Goal: Task Accomplishment & Management: Complete application form

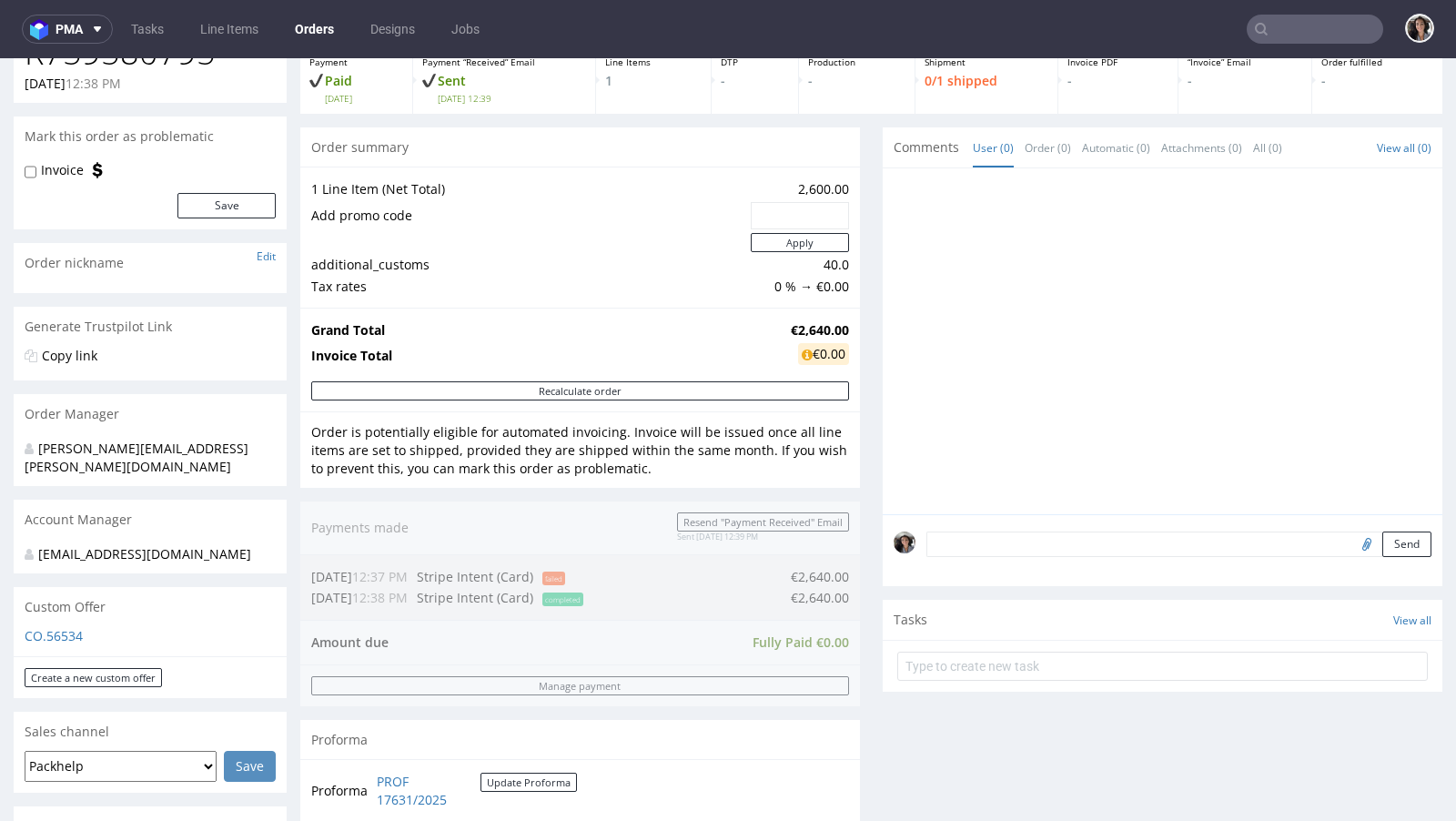
scroll to position [431, 0]
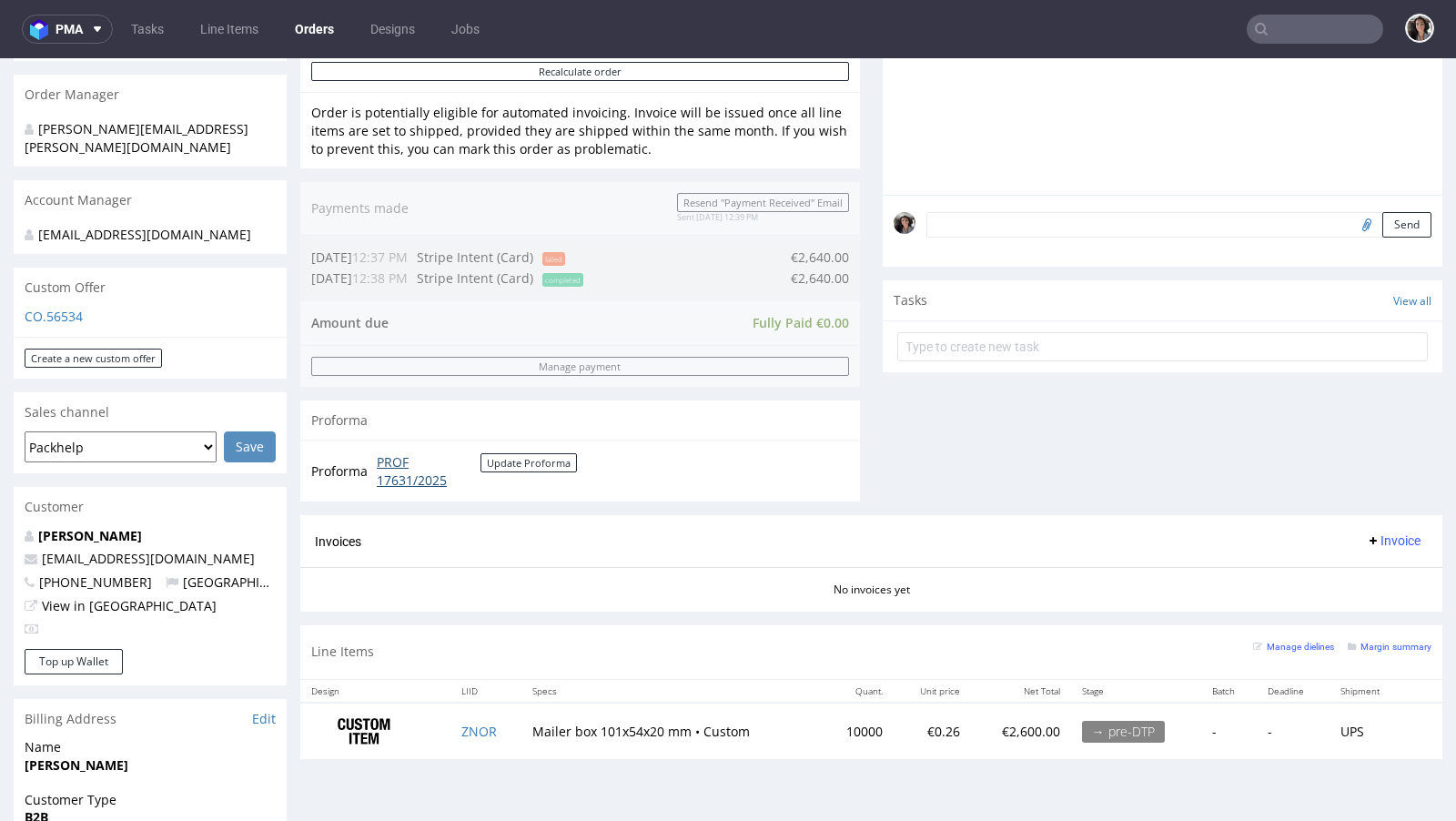
click at [407, 478] on link "PROF 17631/2025" at bounding box center [428, 471] width 103 height 36
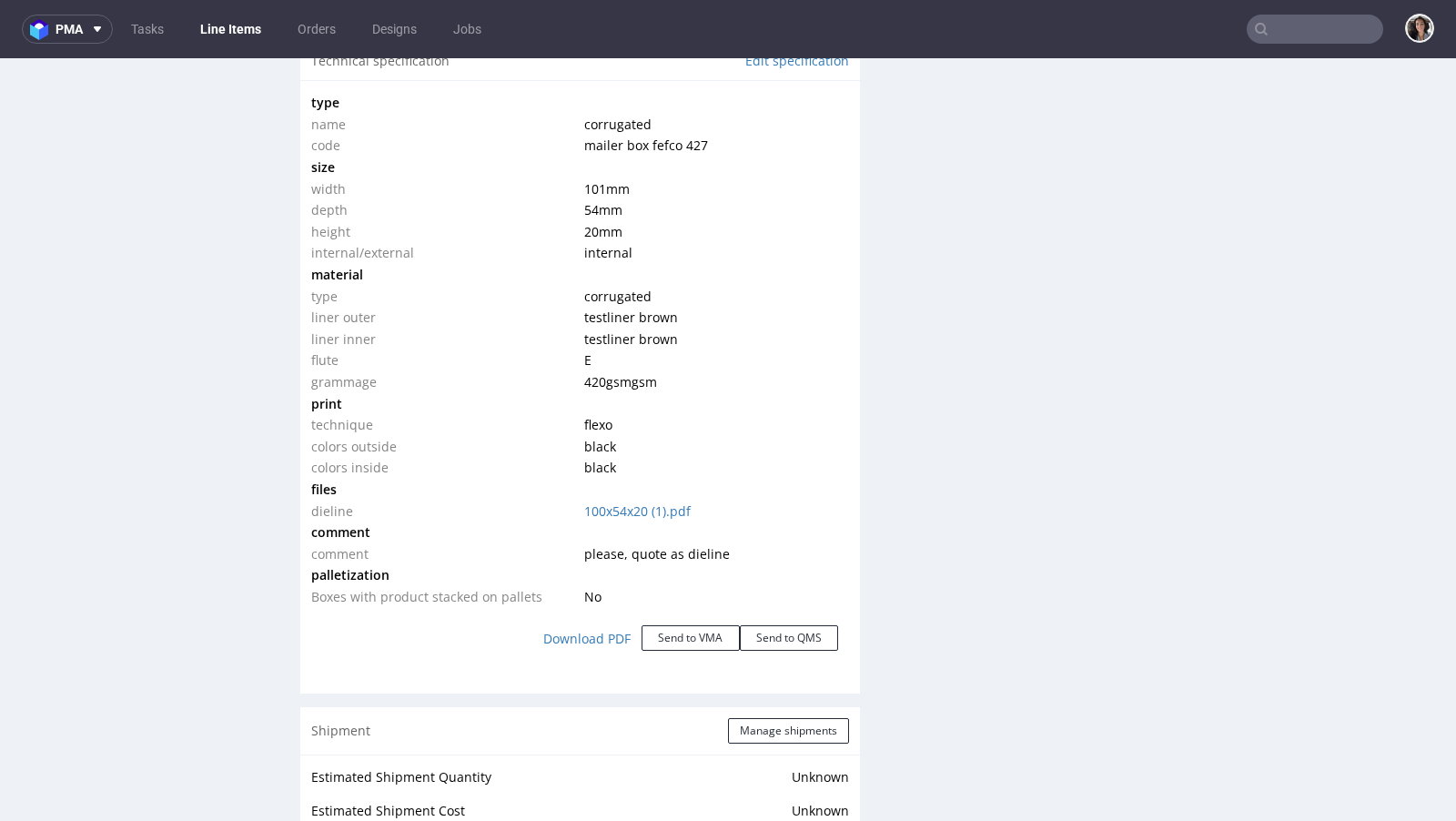
scroll to position [1757, 0]
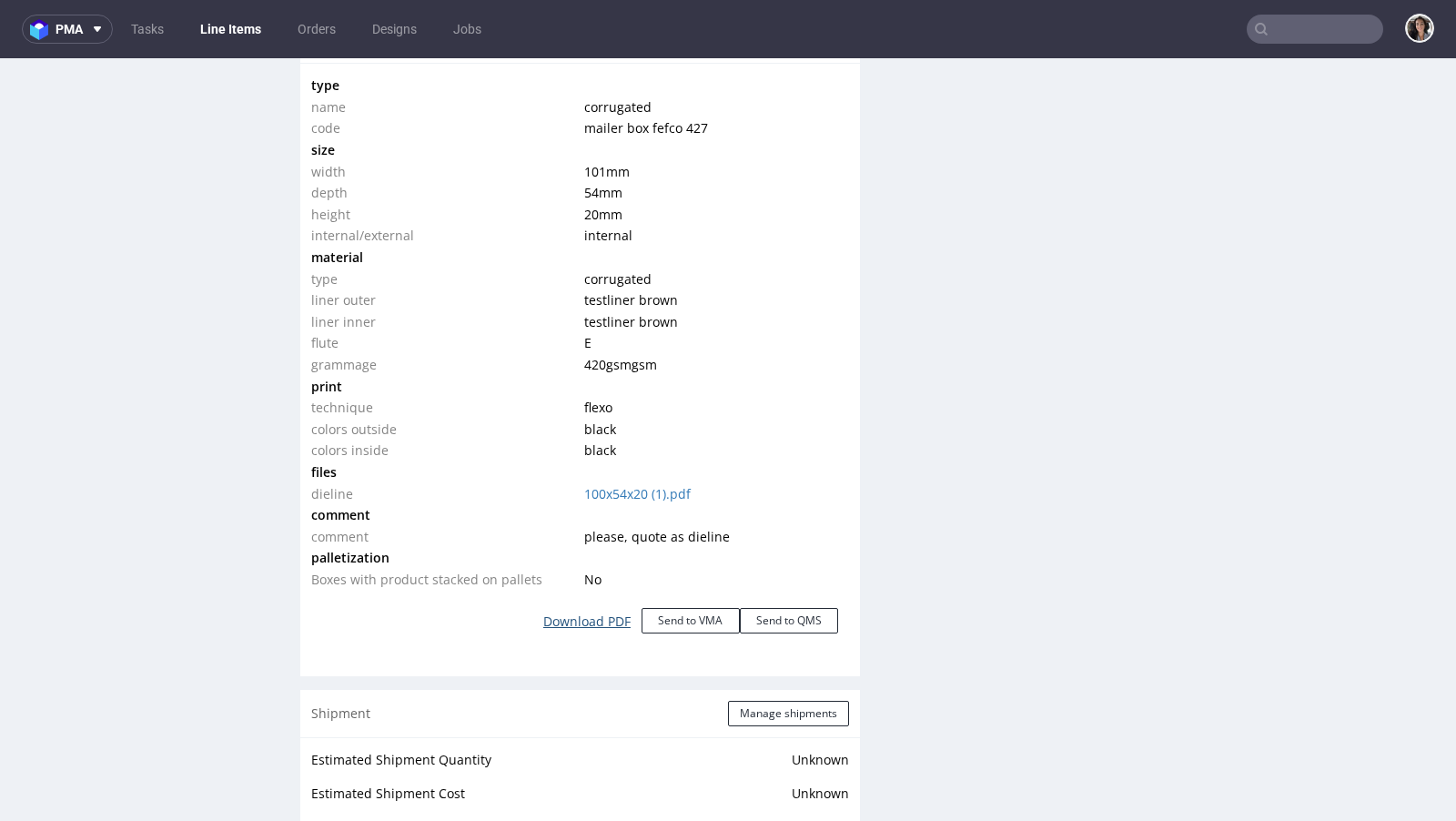
click at [574, 622] on link "Download PDF" at bounding box center [586, 622] width 109 height 40
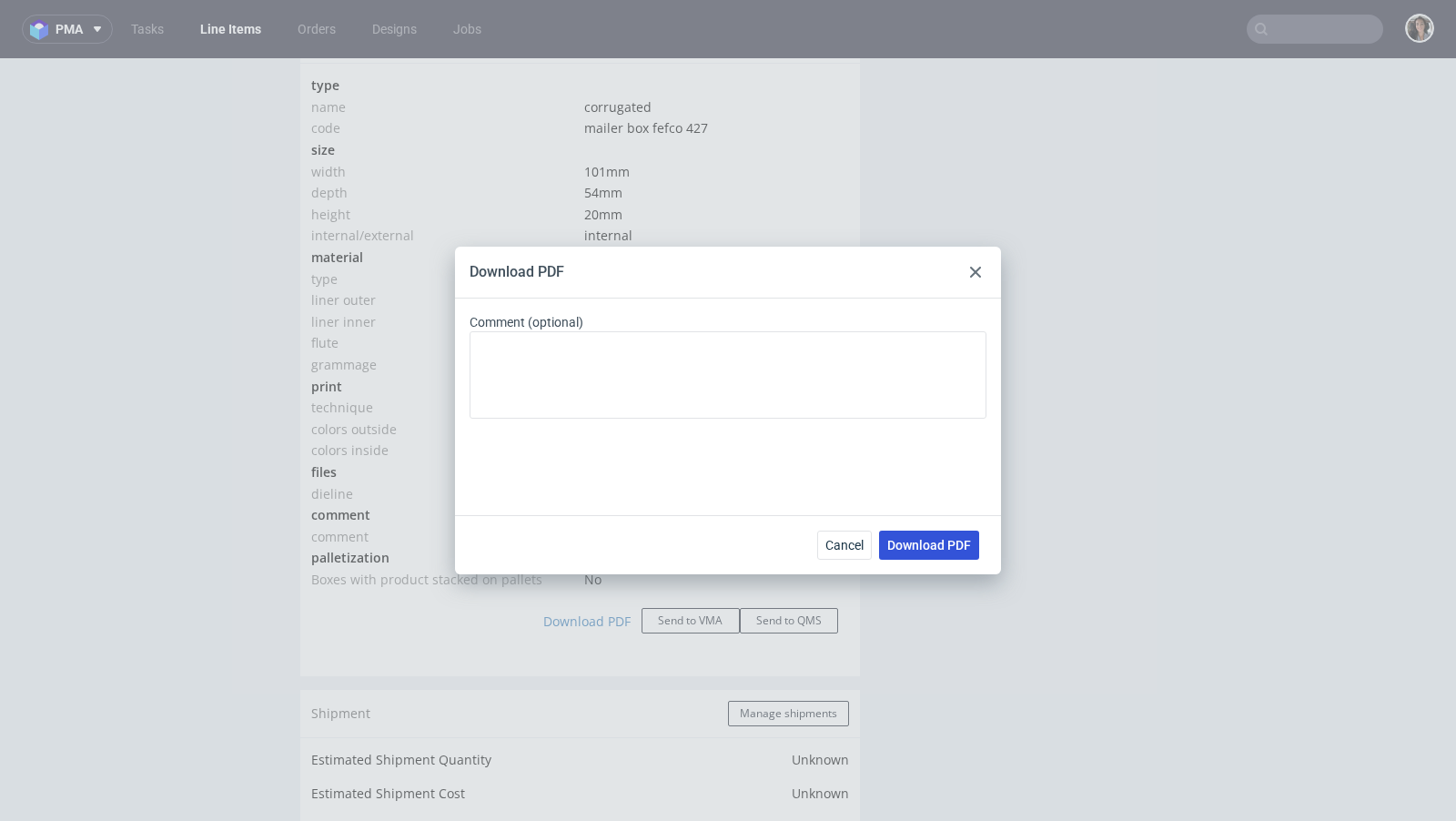
click at [968, 544] on span "Download PDF" at bounding box center [929, 545] width 84 height 13
click at [908, 552] on button "Download PDF" at bounding box center [929, 545] width 100 height 29
click at [860, 533] on button "Cancel" at bounding box center [845, 545] width 55 height 29
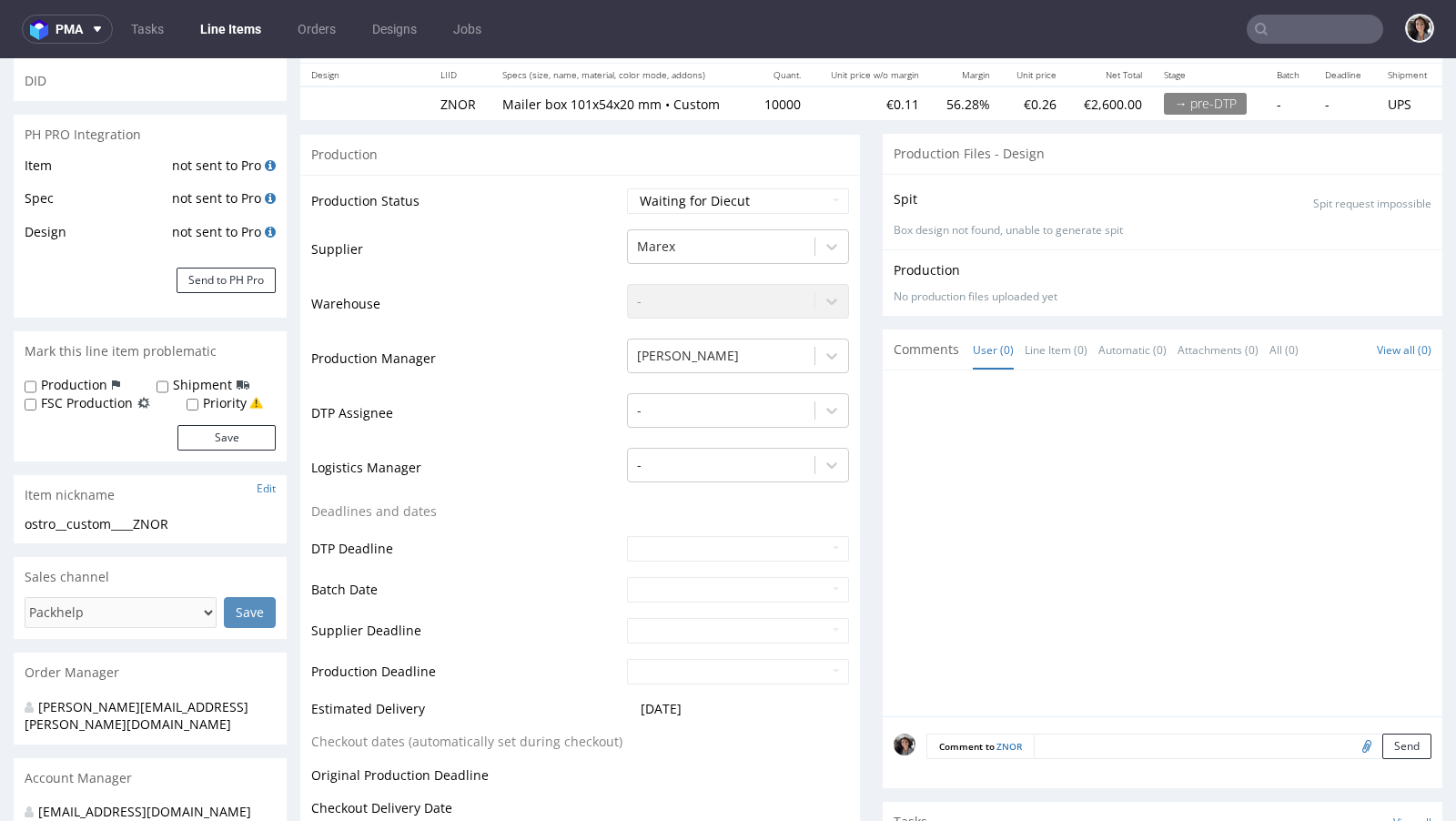
scroll to position [0, 0]
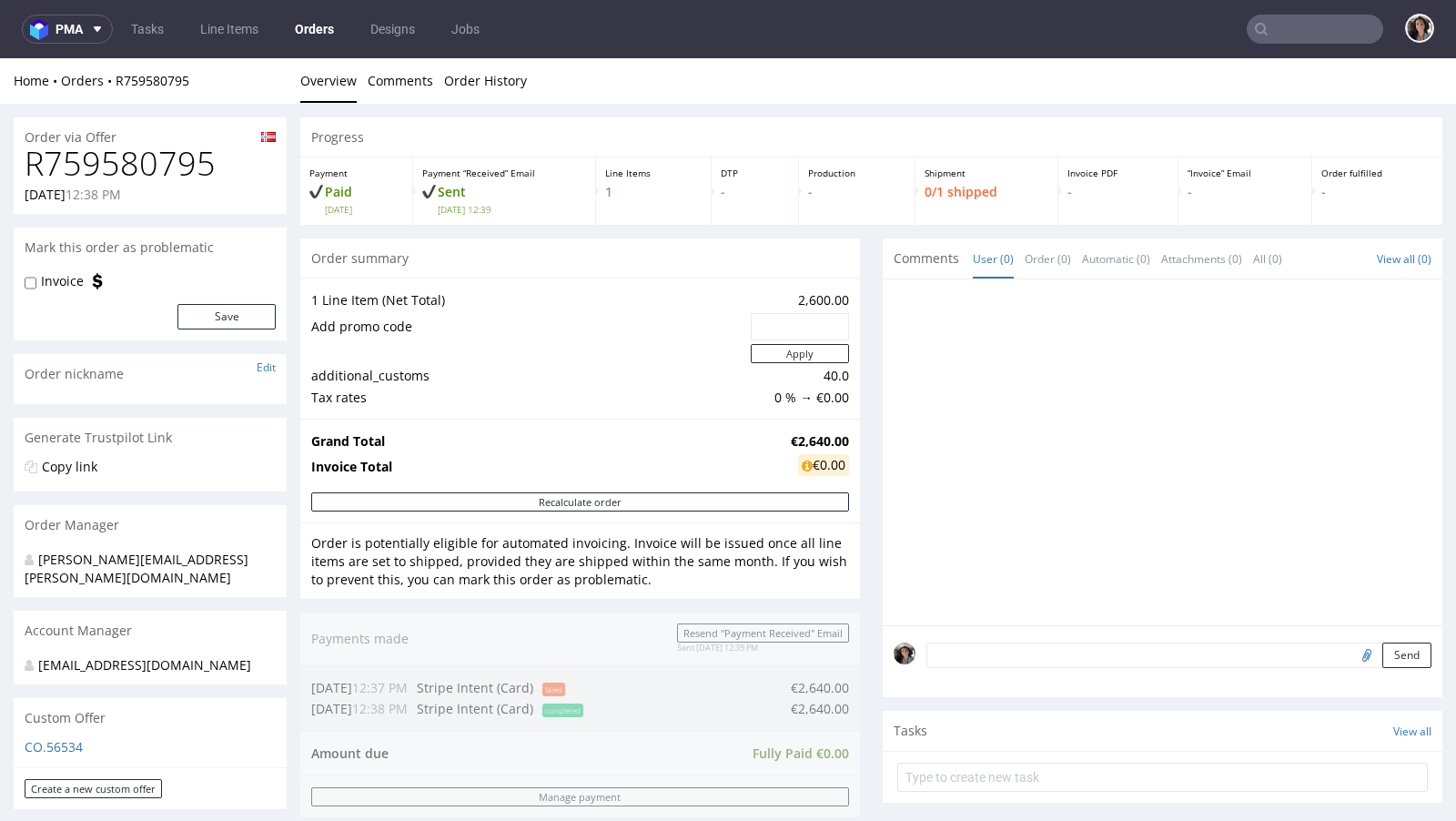
click at [57, 723] on div "Custom Offer" at bounding box center [150, 718] width 273 height 40
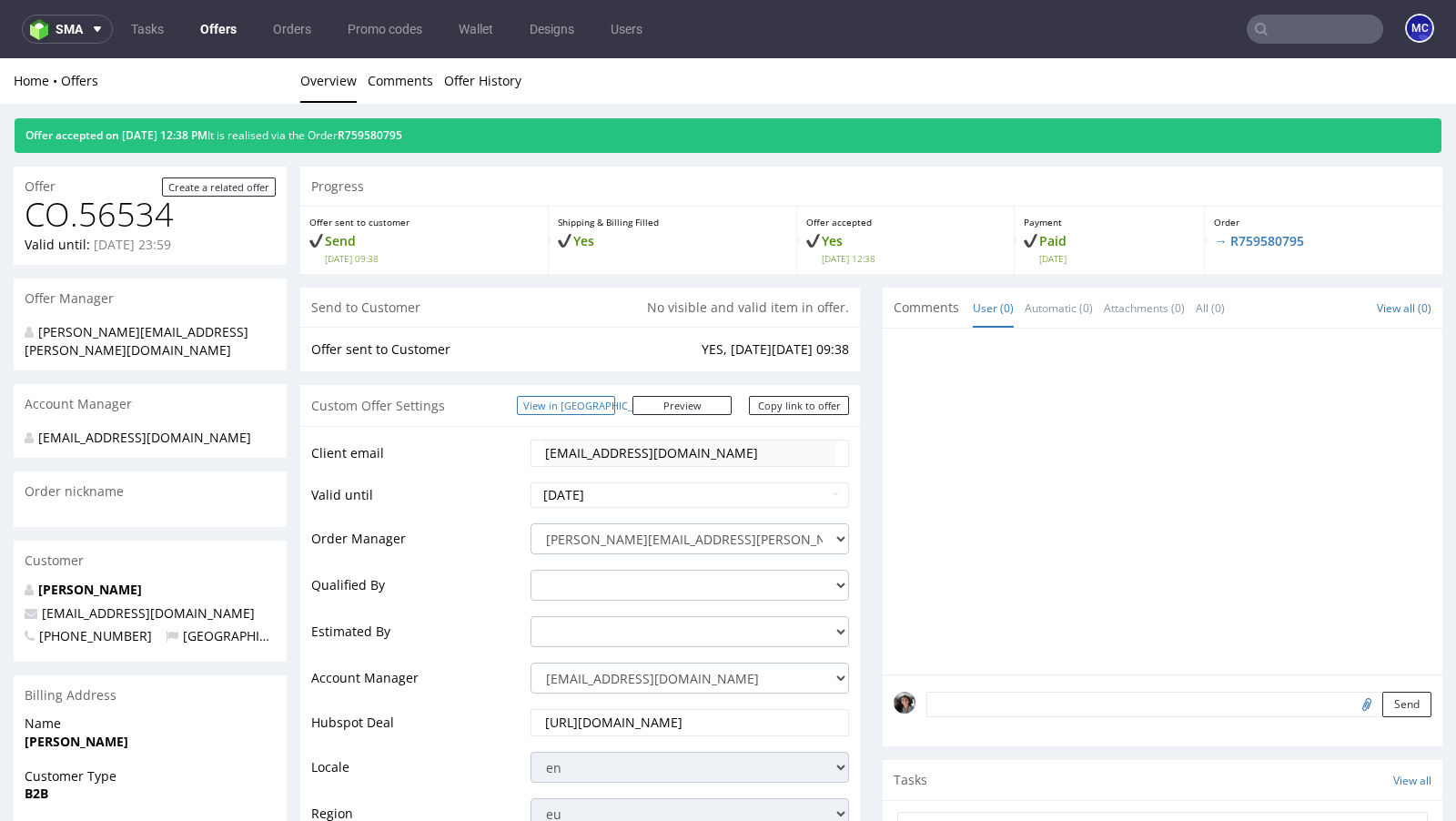
click at [593, 406] on link "View in [GEOGRAPHIC_DATA]" at bounding box center [565, 405] width 98 height 19
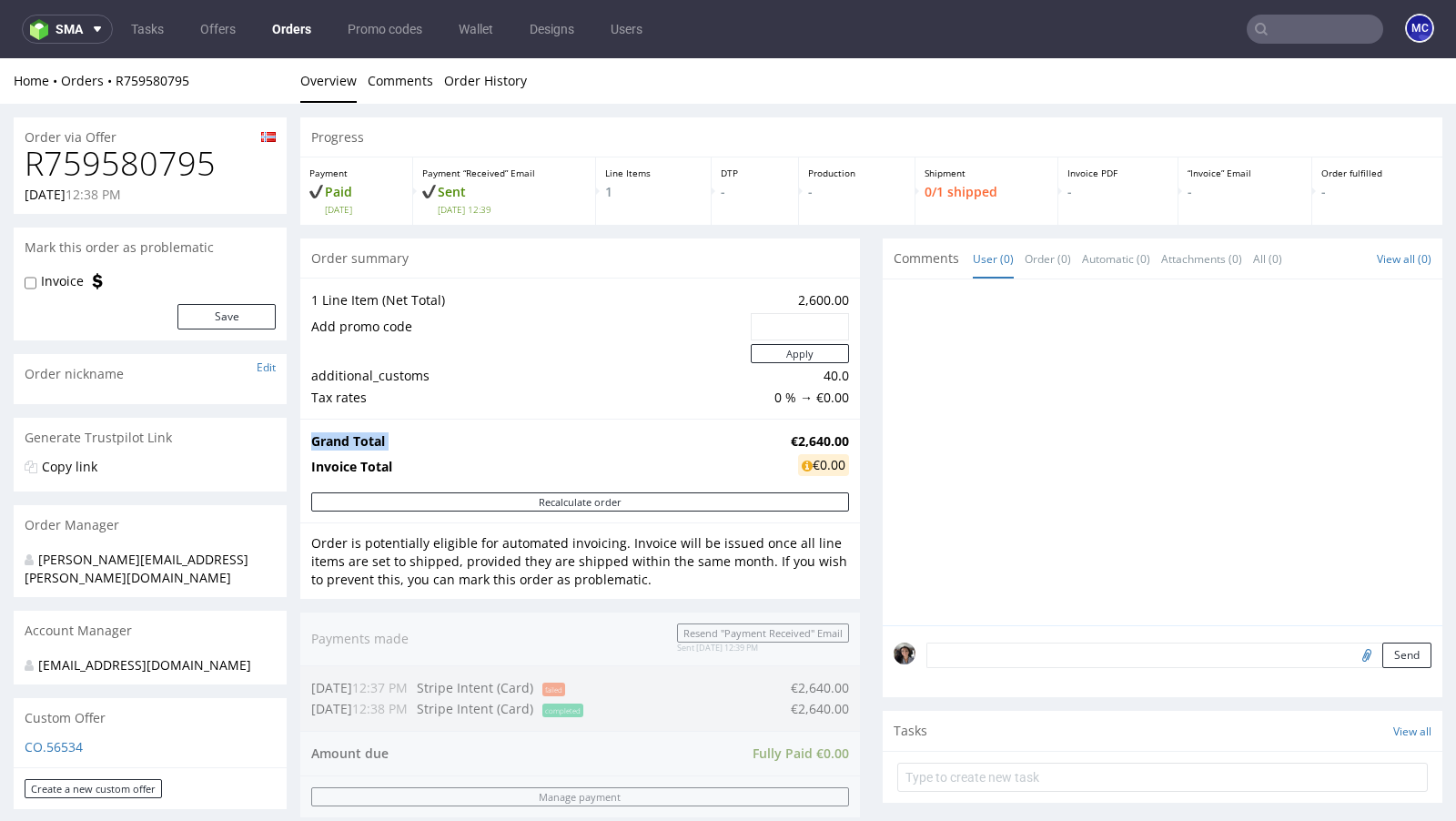
drag, startPoint x: 845, startPoint y: 440, endPoint x: 771, endPoint y: 439, distance: 74.0
click at [771, 439] on div "Grand Total €2,640.00 Invoice Total €0.00" at bounding box center [579, 455] width 559 height 74
click at [786, 439] on td "€2,640.00" at bounding box center [817, 442] width 63 height 22
drag, startPoint x: 774, startPoint y: 435, endPoint x: 840, endPoint y: 435, distance: 66.0
click at [840, 435] on strong "€2,640.00" at bounding box center [820, 441] width 58 height 17
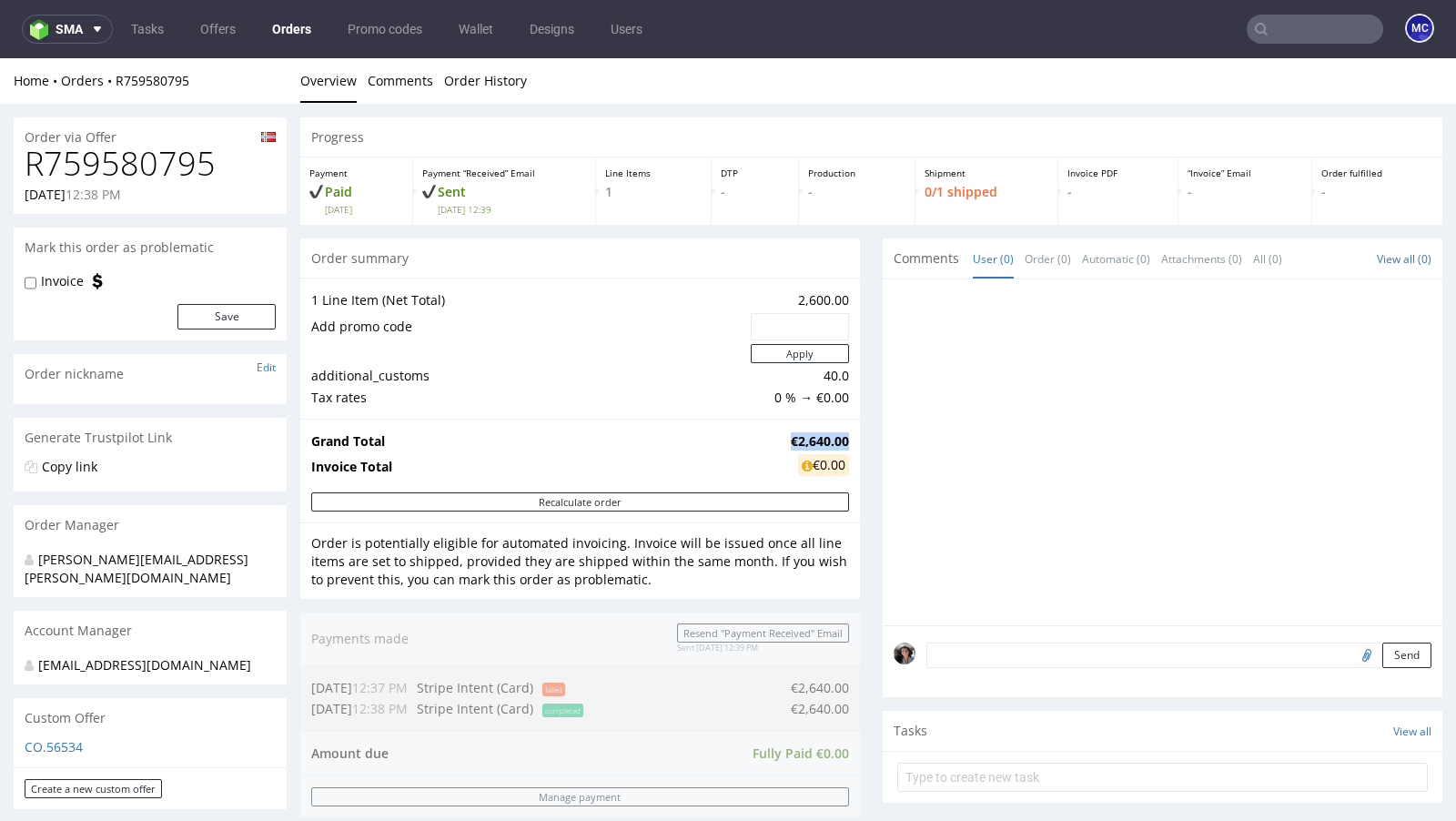
copy strong "€2,640.00"
drag, startPoint x: 211, startPoint y: 161, endPoint x: 0, endPoint y: 161, distance: 211.0
copy h1 "R759580795"
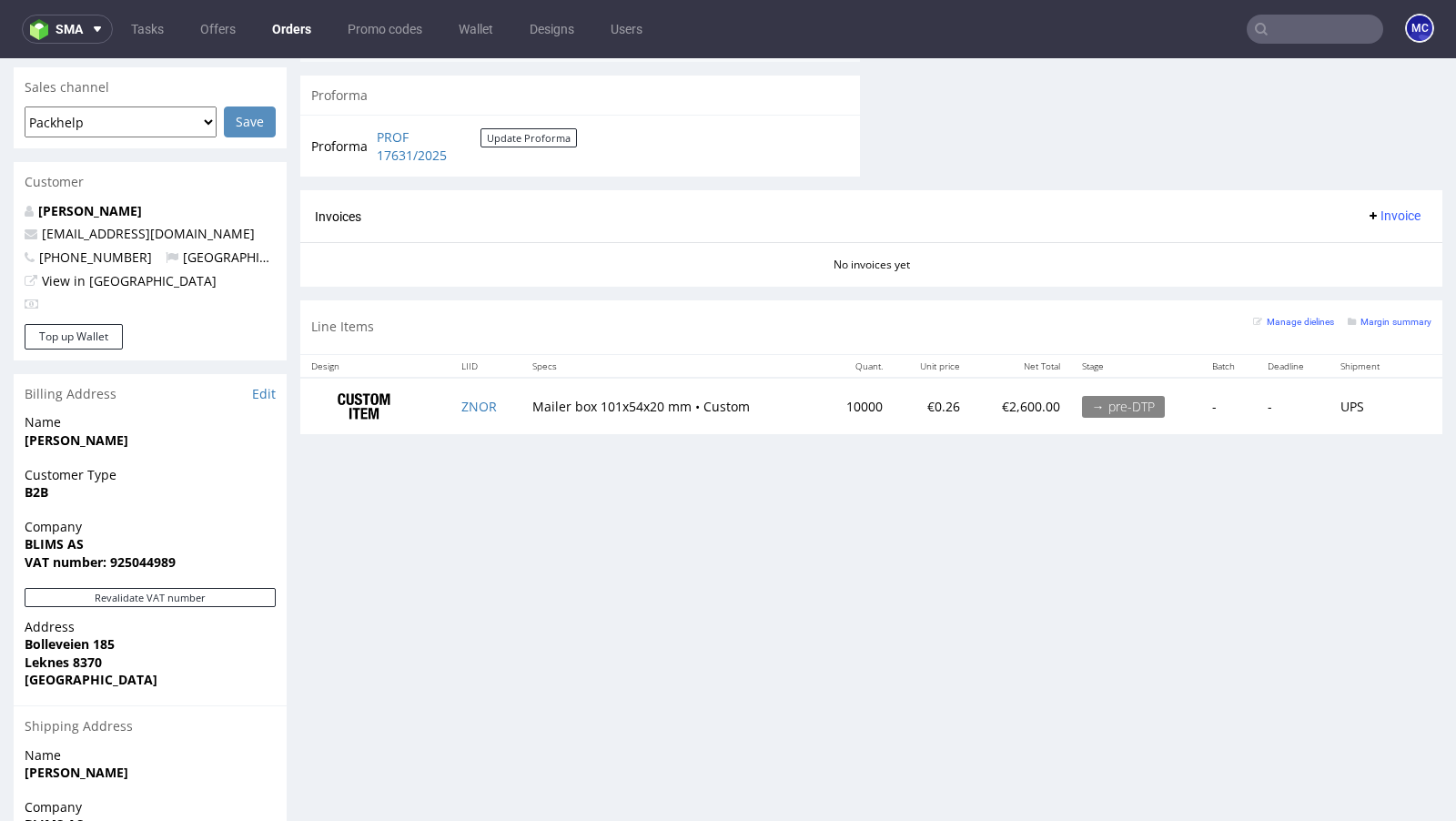
scroll to position [592, 0]
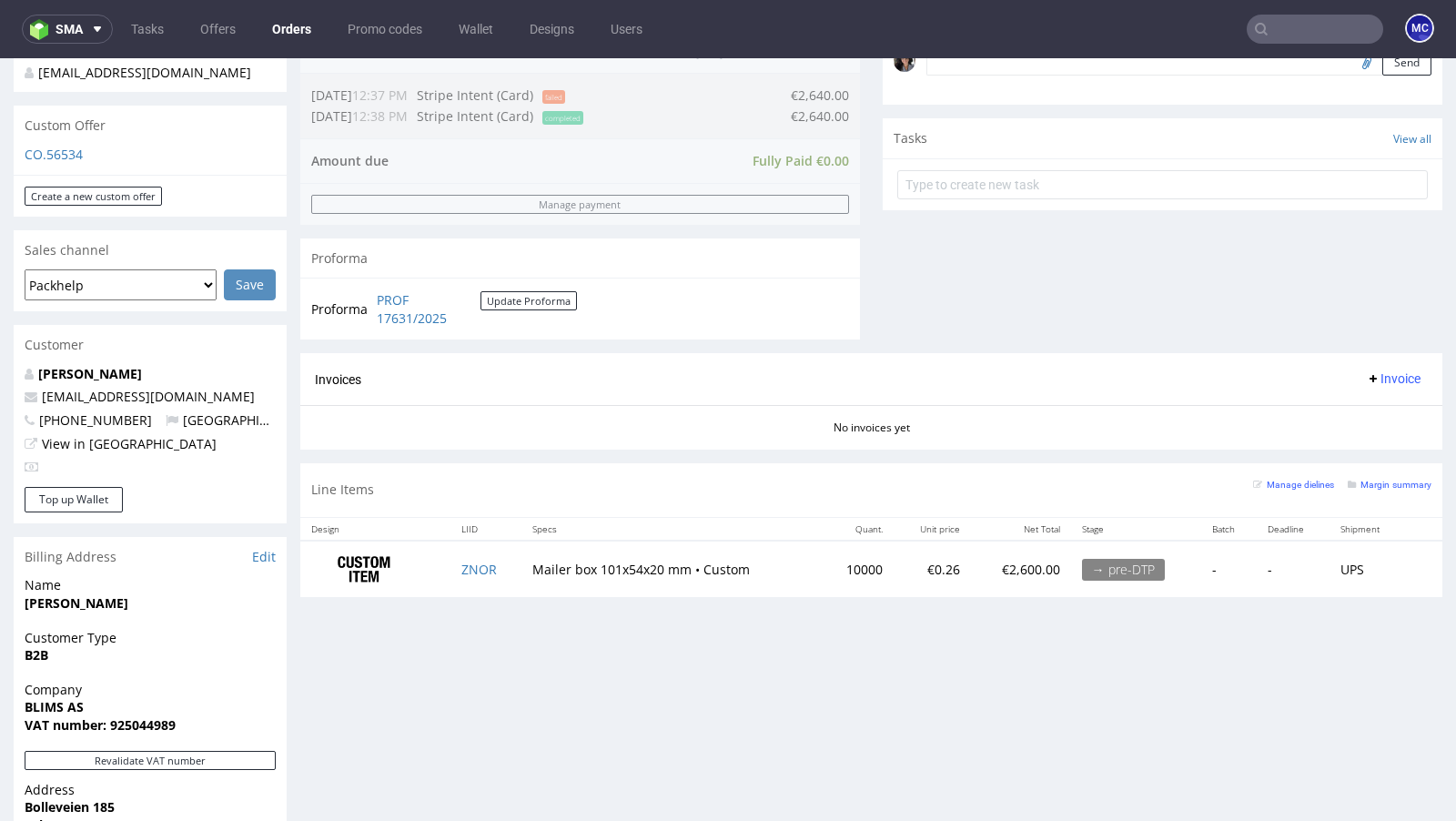
click at [60, 141] on div "Custom Offer" at bounding box center [150, 125] width 273 height 40
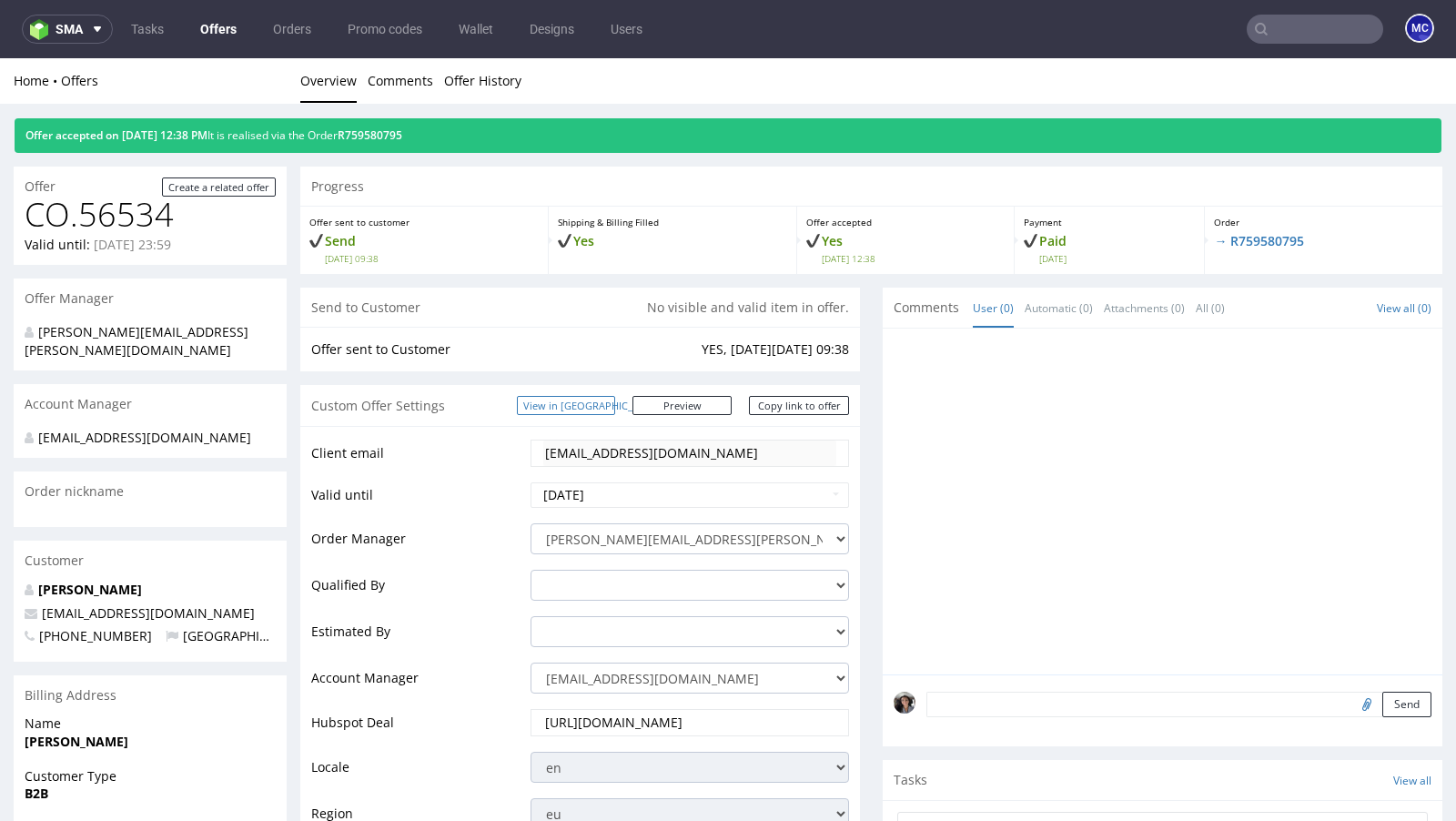
click at [608, 398] on link "View in [GEOGRAPHIC_DATA]" at bounding box center [565, 405] width 98 height 19
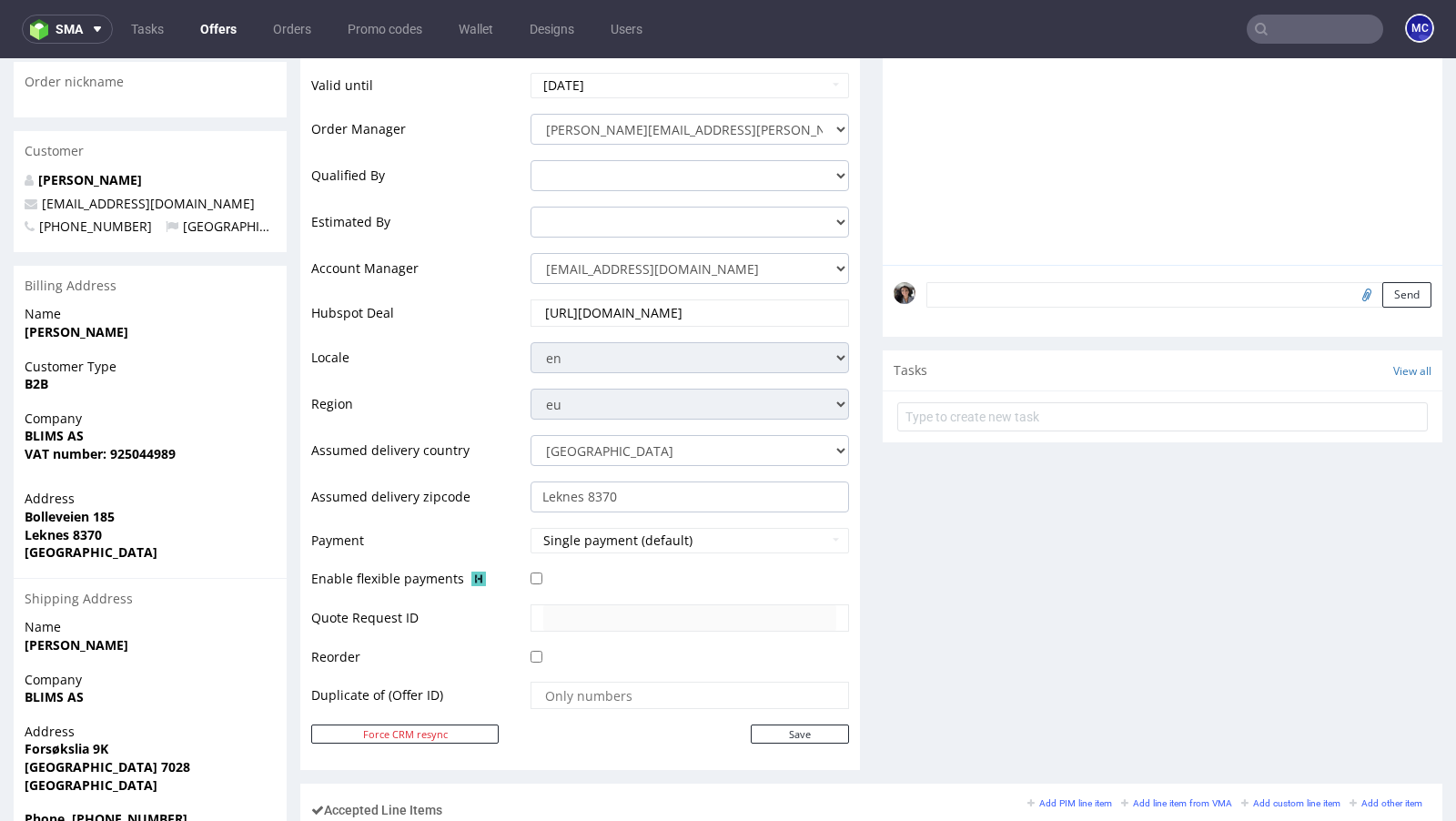
scroll to position [1075, 0]
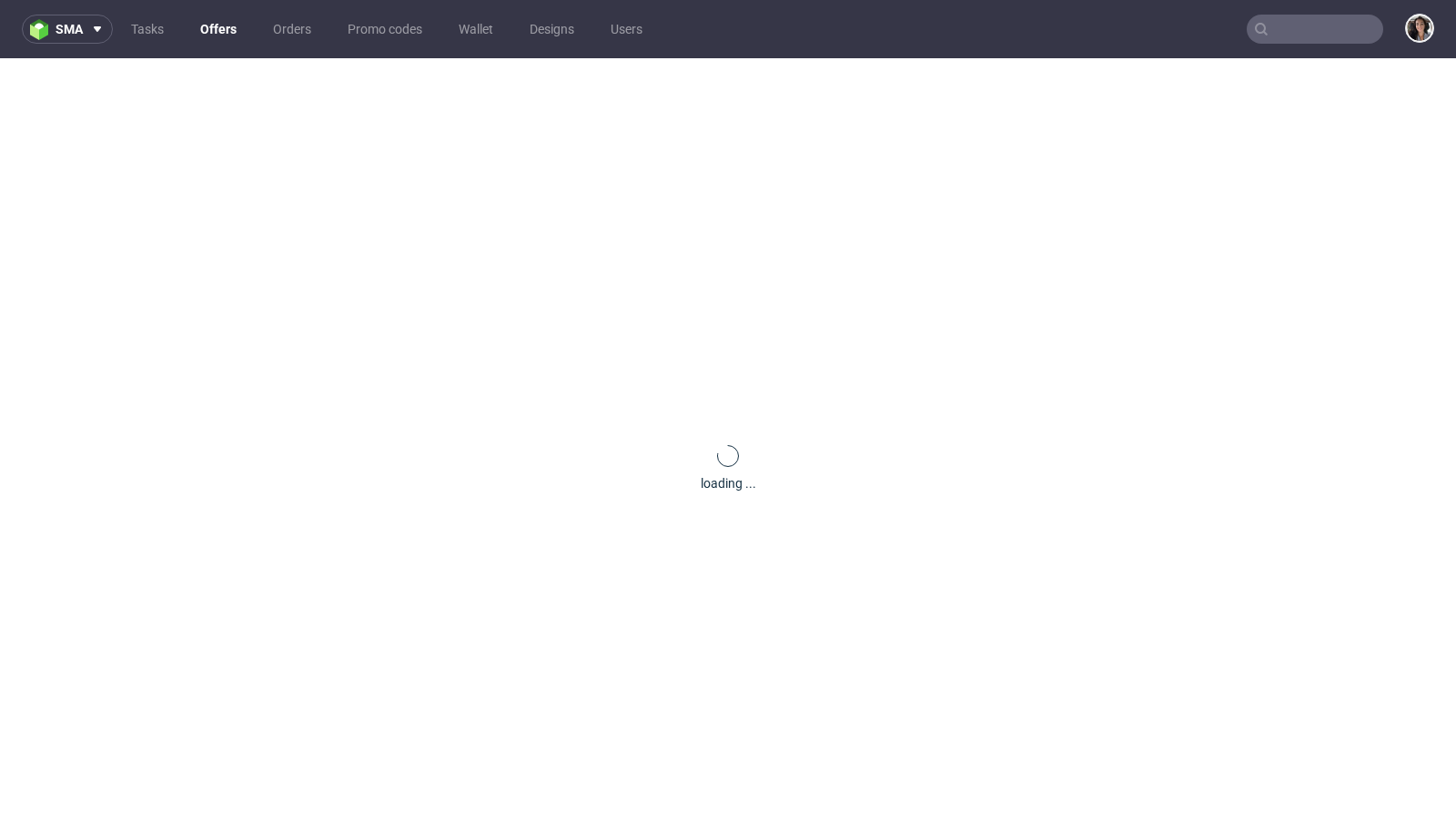
click at [1295, 27] on input "text" at bounding box center [1314, 29] width 136 height 29
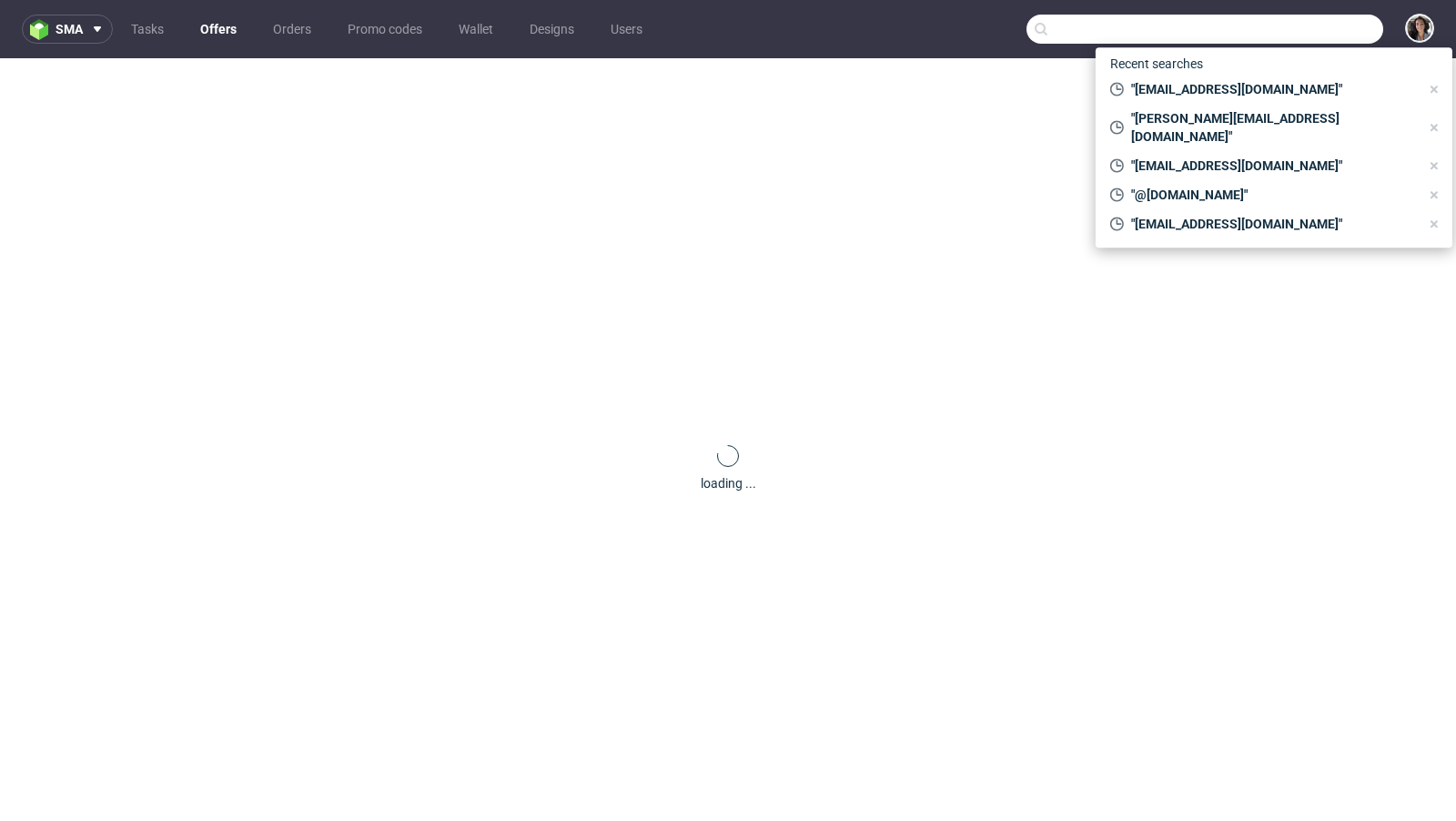
paste input "[EMAIL_ADDRESS][DOMAIN_NAME]"
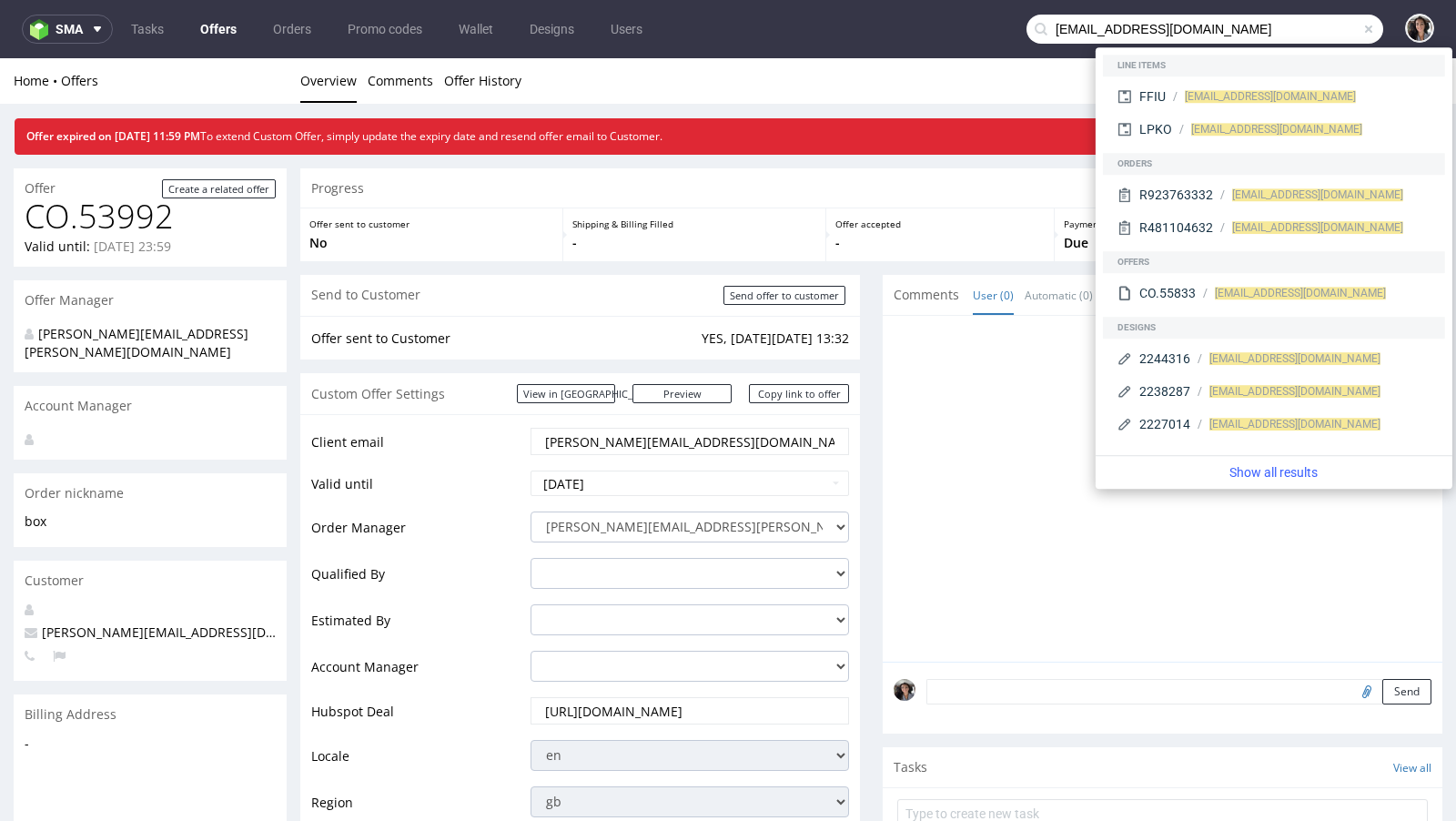
type input "[EMAIL_ADDRESS][DOMAIN_NAME]"
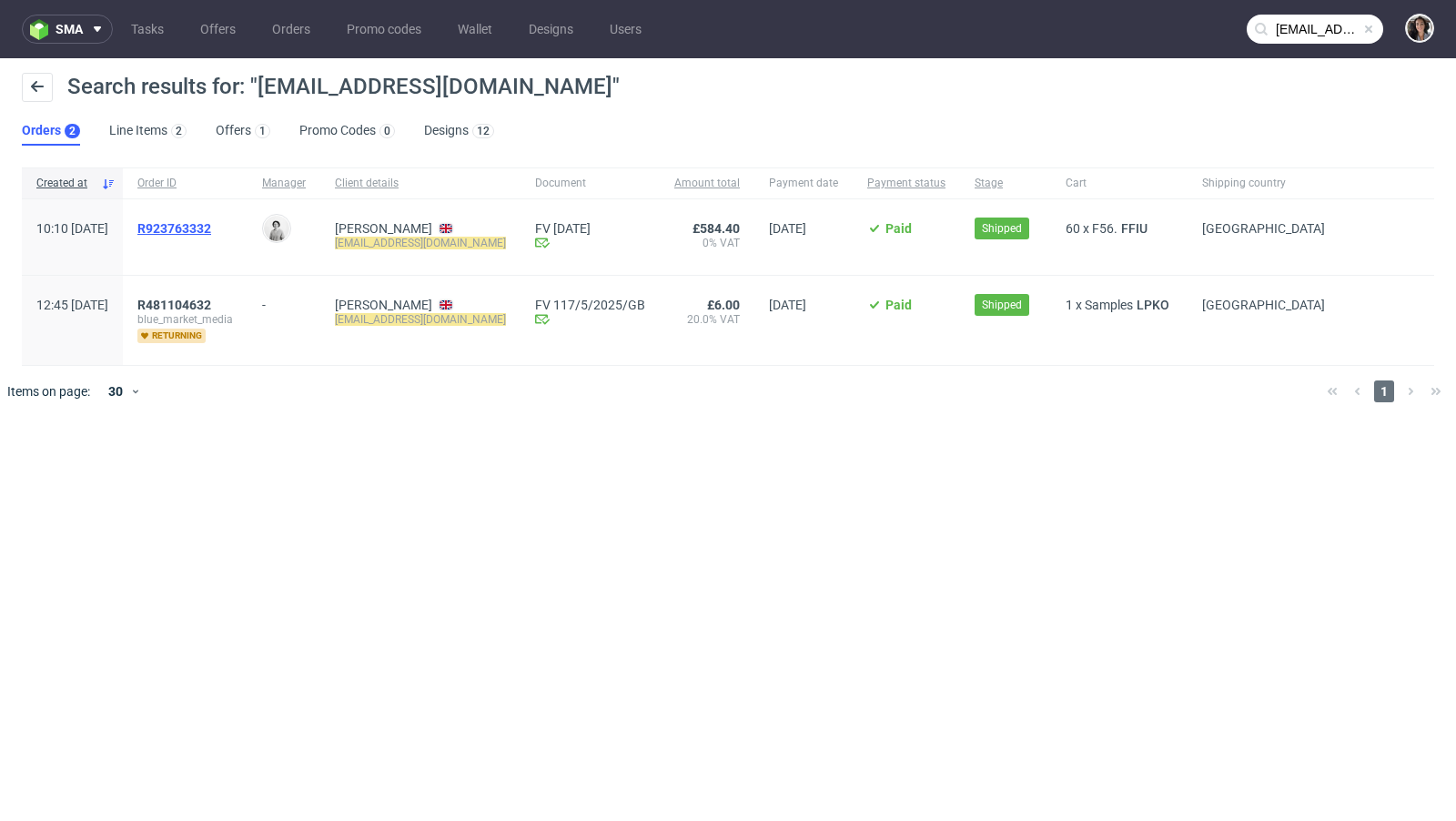
click at [211, 229] on span "R923763332" at bounding box center [174, 229] width 74 height 15
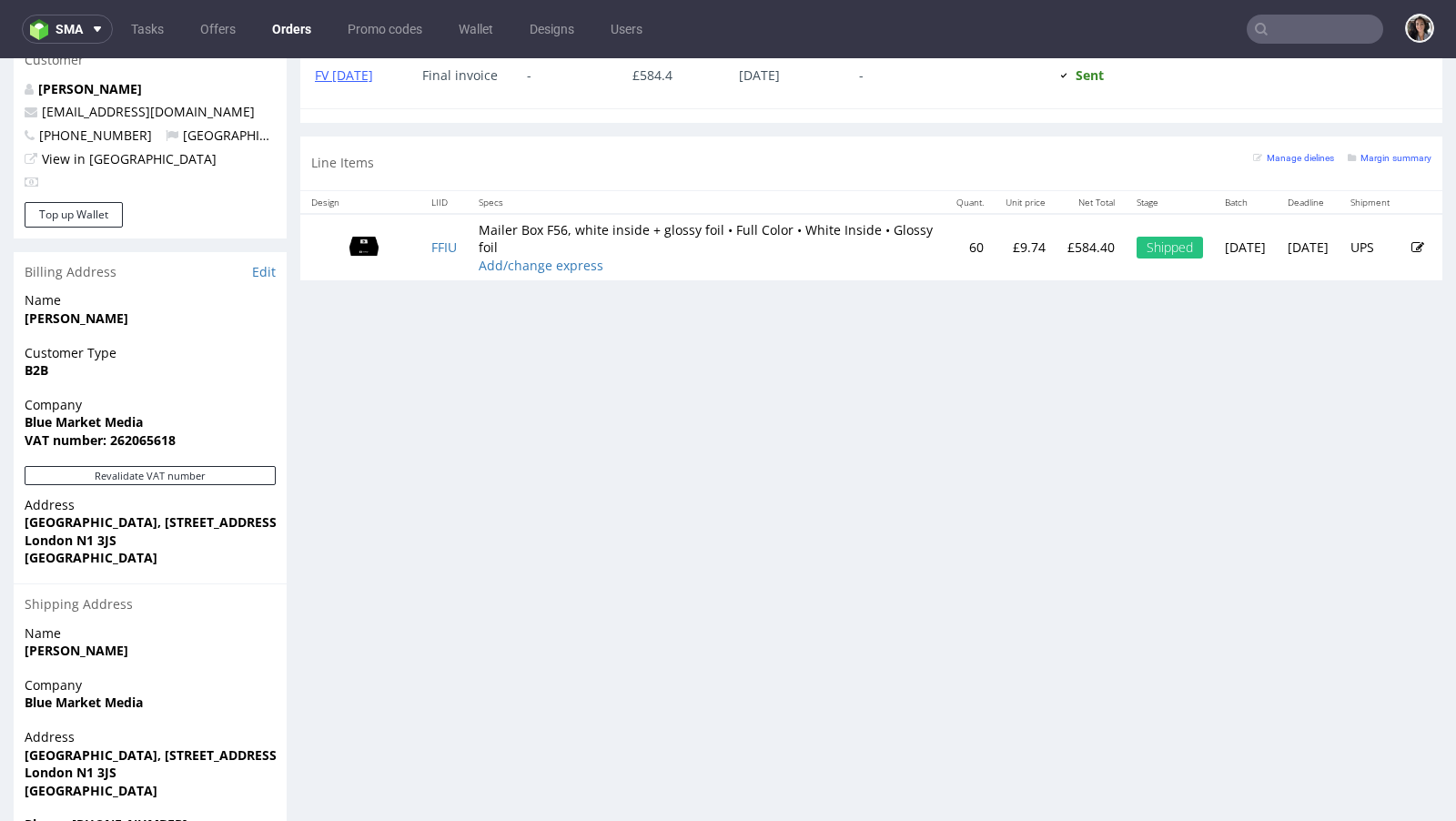
scroll to position [910, 0]
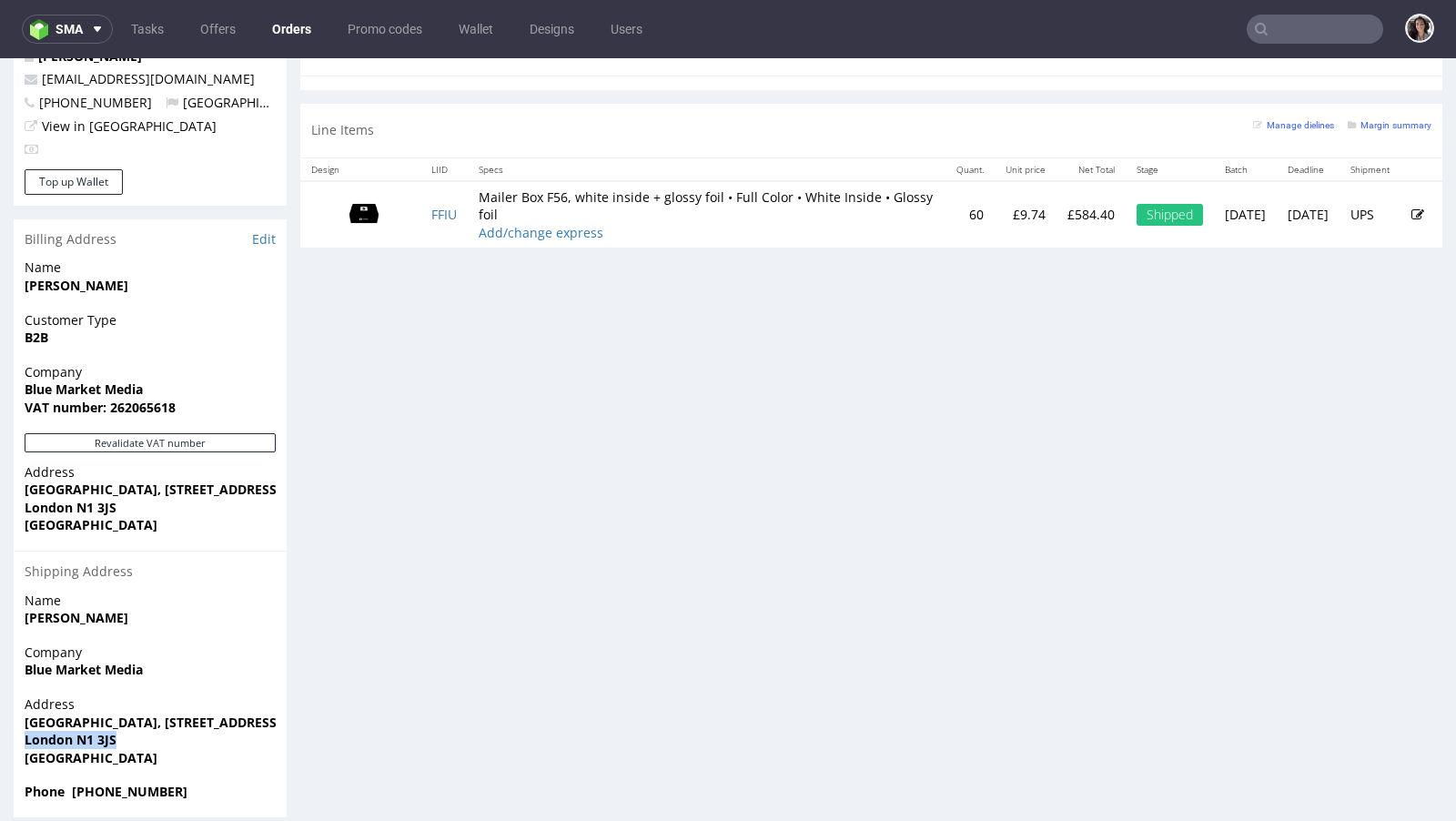
drag, startPoint x: 147, startPoint y: 723, endPoint x: 0, endPoint y: 720, distance: 147.0
click at [0, 720] on div "Order via Offer R923763332 [DATE] 10:10 AM Mark this order as problematic Invoi…" at bounding box center [728, 12] width 1456 height 1637
copy strong "London N1 3JS"
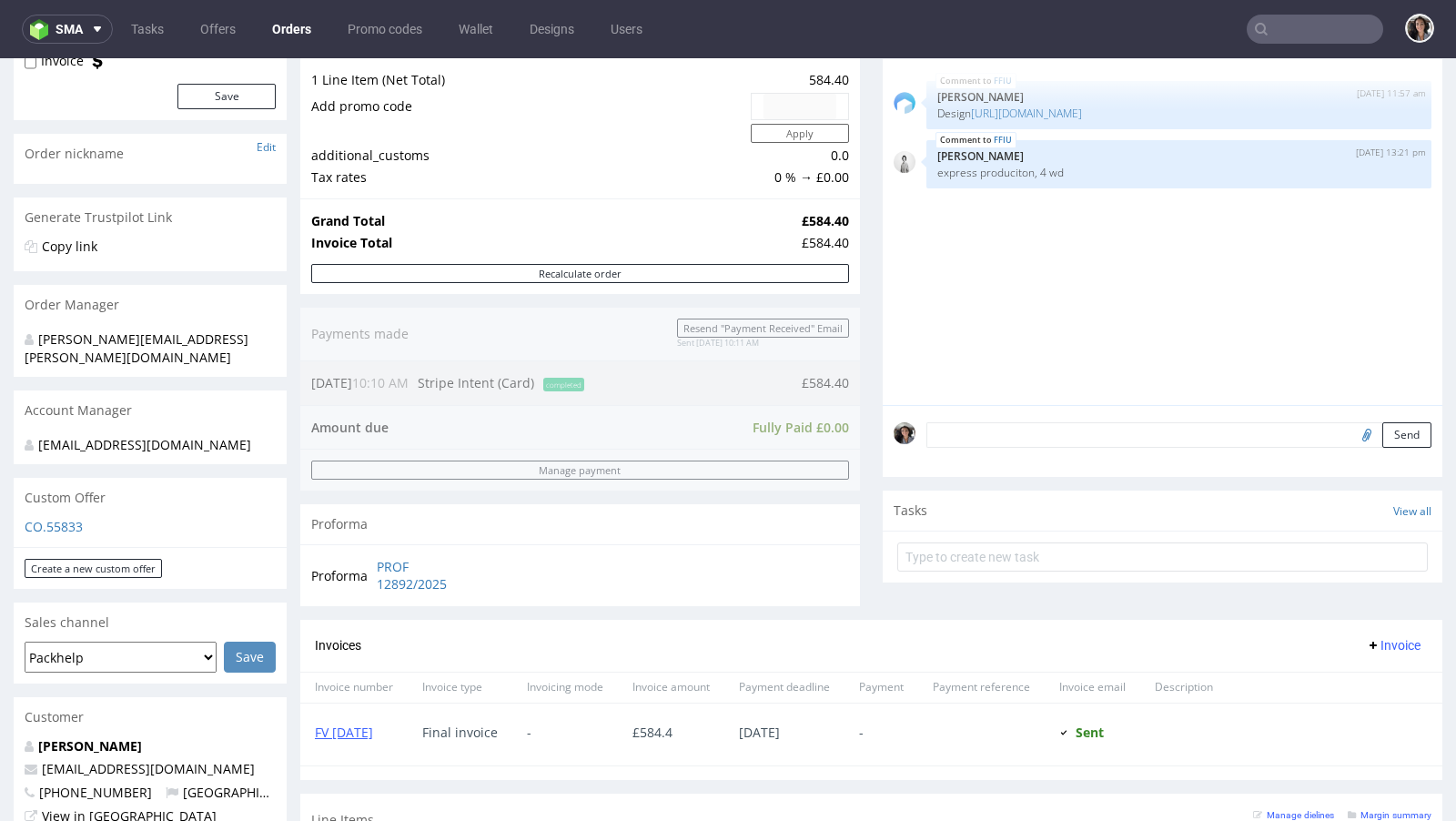
scroll to position [588, 0]
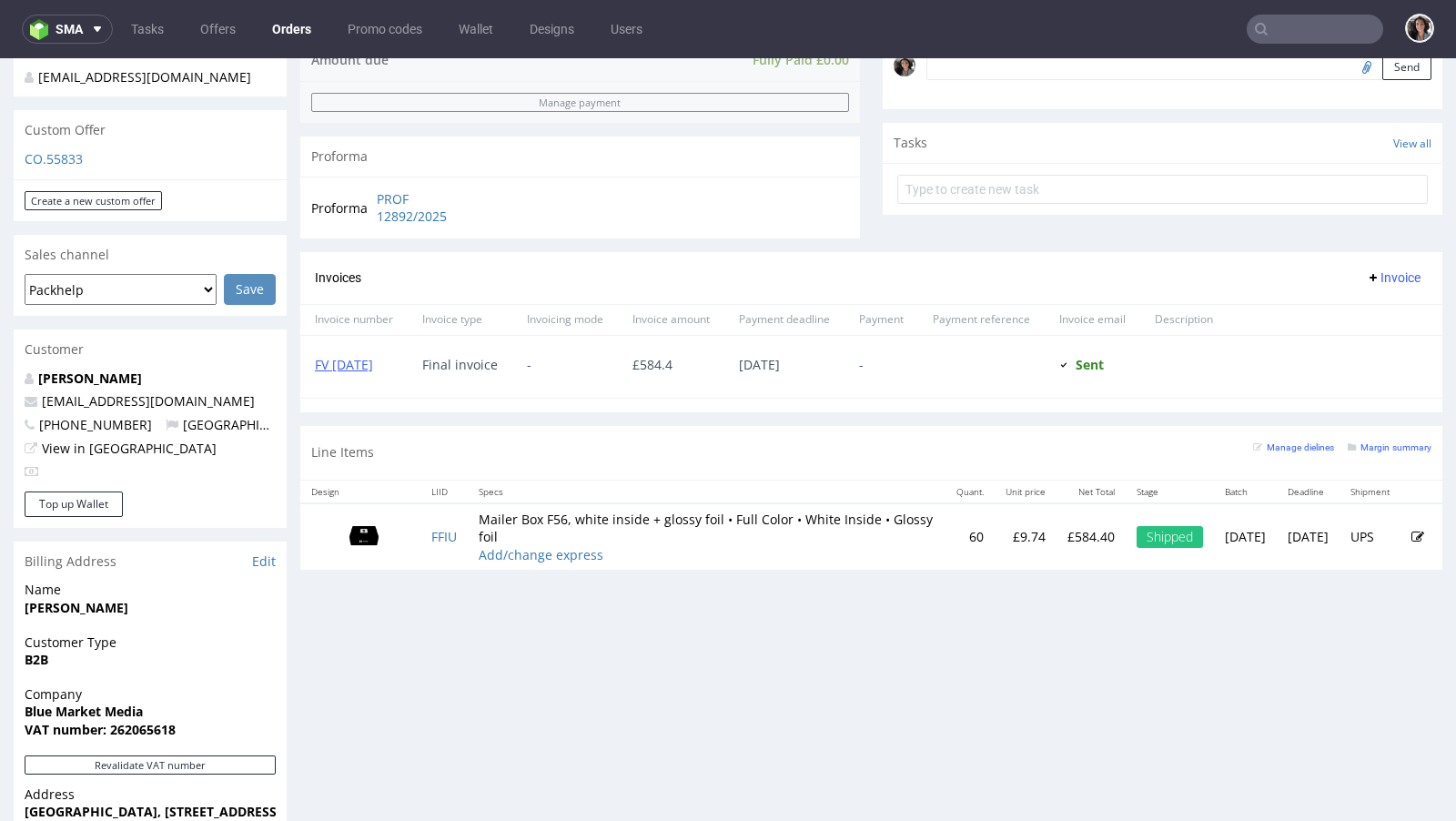
type input "[EMAIL_ADDRESS][DOMAIN_NAME]"
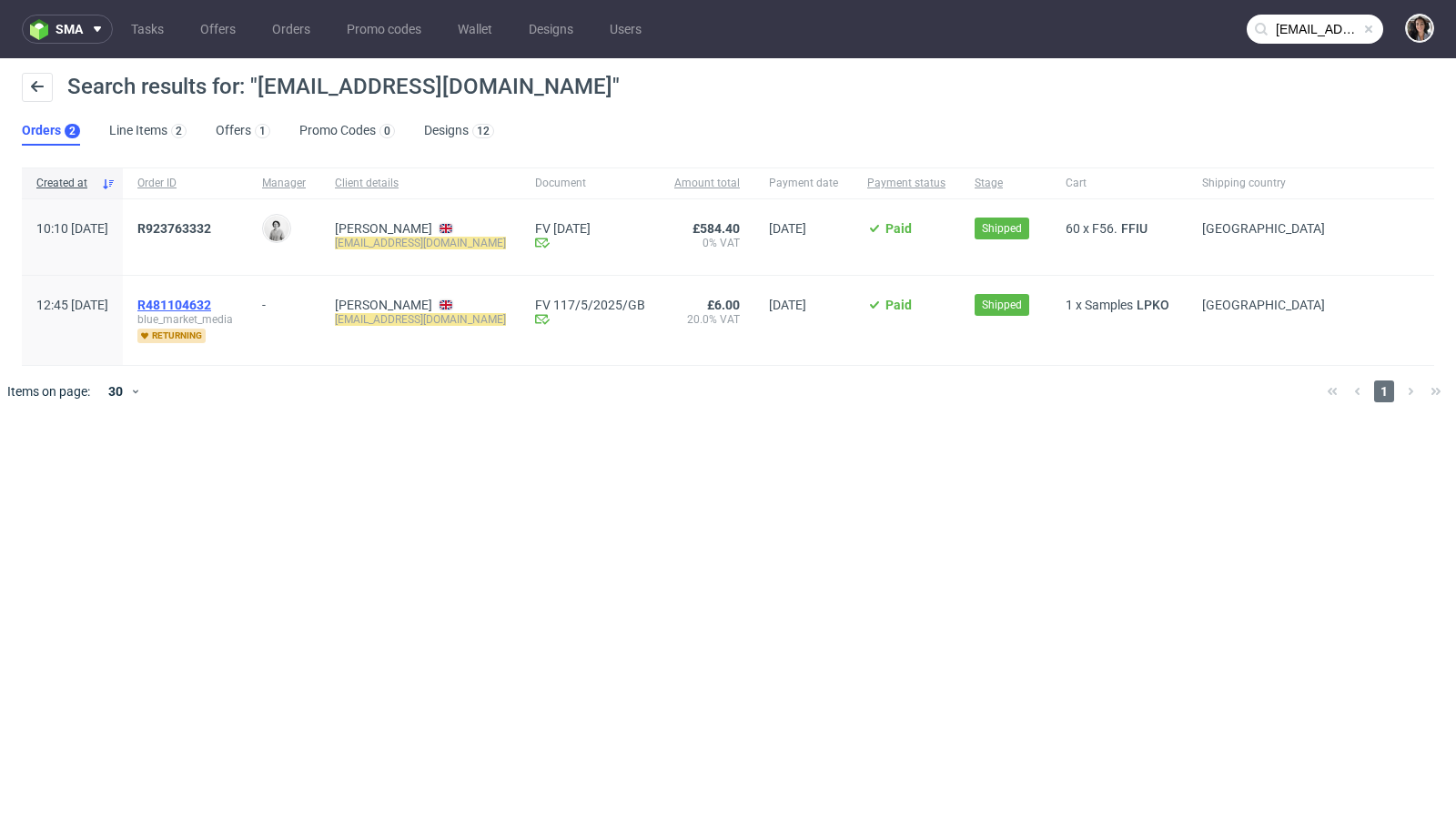
click at [211, 299] on span "R481104632" at bounding box center [174, 304] width 74 height 15
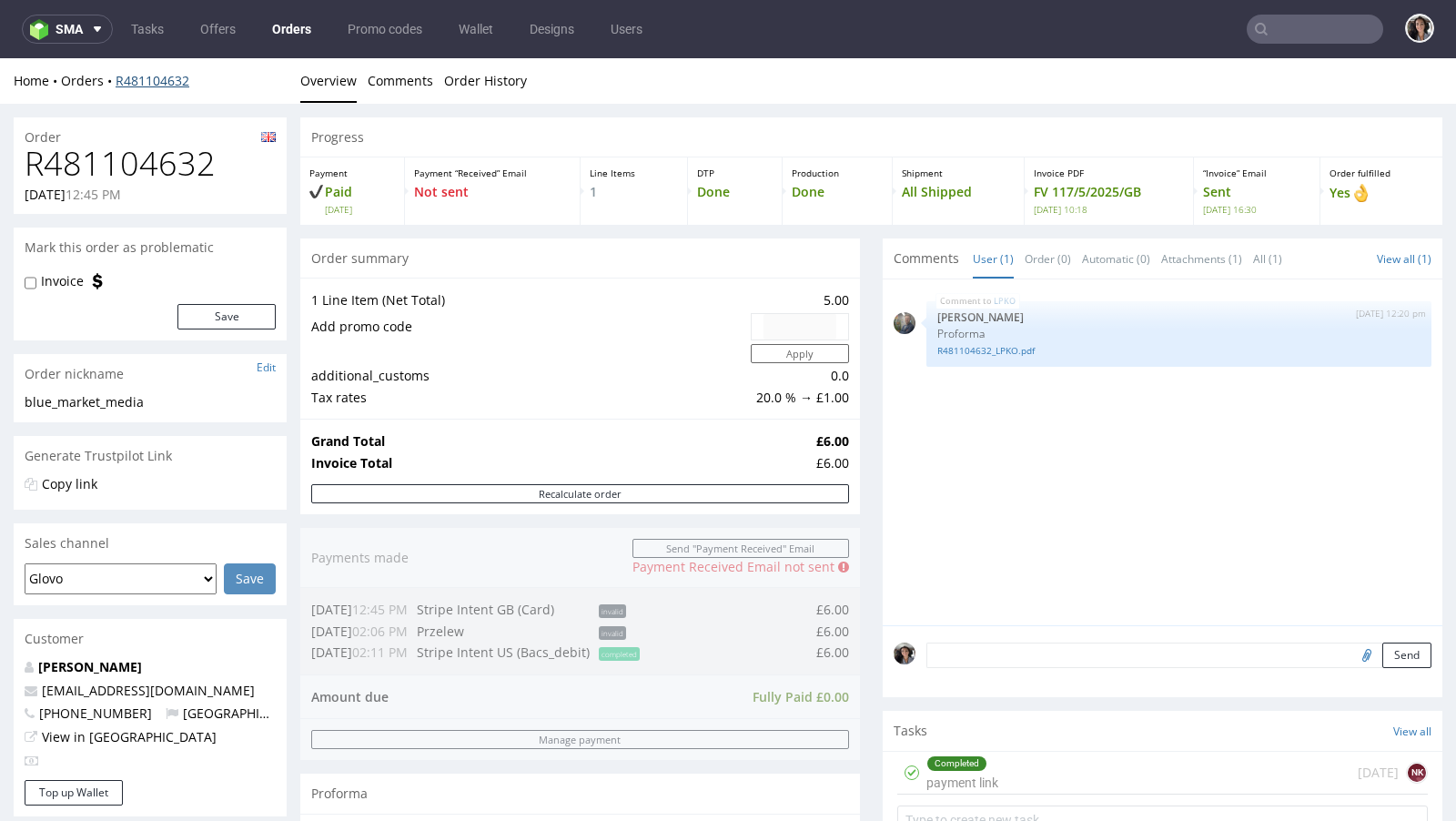
type input "max@bluemarketmedia.co.uk"
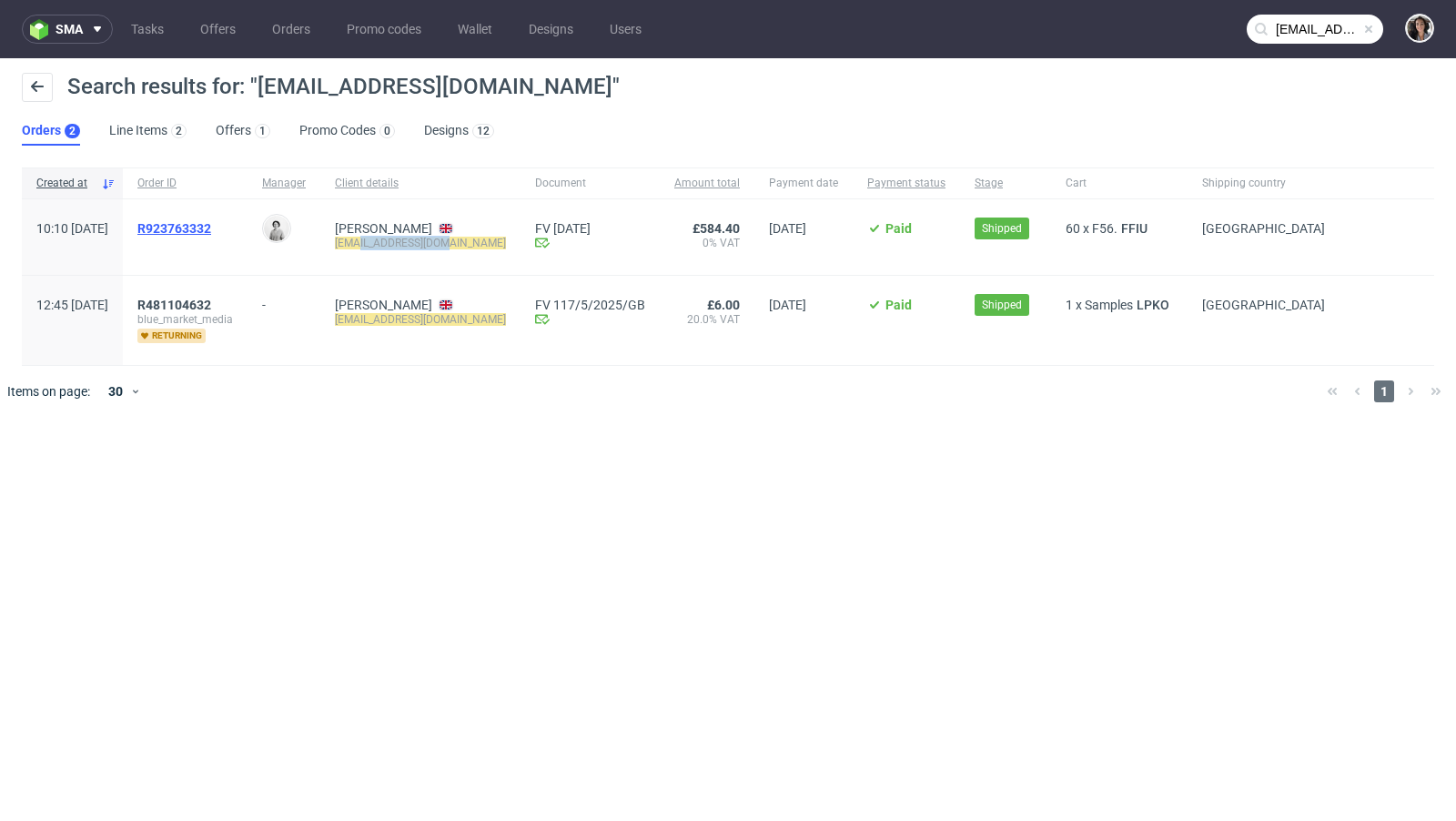
click at [211, 227] on span "R923763332" at bounding box center [174, 229] width 74 height 15
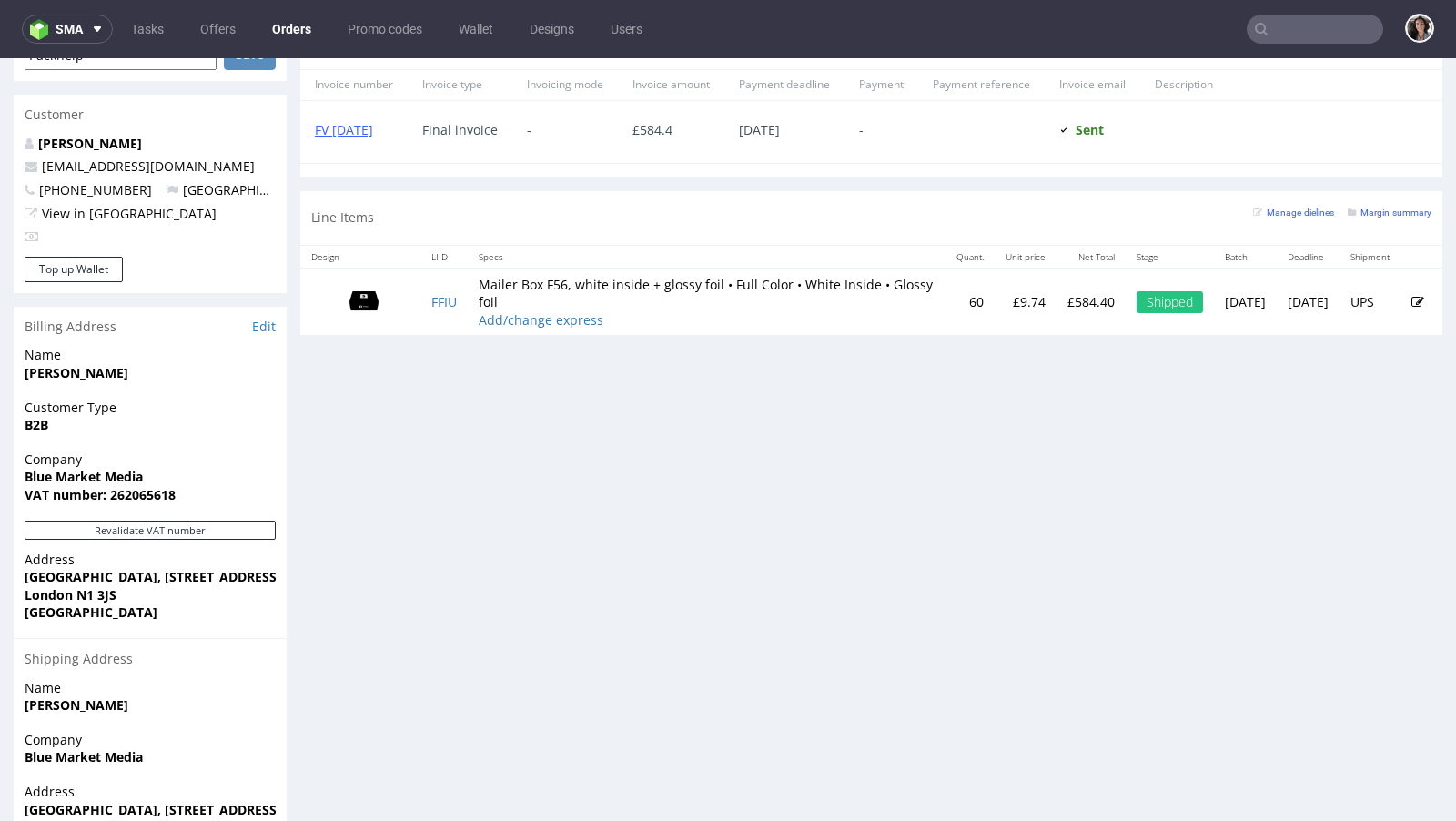
scroll to position [910, 0]
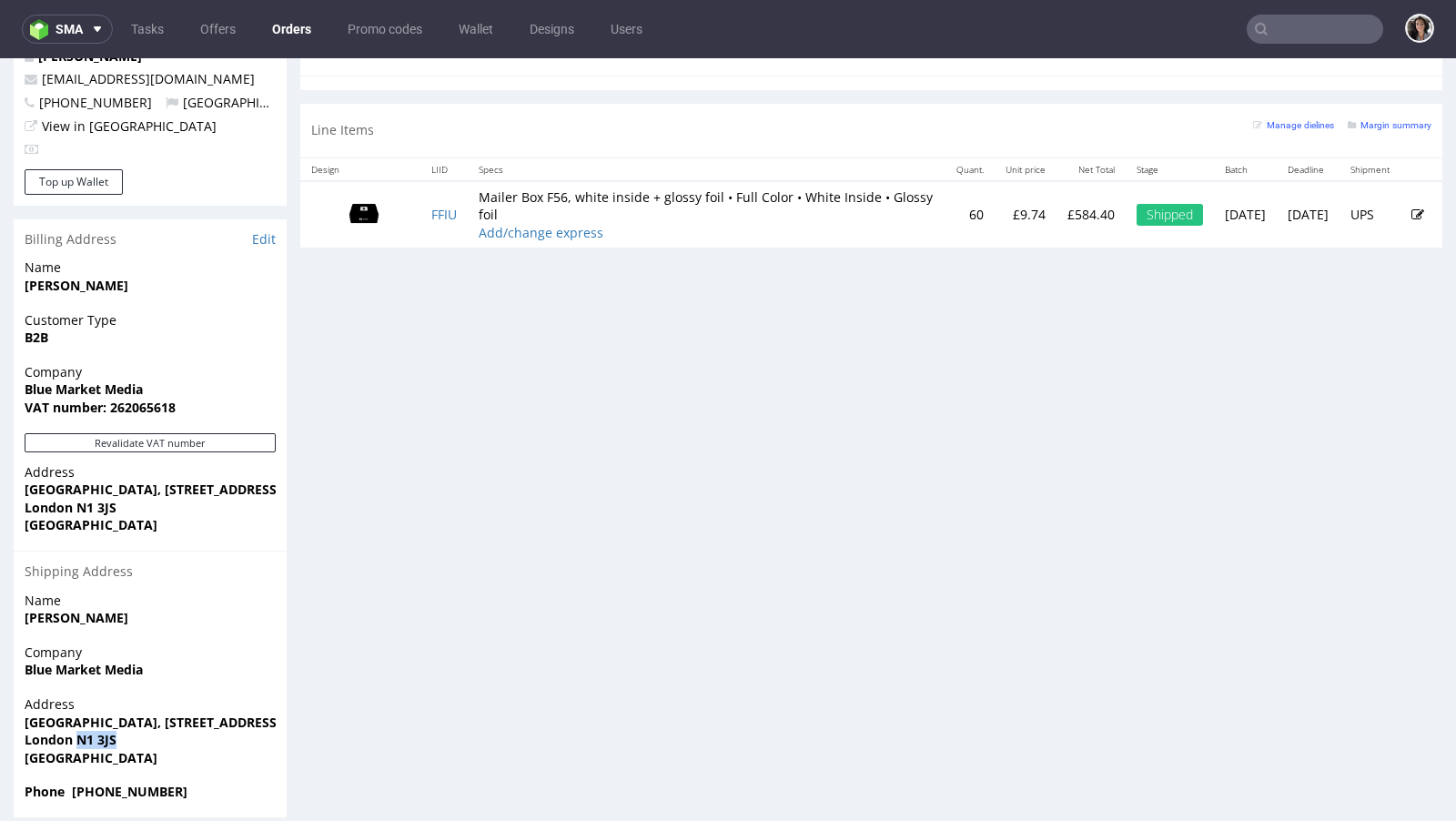
drag, startPoint x: 132, startPoint y: 726, endPoint x: 74, endPoint y: 718, distance: 58.5
click at [74, 730] on span "London N1 3JS" at bounding box center [150, 740] width 251 height 18
copy strong "N1 3JS"
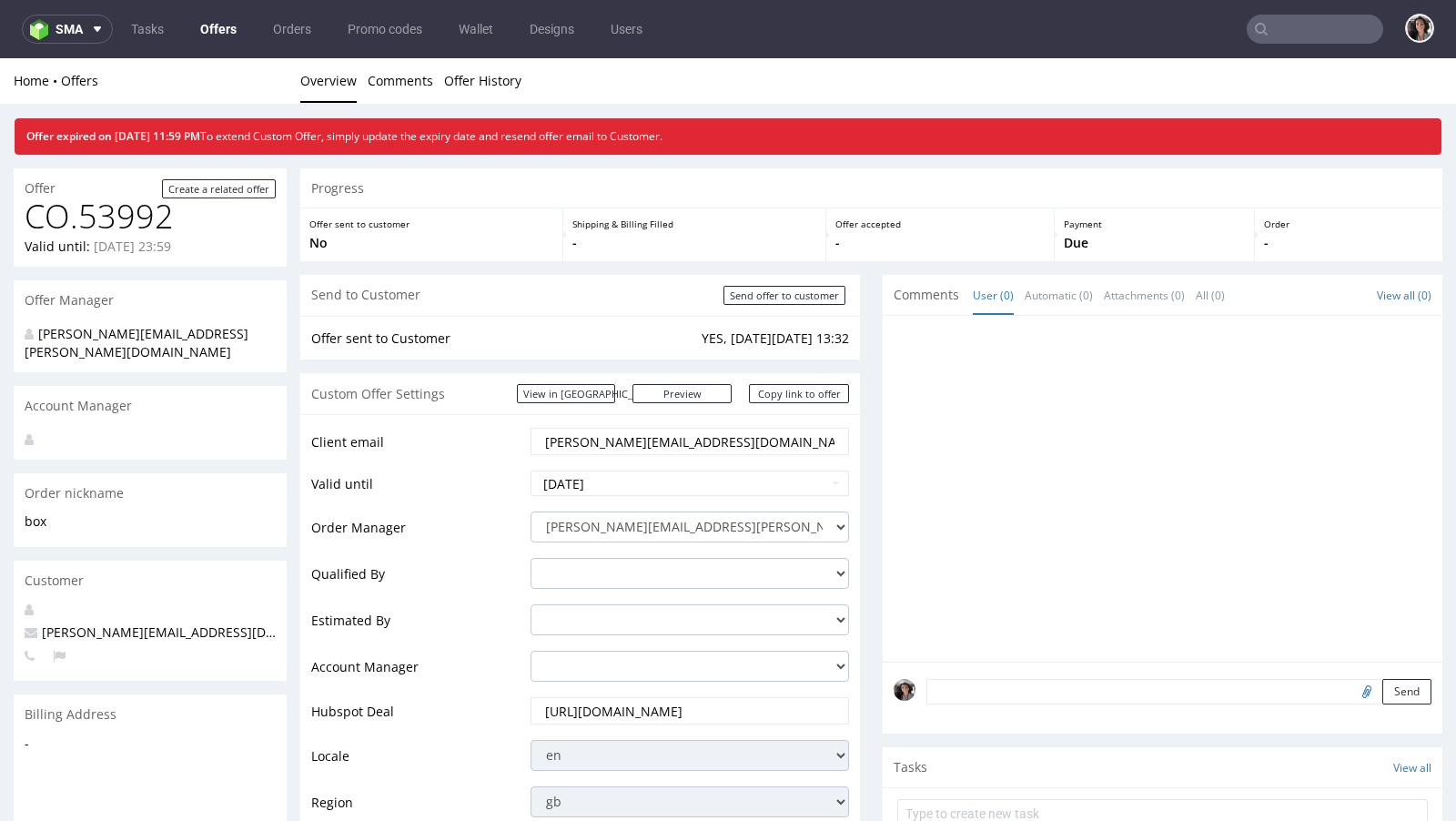
click at [1311, 45] on nav "sma Tasks Offers Orders Promo codes Wallet Designs Users" at bounding box center [728, 29] width 1456 height 59
click at [1301, 34] on input "text" at bounding box center [1314, 29] width 136 height 29
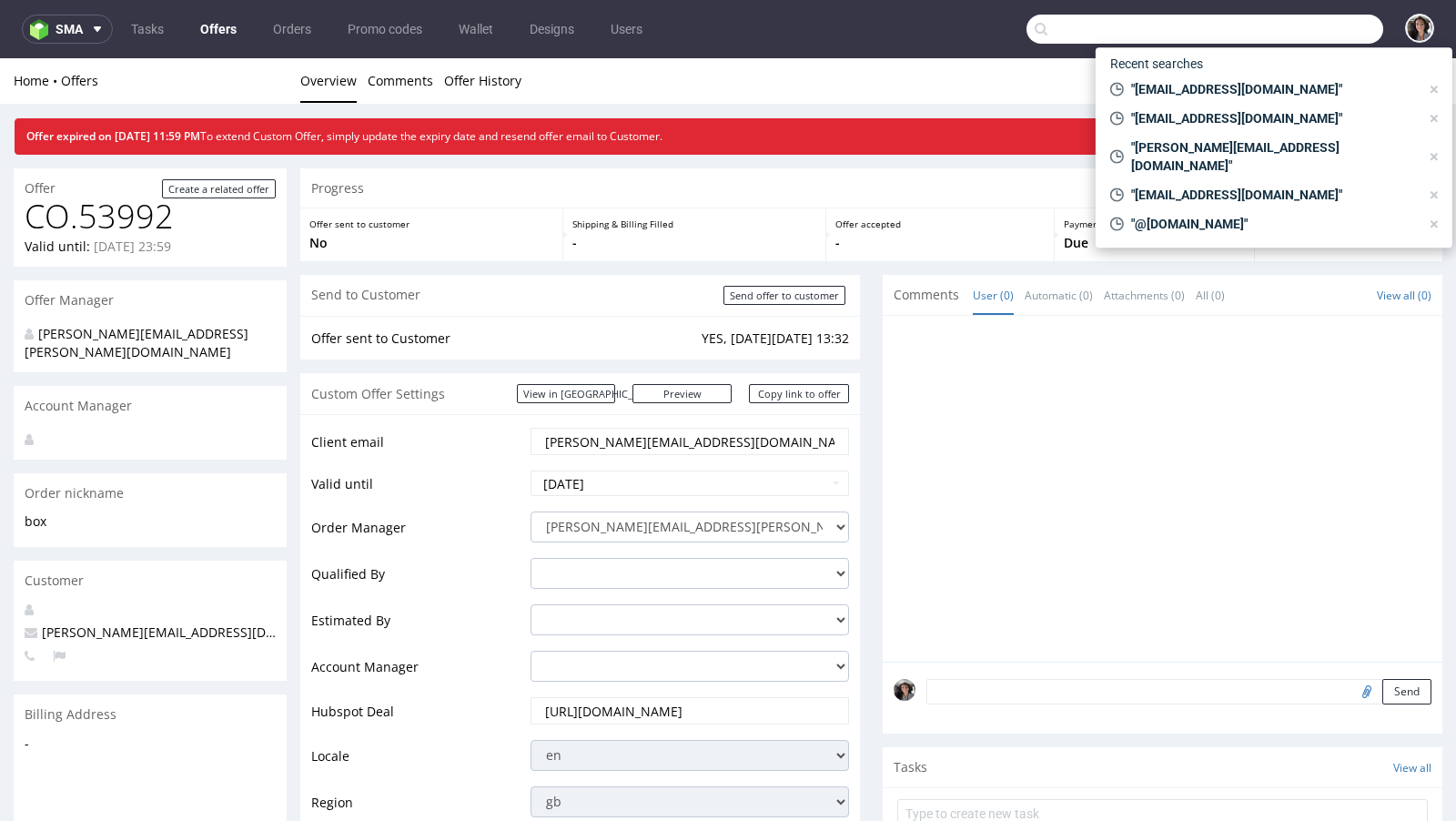
paste input "cecilekoeckhoven@gmail.com"
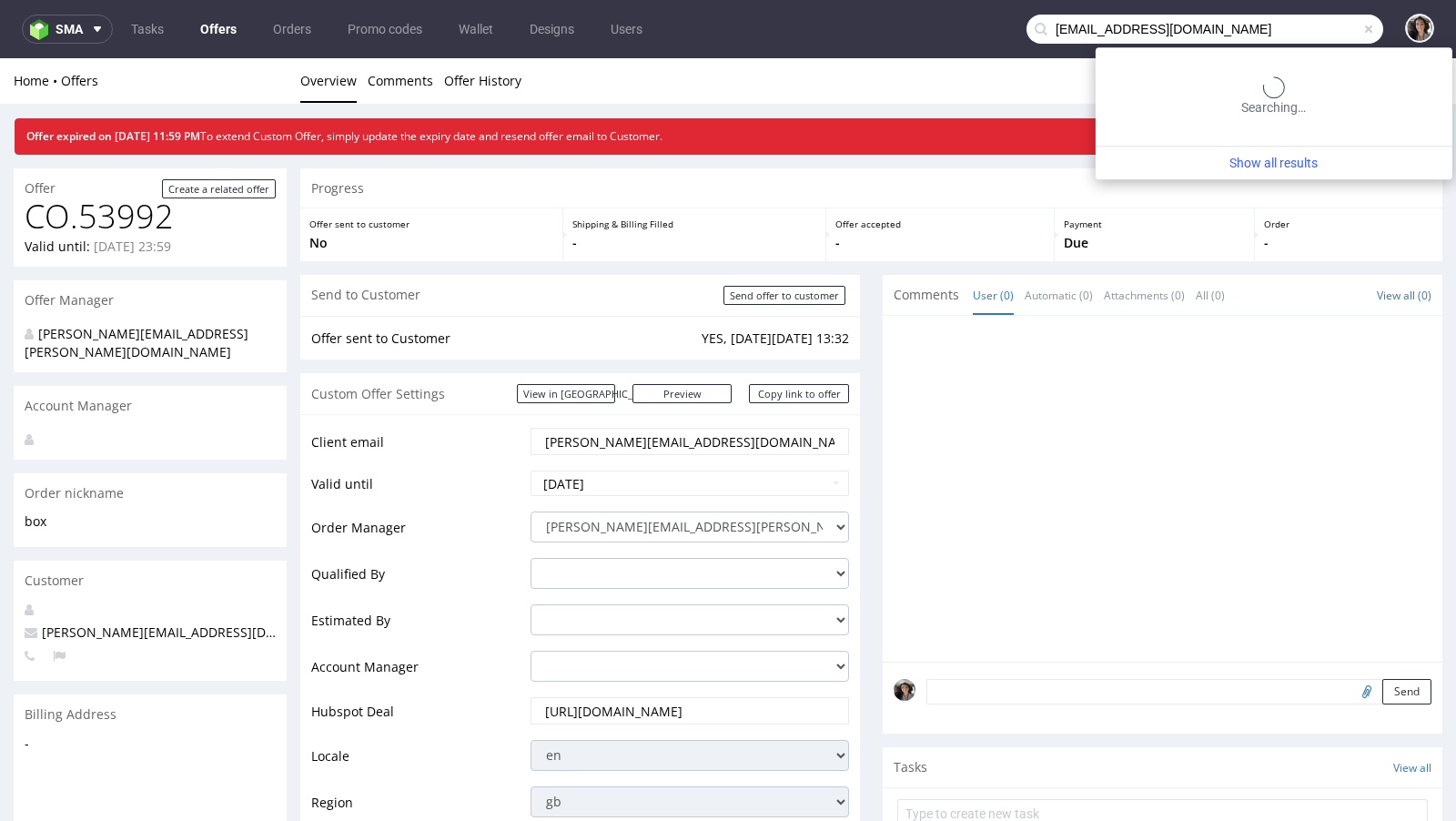
type input "cecilekoeckhoven@gmail.com"
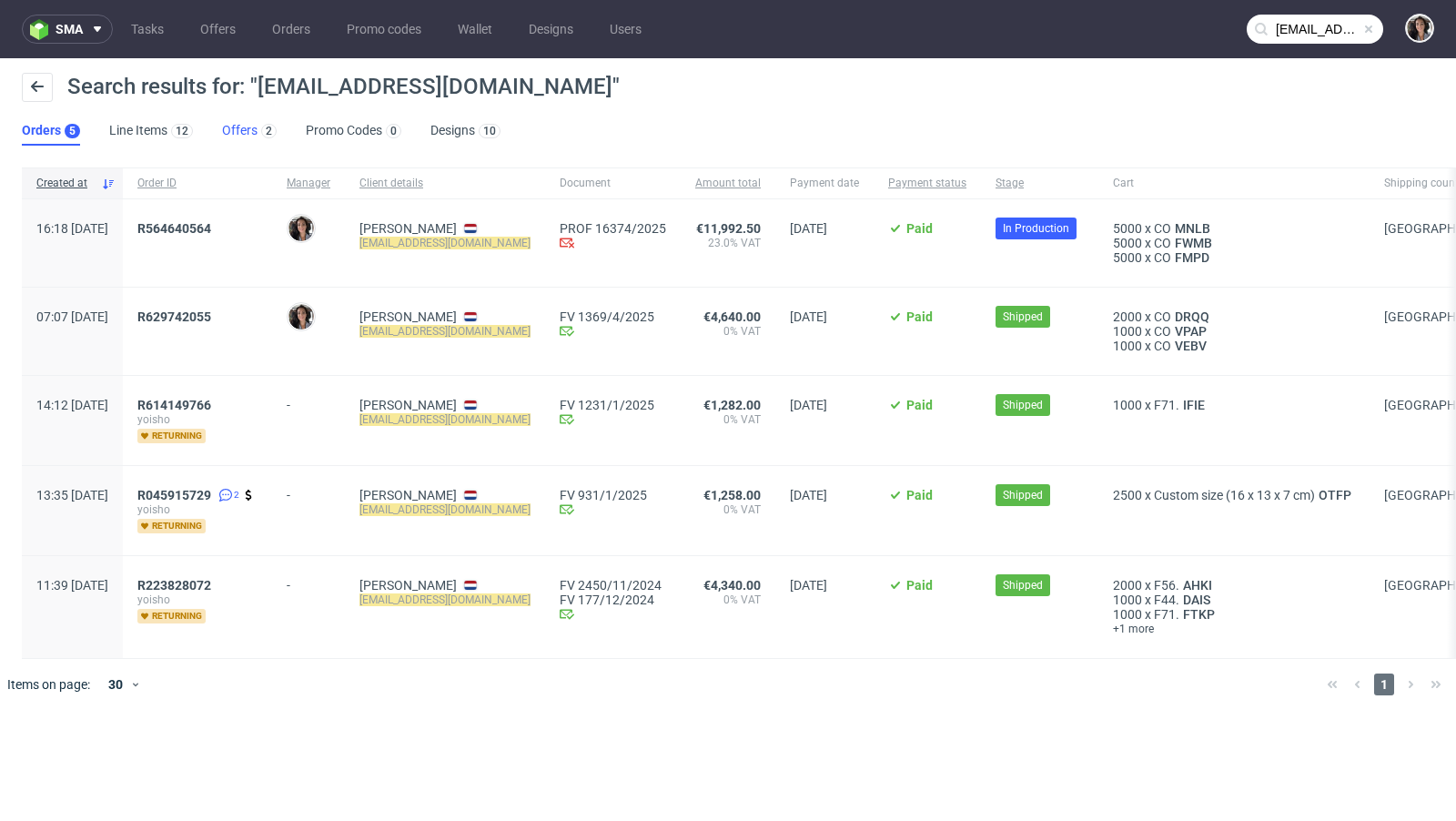
click at [239, 126] on link "Offers 2" at bounding box center [250, 131] width 55 height 29
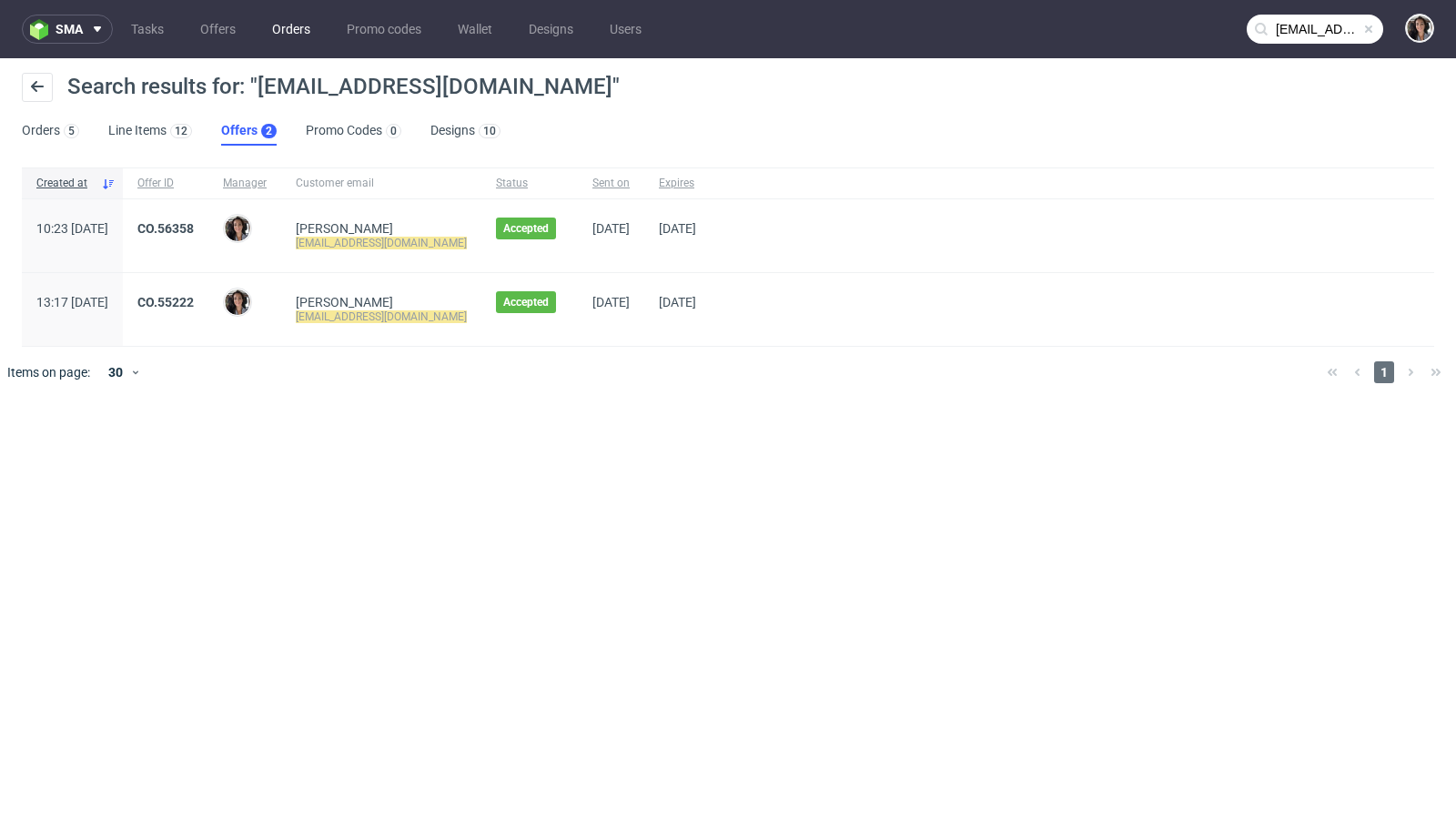
click at [291, 17] on link "Orders" at bounding box center [292, 29] width 60 height 29
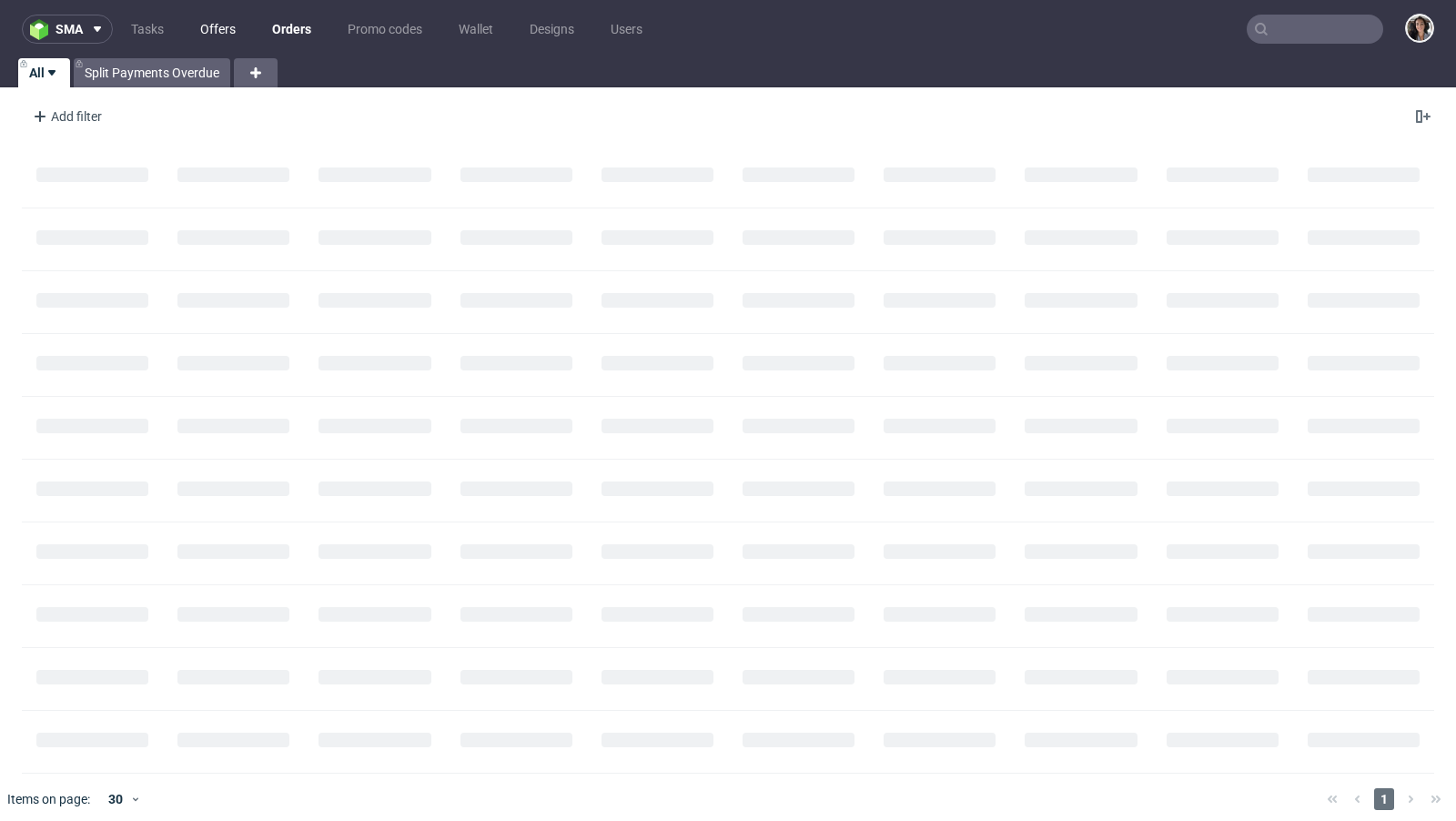
click at [206, 20] on link "Offers" at bounding box center [218, 29] width 58 height 29
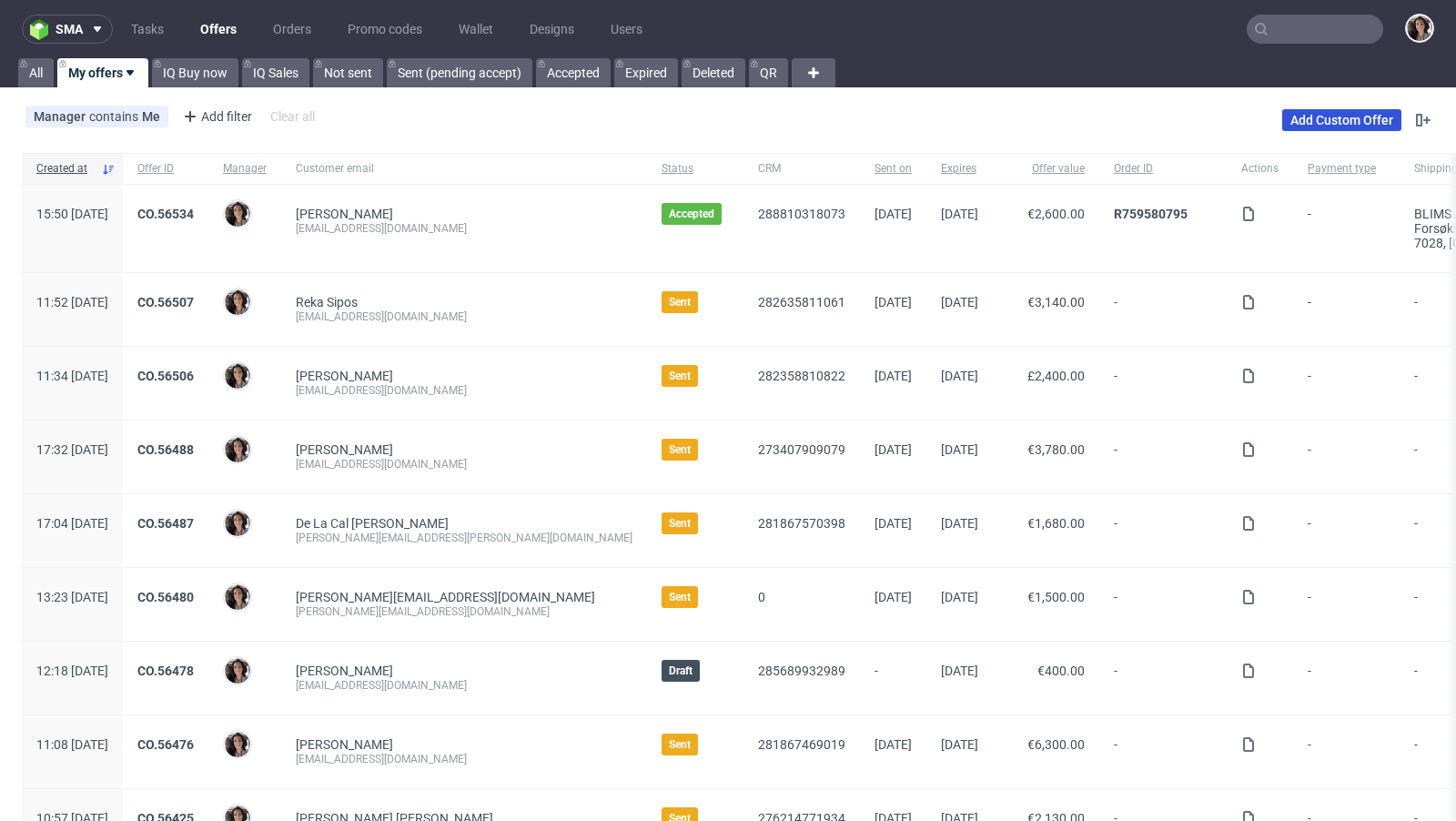
click at [1325, 123] on link "Add Custom Offer" at bounding box center [1341, 120] width 119 height 22
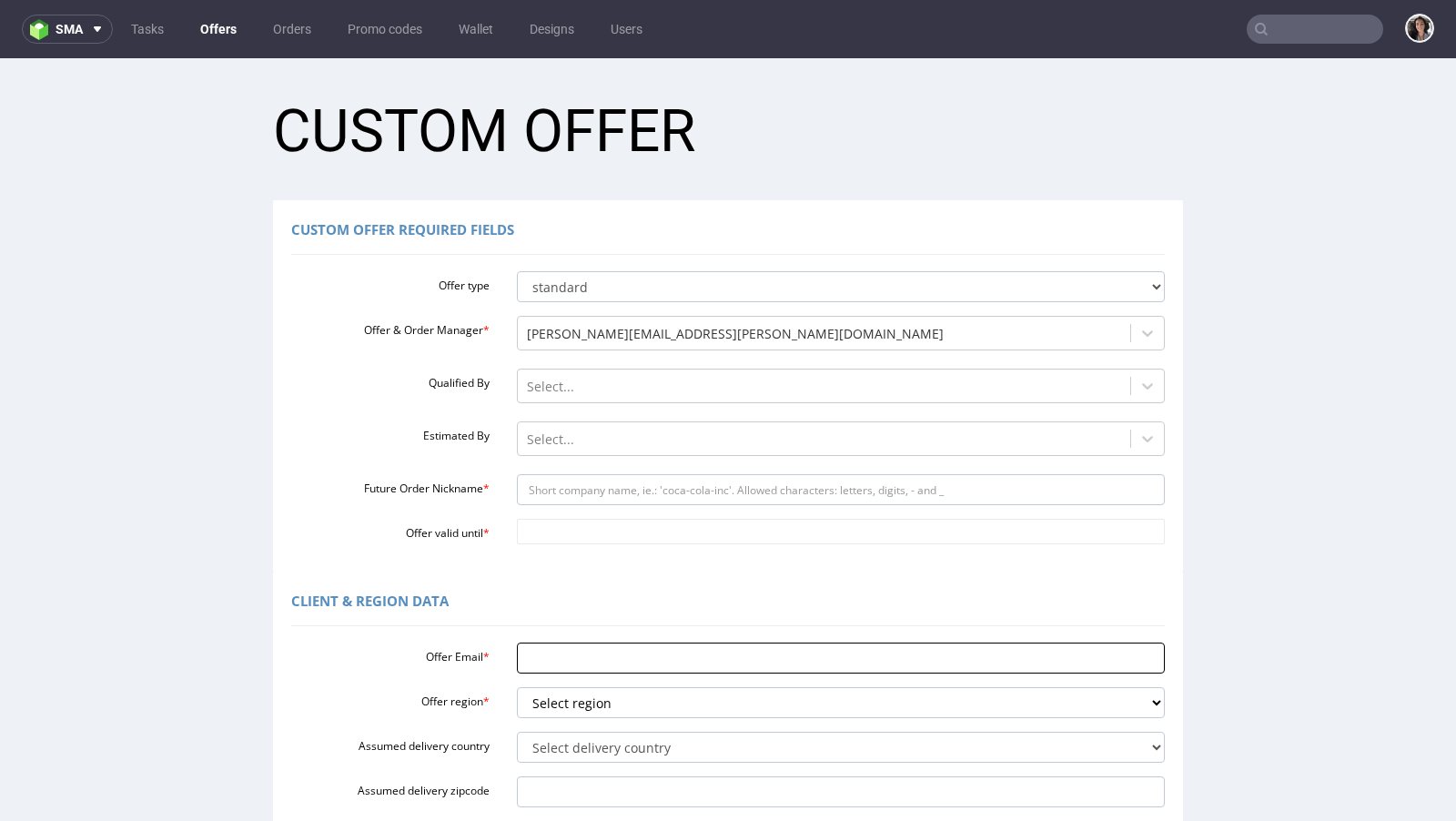
click at [566, 655] on input "Offer Email *" at bounding box center [841, 658] width 649 height 31
paste input "cecilekoeckhoven@gmail.com"
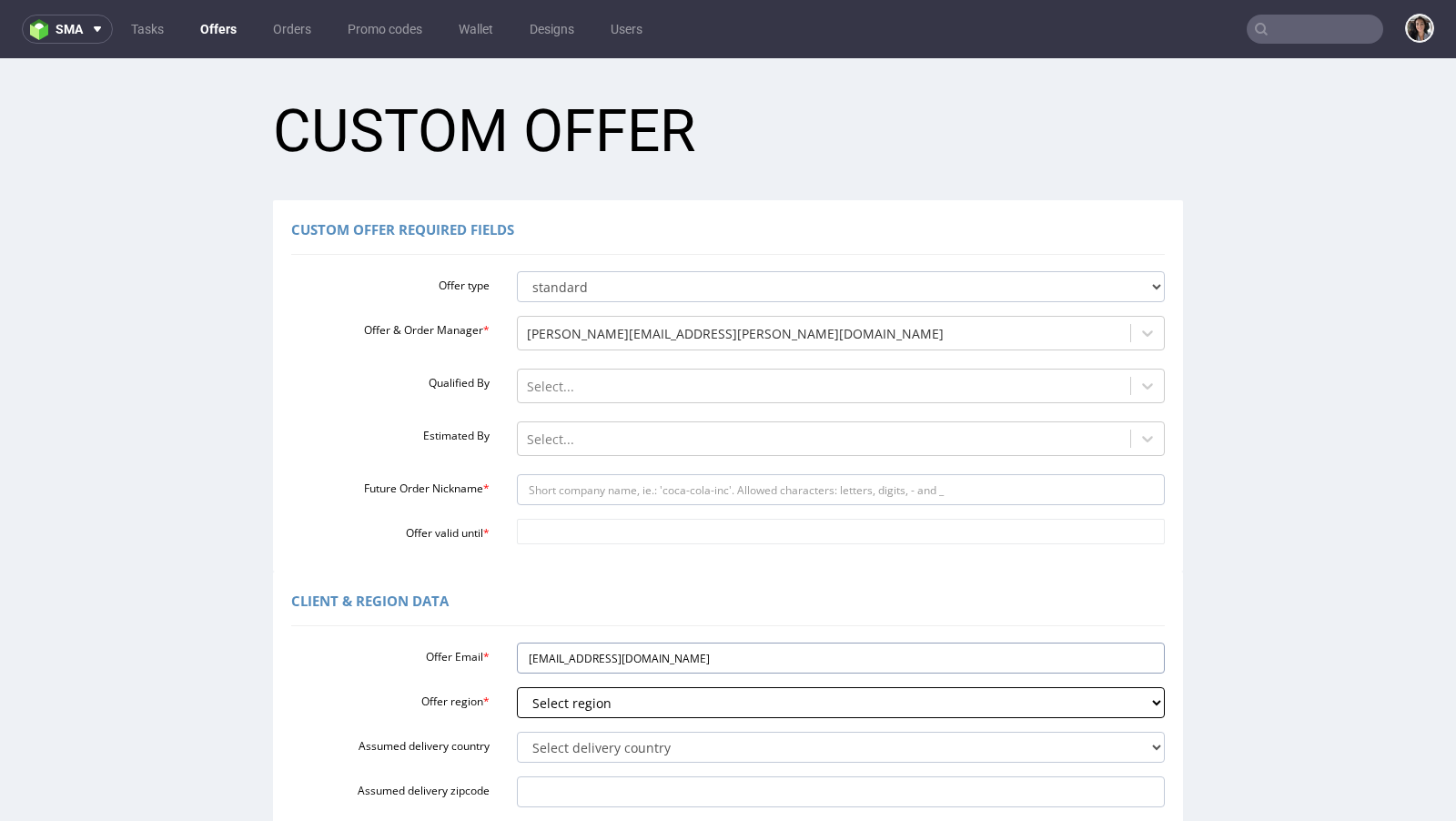
type input "cecilekoeckhoven@gmail.com"
click at [571, 698] on select "Select region eu gb de pl fr it es" at bounding box center [841, 702] width 649 height 31
select select "eu"
click at [574, 750] on select "Select delivery country Andorra Afghanistan Anguilla Albania Armenia Antarctica…" at bounding box center [841, 747] width 649 height 31
select select "166"
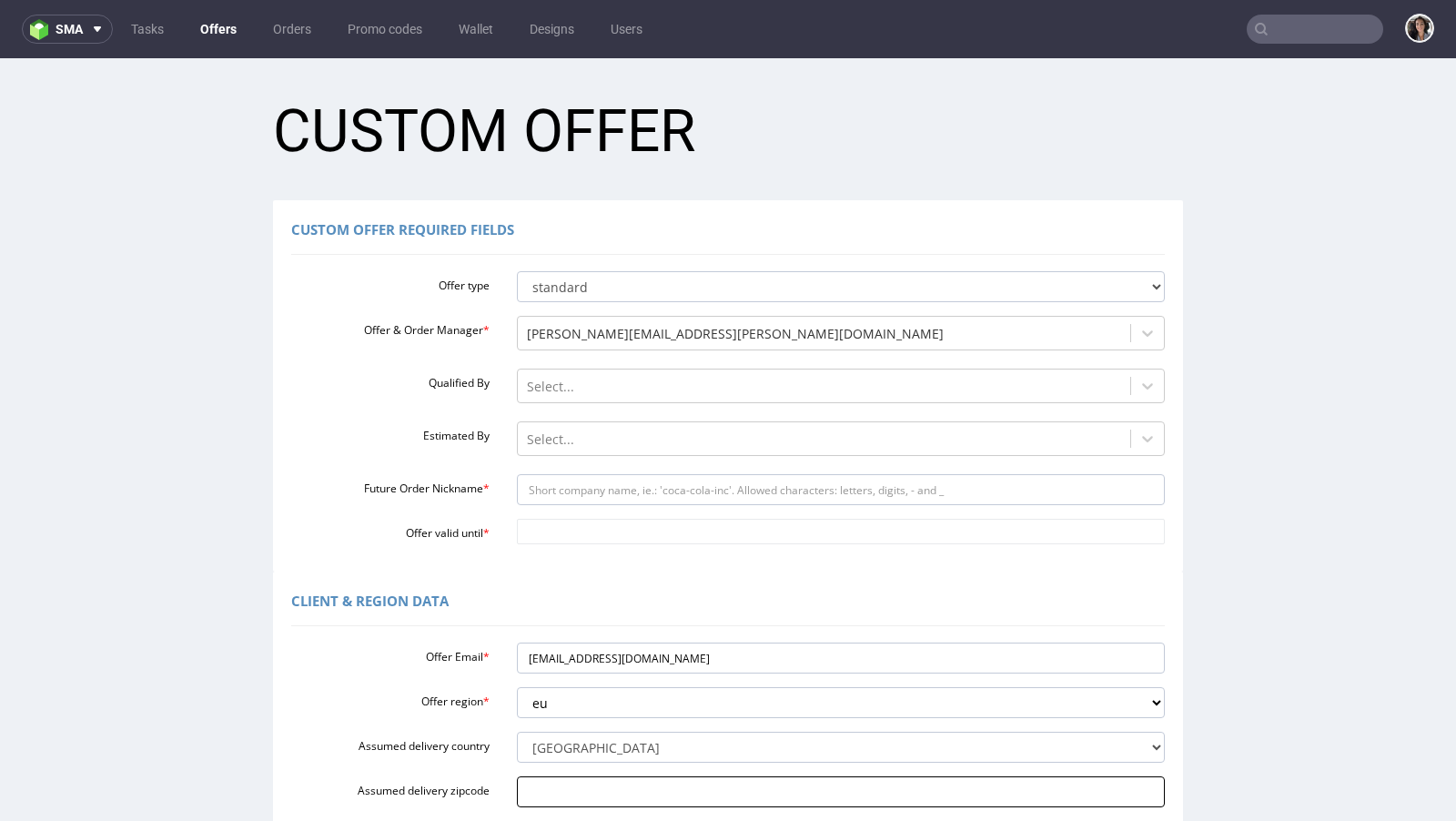
click at [582, 788] on input "Assumed delivery zipcode" at bounding box center [841, 792] width 649 height 31
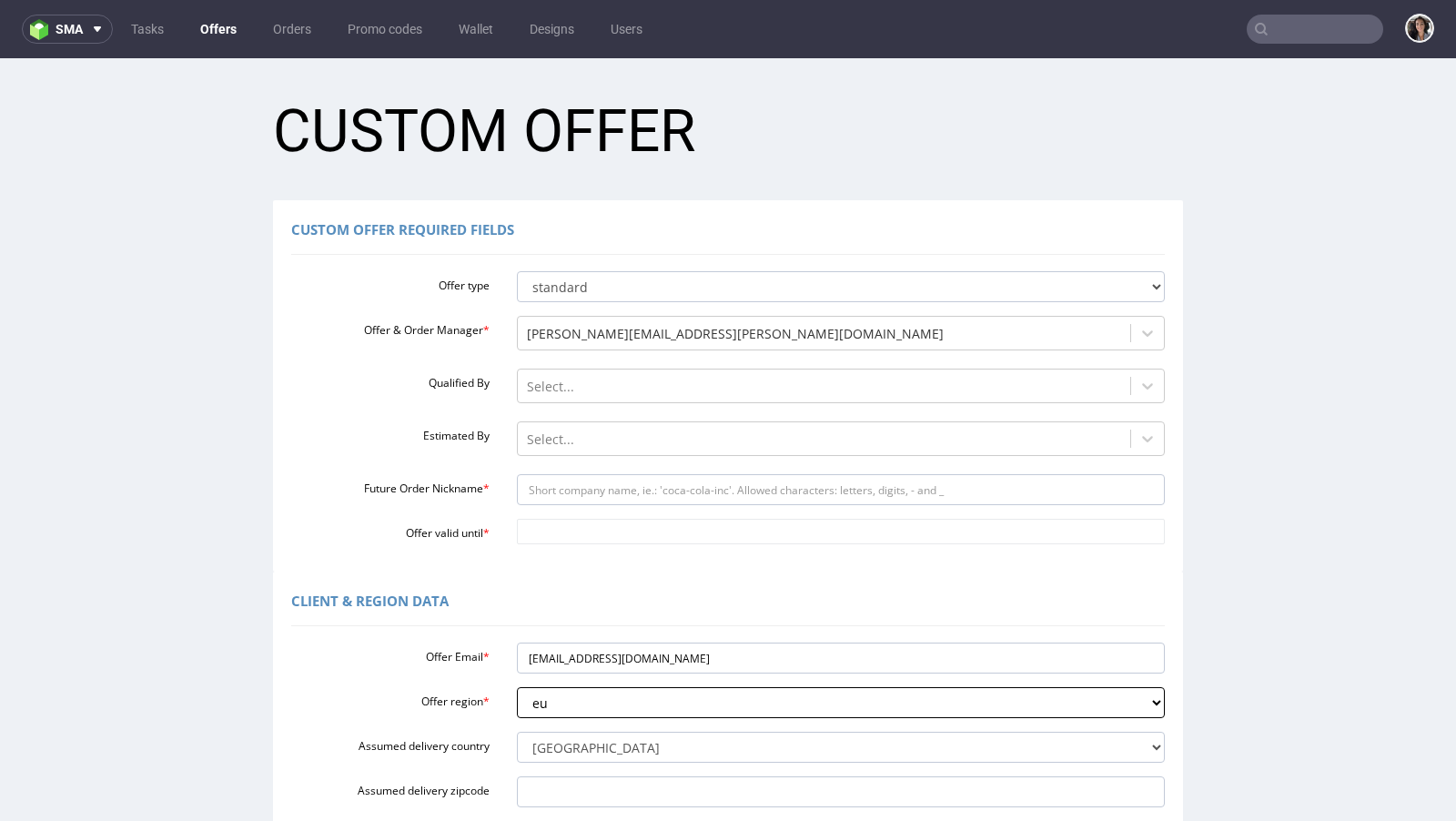
click at [540, 708] on select "Select region eu gb de pl fr it es" at bounding box center [841, 702] width 649 height 31
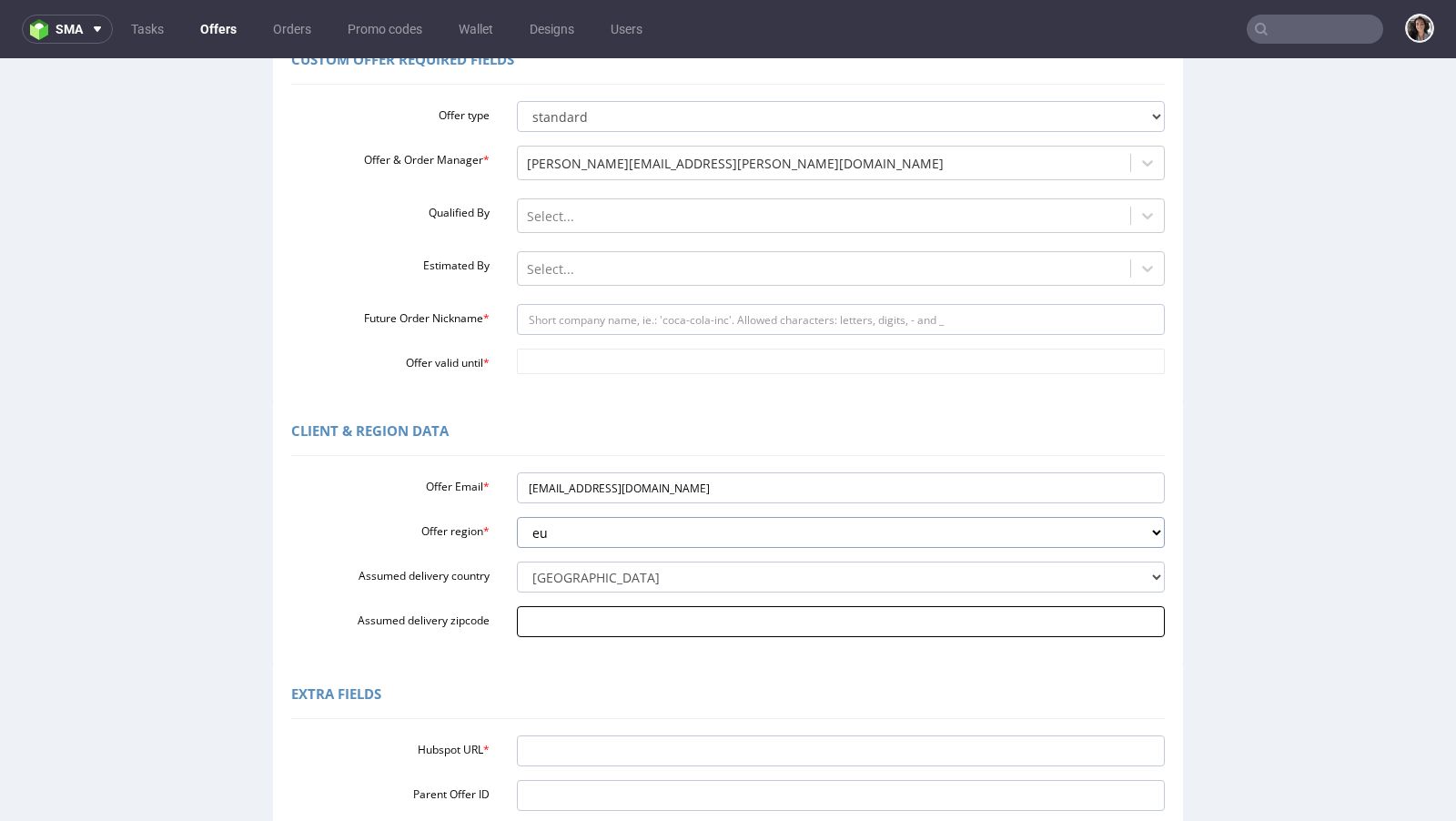
scroll to position [210, 0]
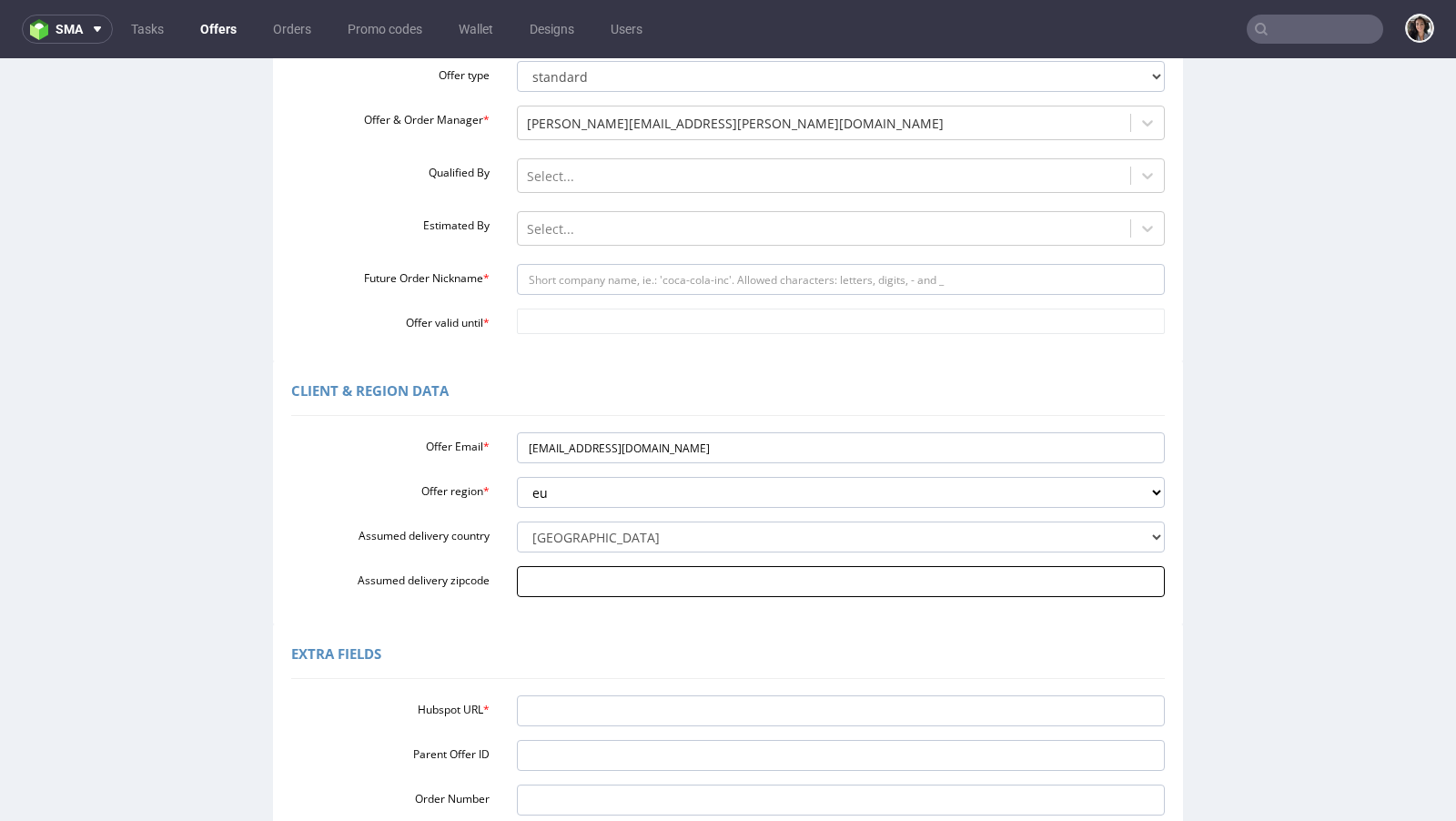
click at [595, 592] on input "Assumed delivery zipcode" at bounding box center [841, 581] width 649 height 31
paste input "2371 DV"
type input "2371 DV"
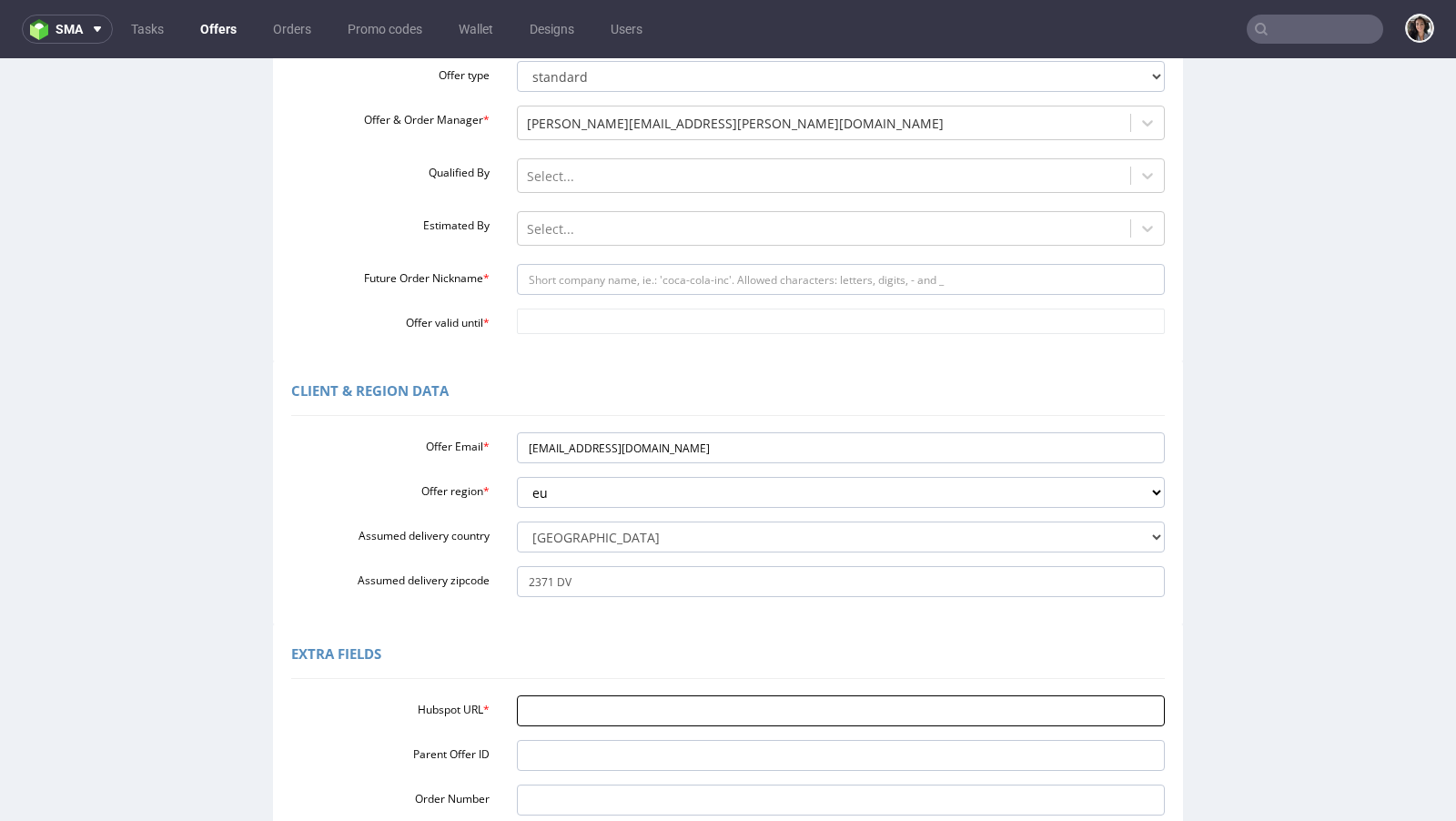
click at [559, 718] on input "Hubspot URL *" at bounding box center [841, 710] width 649 height 31
paste input "https://app-eu1.hubspot.com/contacts/25600958/record/0-3/291832628434/"
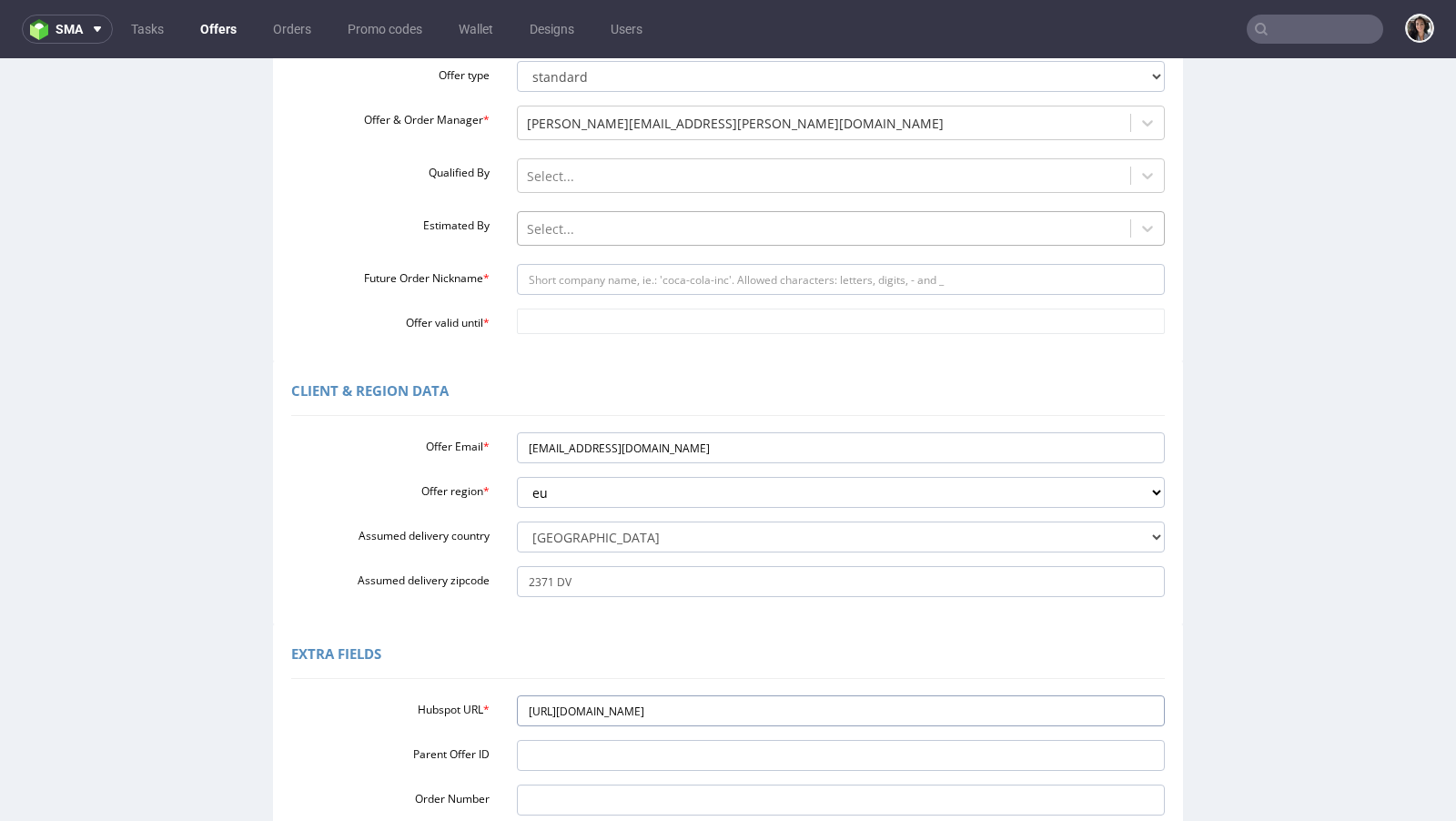
type input "https://app-eu1.hubspot.com/contacts/25600958/record/0-3/291832628434/"
click at [593, 234] on div at bounding box center [824, 229] width 595 height 22
click at [437, 295] on div "Offer type standard prototyping sampling Offer & Order Manager * cristina.marti…" at bounding box center [728, 194] width 874 height 281
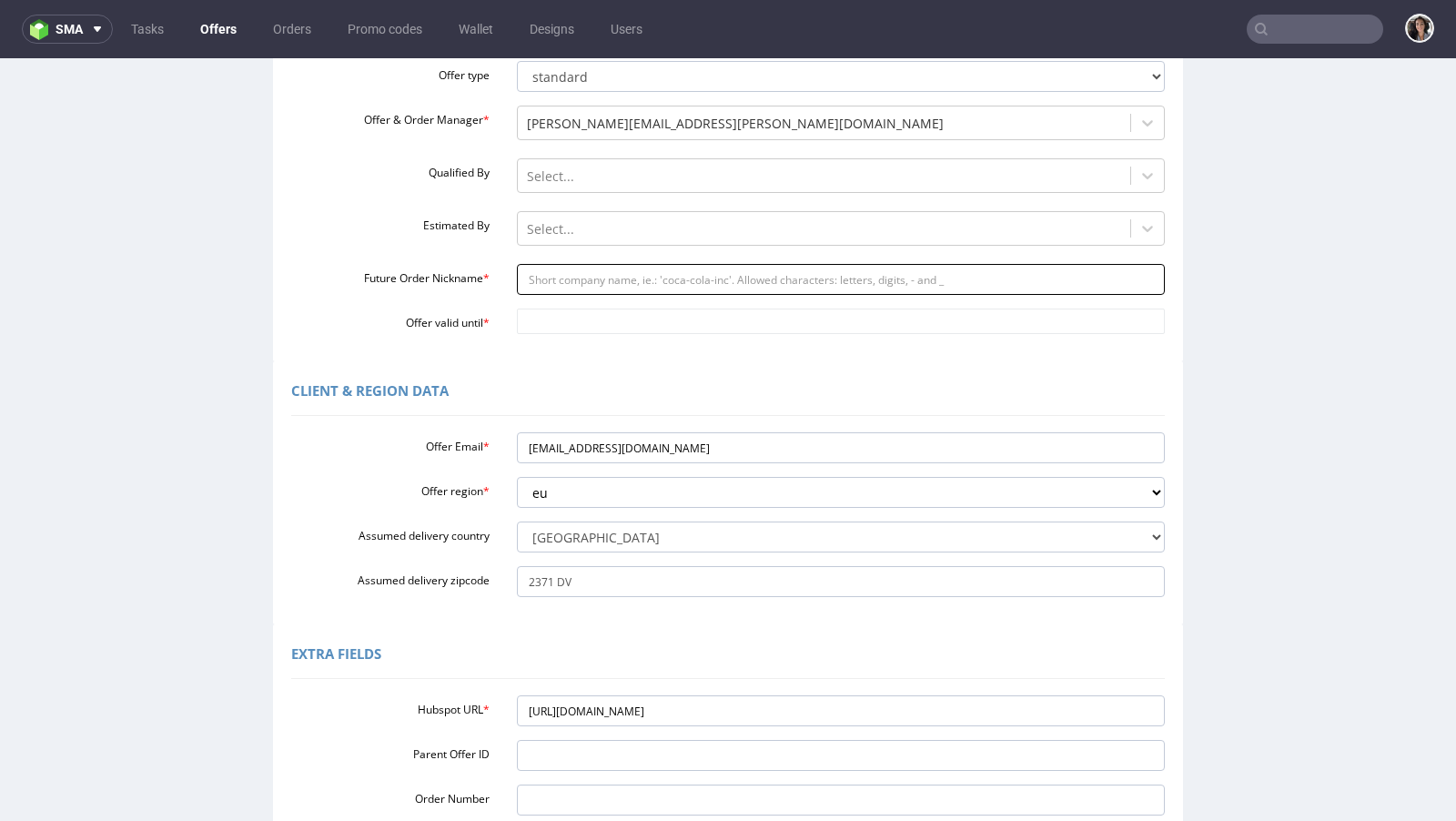
click at [527, 284] on input "Future Order Nickname *" at bounding box center [841, 280] width 649 height 31
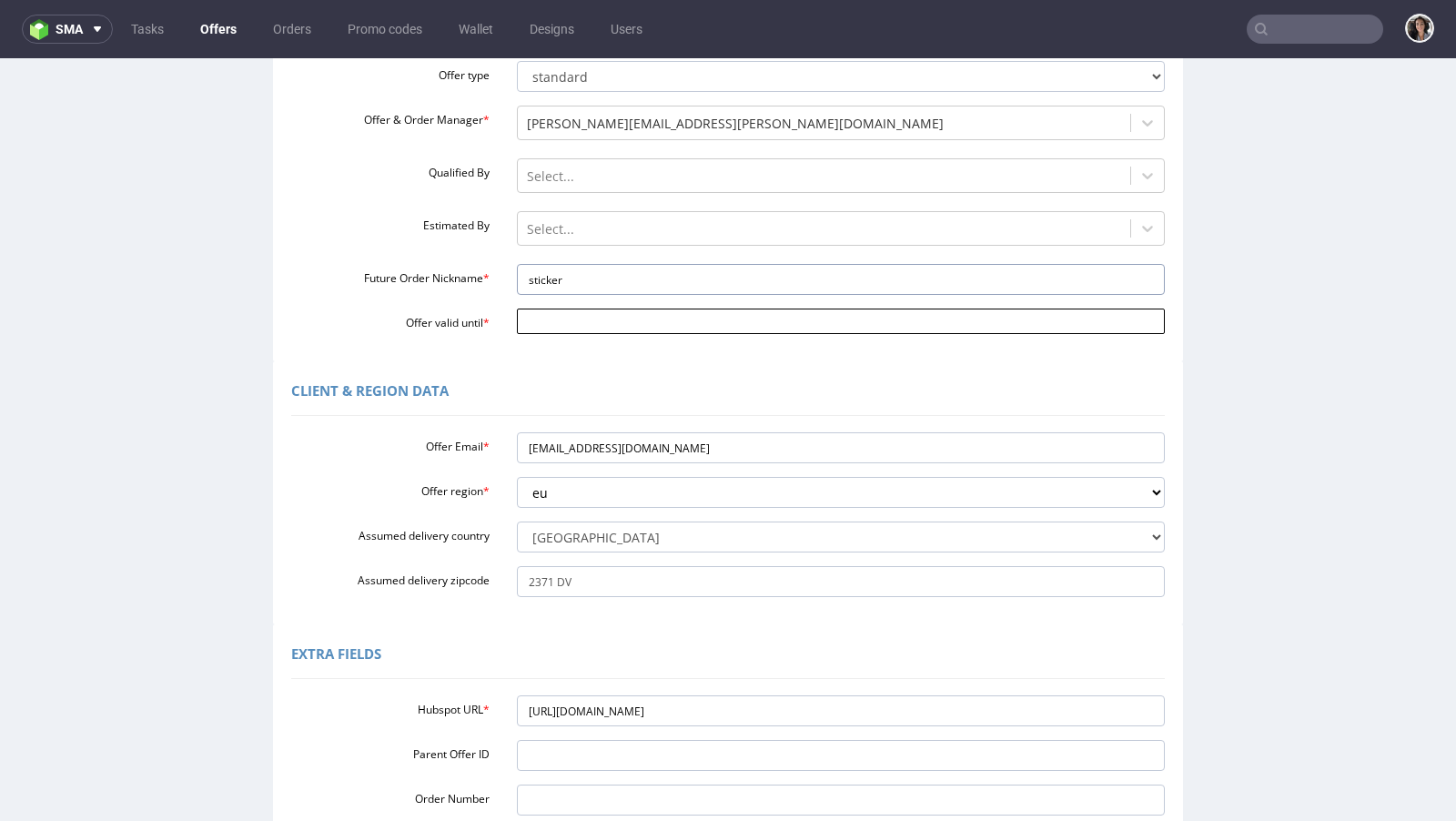
type input "sticker"
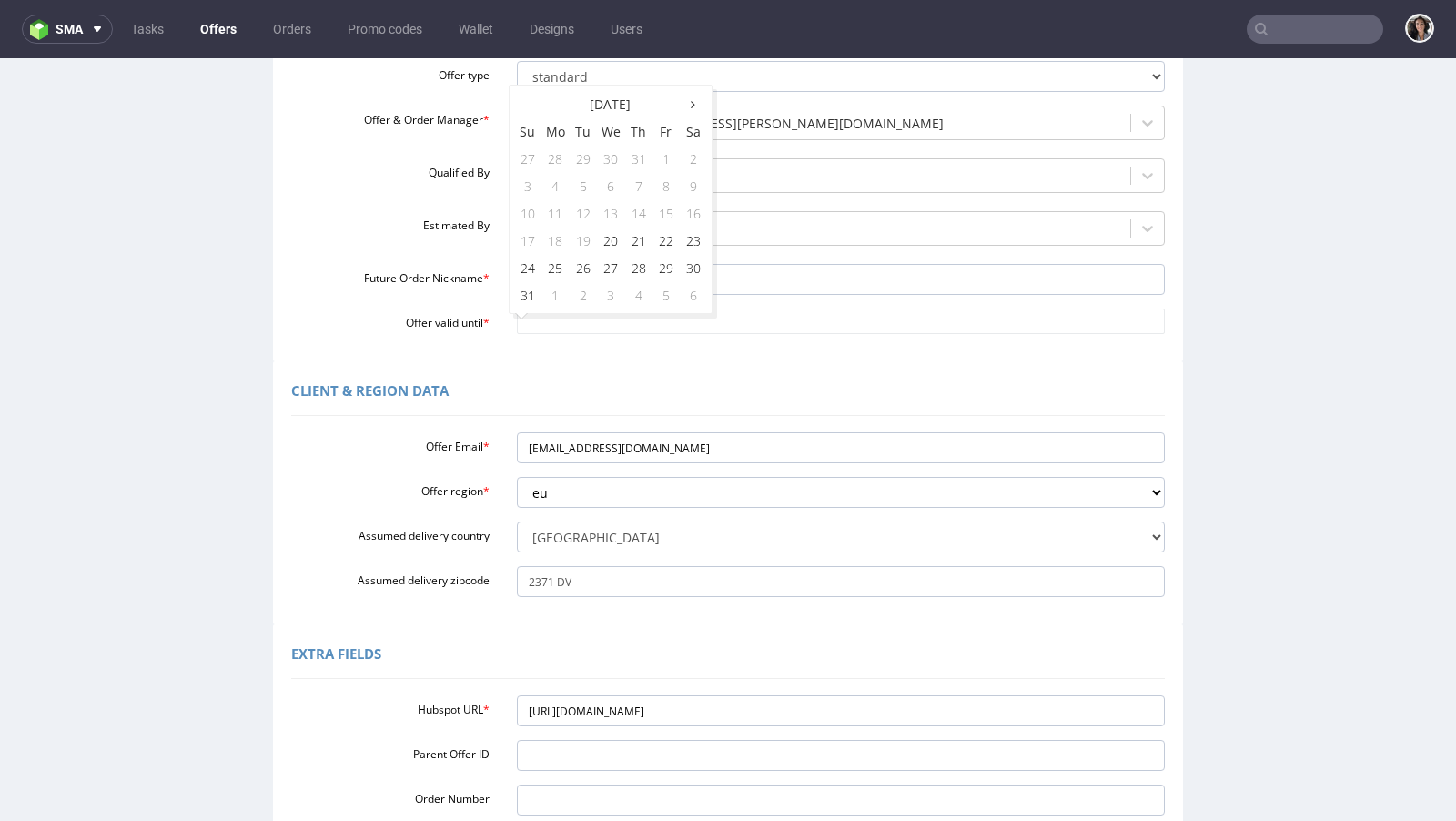
click at [519, 315] on body "Production Shipped DTP Orders Offers Shipments Designs Promotions Users Jobs Ad…" at bounding box center [728, 456] width 1456 height 1217
click at [574, 261] on td "26" at bounding box center [583, 268] width 27 height 27
type input "2025-08-26"
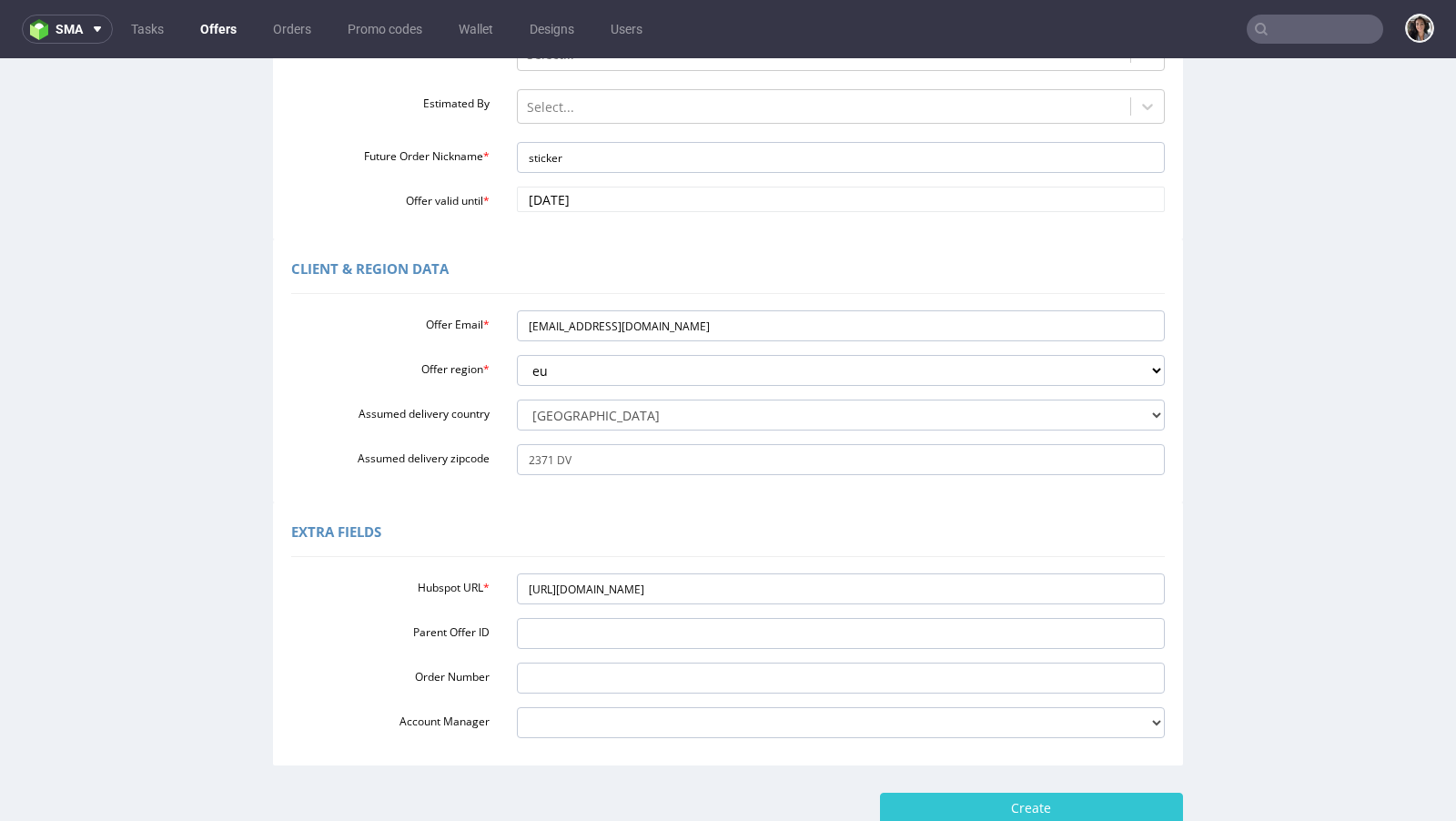
scroll to position [453, 0]
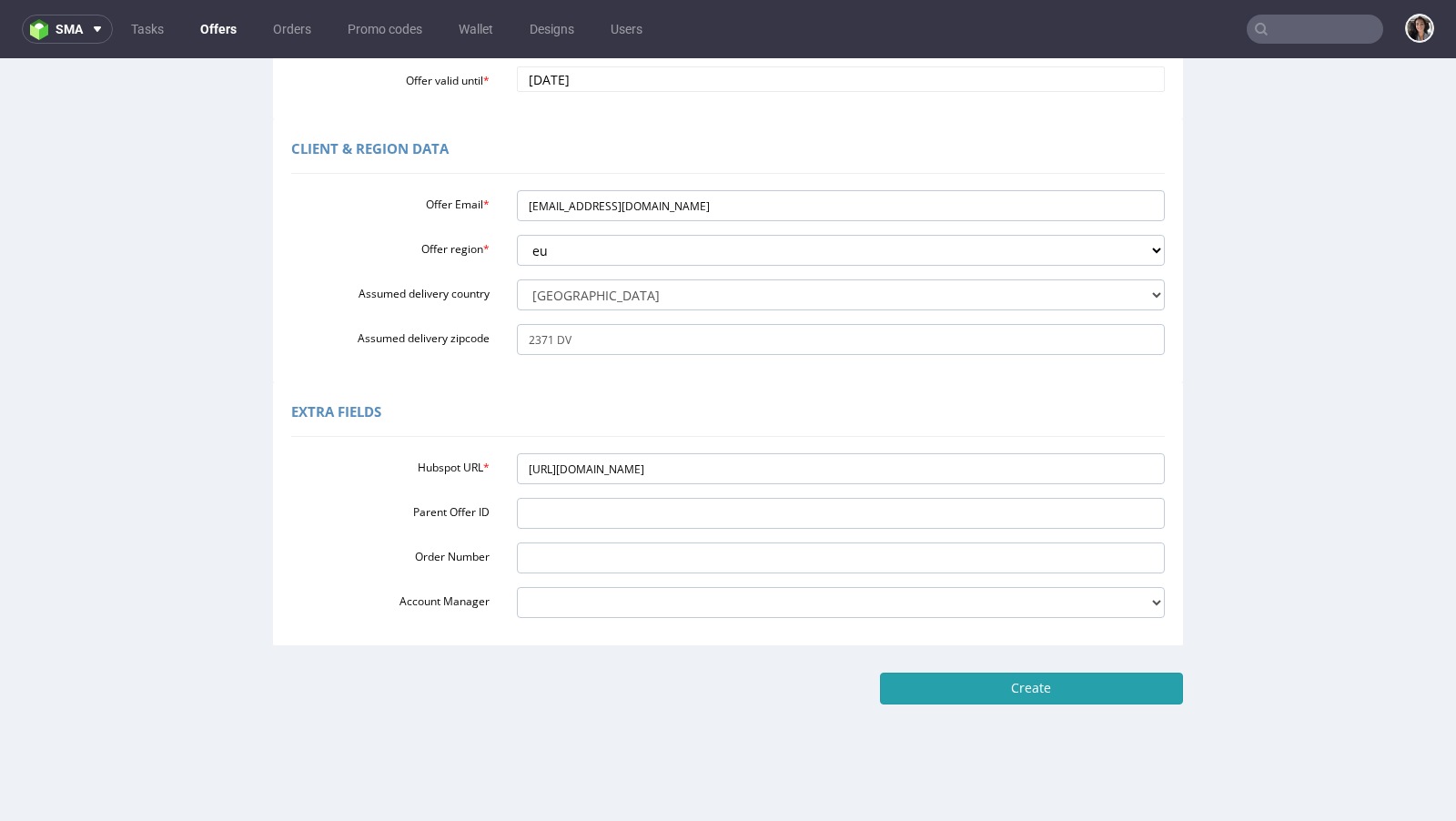
click at [1070, 686] on input "Create" at bounding box center [1031, 688] width 303 height 31
type input "Please wait..."
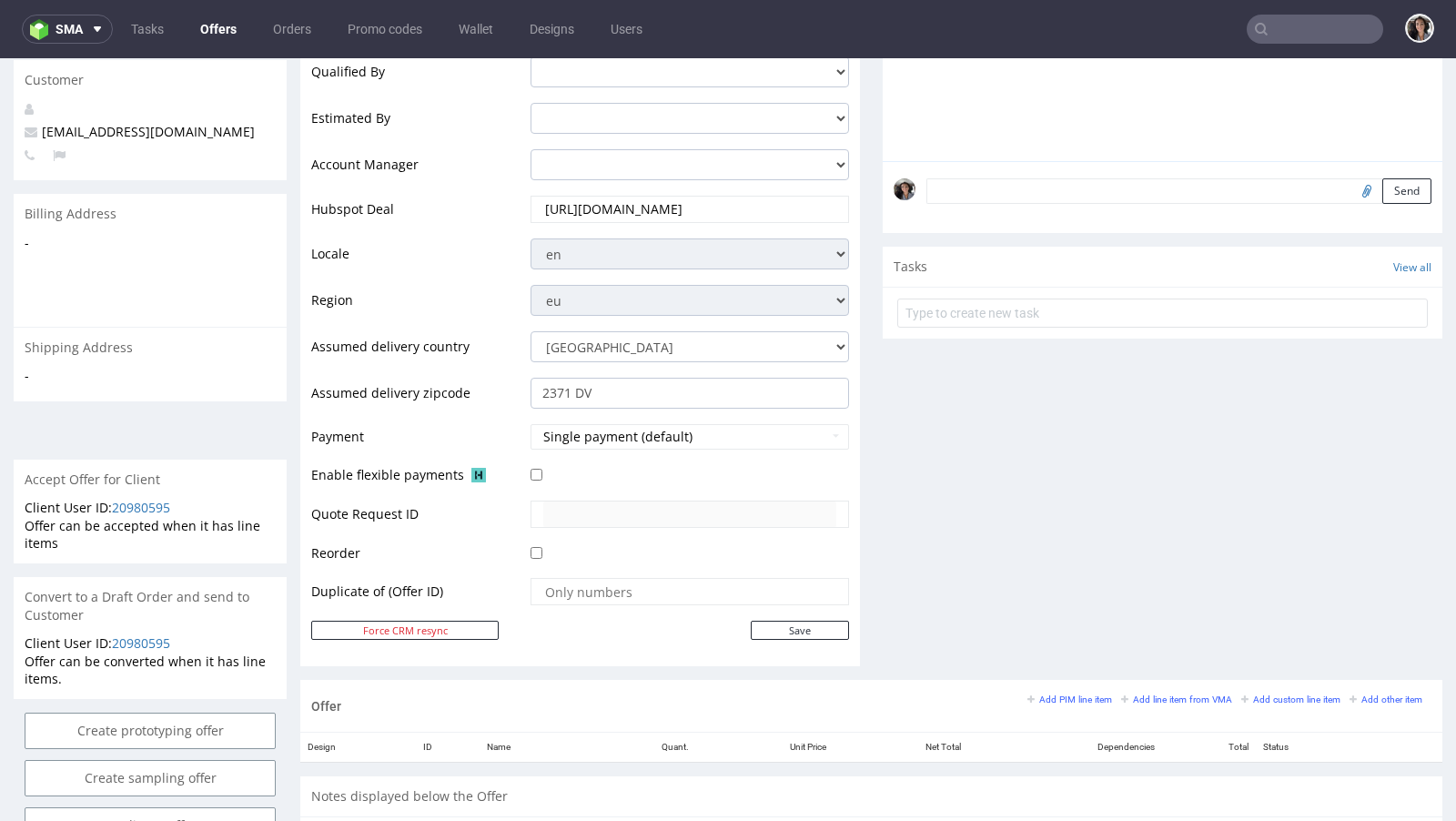
scroll to position [708, 0]
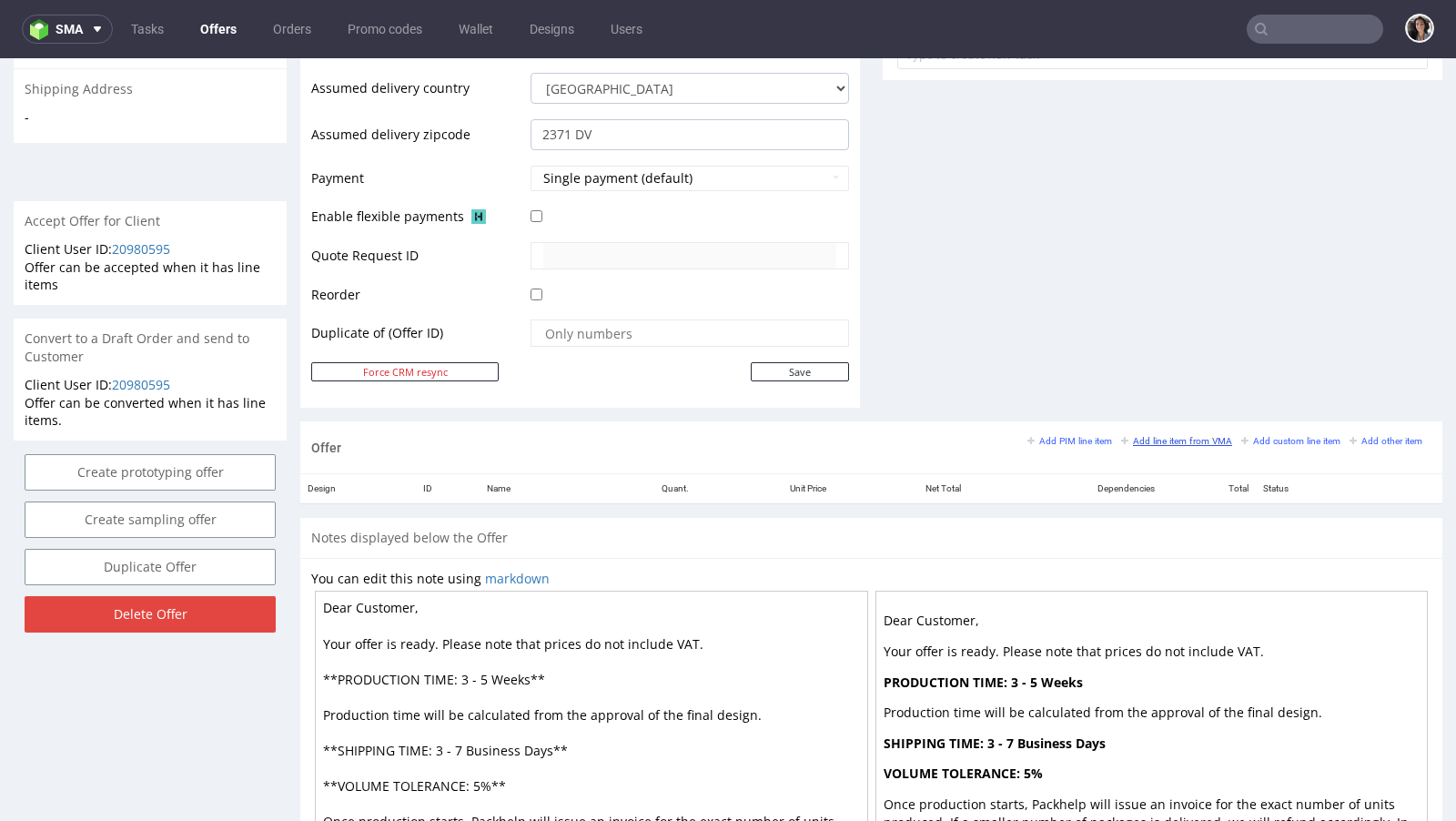
click at [1153, 436] on small "Add line item from VMA" at bounding box center [1175, 441] width 111 height 10
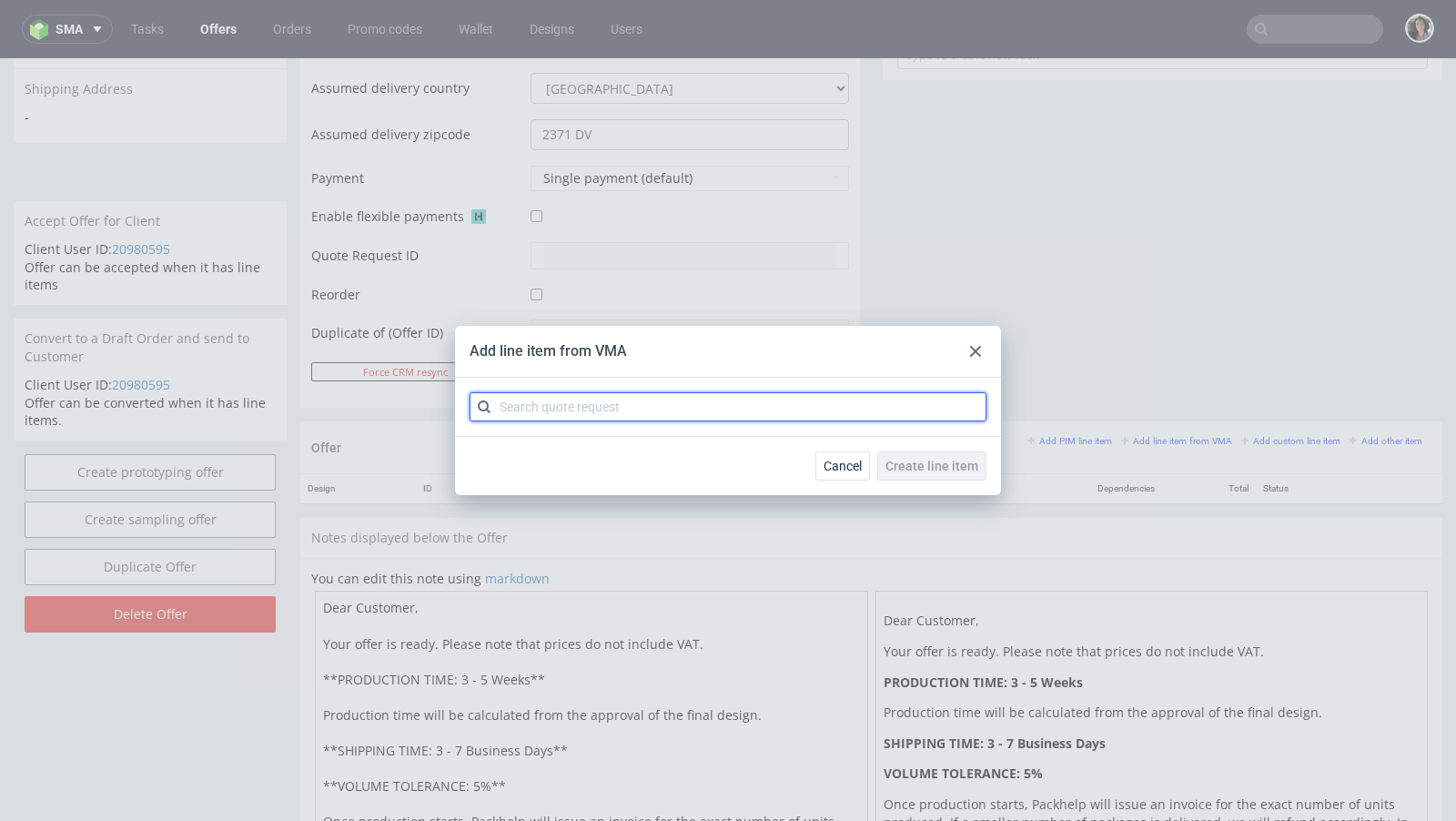
click at [696, 414] on input "text" at bounding box center [728, 407] width 516 height 29
type input "CBCL"
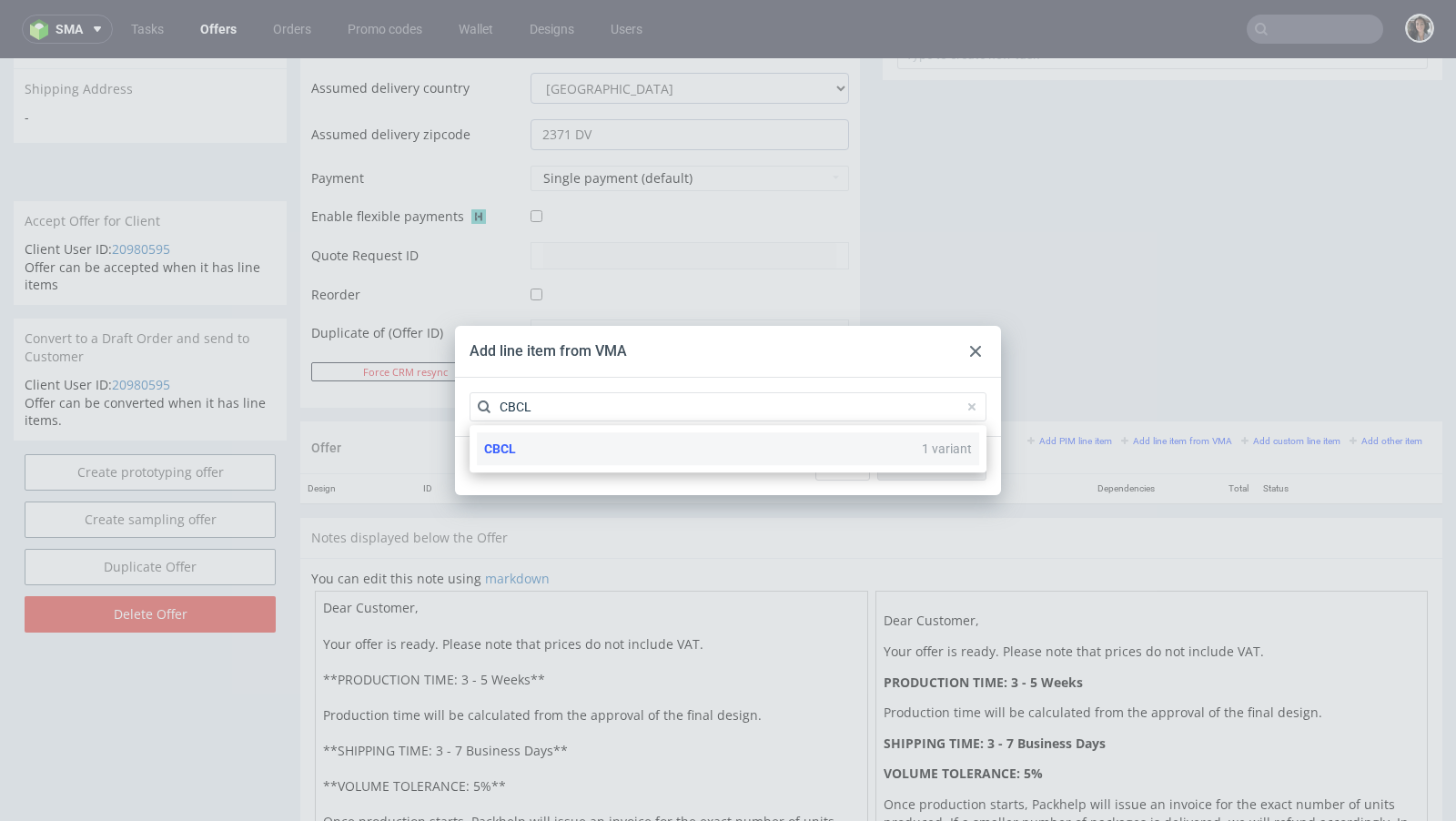
click at [623, 449] on div "CBCL 1 variant" at bounding box center [728, 449] width 502 height 33
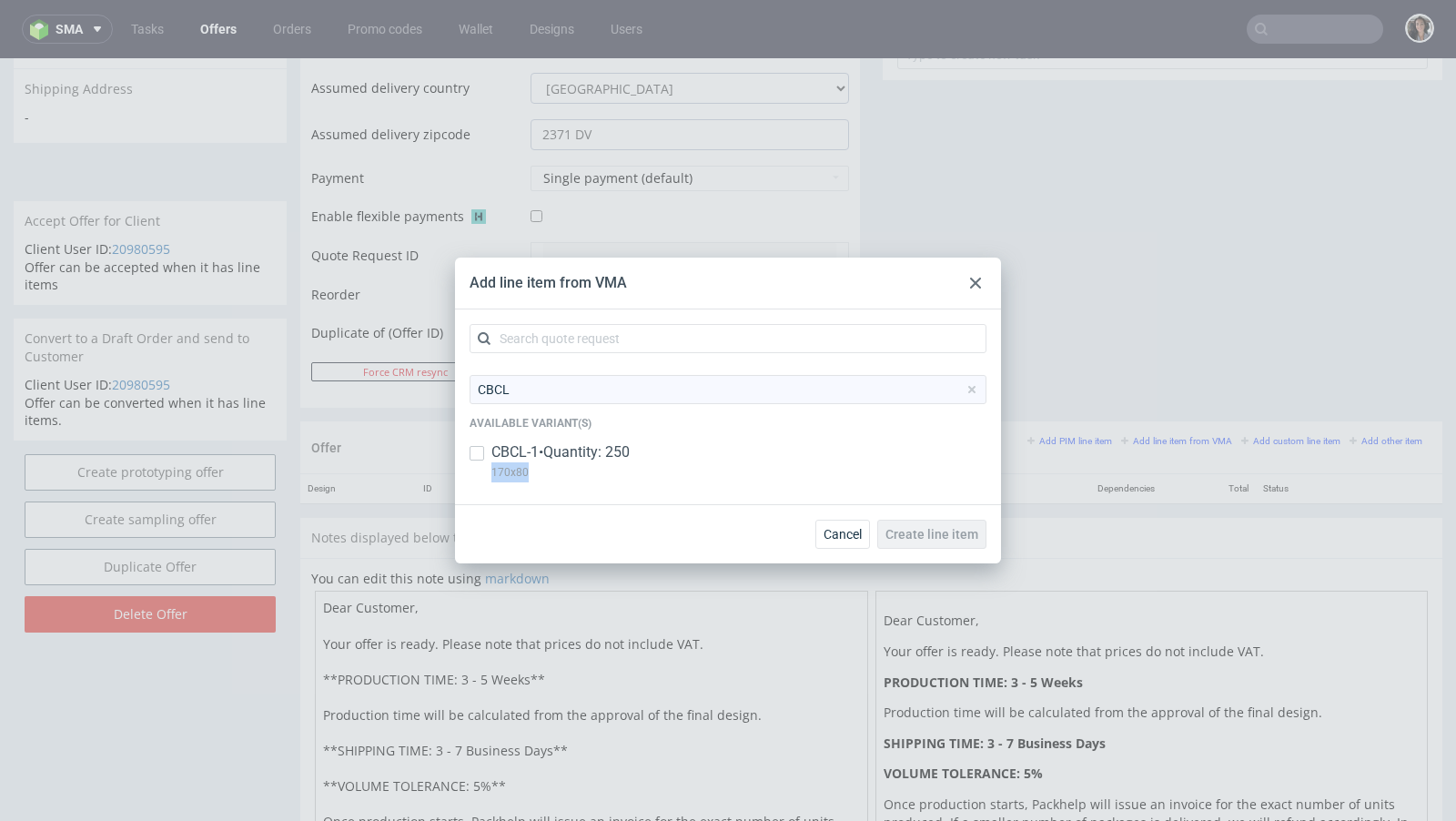
copy p "170x80"
drag, startPoint x: 543, startPoint y: 475, endPoint x: 493, endPoint y: 475, distance: 50.0
click at [493, 475] on p "170x80" at bounding box center [559, 473] width 138 height 20
click at [537, 476] on p "170x80" at bounding box center [559, 473] width 138 height 20
click at [487, 452] on div "CBCL-1 • Quantity: 250 170x80" at bounding box center [728, 466] width 516 height 48
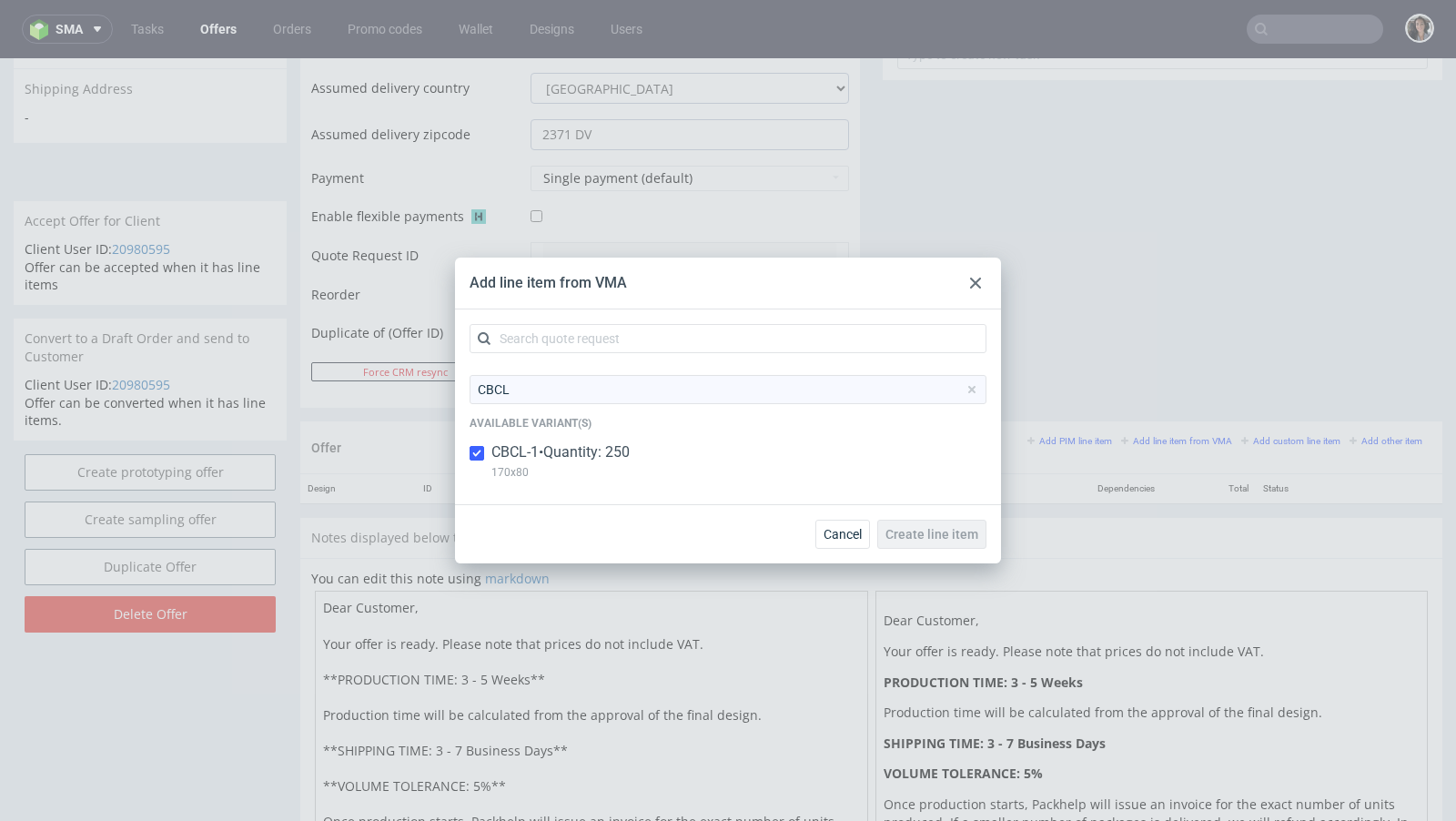
checkbox input "true"
click at [955, 528] on span "Create line item" at bounding box center [931, 534] width 93 height 13
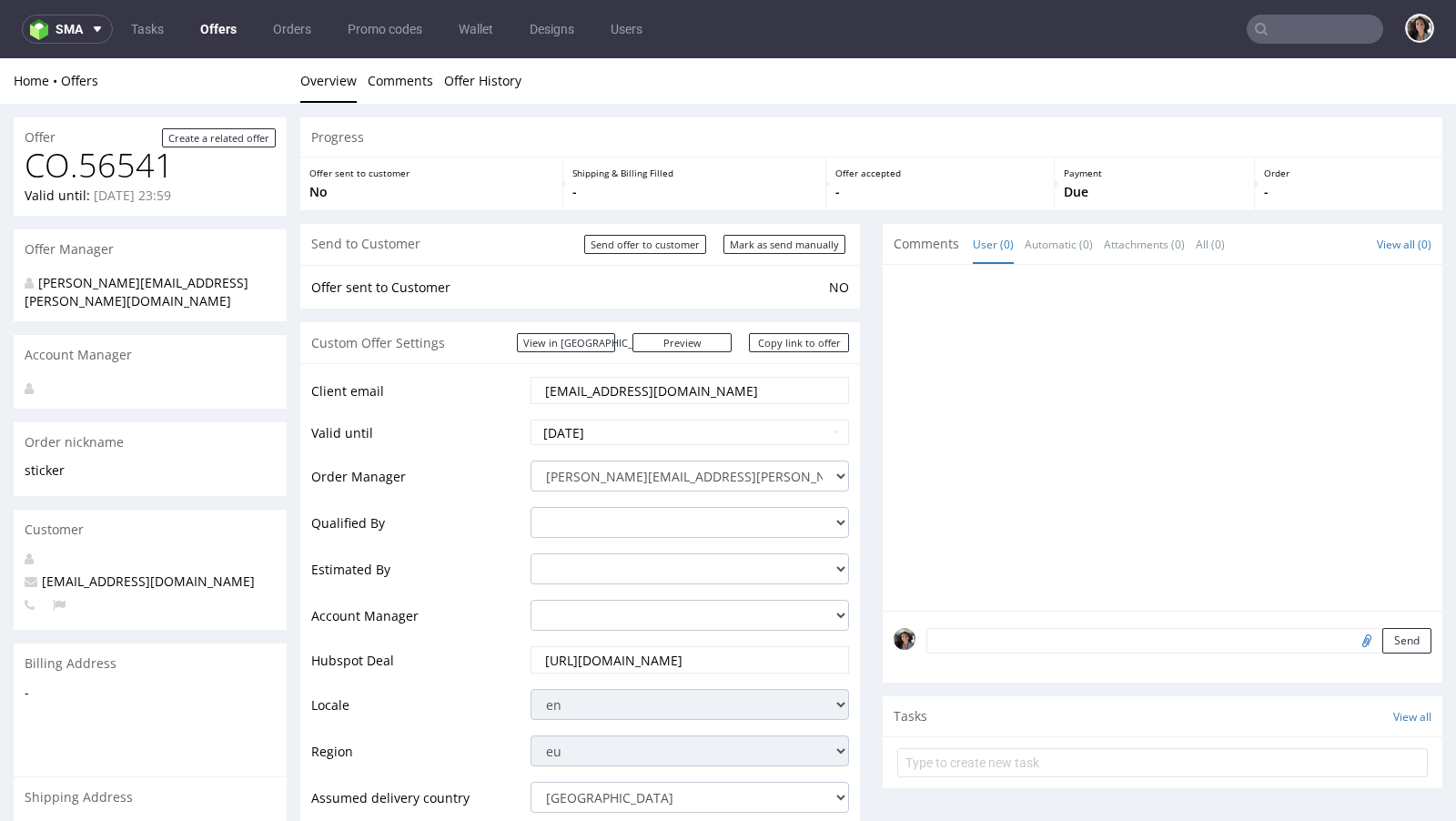
scroll to position [573, 0]
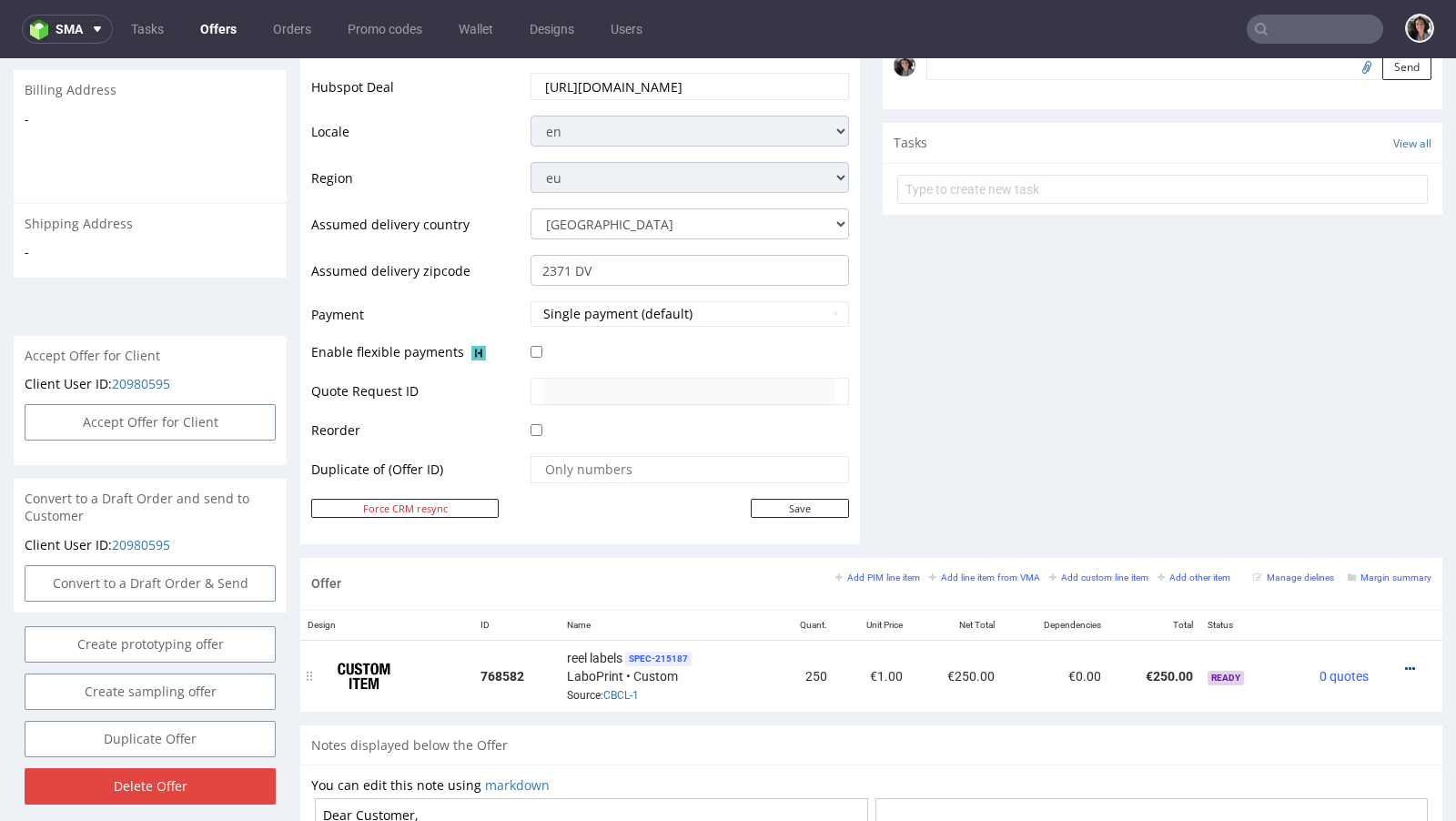
click at [1405, 666] on icon at bounding box center [1409, 669] width 10 height 13
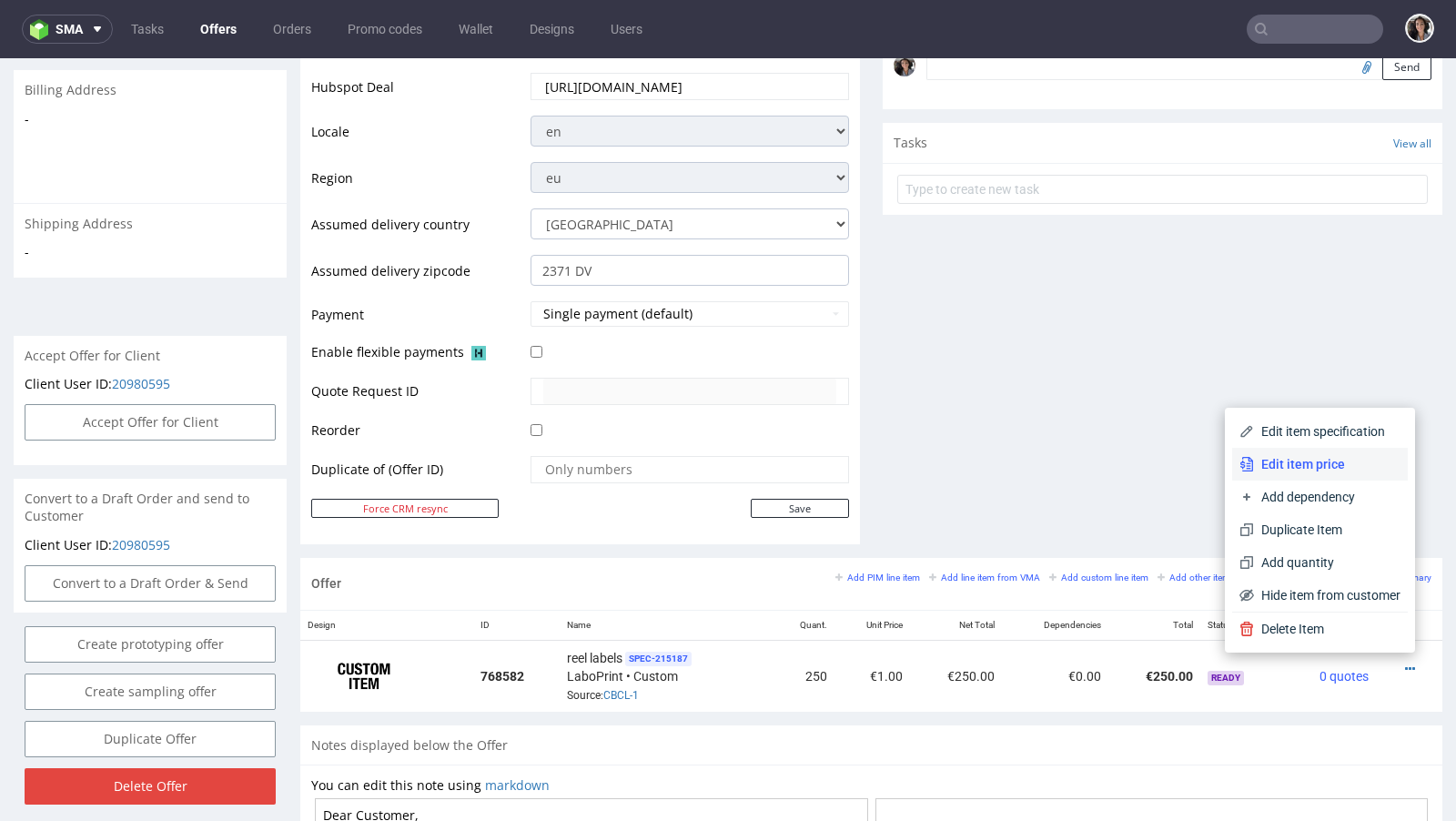
click at [1277, 460] on span "Edit item price" at bounding box center [1327, 464] width 146 height 18
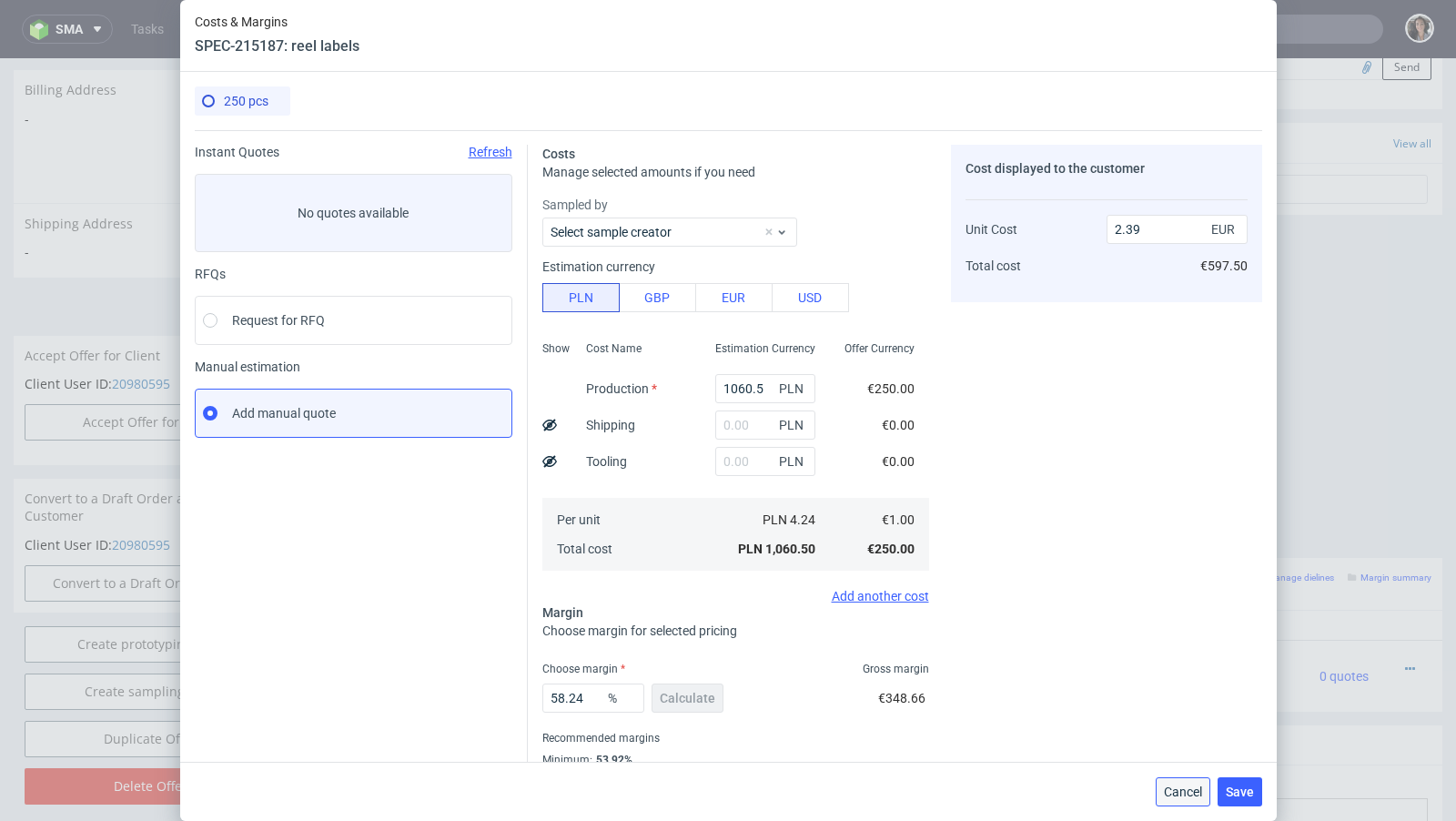
click at [1188, 797] on span "Cancel" at bounding box center [1183, 792] width 38 height 13
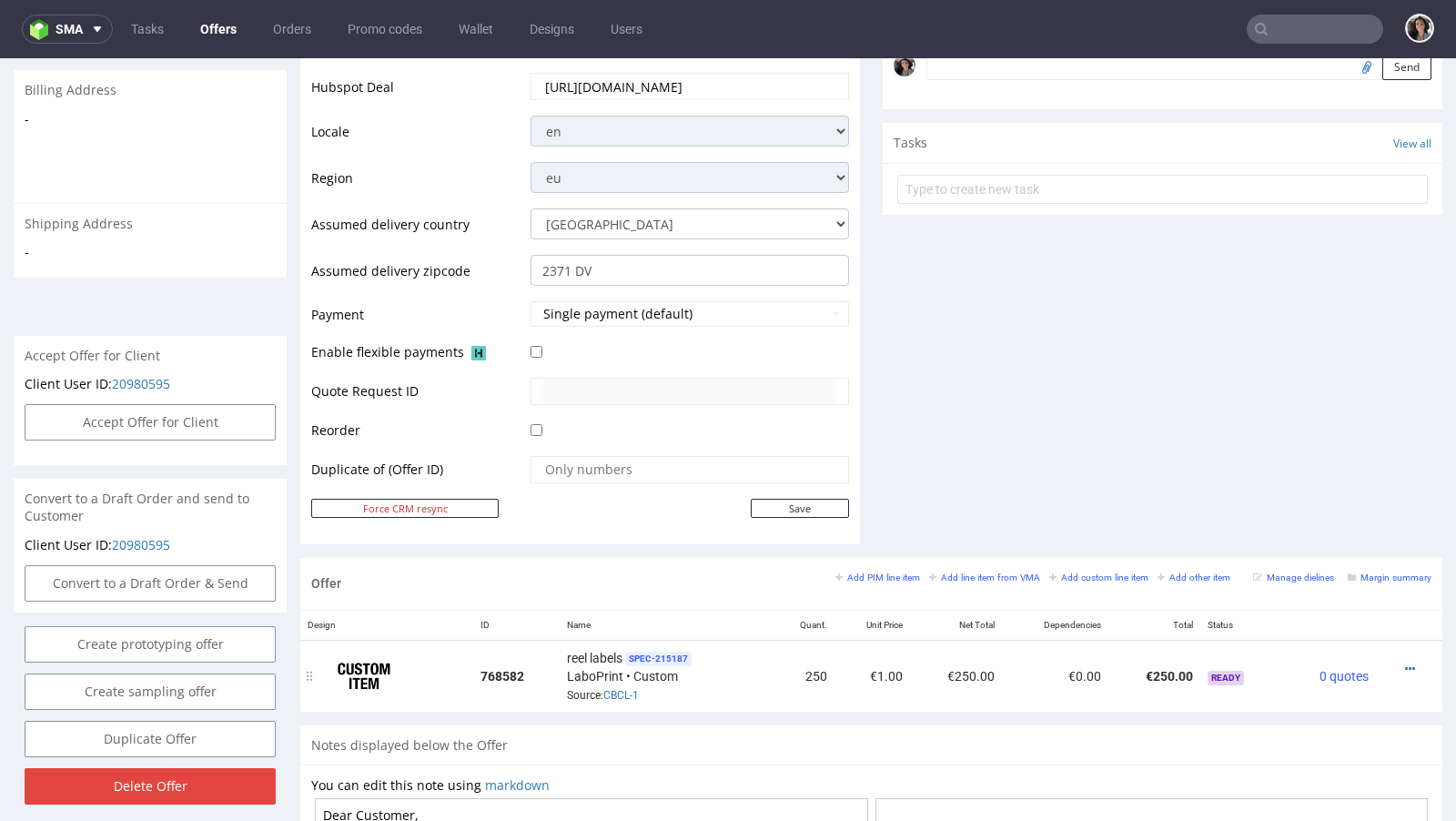
click at [1383, 664] on div at bounding box center [1403, 669] width 41 height 18
click at [1400, 665] on div at bounding box center [1403, 669] width 41 height 18
click at [1405, 663] on icon at bounding box center [1409, 669] width 10 height 13
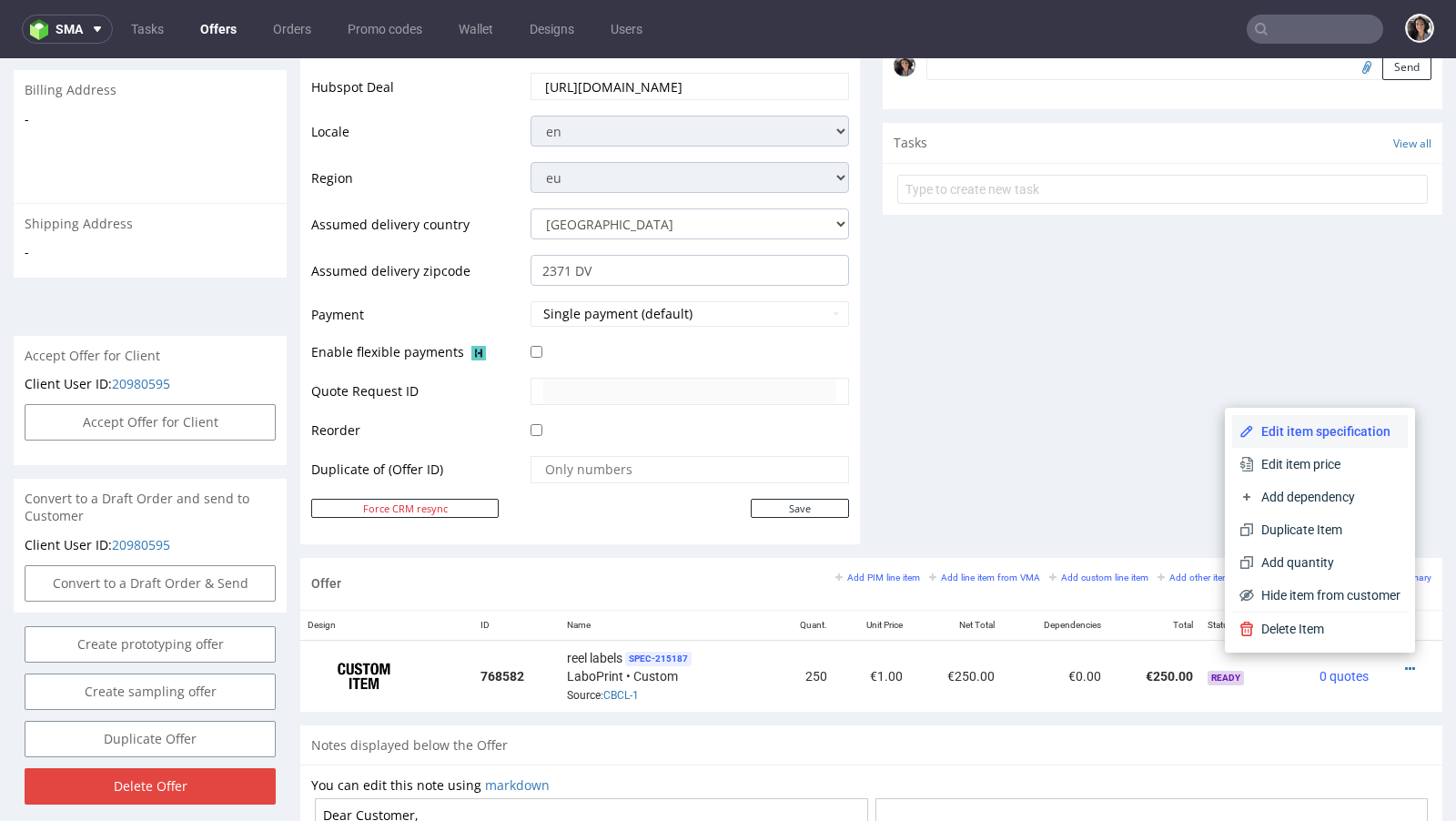
click at [1332, 426] on span "Edit item specification" at bounding box center [1327, 432] width 146 height 18
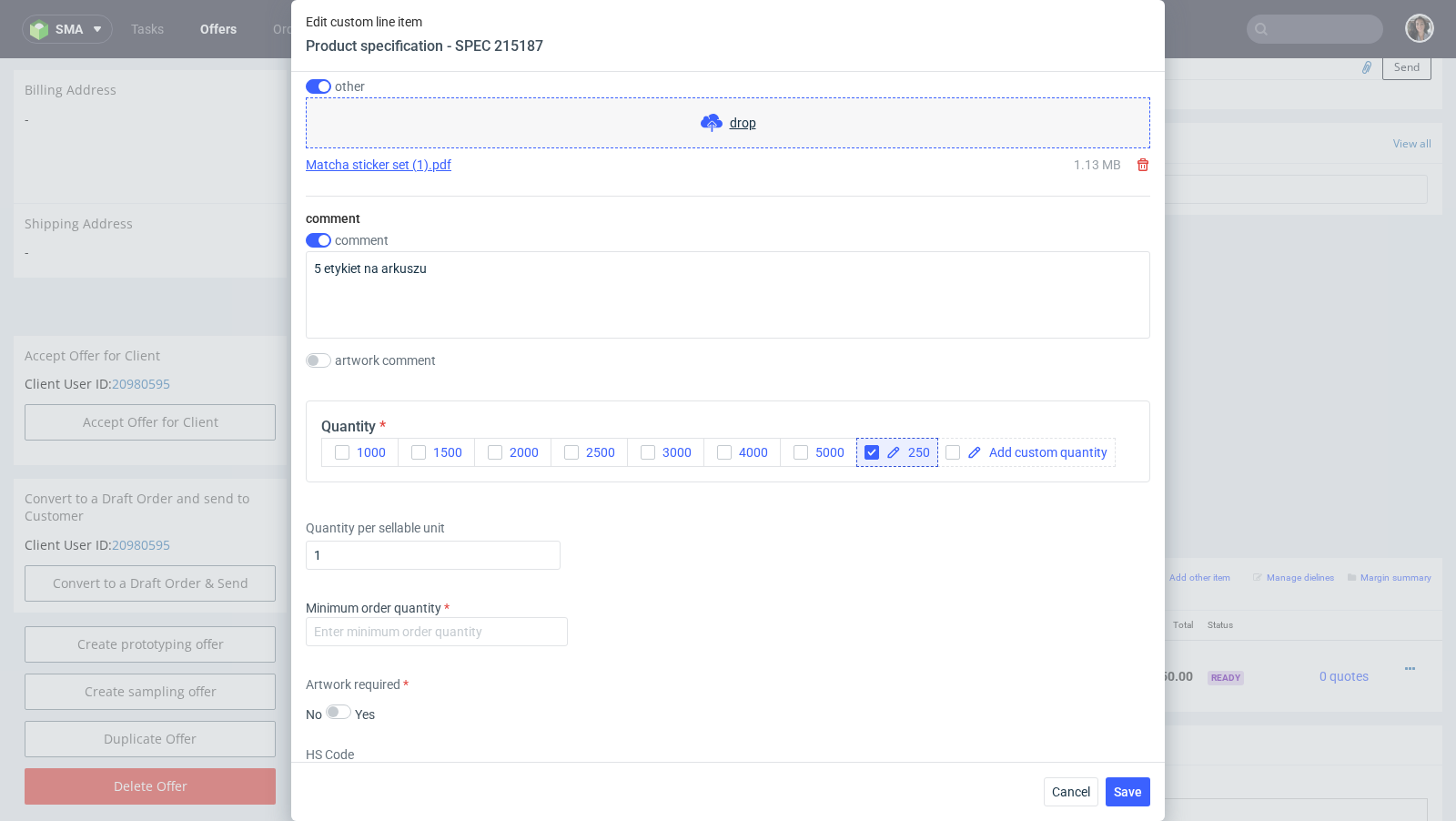
scroll to position [1782, 0]
click at [480, 627] on input "number" at bounding box center [436, 631] width 262 height 29
type input "1"
click at [651, 639] on div "Minimum order quantity 1" at bounding box center [728, 625] width 845 height 55
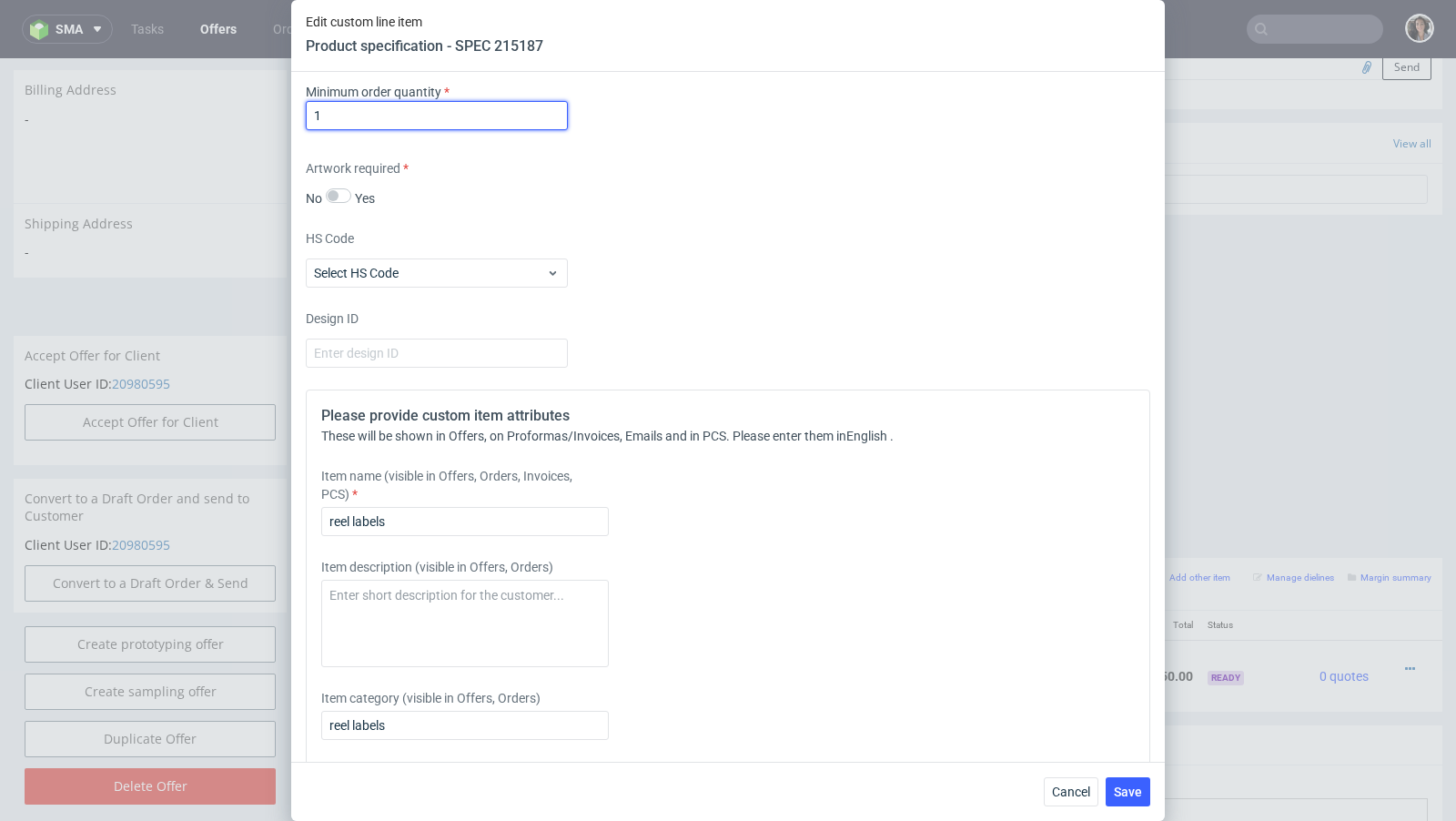
scroll to position [2424, 0]
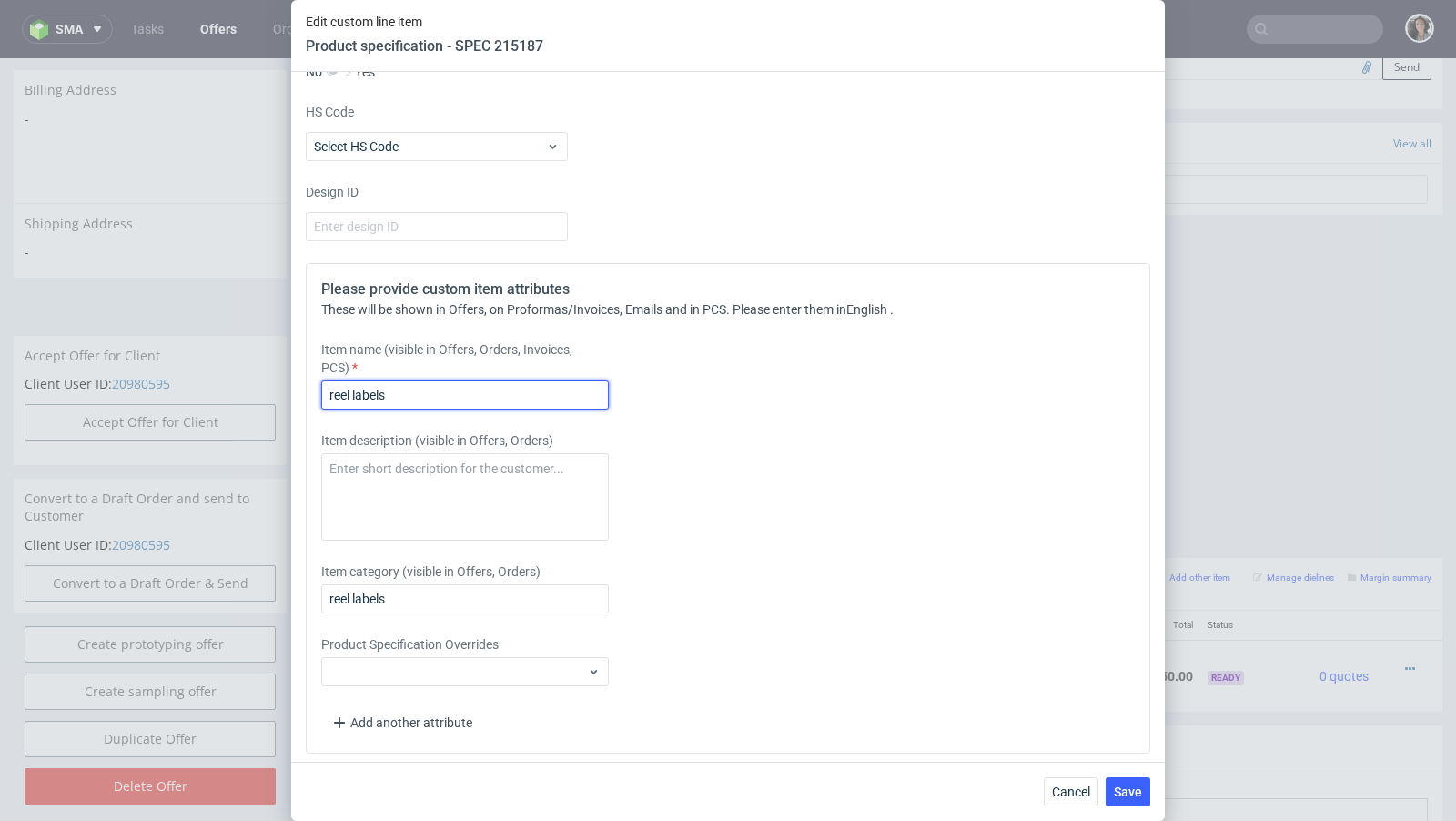
click at [488, 389] on input "reel labels" at bounding box center [464, 395] width 288 height 29
click at [486, 389] on input "reel labels" at bounding box center [464, 395] width 288 height 29
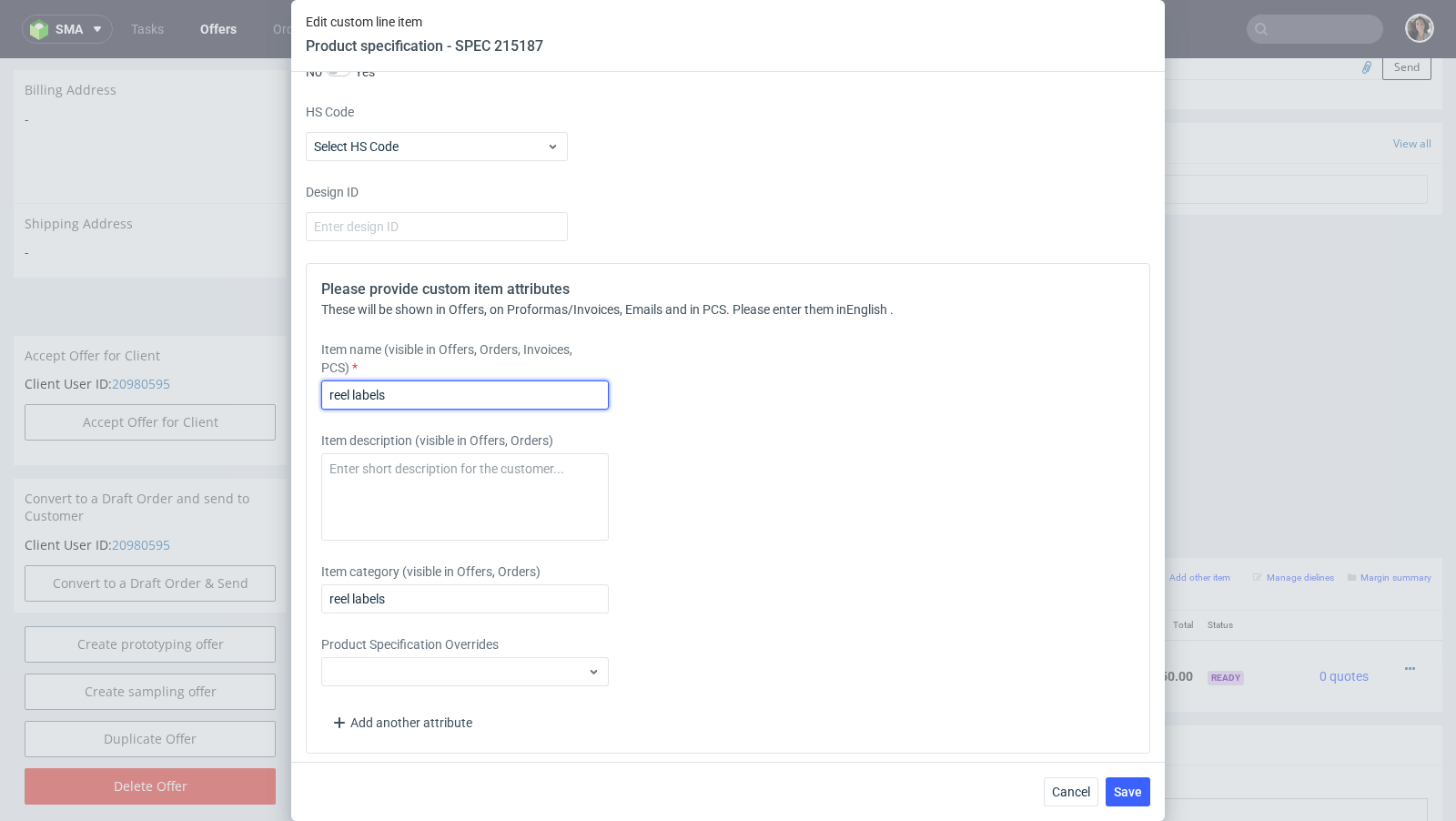
click at [363, 385] on input "reel labels" at bounding box center [464, 395] width 288 height 29
click at [329, 391] on input "reel labels" at bounding box center [464, 395] width 288 height 29
click at [335, 394] on input "reel labels" at bounding box center [464, 395] width 288 height 29
click at [400, 389] on input "Reel labels" at bounding box center [464, 395] width 288 height 29
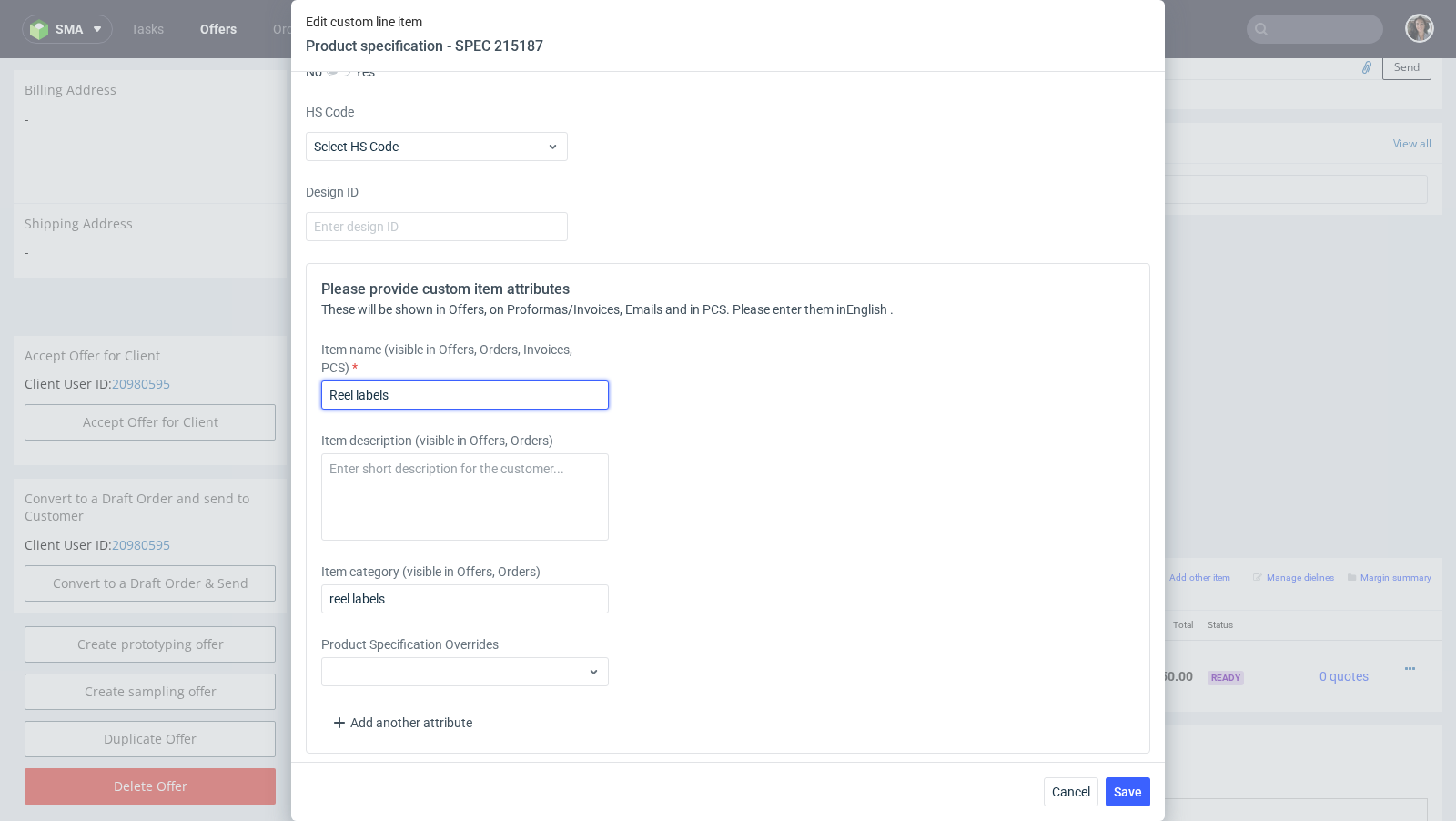
paste input "A6 format 105x148"
click at [394, 386] on input "Reel labels A6 format 105x148" at bounding box center [464, 395] width 288 height 29
click at [510, 385] on input "Reel labels - A6 format 105x148" at bounding box center [464, 395] width 288 height 29
click at [510, 385] on input "Reel labels - A6 format 105x148 mm" at bounding box center [464, 395] width 288 height 29
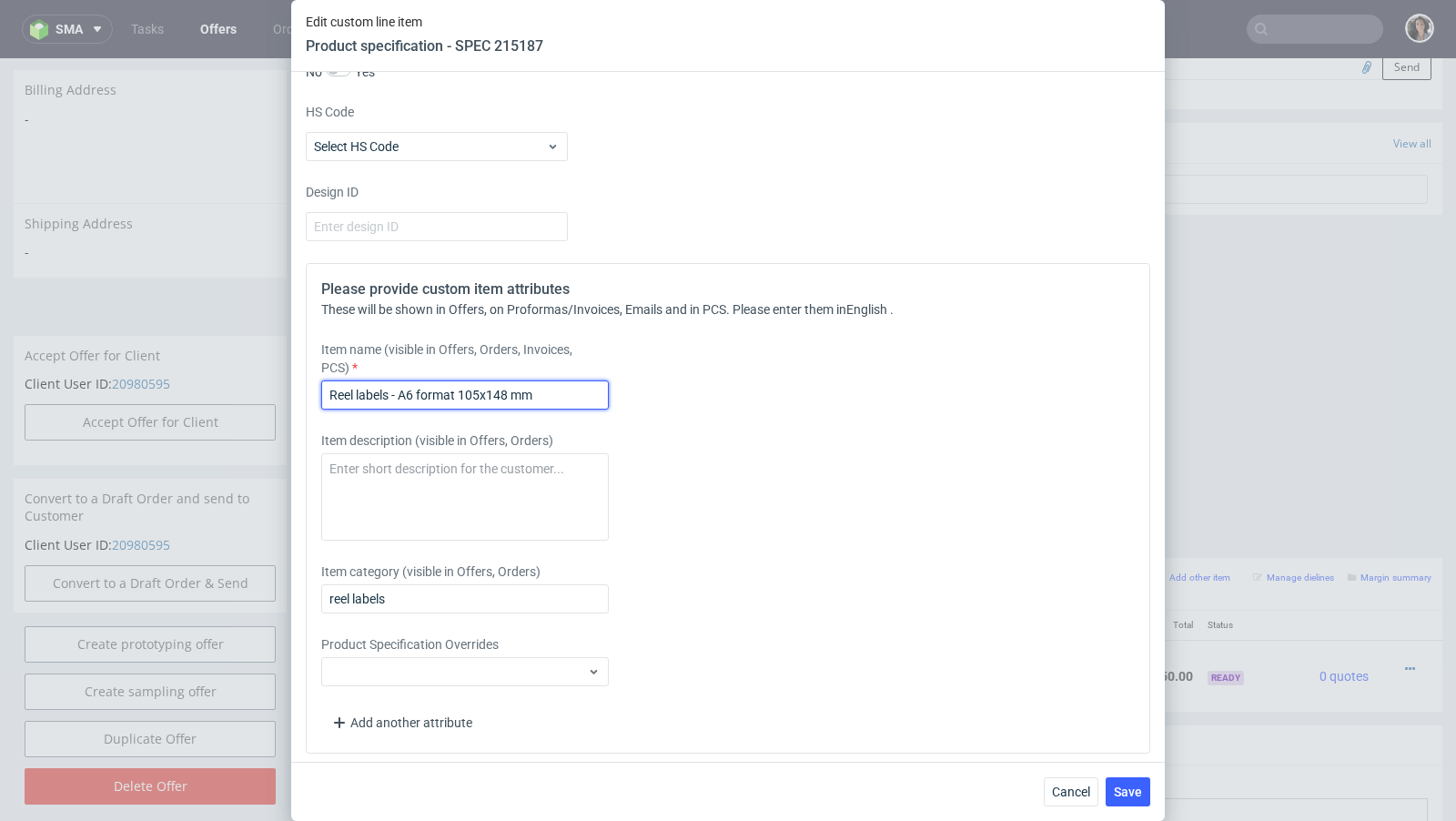
click at [510, 385] on input "Reel labels - A6 format 105x148 mm" at bounding box center [464, 395] width 288 height 29
type input "Reel labels - A6 format 105x148 mm"
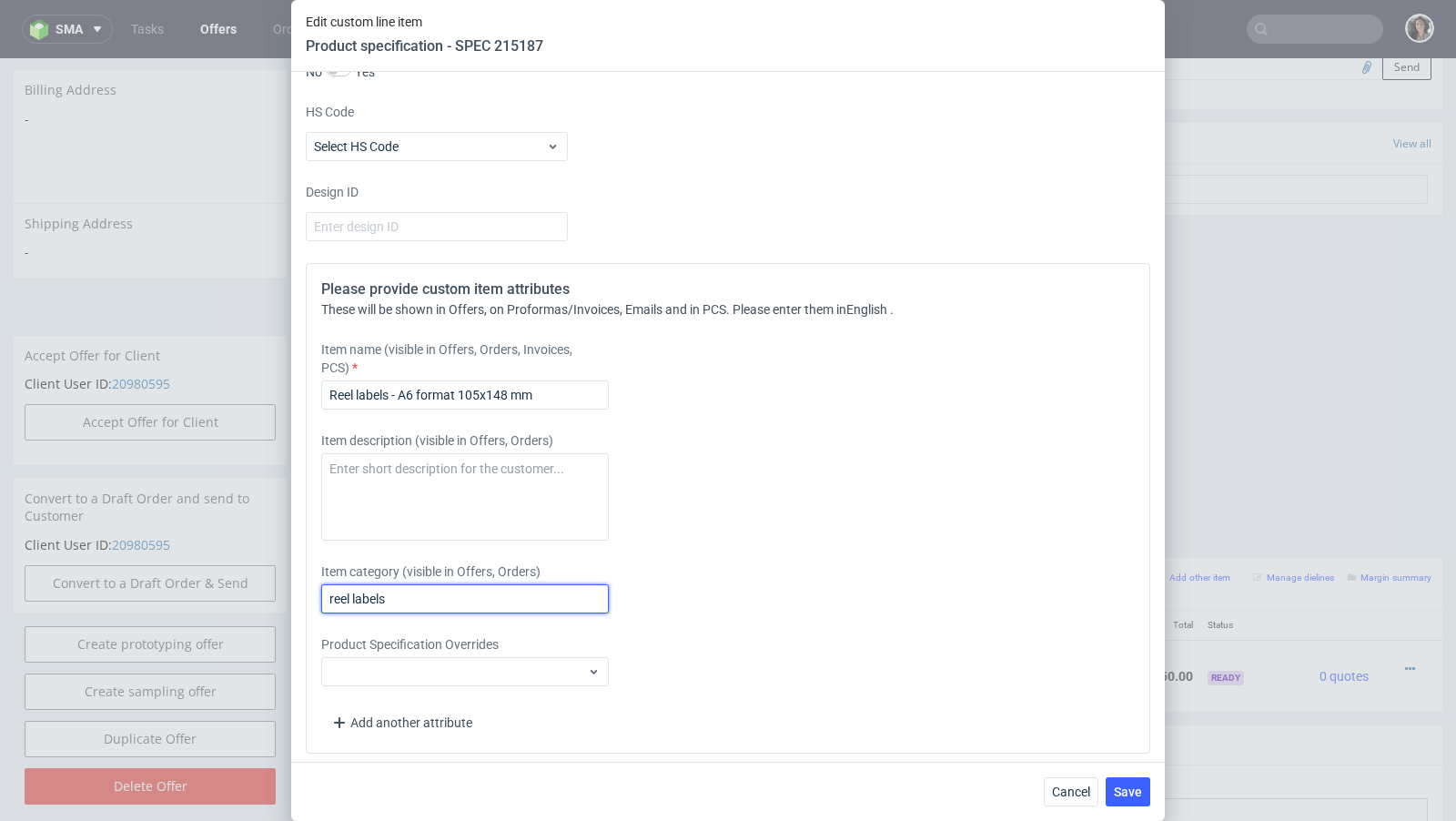
click at [459, 584] on input "reel labels" at bounding box center [464, 599] width 288 height 29
paste input "Reel labels - A6 format 105x148 mm"
type input "Reel labels - A6 format 105x148 mm"
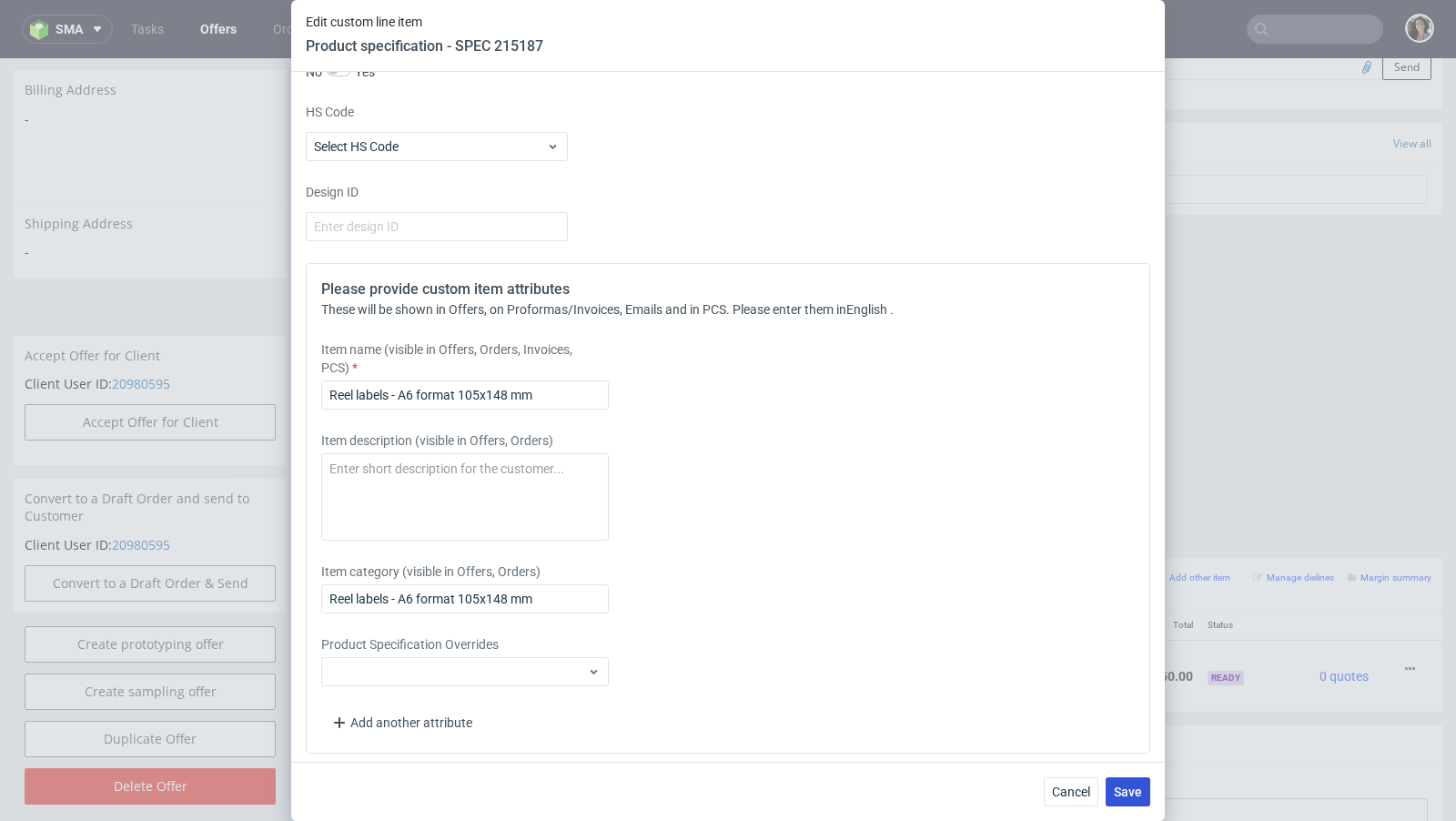
click at [1121, 789] on span "Save" at bounding box center [1127, 792] width 28 height 13
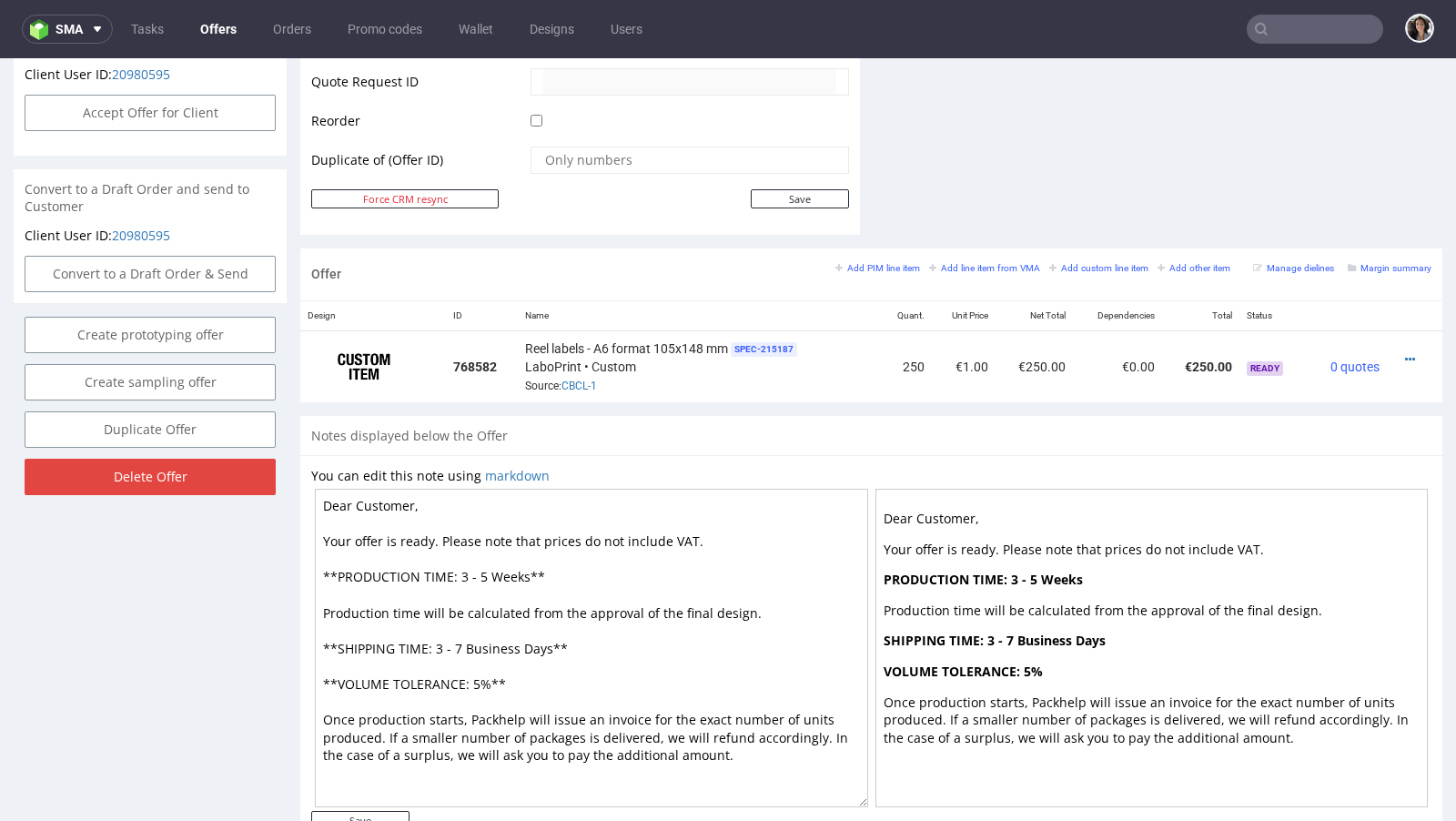
scroll to position [933, 0]
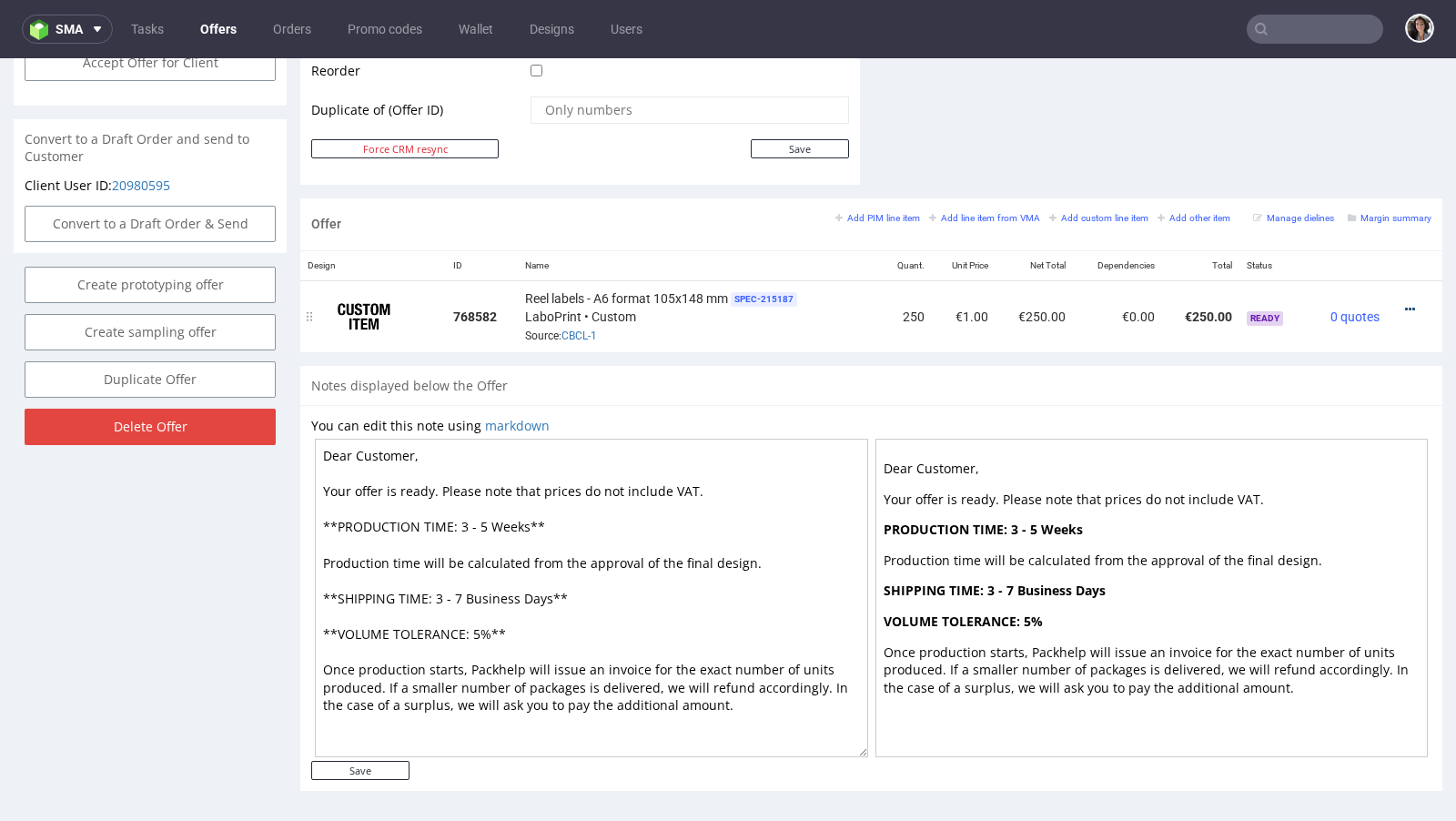
click at [1405, 303] on icon at bounding box center [1409, 309] width 10 height 13
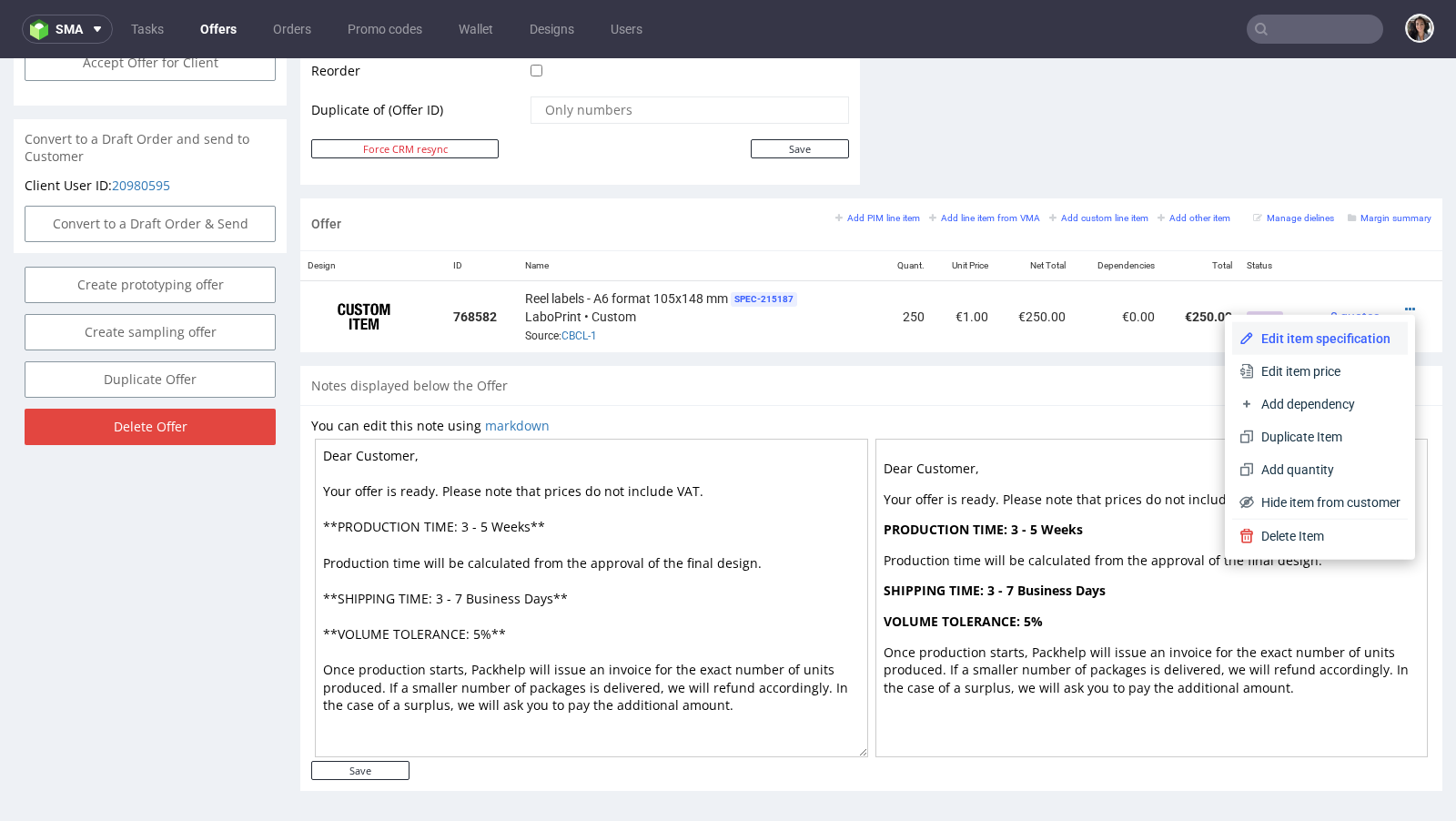
click at [1330, 327] on li "Edit item specification" at bounding box center [1320, 338] width 175 height 33
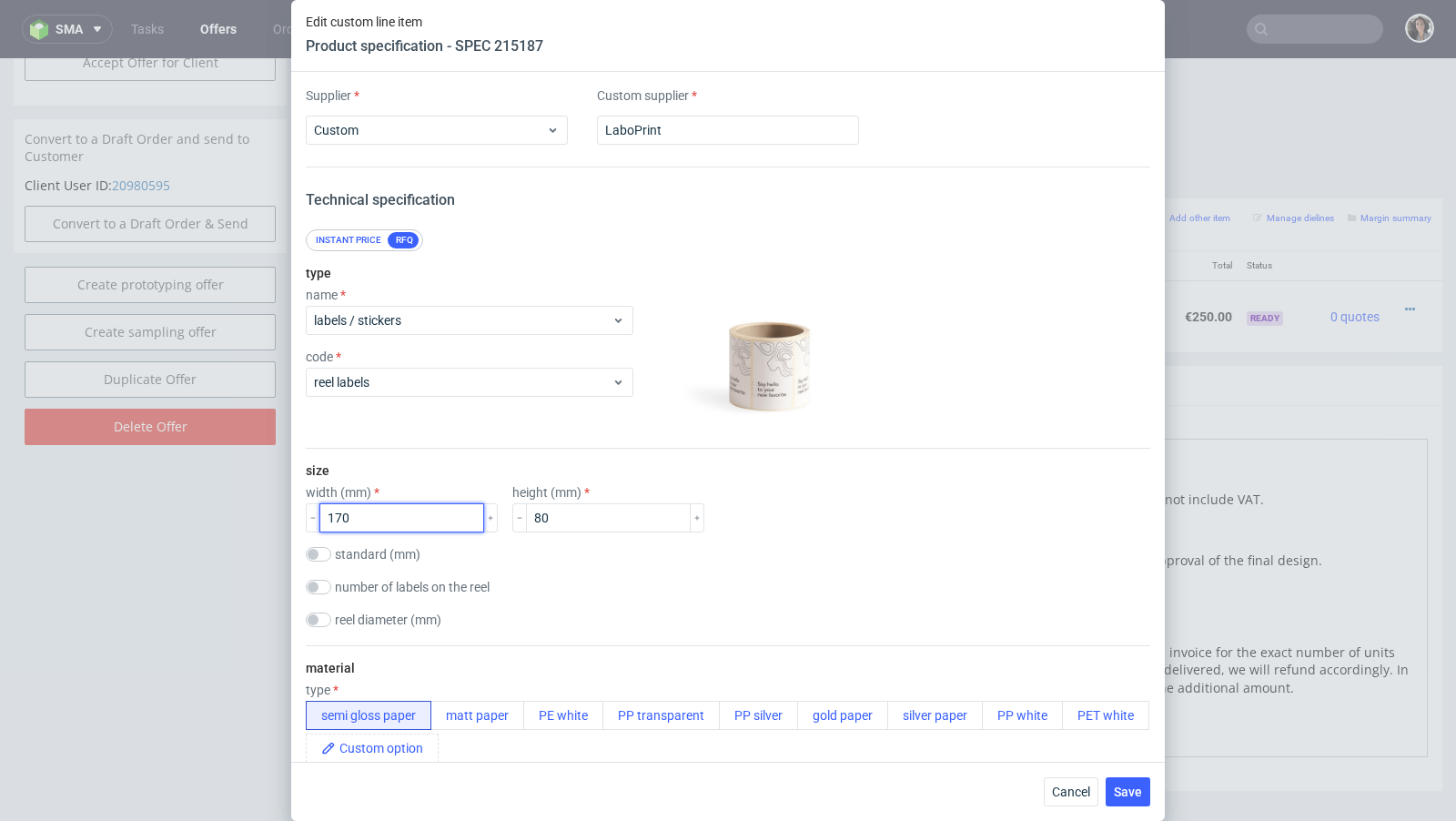
drag, startPoint x: 334, startPoint y: 521, endPoint x: 373, endPoint y: 521, distance: 39.0
click at [373, 521] on input "170" at bounding box center [401, 517] width 165 height 29
type input "105"
click at [577, 499] on div "height (mm) 80" at bounding box center [608, 509] width 192 height 48
click at [571, 517] on input "80" at bounding box center [608, 517] width 165 height 29
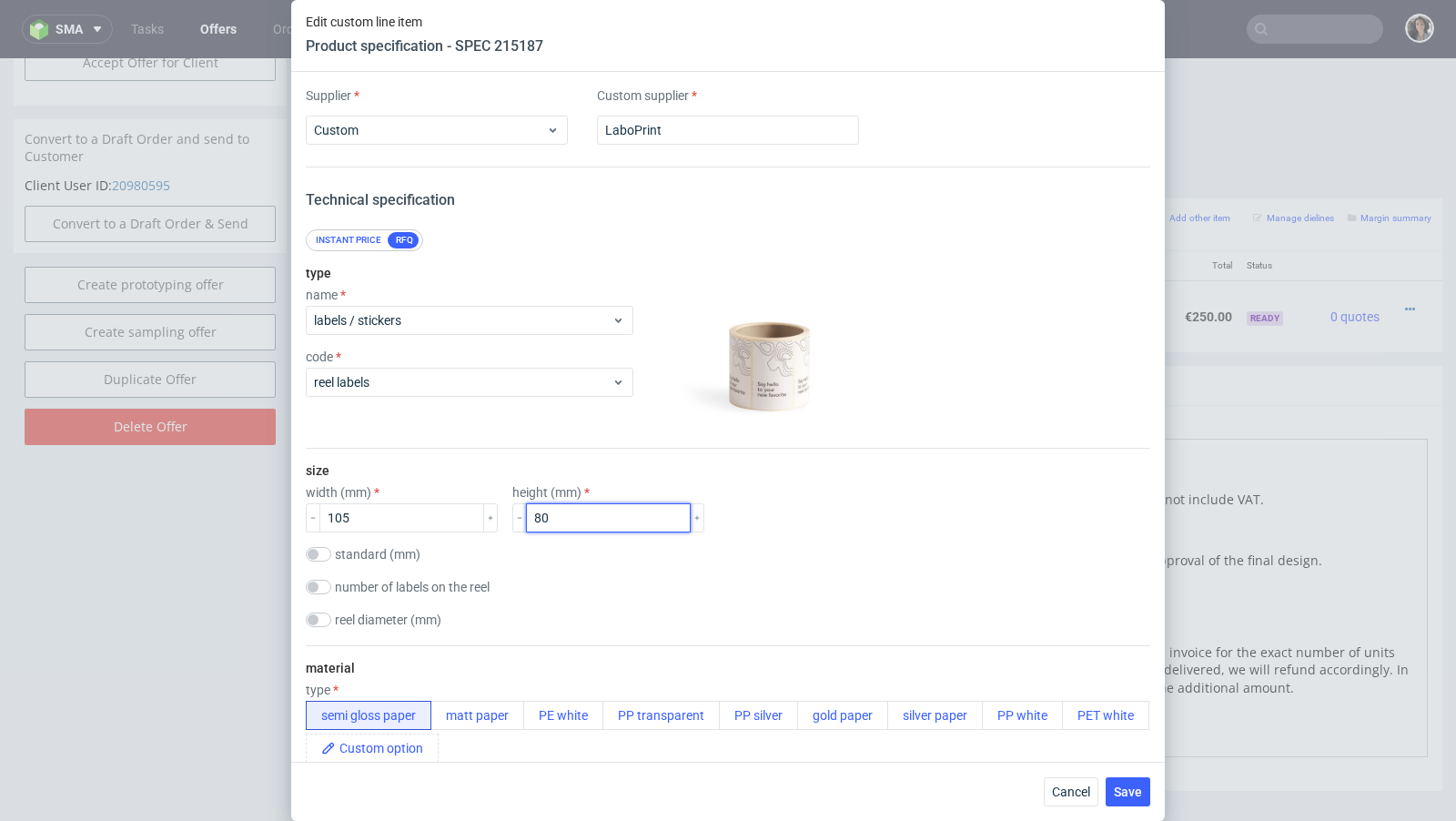
click at [571, 517] on input "80" at bounding box center [608, 517] width 165 height 29
drag, startPoint x: 537, startPoint y: 519, endPoint x: 497, endPoint y: 519, distance: 40.0
click at [497, 519] on div "width (mm) 105 height (mm) 80" at bounding box center [728, 509] width 845 height 48
type input "148"
click at [757, 588] on div "number of labels on the reel" at bounding box center [728, 589] width 845 height 18
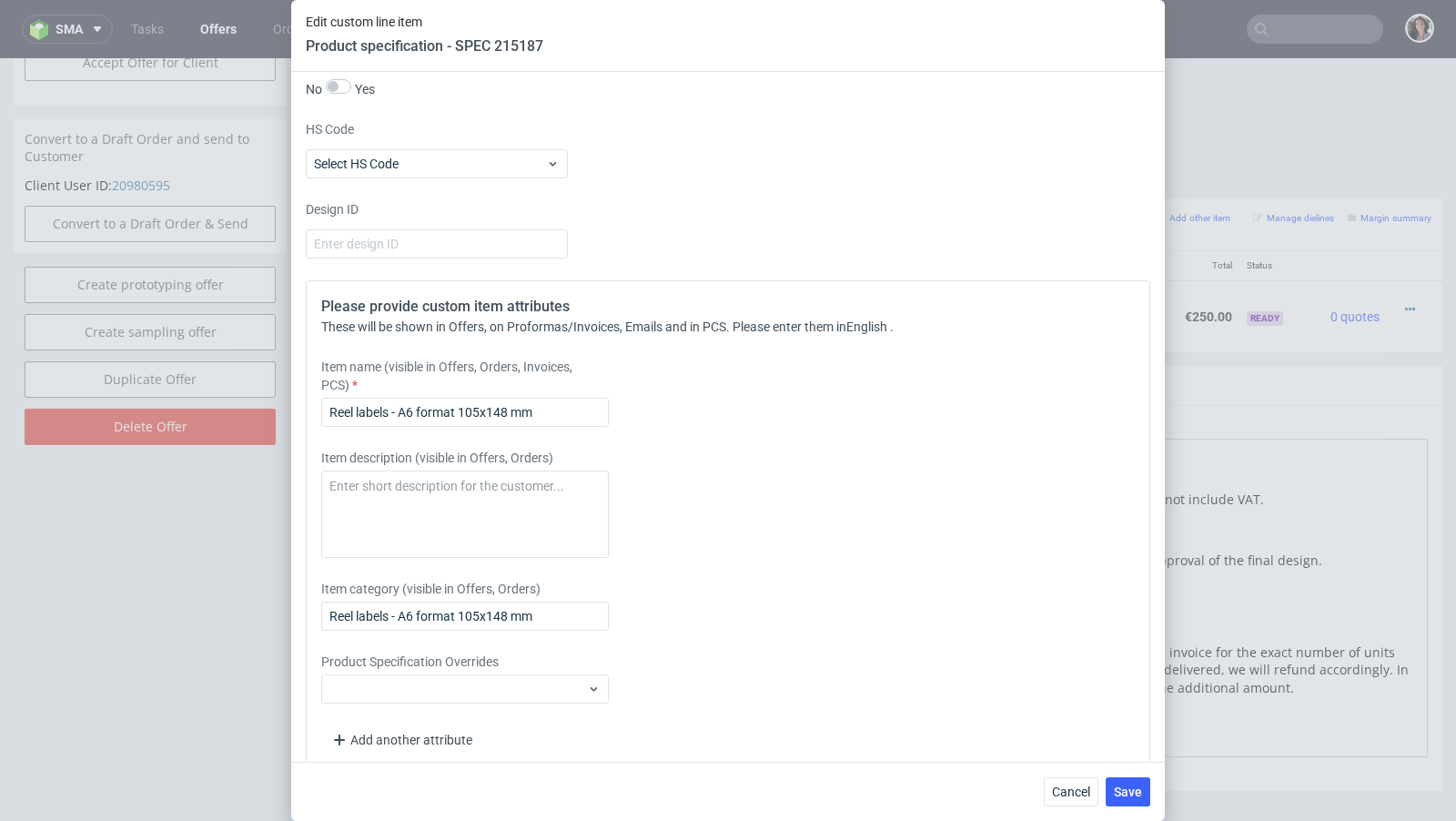
scroll to position [2424, 0]
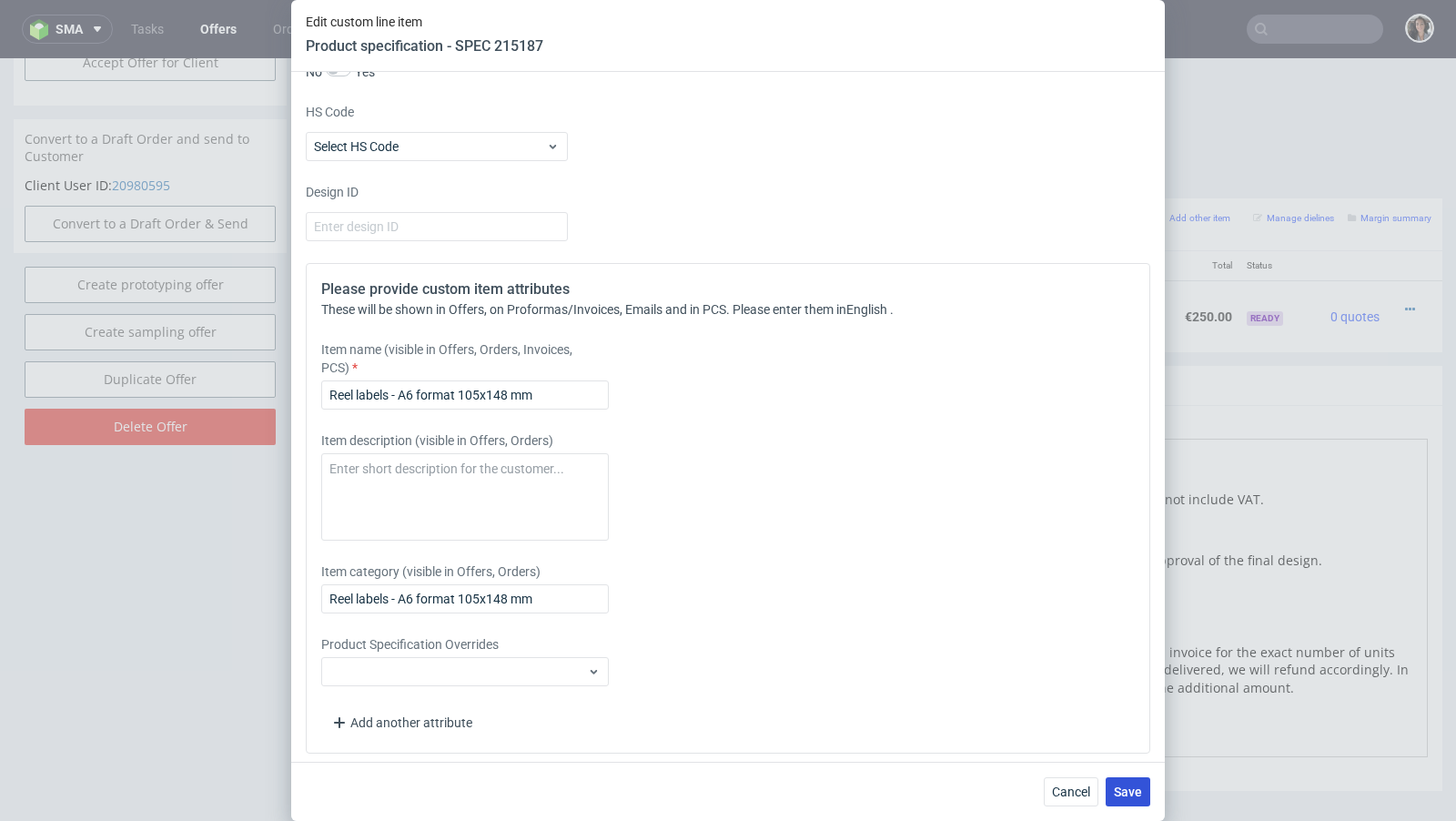
click at [1124, 788] on span "Save" at bounding box center [1127, 792] width 28 height 13
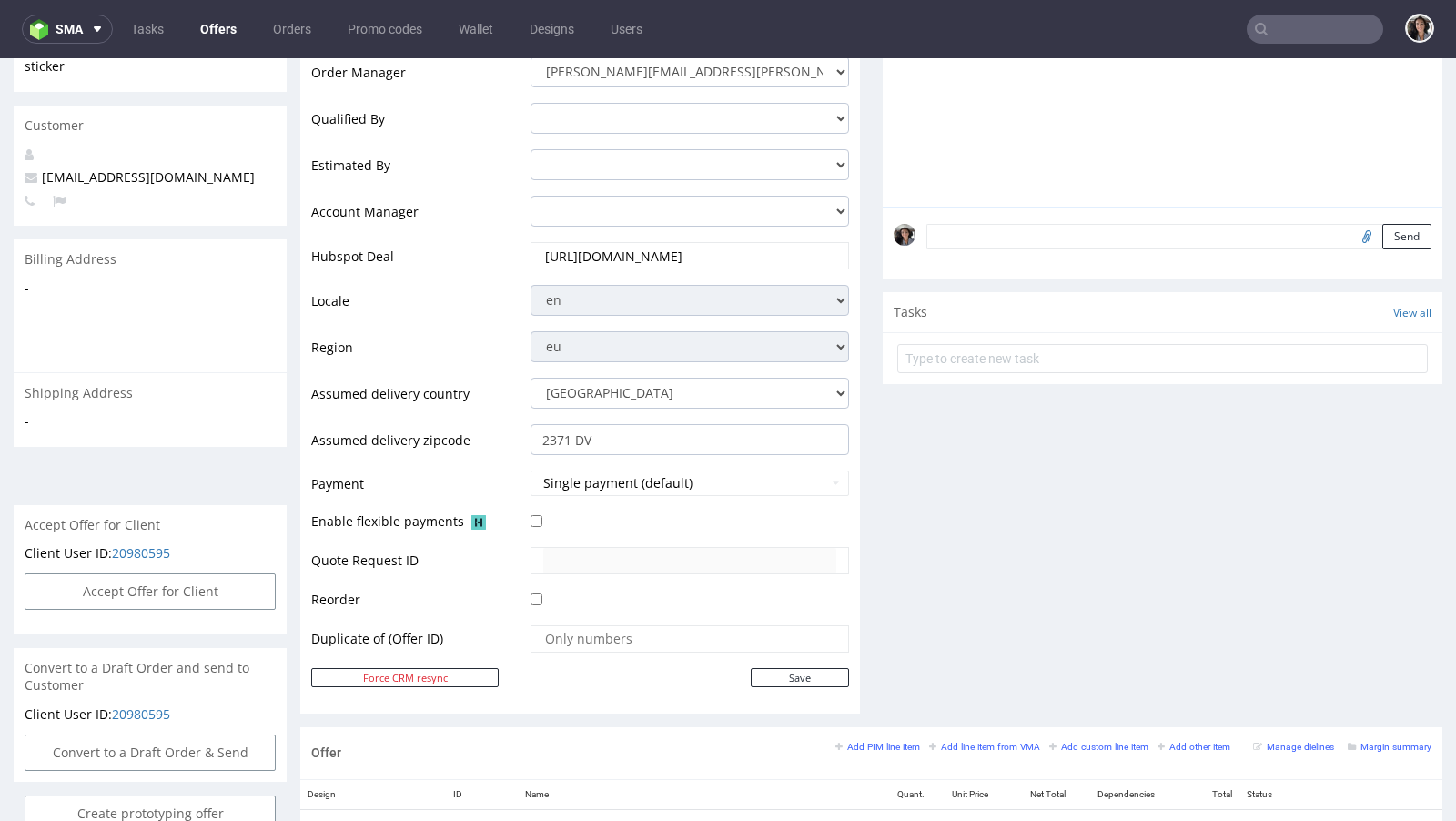
scroll to position [933, 0]
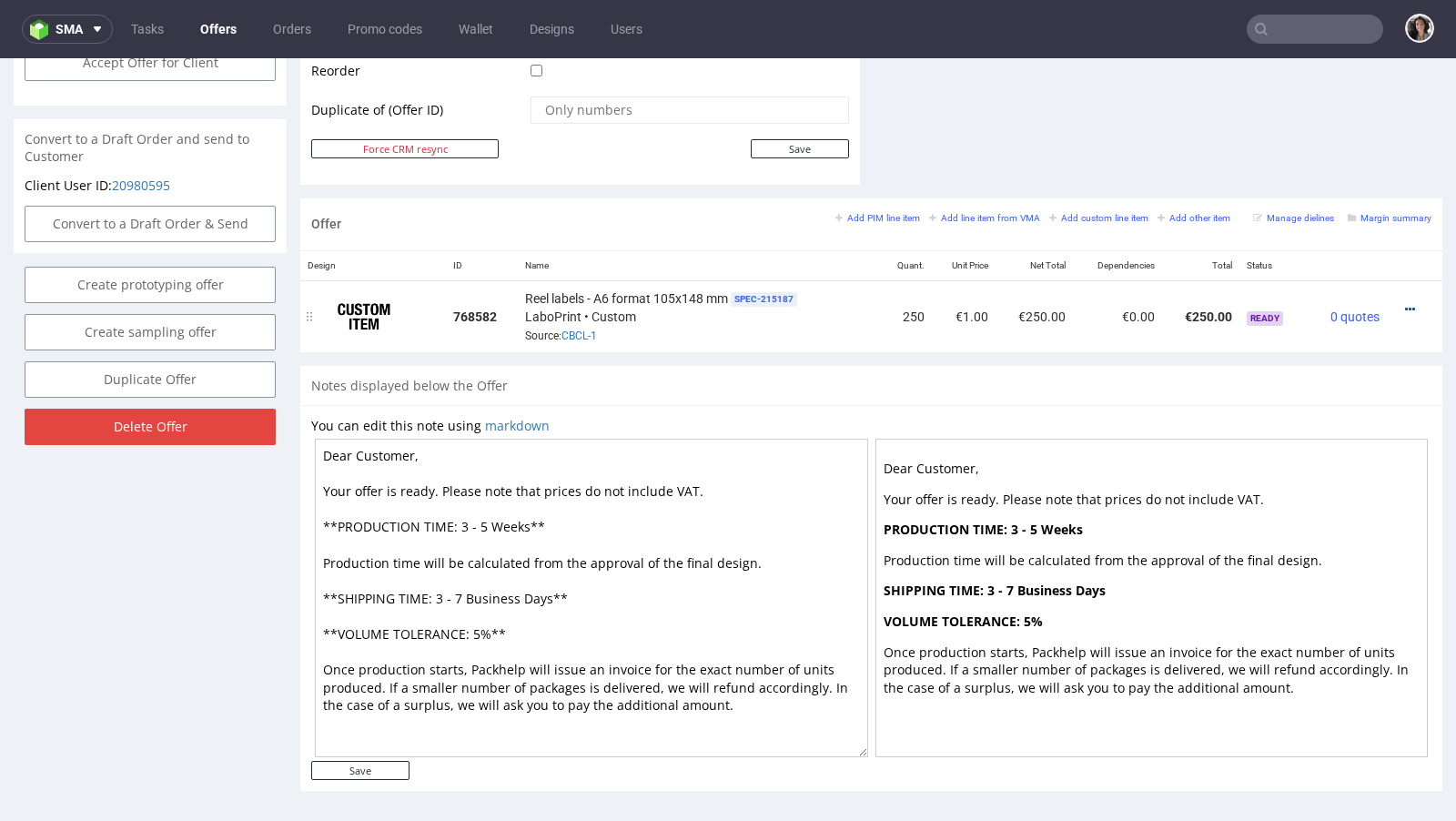
click at [1398, 300] on div at bounding box center [1408, 309] width 30 height 18
click at [1399, 308] on div at bounding box center [1408, 309] width 30 height 18
click at [1405, 304] on icon at bounding box center [1409, 309] width 10 height 13
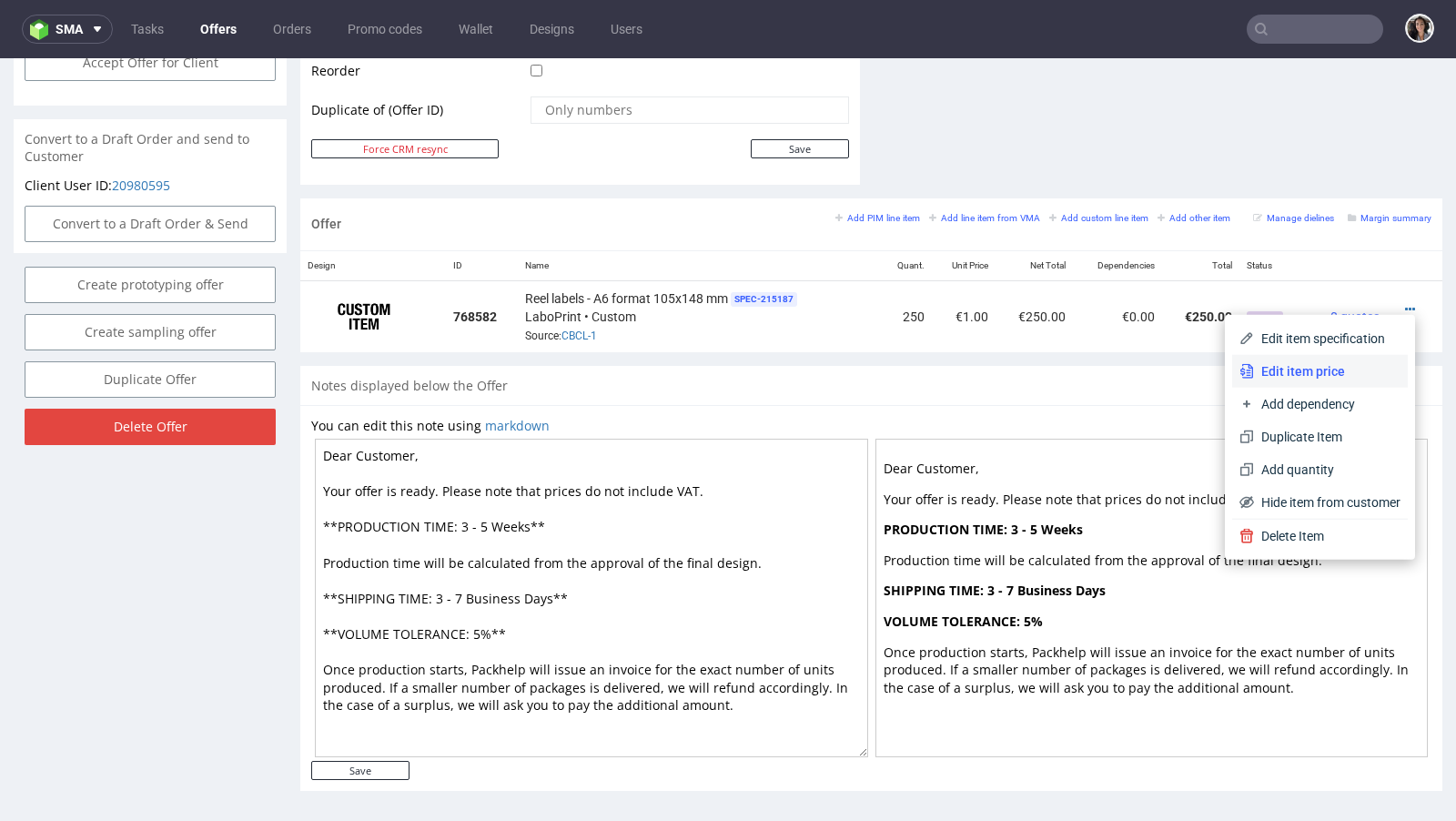
click at [1323, 365] on span "Edit item price" at bounding box center [1327, 371] width 146 height 18
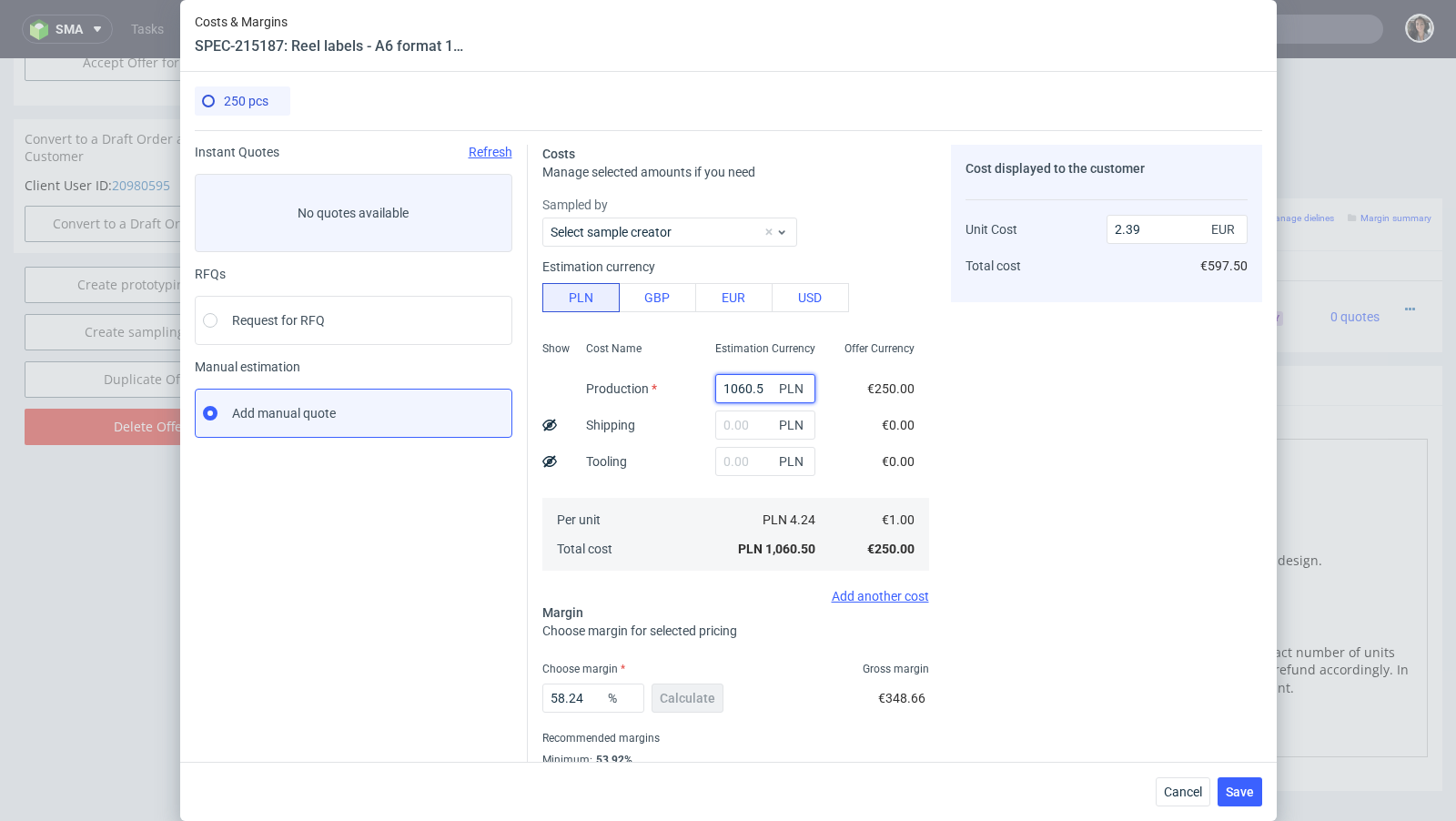
click at [765, 379] on input "1060.5" at bounding box center [764, 389] width 100 height 29
paste input "250"
type input "250"
type input "0.56"
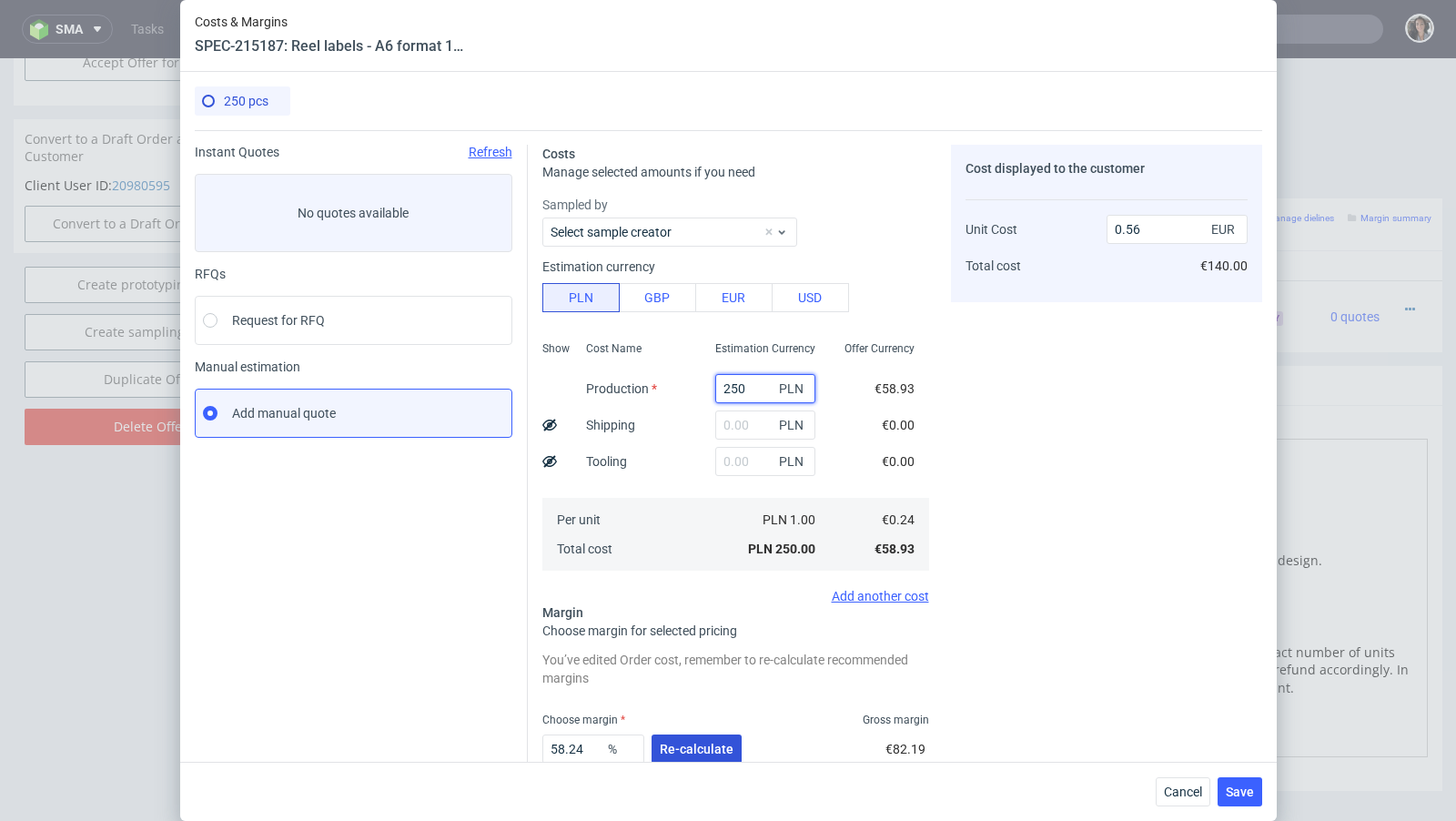
type input "250"
click at [685, 755] on span "Re-calculate" at bounding box center [696, 749] width 74 height 13
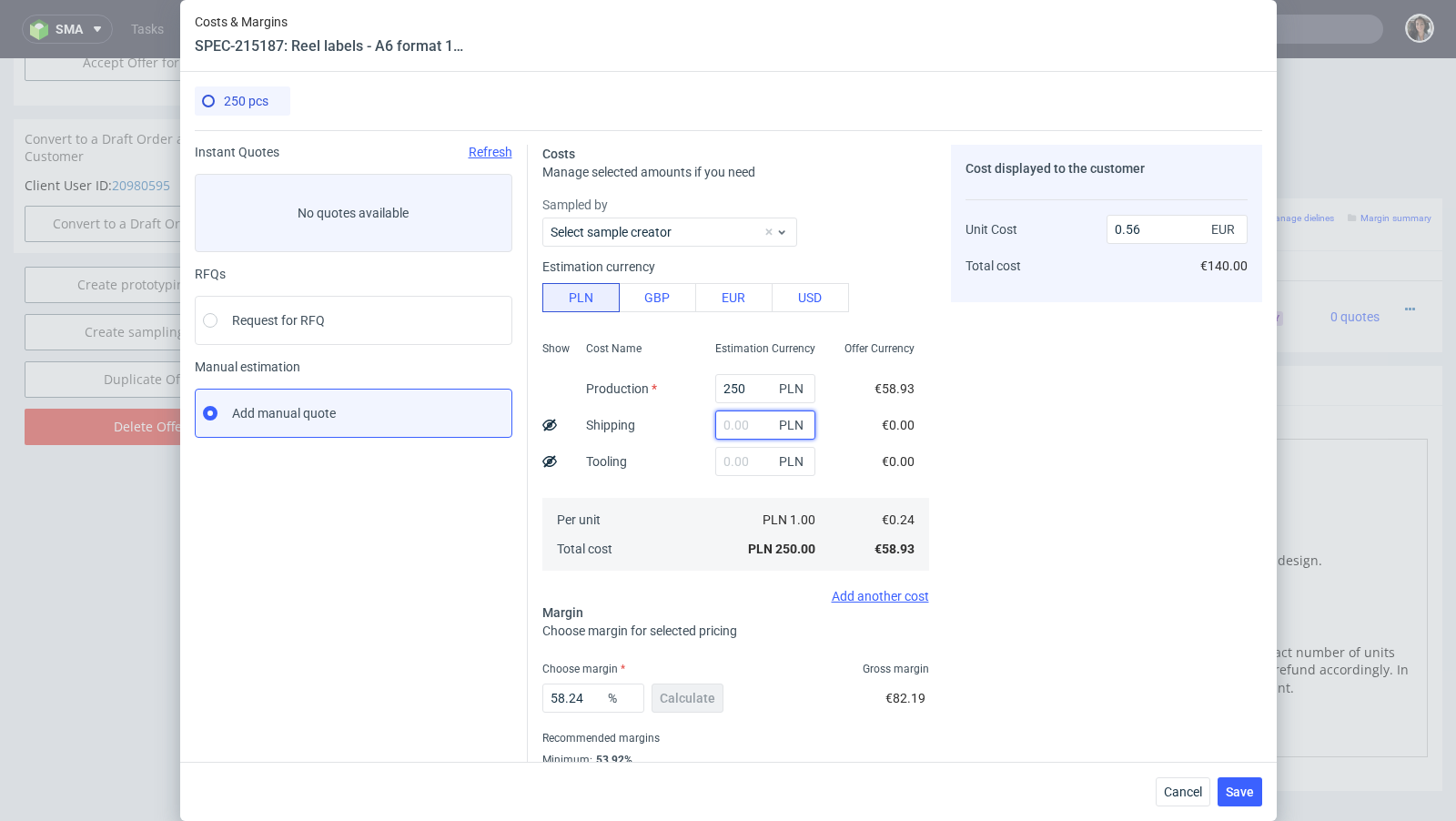
click at [739, 425] on input "text" at bounding box center [764, 425] width 100 height 29
type input "50"
type input "0.68"
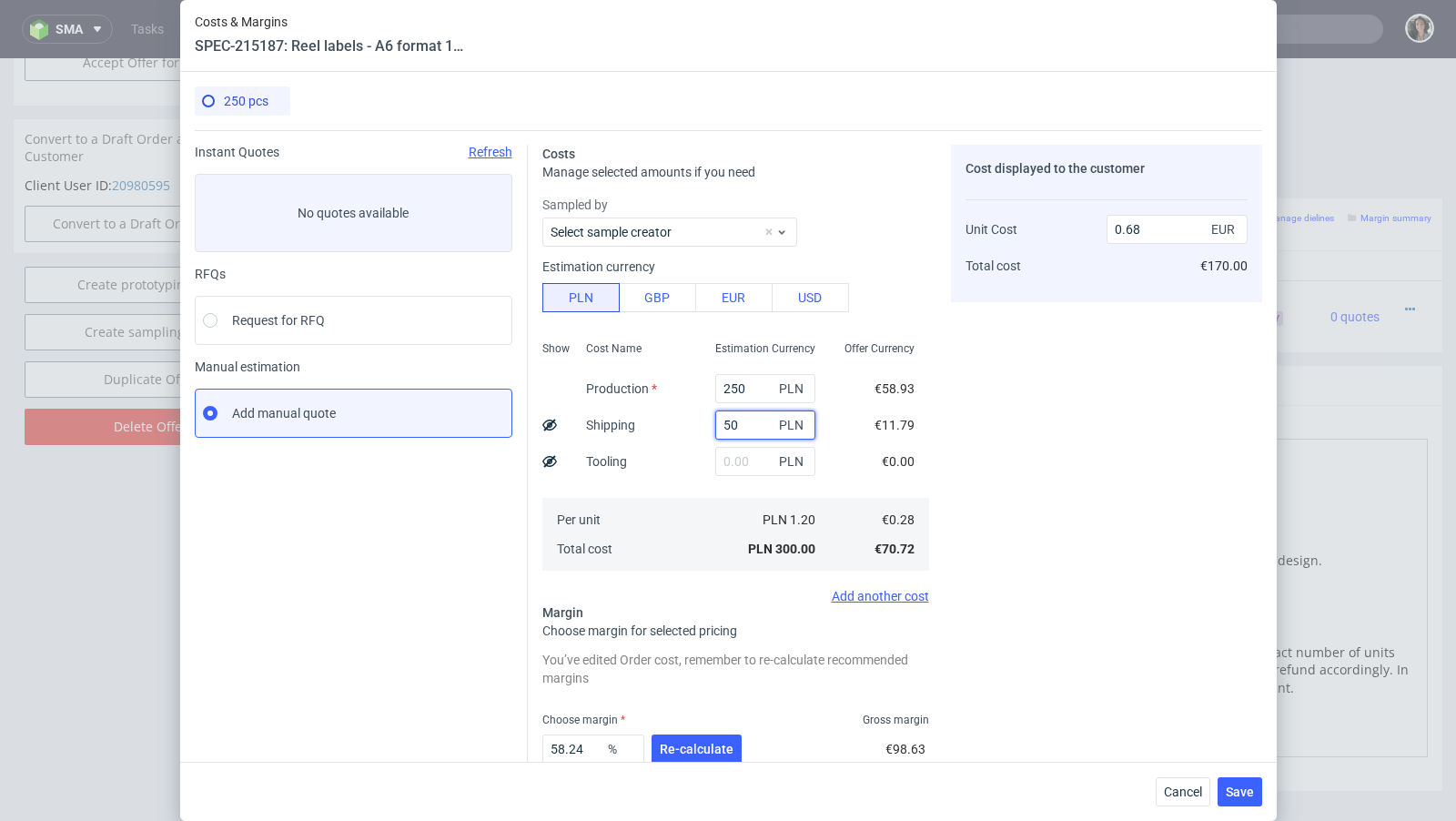
type input "50"
click at [619, 510] on div "Per unit Total cost" at bounding box center [635, 534] width 129 height 73
click at [700, 756] on button "Re-calculate" at bounding box center [696, 749] width 90 height 29
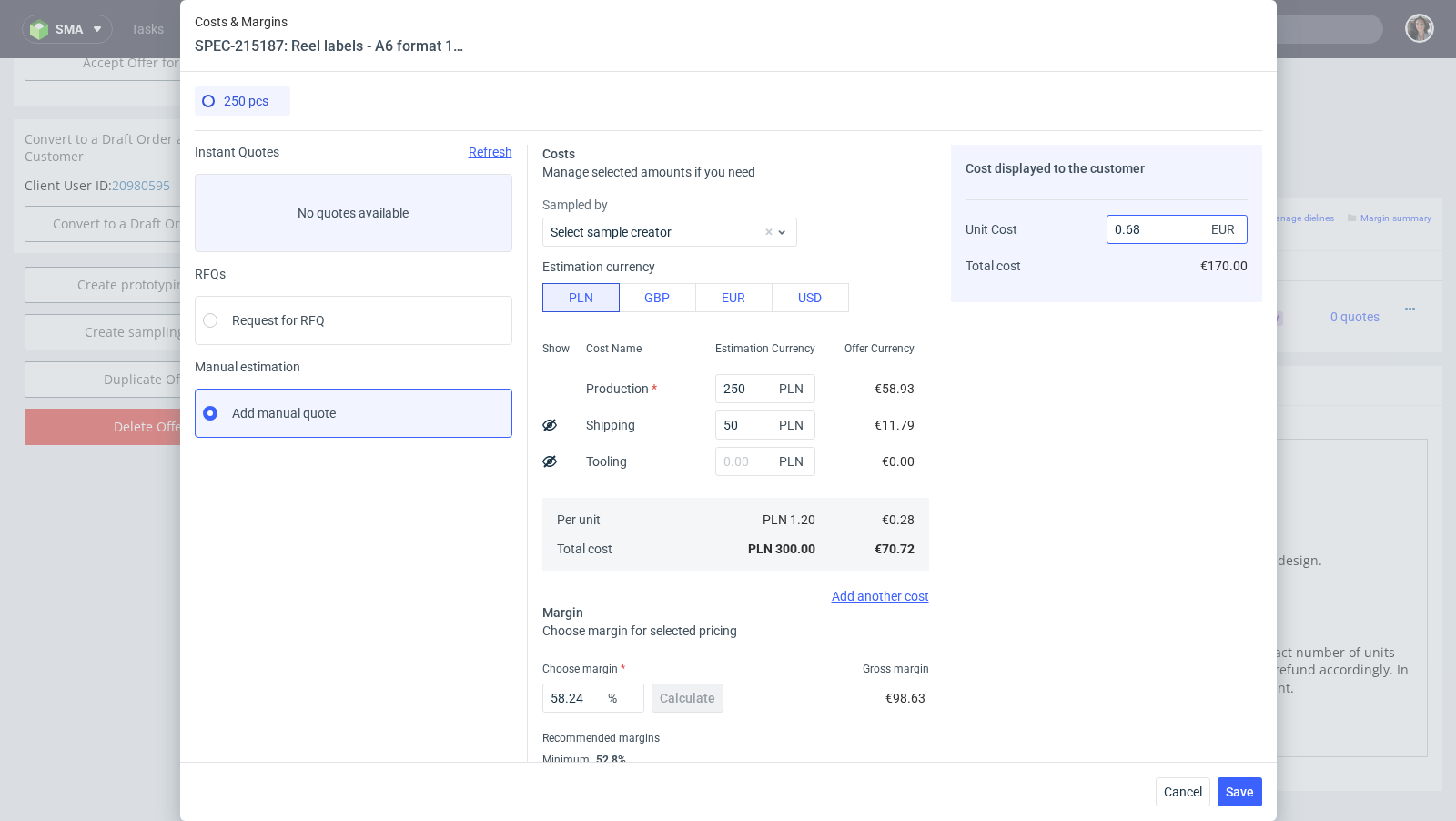
scroll to position [62, 0]
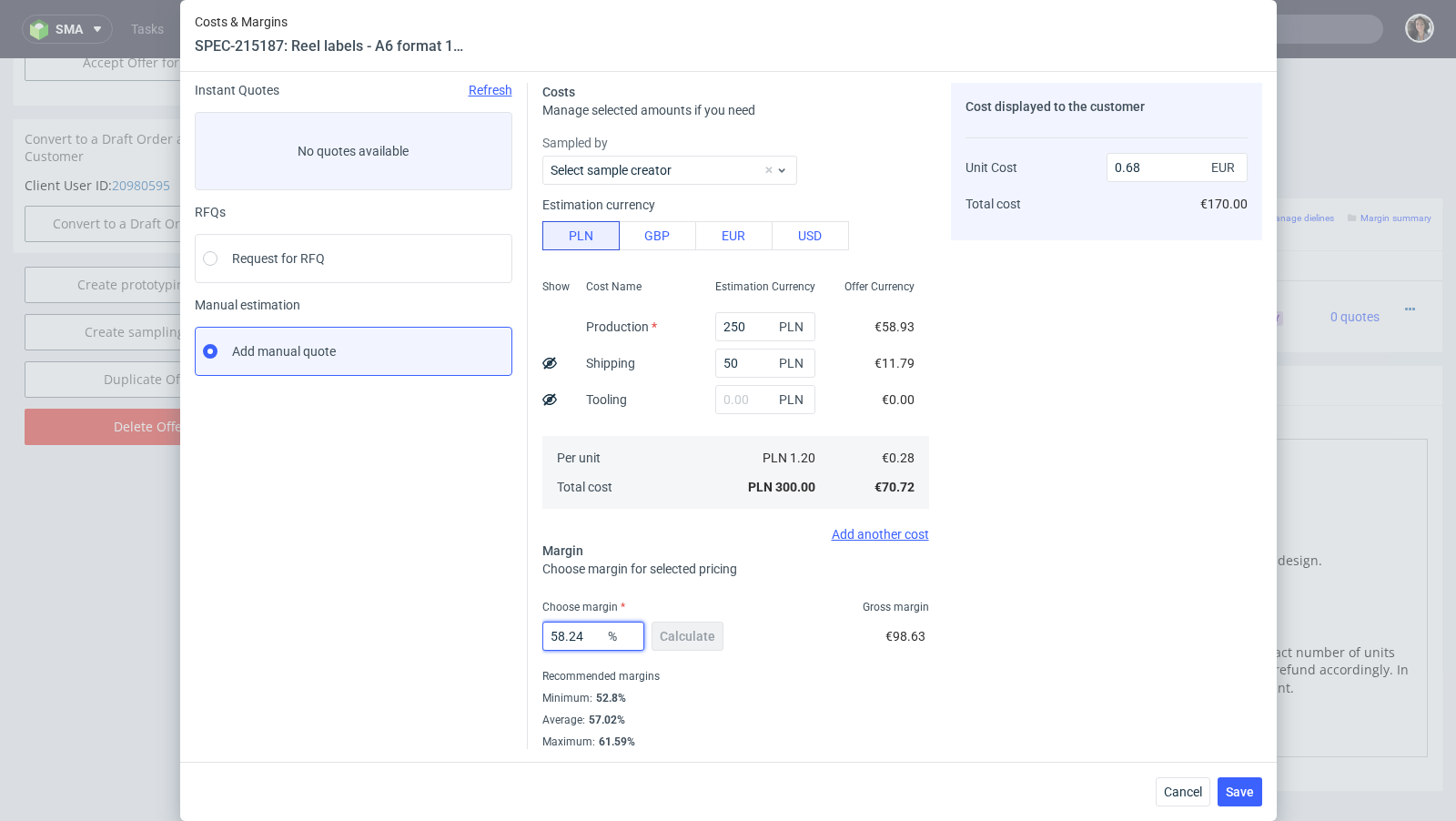
drag, startPoint x: 596, startPoint y: 634, endPoint x: 496, endPoint y: 634, distance: 100.0
click at [496, 634] on div "Instant Quotes Refresh No quotes available RFQs Request for RFQ Manual estimati…" at bounding box center [728, 409] width 1068 height 681
click at [1158, 167] on input "0.68" at bounding box center [1176, 167] width 141 height 29
type input "0.69"
type input "59.42028985507246"
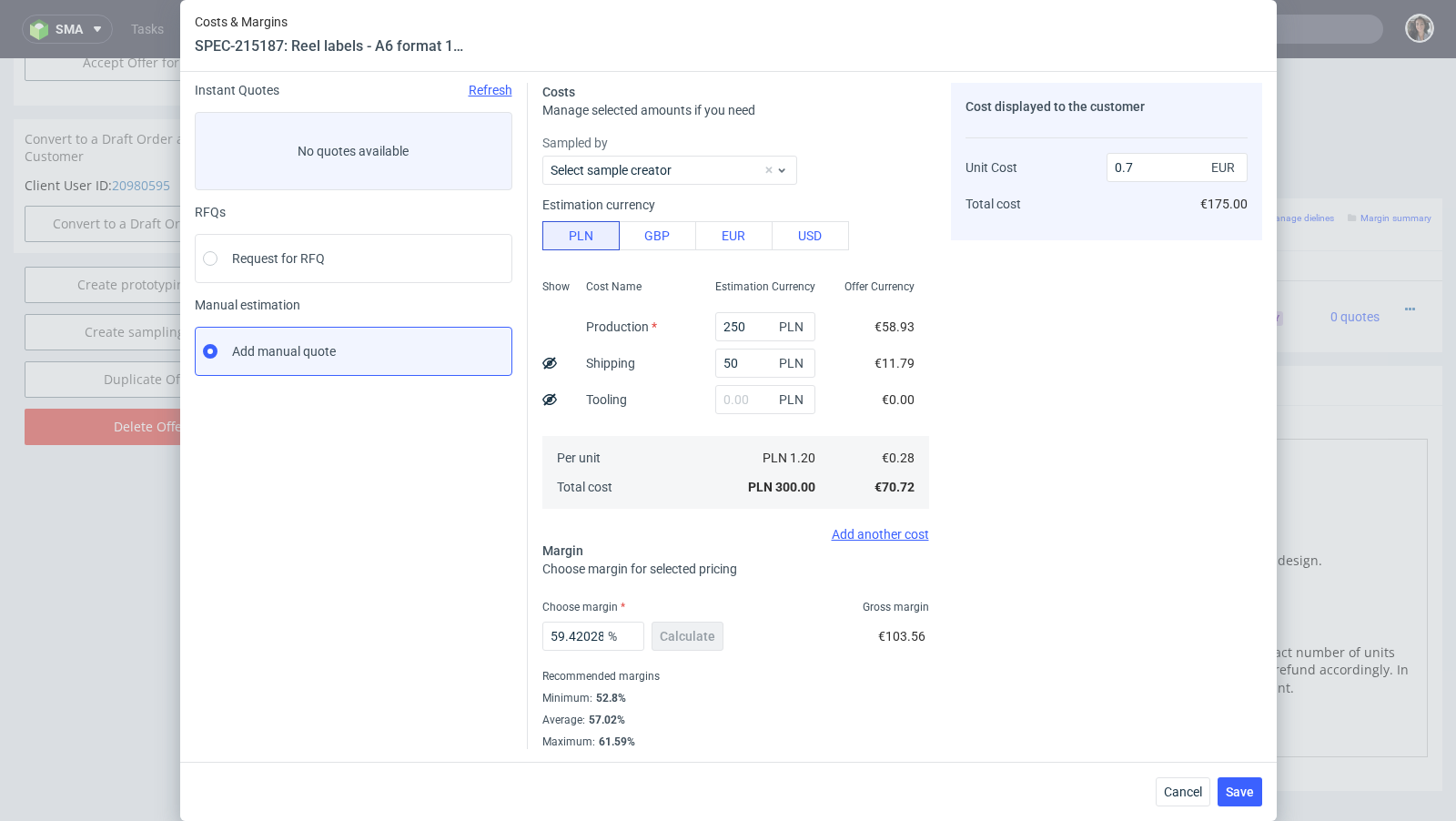
click at [1099, 268] on div "Cost displayed to the customer Unit Cost Total cost 0.7 EUR €175.00" at bounding box center [1106, 416] width 311 height 666
click at [1150, 164] on input "0.7" at bounding box center [1176, 167] width 141 height 29
type input "0.68"
type input "58.82352941176471"
type input "0.69"
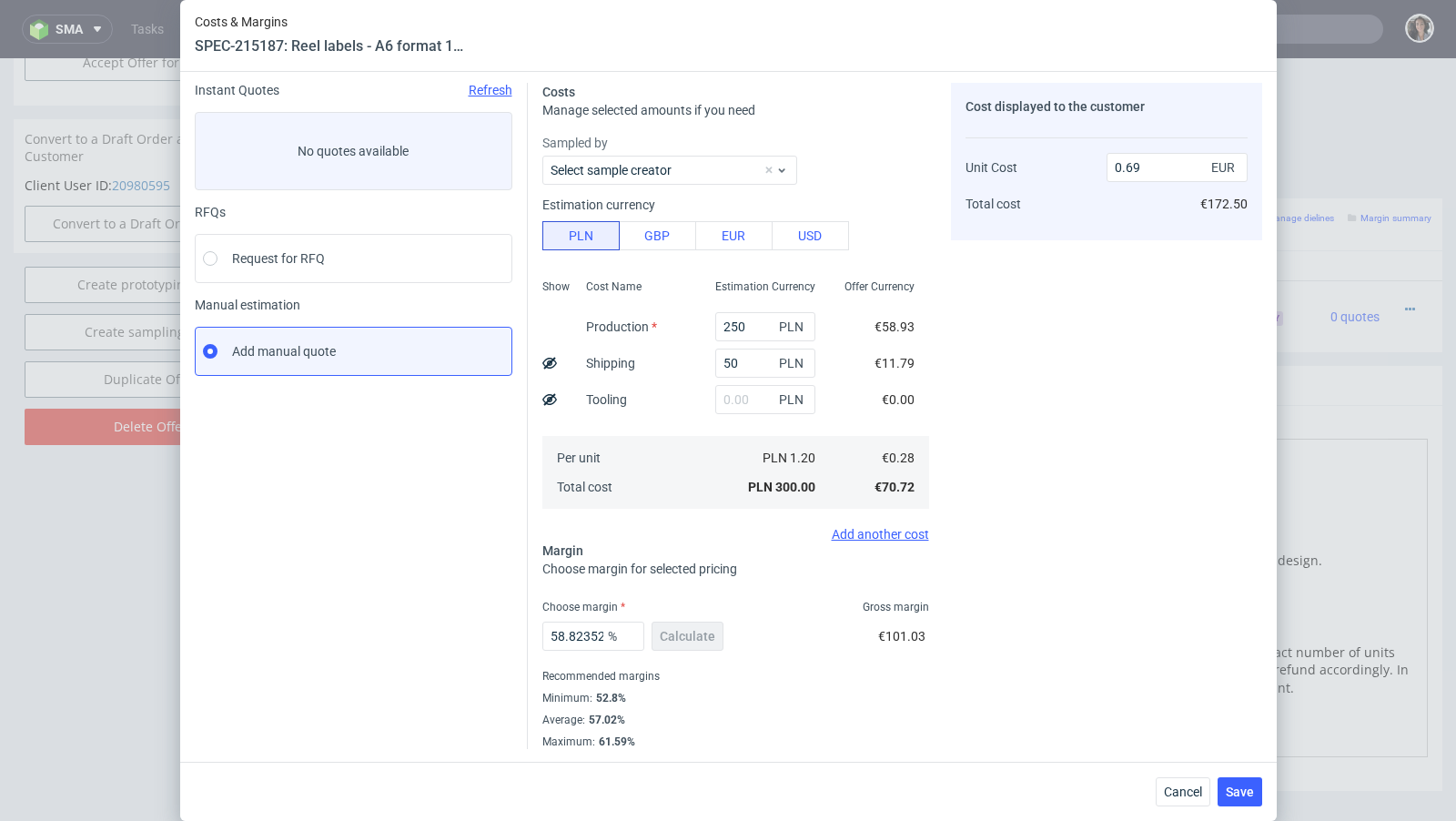
click at [1255, 807] on div "Cancel Save" at bounding box center [728, 791] width 1096 height 59
click at [739, 361] on input "50" at bounding box center [764, 363] width 100 height 29
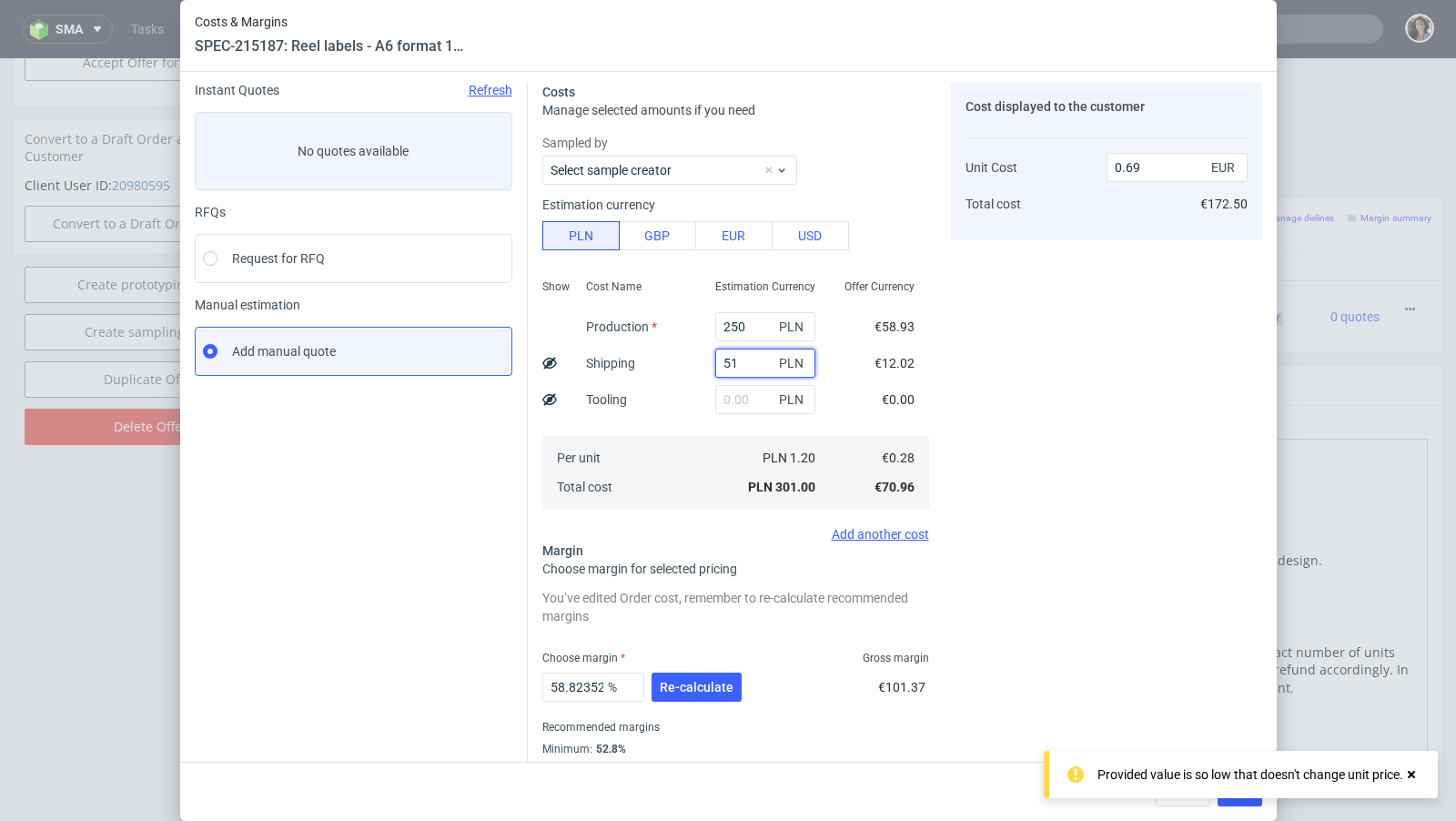
type input "51"
click at [1407, 771] on icon at bounding box center [1411, 774] width 16 height 15
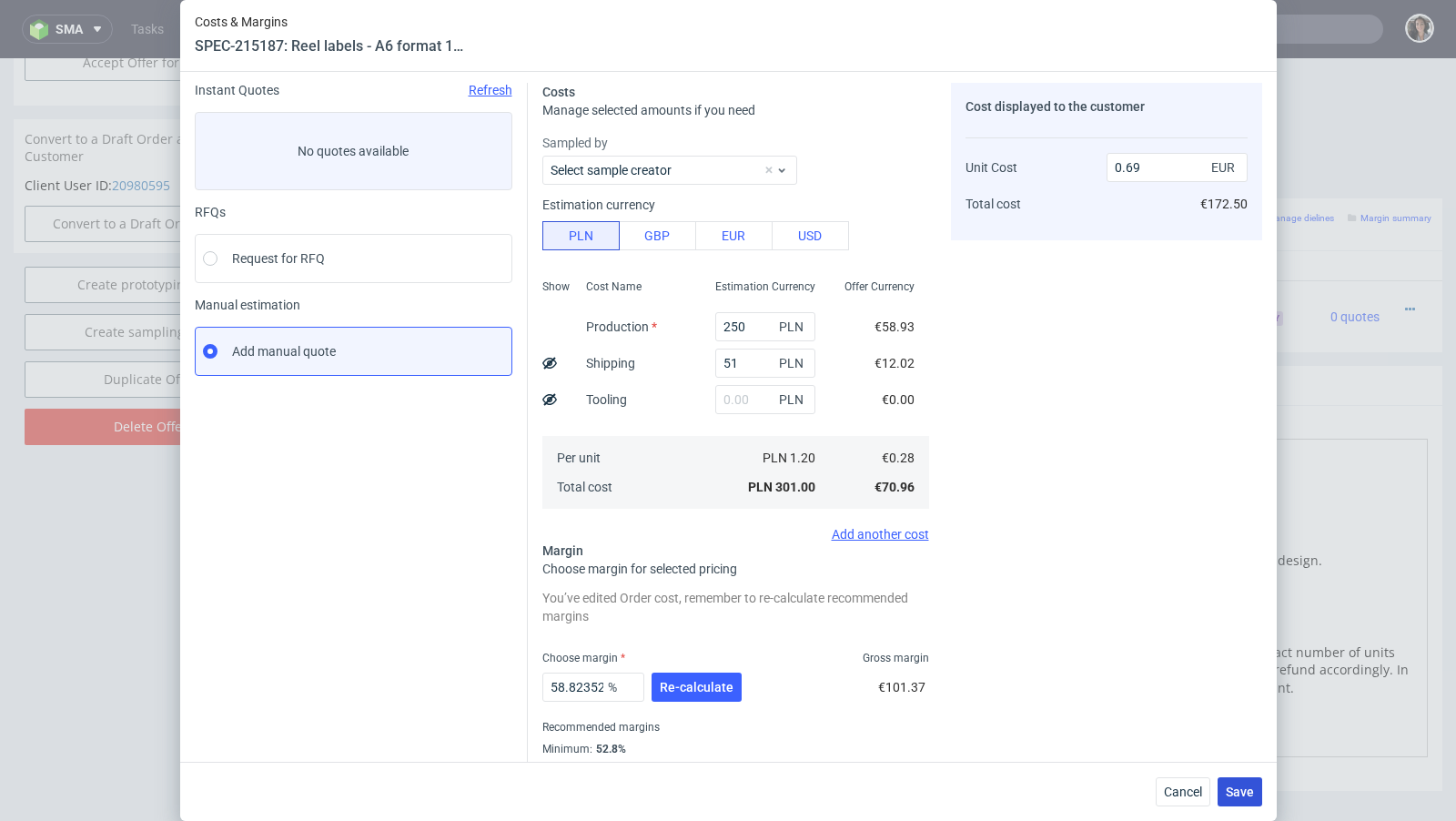
click at [1258, 791] on button "Save" at bounding box center [1239, 792] width 45 height 29
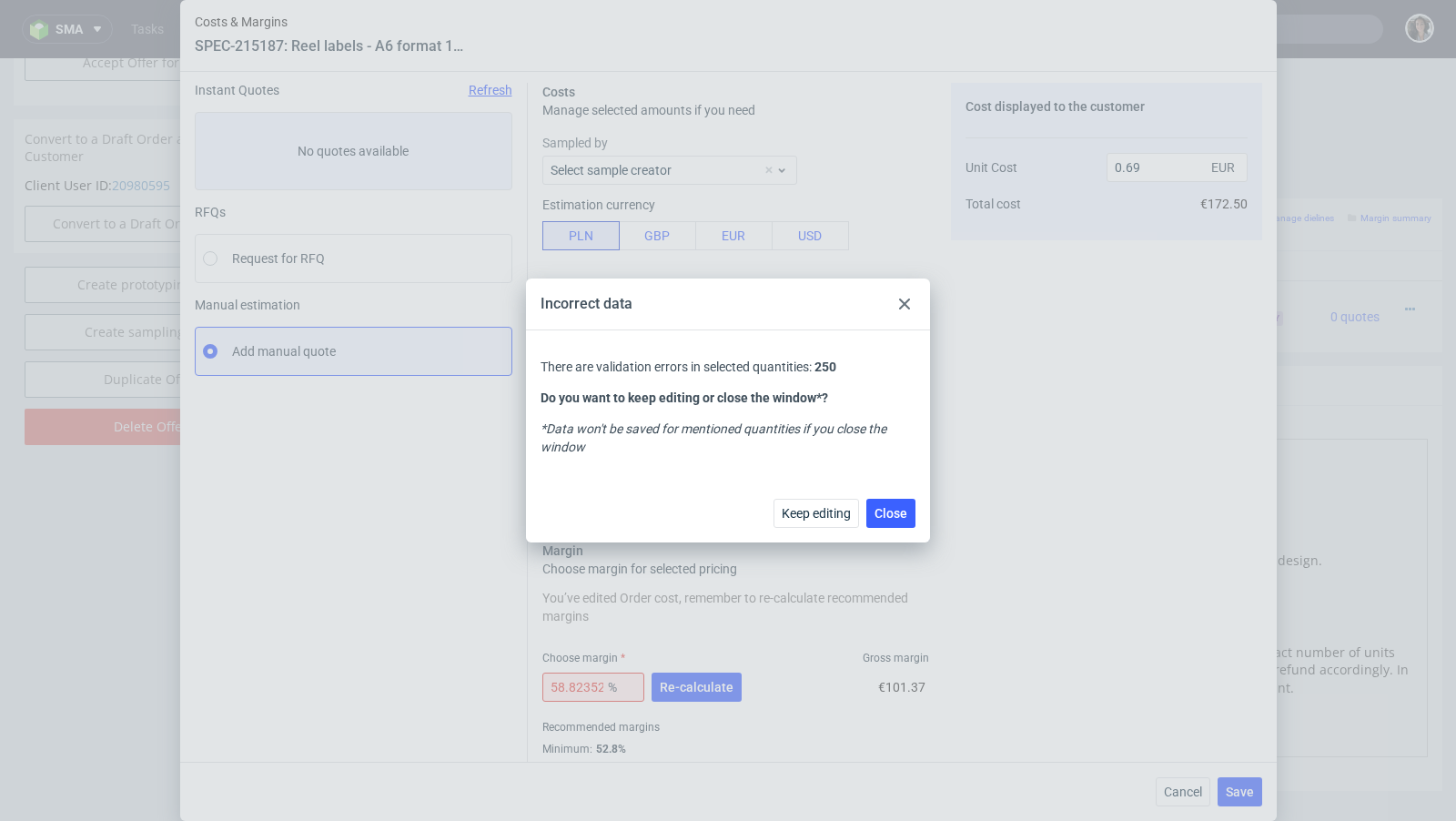
click at [908, 301] on icon at bounding box center [904, 304] width 11 height 11
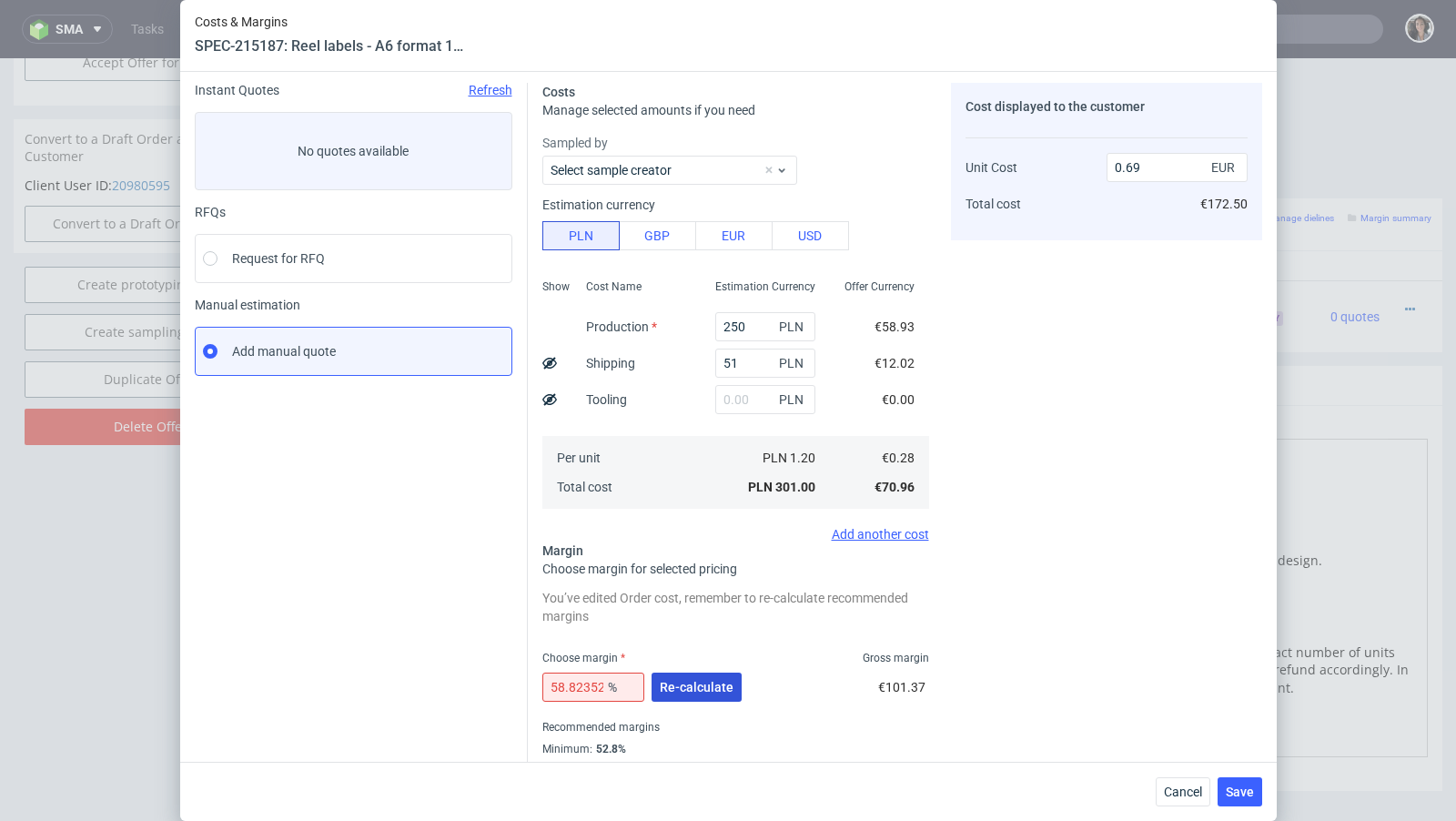
click at [687, 689] on span "Re-calculate" at bounding box center [696, 688] width 74 height 13
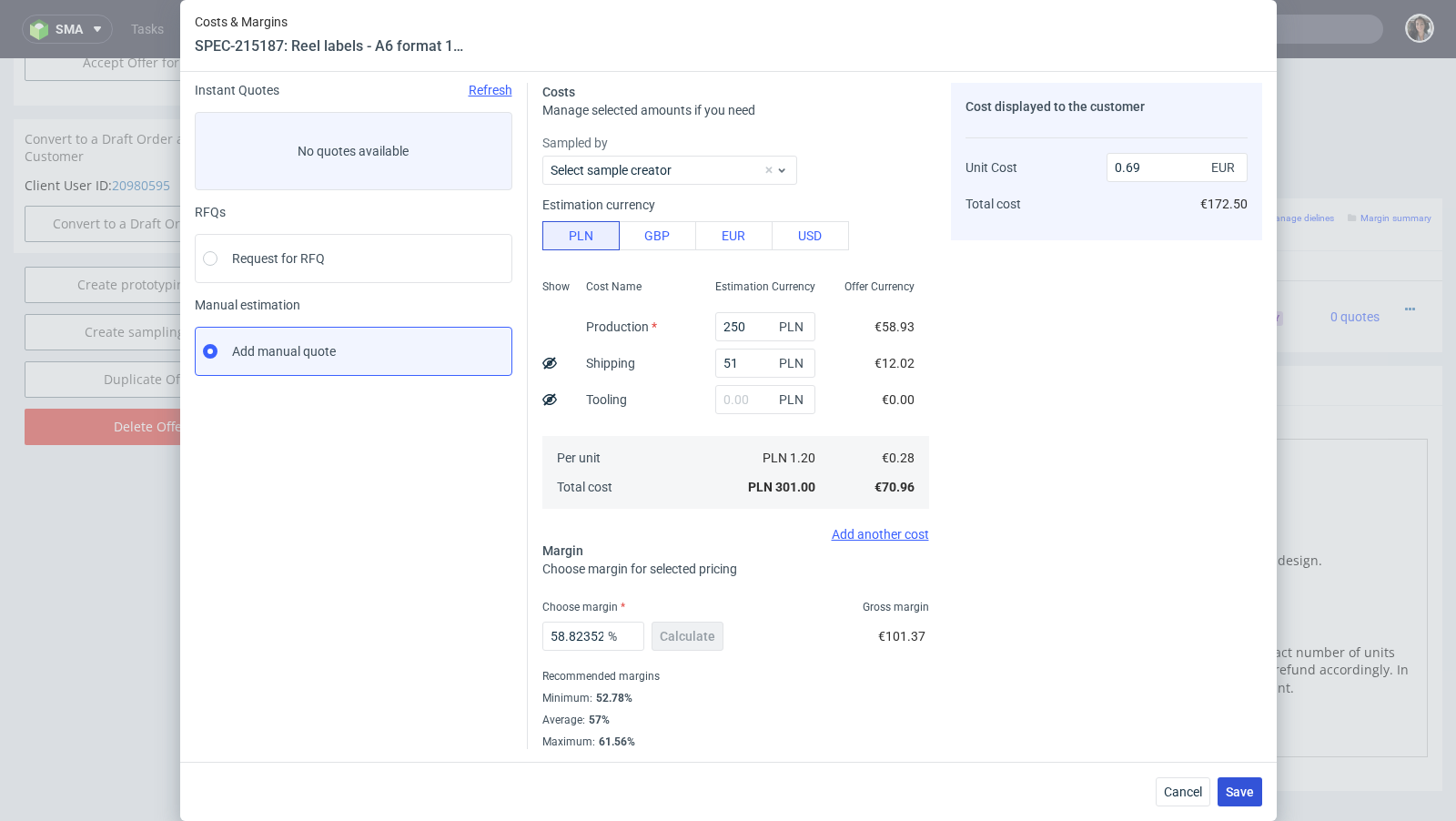
click at [1238, 790] on span "Save" at bounding box center [1239, 792] width 28 height 13
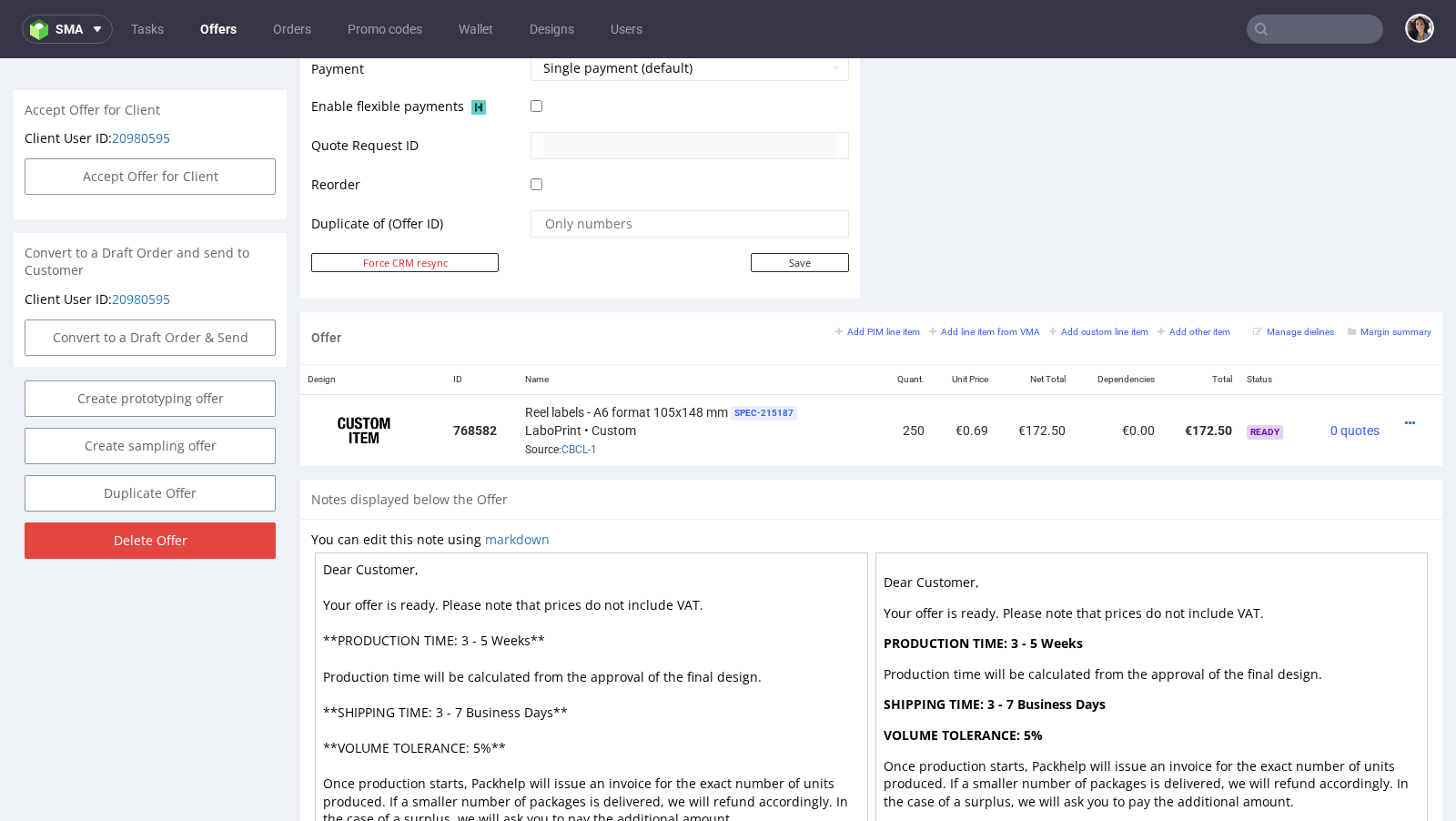
scroll to position [870, 0]
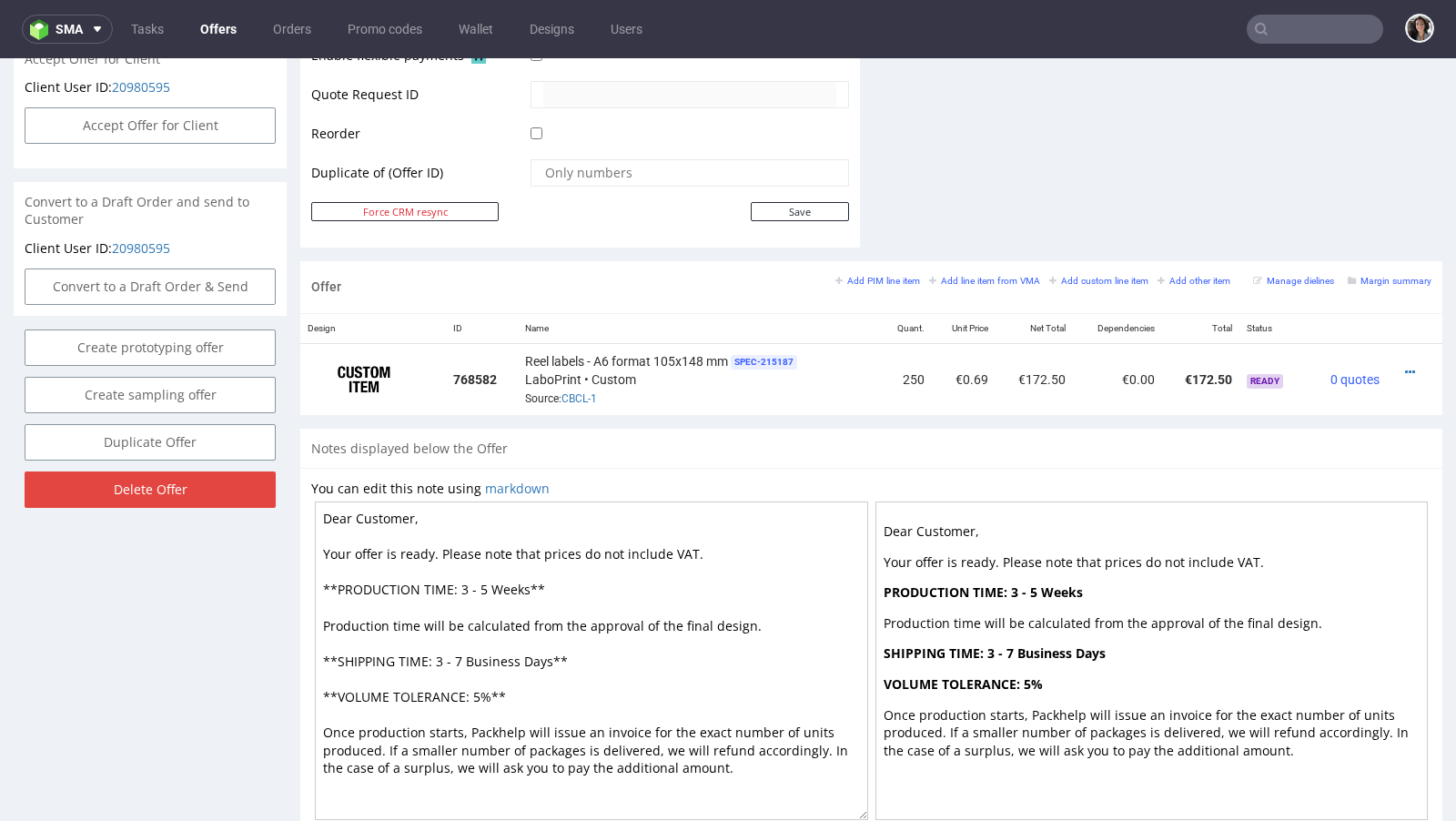
drag, startPoint x: 548, startPoint y: 658, endPoint x: 433, endPoint y: 653, distance: 115.1
click at [433, 653] on textarea "Dear Customer, Your offer is ready. Please note that prices do not include VAT.…" at bounding box center [590, 660] width 553 height 318
drag, startPoint x: 530, startPoint y: 581, endPoint x: 461, endPoint y: 581, distance: 69.0
click at [461, 581] on textarea "Dear Customer, Your offer is ready. Please note that prices do not include VAT.…" at bounding box center [590, 660] width 553 height 318
paste textarea "3 - 7 Business Days"
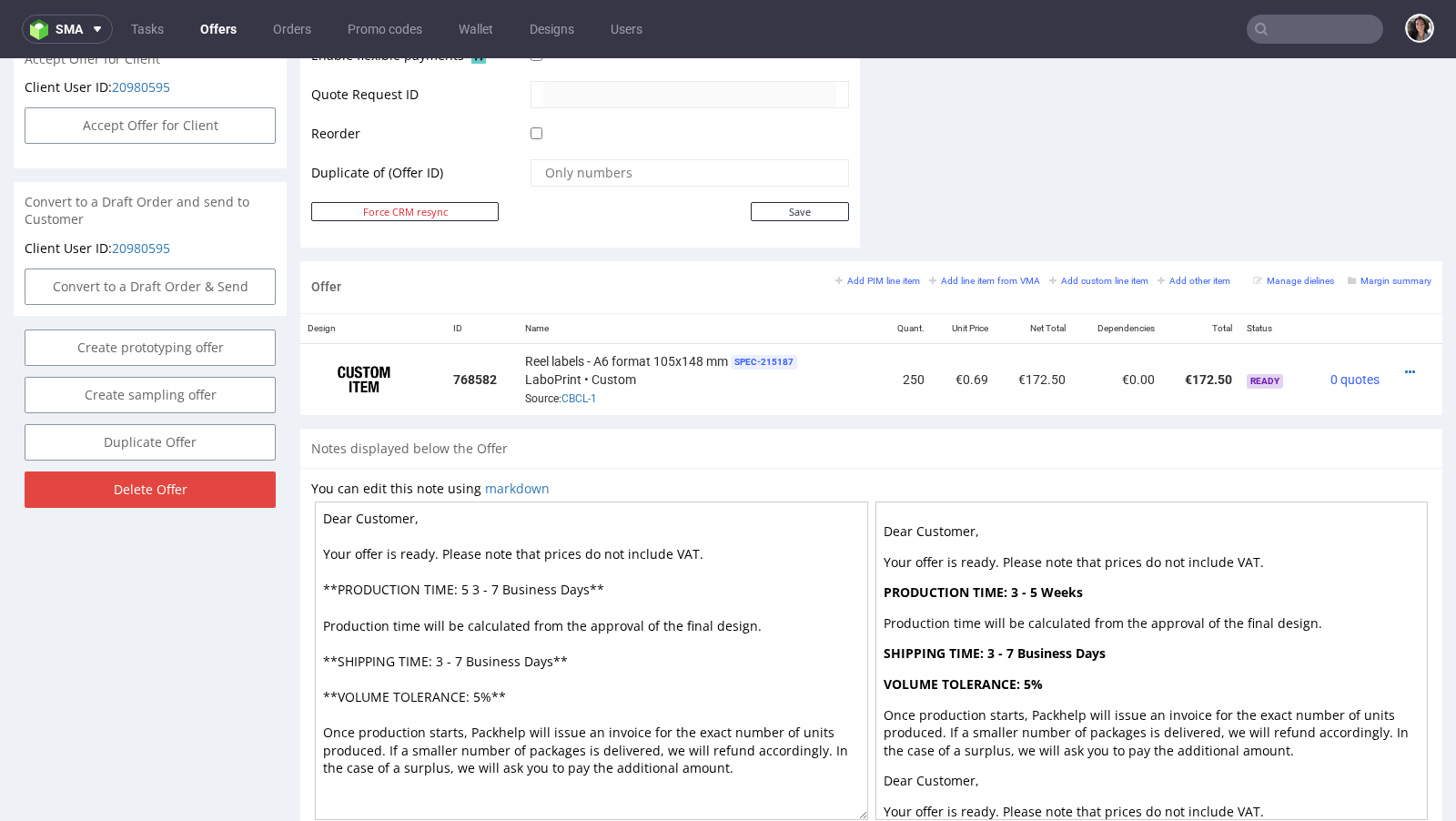
click at [498, 581] on textarea "Dear Customer, Your offer is ready. Please note that prices do not include VAT.…" at bounding box center [590, 660] width 553 height 318
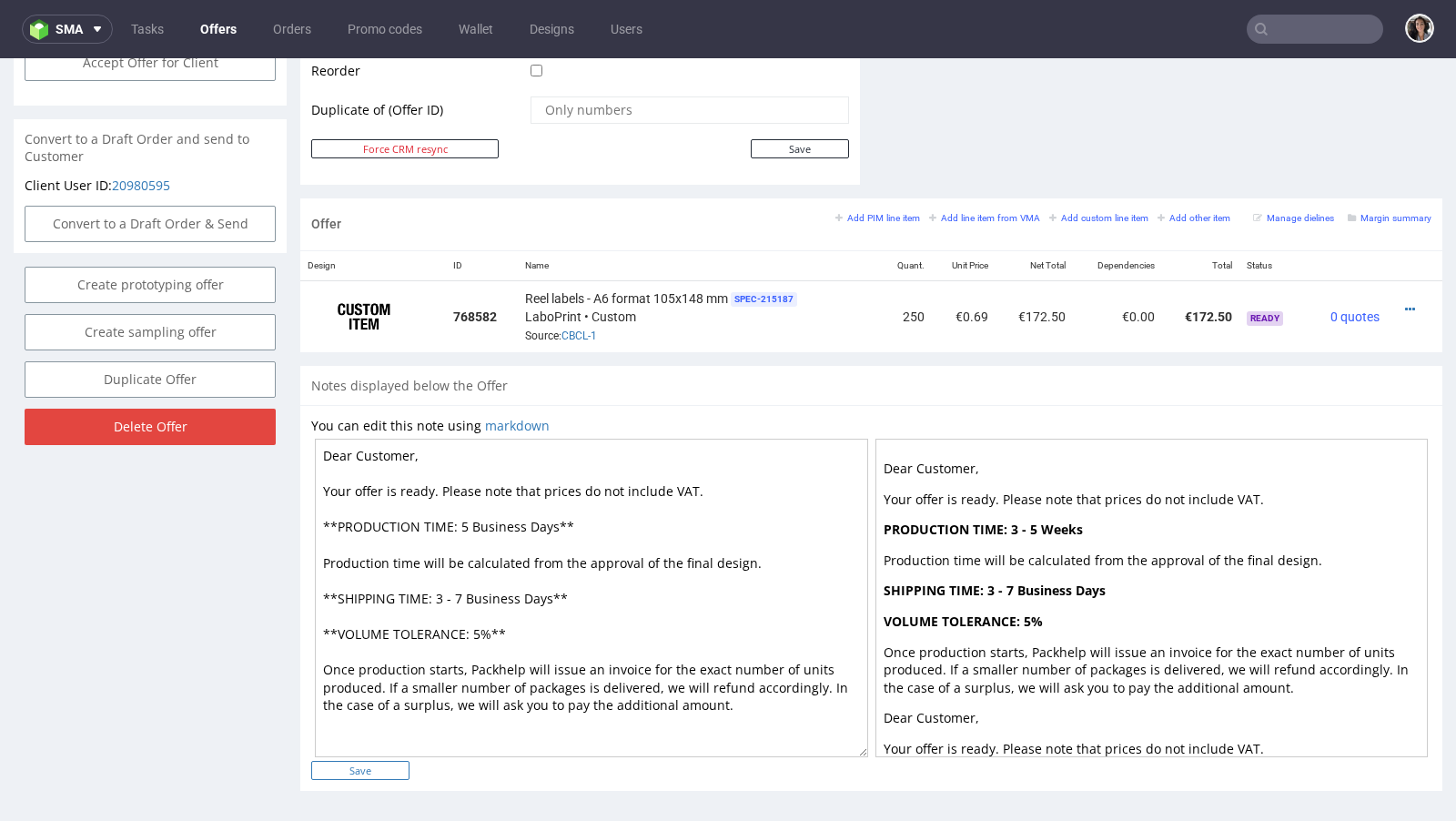
type textarea "Dear Customer, Your offer is ready. Please note that prices do not include VAT.…"
click at [374, 761] on input "Save" at bounding box center [359, 770] width 98 height 19
type input "In progress..."
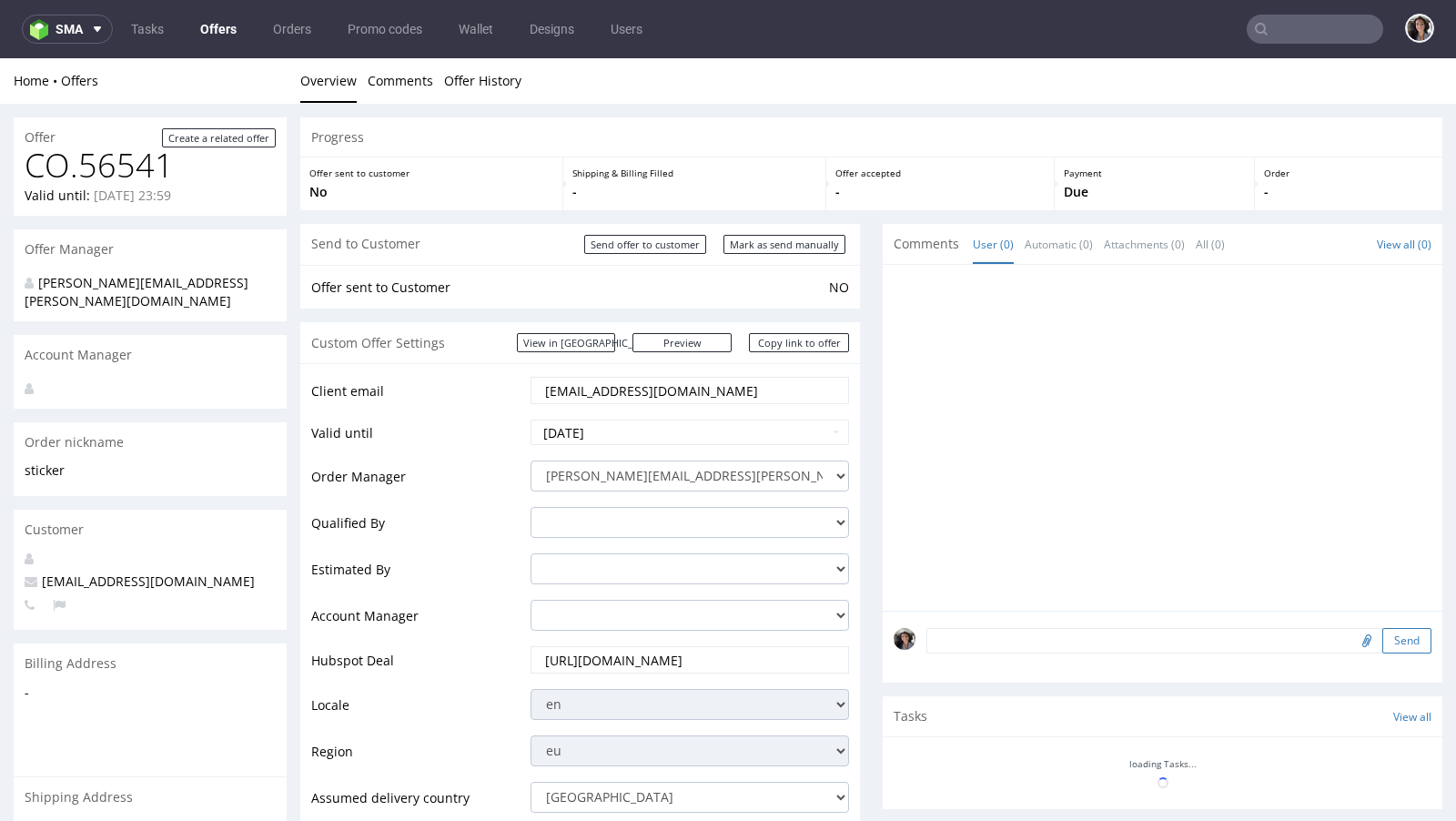
scroll to position [0, 0]
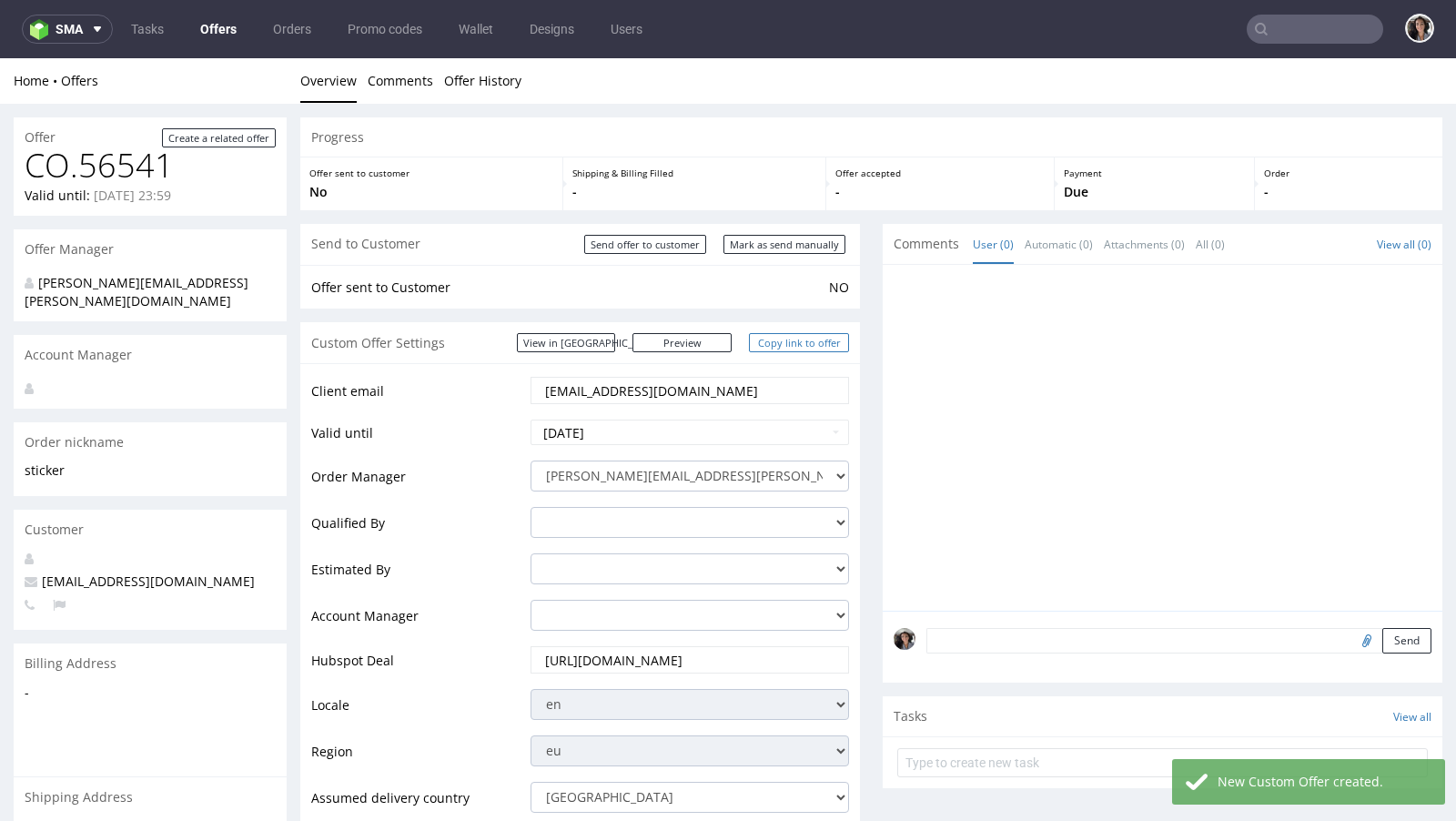
click at [822, 340] on link "Copy link to offer" at bounding box center [798, 342] width 100 height 19
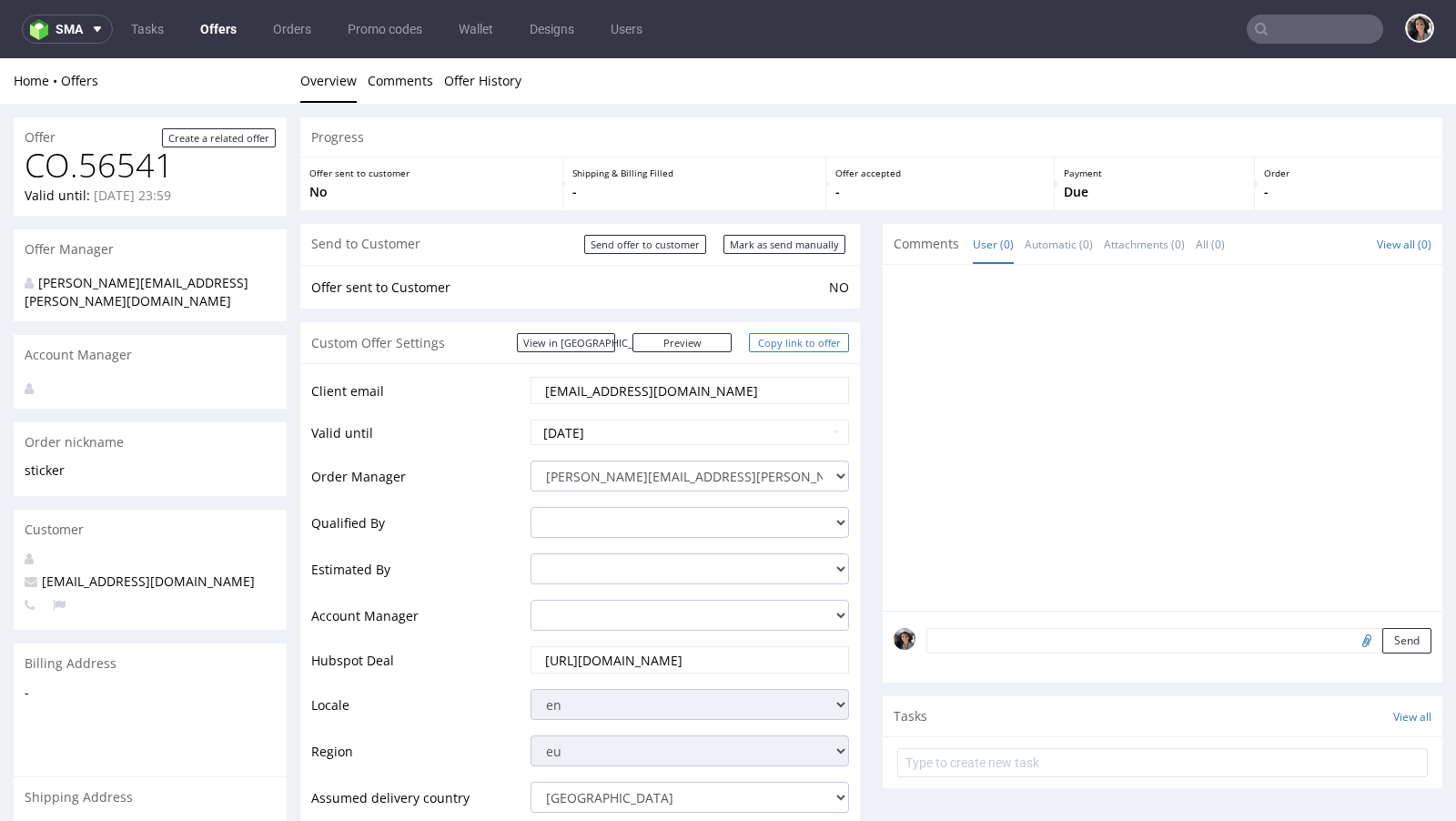
click at [813, 341] on link "Copy link to offer" at bounding box center [798, 342] width 100 height 19
click at [801, 244] on input "Mark as send manually" at bounding box center [783, 244] width 122 height 19
type input "In progress..."
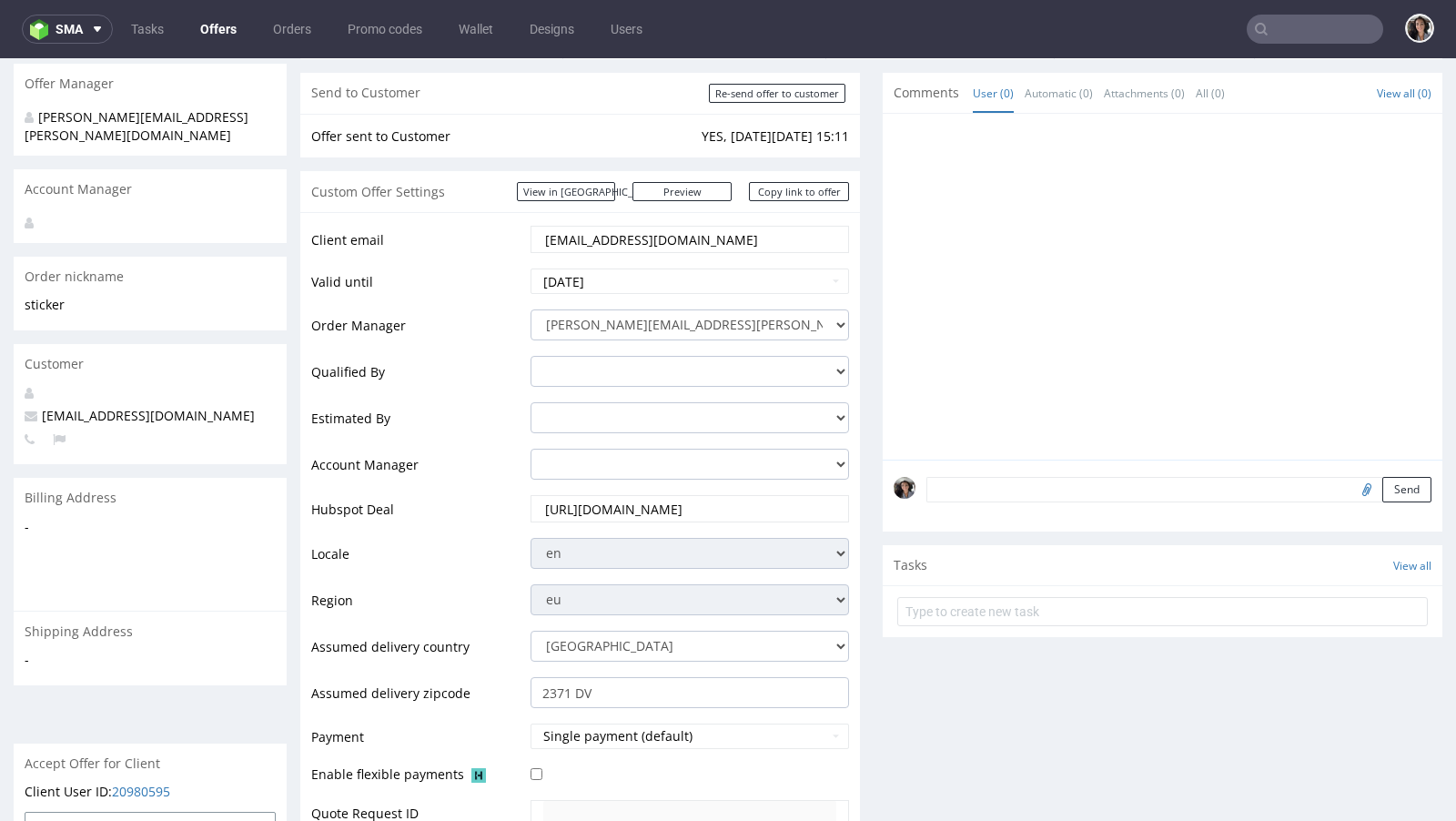
scroll to position [417, 0]
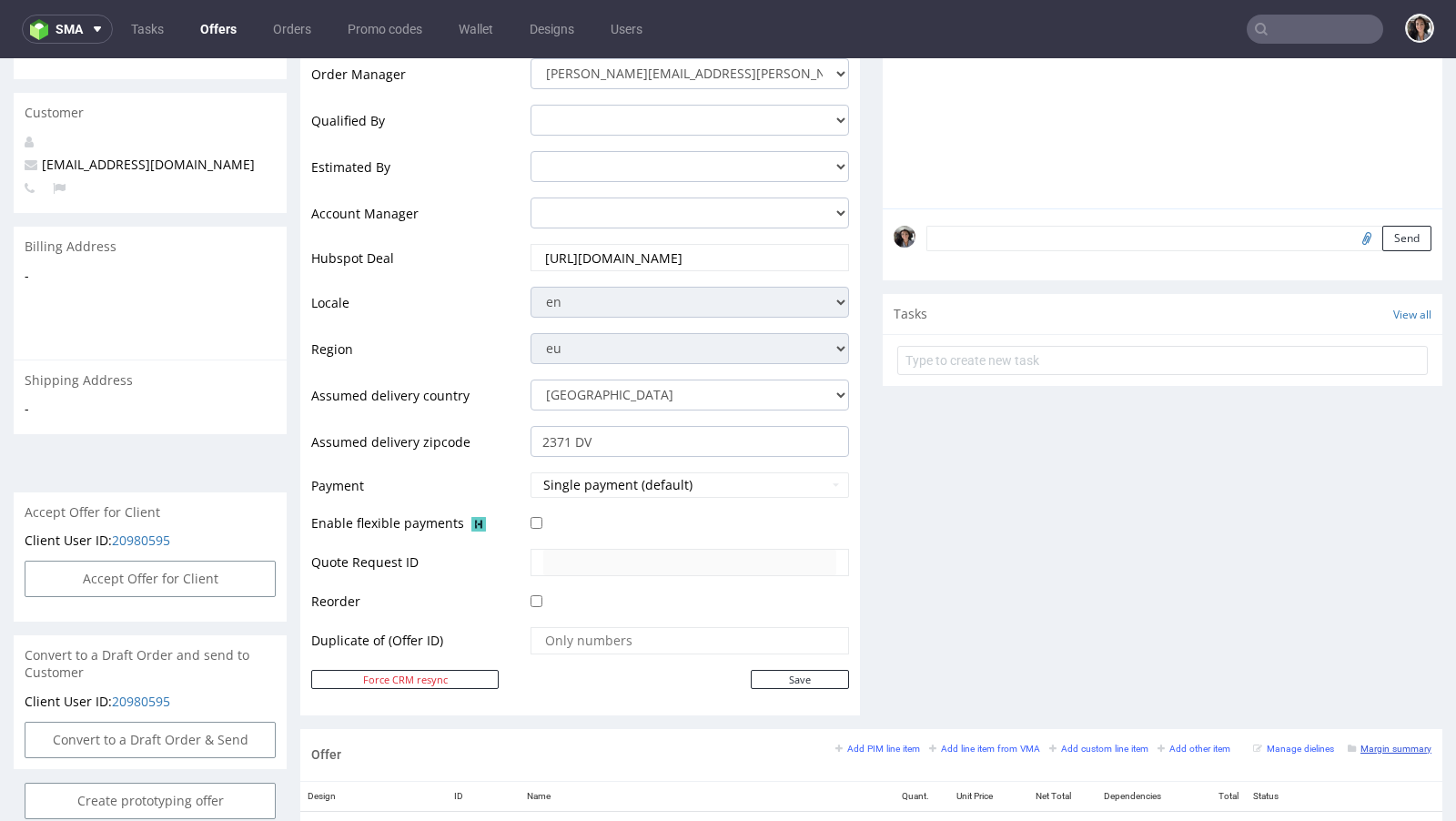
click at [1389, 743] on small "Margin summary" at bounding box center [1389, 748] width 84 height 10
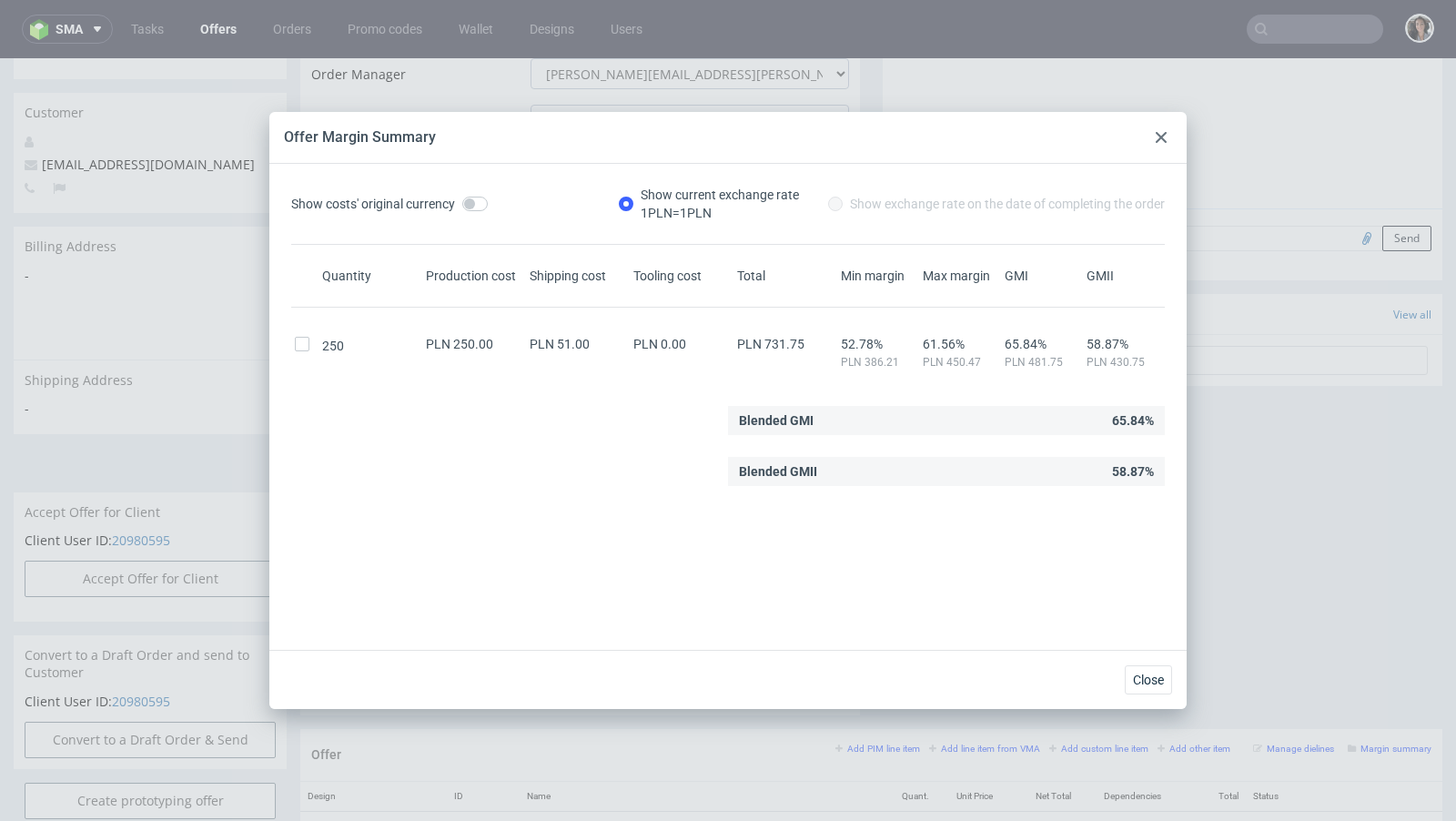
click at [1164, 136] on icon at bounding box center [1161, 137] width 11 height 11
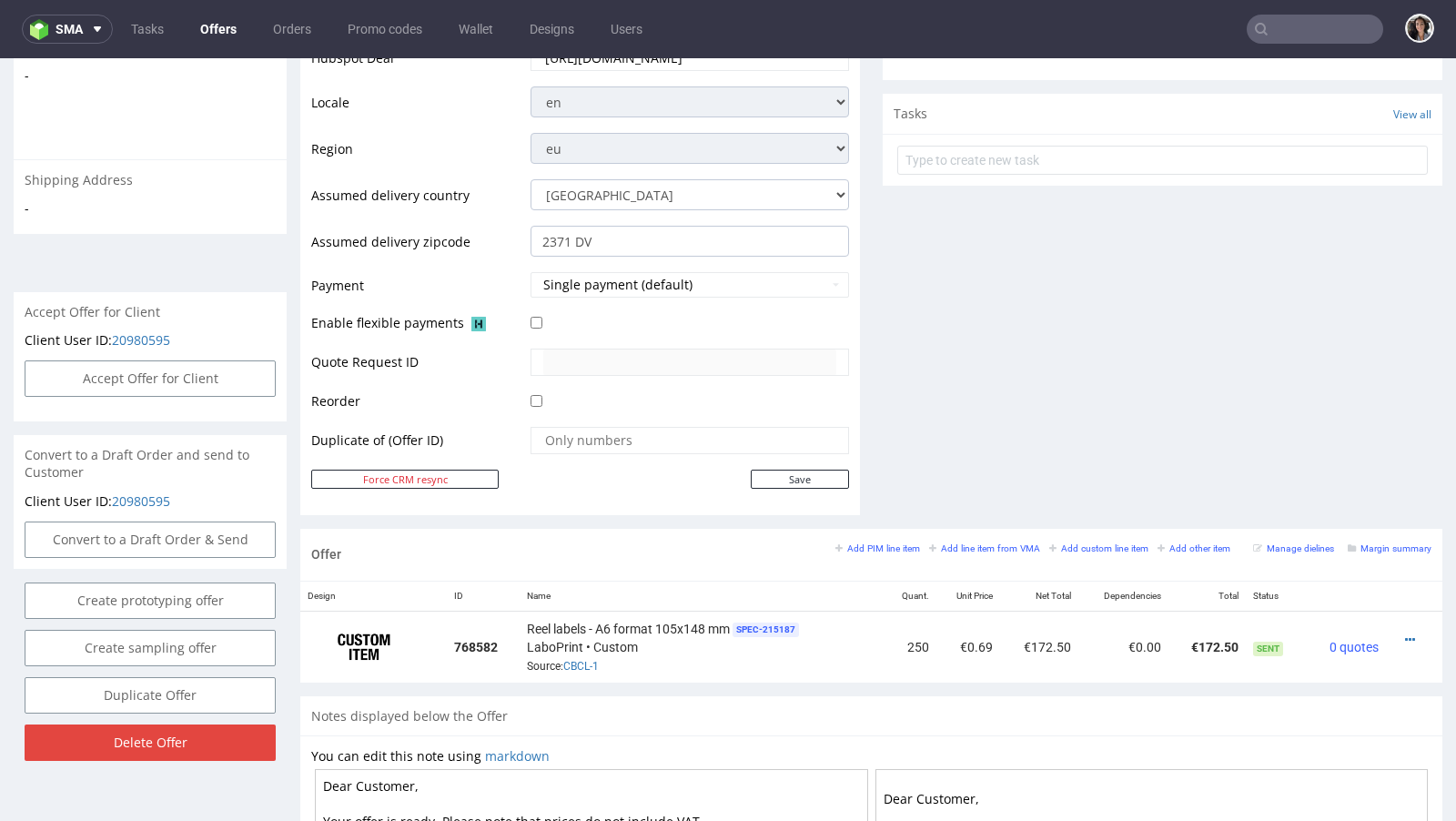
scroll to position [899, 0]
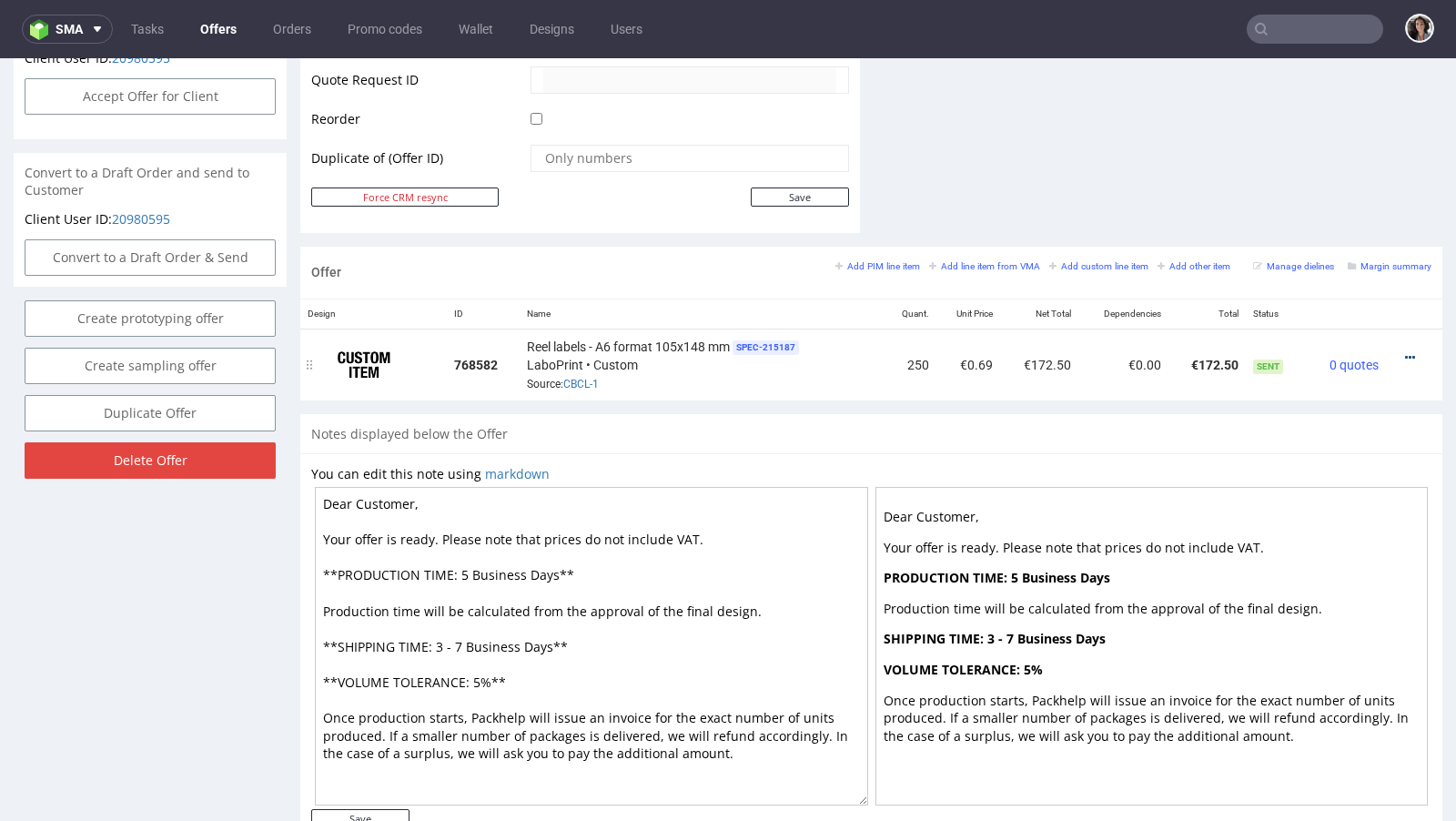
click at [1405, 351] on icon at bounding box center [1409, 357] width 10 height 13
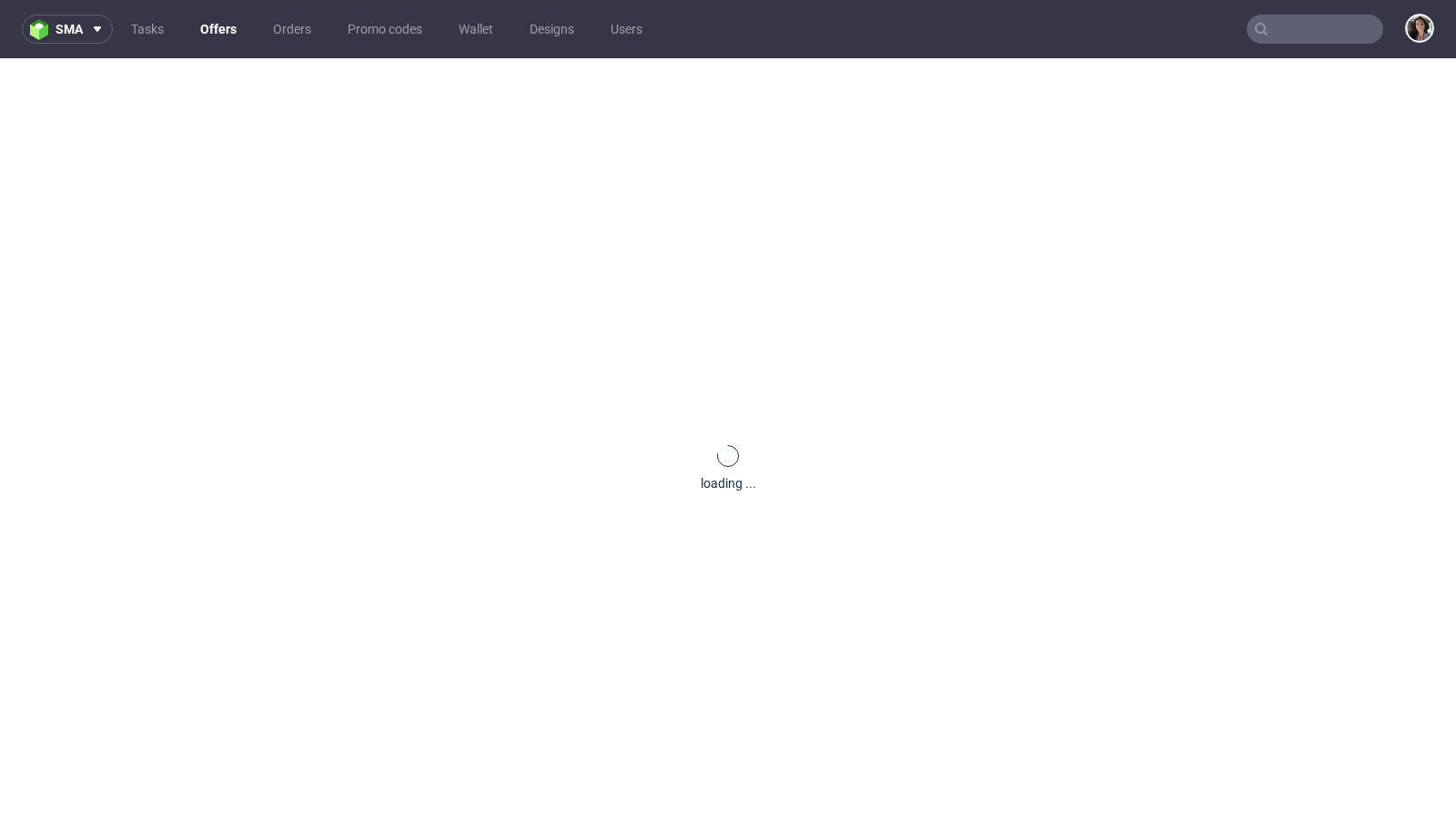
click at [1329, 30] on input "text" at bounding box center [1314, 29] width 136 height 29
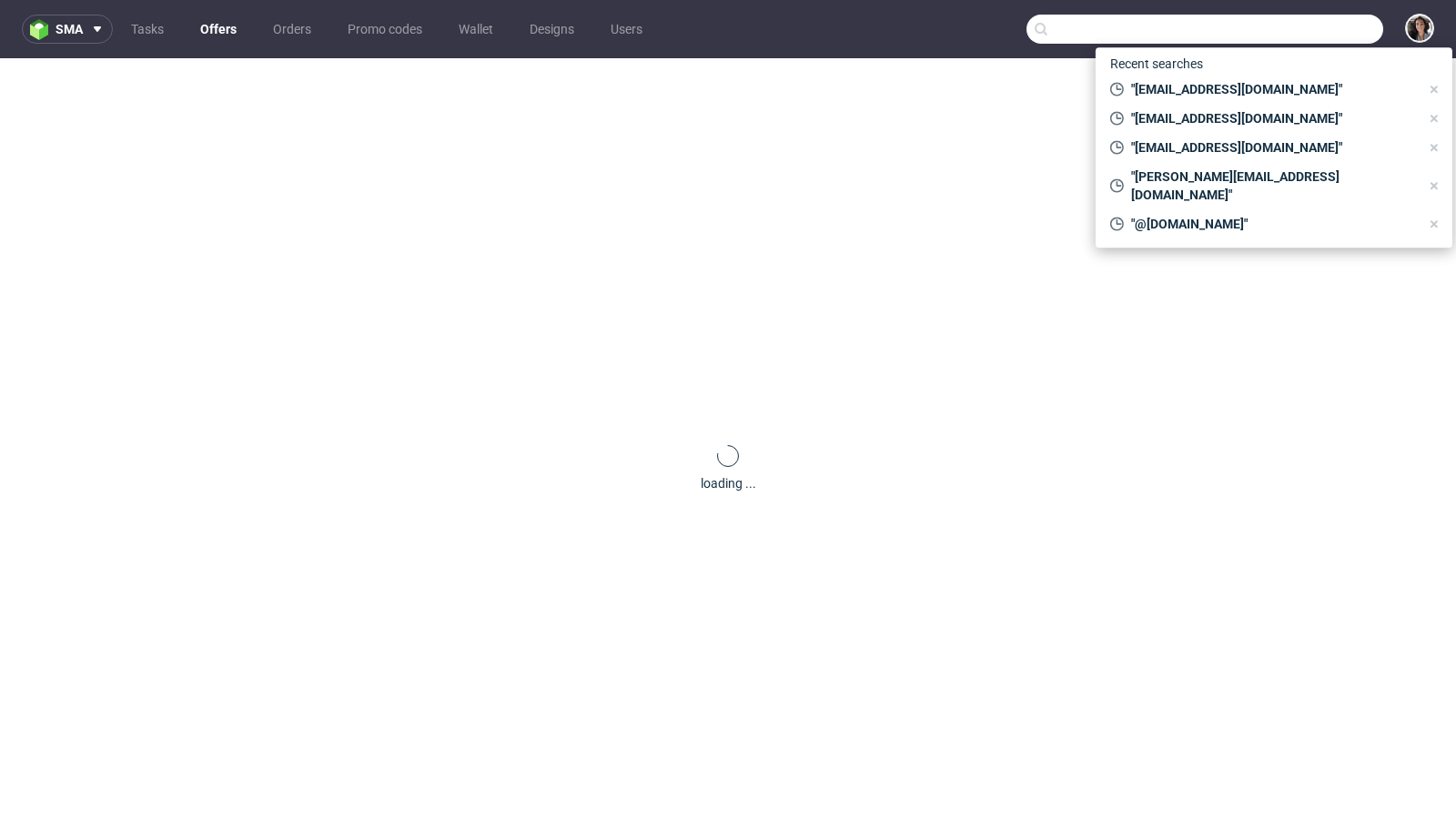
paste input "[PERSON_NAME][EMAIL_ADDRESS][DOMAIN_NAME]"
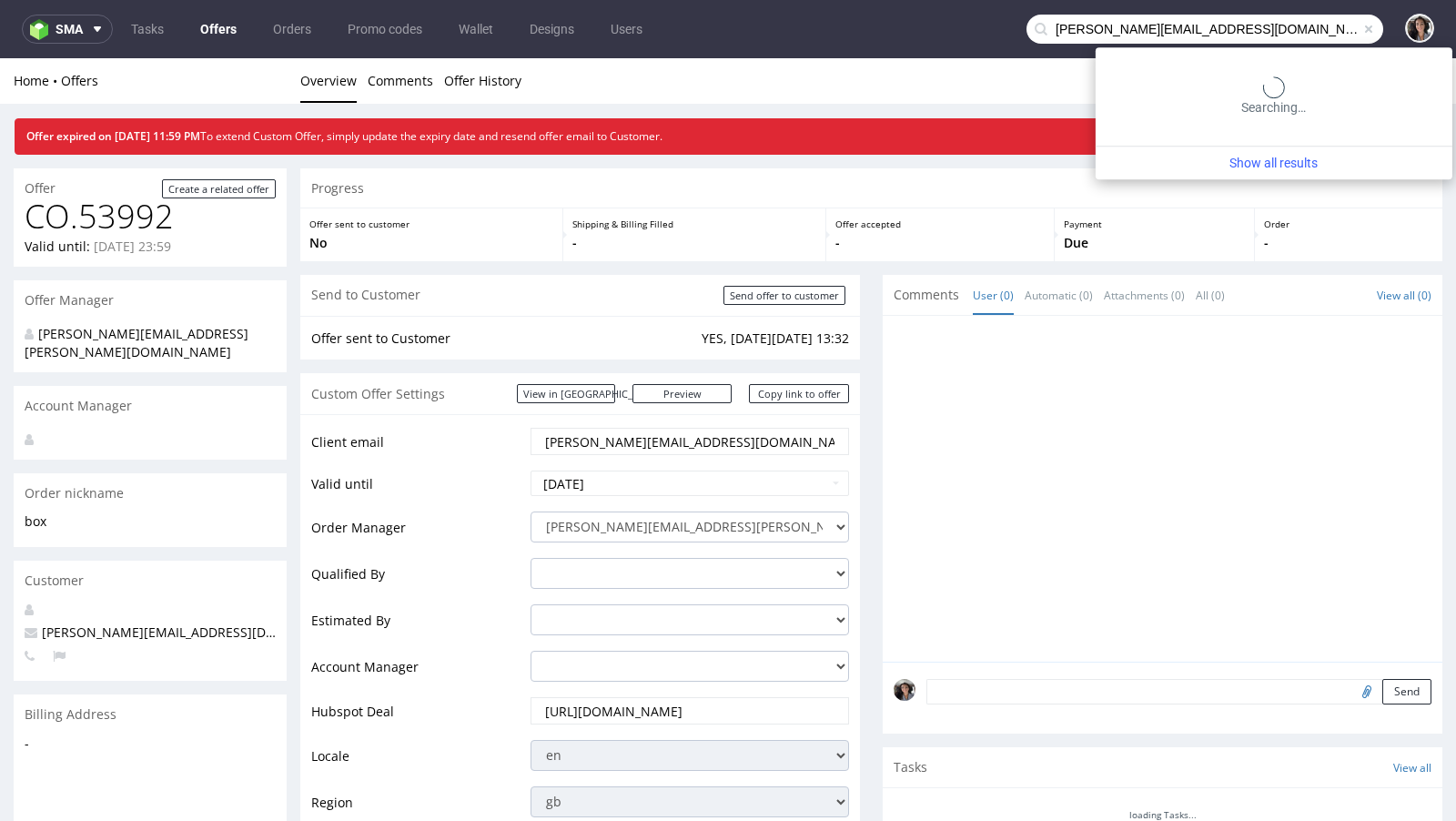
type input "[PERSON_NAME][EMAIL_ADDRESS][DOMAIN_NAME]"
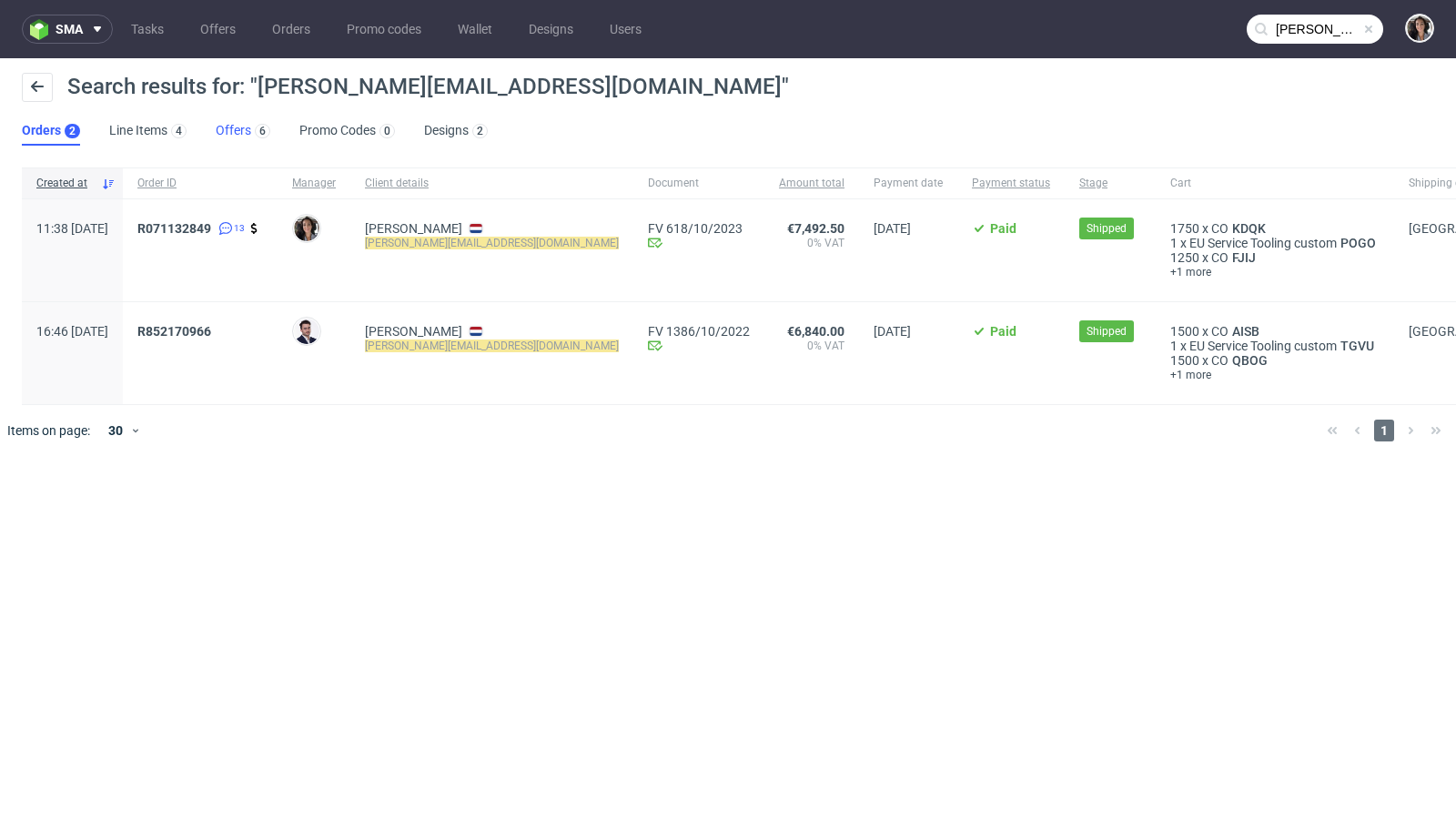
click at [234, 127] on link "Offers 6" at bounding box center [243, 131] width 55 height 29
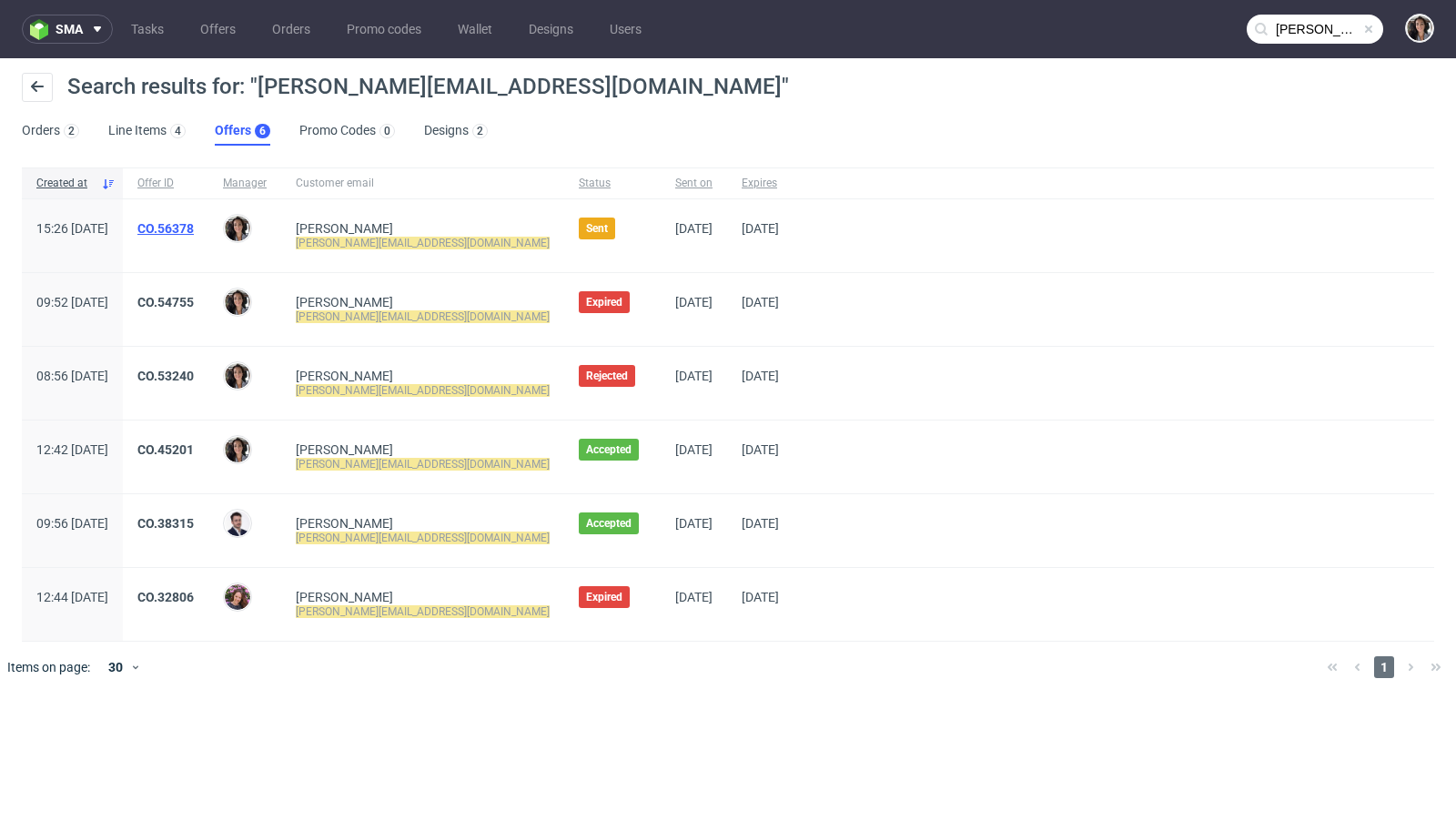
click at [194, 226] on link "CO.56378" at bounding box center [165, 229] width 57 height 15
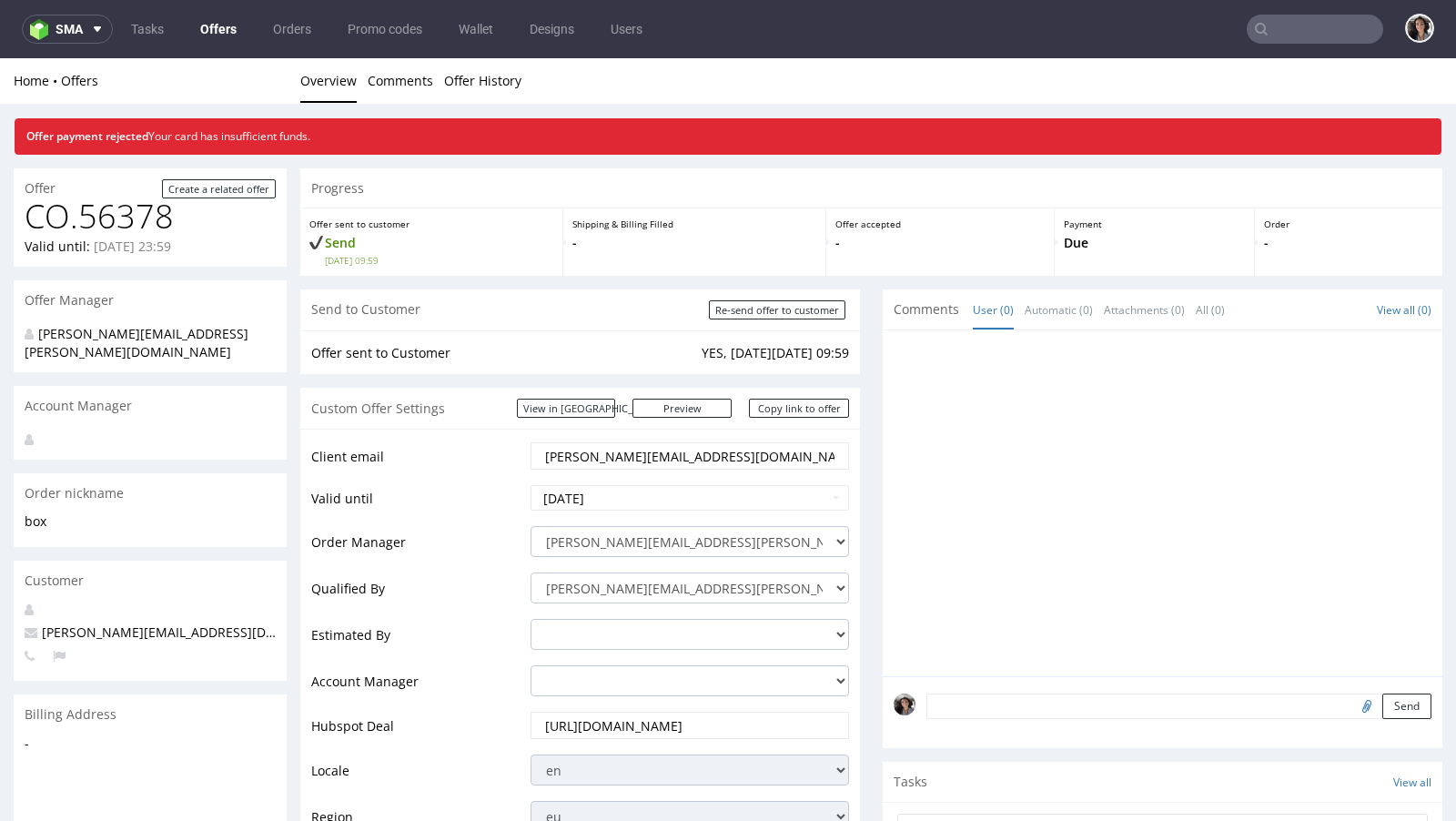
scroll to position [590, 0]
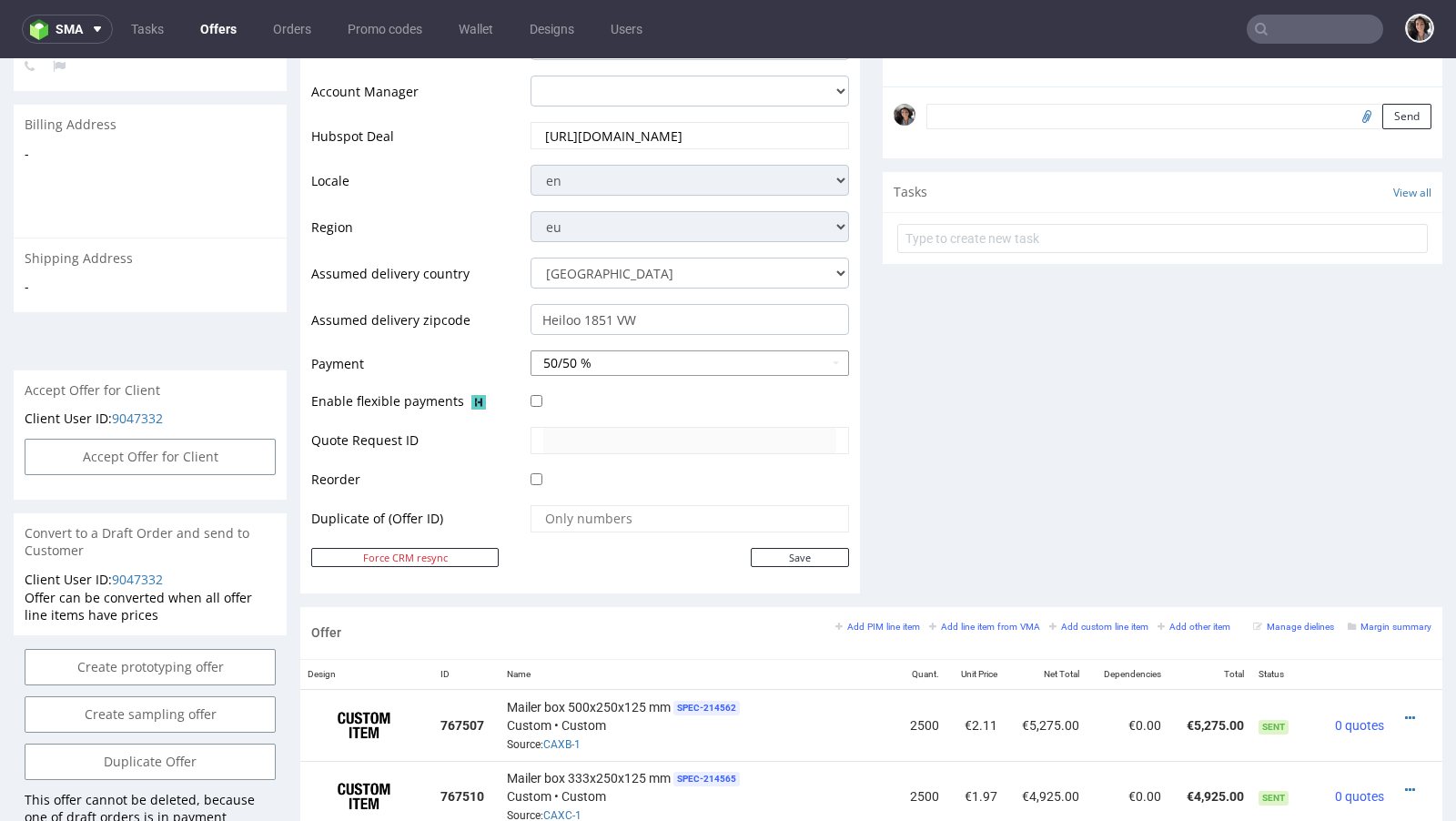
click at [658, 358] on button "50/50 %" at bounding box center [689, 363] width 318 height 26
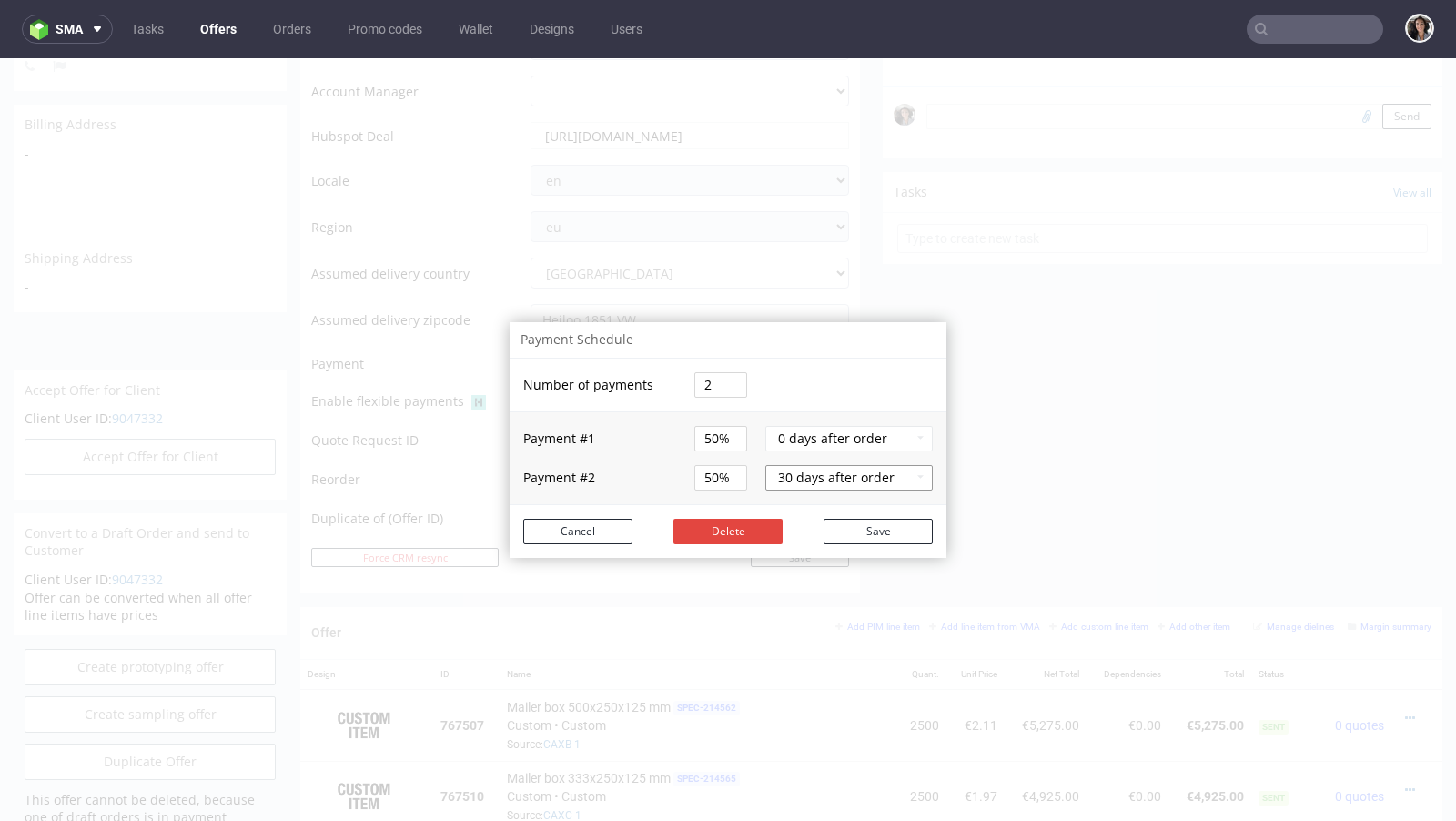
click at [889, 478] on button "30 days after order" at bounding box center [848, 478] width 167 height 26
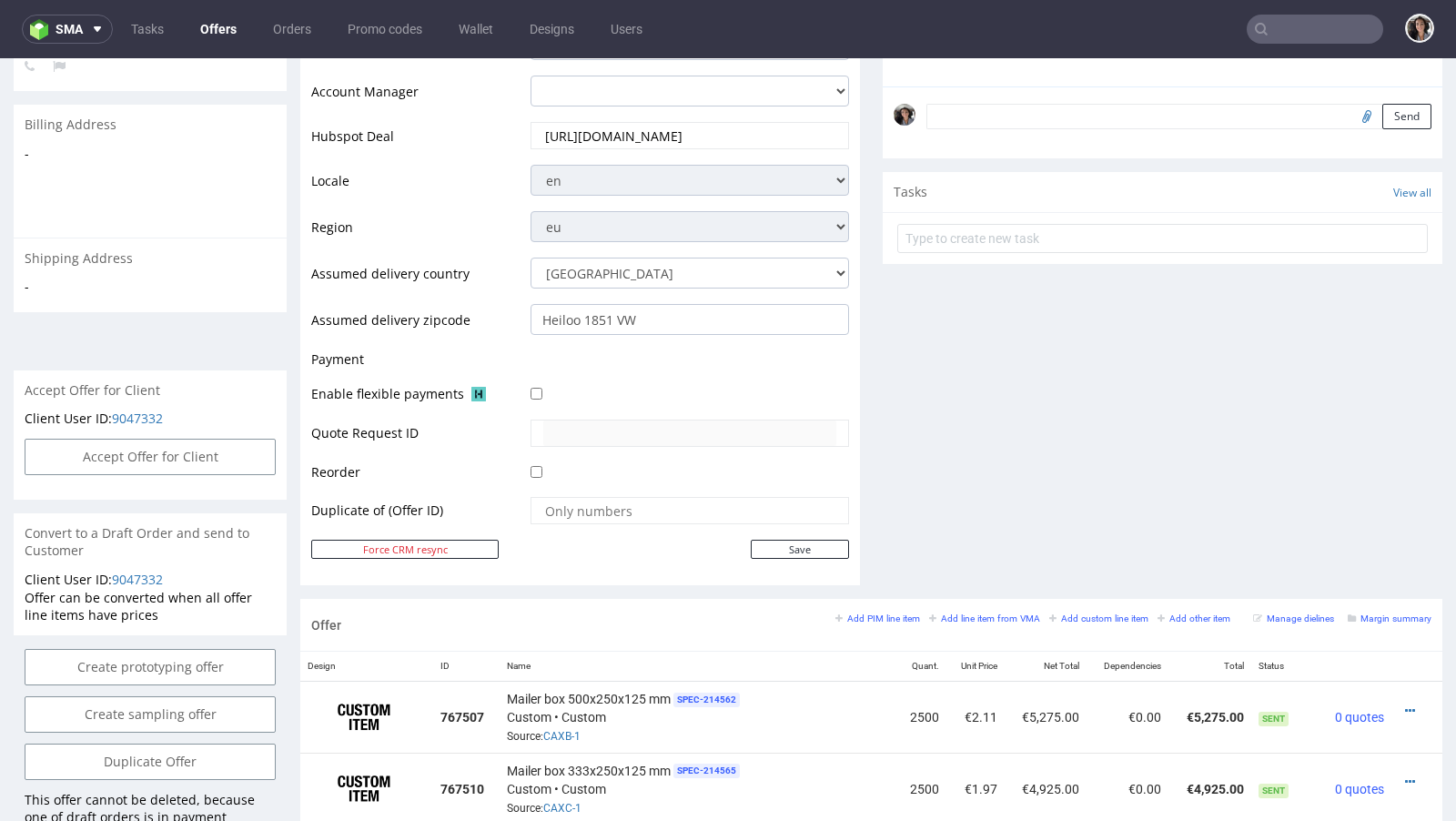
scroll to position [854, 0]
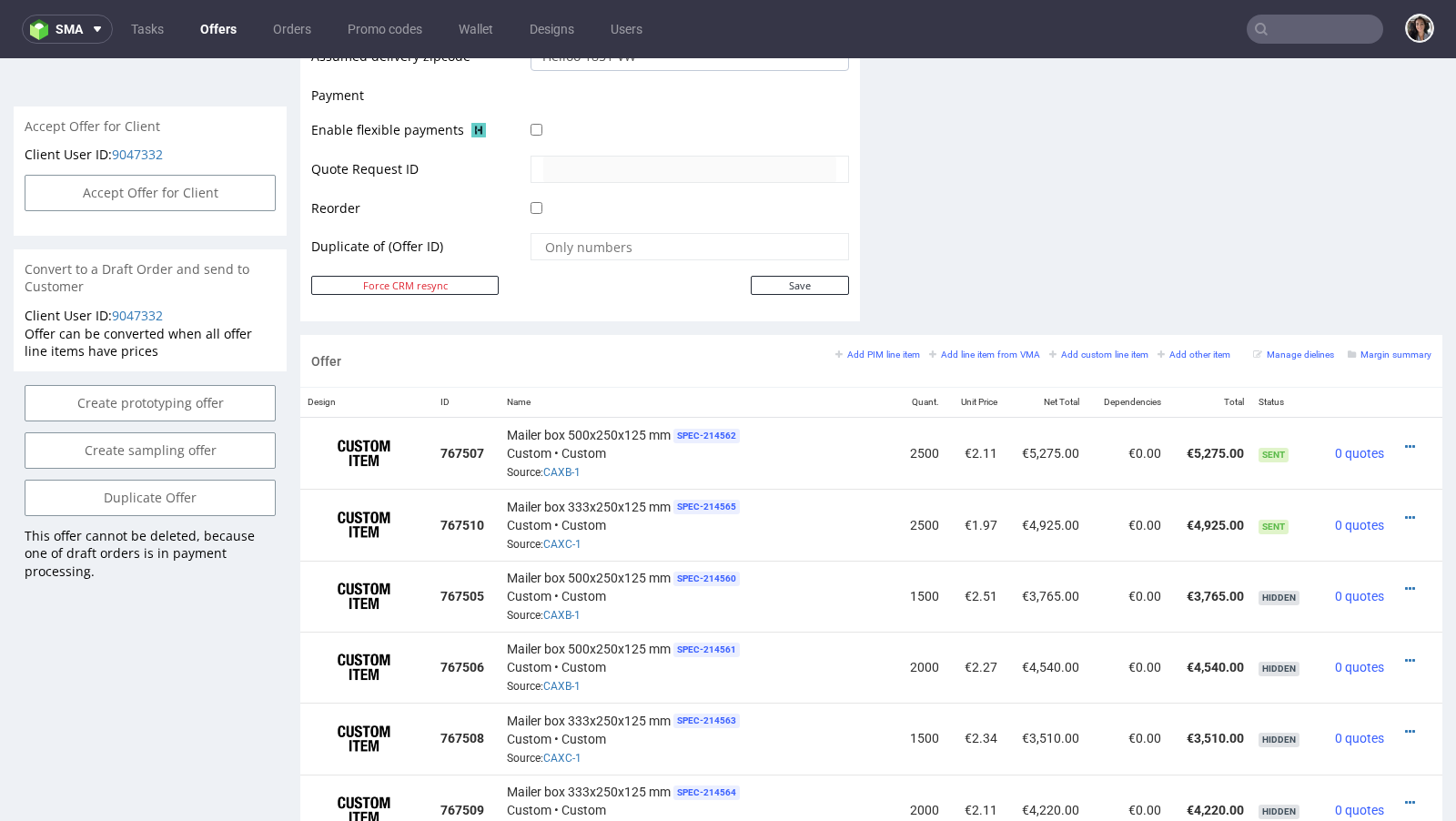
type input "mike@cityinabox.nl"
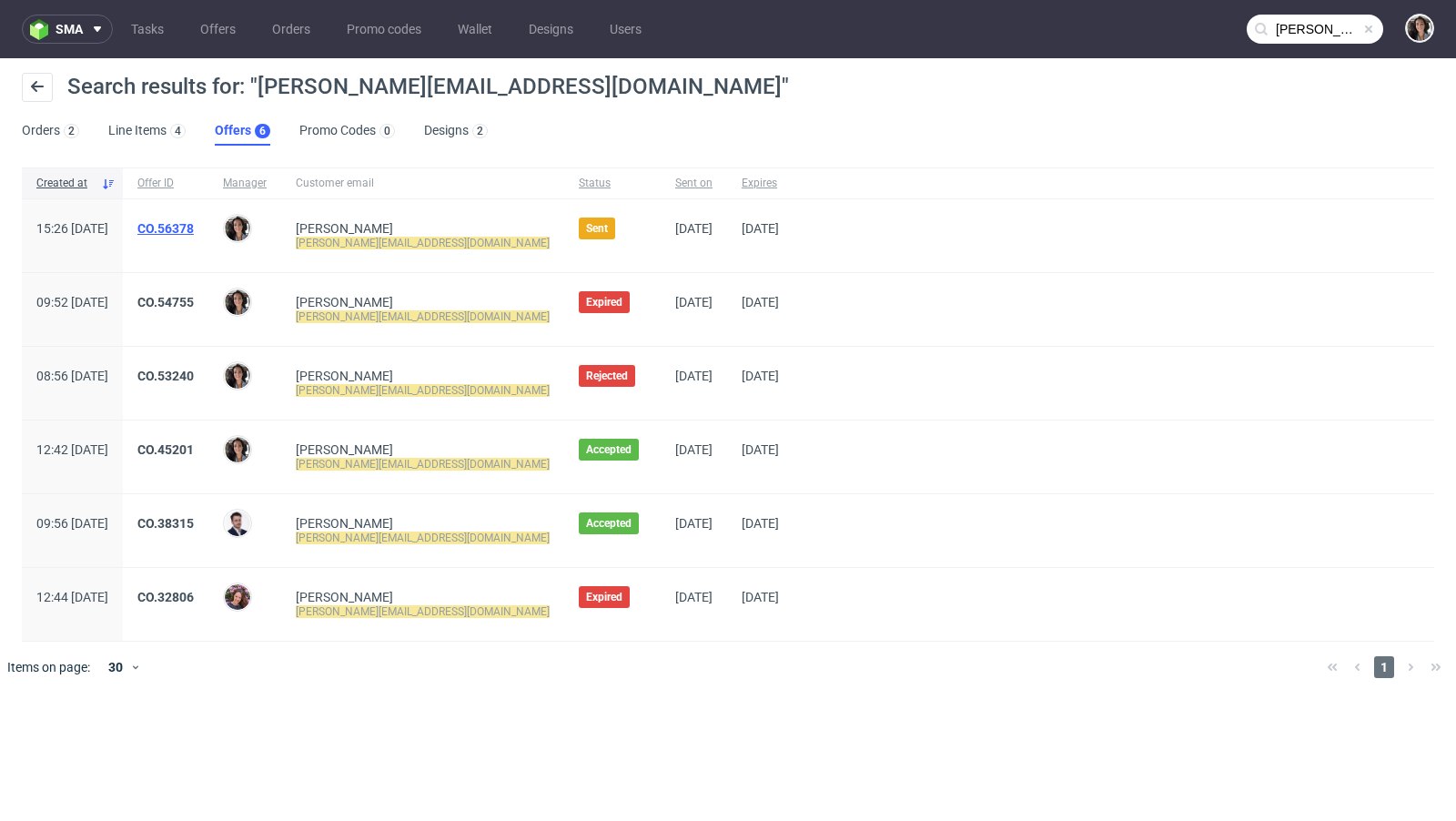
click at [194, 224] on link "CO.56378" at bounding box center [165, 229] width 57 height 15
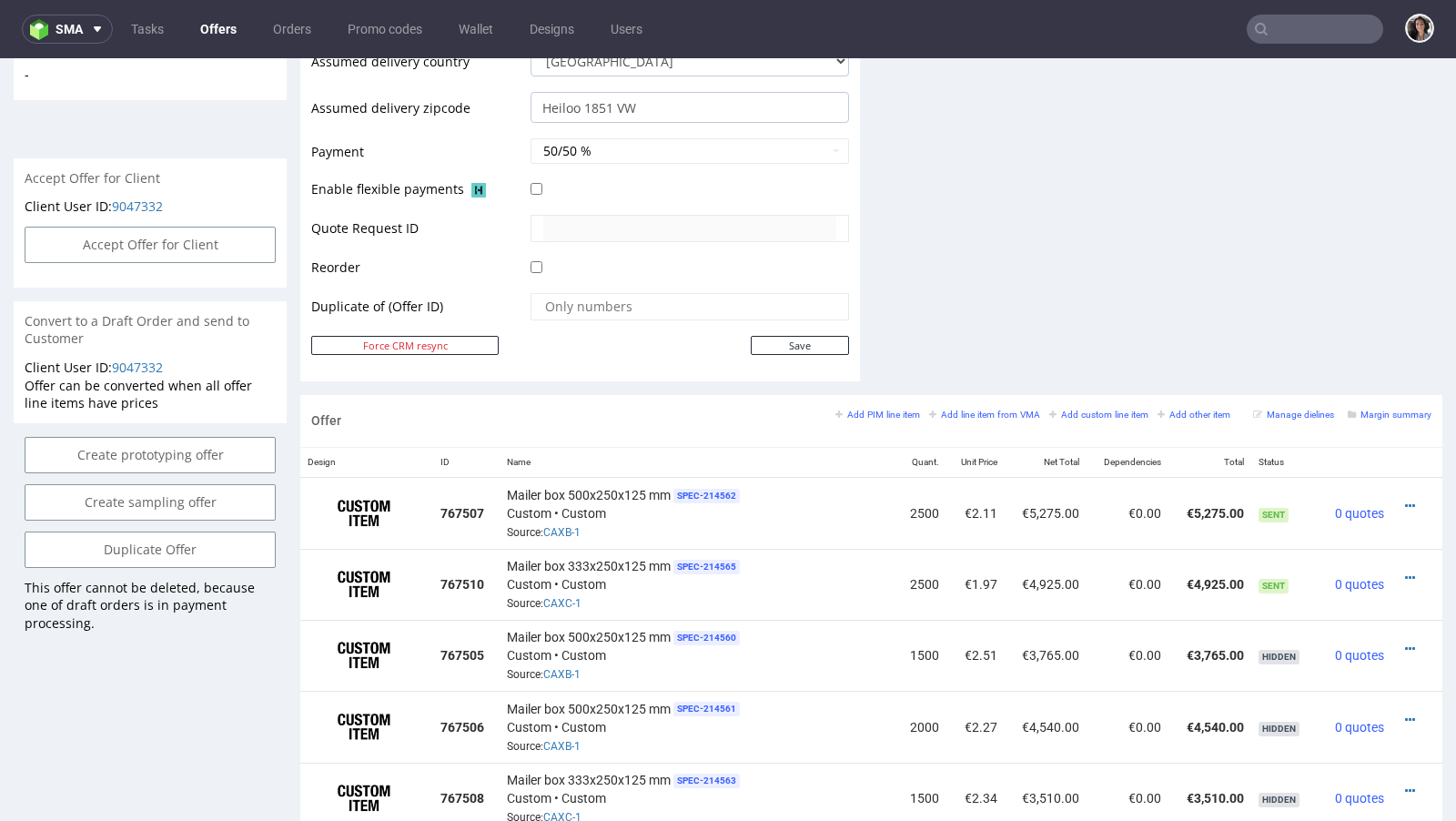
scroll to position [790, 0]
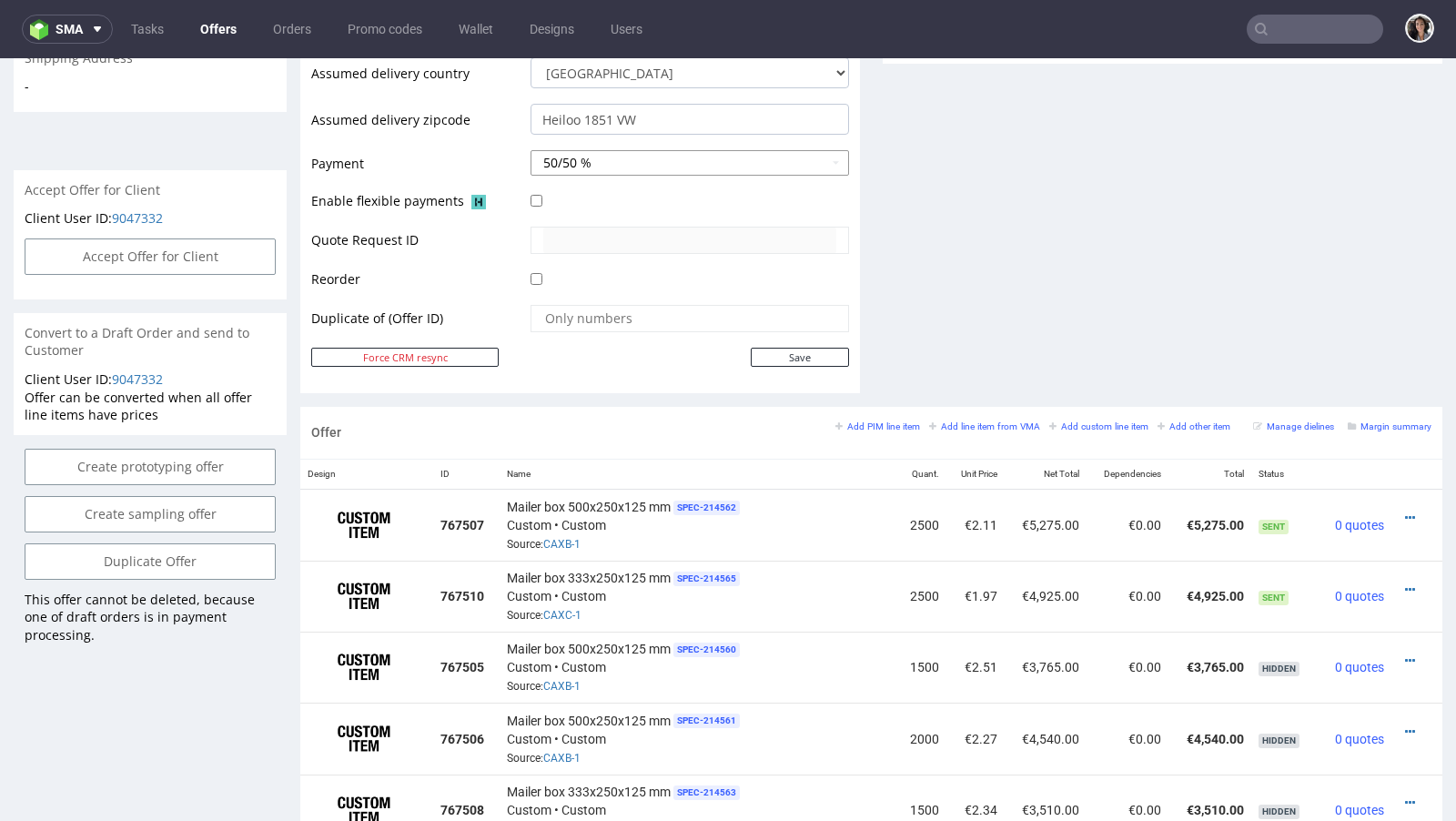
click at [758, 160] on button "50/50 %" at bounding box center [689, 163] width 318 height 26
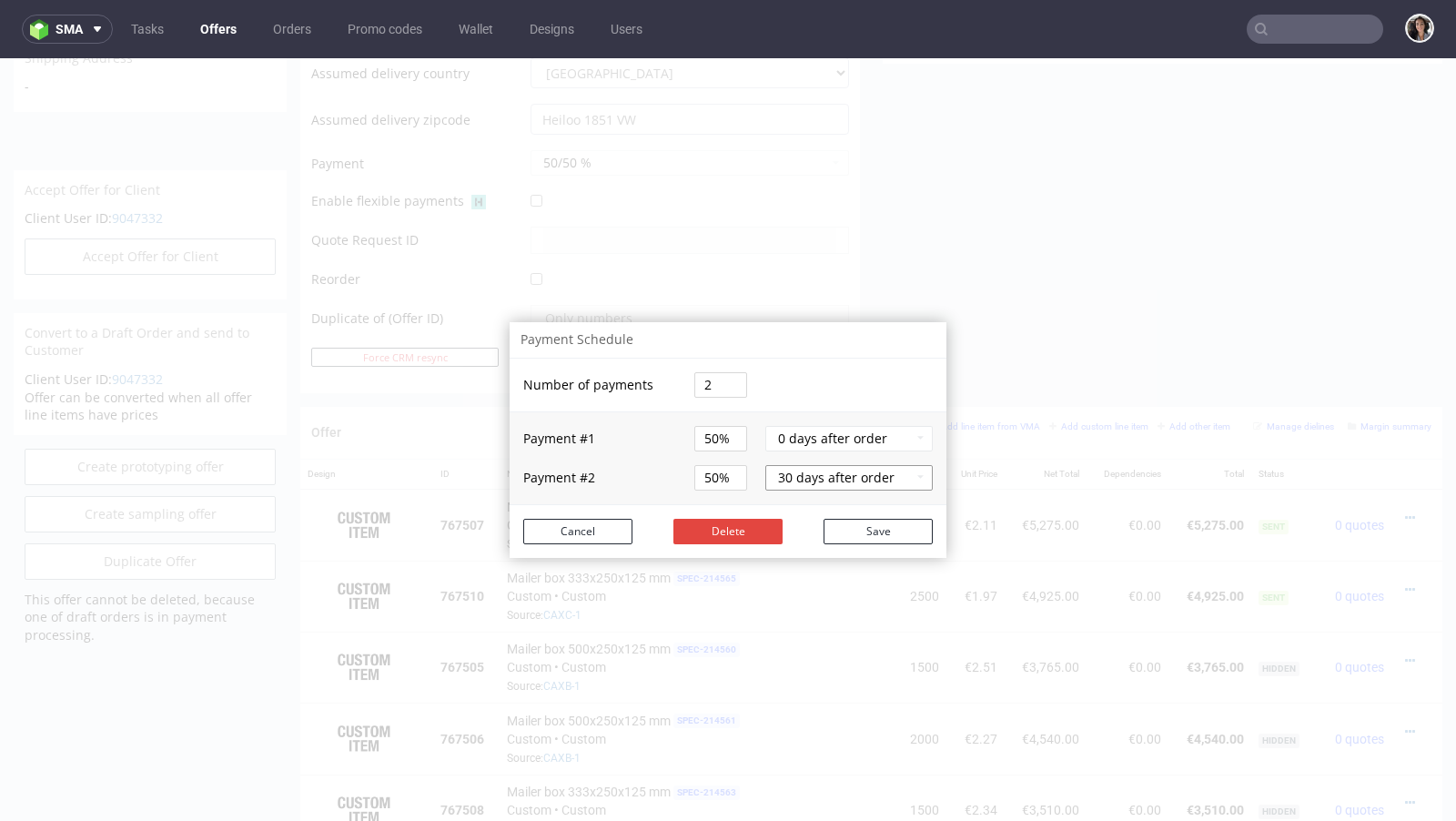
click at [912, 474] on button "30 days after order" at bounding box center [848, 478] width 167 height 26
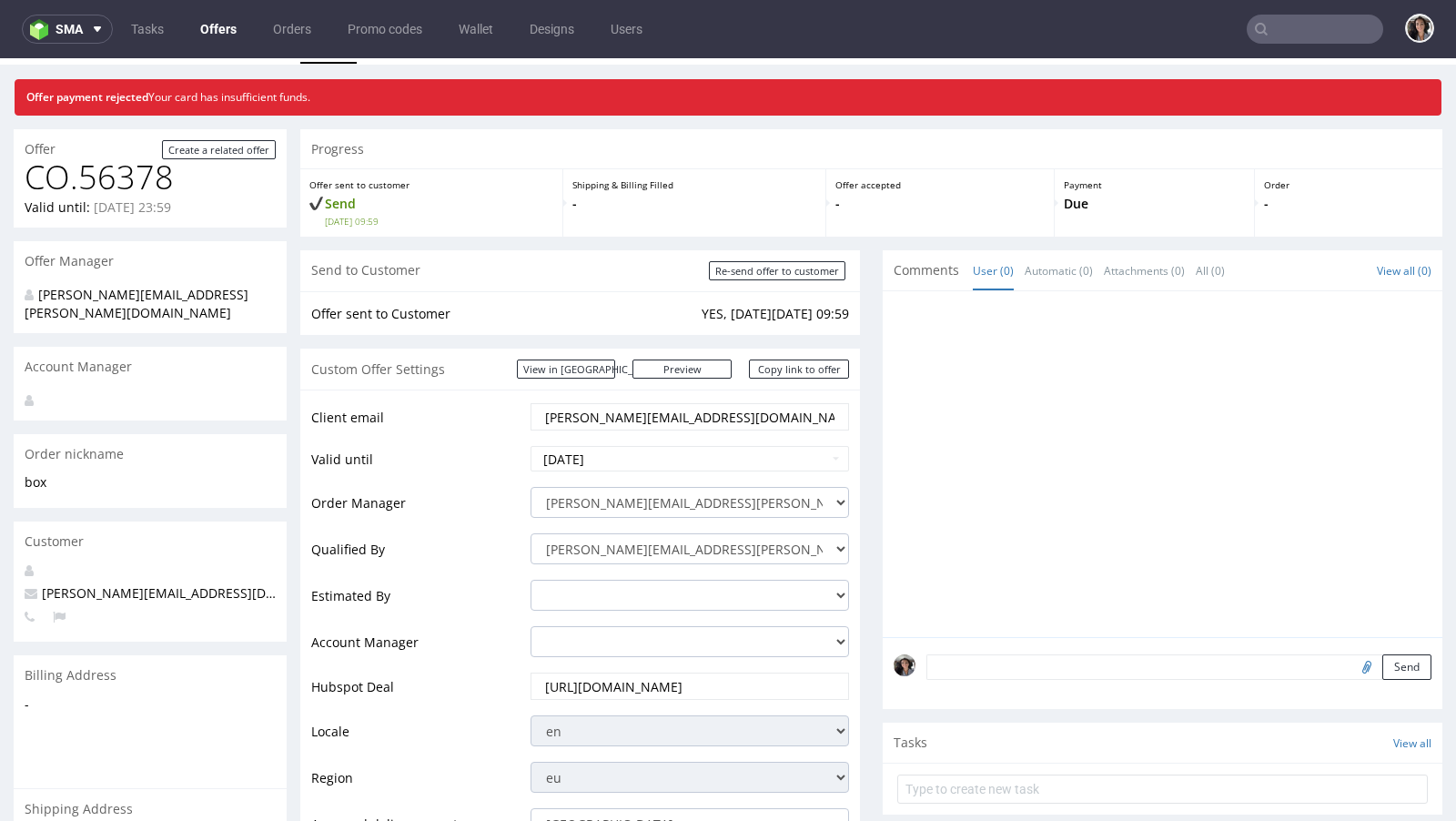
scroll to position [0, 0]
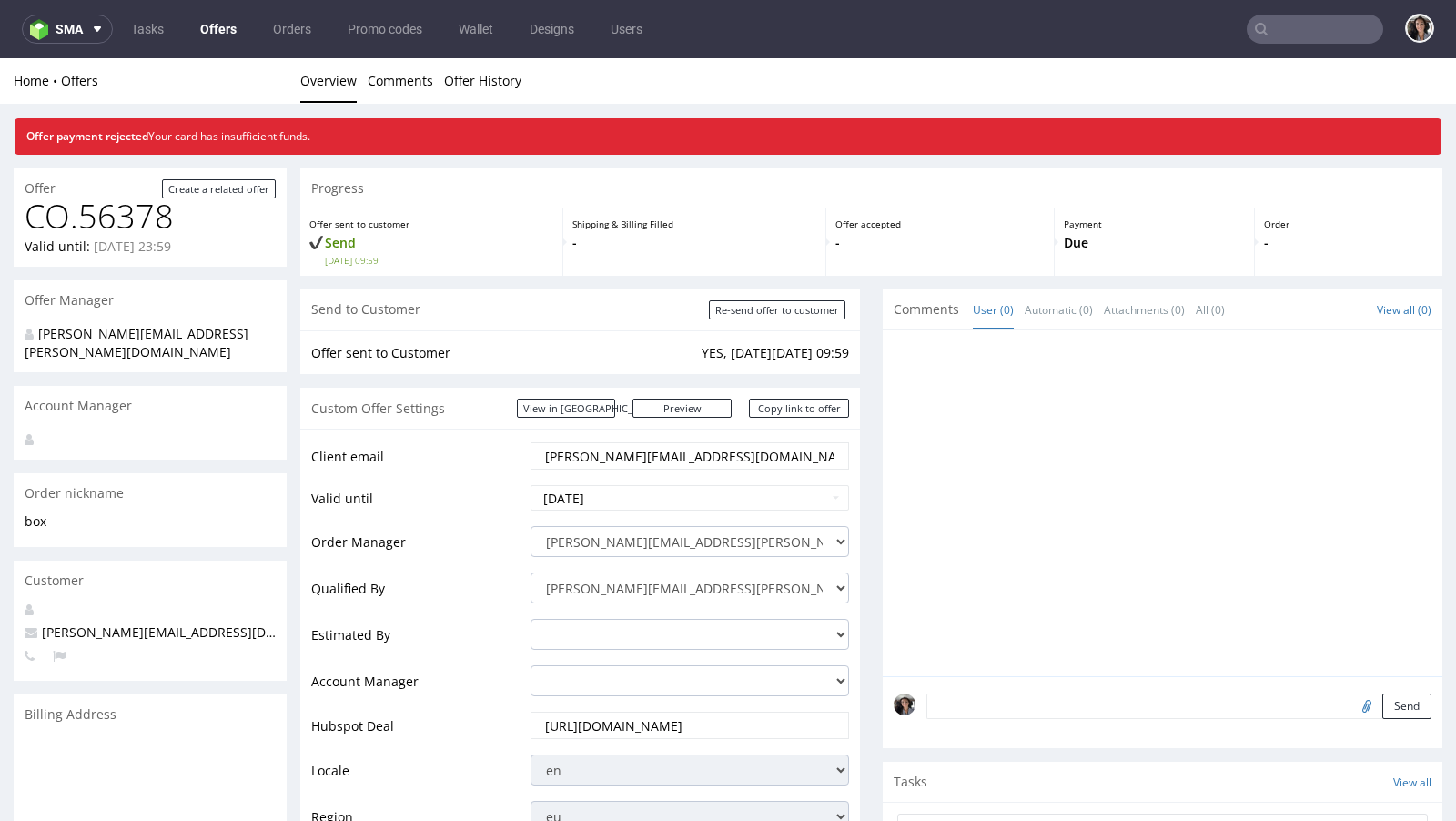
click at [1323, 31] on input "text" at bounding box center [1314, 29] width 136 height 29
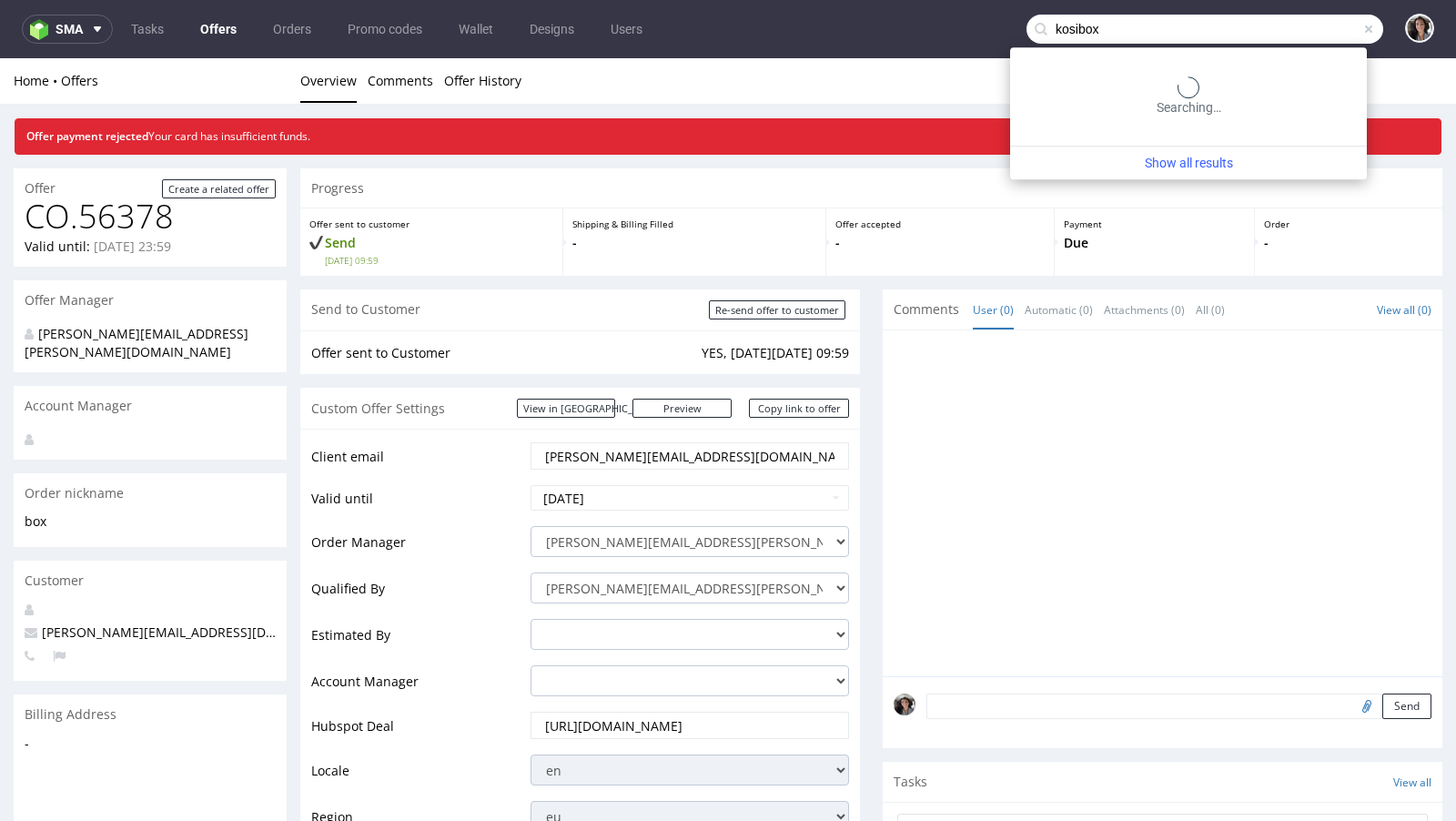
type input "kosibox"
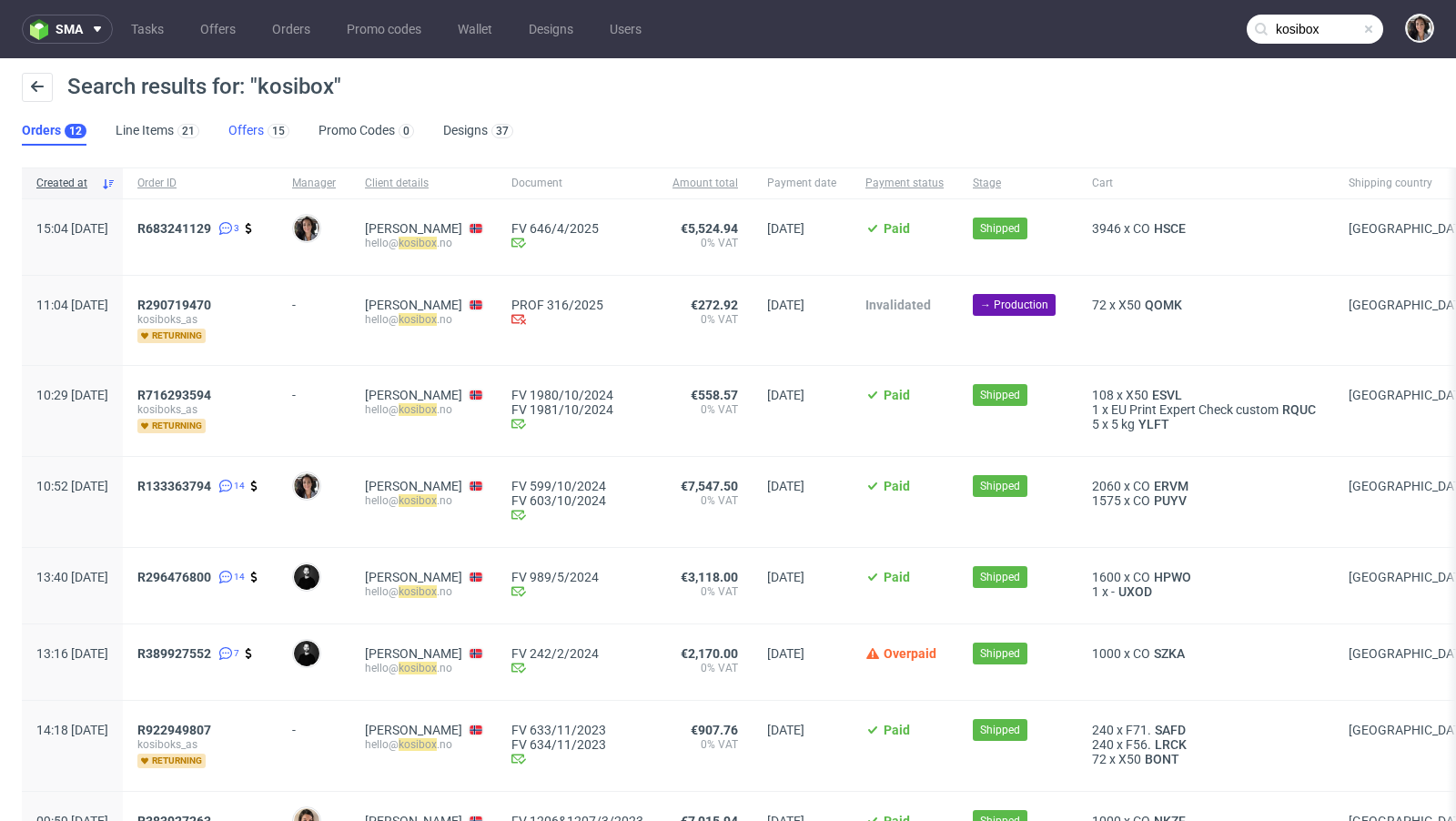
click at [250, 125] on link "Offers 15" at bounding box center [259, 131] width 61 height 29
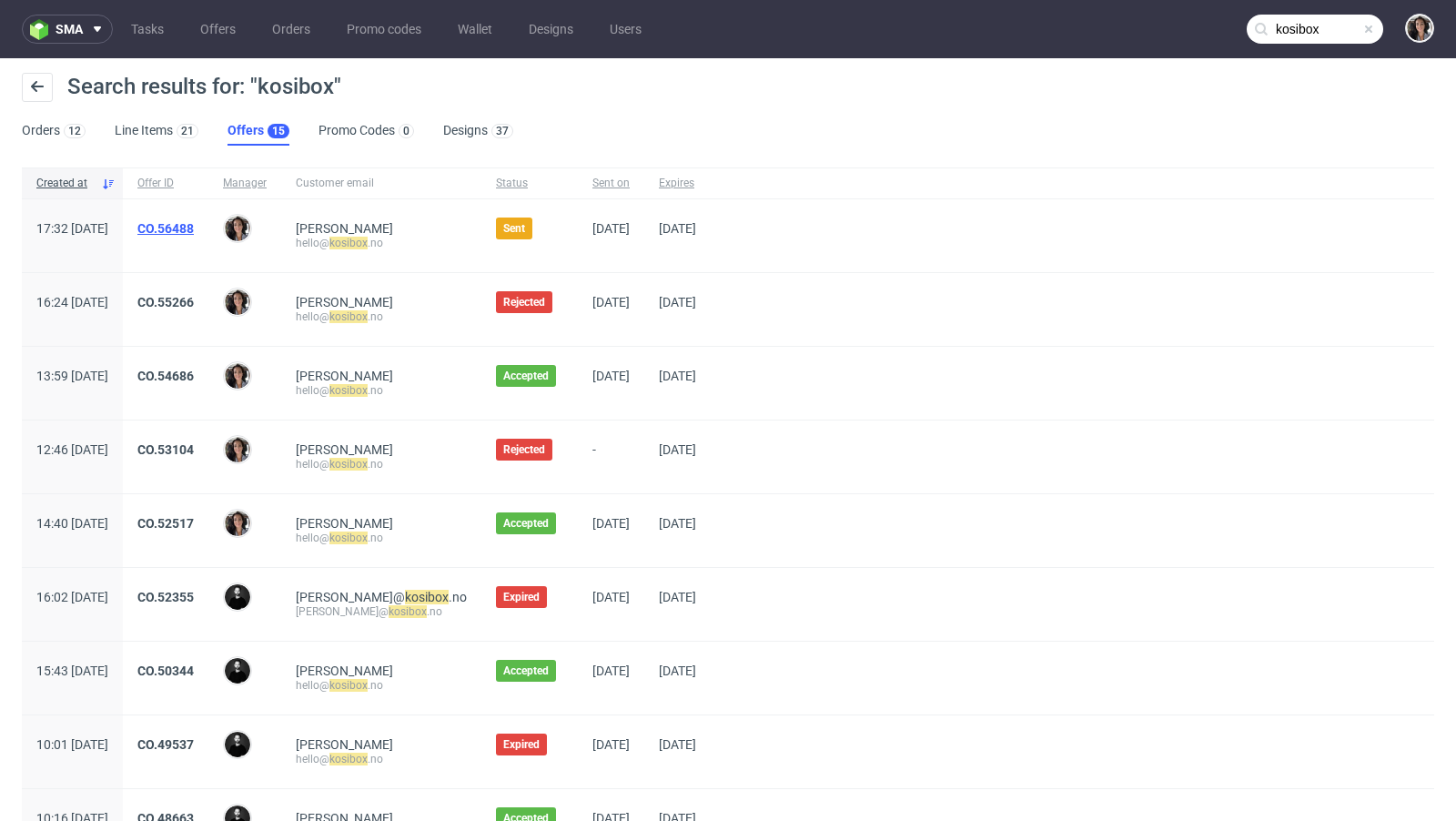
click at [194, 233] on link "CO.56488" at bounding box center [165, 229] width 57 height 15
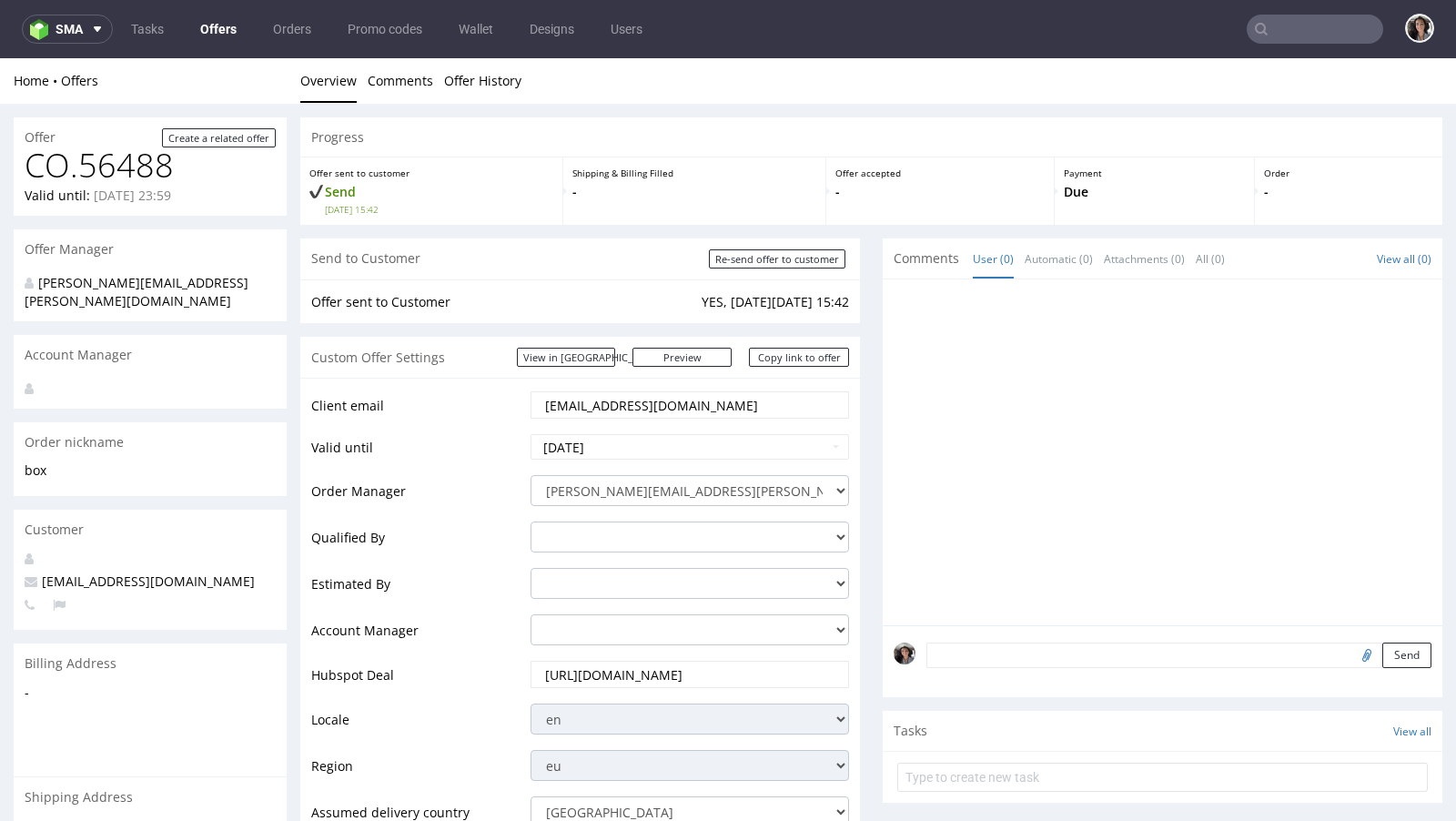
click at [1290, 26] on input "text" at bounding box center [1314, 29] width 136 height 29
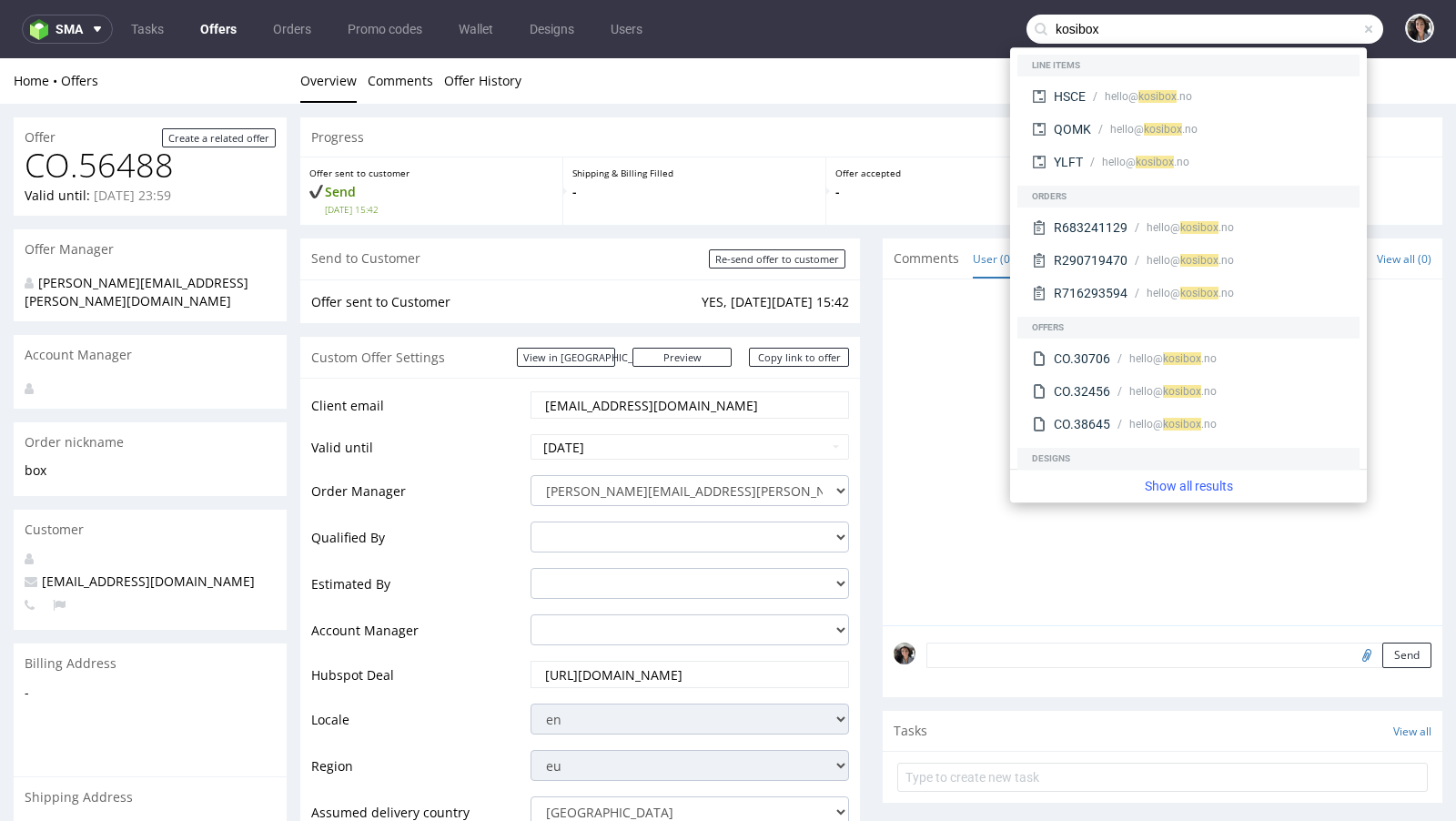
type input "kosibox"
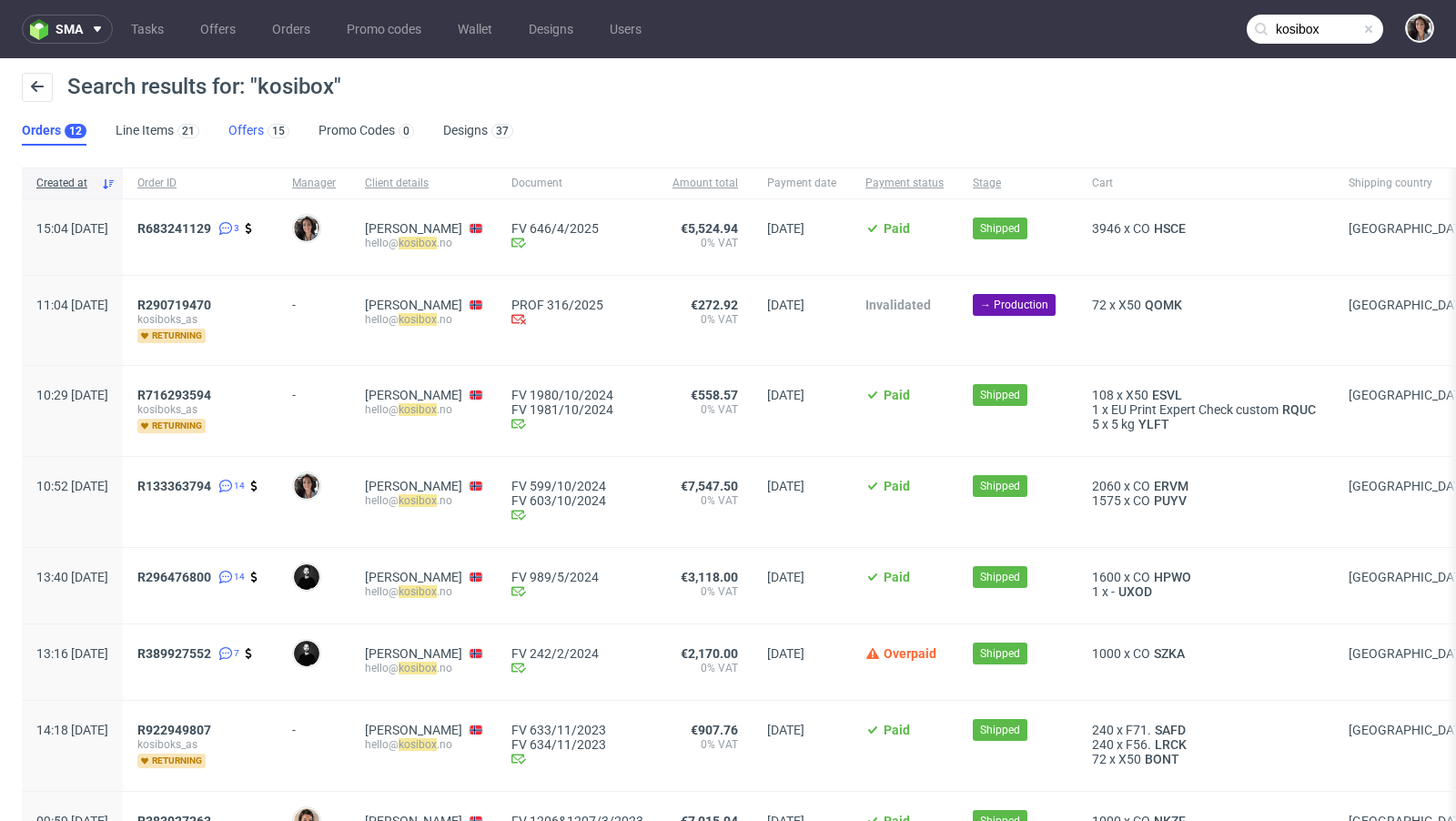
click at [259, 129] on link "Offers 15" at bounding box center [259, 131] width 61 height 29
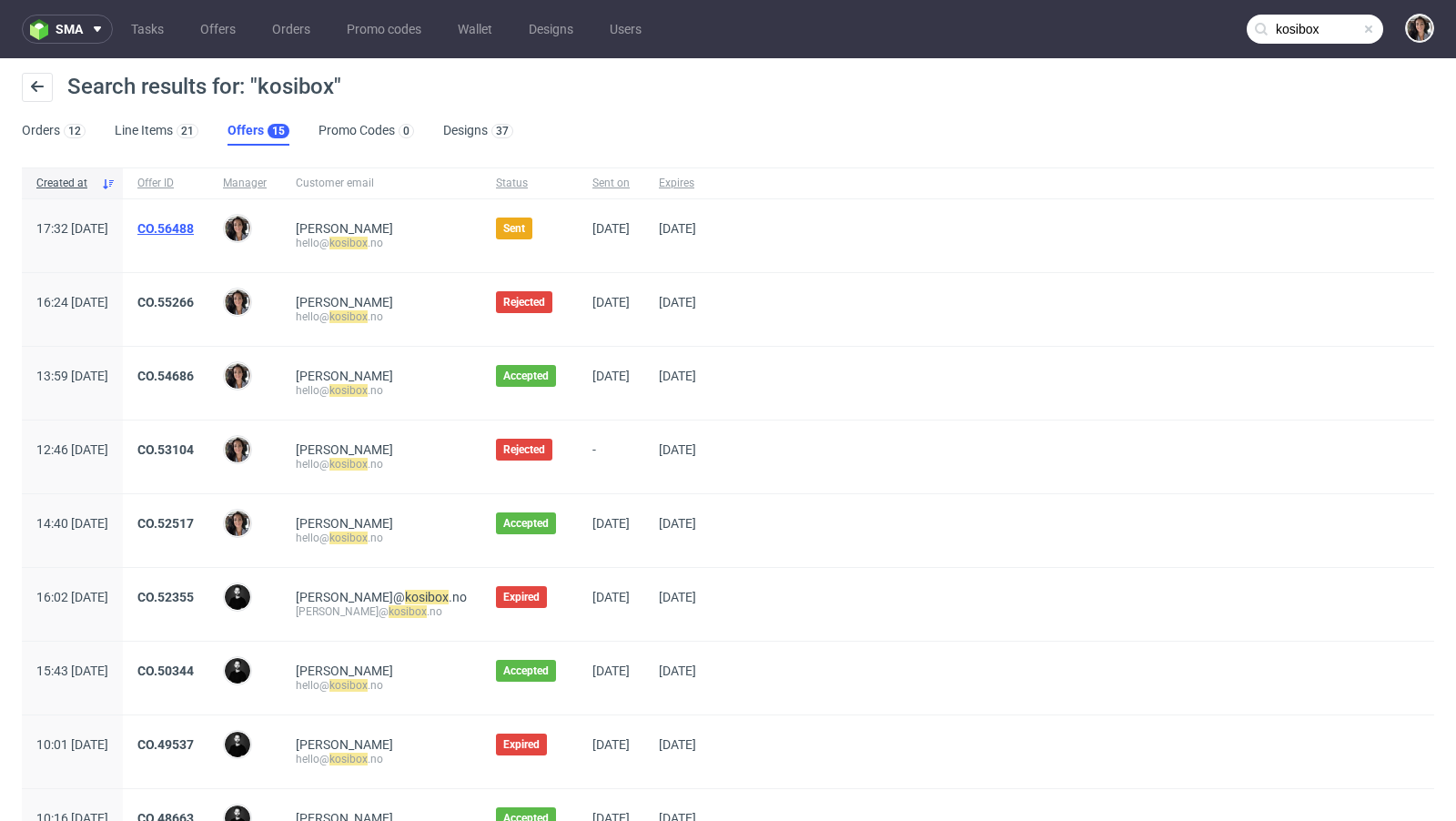
click at [194, 232] on link "CO.56488" at bounding box center [165, 229] width 57 height 15
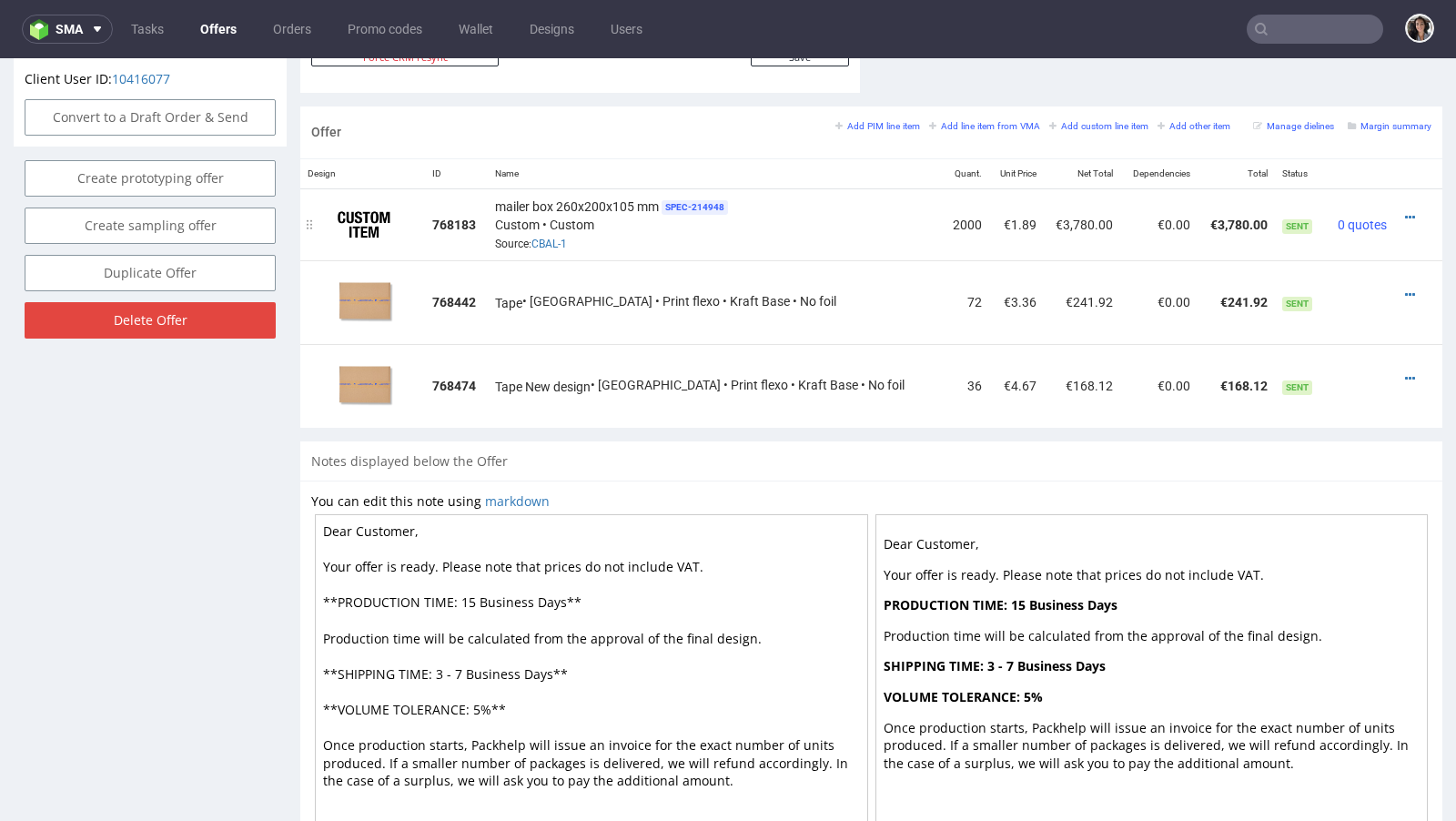
scroll to position [934, 0]
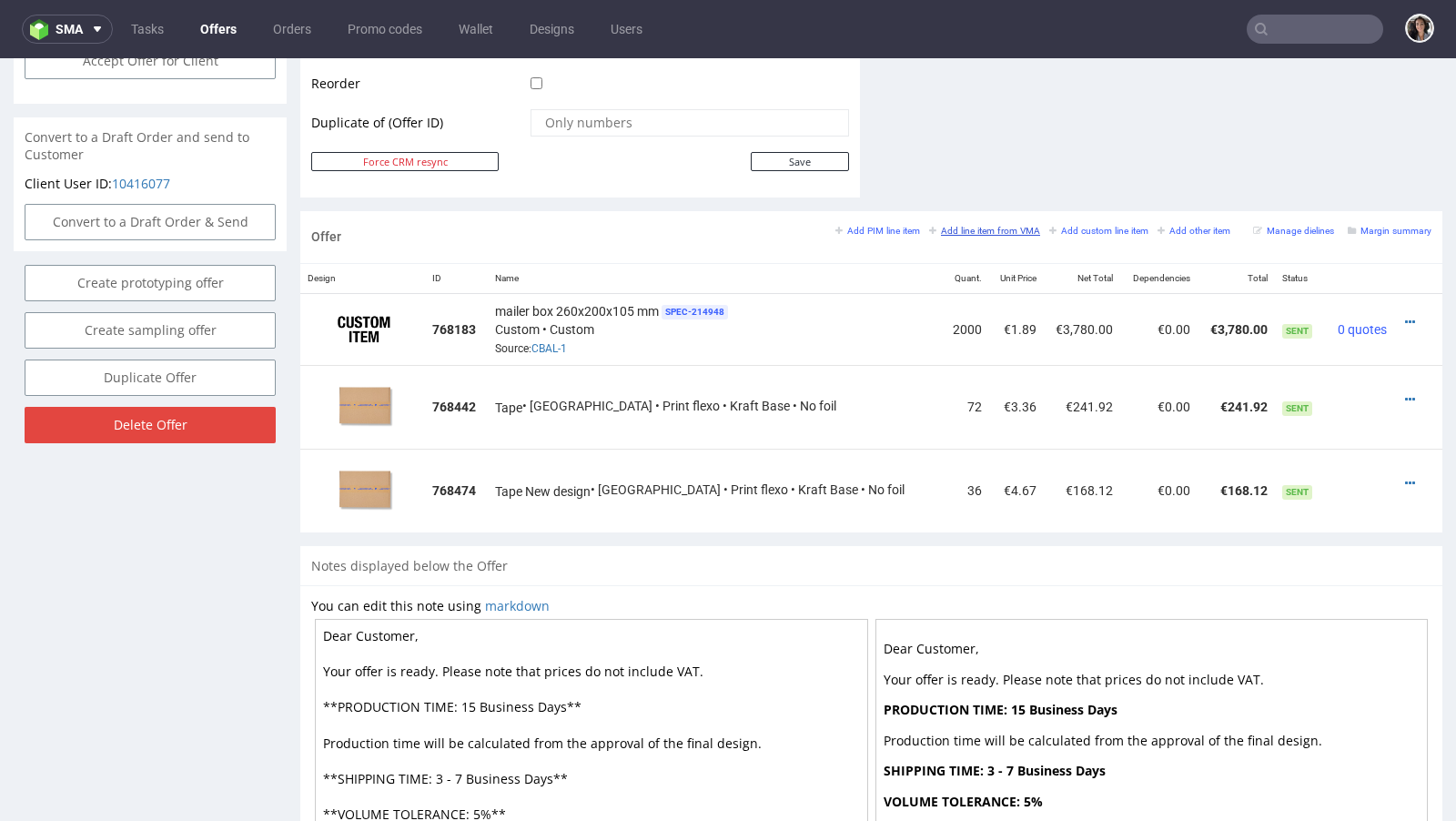
click at [981, 228] on small "Add line item from VMA" at bounding box center [983, 230] width 111 height 10
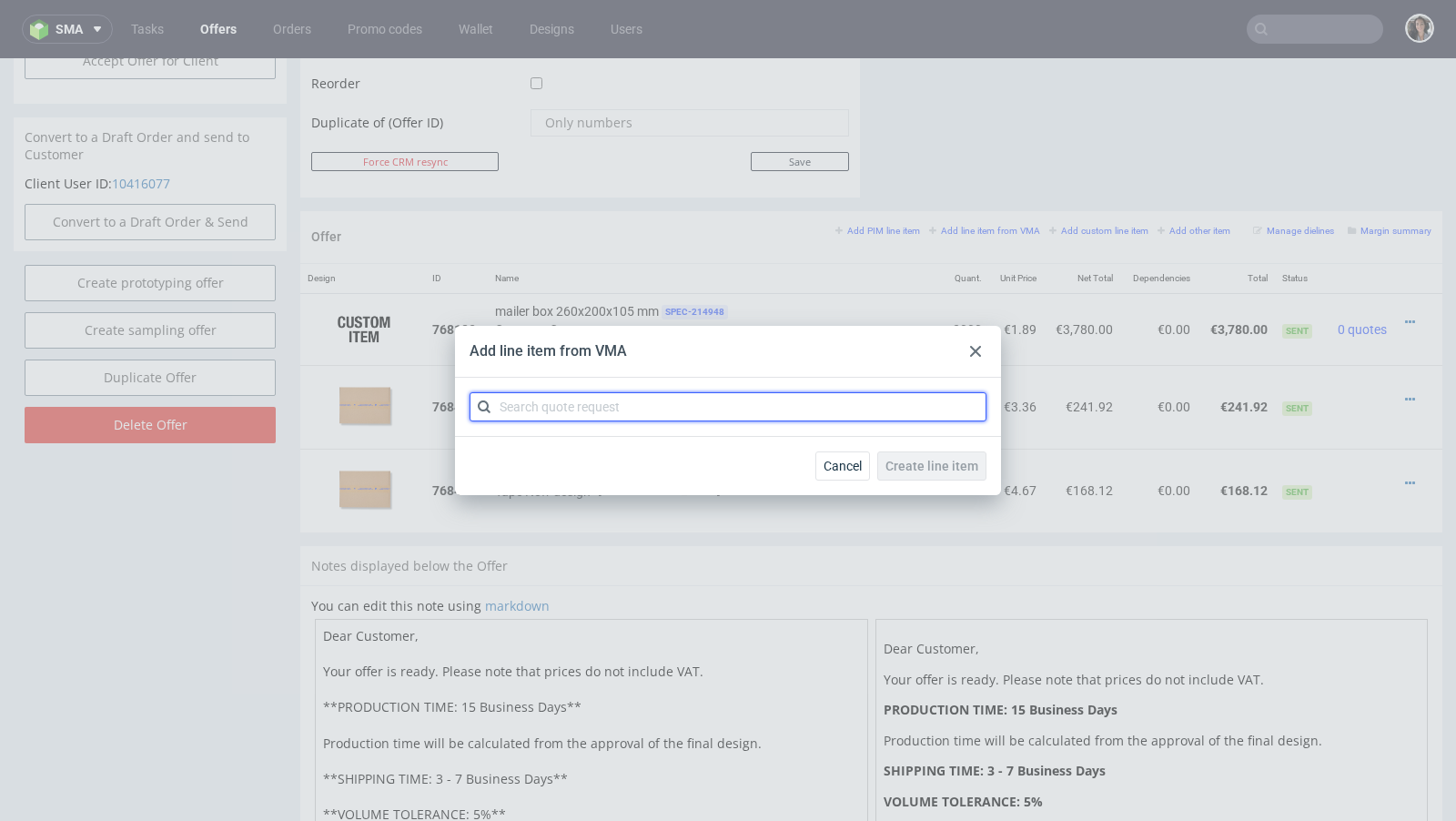
click at [680, 411] on input "text" at bounding box center [728, 407] width 516 height 29
paste input "CBAL"
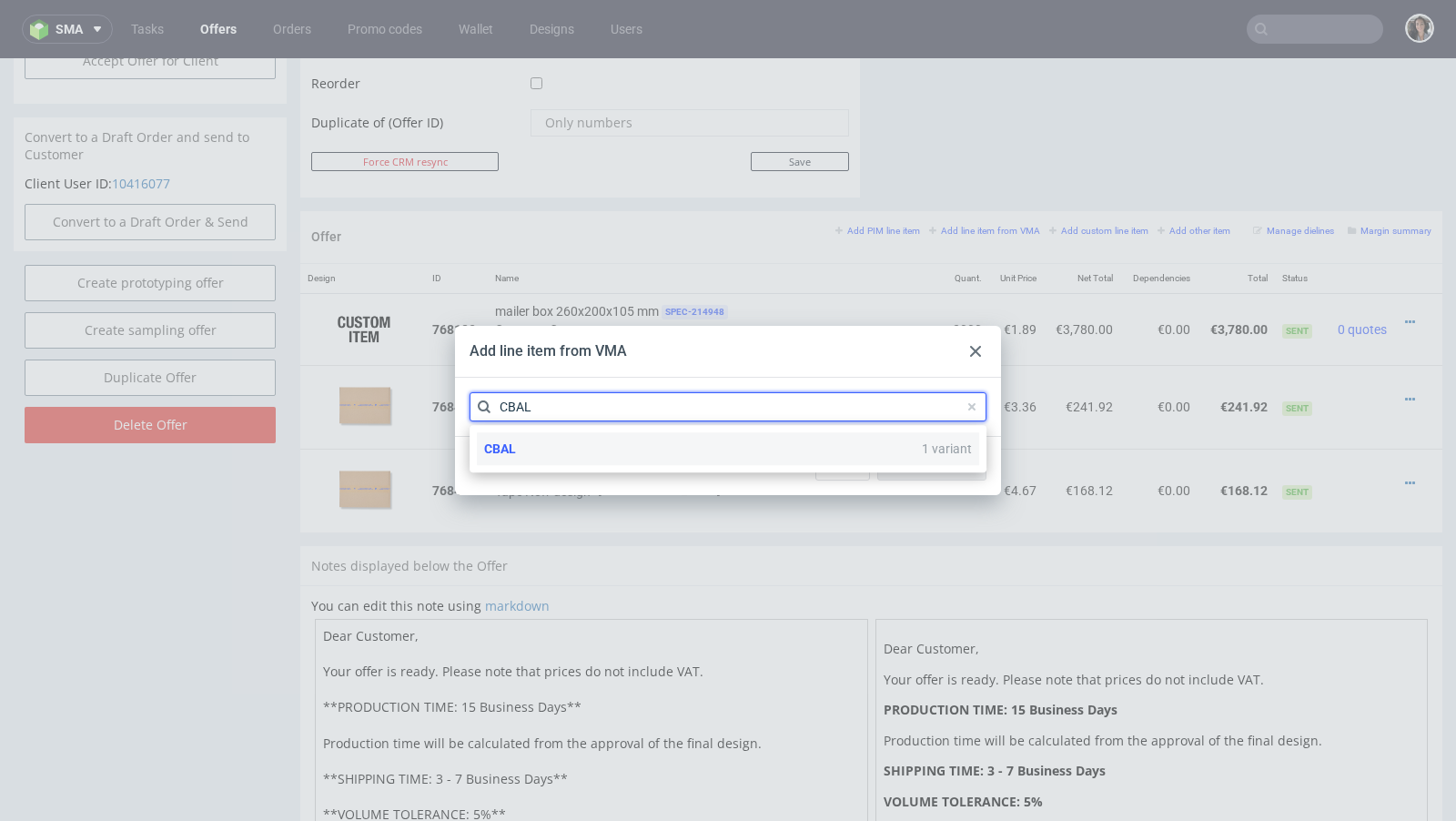
type input "CBAL"
click at [514, 449] on span "CBAL" at bounding box center [500, 449] width 32 height 15
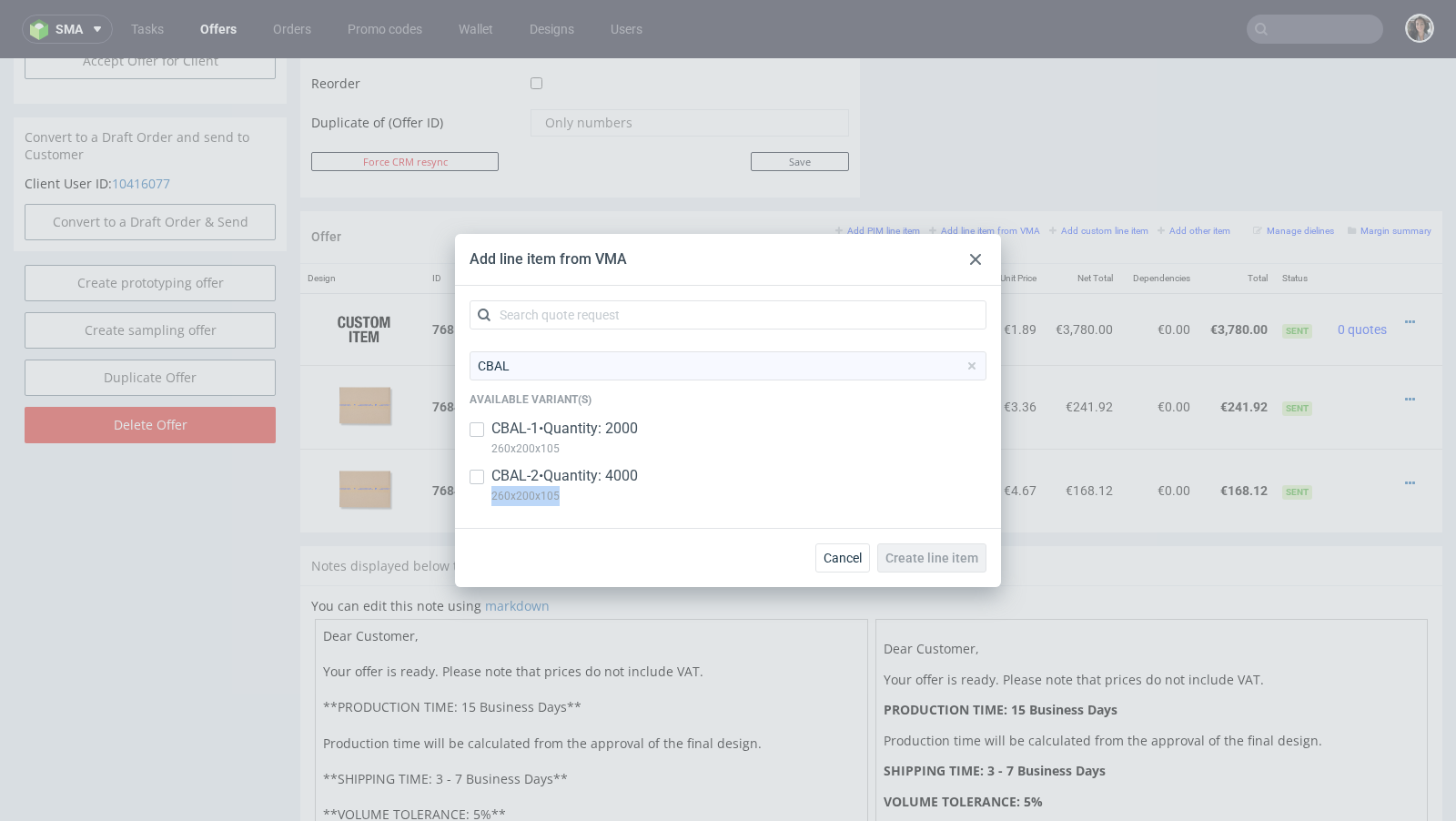
copy p "260x200x105"
drag, startPoint x: 581, startPoint y: 496, endPoint x: 493, endPoint y: 502, distance: 88.2
click at [493, 502] on p "260x200x105" at bounding box center [564, 496] width 146 height 20
checkbox input "true"
click at [951, 551] on span "Create line item" at bounding box center [931, 558] width 93 height 13
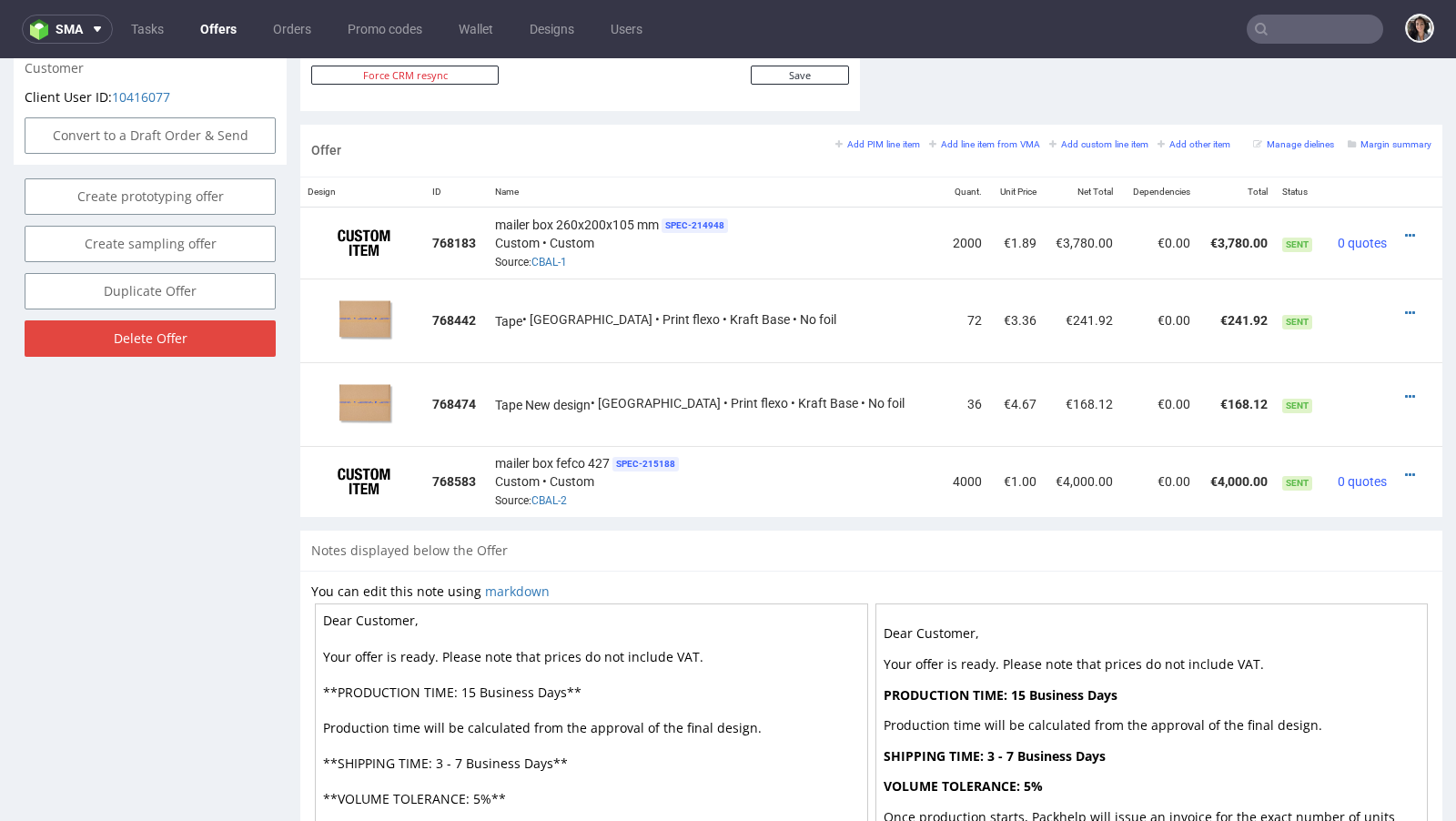
scroll to position [1018, 0]
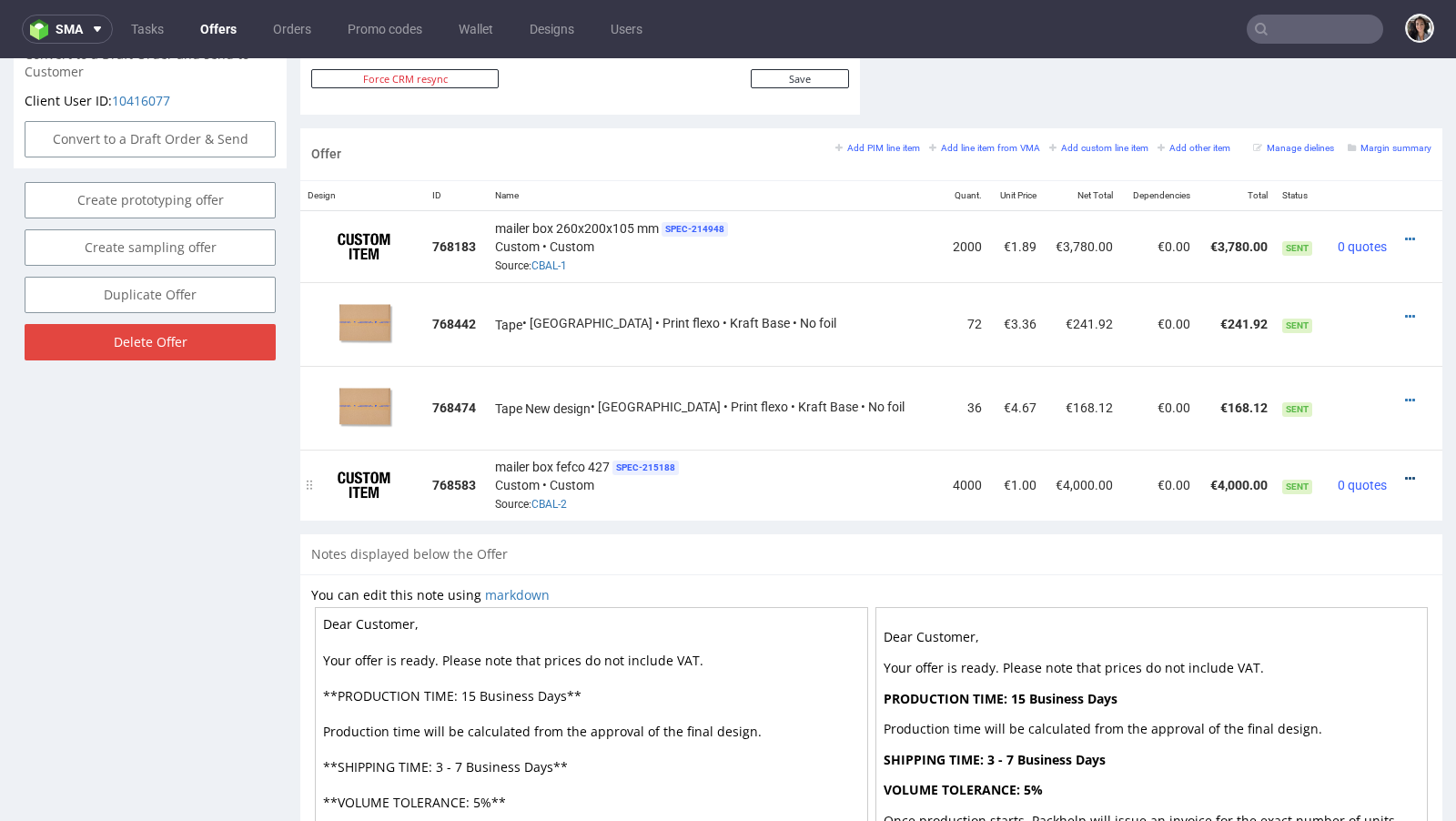
click at [1405, 474] on icon at bounding box center [1409, 479] width 10 height 13
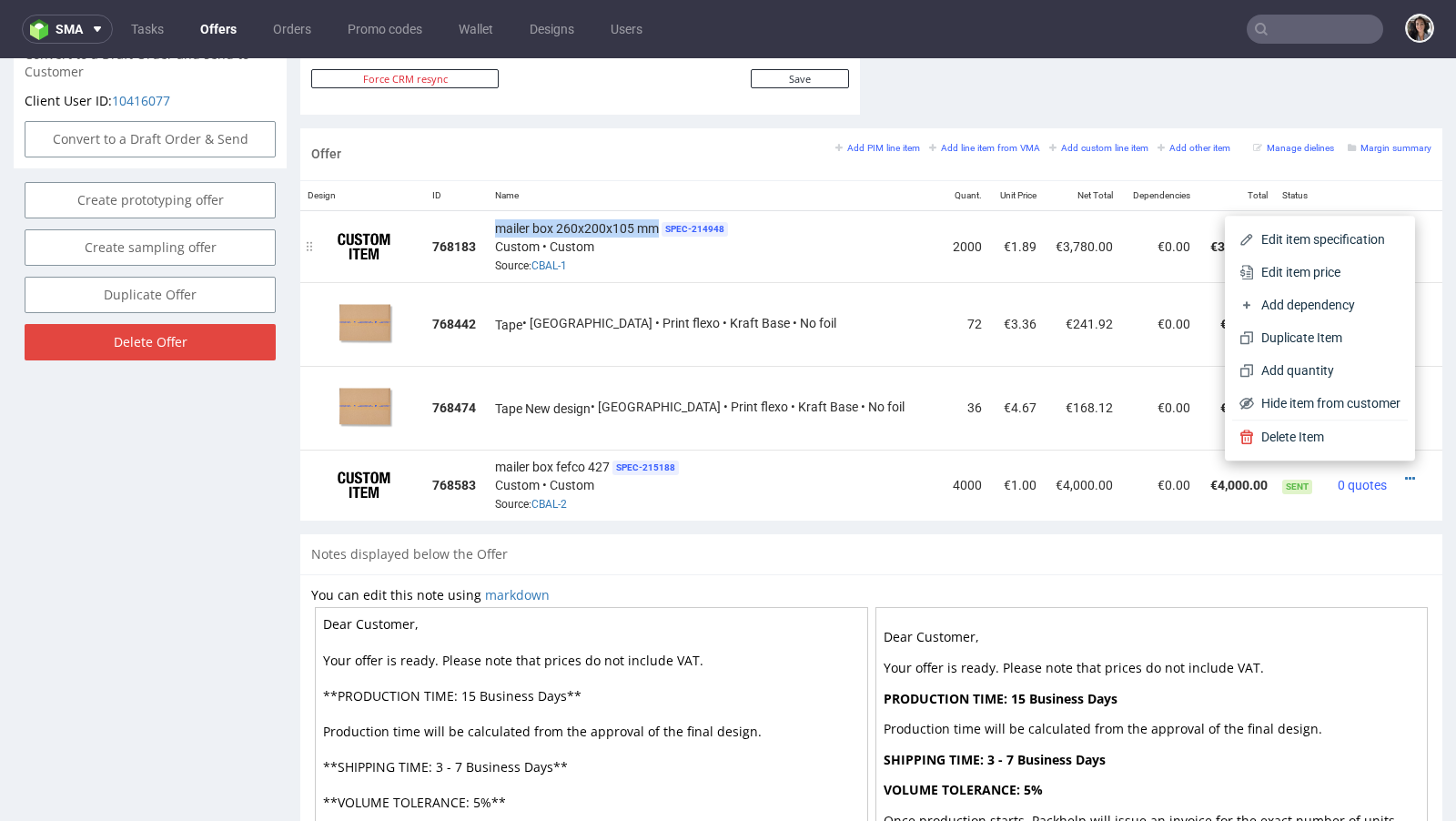
drag, startPoint x: 671, startPoint y: 220, endPoint x: 501, endPoint y: 220, distance: 170.0
click at [500, 220] on td "mailer box 260x200x105 mm SPEC- 214948 Custom • Custom Source: CBAL-1" at bounding box center [715, 246] width 454 height 72
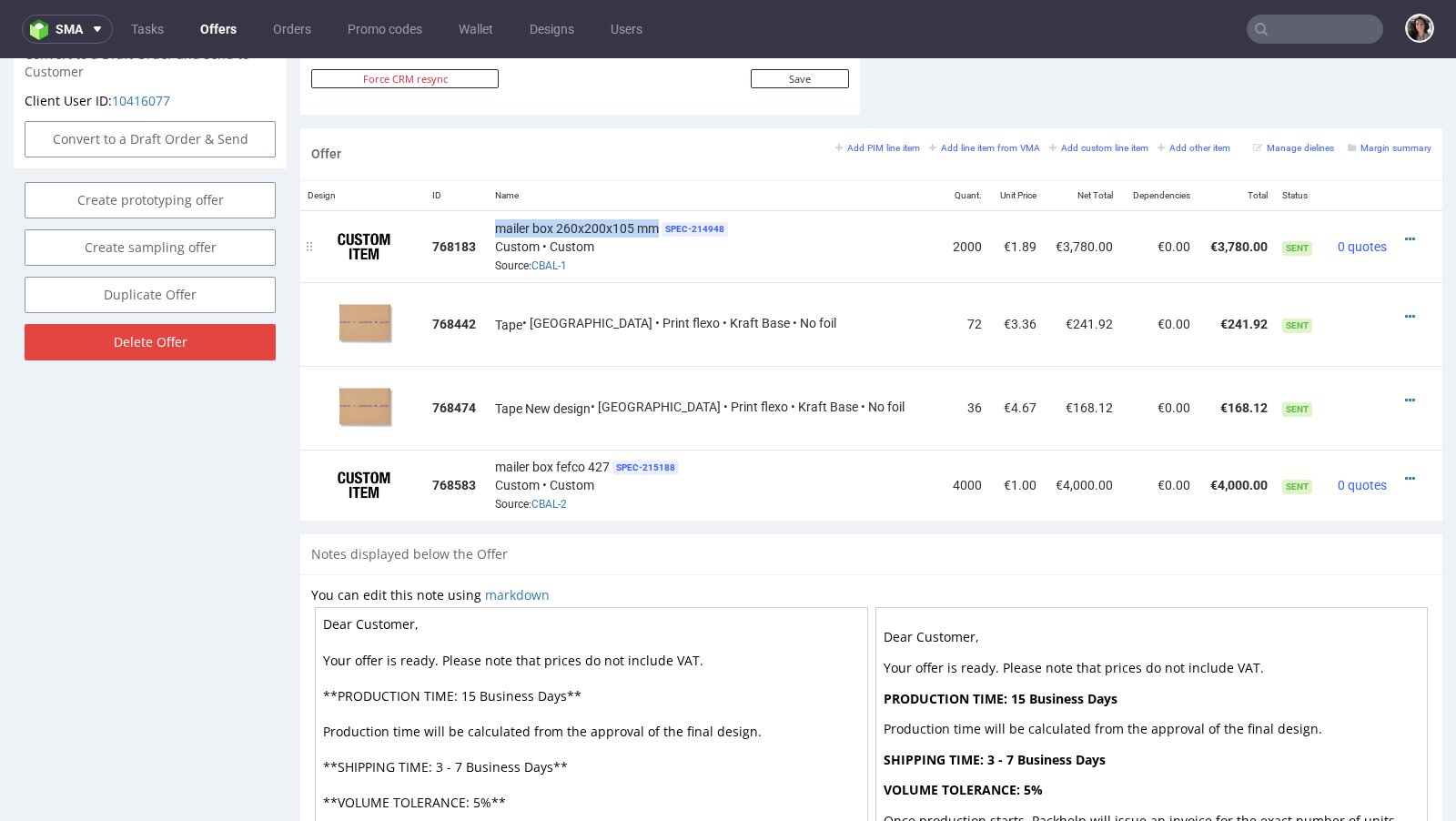
copy span "mailer box 260x200x105 mm"
click at [1405, 473] on icon at bounding box center [1409, 479] width 10 height 13
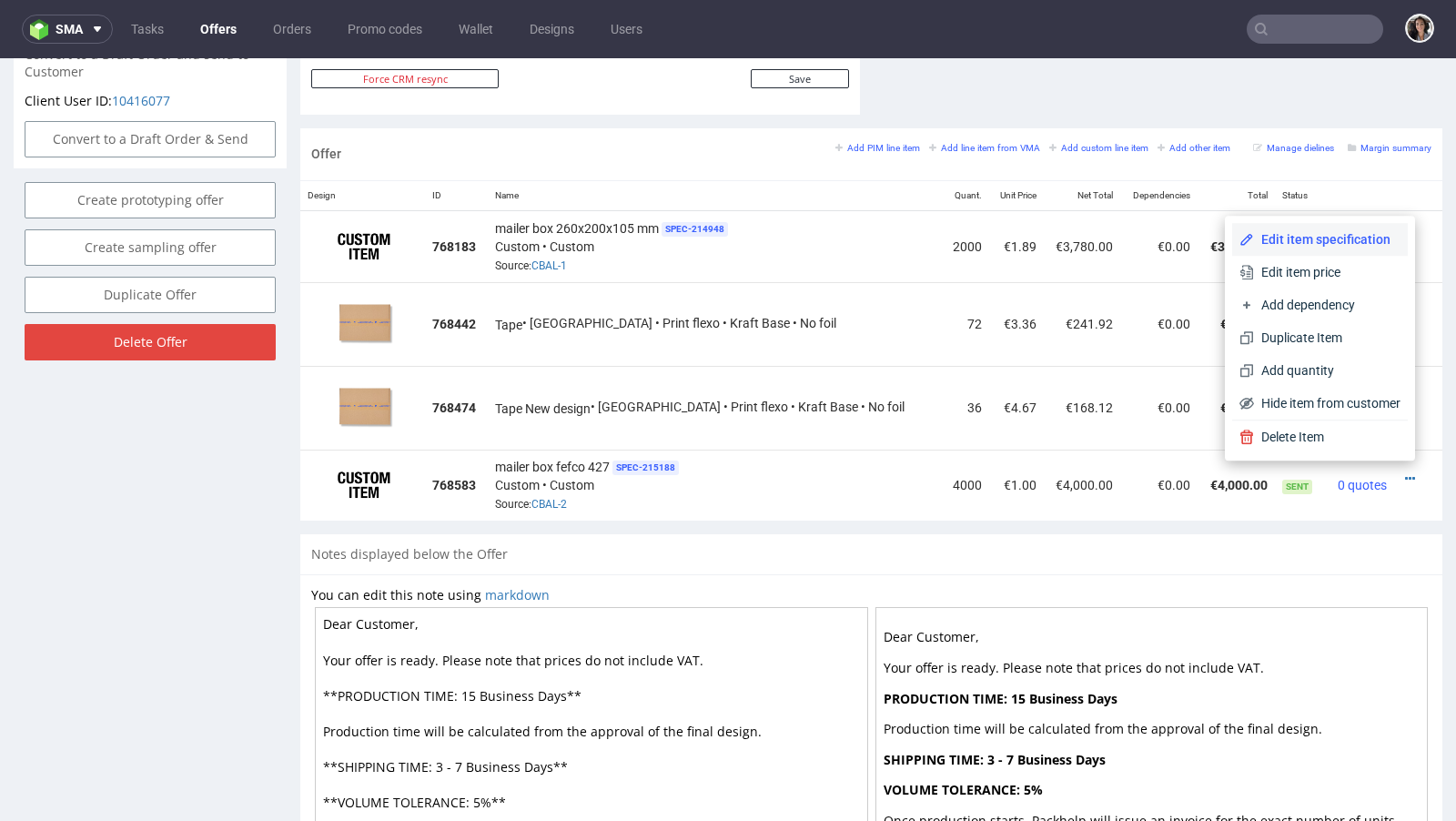
click at [1303, 246] on span "Edit item specification" at bounding box center [1327, 240] width 146 height 18
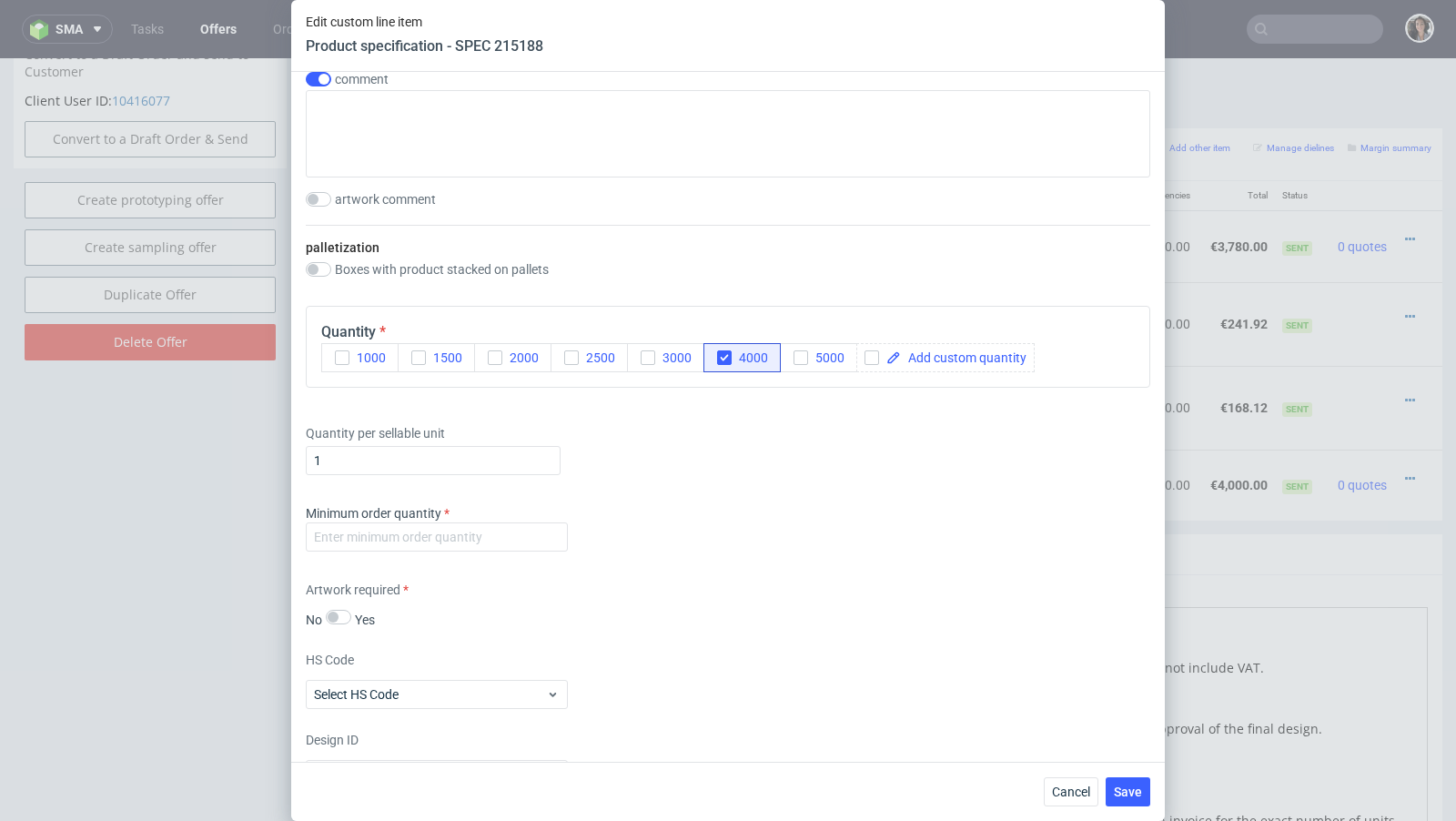
scroll to position [2709, 0]
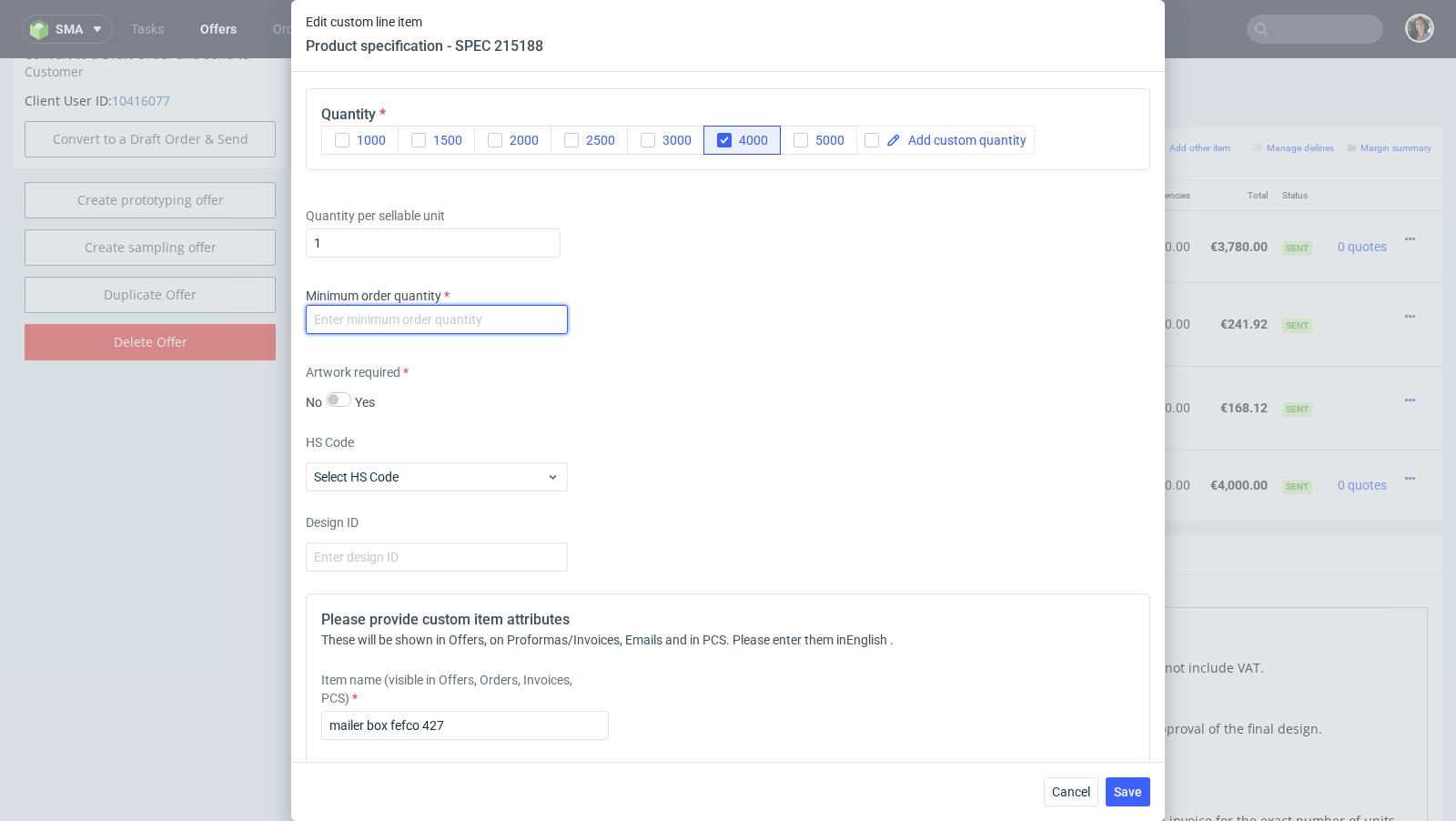
click at [522, 317] on input "number" at bounding box center [436, 319] width 262 height 29
type input "1"
click at [696, 433] on div "HS Code Select HS Code" at bounding box center [728, 463] width 845 height 59
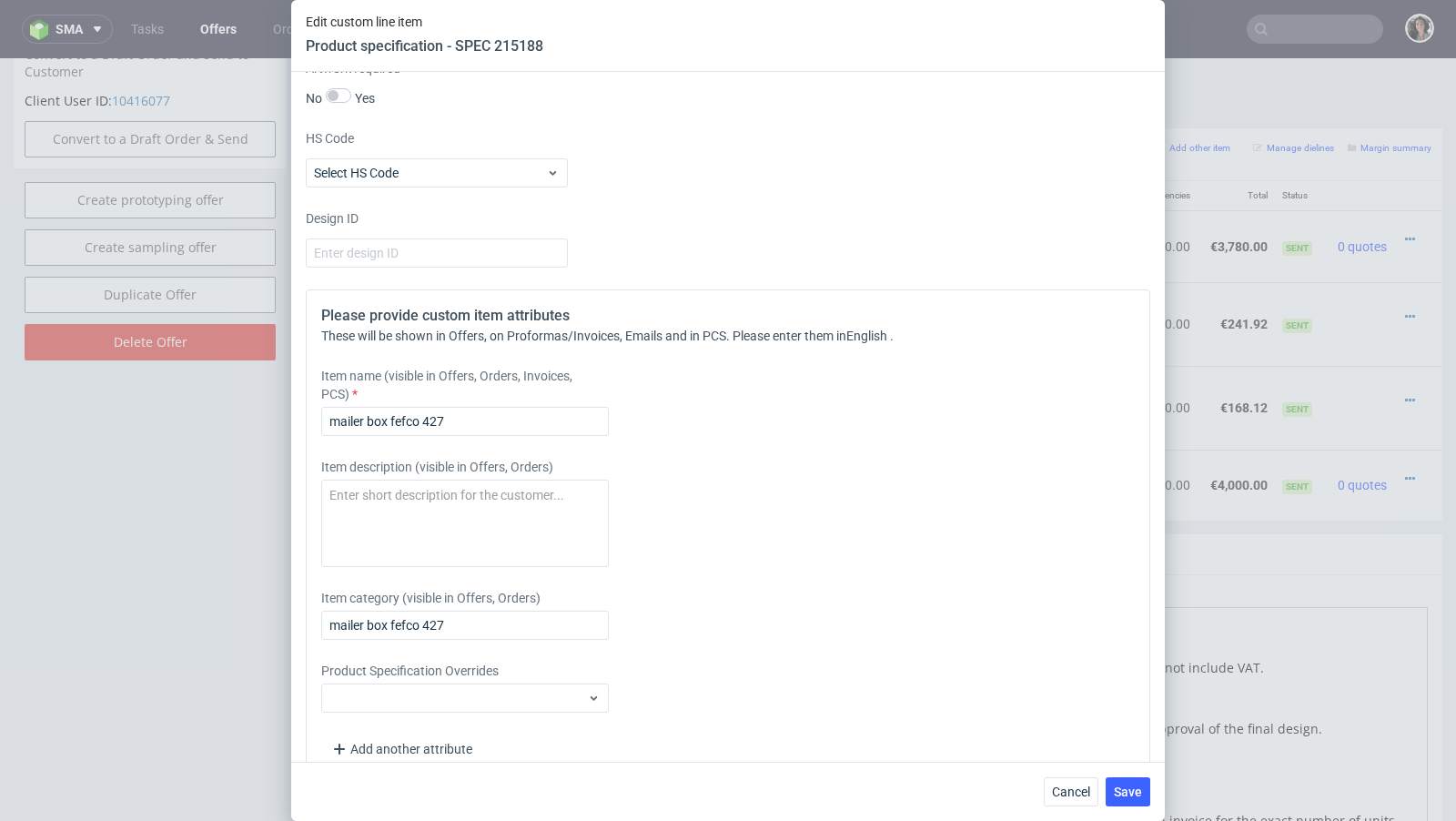
scroll to position [3039, 0]
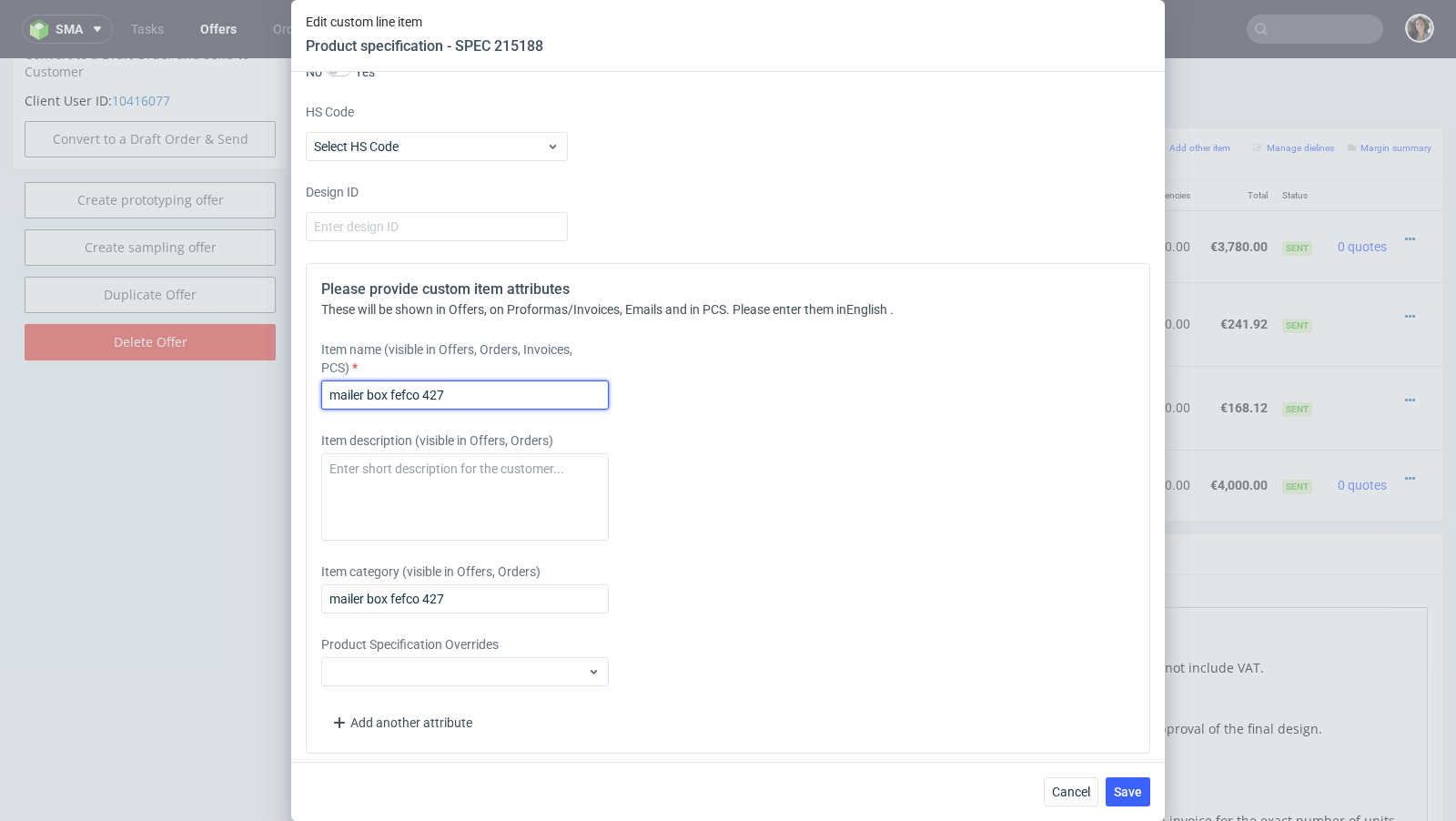
click at [499, 389] on input "mailer box fefco 427" at bounding box center [464, 395] width 288 height 29
paste input "260x200x105 mm"
type input "mailer box 260x200x105 mm"
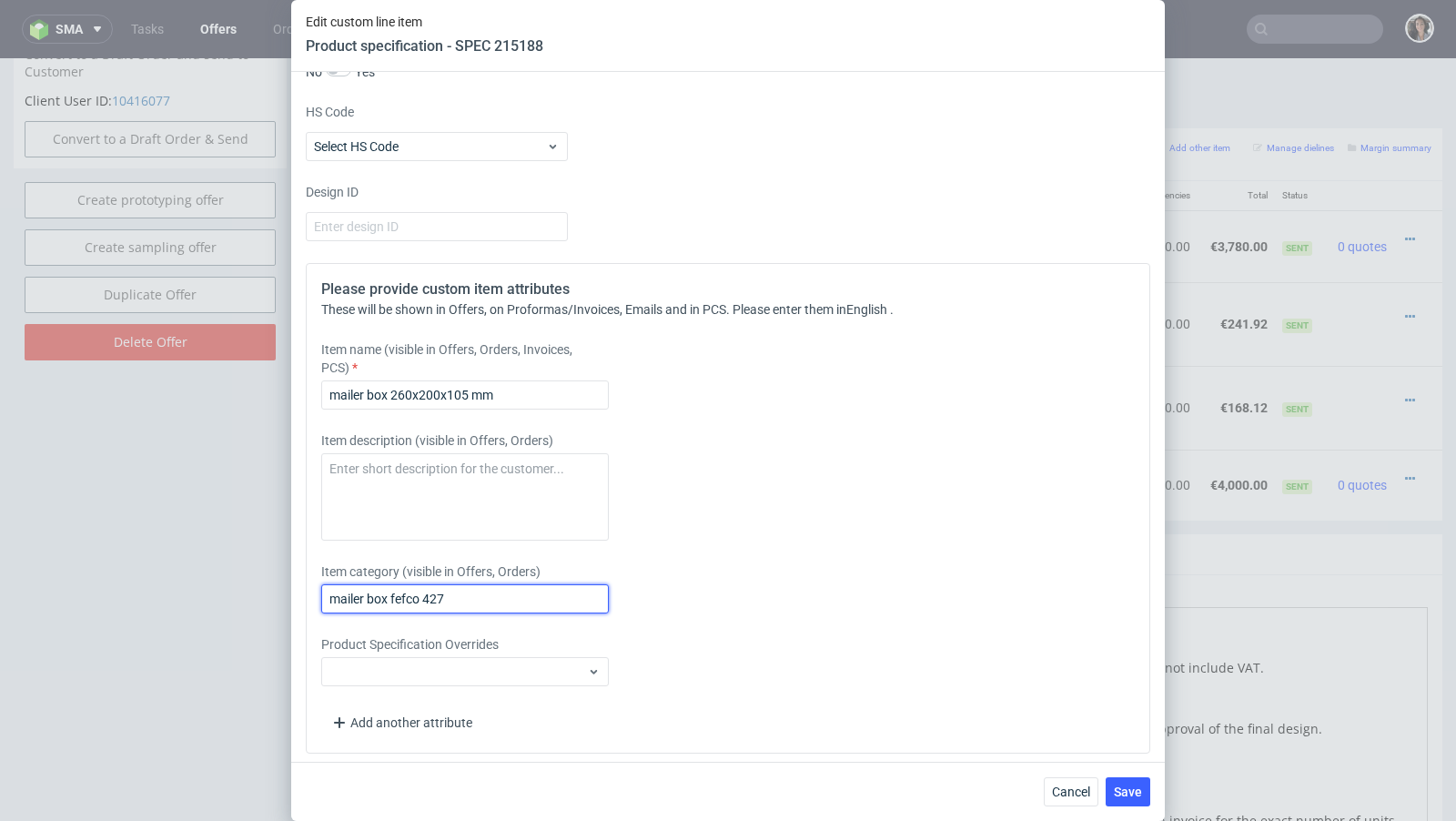
click at [441, 595] on input "mailer box fefco 427" at bounding box center [464, 599] width 288 height 29
paste input "260x200x105 mm"
type input "mailer box 260x200x105 mm"
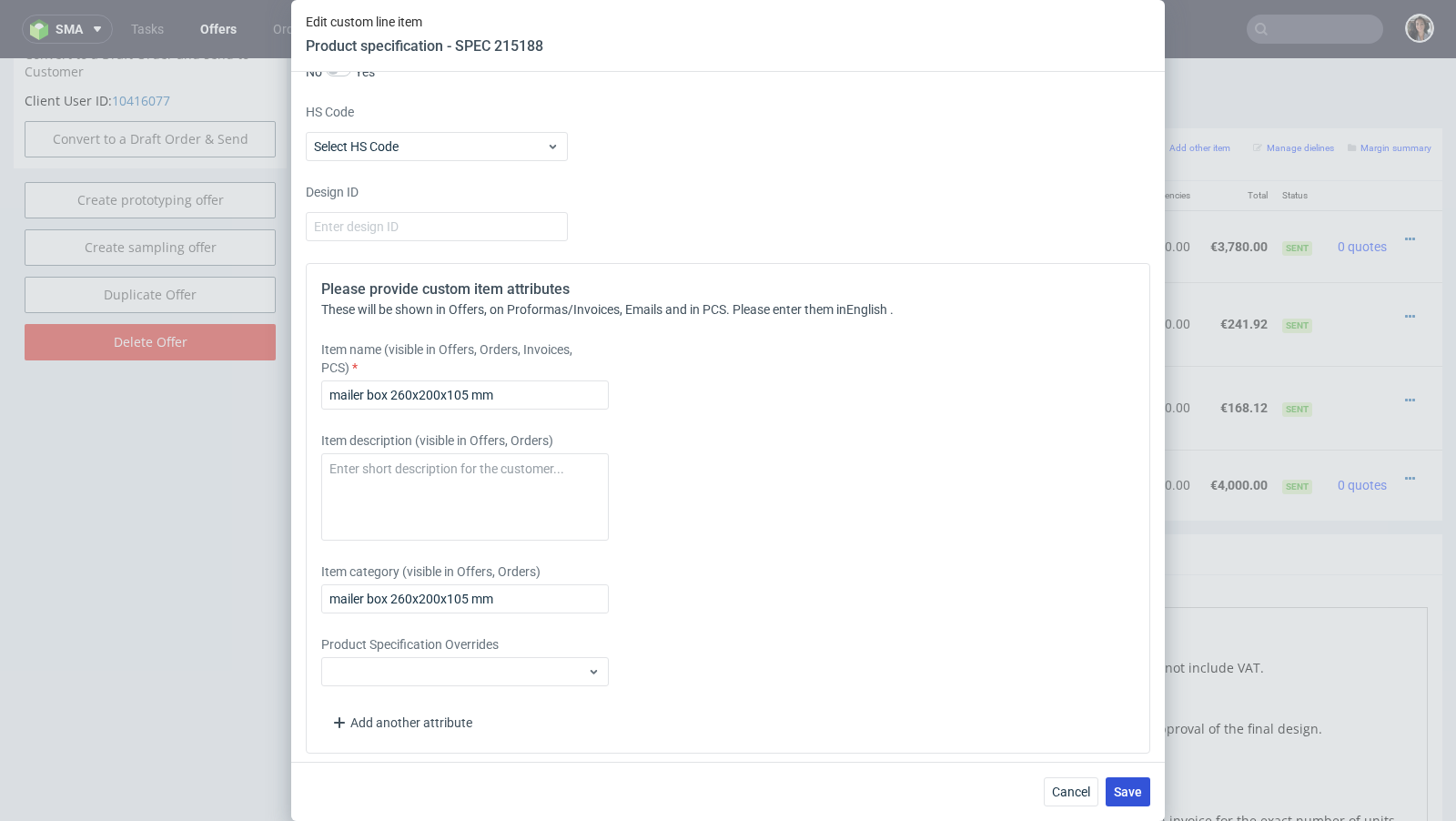
click at [1122, 784] on button "Save" at bounding box center [1127, 792] width 45 height 29
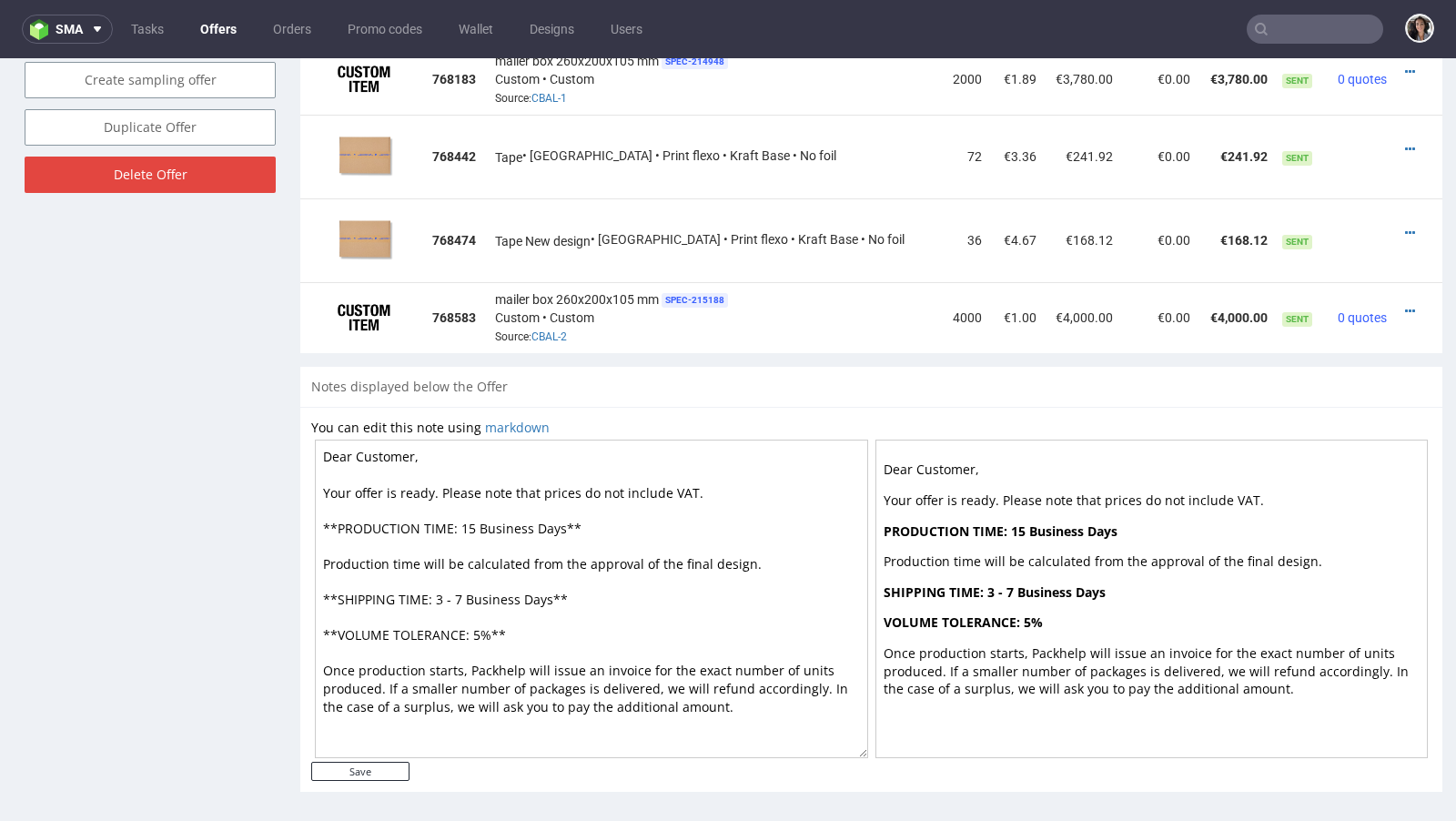
scroll to position [5, 0]
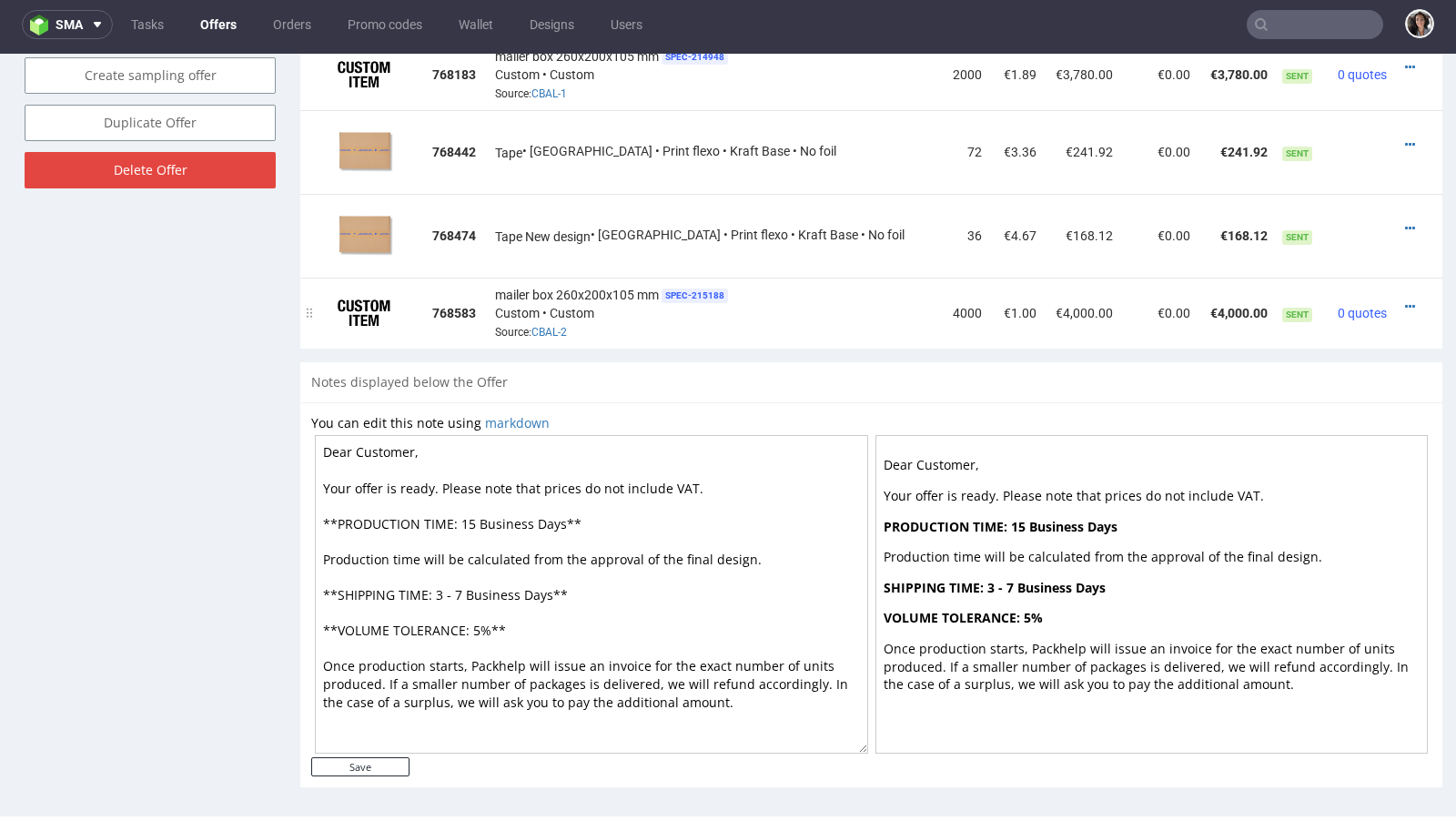
click at [1401, 297] on div at bounding box center [1412, 306] width 23 height 18
click at [1405, 300] on icon at bounding box center [1409, 306] width 10 height 13
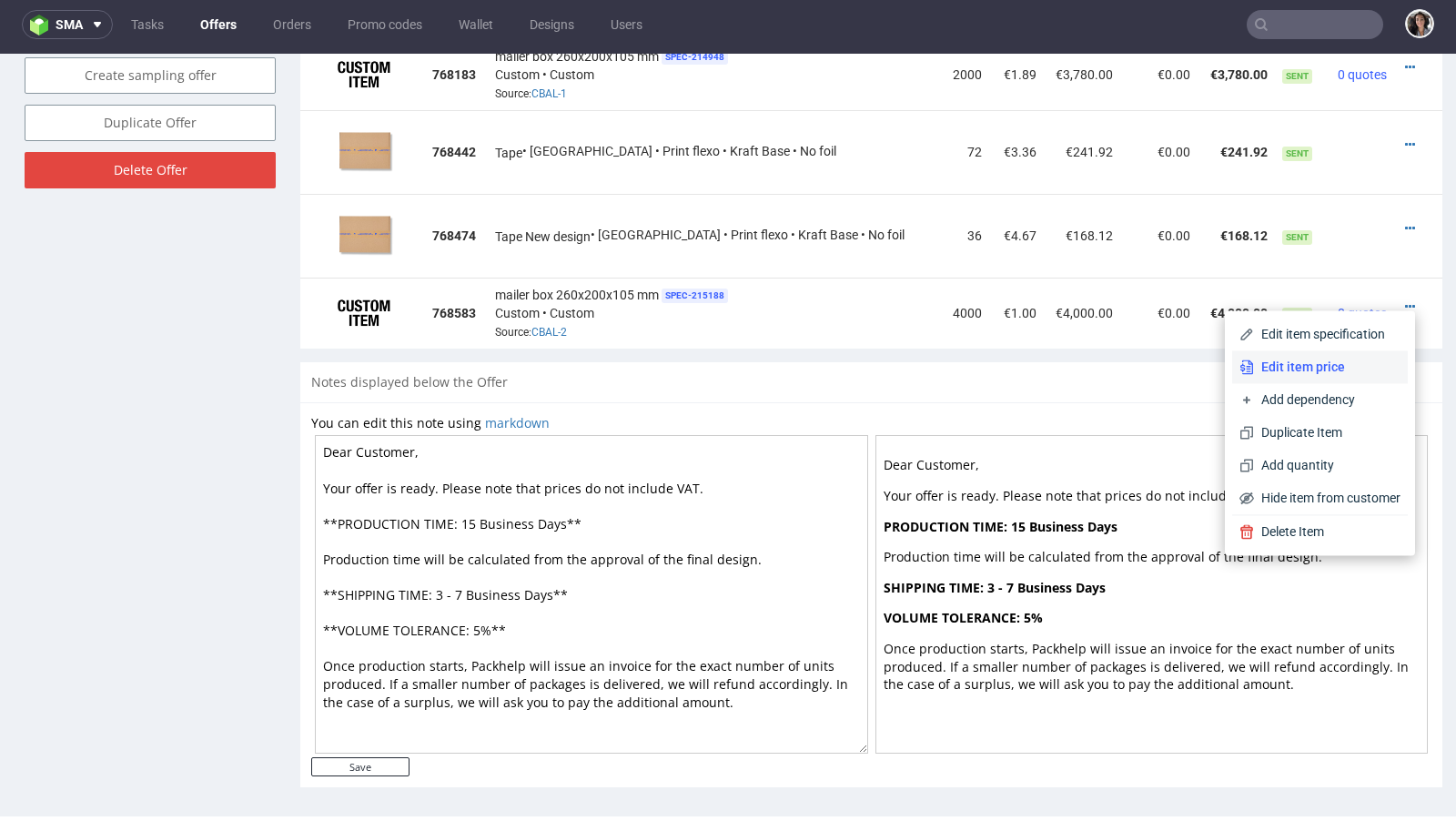
click at [1329, 366] on span "Edit item price" at bounding box center [1327, 367] width 146 height 18
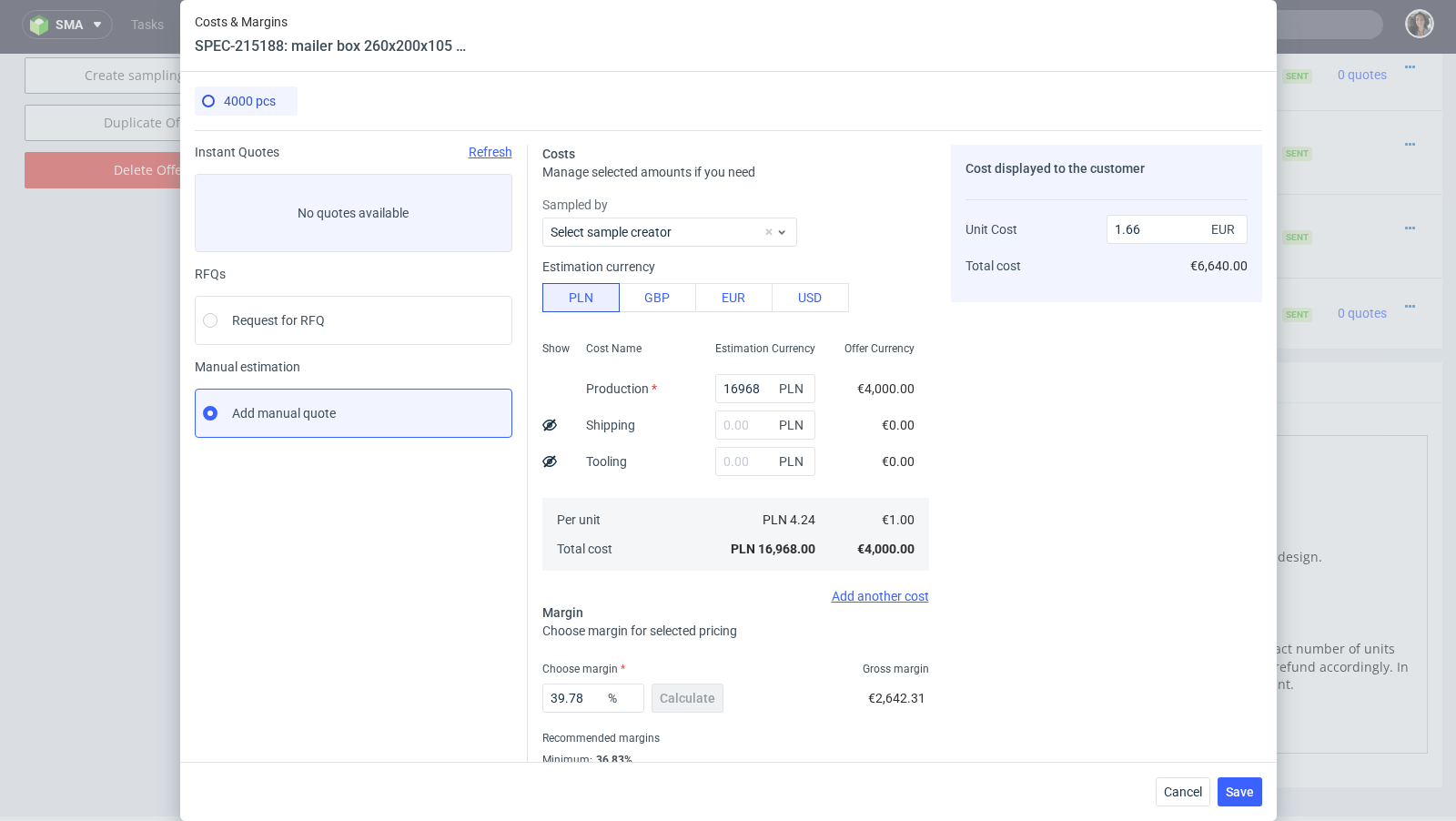
click at [763, 372] on div "16968 PLN" at bounding box center [764, 389] width 129 height 37
click at [763, 374] on input "16968" at bounding box center [764, 389] width 100 height 29
click at [763, 379] on input "16968" at bounding box center [764, 389] width 100 height 29
paste input "10560"
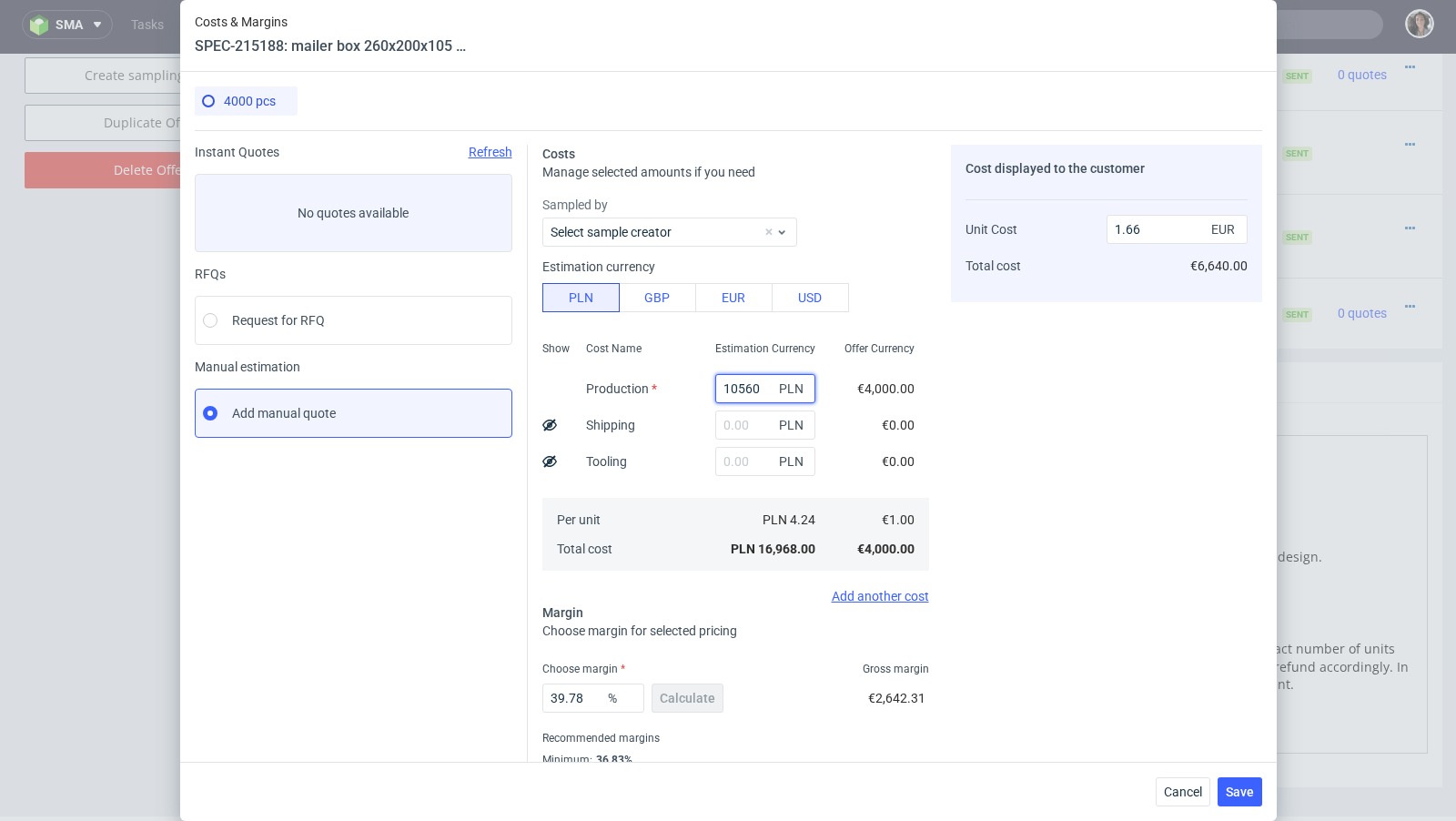
scroll to position [0, 9]
type input "10560"
type input "1.03"
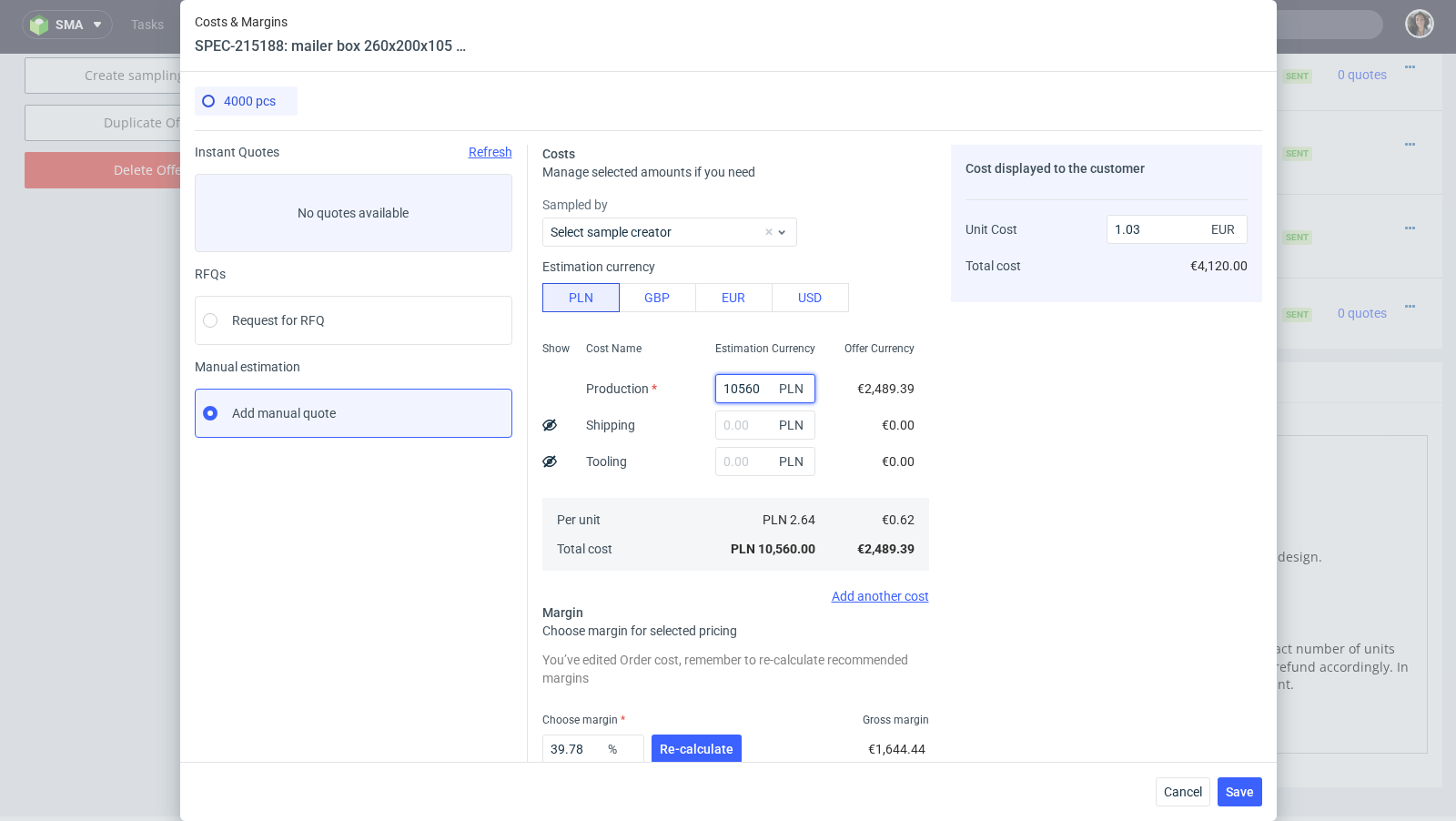
scroll to position [0, 0]
type input "10560"
click at [712, 748] on span "Re-calculate" at bounding box center [696, 749] width 74 height 13
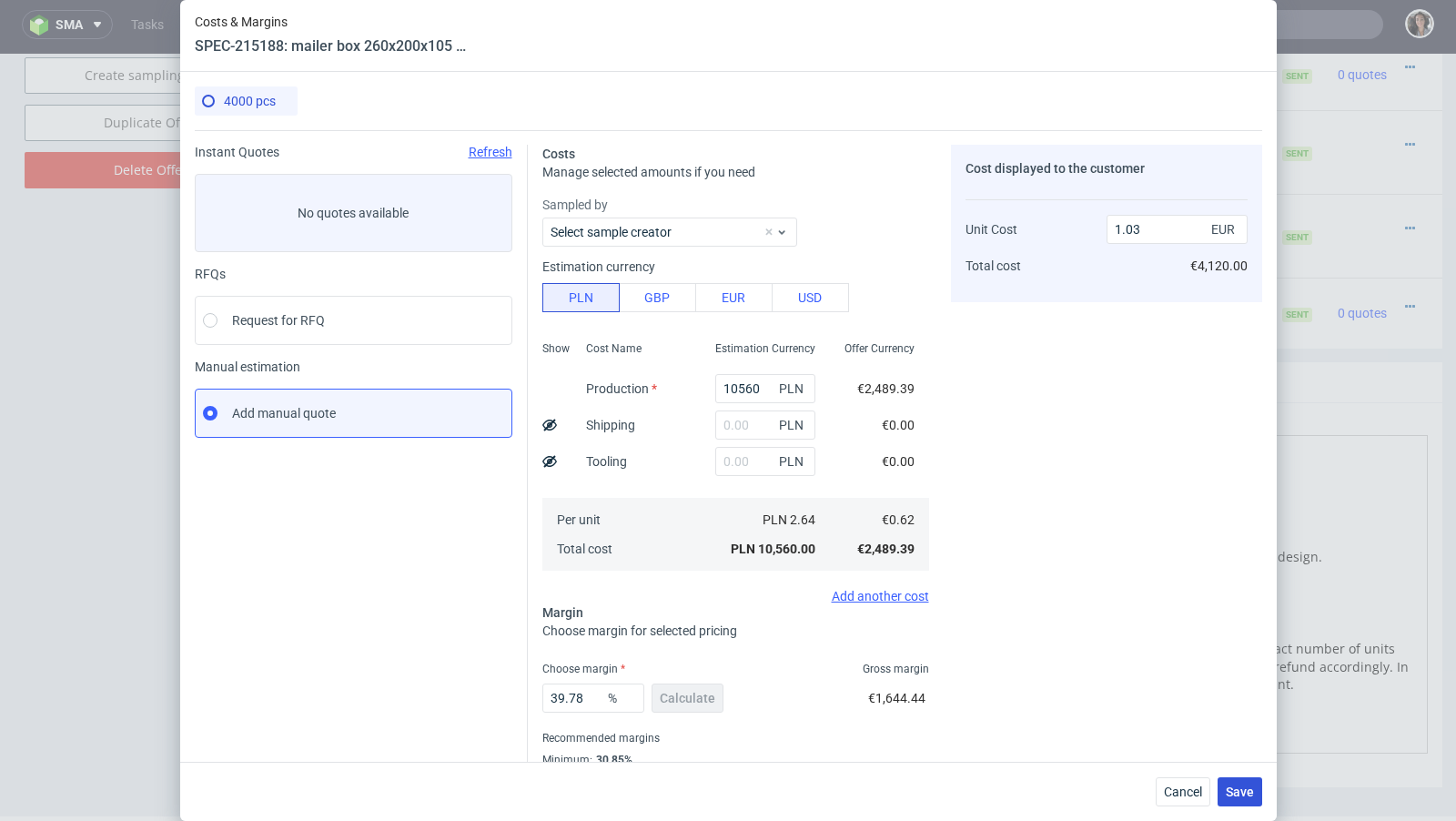
click at [1235, 795] on span "Save" at bounding box center [1239, 792] width 28 height 13
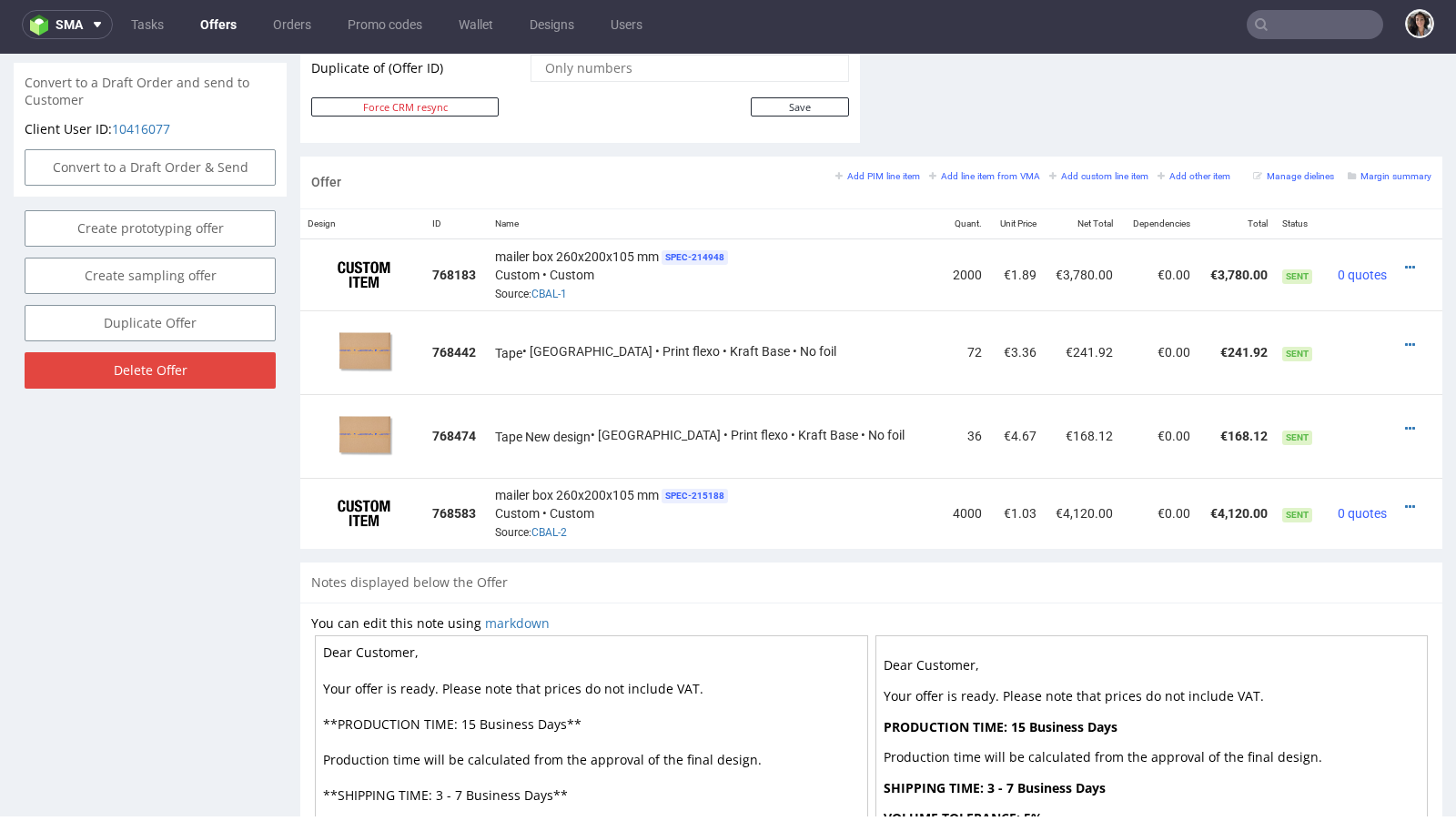
scroll to position [1040, 0]
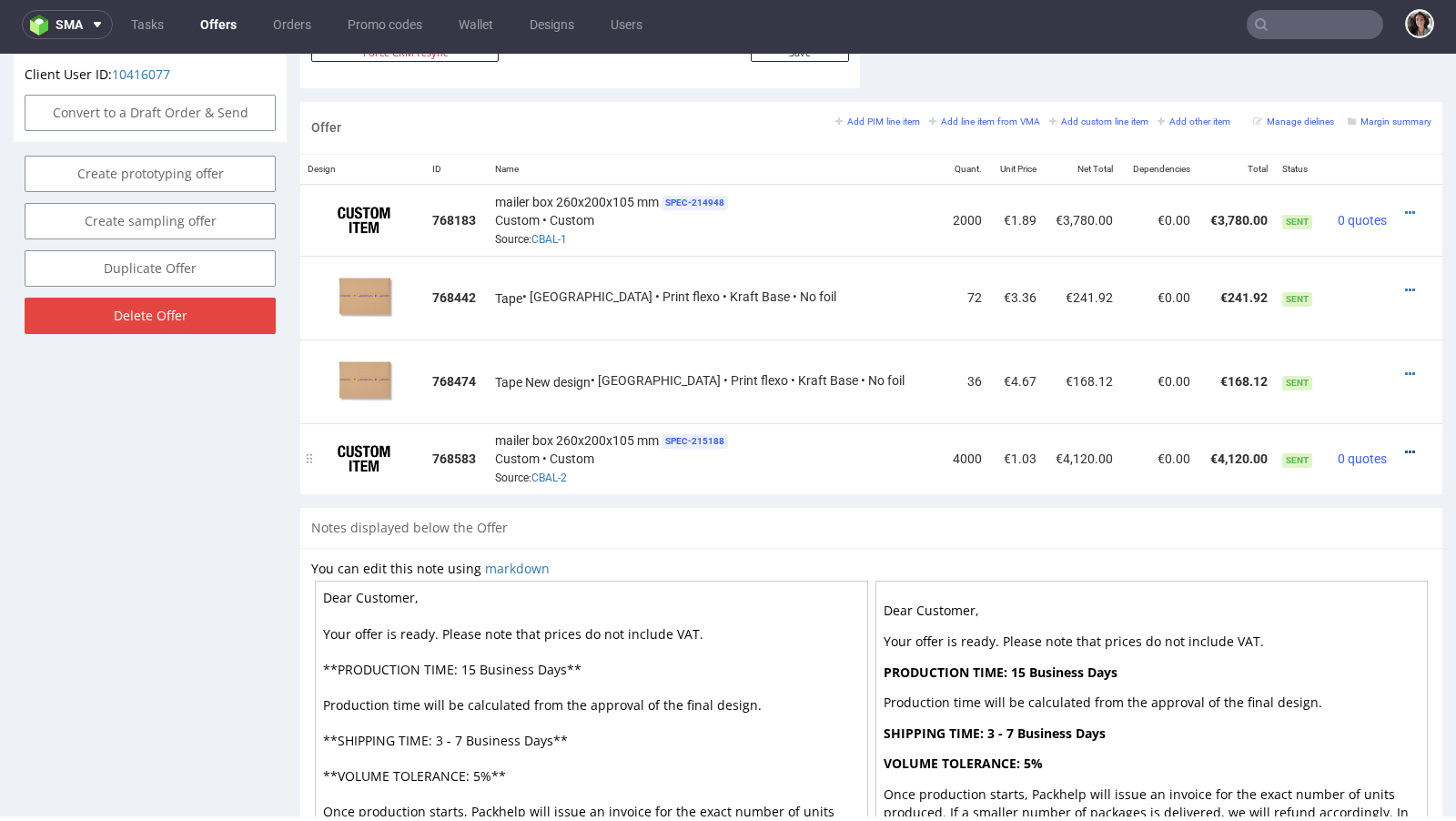
click at [1405, 446] on icon at bounding box center [1409, 453] width 10 height 13
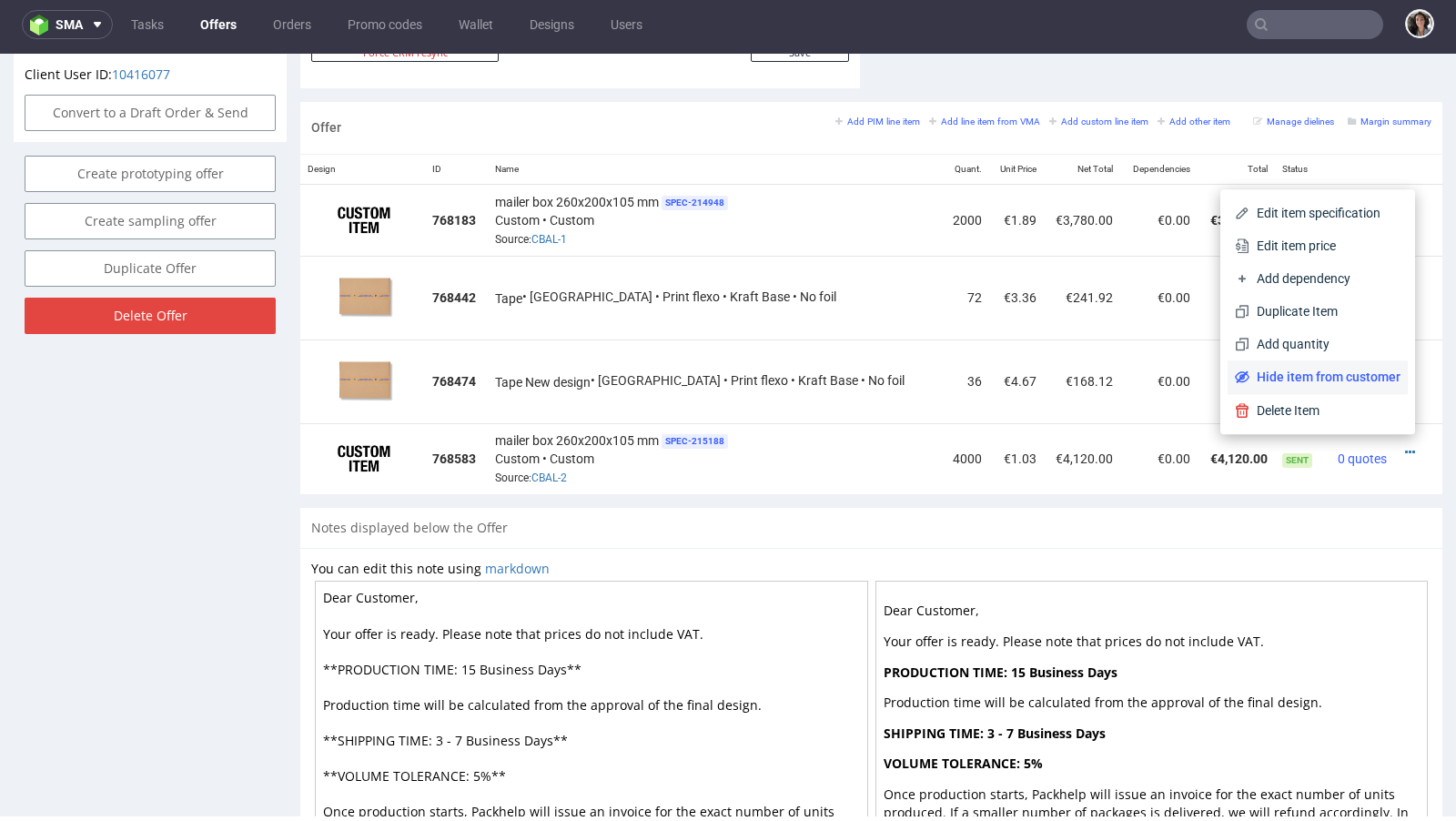
click at [1344, 376] on span "Hide item from customer" at bounding box center [1324, 377] width 151 height 18
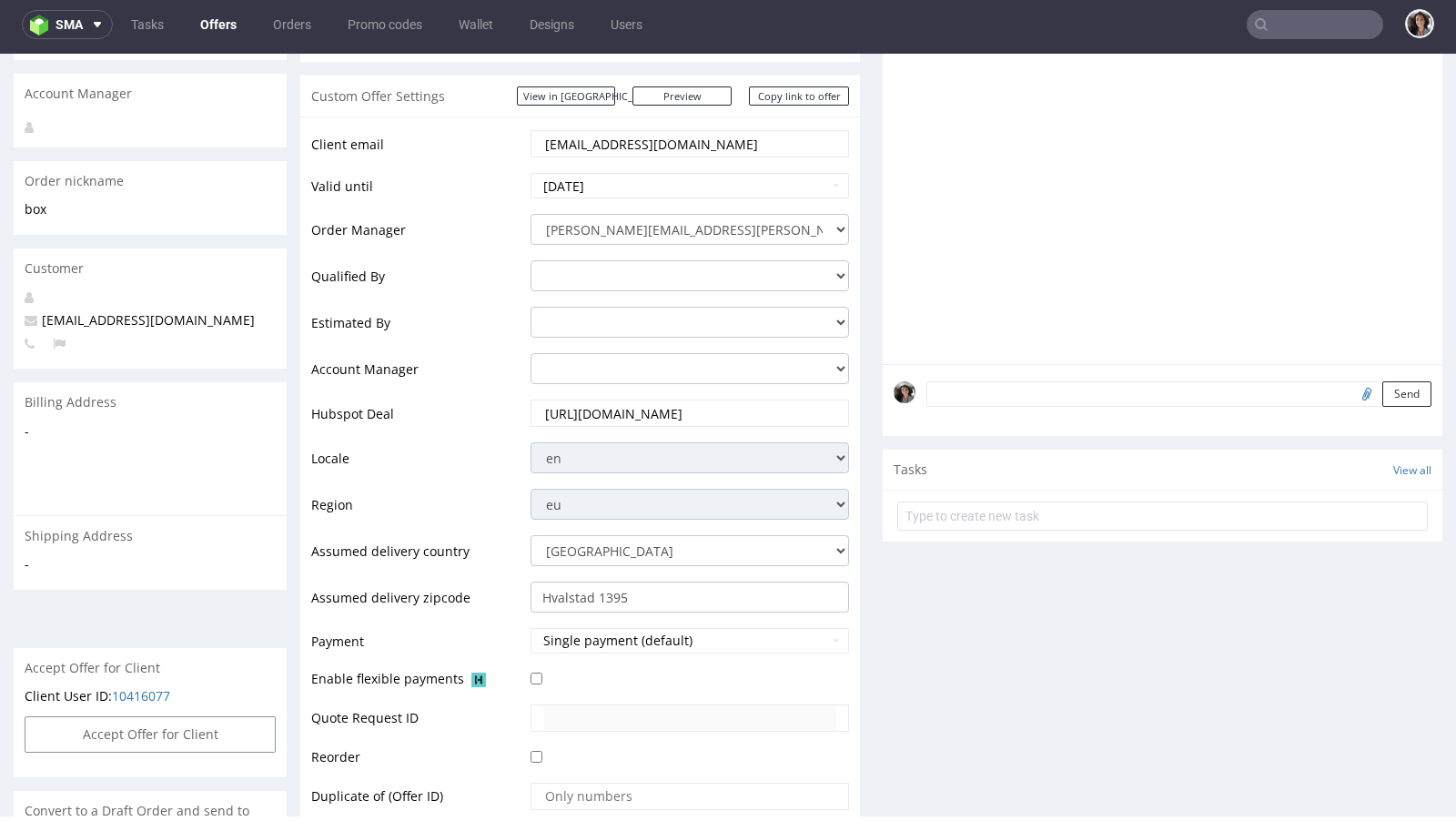
scroll to position [325, 0]
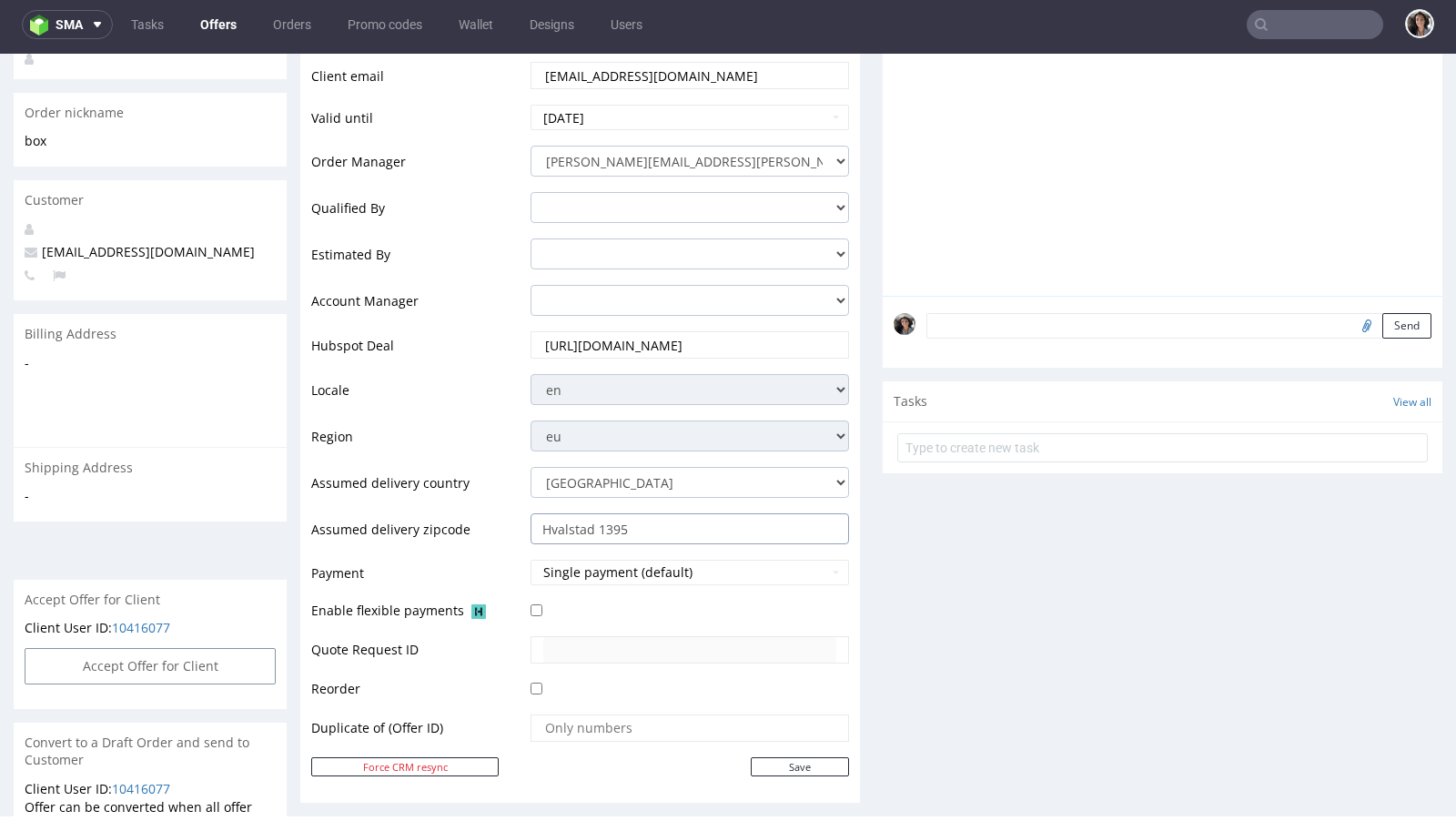
drag, startPoint x: 594, startPoint y: 522, endPoint x: 655, endPoint y: 522, distance: 61.0
click at [655, 522] on input "Hvalstad 1395" at bounding box center [689, 528] width 318 height 31
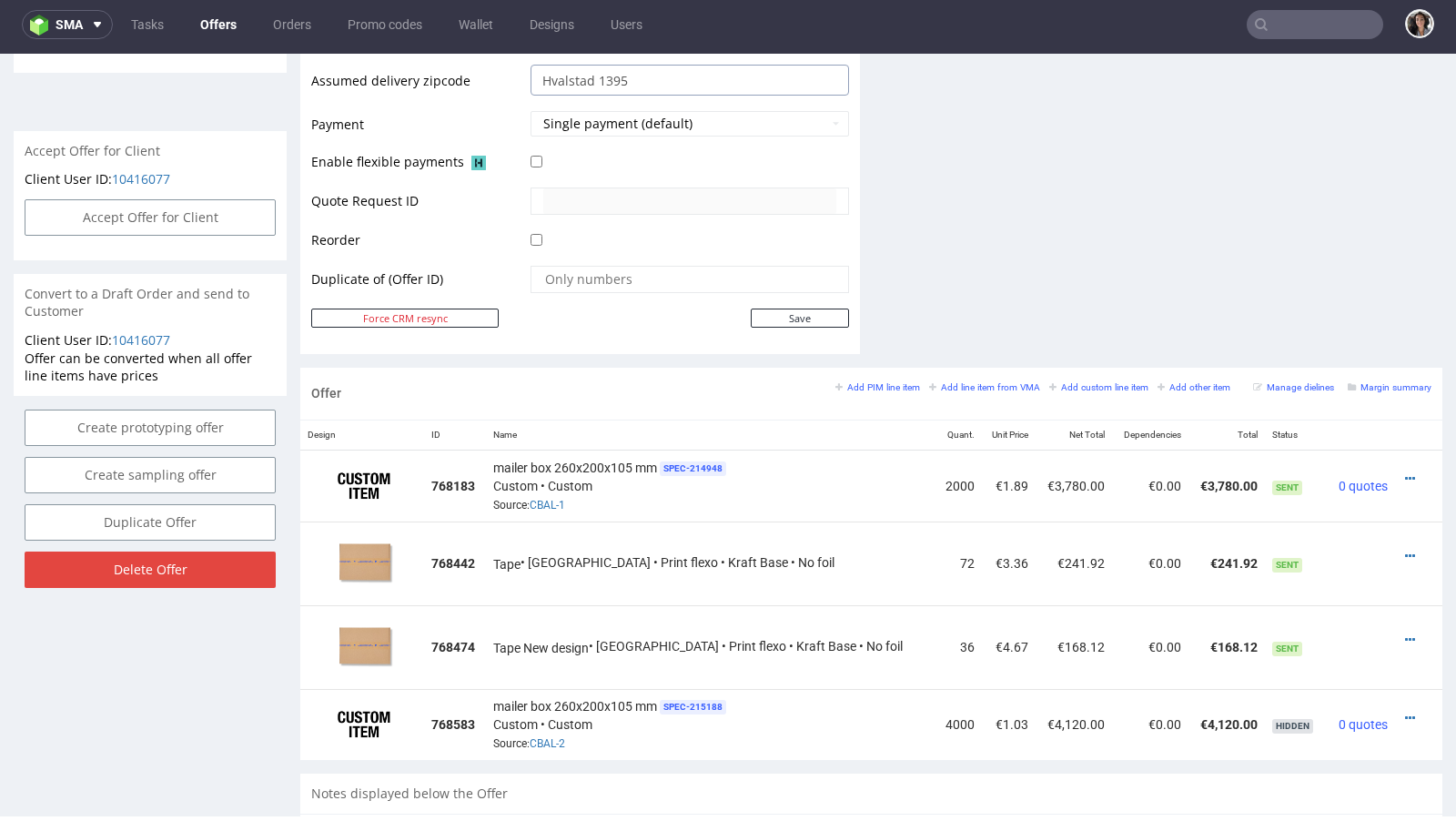
scroll to position [1185, 0]
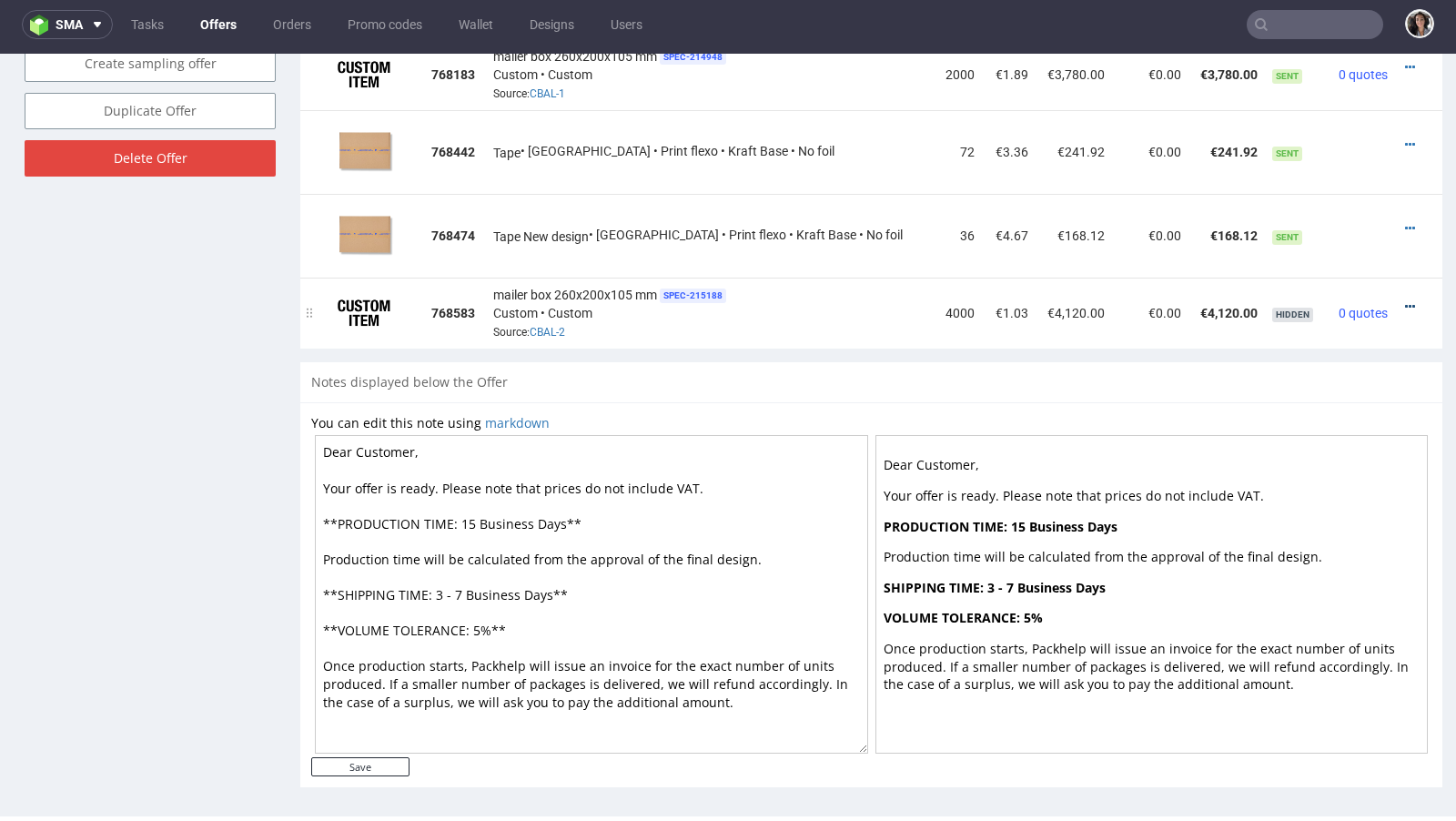
click at [1405, 300] on icon at bounding box center [1409, 306] width 10 height 13
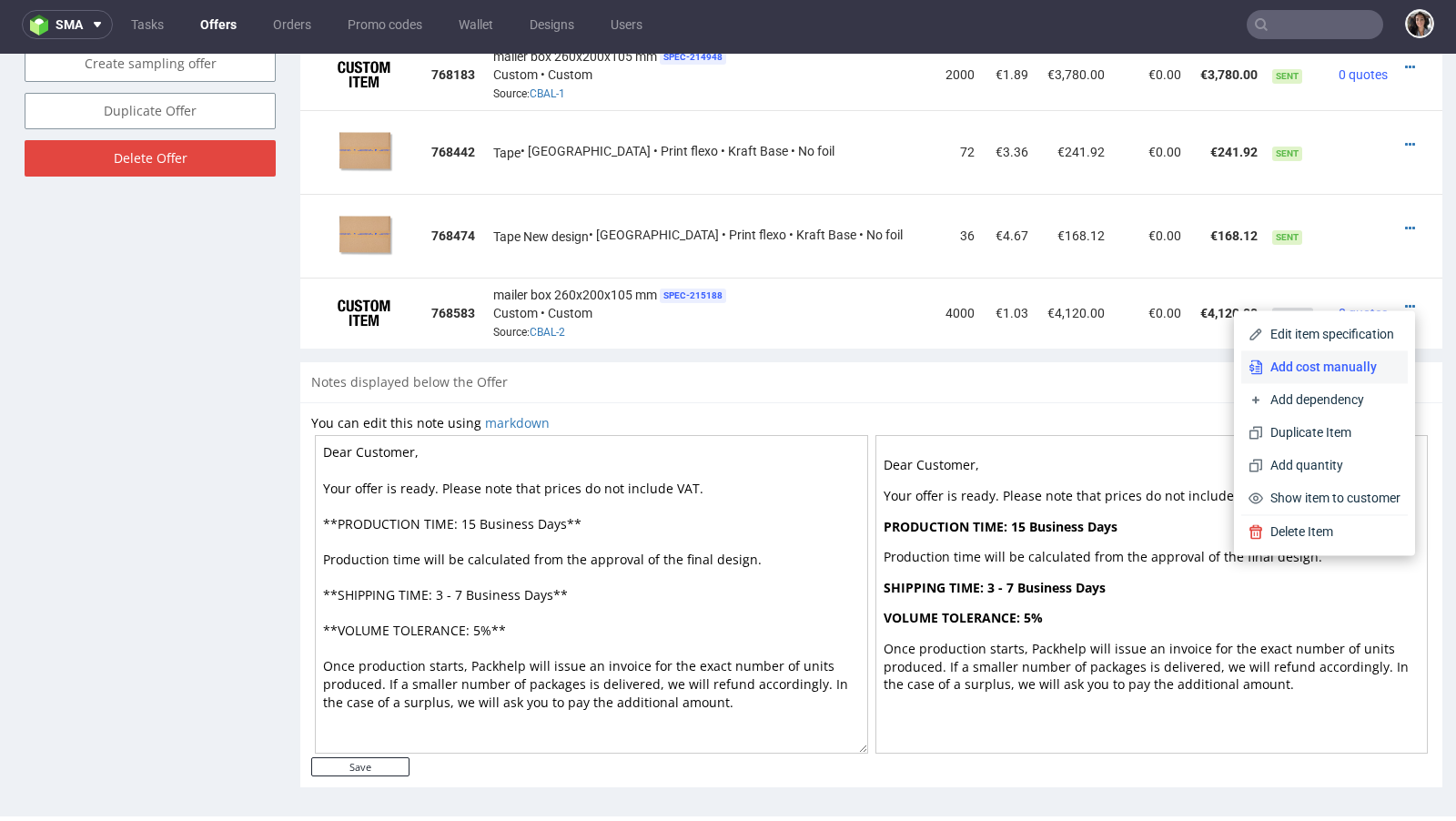
click at [1331, 359] on span "Add cost manually" at bounding box center [1332, 367] width 137 height 18
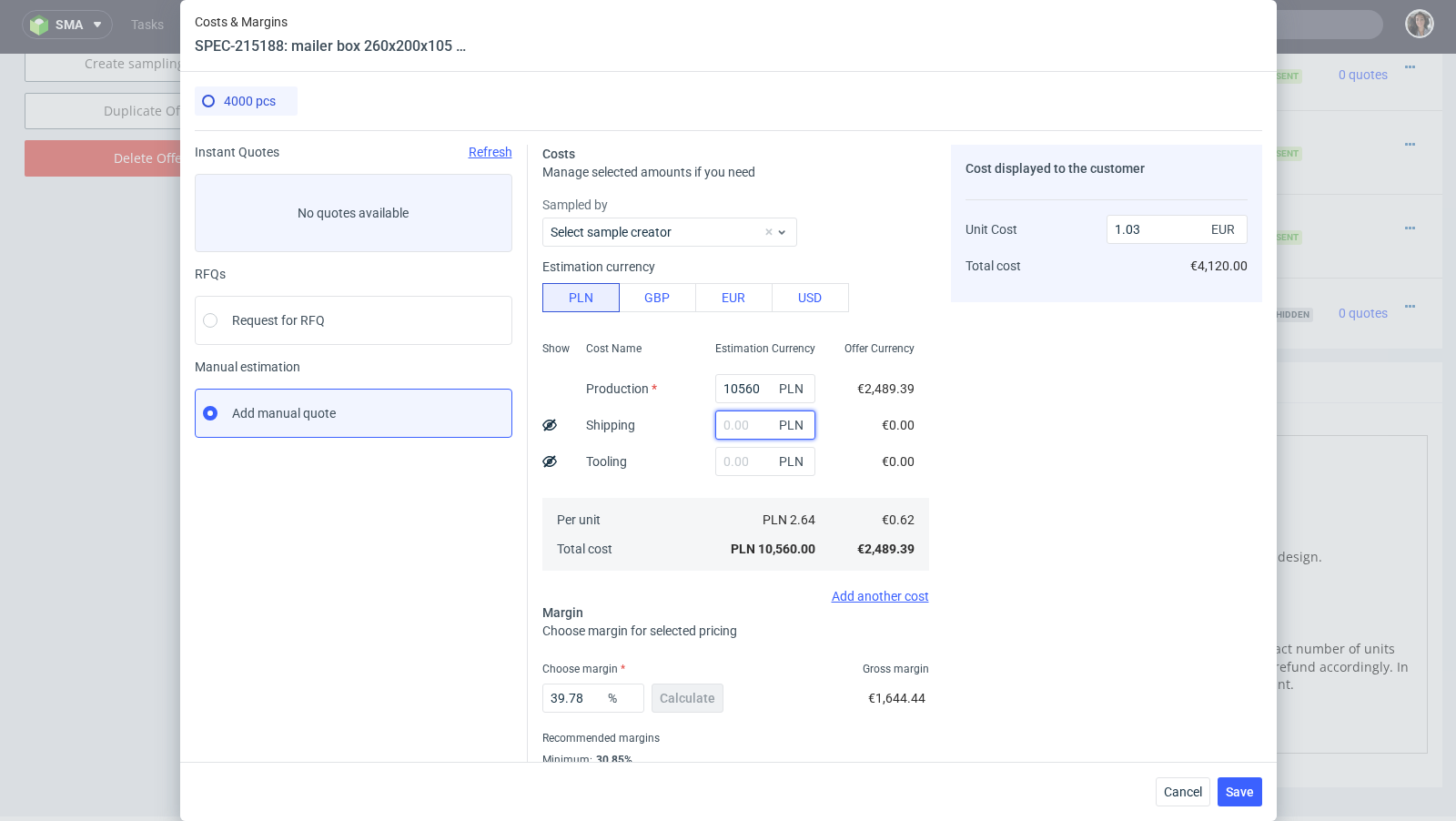
click at [739, 425] on input "text" at bounding box center [764, 425] width 100 height 29
paste input "2 491,31"
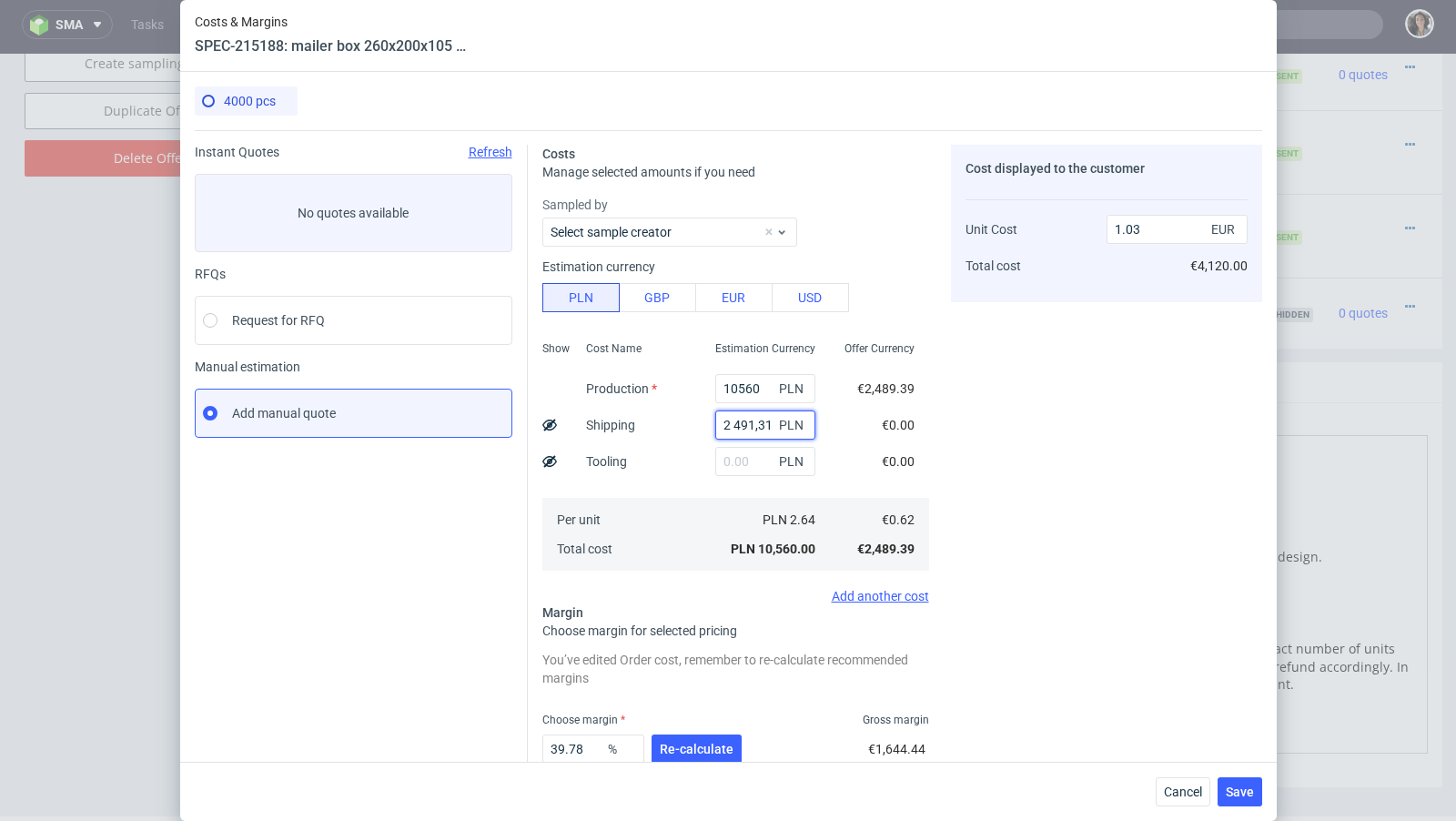
click at [732, 422] on input "2 491,31" at bounding box center [764, 425] width 100 height 29
type input "2491.31"
type input "1.28"
type input "2491.31"
click at [705, 750] on span "Re-calculate" at bounding box center [696, 749] width 74 height 13
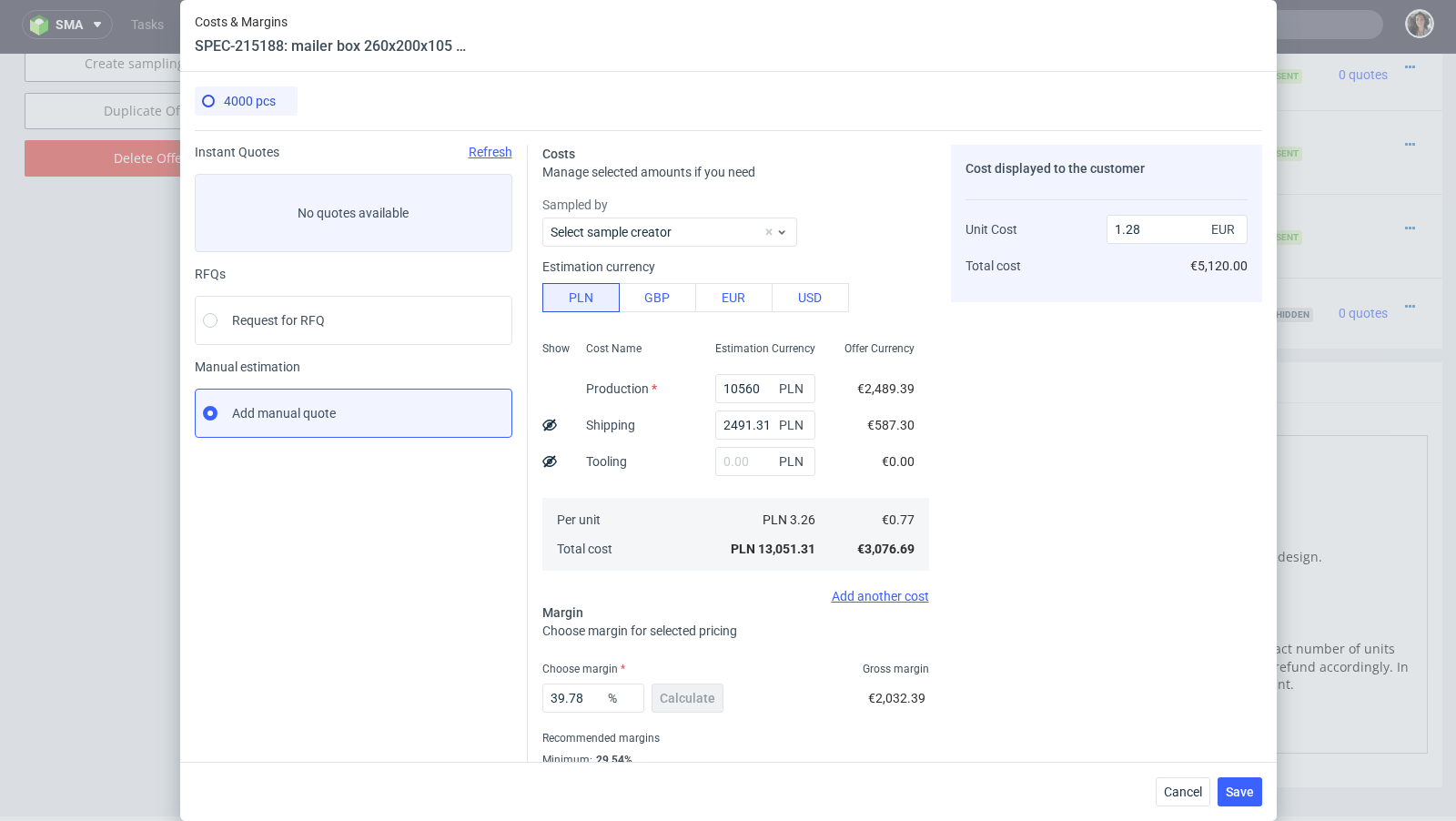
scroll to position [62, 0]
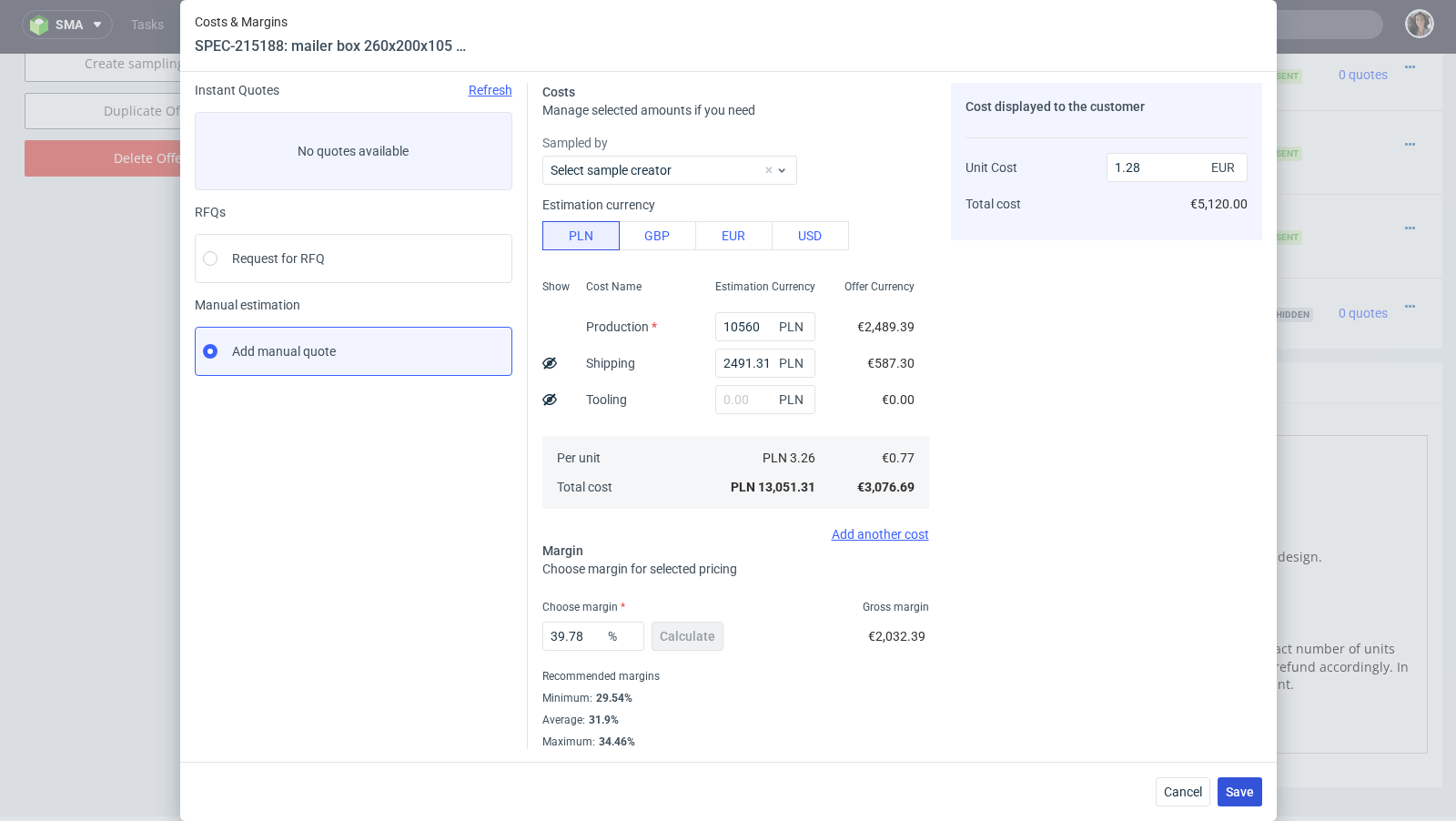
click at [1243, 790] on span "Save" at bounding box center [1239, 792] width 28 height 13
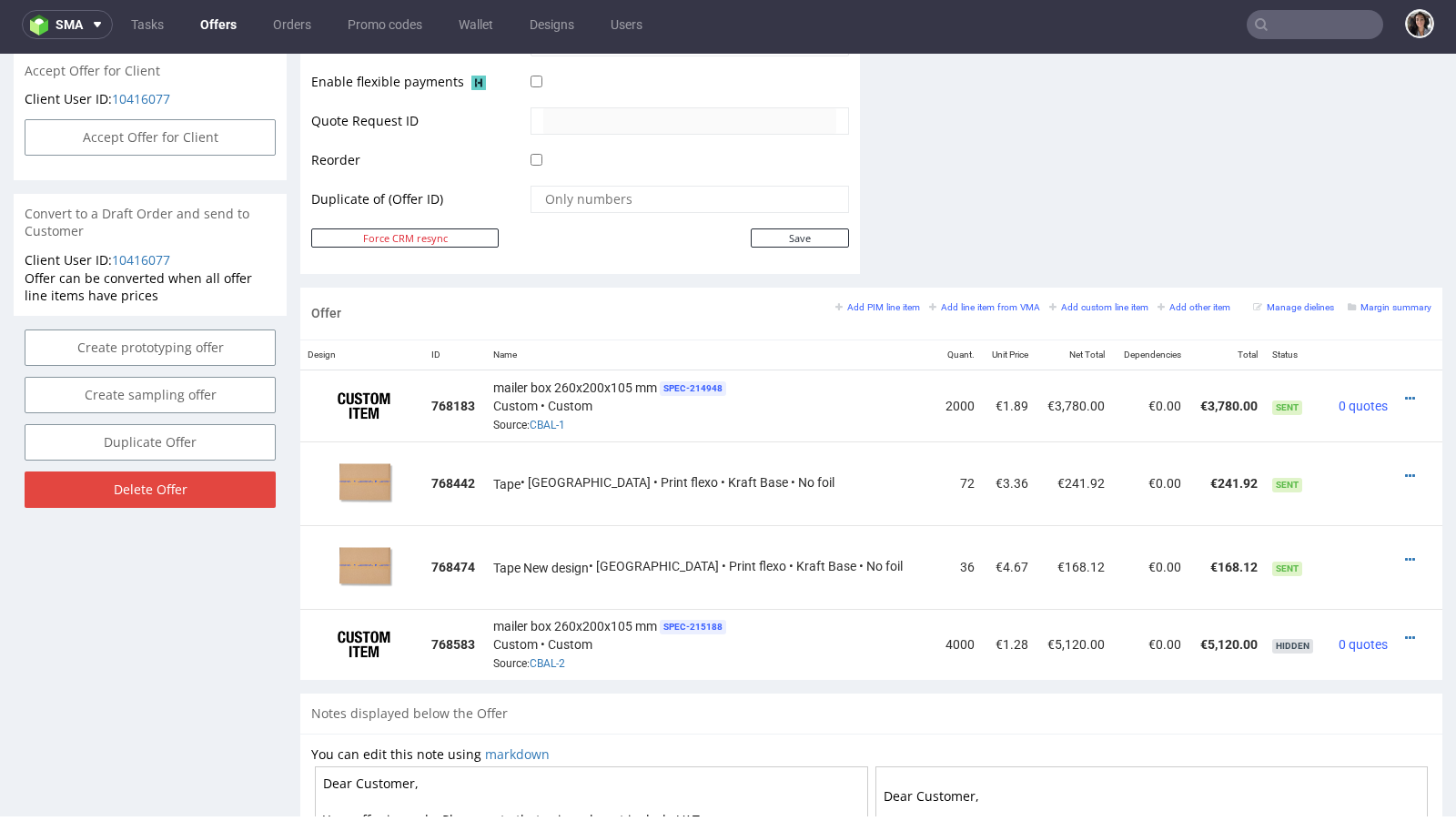
scroll to position [867, 0]
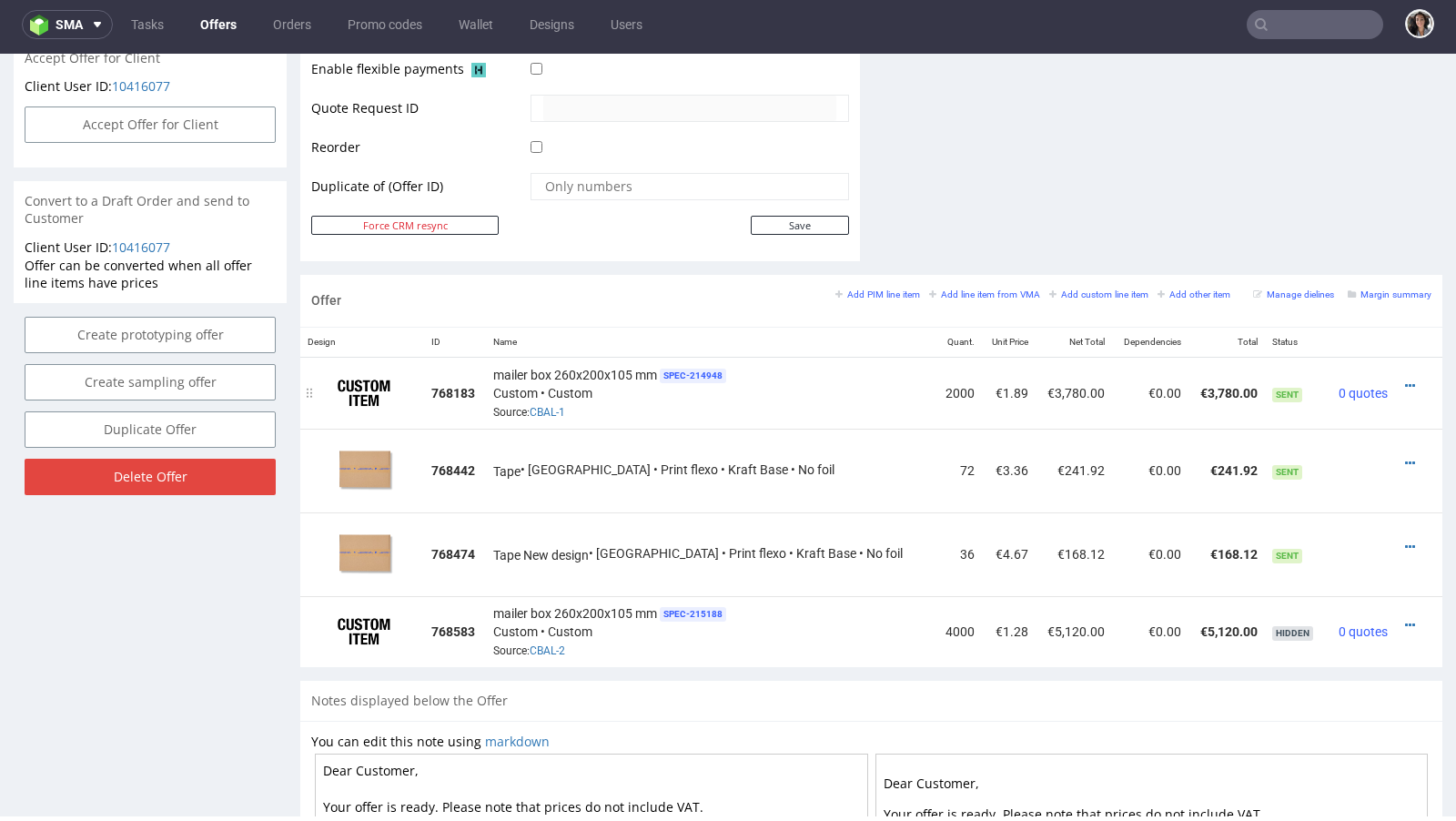
click at [1395, 368] on td at bounding box center [1419, 392] width 48 height 72
click at [1405, 379] on icon at bounding box center [1409, 386] width 10 height 13
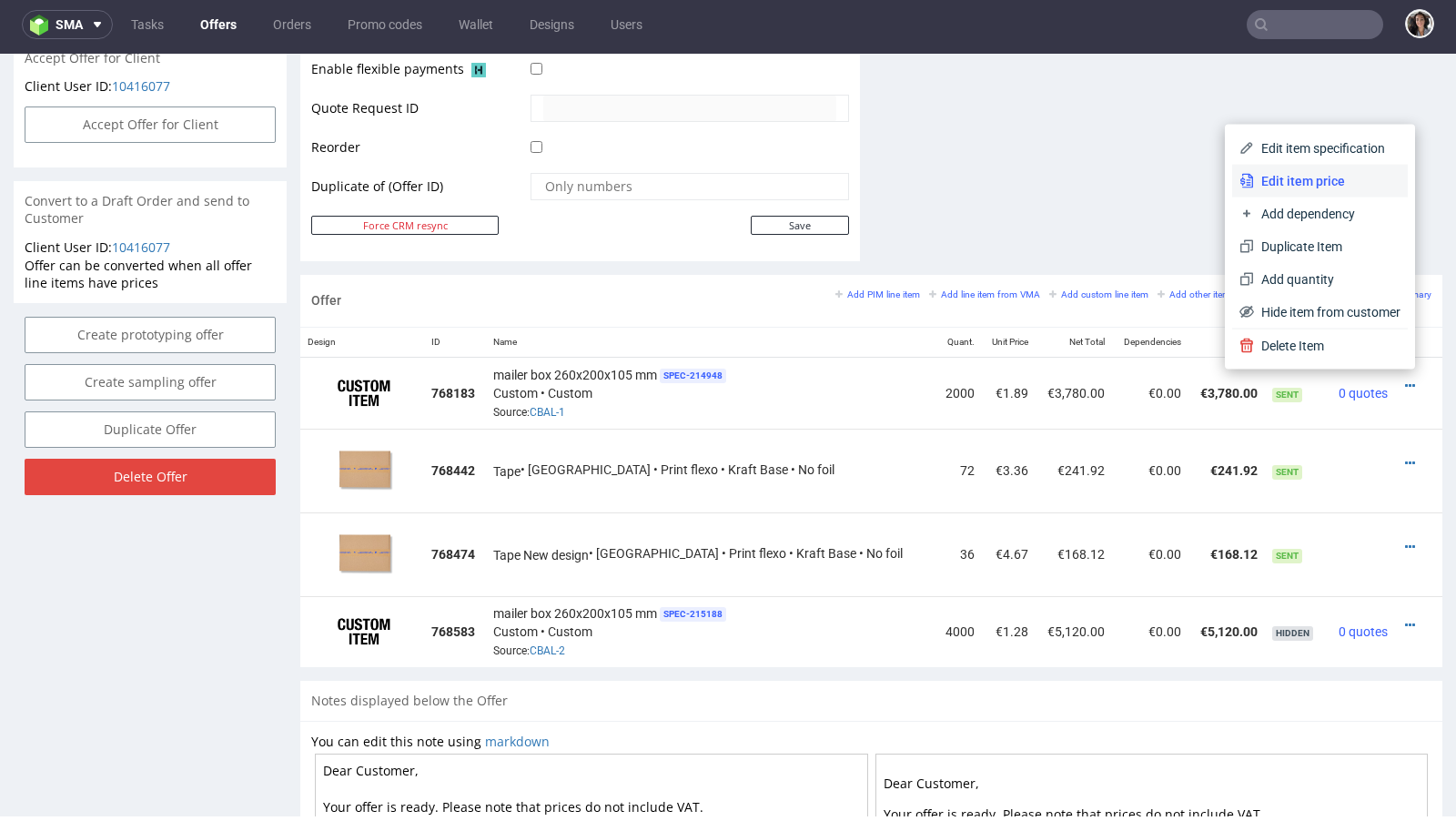
click at [1302, 181] on span "Edit item price" at bounding box center [1327, 181] width 146 height 18
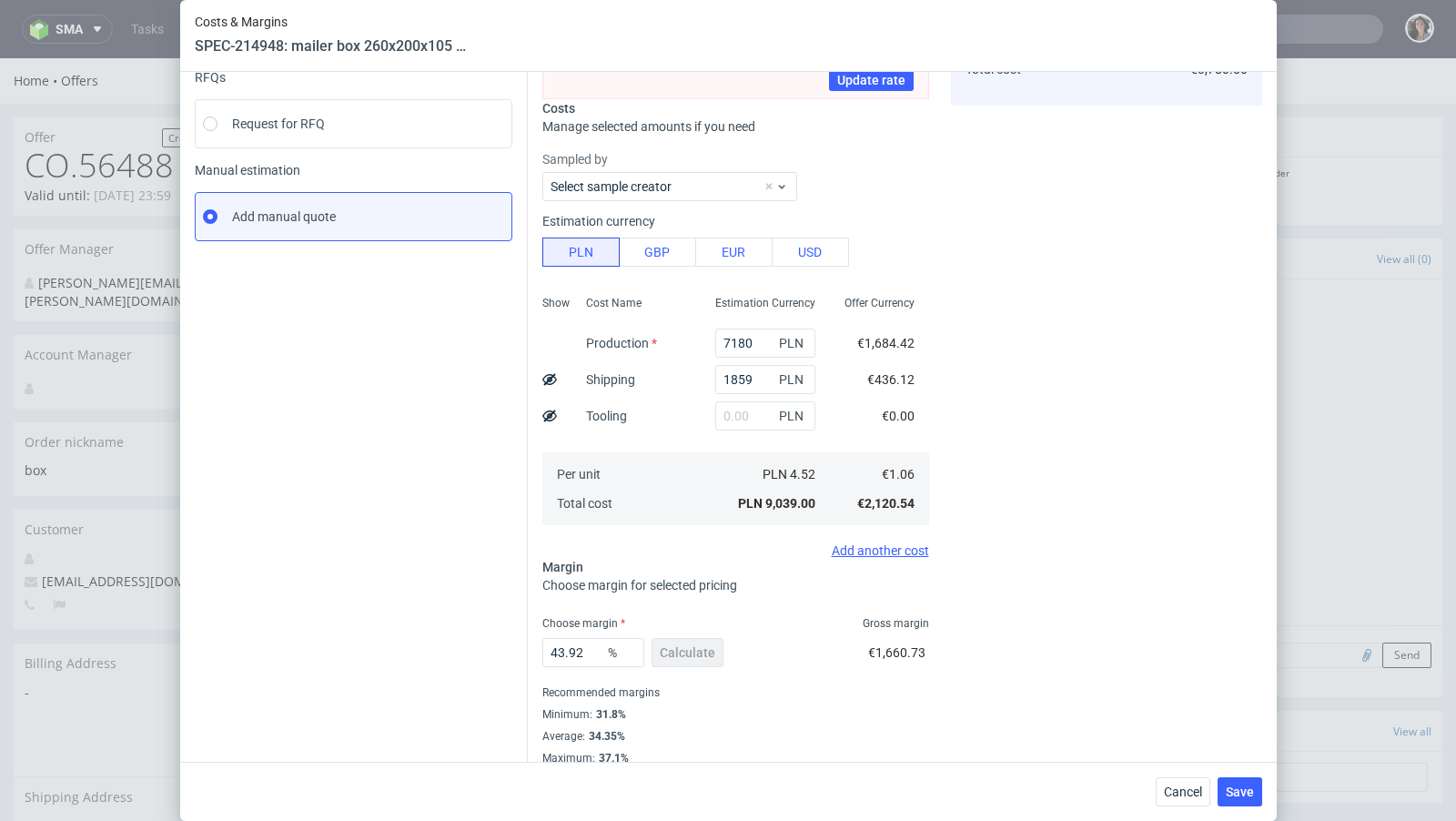
scroll to position [212, 0]
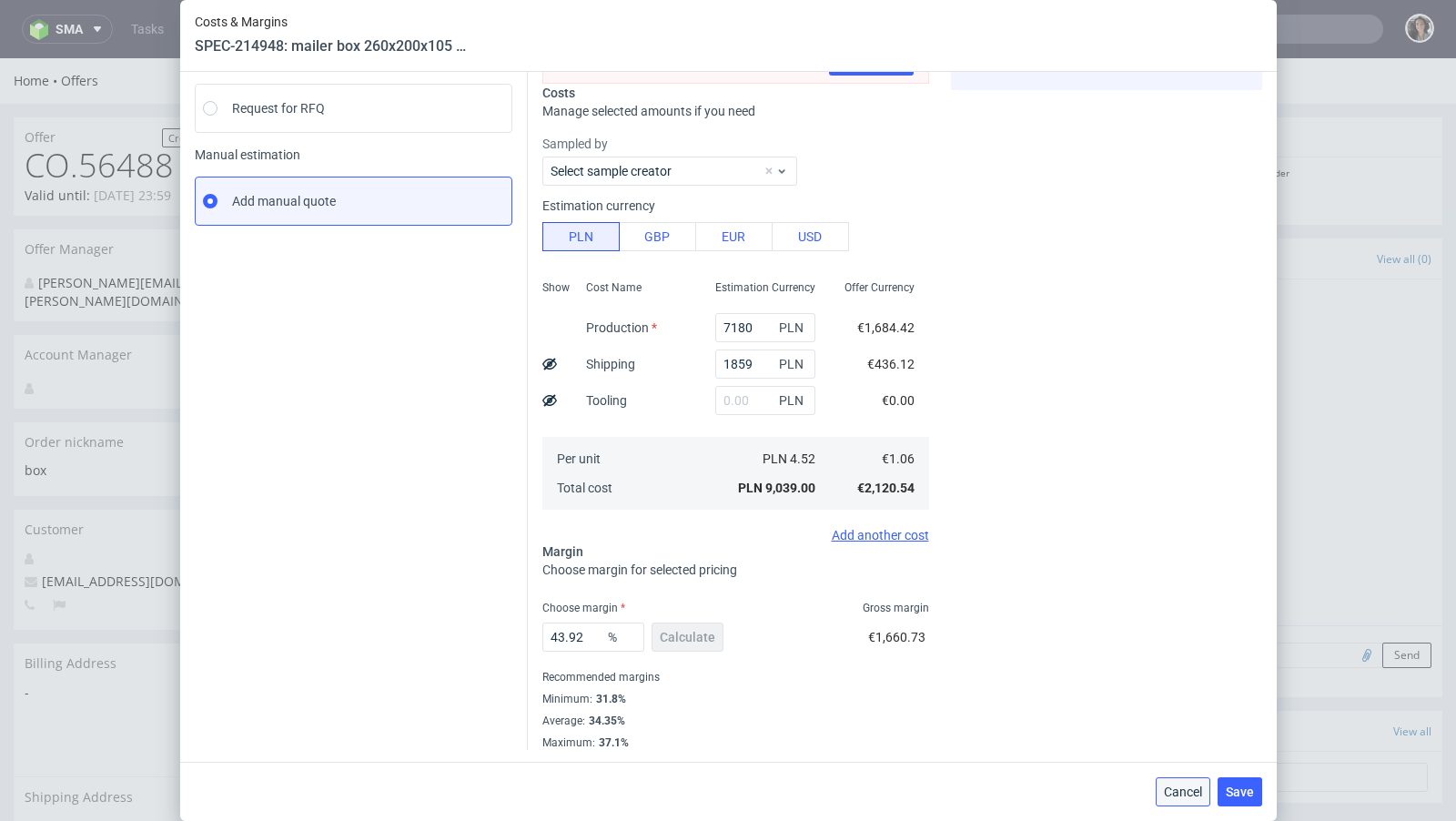
click at [1174, 791] on span "Cancel" at bounding box center [1183, 792] width 38 height 13
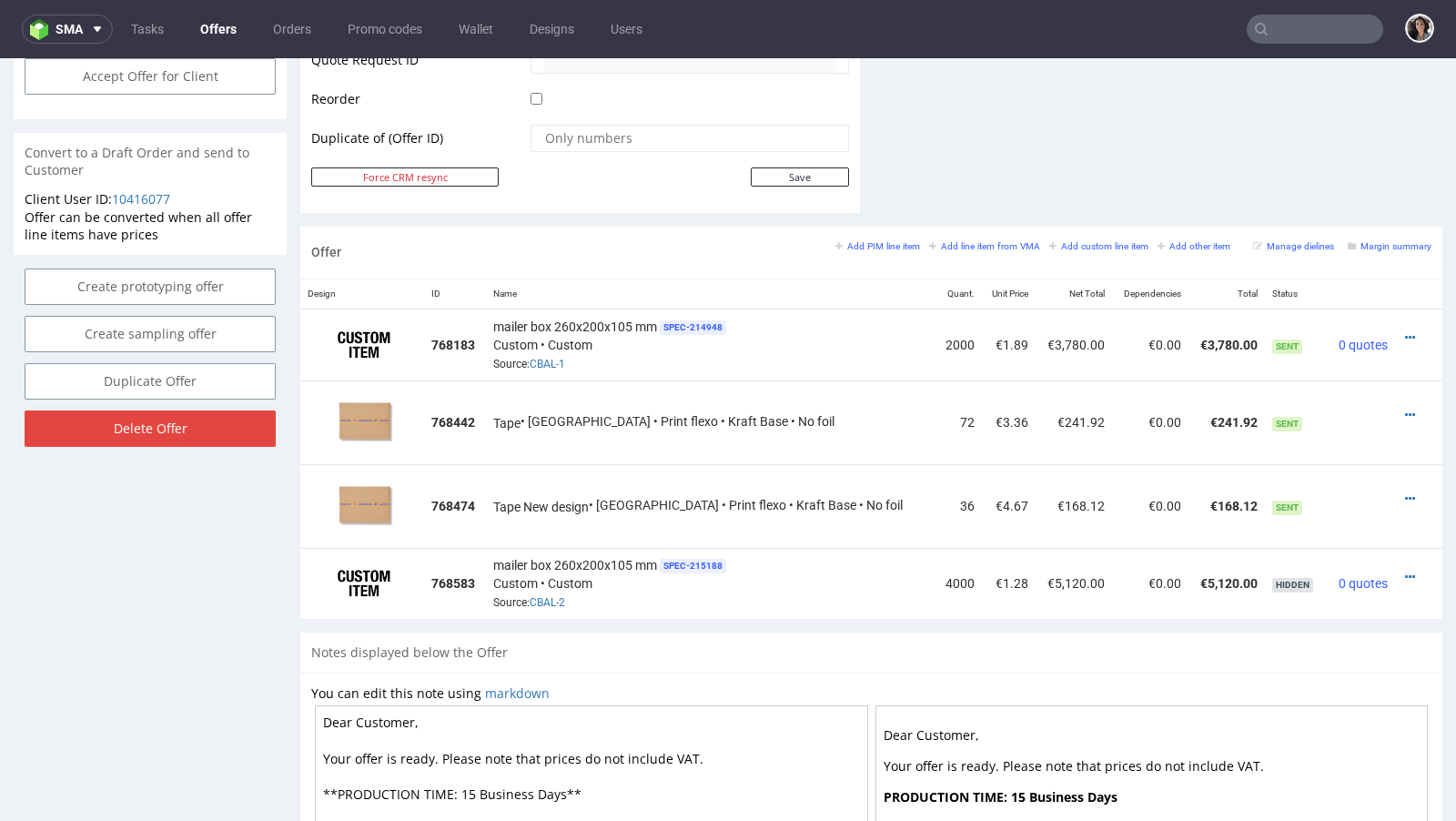
scroll to position [1013, 0]
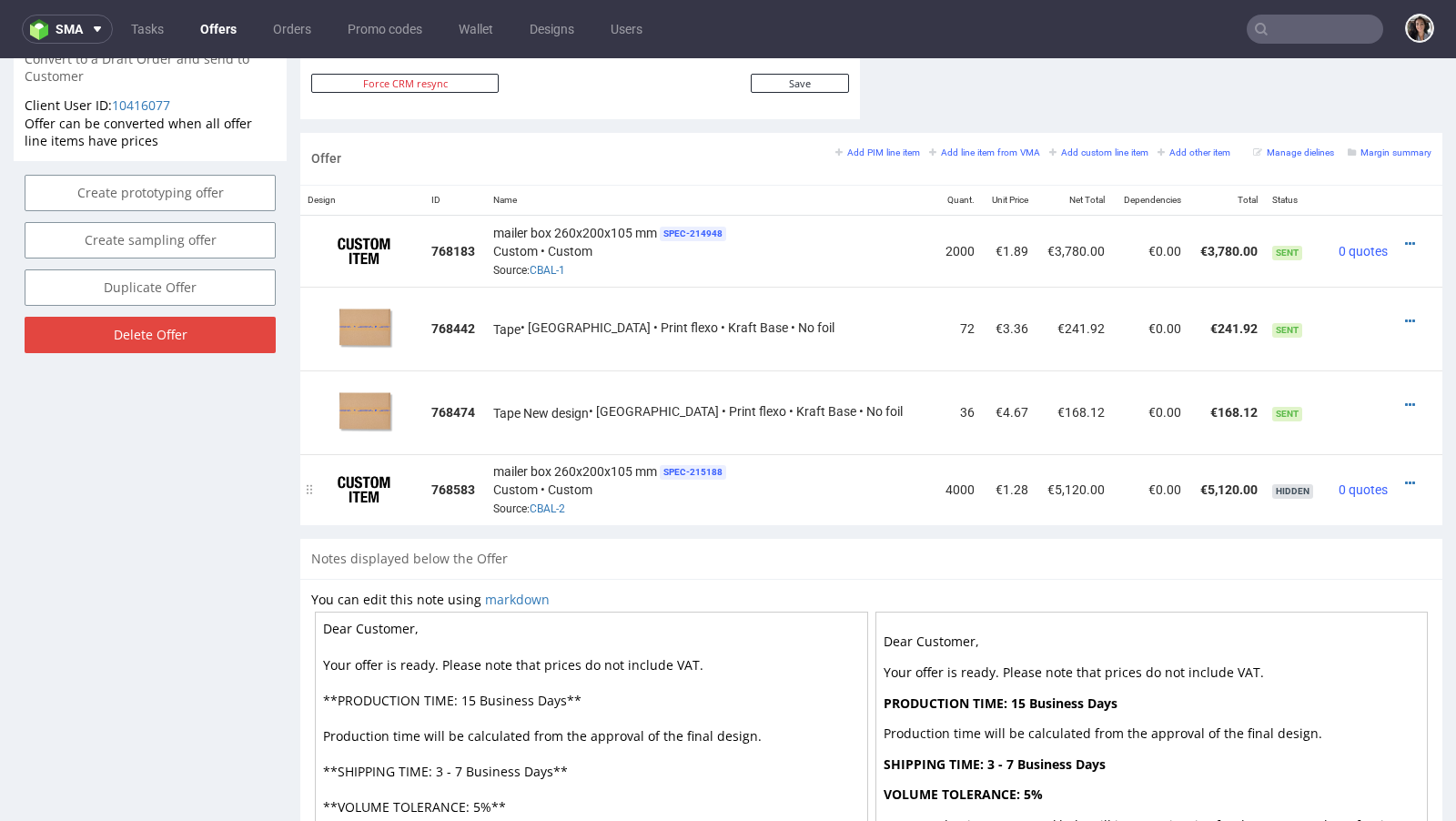
click at [1402, 475] on div at bounding box center [1413, 484] width 22 height 18
click at [1405, 477] on icon at bounding box center [1409, 484] width 10 height 13
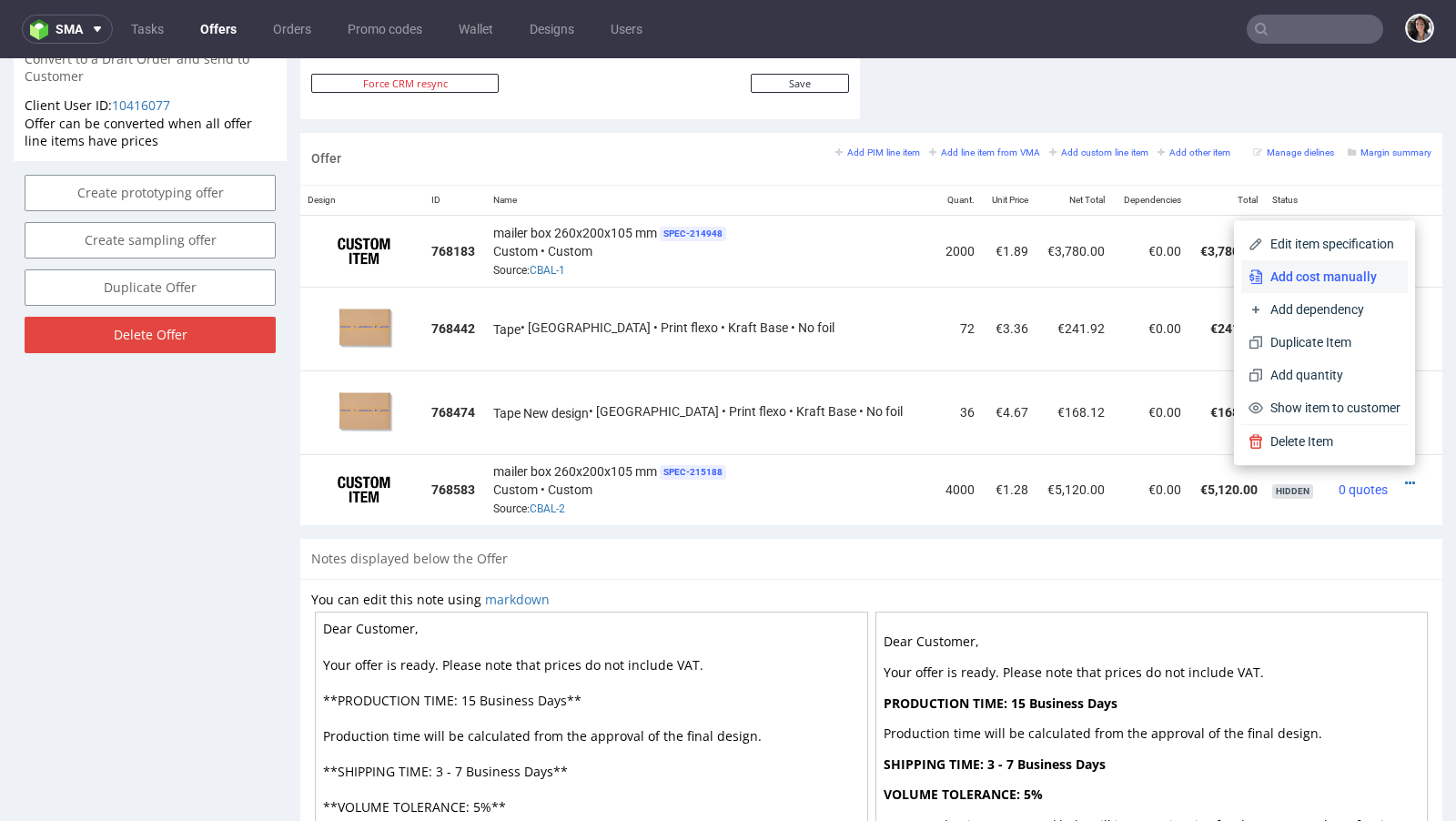
click at [1317, 270] on span "Add cost manually" at bounding box center [1332, 277] width 137 height 18
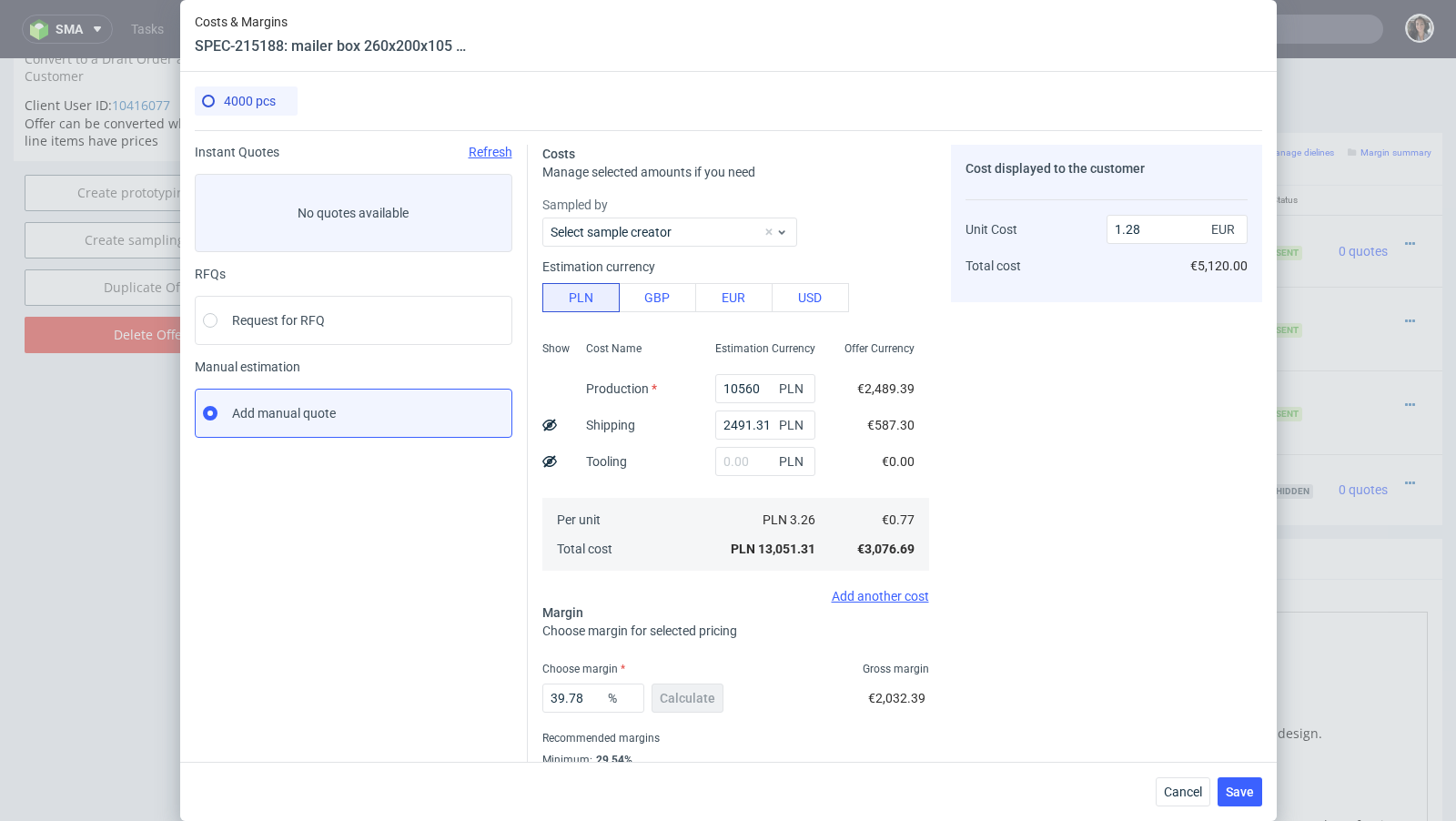
scroll to position [62, 0]
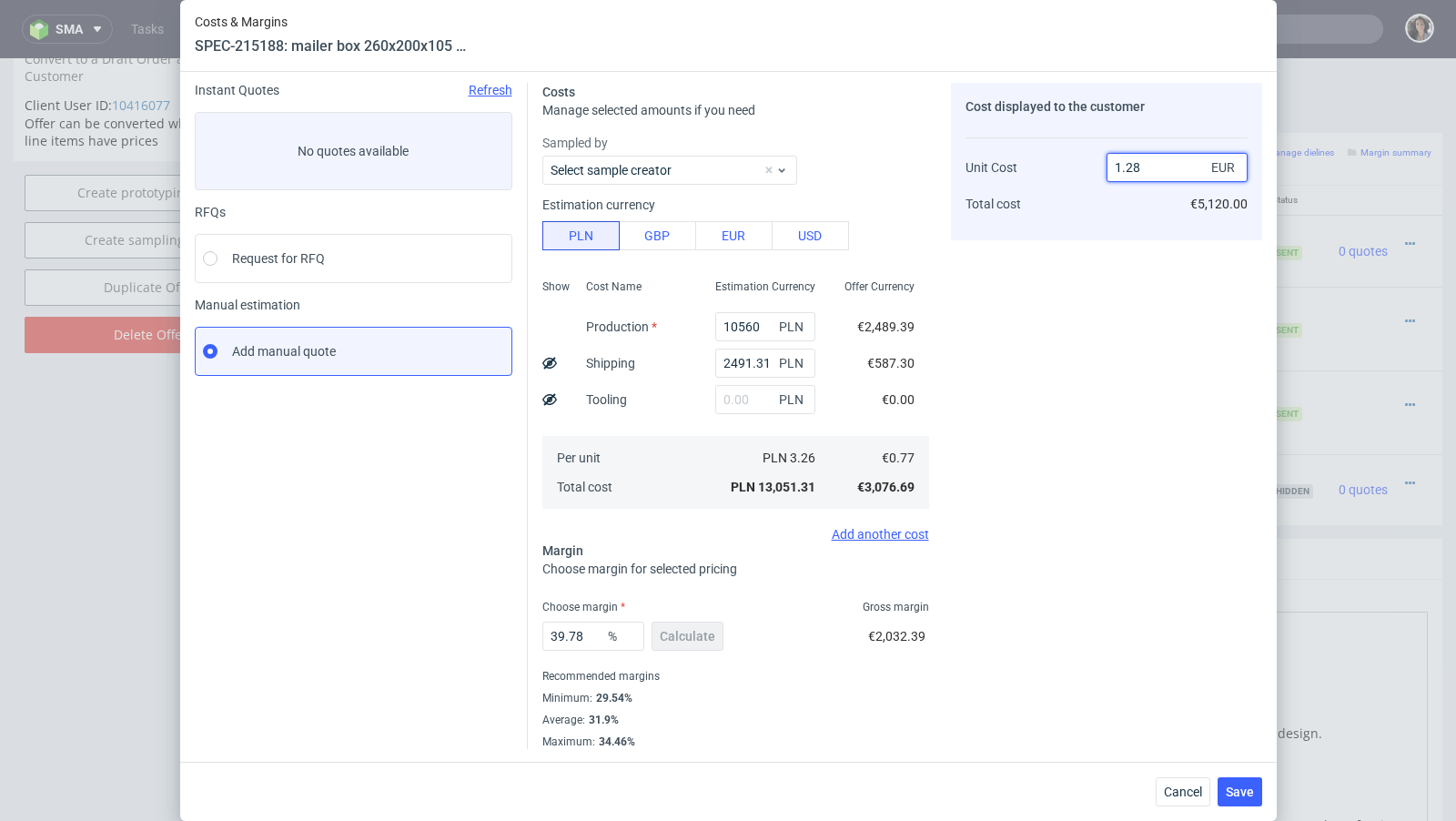
click at [1141, 165] on input "1.28" at bounding box center [1176, 167] width 141 height 29
type input "1.29"
type input "40.310077519379846"
type input "1.29"
click at [1246, 800] on button "Save" at bounding box center [1239, 792] width 45 height 29
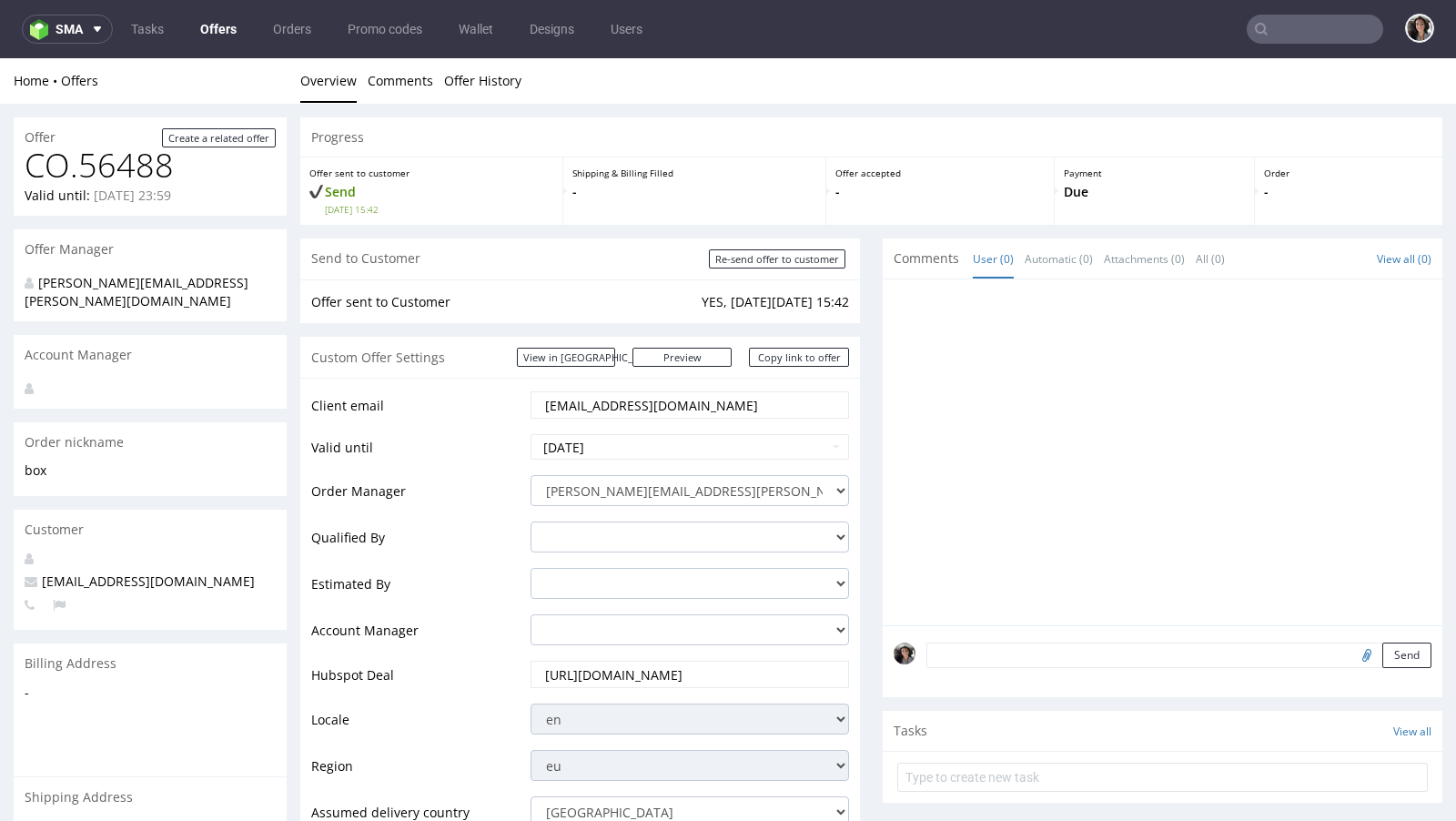
scroll to position [0, 0]
click at [661, 404] on input "[EMAIL_ADDRESS][DOMAIN_NAME]" at bounding box center [689, 405] width 293 height 26
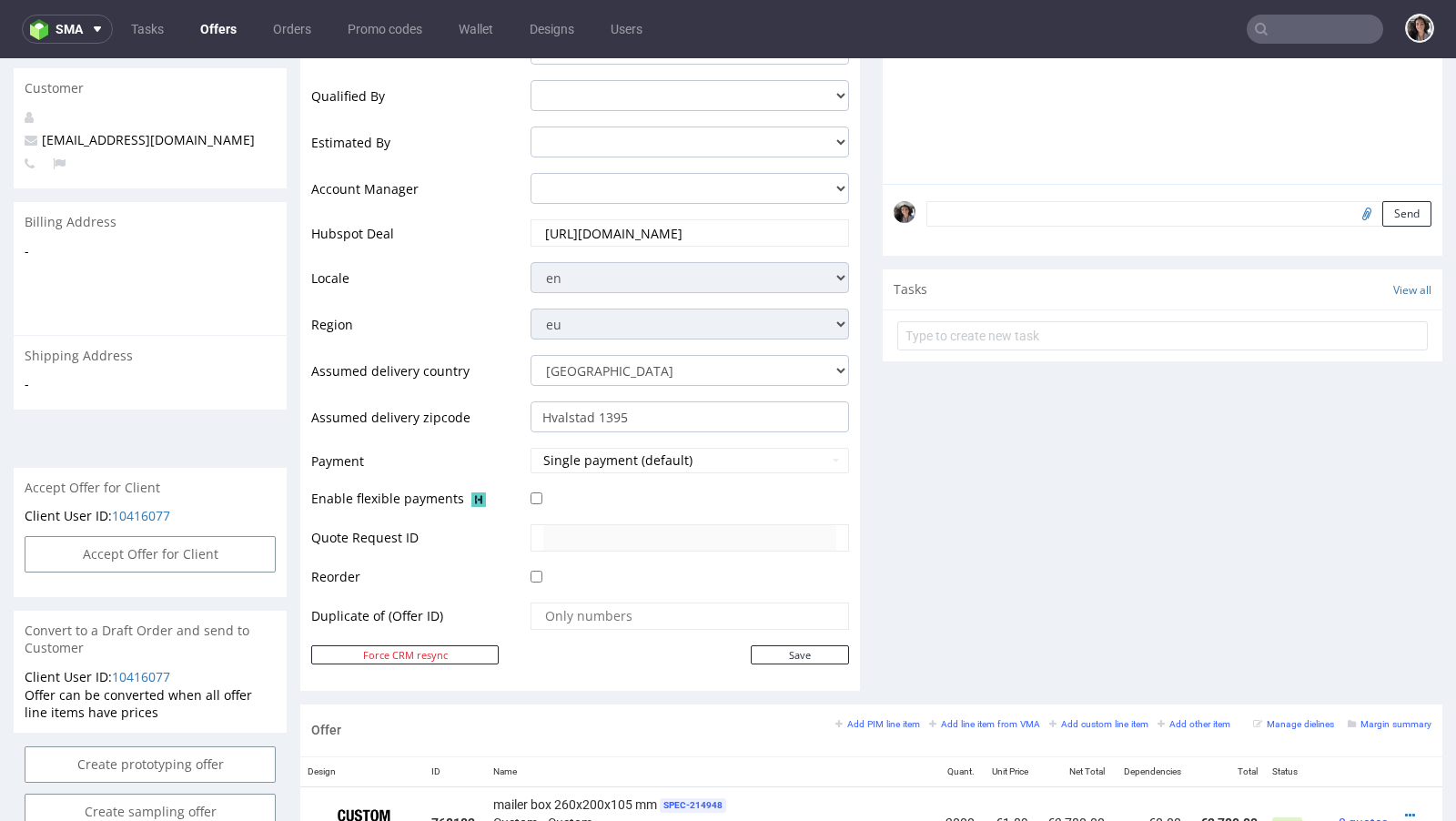
scroll to position [880, 0]
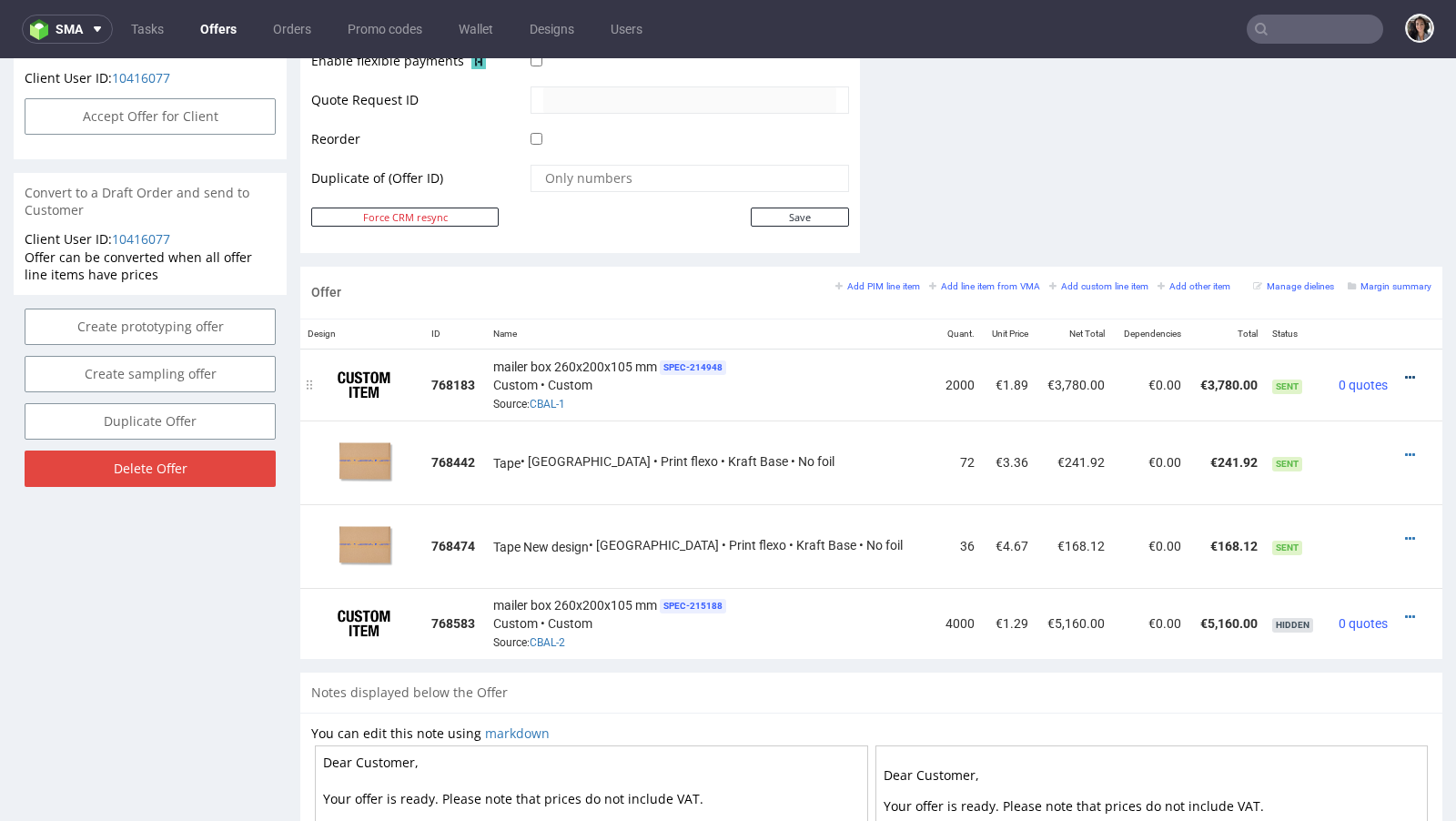
click at [1405, 371] on icon at bounding box center [1409, 378] width 10 height 13
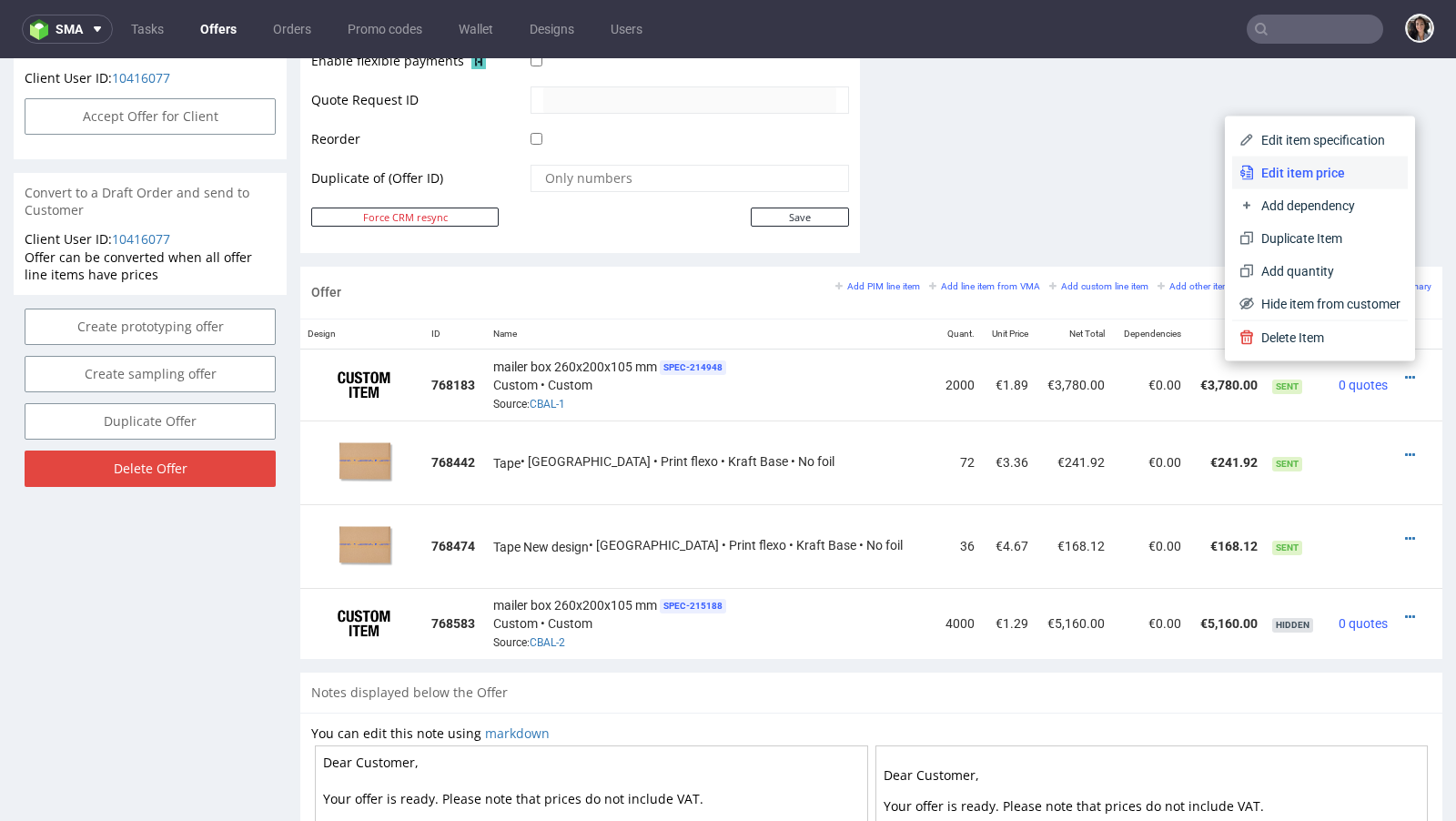
click at [1290, 170] on span "Edit item price" at bounding box center [1327, 173] width 146 height 18
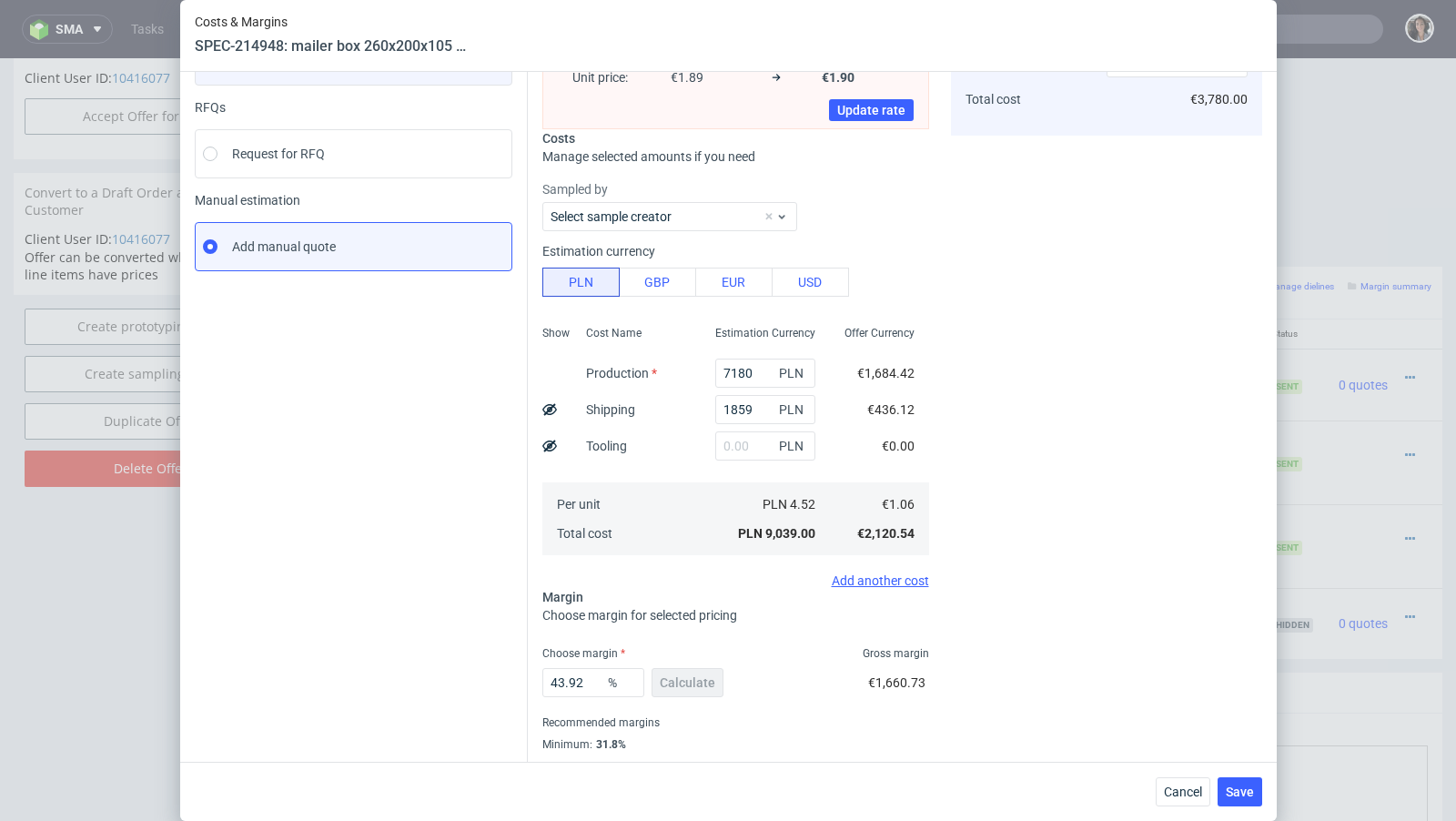
scroll to position [212, 0]
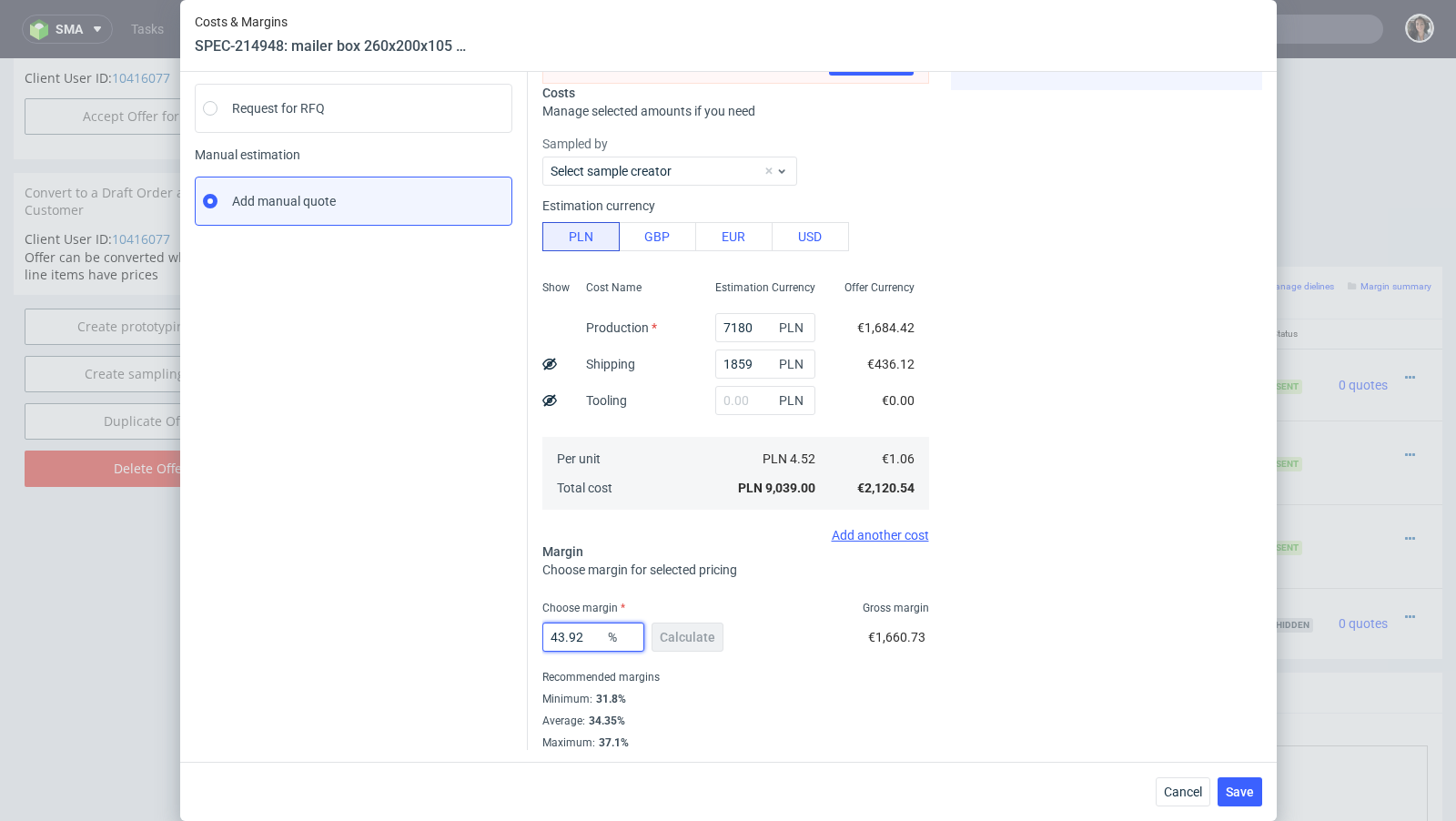
drag, startPoint x: 590, startPoint y: 632, endPoint x: 529, endPoint y: 632, distance: 61.0
click at [533, 632] on div "Exchange rate changed between initial creation of the item and today. Do you wa…" at bounding box center [894, 334] width 734 height 832
click at [1173, 791] on span "Cancel" at bounding box center [1183, 792] width 38 height 13
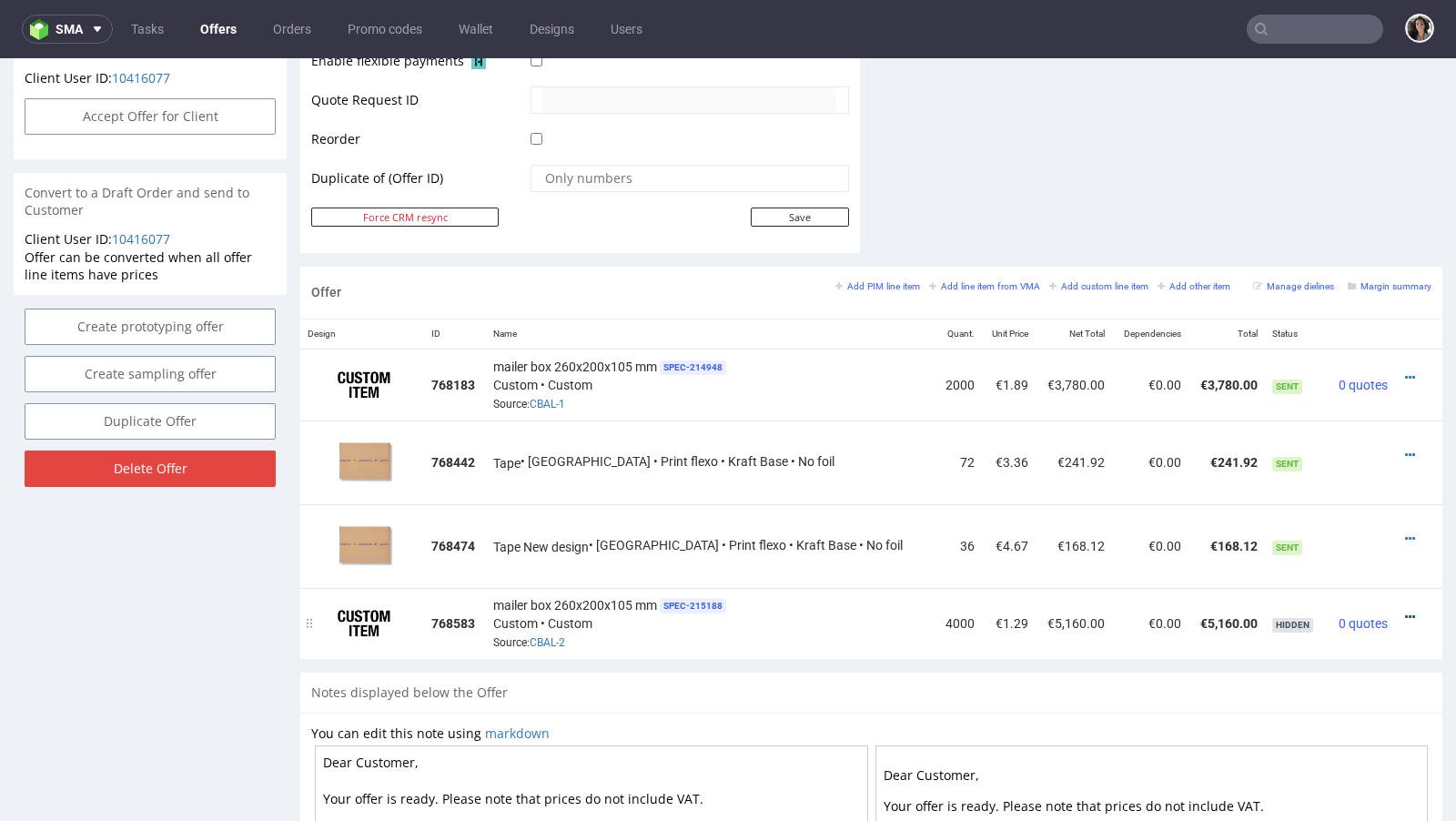
click at [1405, 611] on icon at bounding box center [1409, 617] width 10 height 13
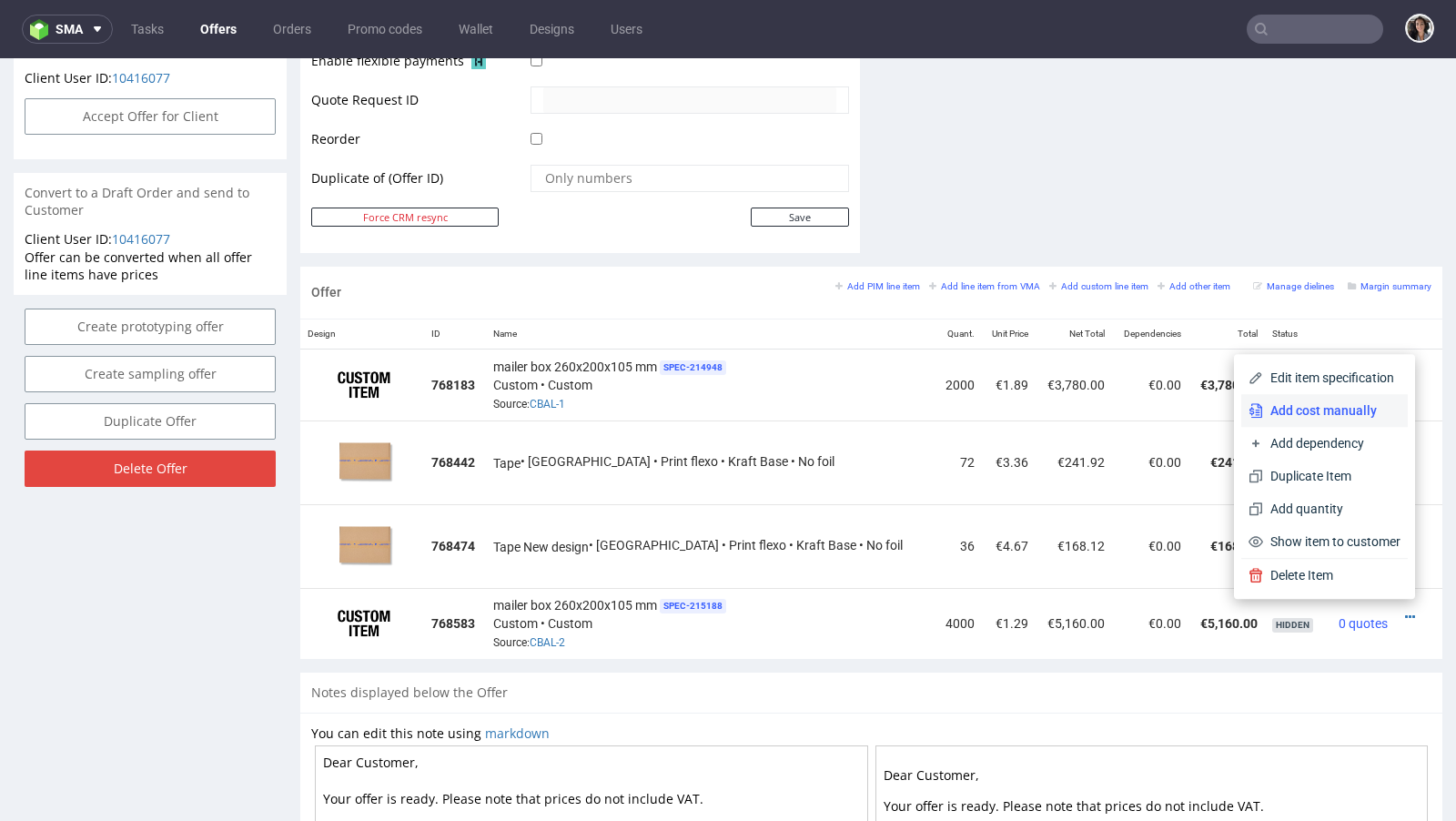
click at [1318, 410] on span "Add cost manually" at bounding box center [1332, 410] width 137 height 18
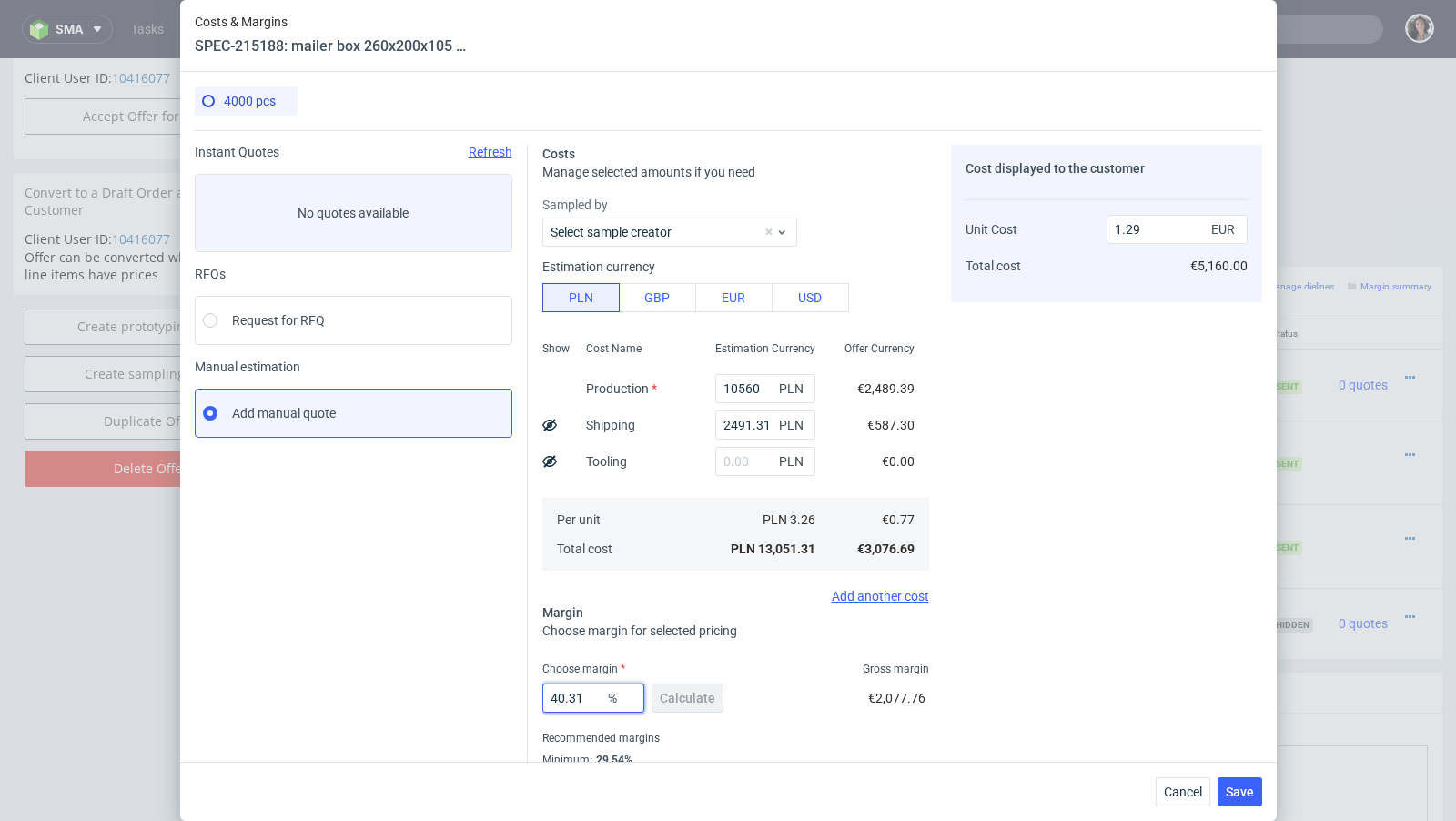
click at [569, 696] on input "40.31" at bounding box center [592, 698] width 101 height 29
paste input "3.92"
type input "43.92"
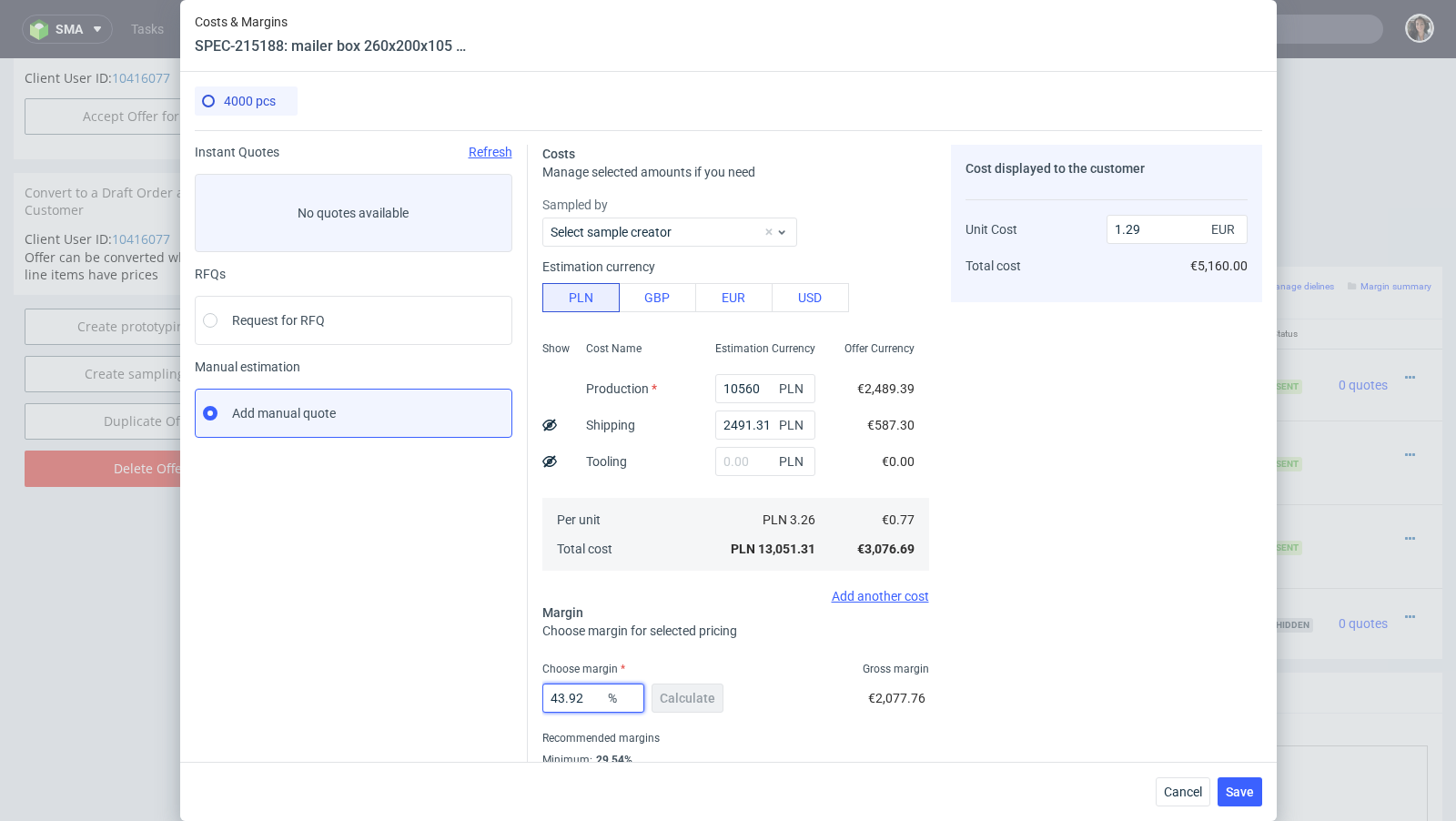
type input "1.37"
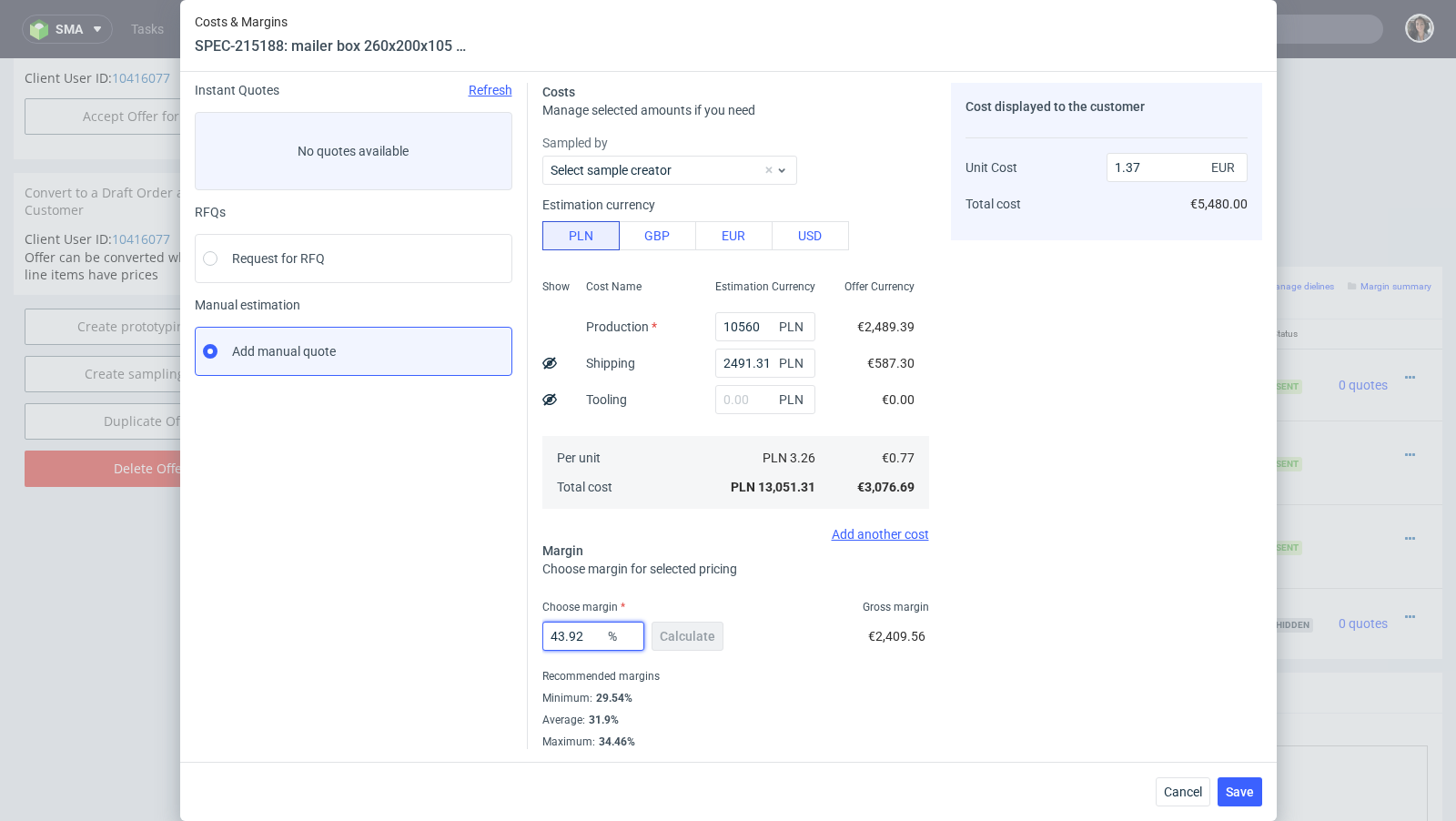
type input "43.92"
click at [1254, 785] on button "Save" at bounding box center [1239, 792] width 45 height 29
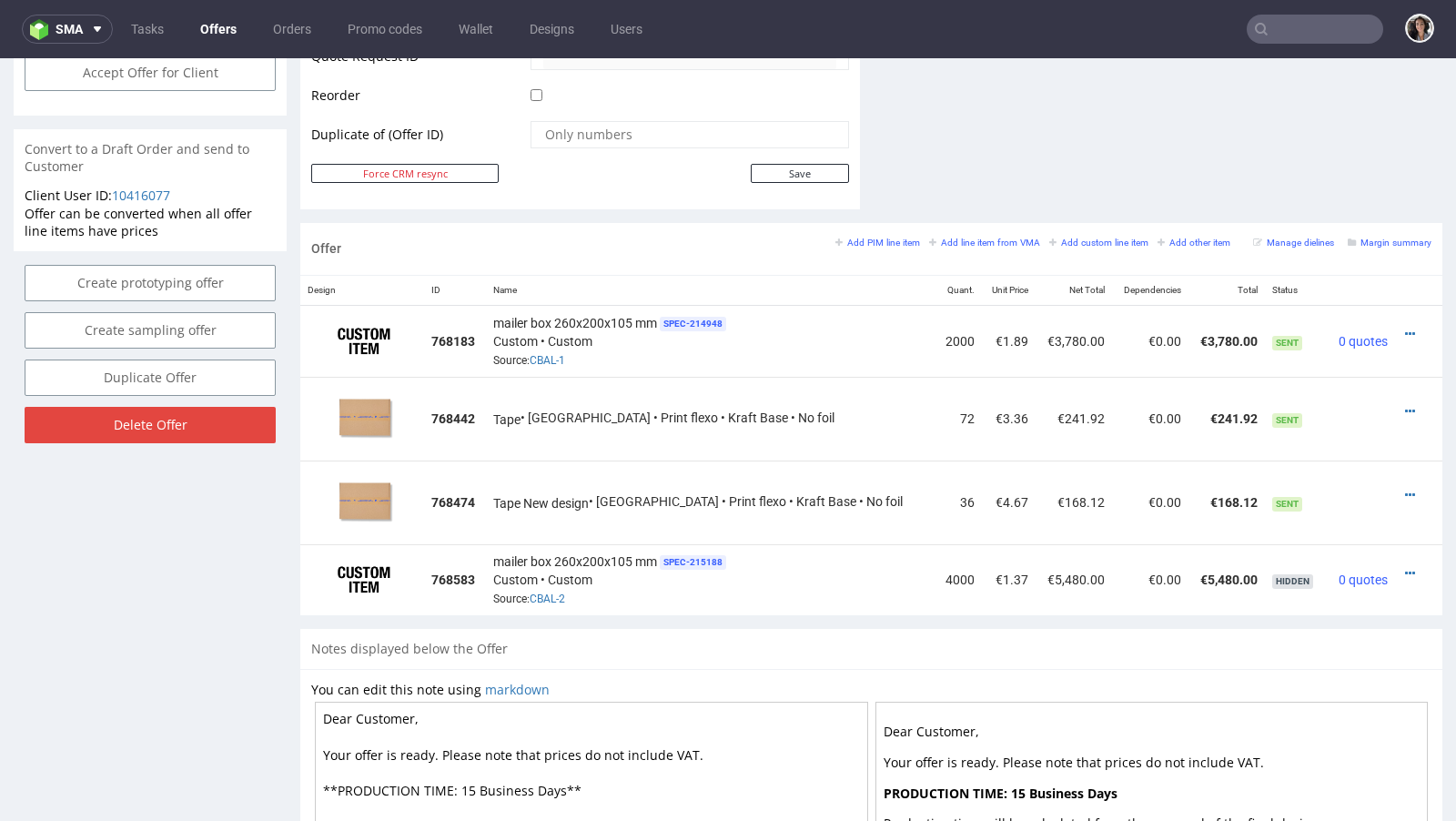
scroll to position [857, 0]
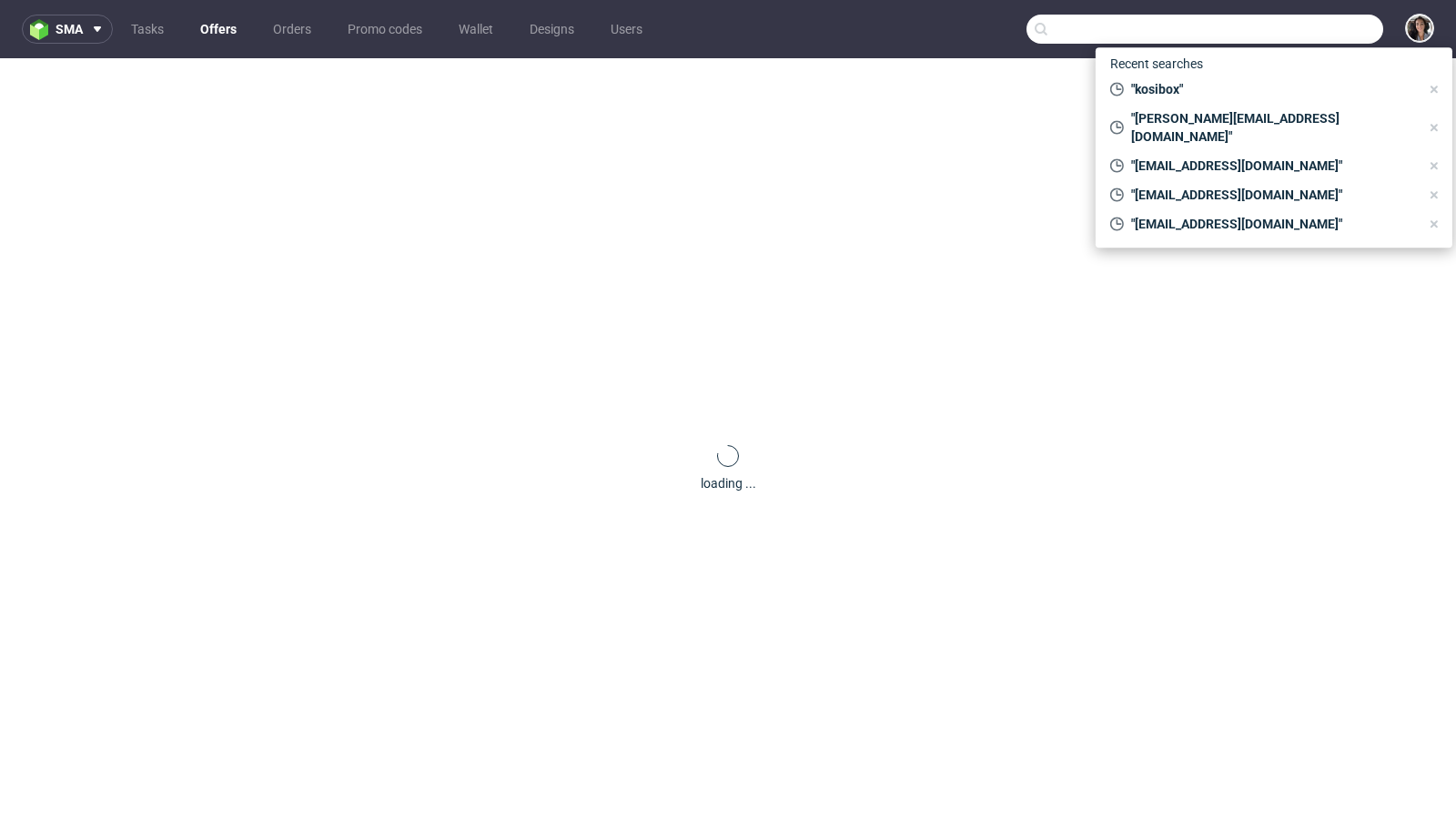
click at [1308, 33] on input "text" at bounding box center [1205, 29] width 356 height 29
paste input "[EMAIL_ADDRESS][DOMAIN_NAME]"
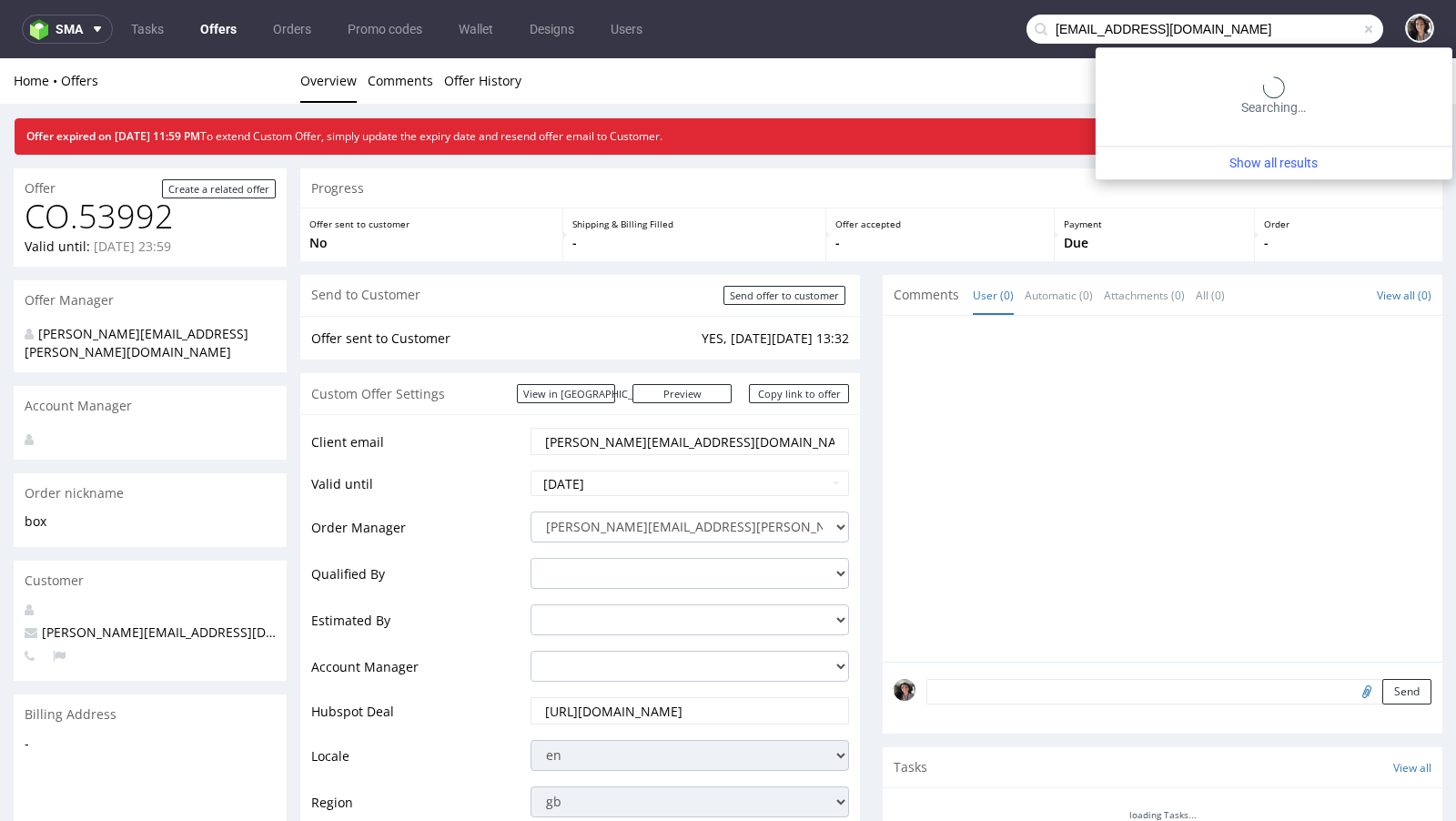
type input "[EMAIL_ADDRESS][DOMAIN_NAME]"
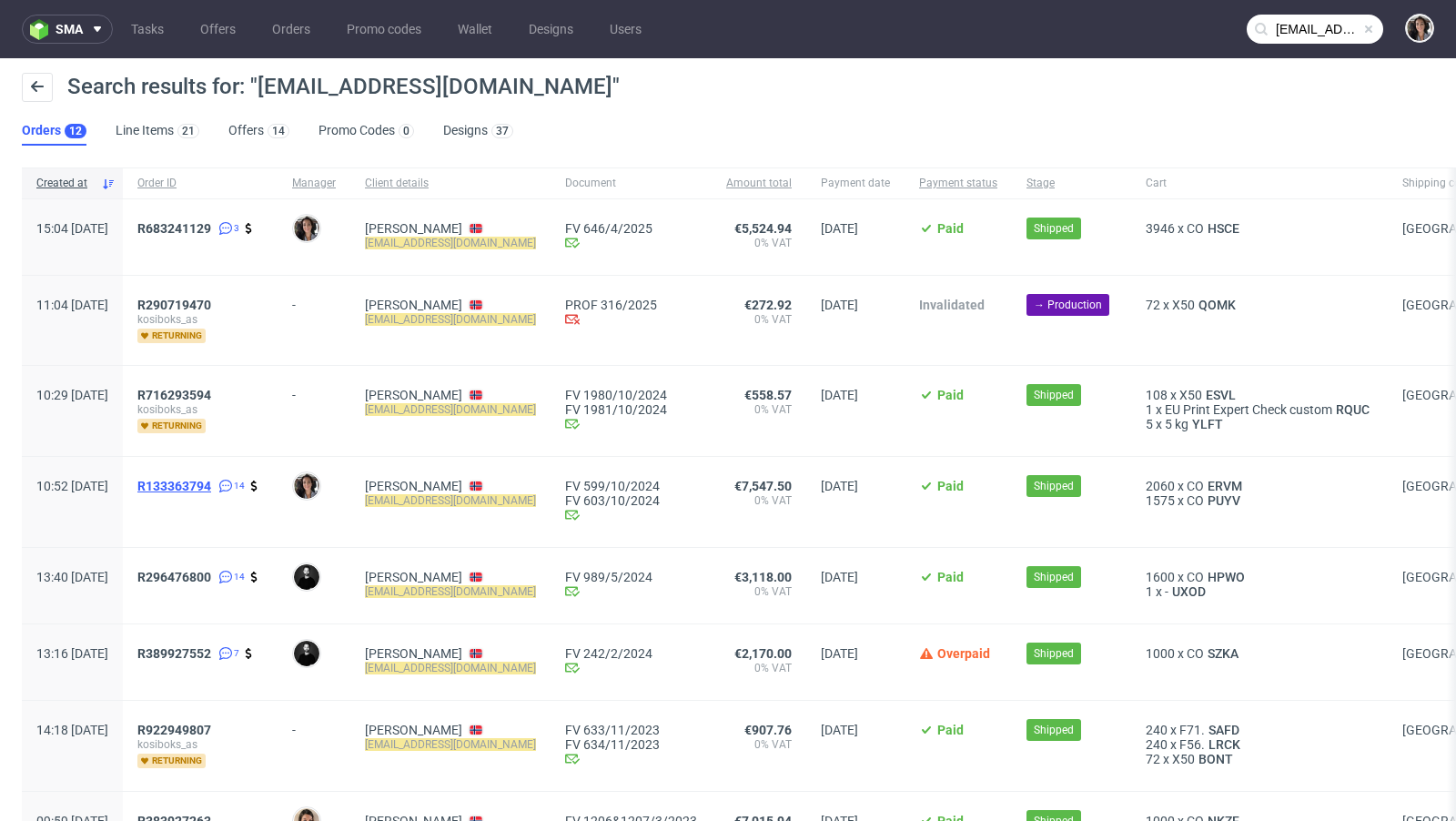
click at [211, 485] on span "R133363794" at bounding box center [174, 486] width 74 height 15
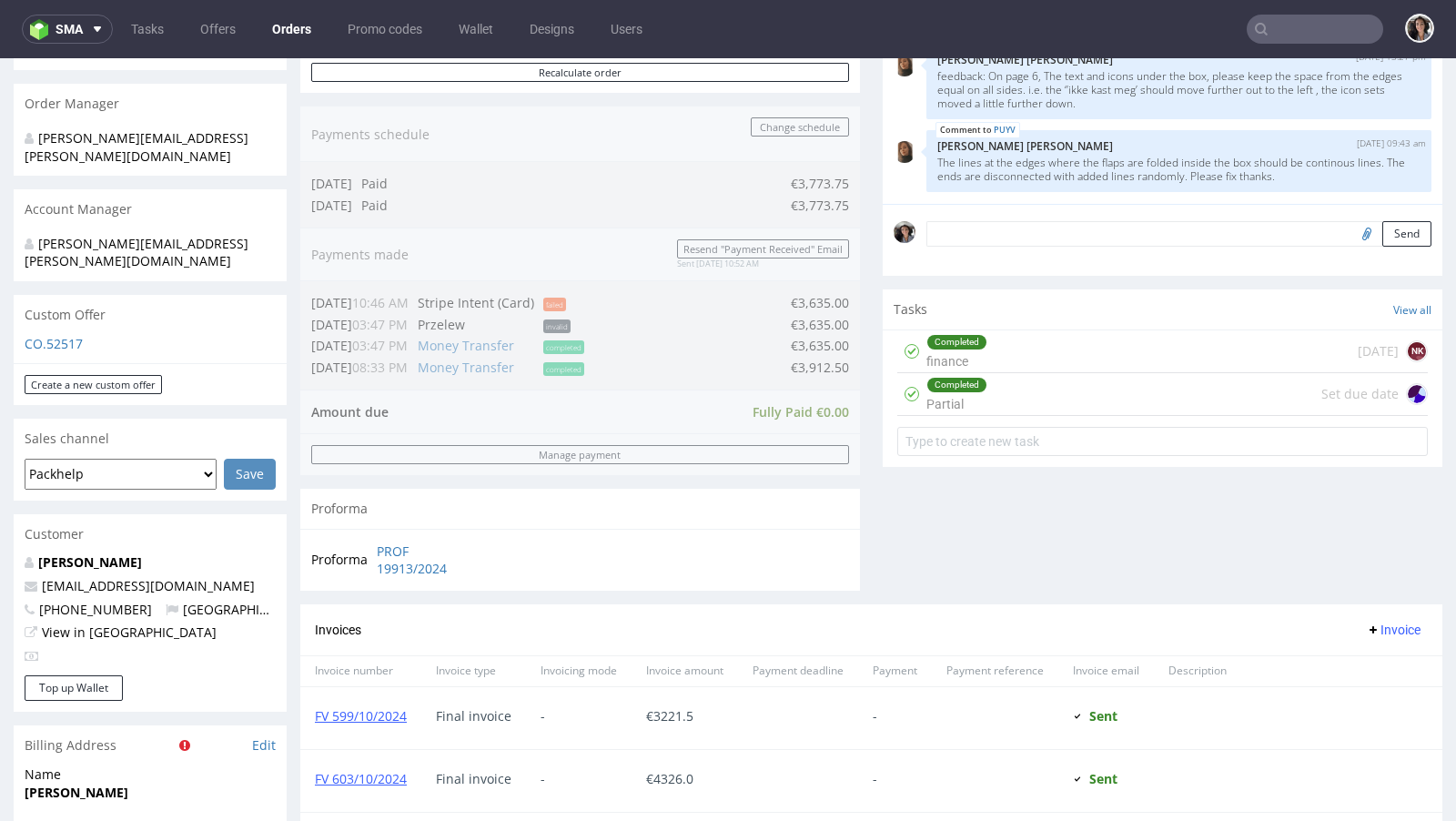
scroll to position [869, 0]
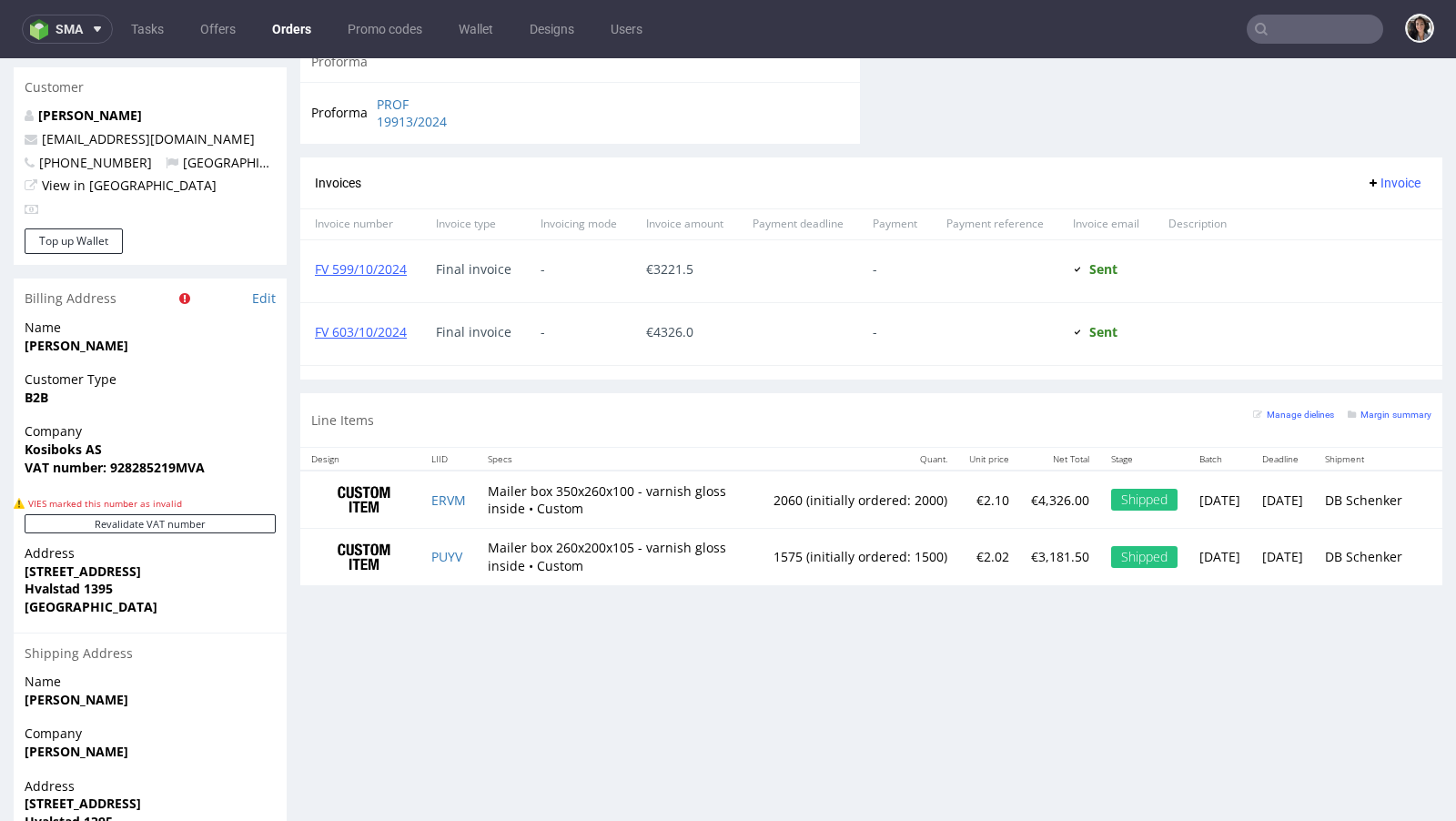
type input "[EMAIL_ADDRESS][DOMAIN_NAME]"
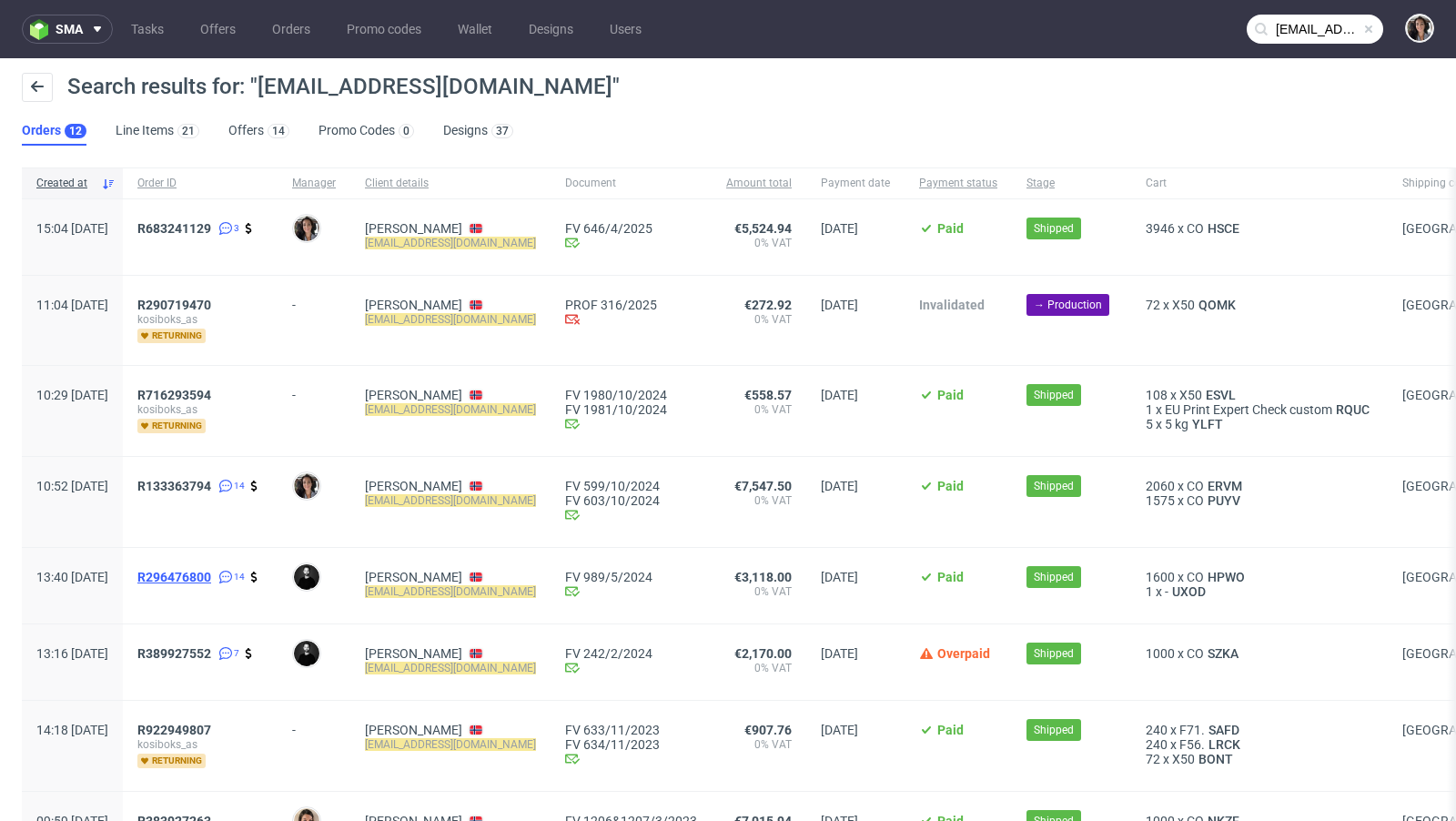
click at [211, 580] on span "R296476800" at bounding box center [174, 577] width 74 height 15
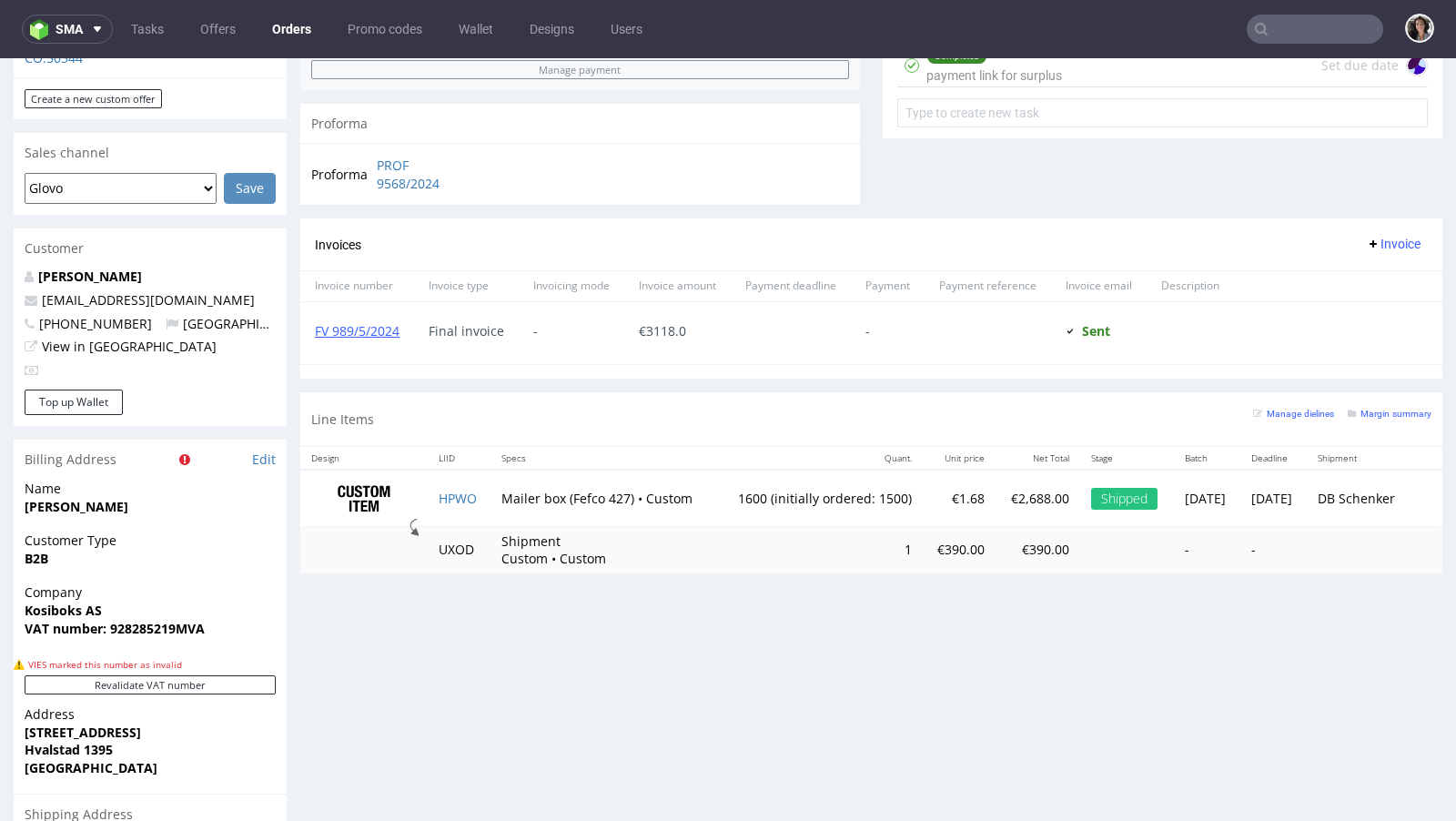
scroll to position [841, 0]
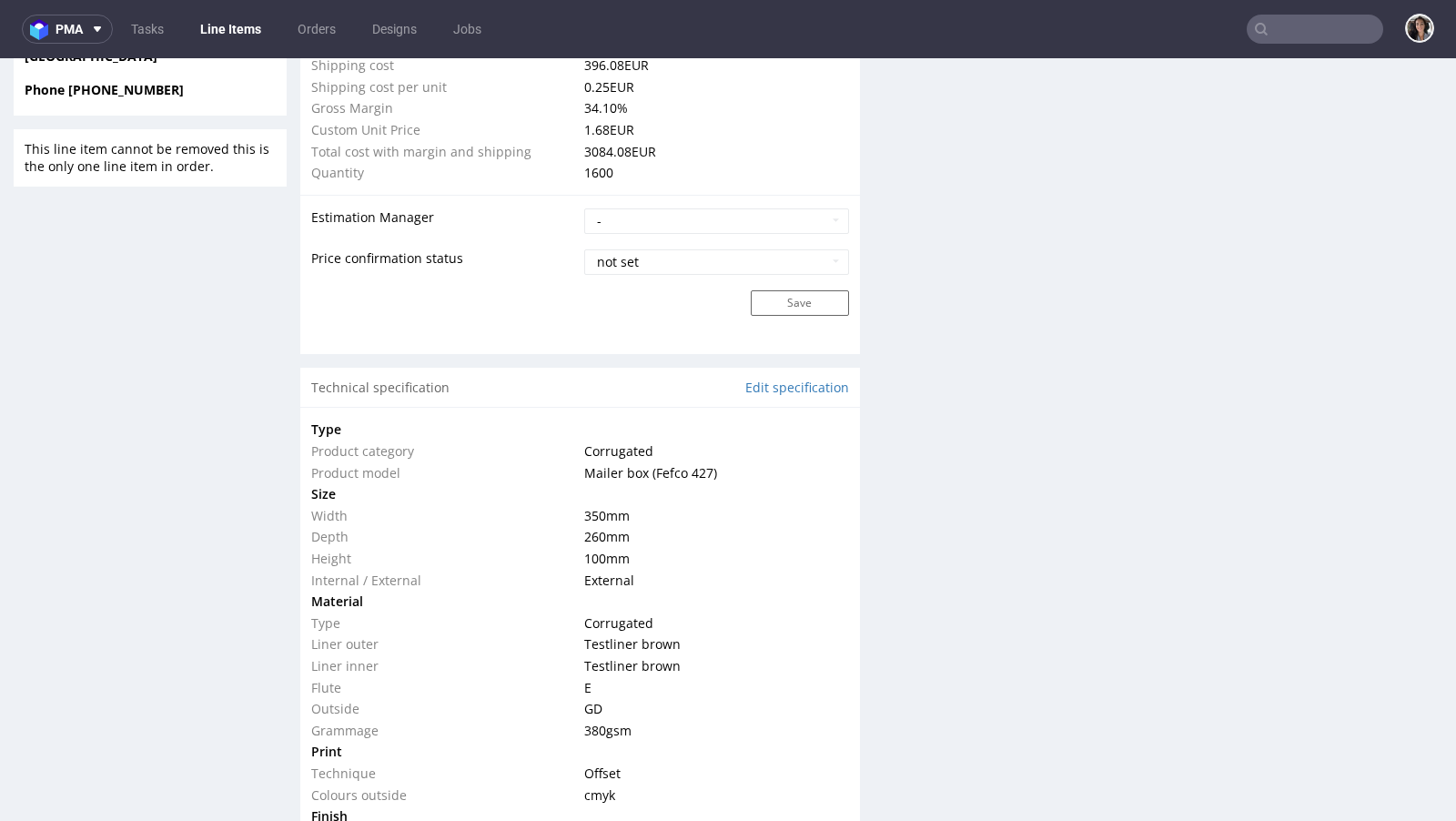
scroll to position [1772, 0]
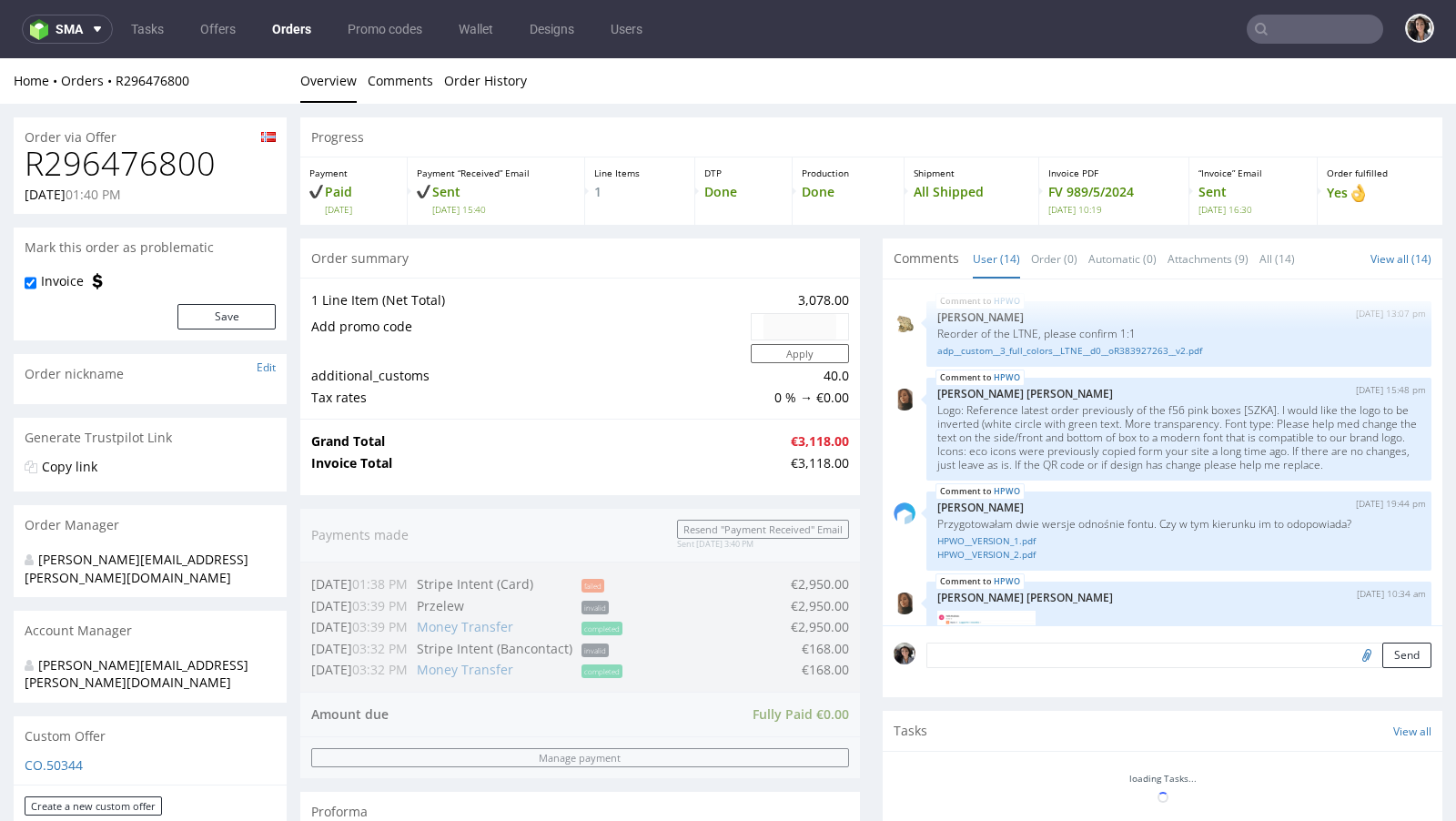
scroll to position [992, 0]
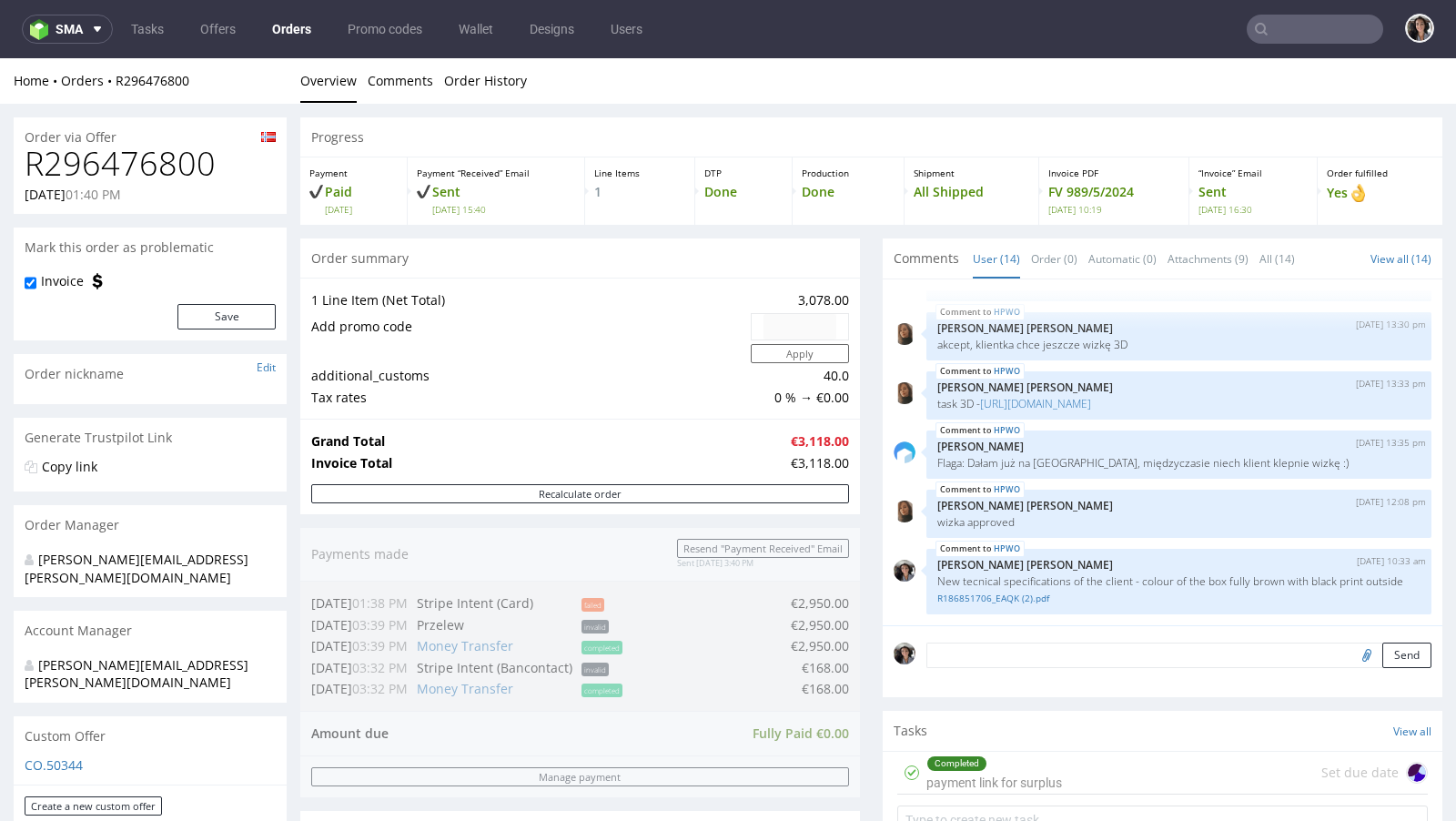
type input "[EMAIL_ADDRESS][DOMAIN_NAME]"
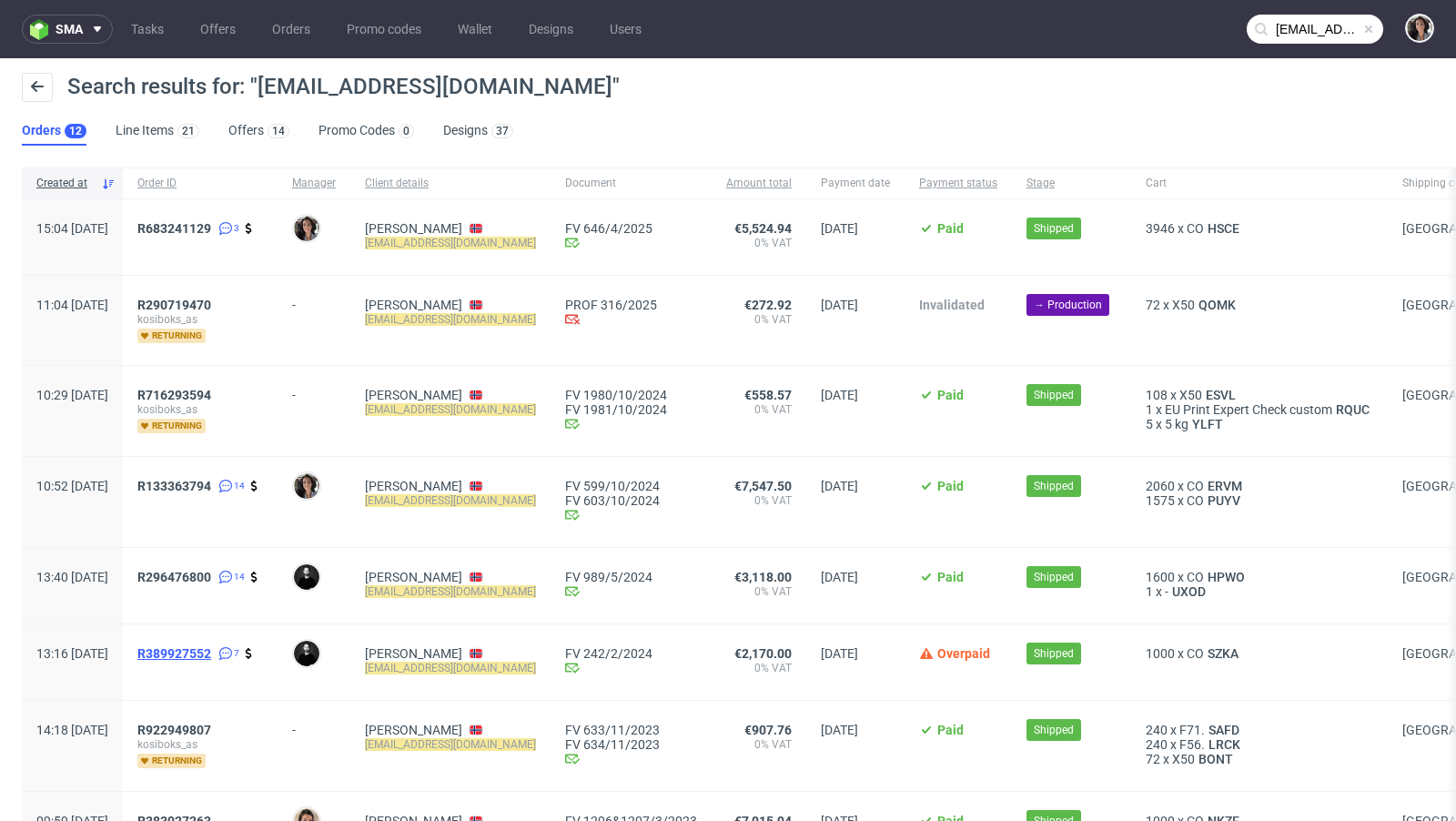
click at [211, 648] on span "R389927552" at bounding box center [174, 654] width 74 height 15
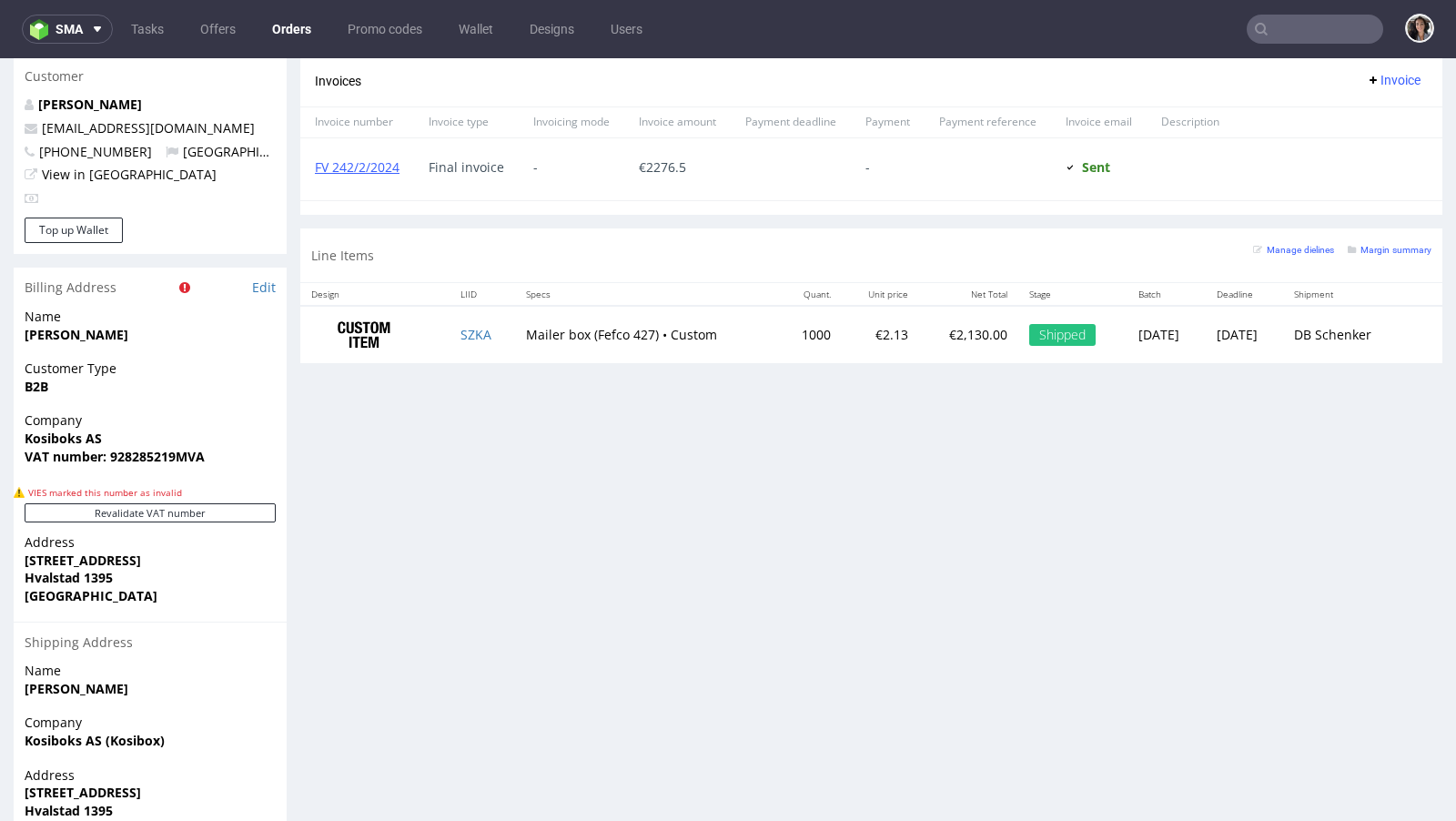
scroll to position [861, 0]
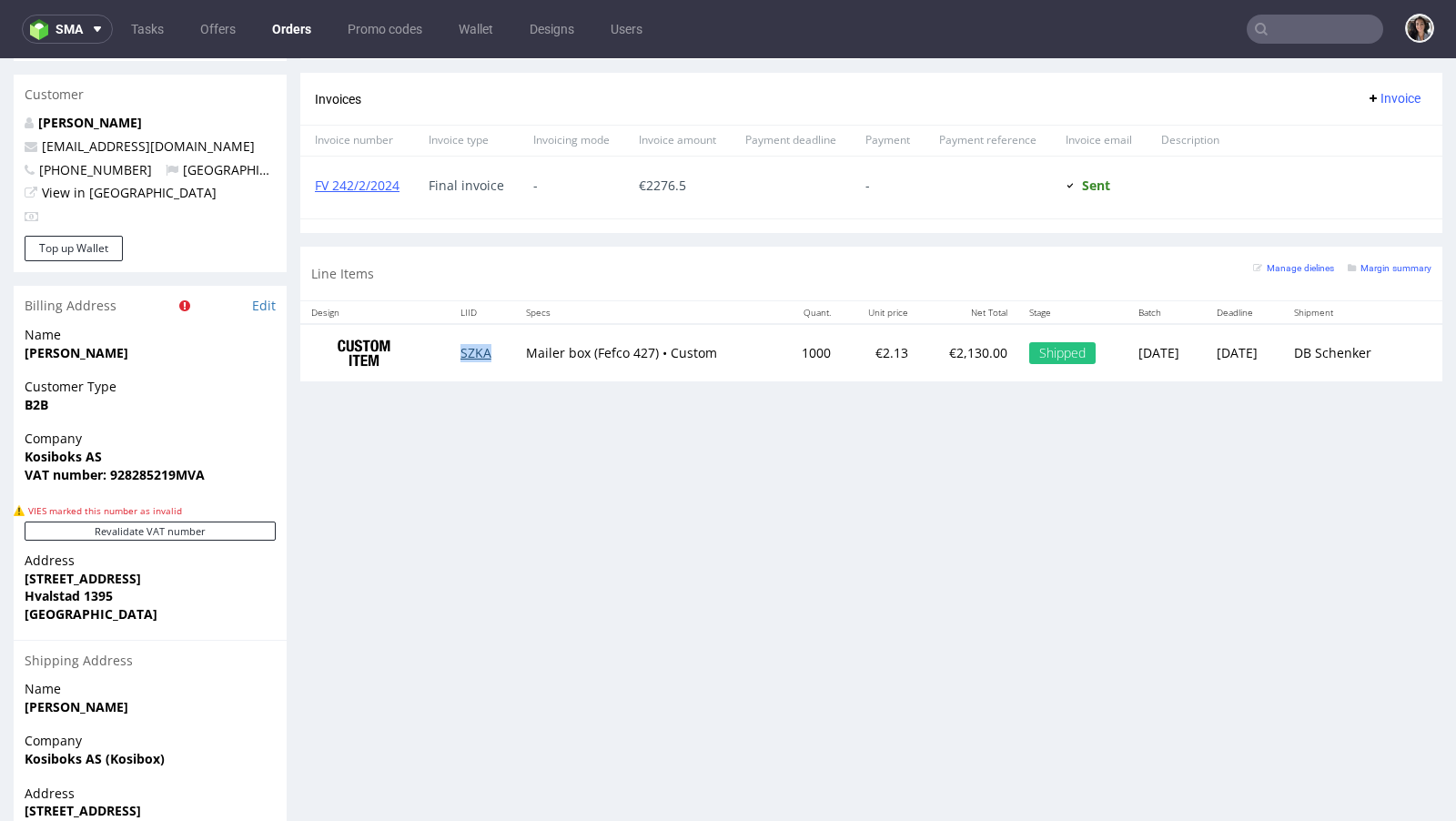
click at [462, 354] on td "SZKA" at bounding box center [483, 352] width 66 height 58
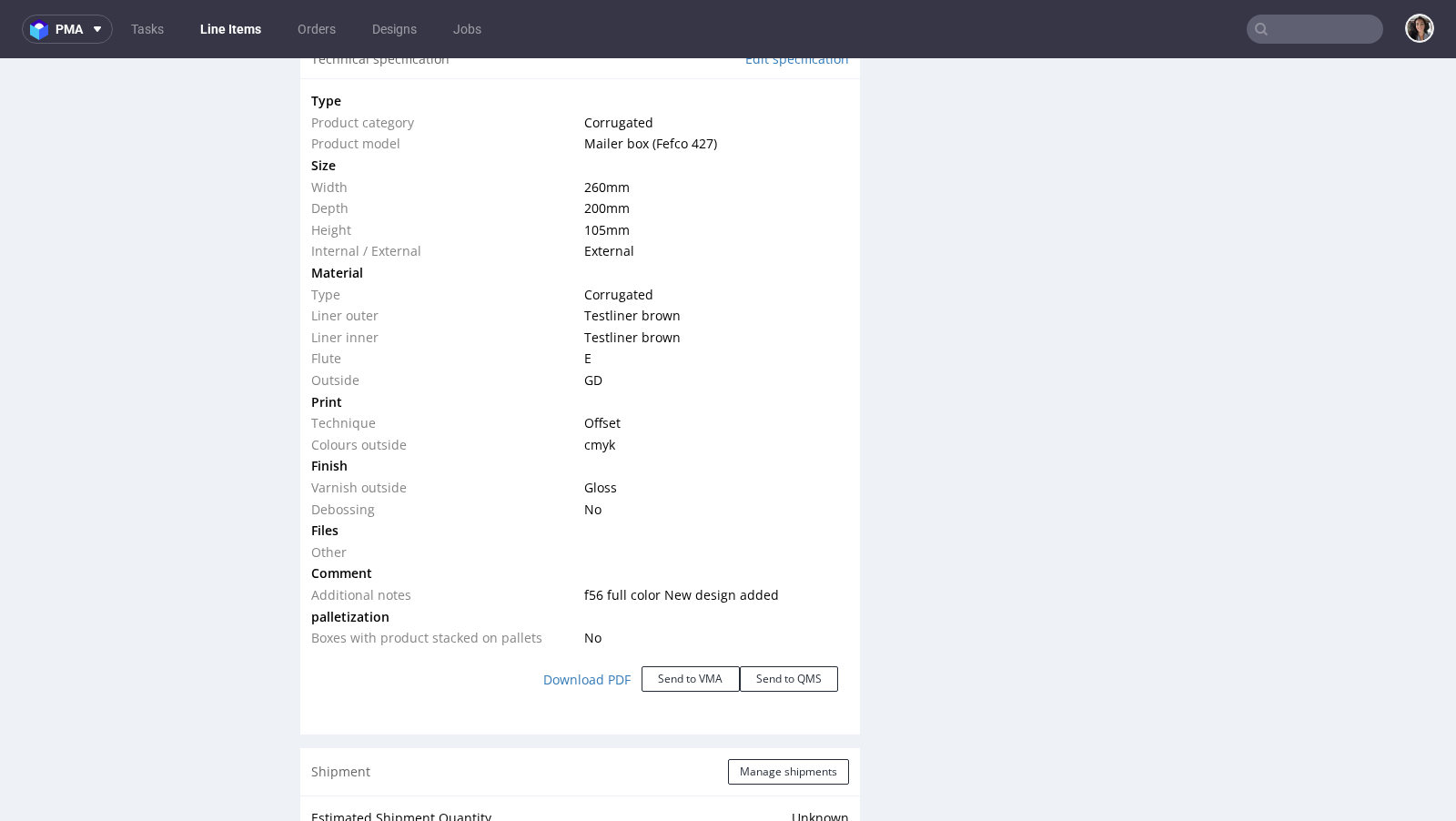
scroll to position [1660, 0]
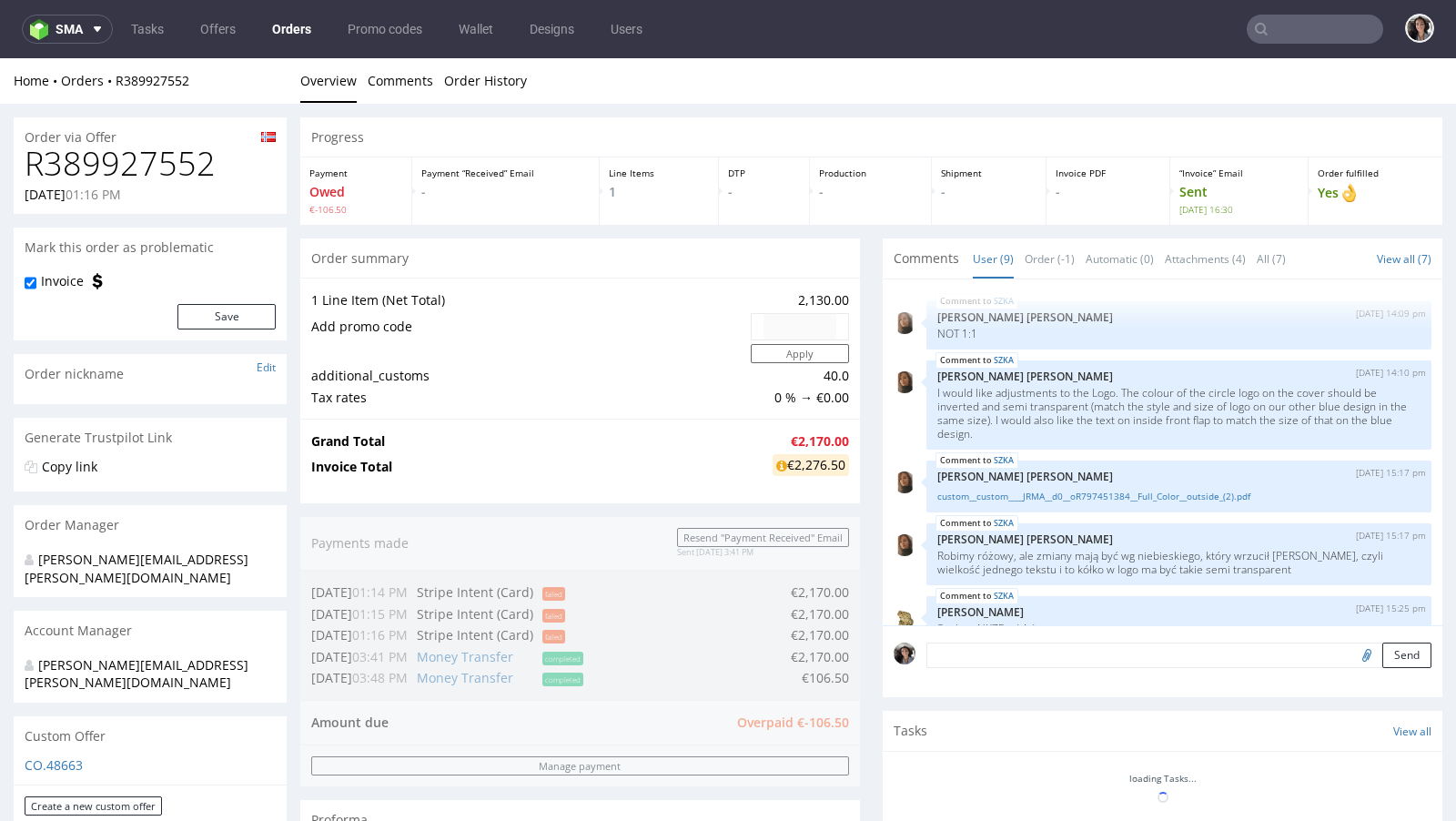
scroll to position [332, 0]
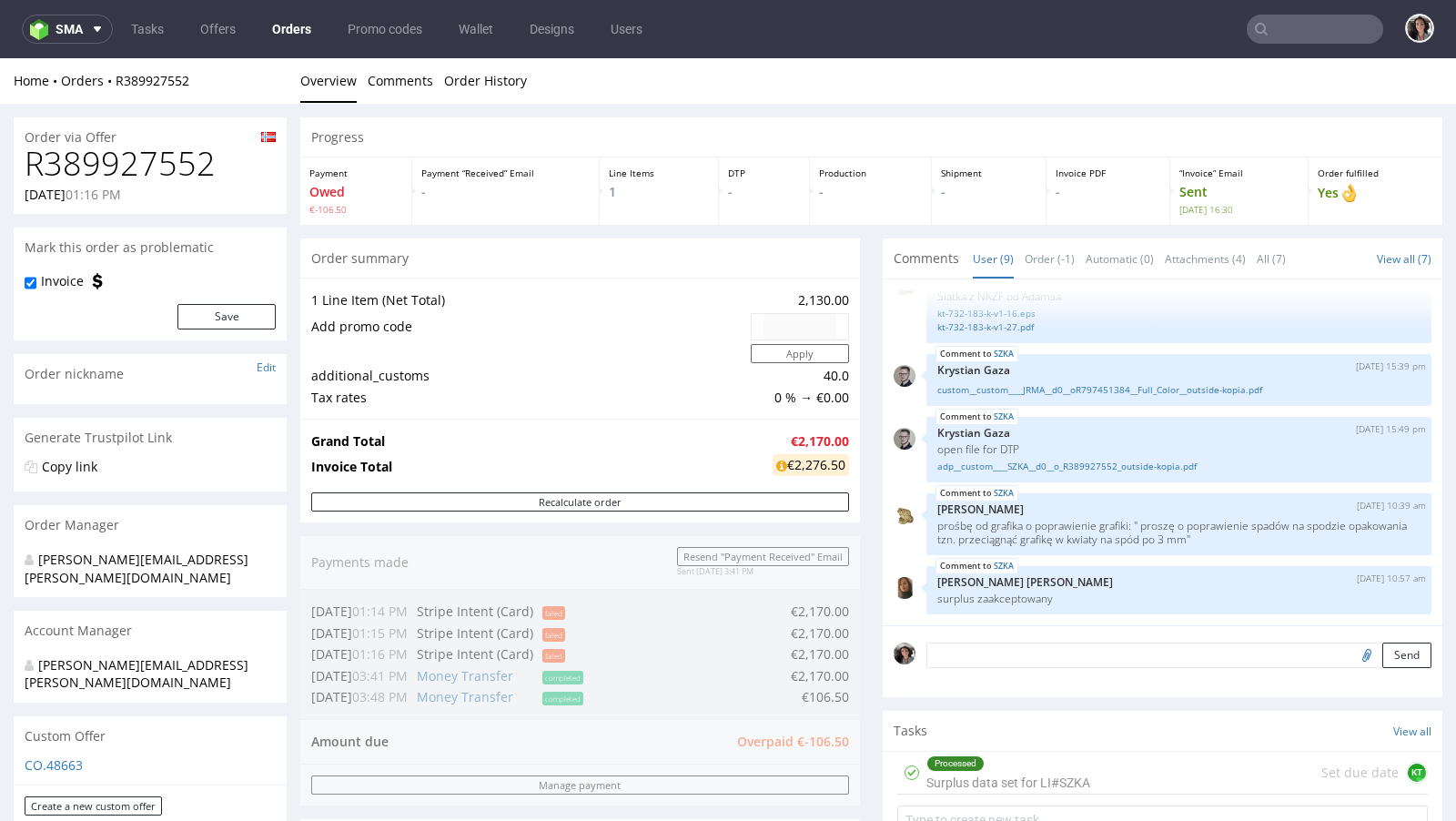
type input "[EMAIL_ADDRESS][DOMAIN_NAME]"
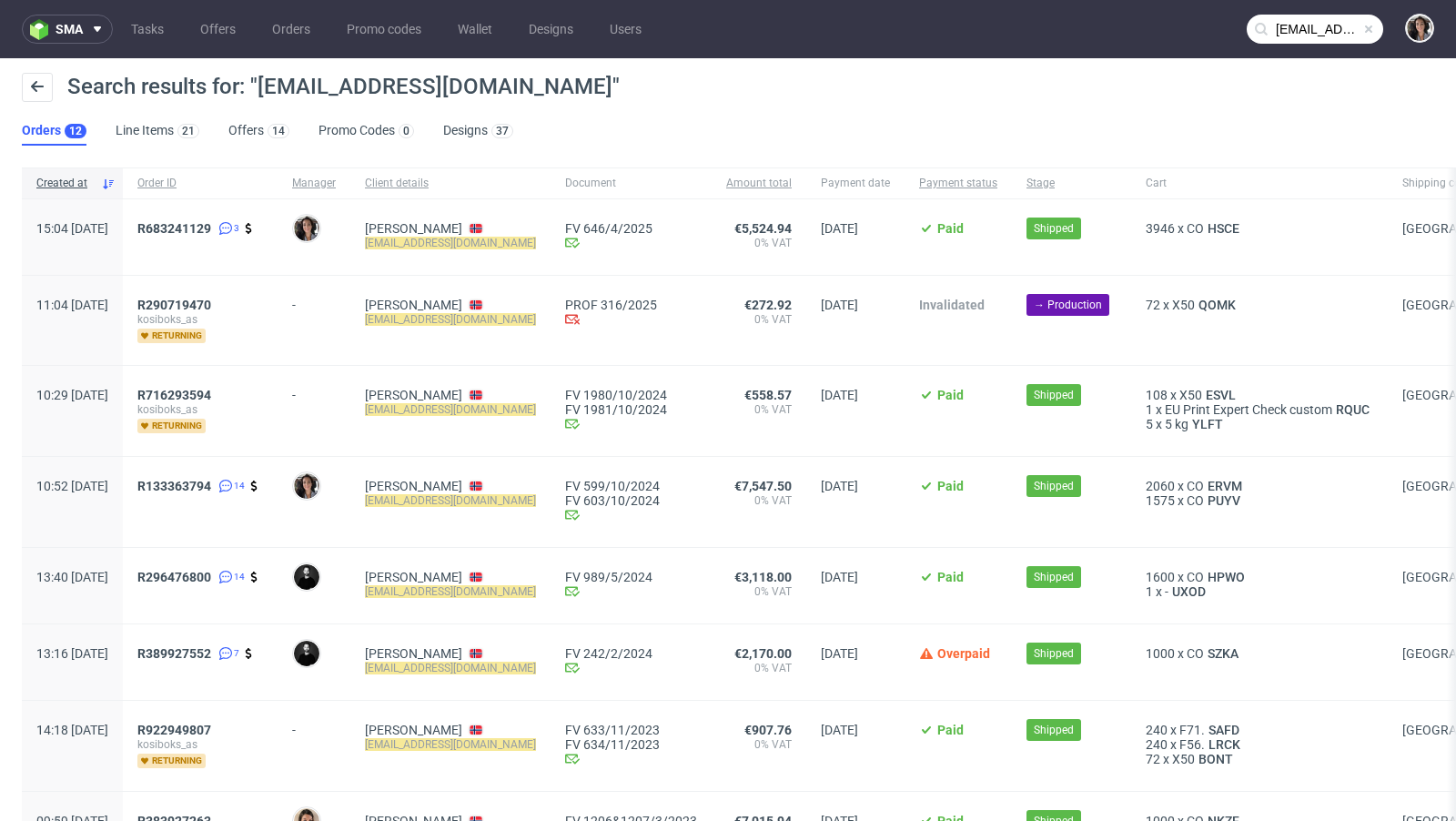
scroll to position [189, 0]
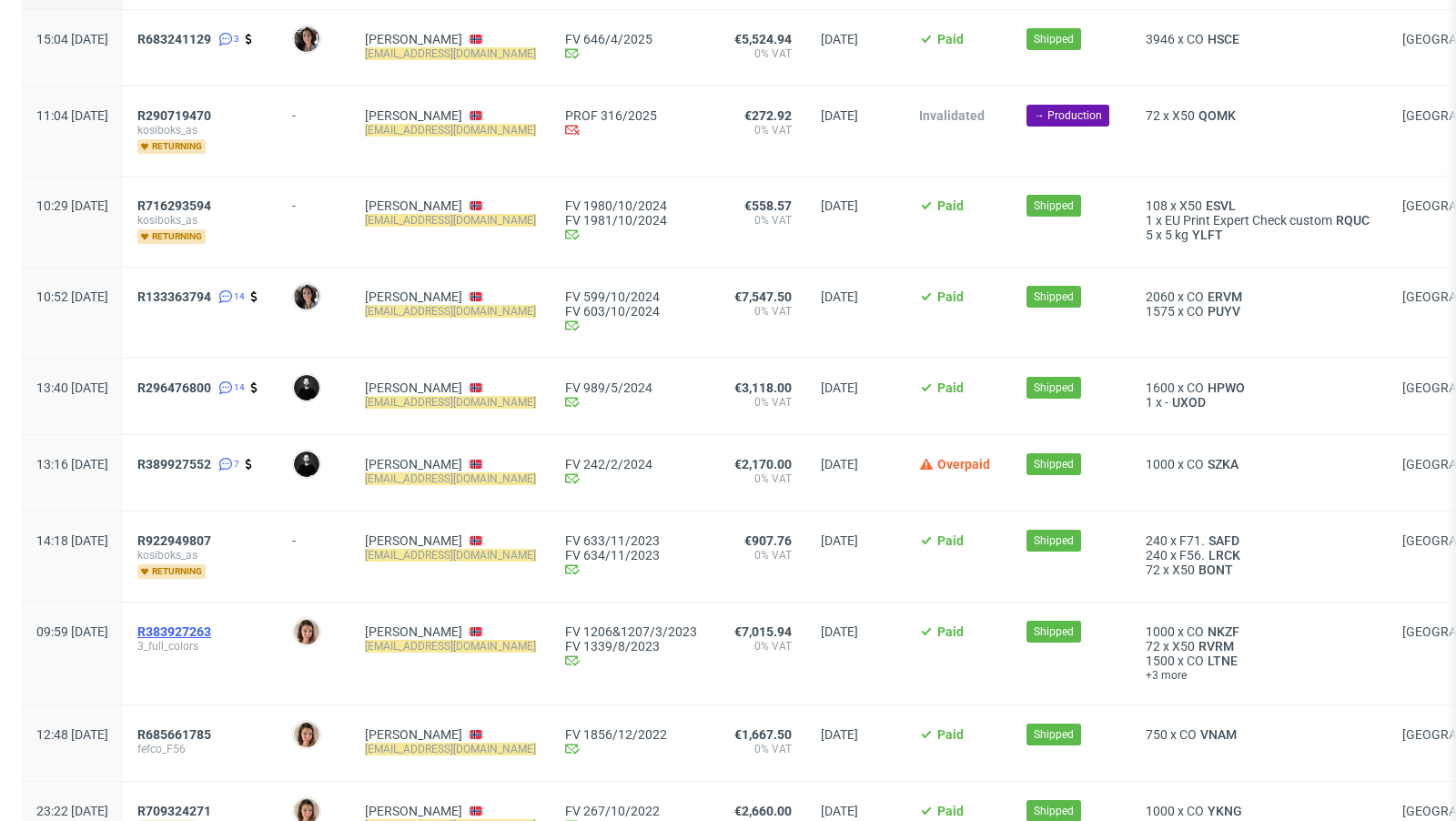
click at [211, 626] on span "R383927263" at bounding box center [174, 632] width 74 height 15
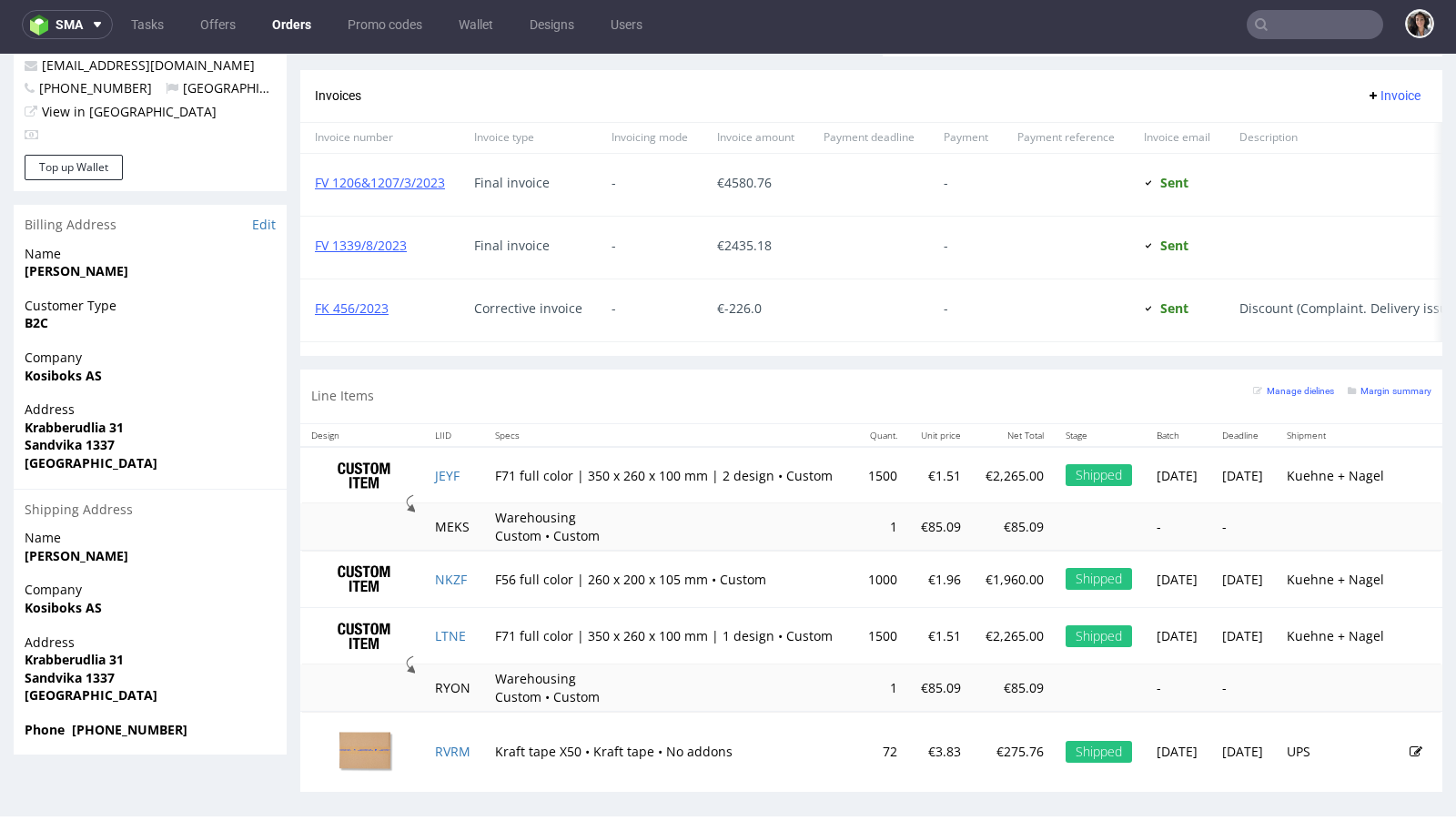
scroll to position [959, 0]
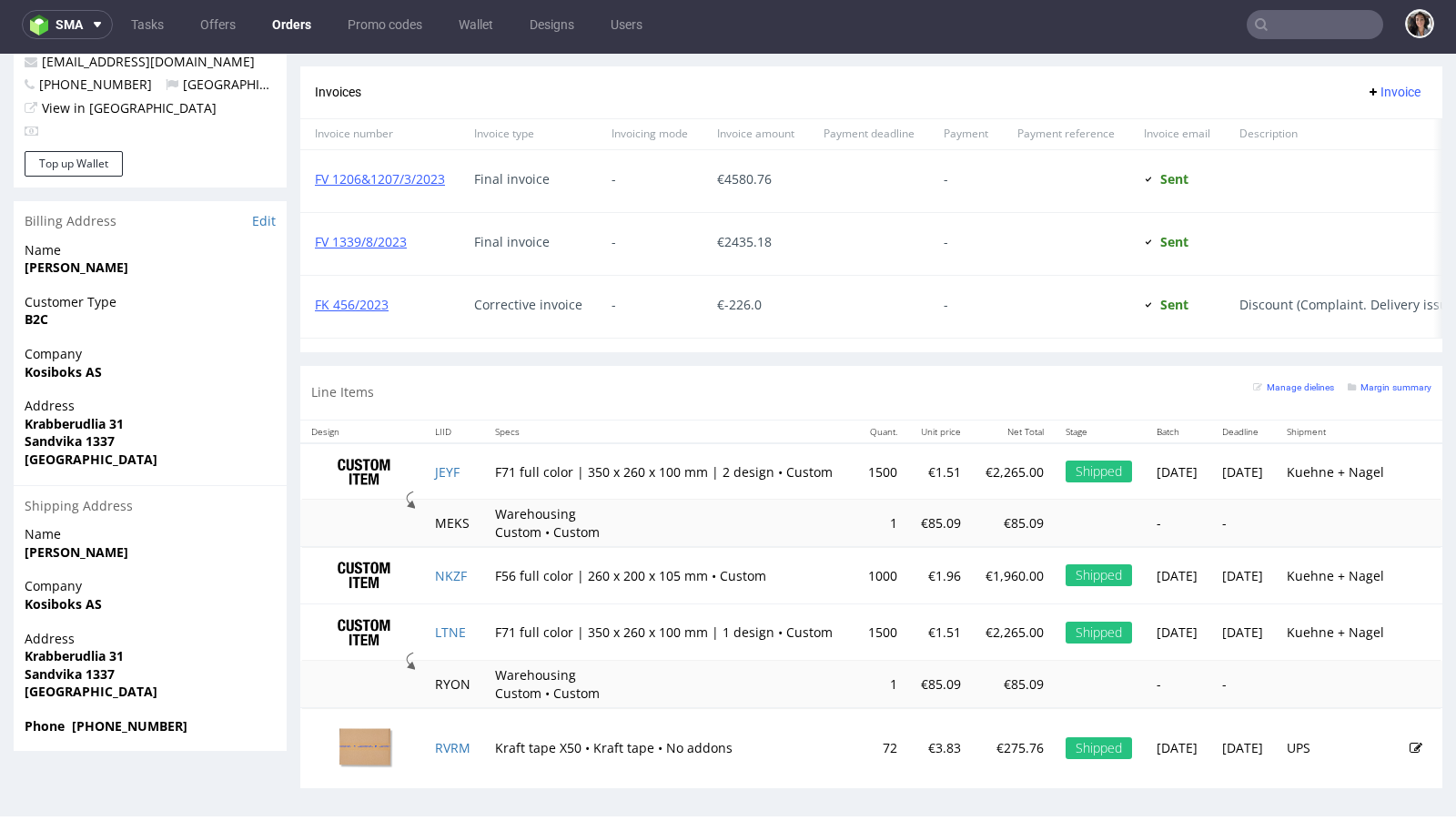
type input "hello@kosibox.no"
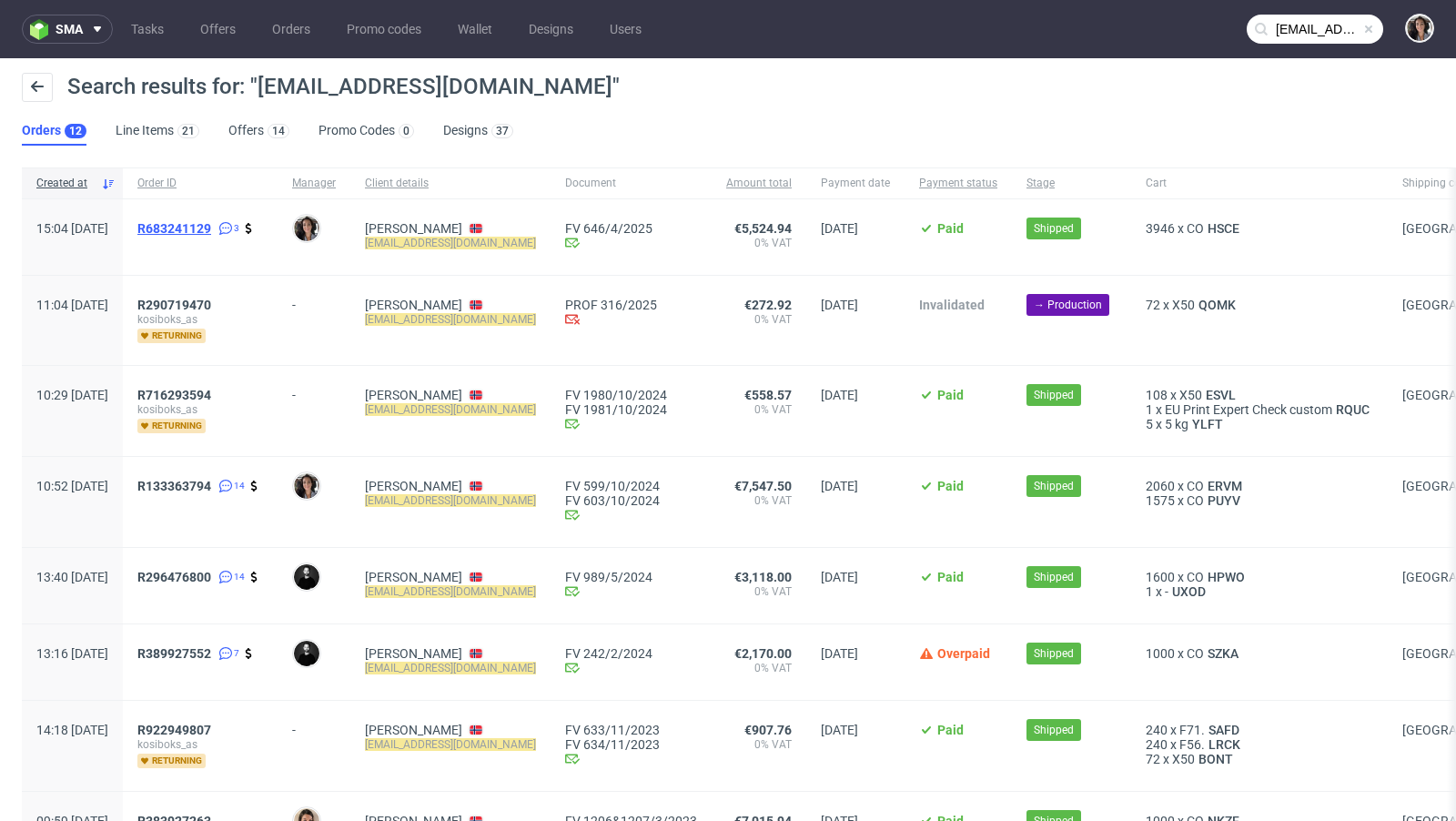
click at [211, 231] on span "R683241129" at bounding box center [174, 229] width 74 height 15
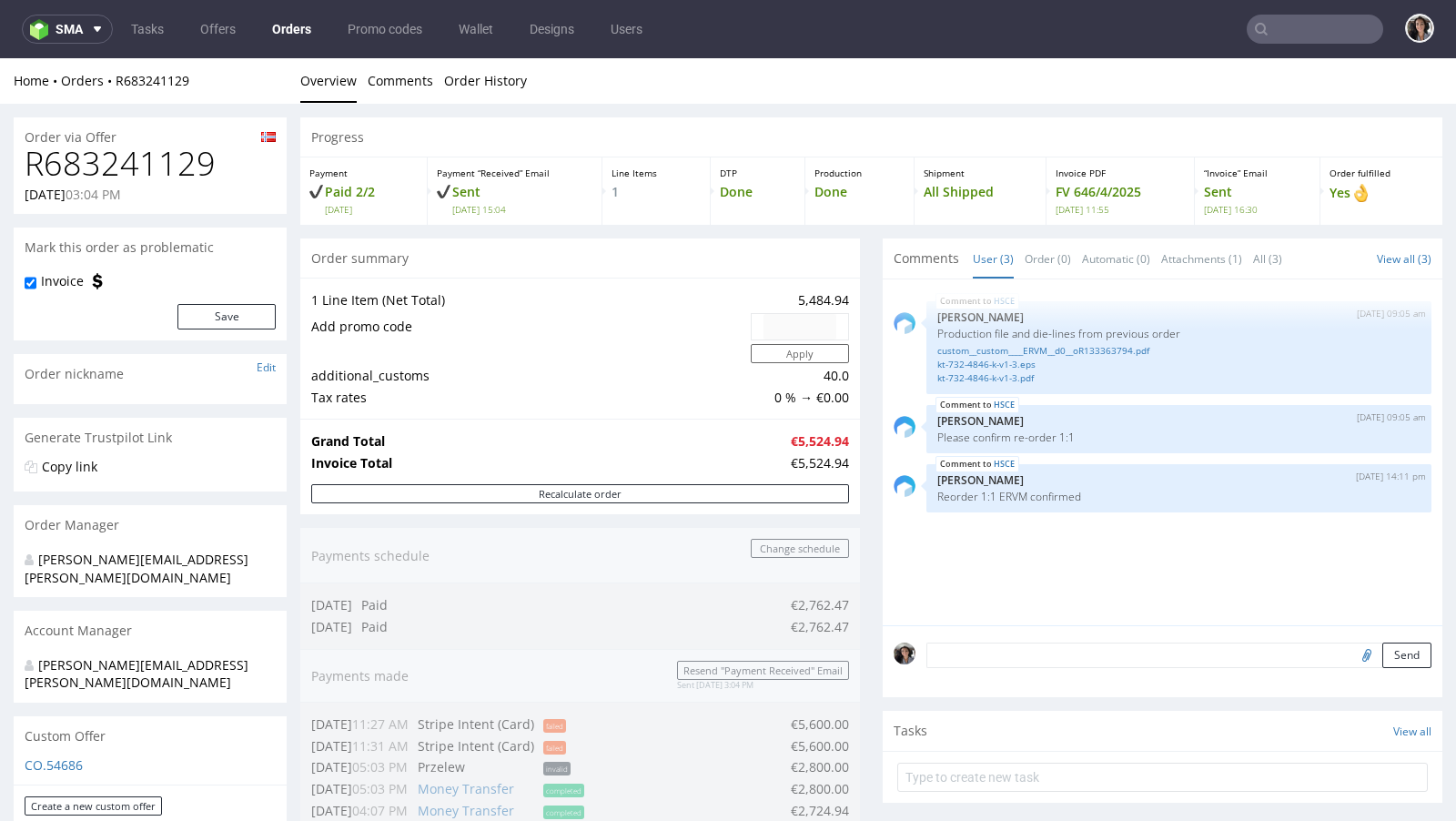
scroll to position [775, 0]
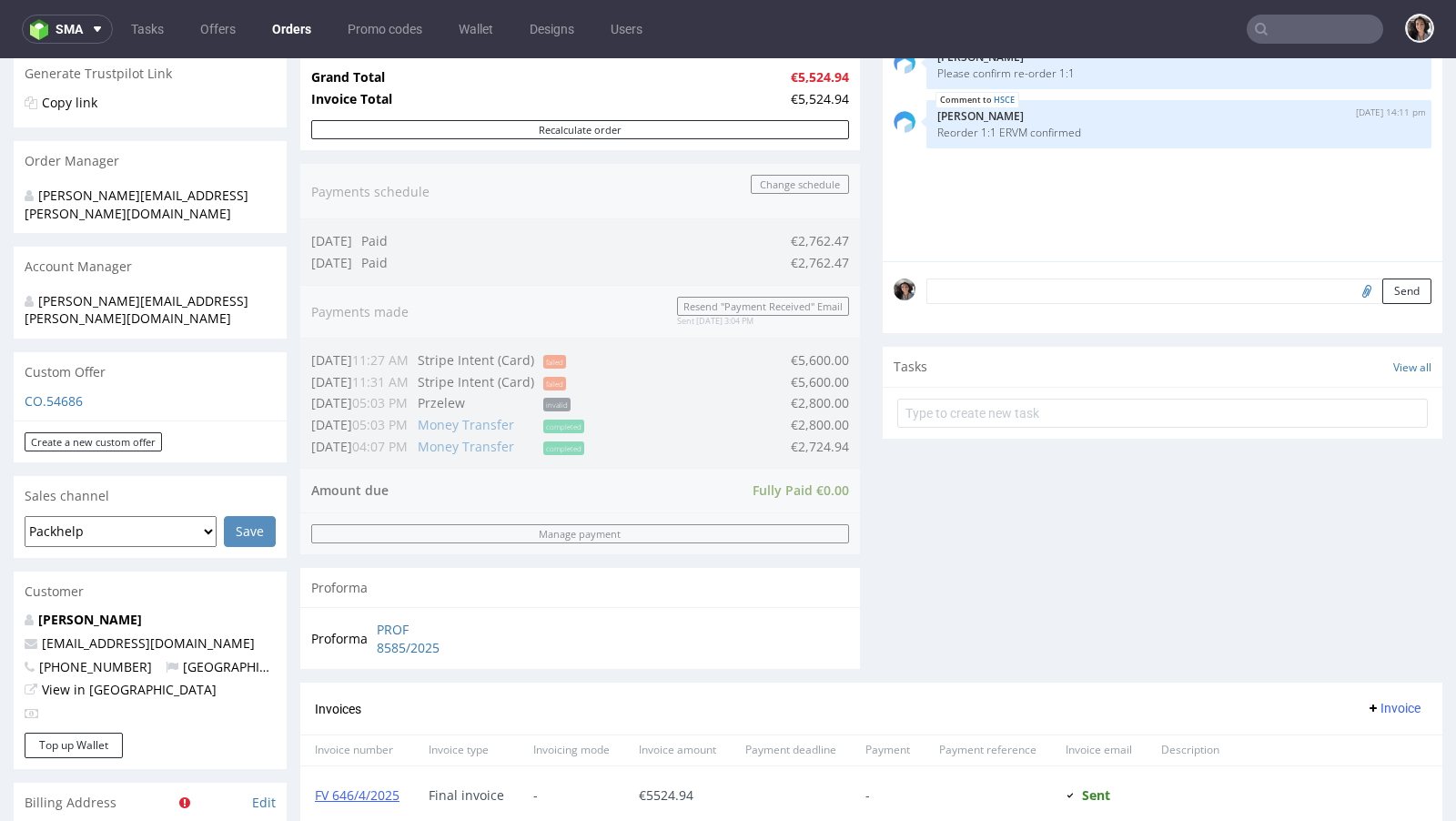
scroll to position [496, 0]
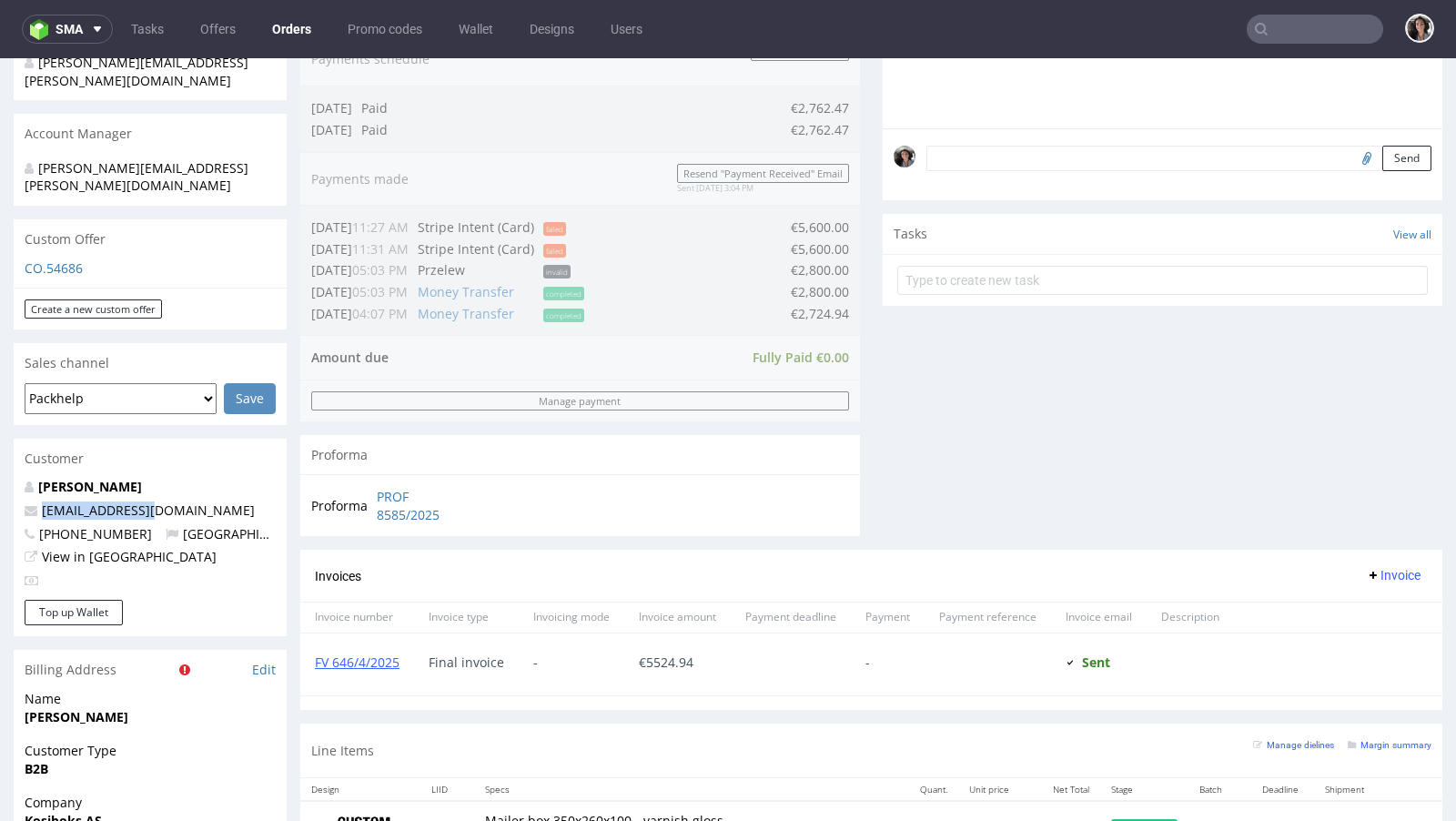
copy link "hello@kosibox.no"
drag, startPoint x: 152, startPoint y: 472, endPoint x: 39, endPoint y: 472, distance: 113.0
click at [39, 501] on p "hello@kosibox.no" at bounding box center [150, 510] width 251 height 18
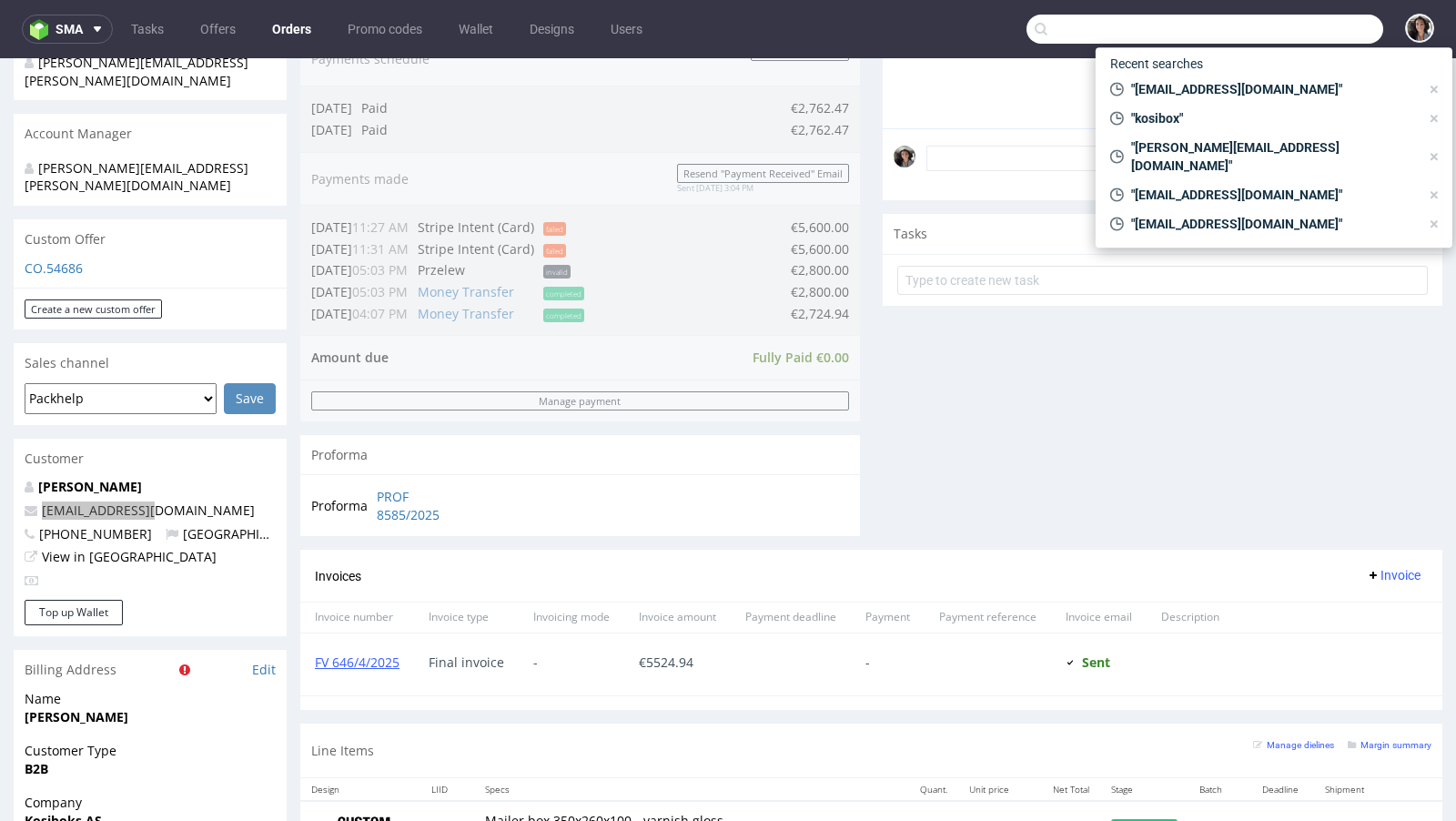
click at [1293, 20] on input "text" at bounding box center [1205, 29] width 356 height 29
paste input "hello@kosibox.no"
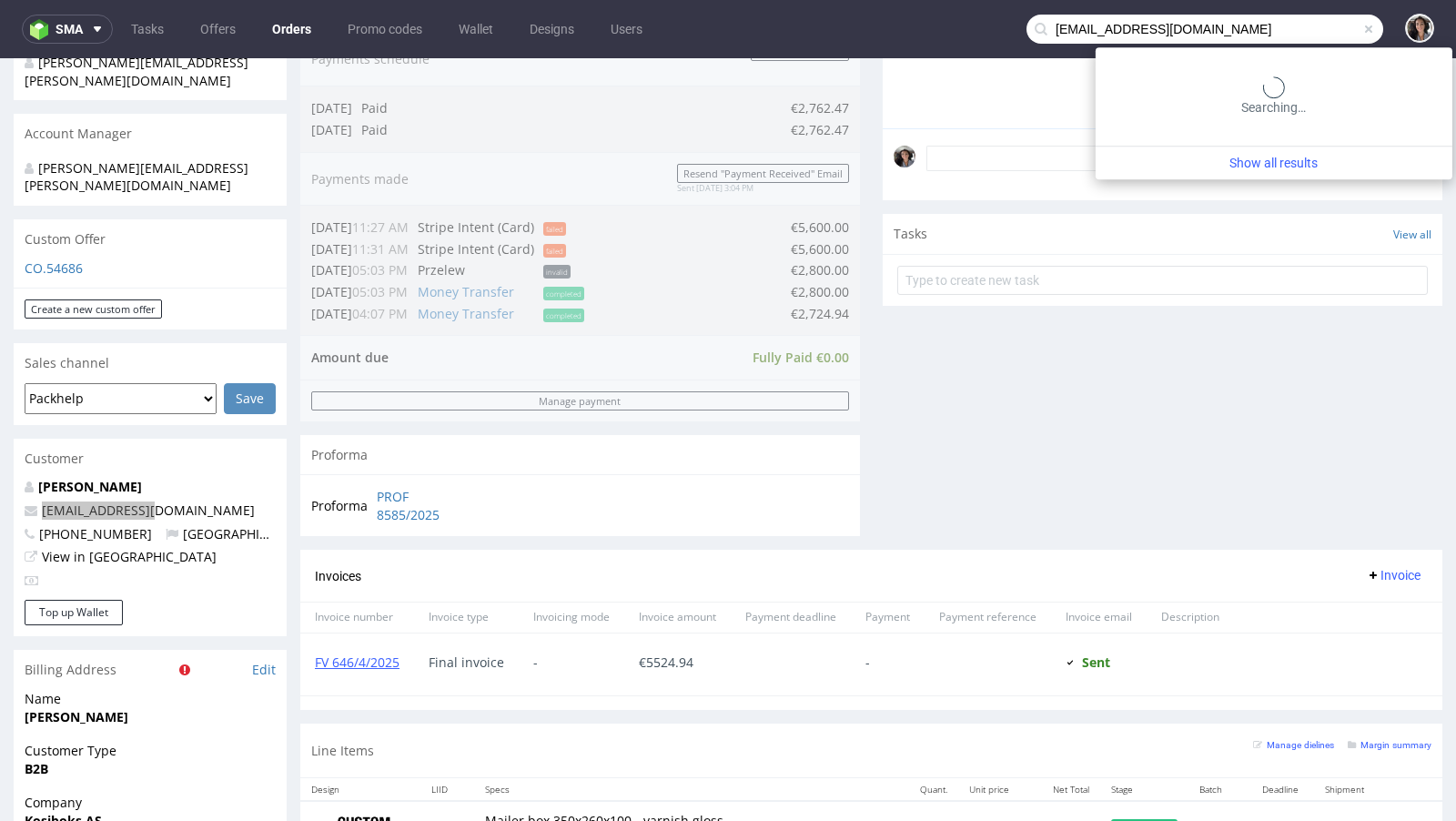
type input "hello@kosibox.no"
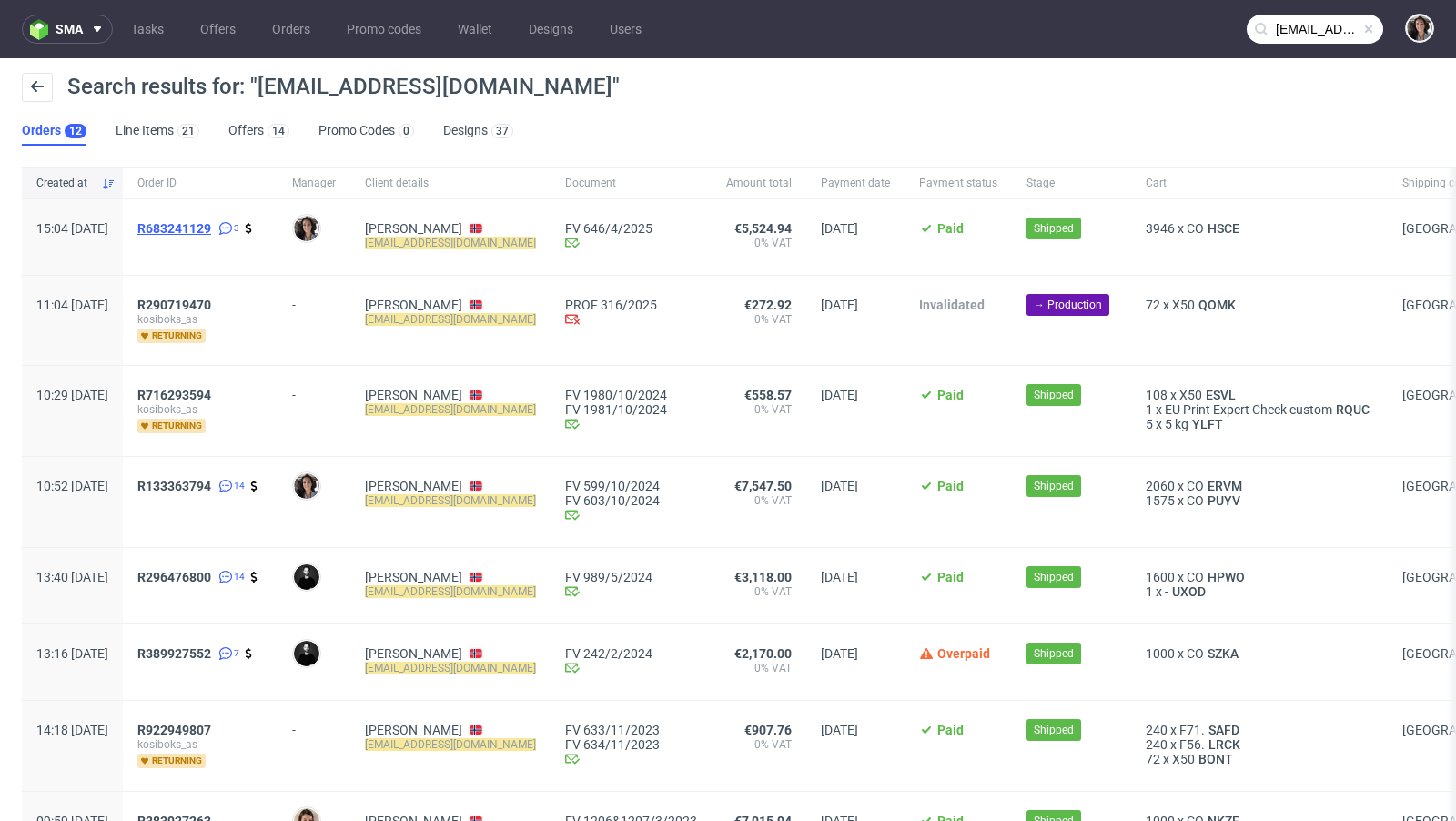
click at [211, 227] on span "R683241129" at bounding box center [174, 229] width 74 height 15
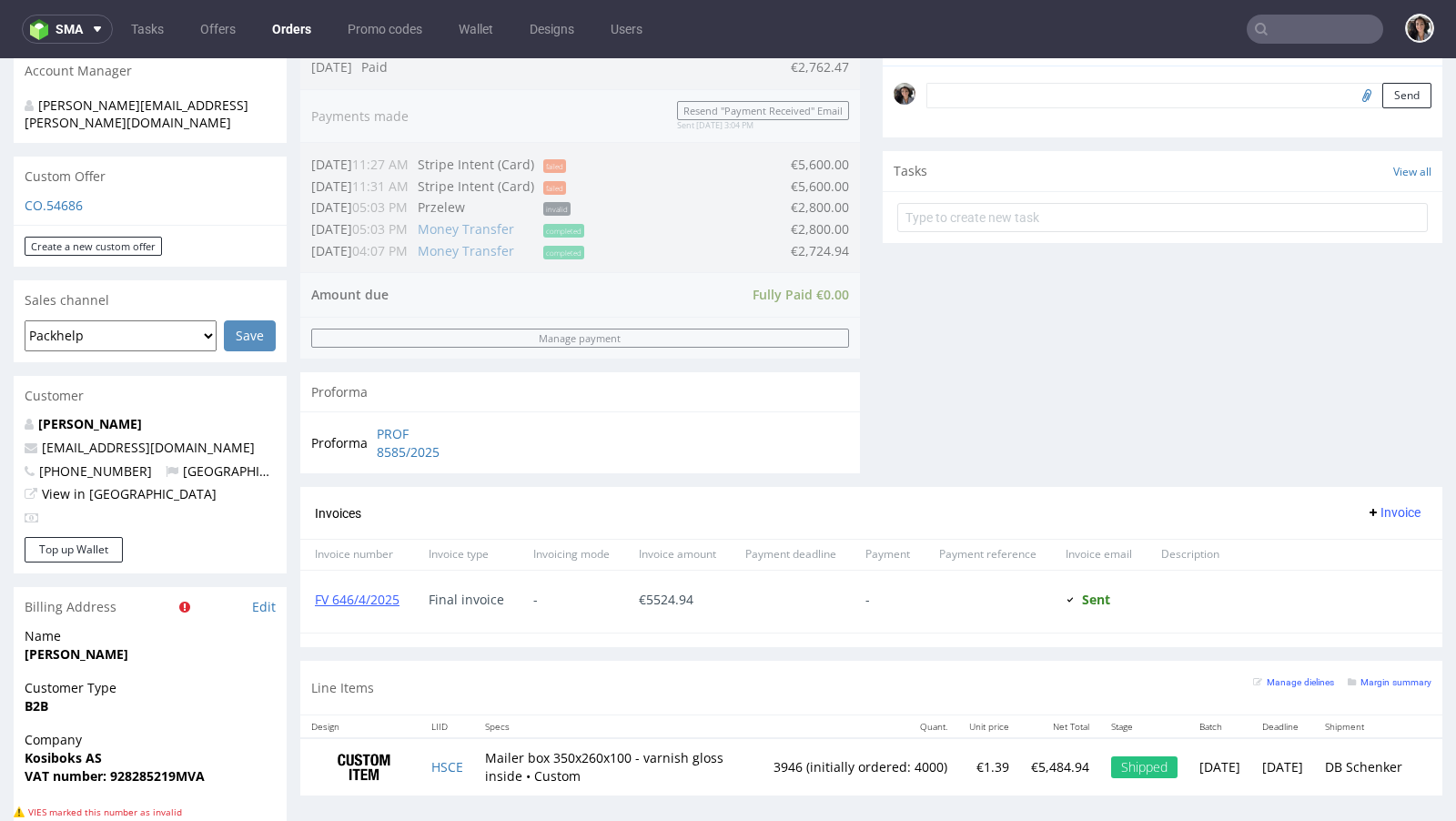
scroll to position [932, 0]
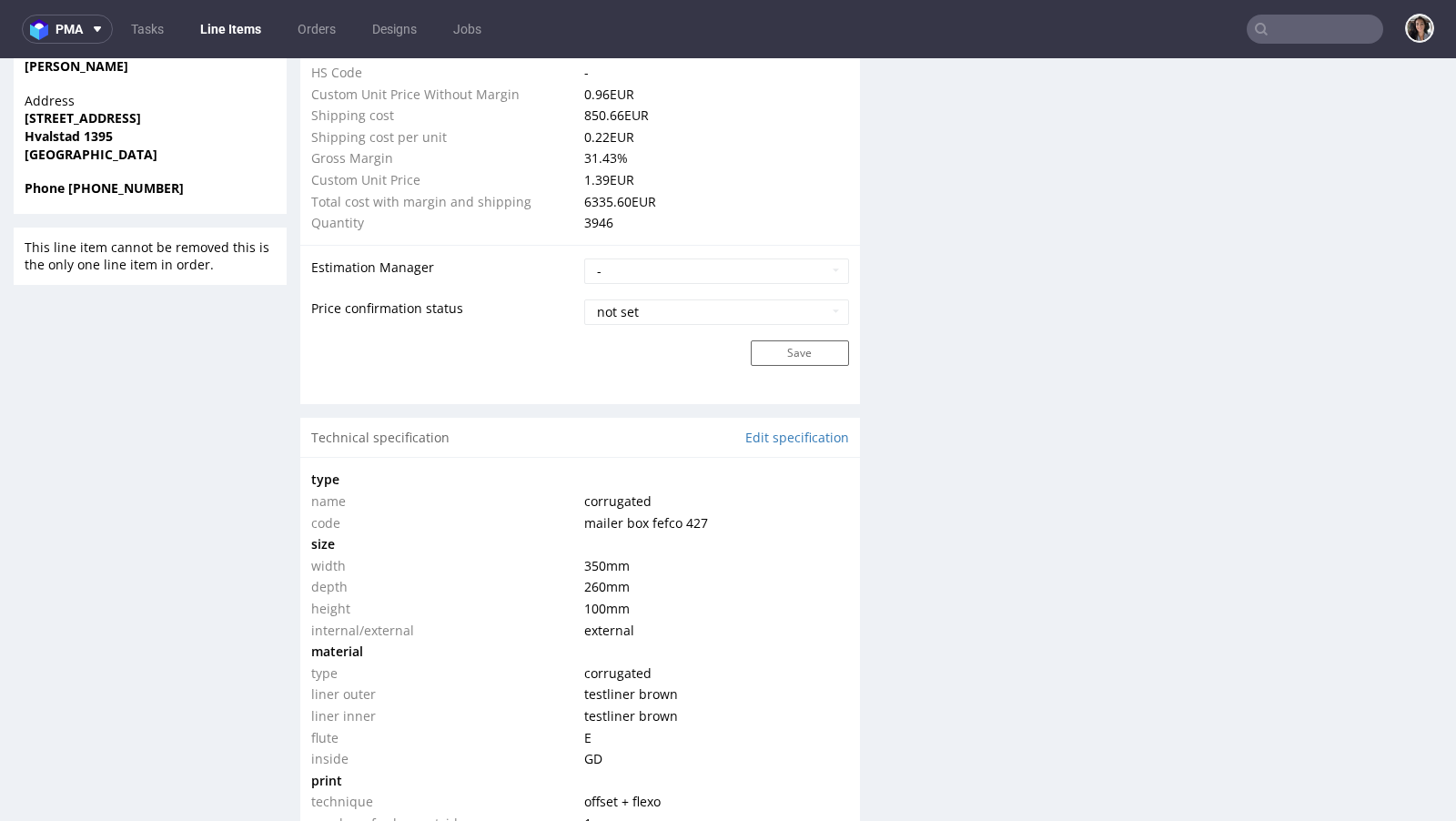
scroll to position [1562, 0]
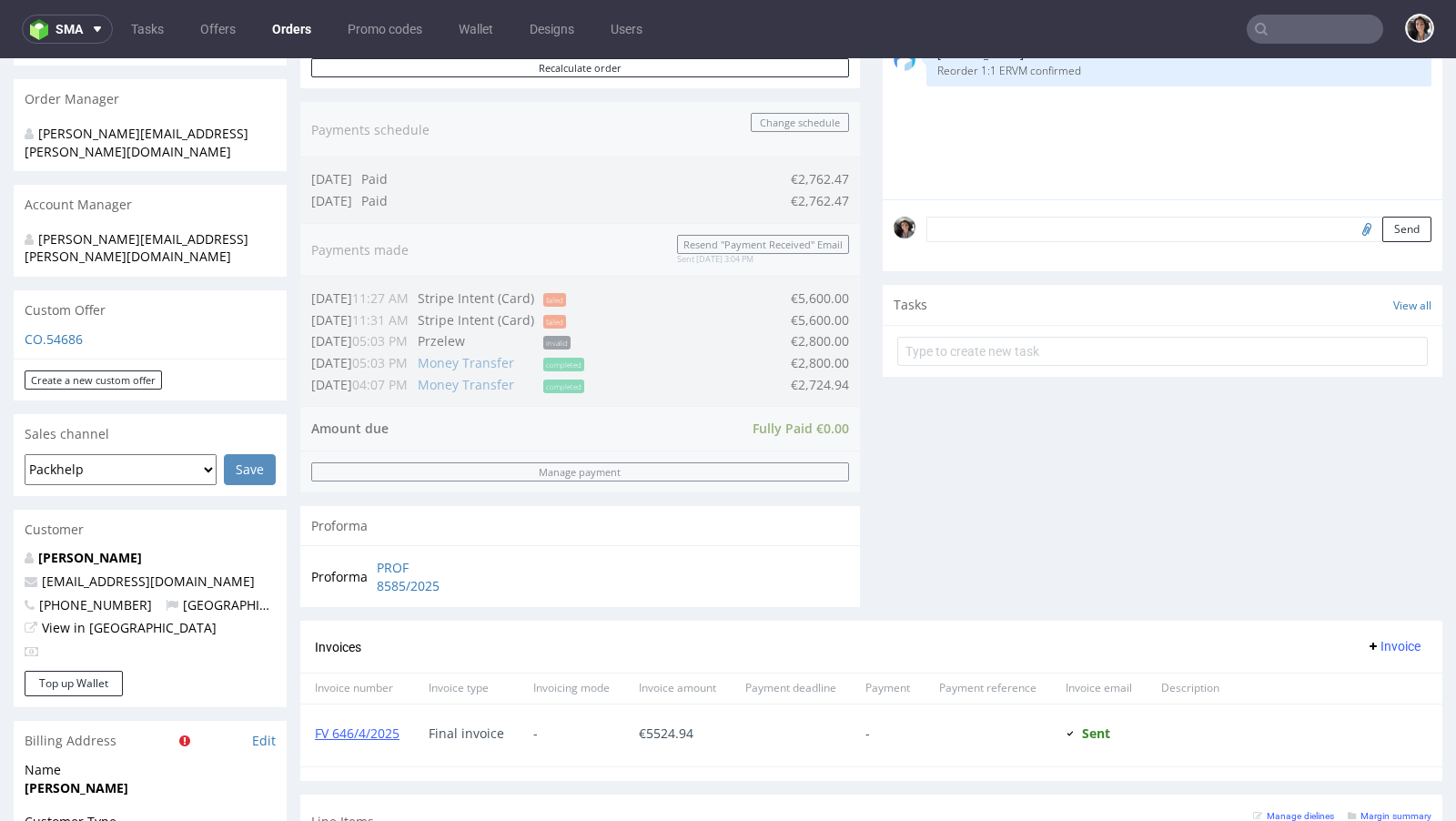
scroll to position [932, 0]
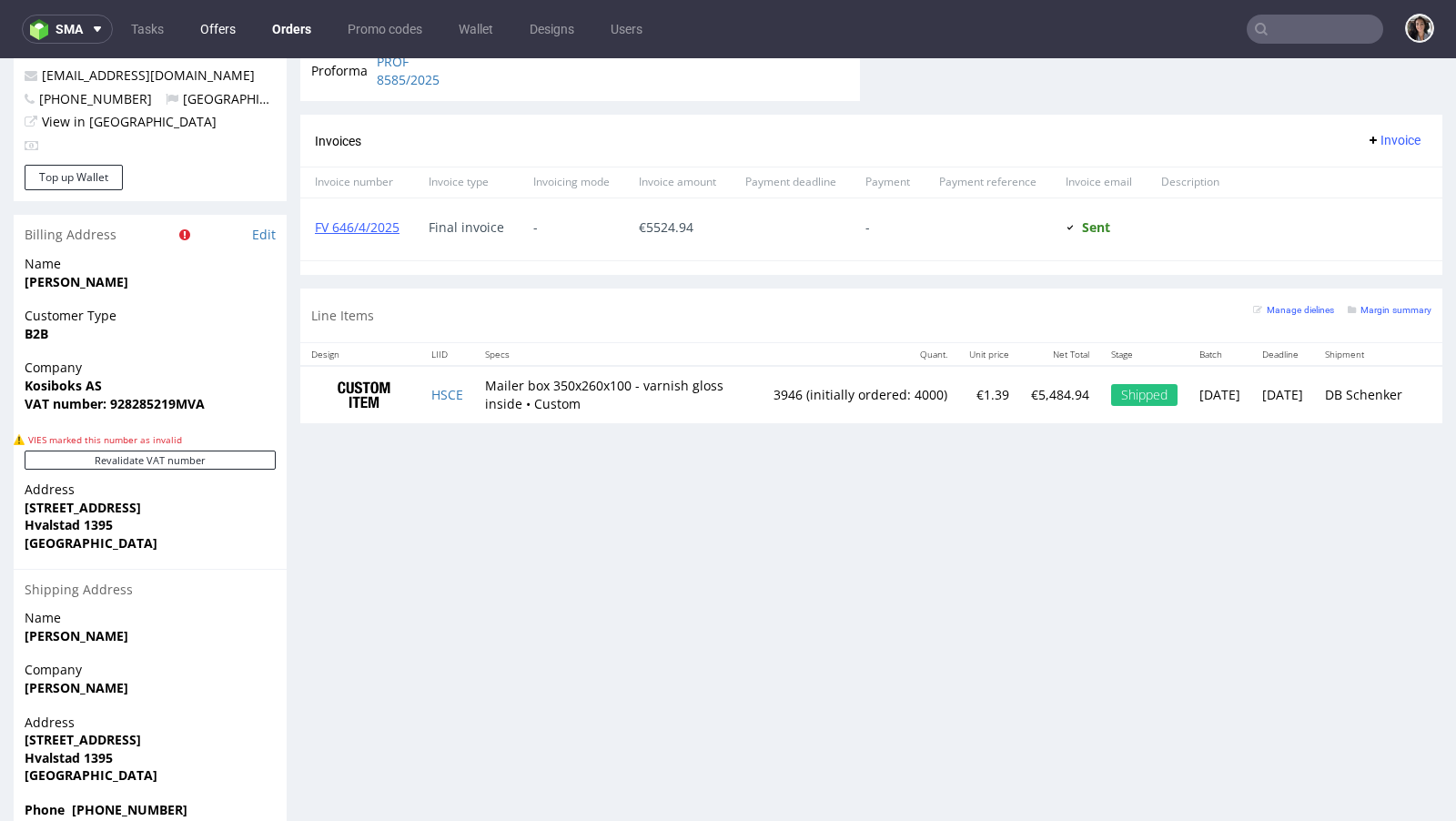
type input "hello@kosibox.no"
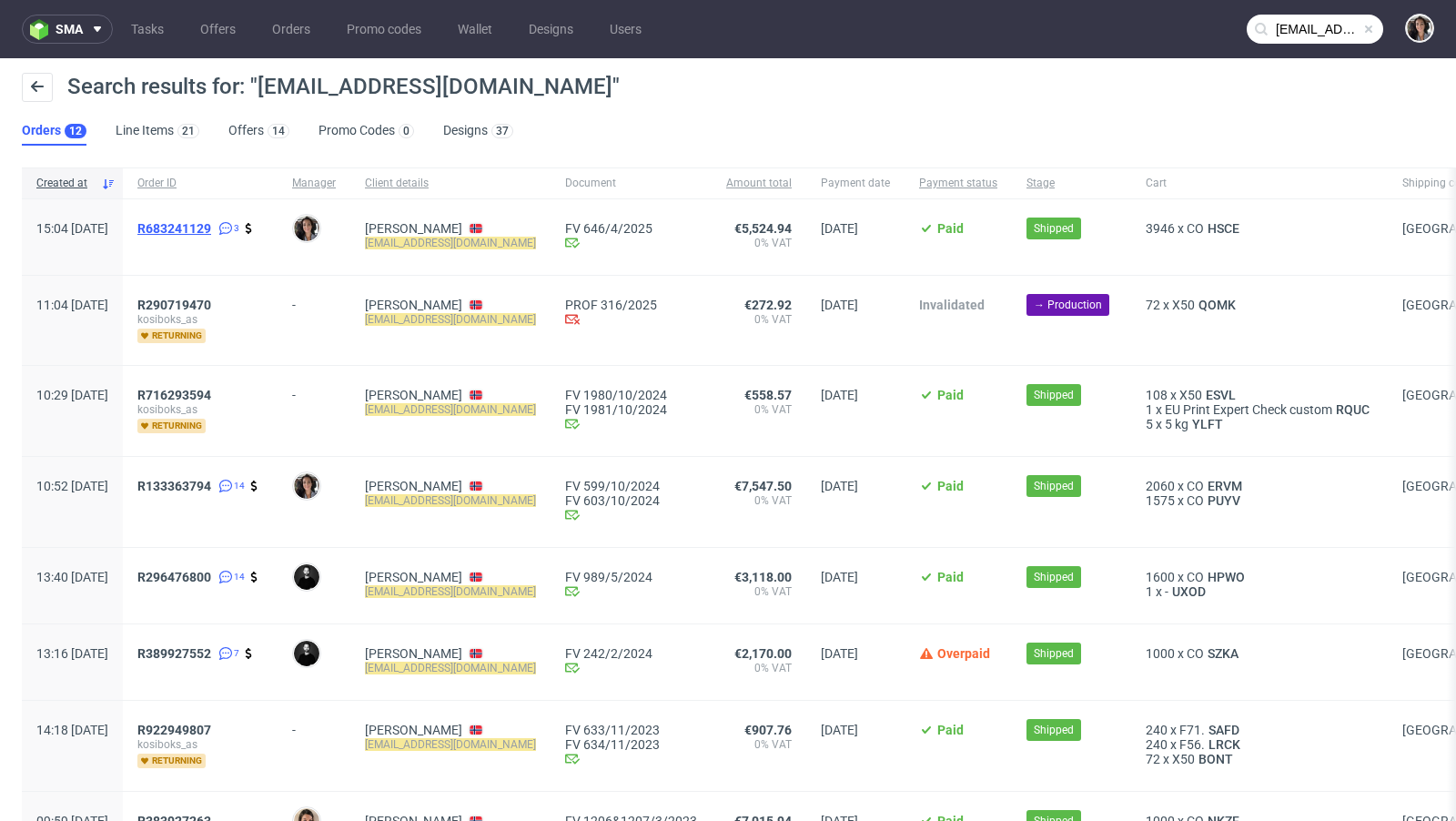
click at [211, 225] on span "R683241129" at bounding box center [174, 229] width 74 height 15
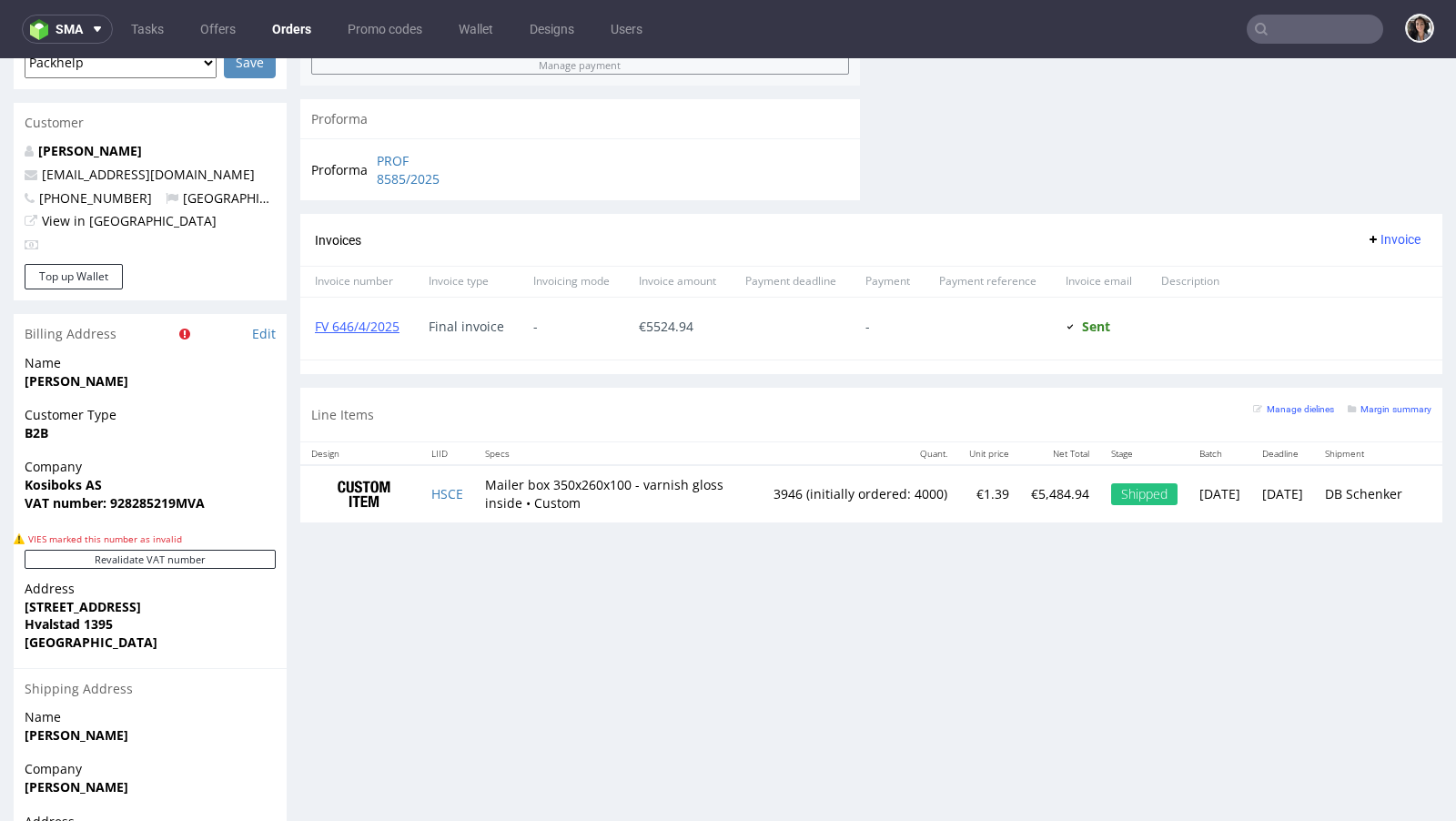
scroll to position [661, 0]
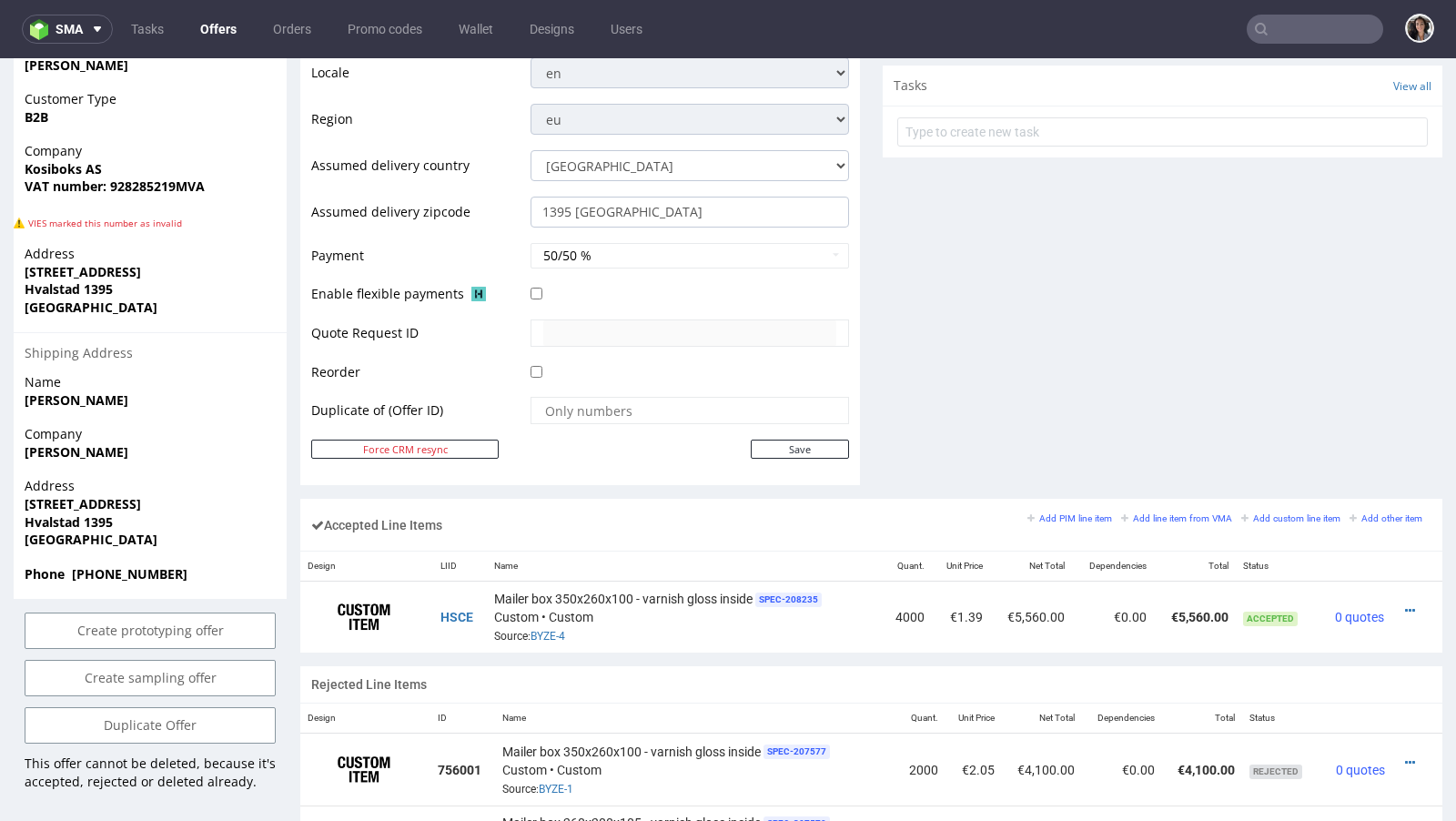
scroll to position [813, 0]
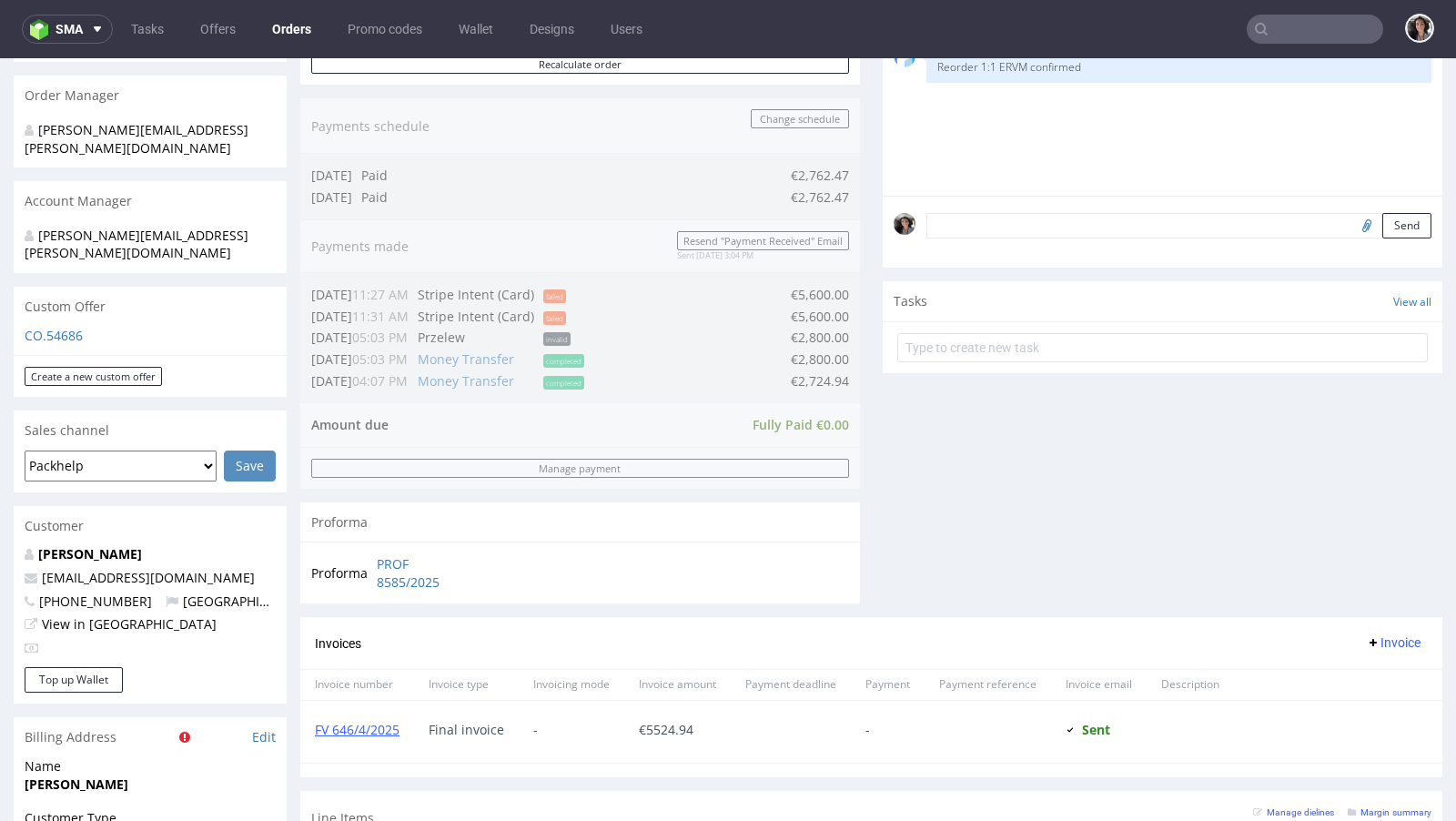
scroll to position [923, 0]
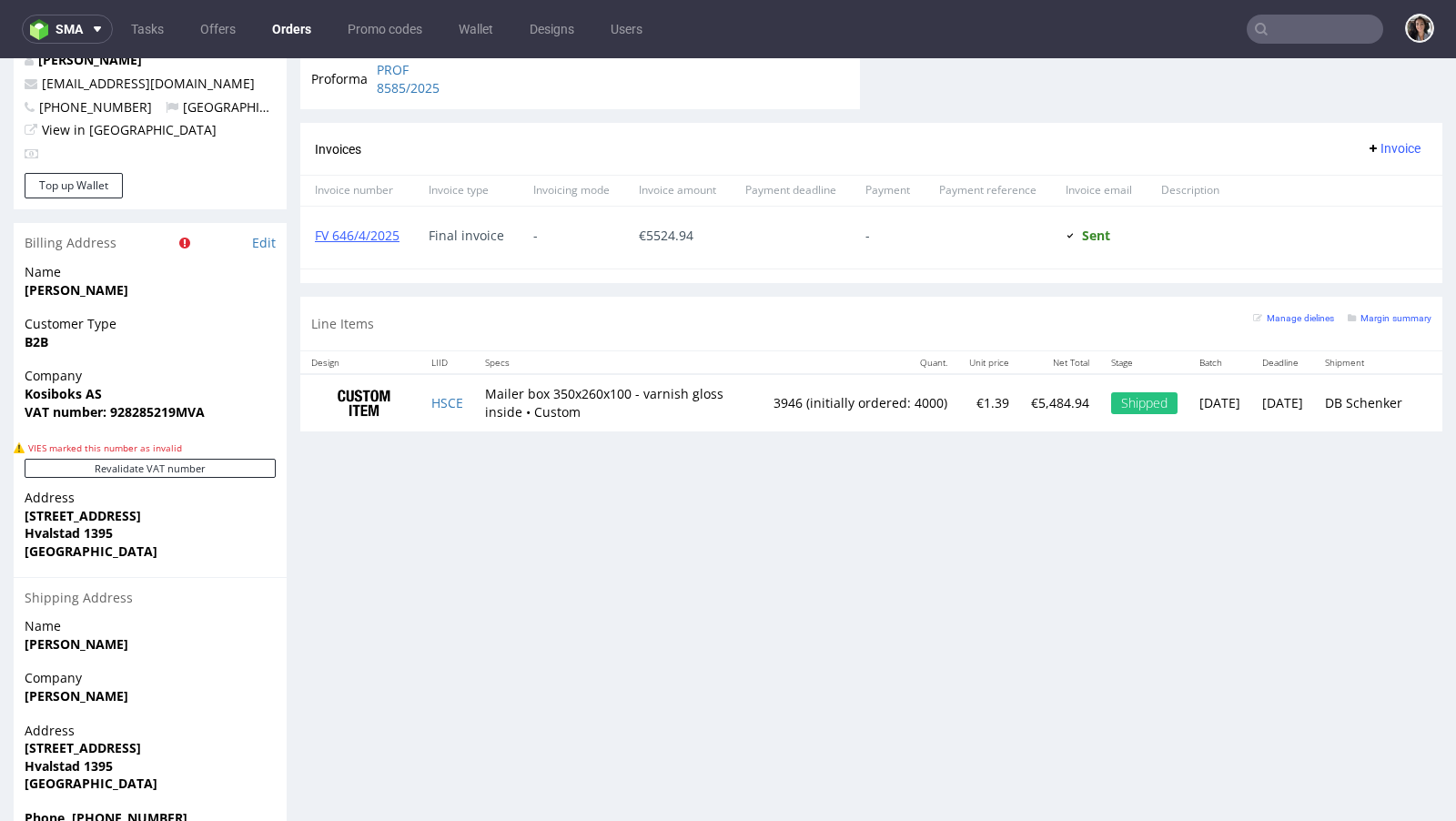
type input "hello@kosibox.no"
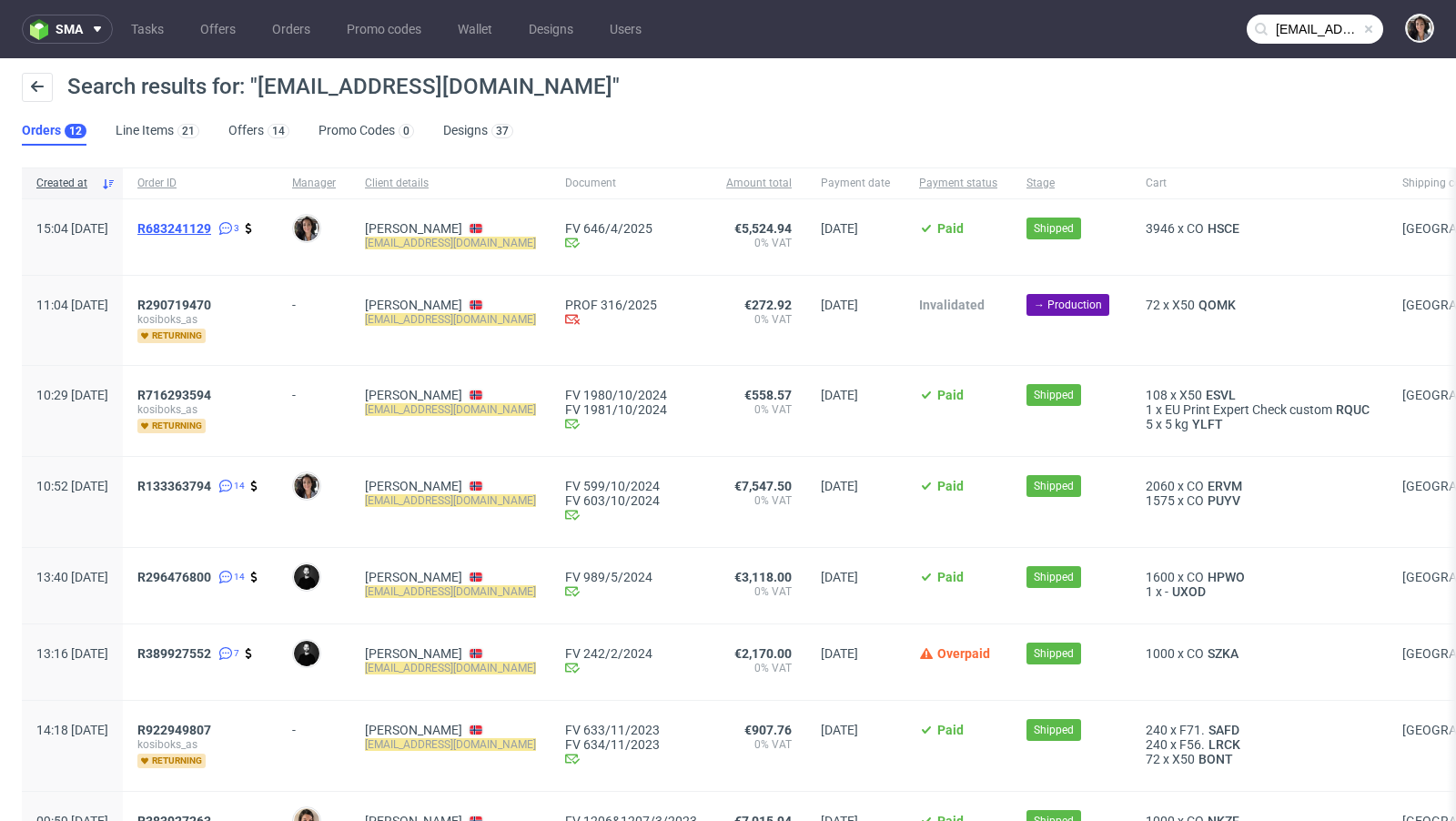
click at [211, 223] on span "R683241129" at bounding box center [174, 229] width 74 height 15
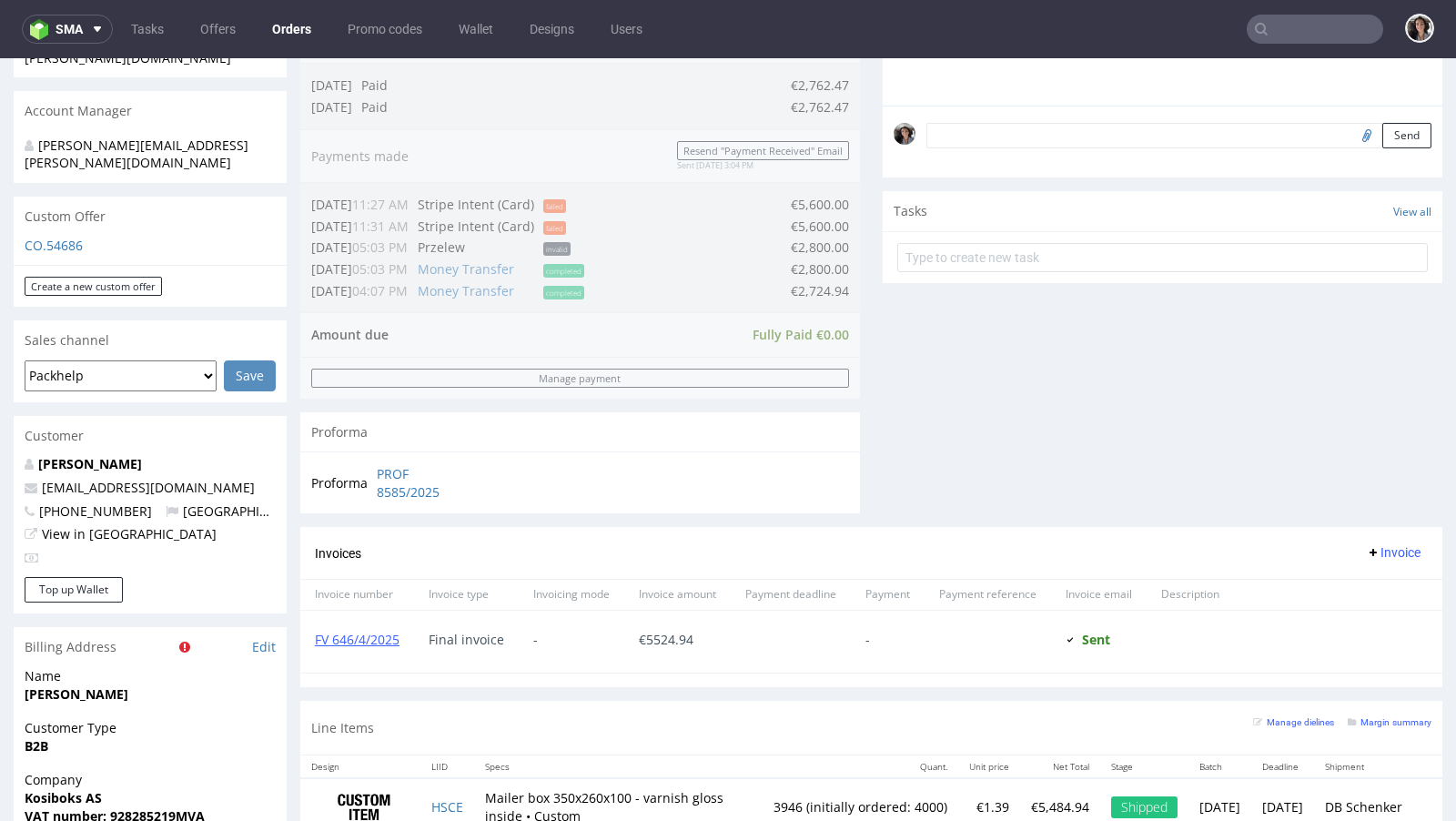
scroll to position [912, 0]
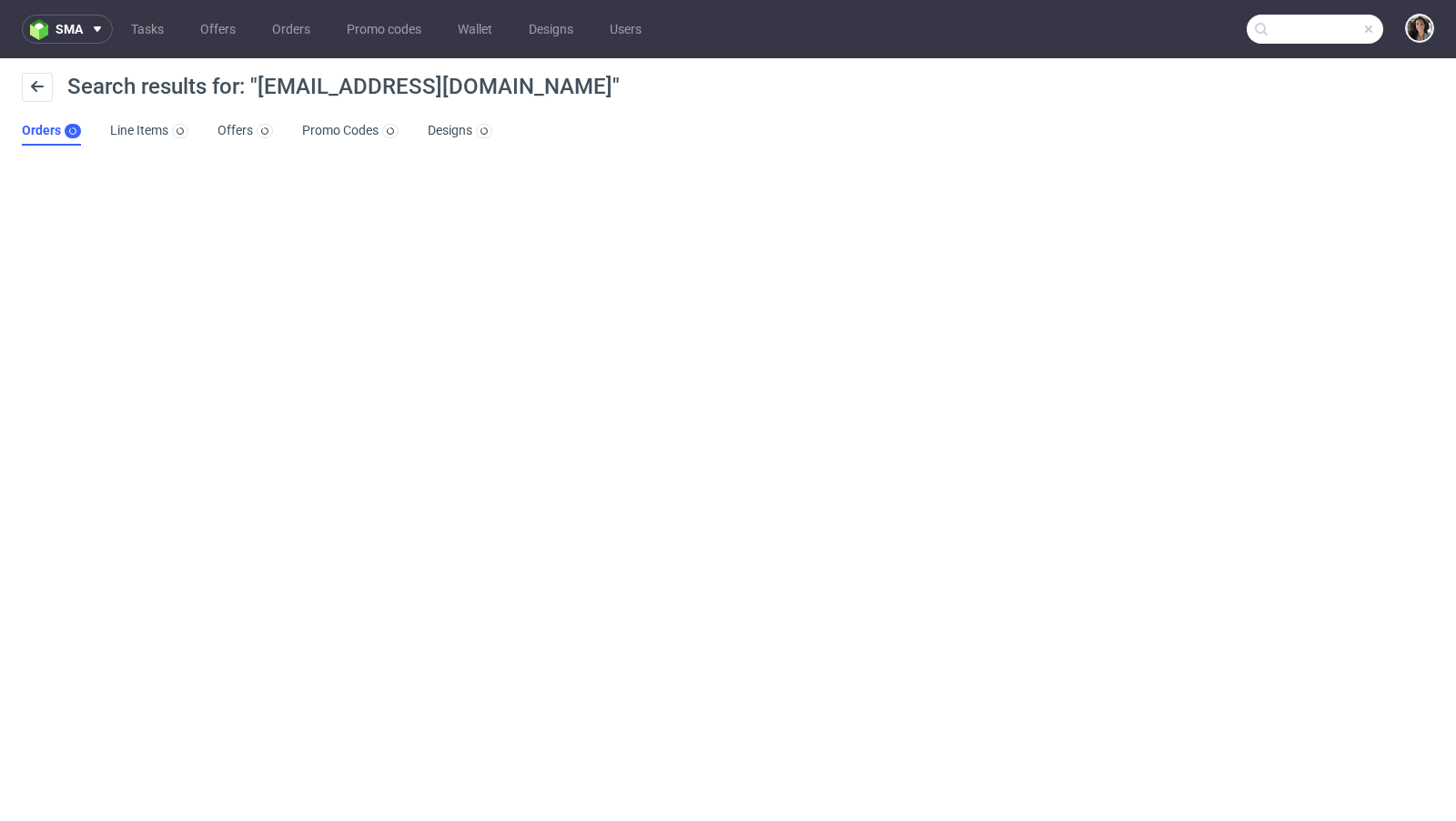
type input "hello@kosibox.no"
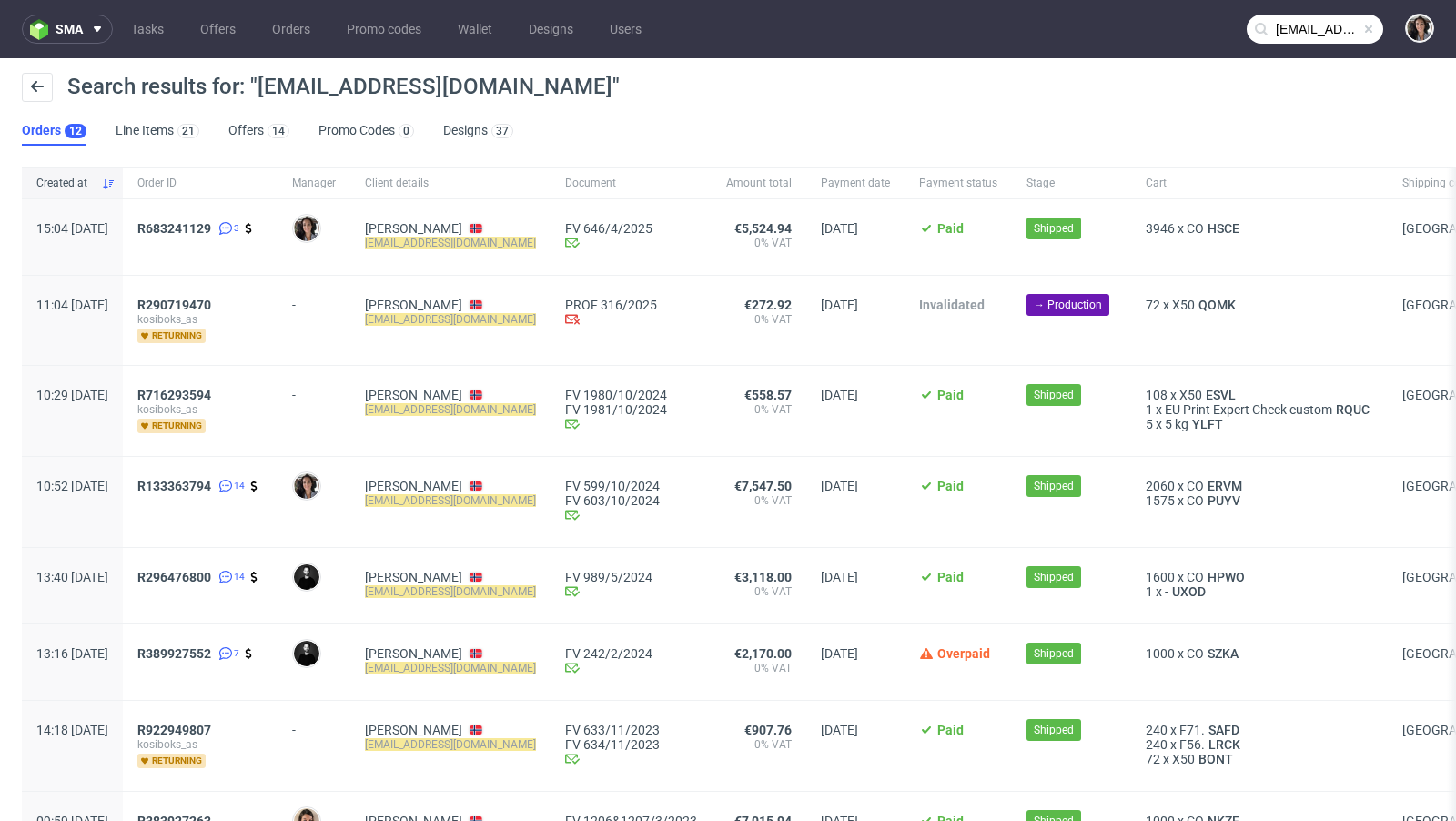
click at [242, 474] on div "R133363794 14" at bounding box center [199, 502] width 154 height 91
click at [211, 490] on span "R133363794" at bounding box center [174, 486] width 74 height 15
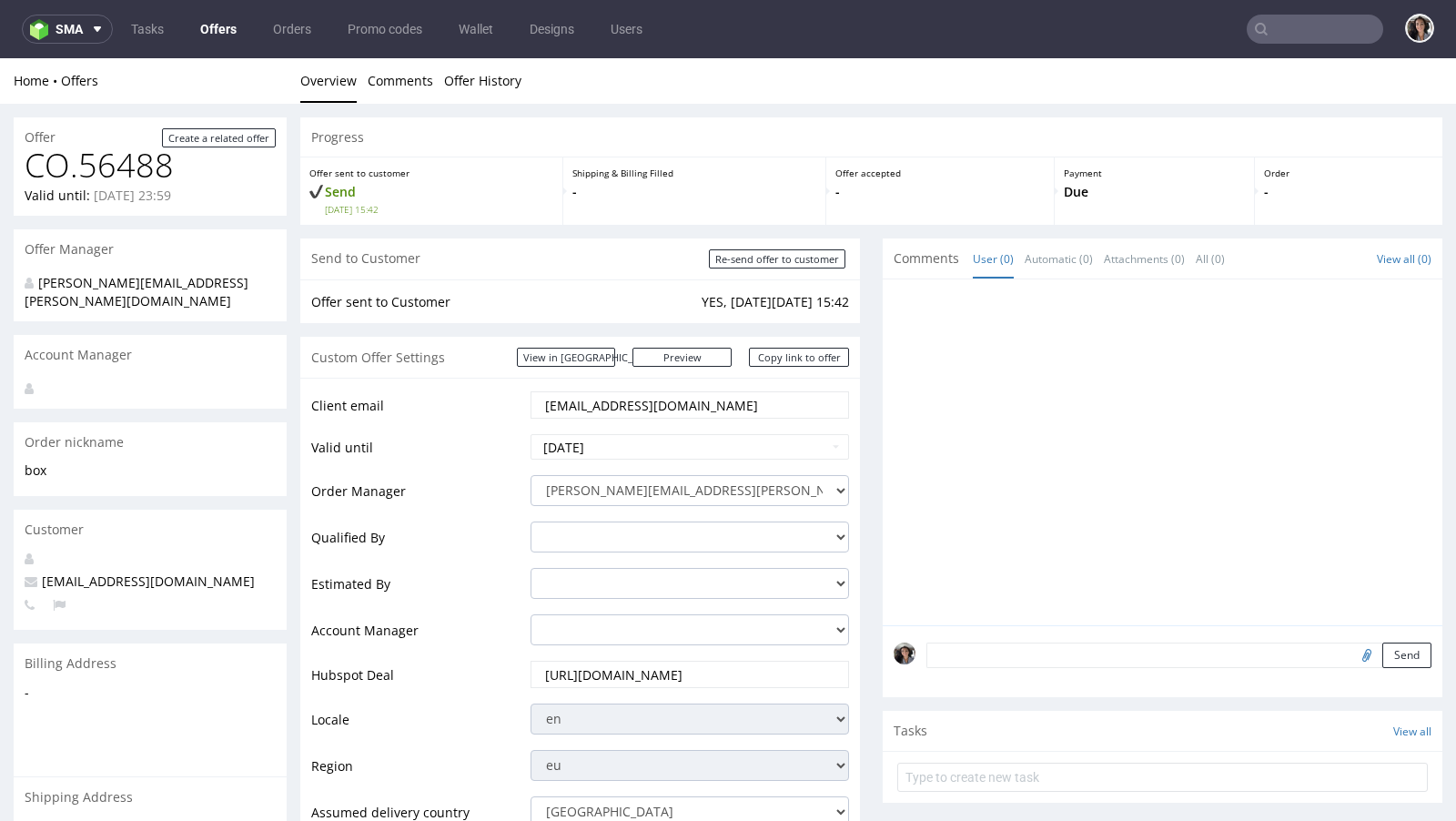
scroll to position [857, 0]
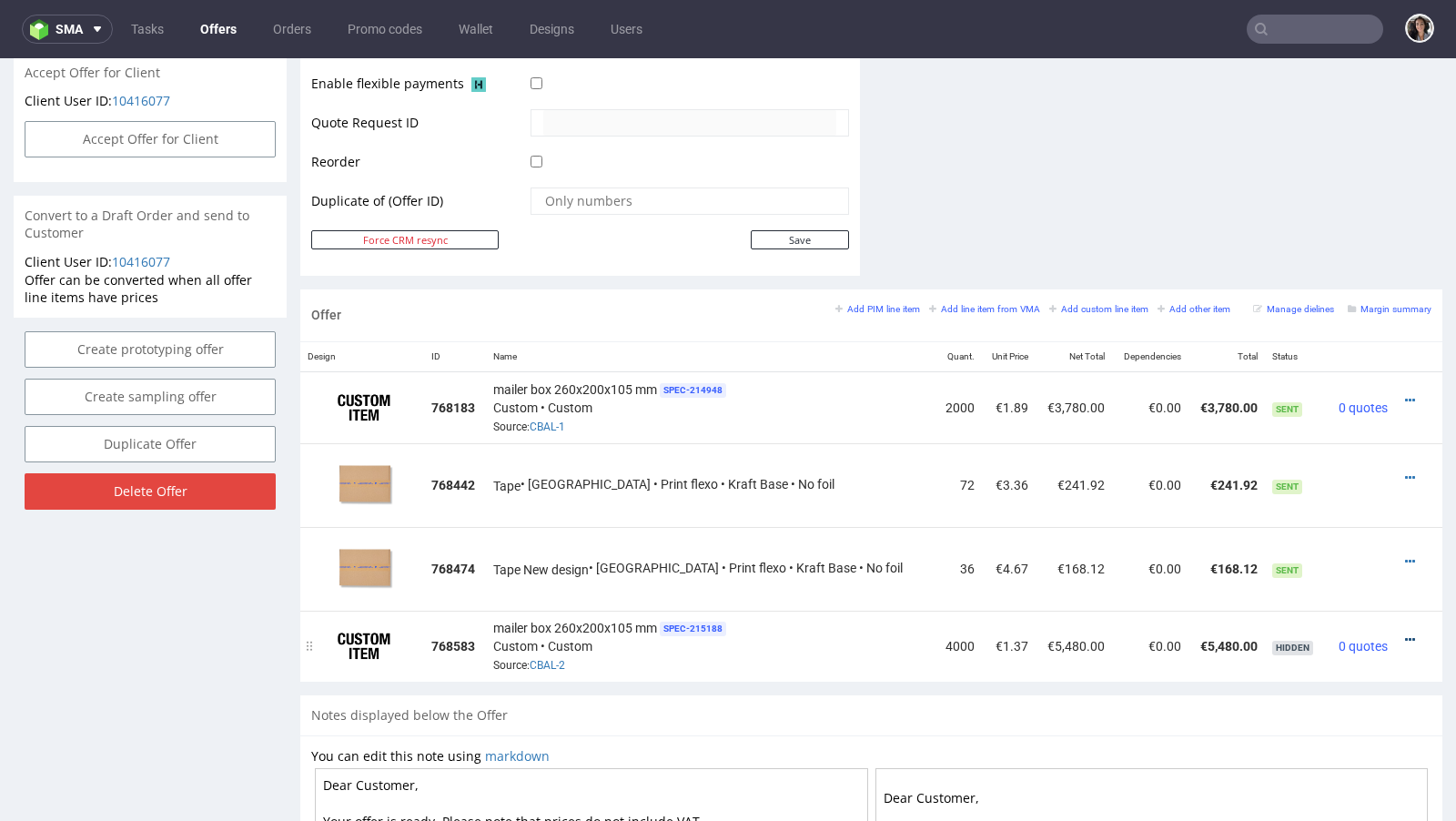
click at [1405, 634] on icon at bounding box center [1409, 640] width 10 height 13
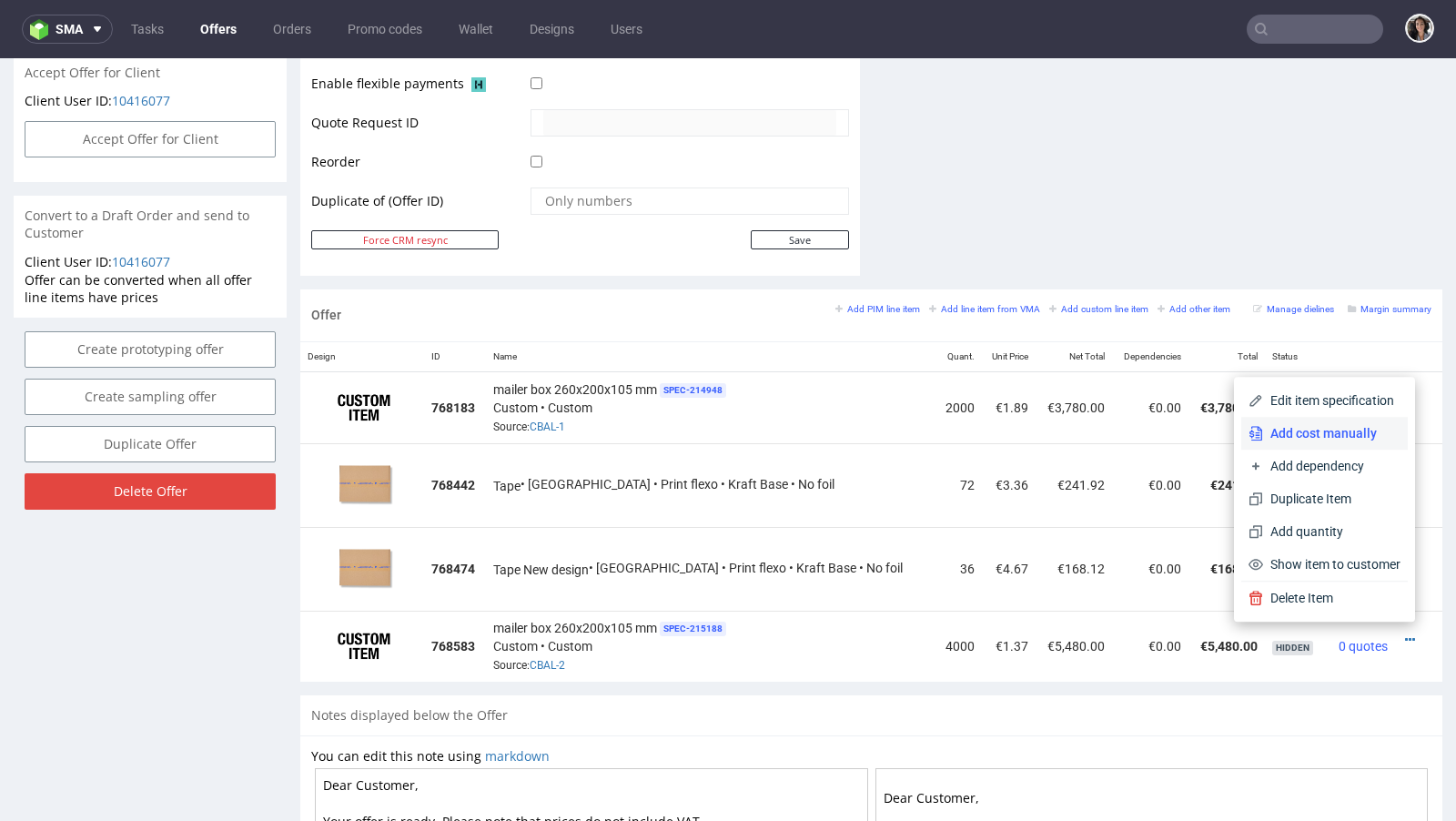
click at [1294, 427] on span "Add cost manually" at bounding box center [1332, 433] width 137 height 18
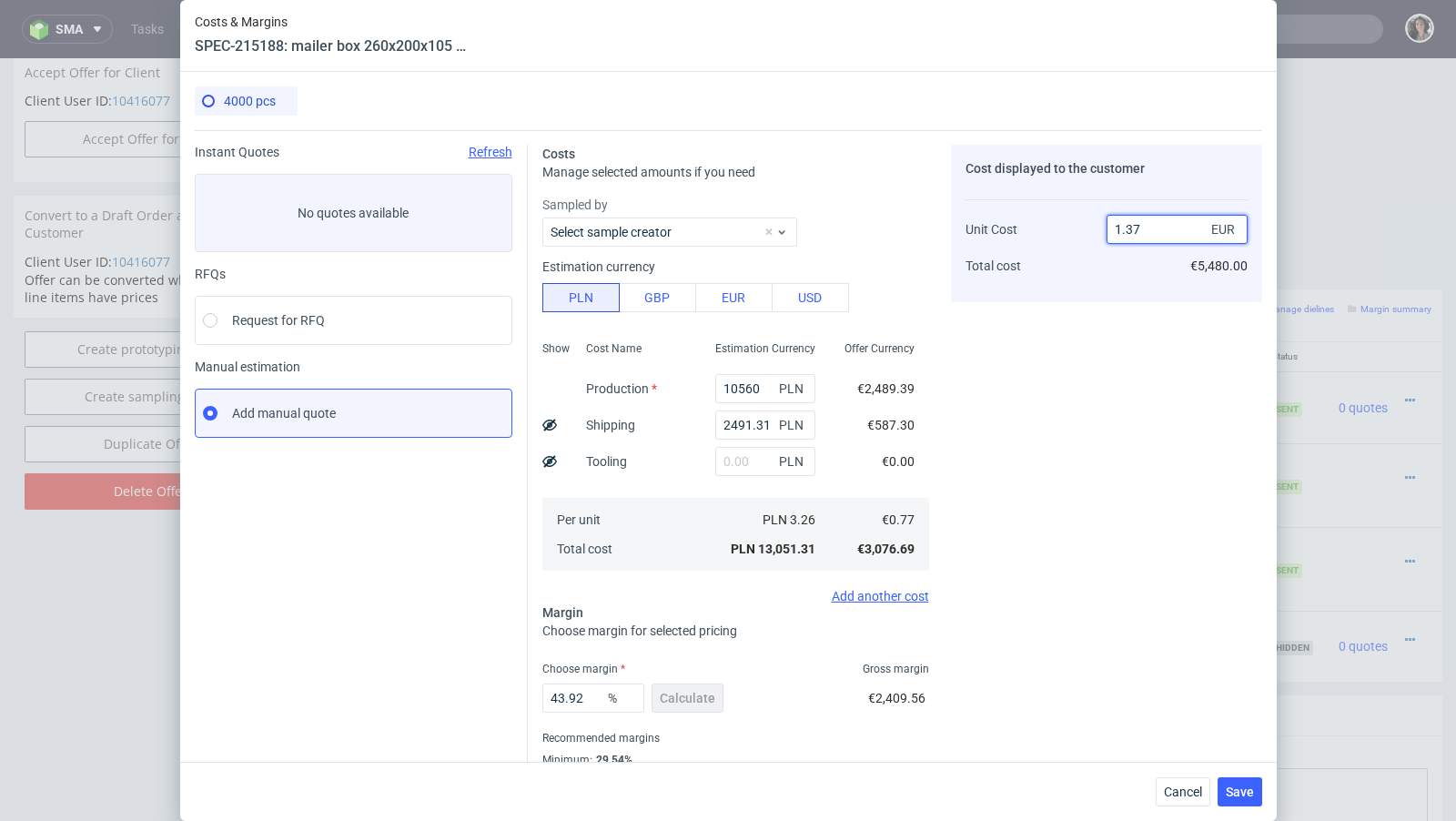
click at [1158, 231] on input "1.37" at bounding box center [1176, 229] width 141 height 29
type input "1.39"
type input "44.60431654676259"
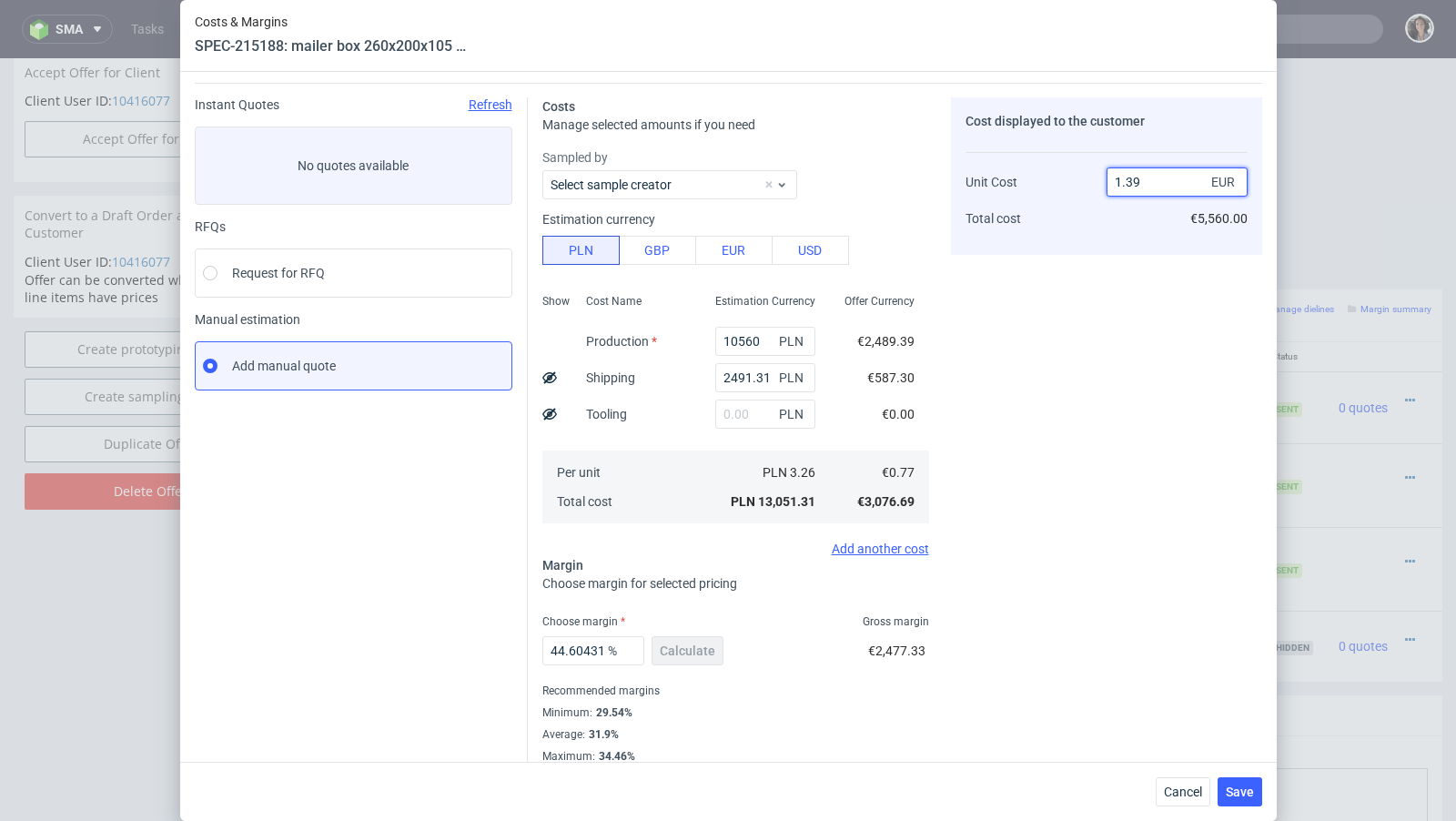
scroll to position [62, 0]
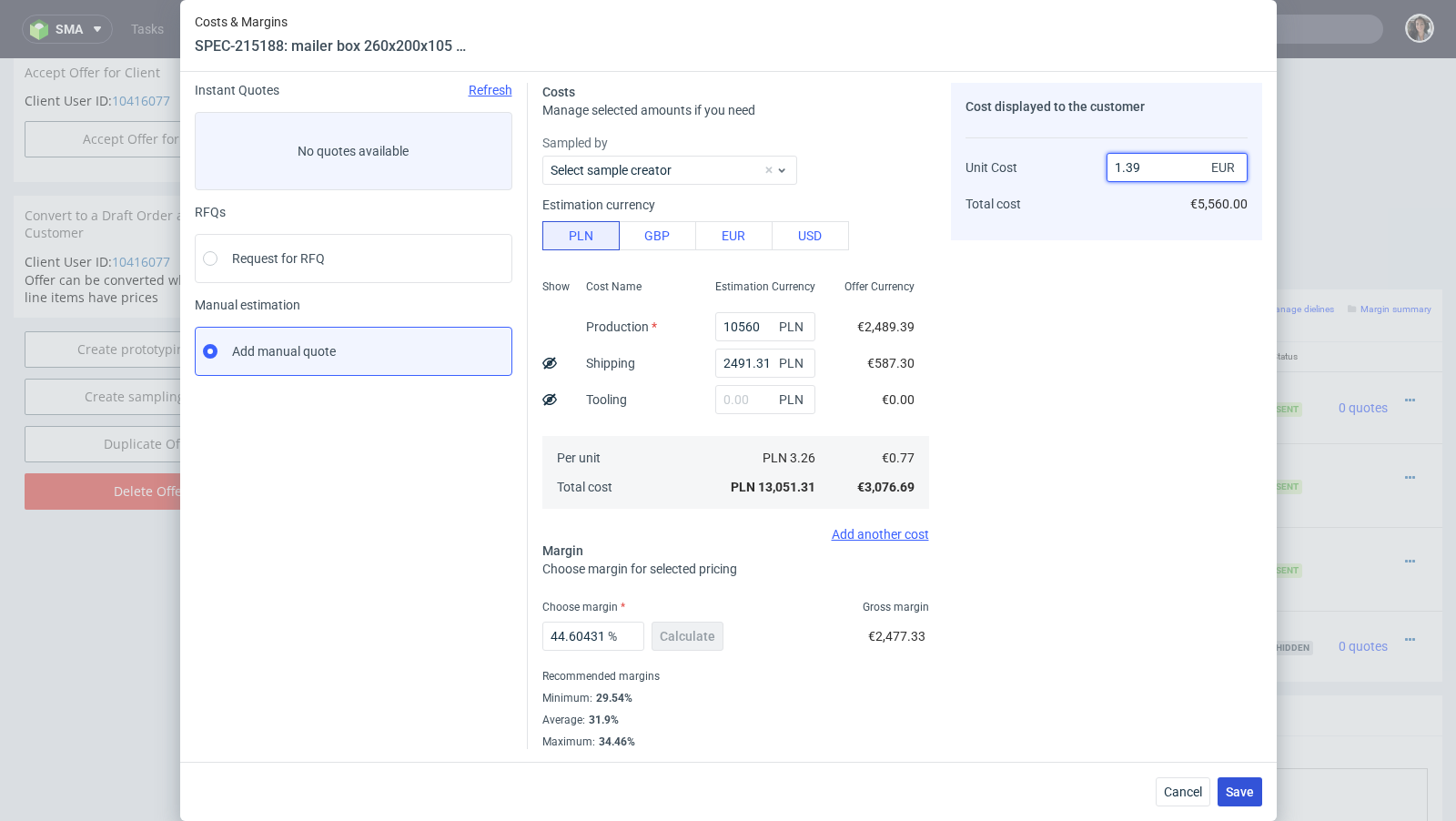
type input "1.39"
click at [1241, 787] on span "Save" at bounding box center [1239, 792] width 28 height 13
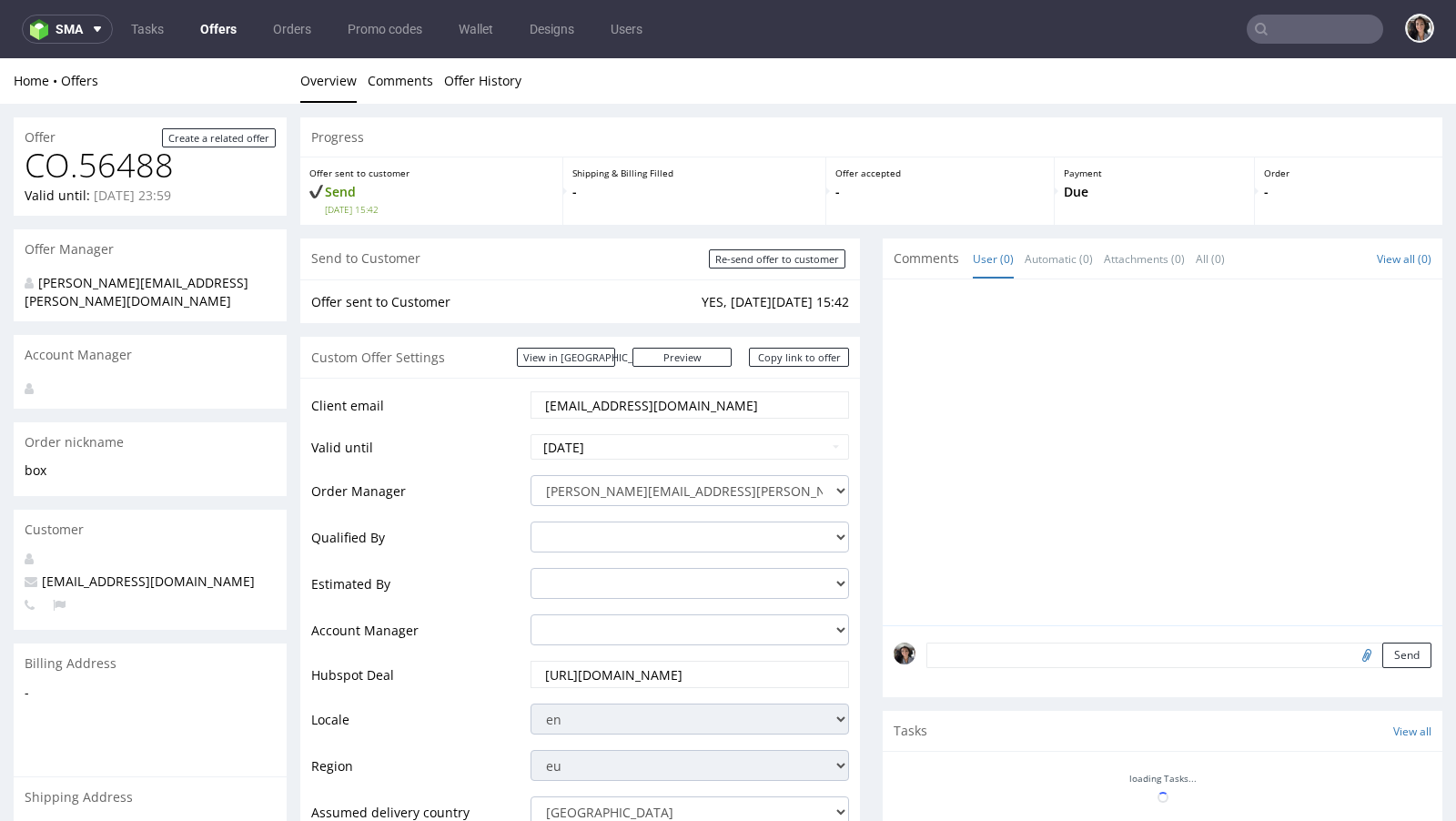
scroll to position [888, 0]
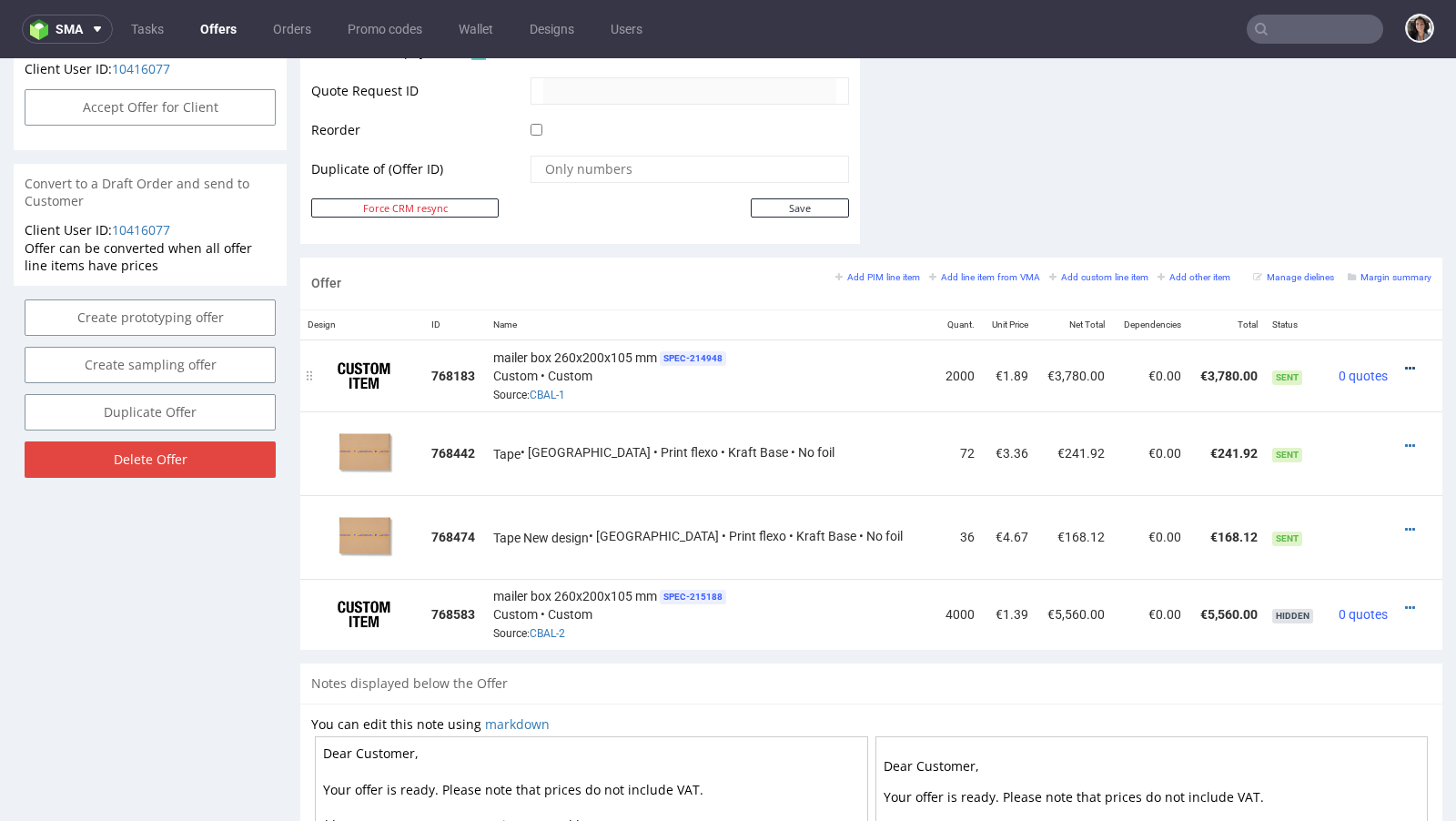
click at [1405, 362] on icon at bounding box center [1409, 368] width 10 height 13
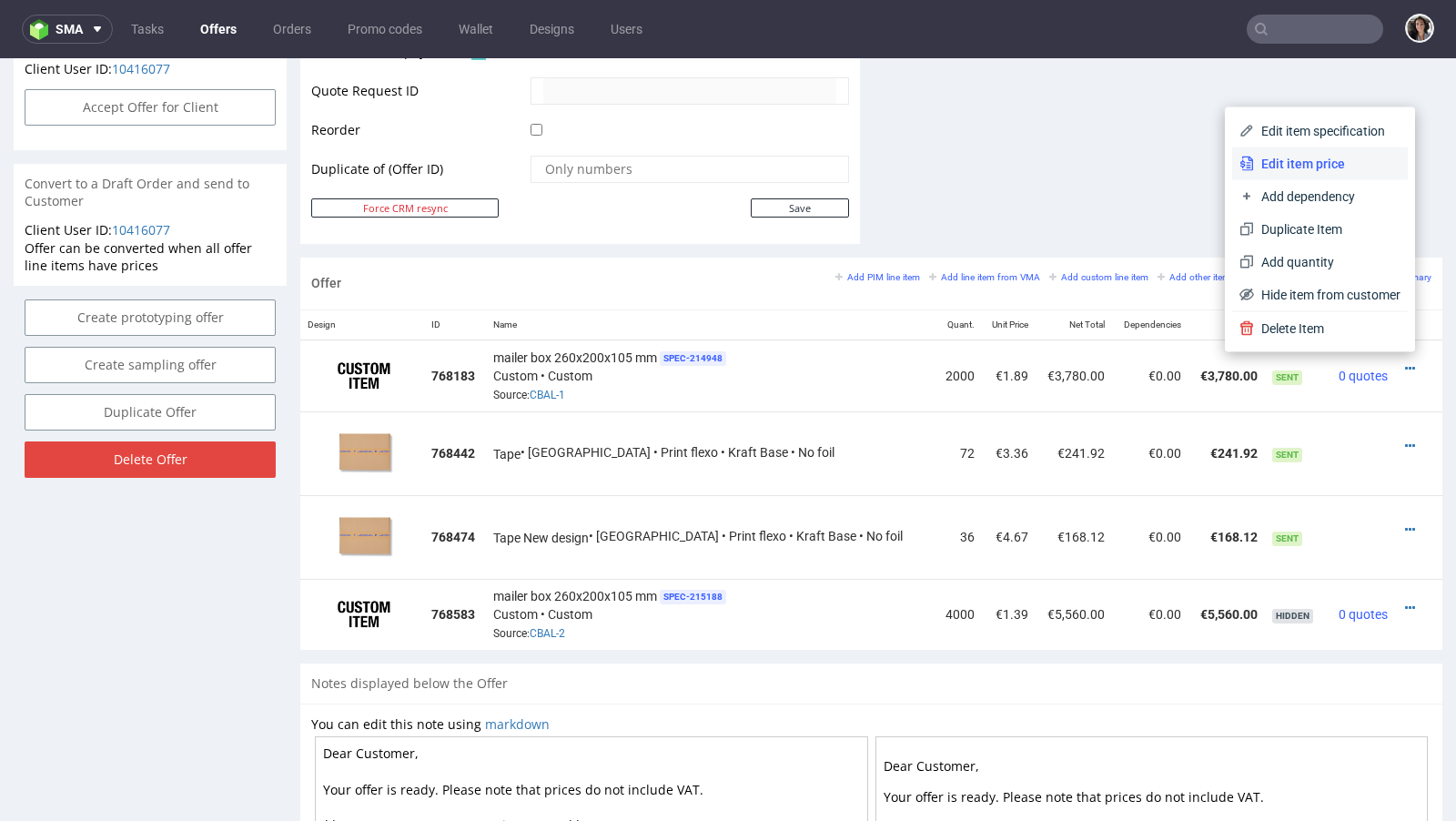
click at [1297, 154] on li "Edit item price" at bounding box center [1320, 164] width 175 height 33
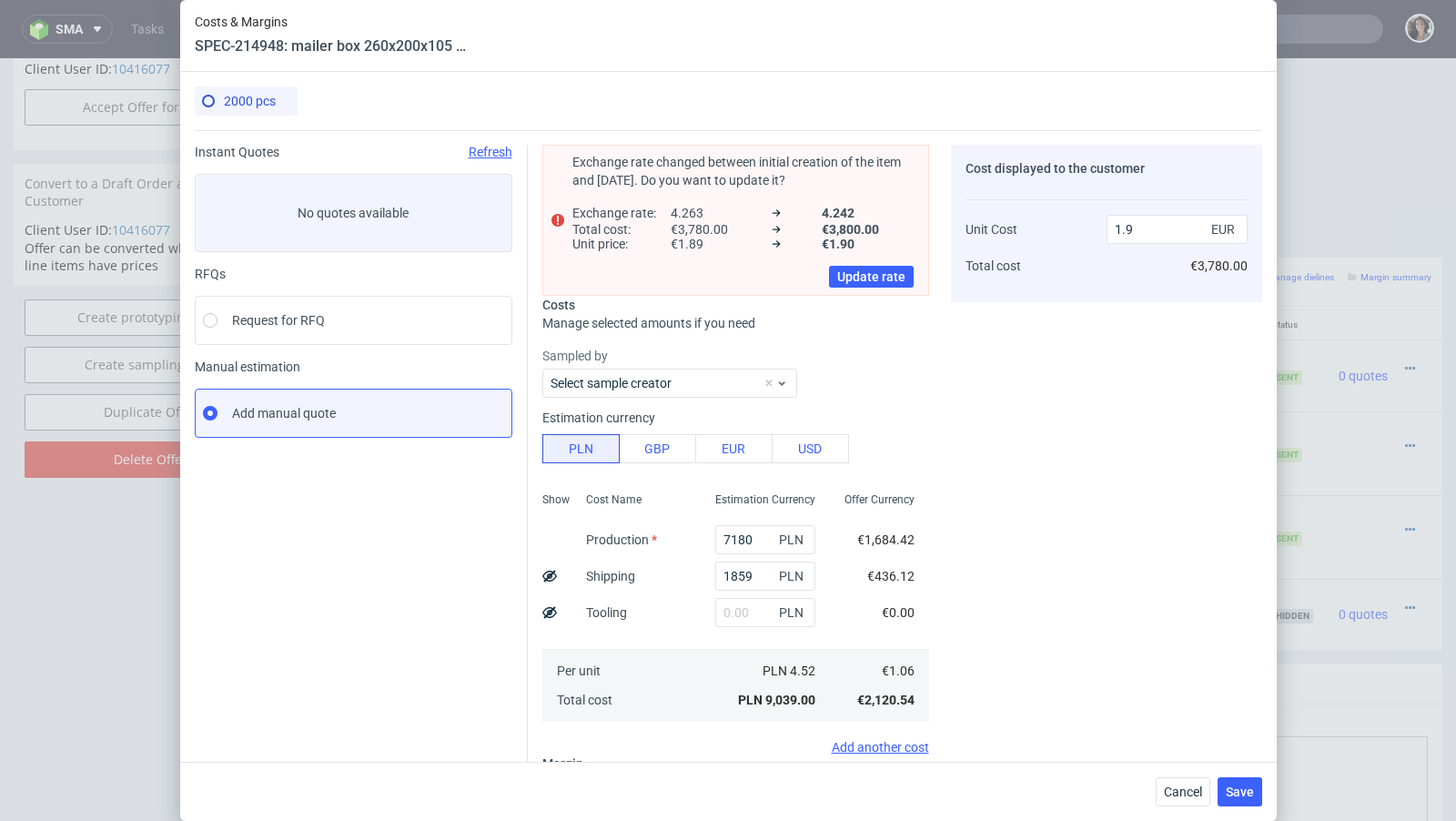
type input "1.89"
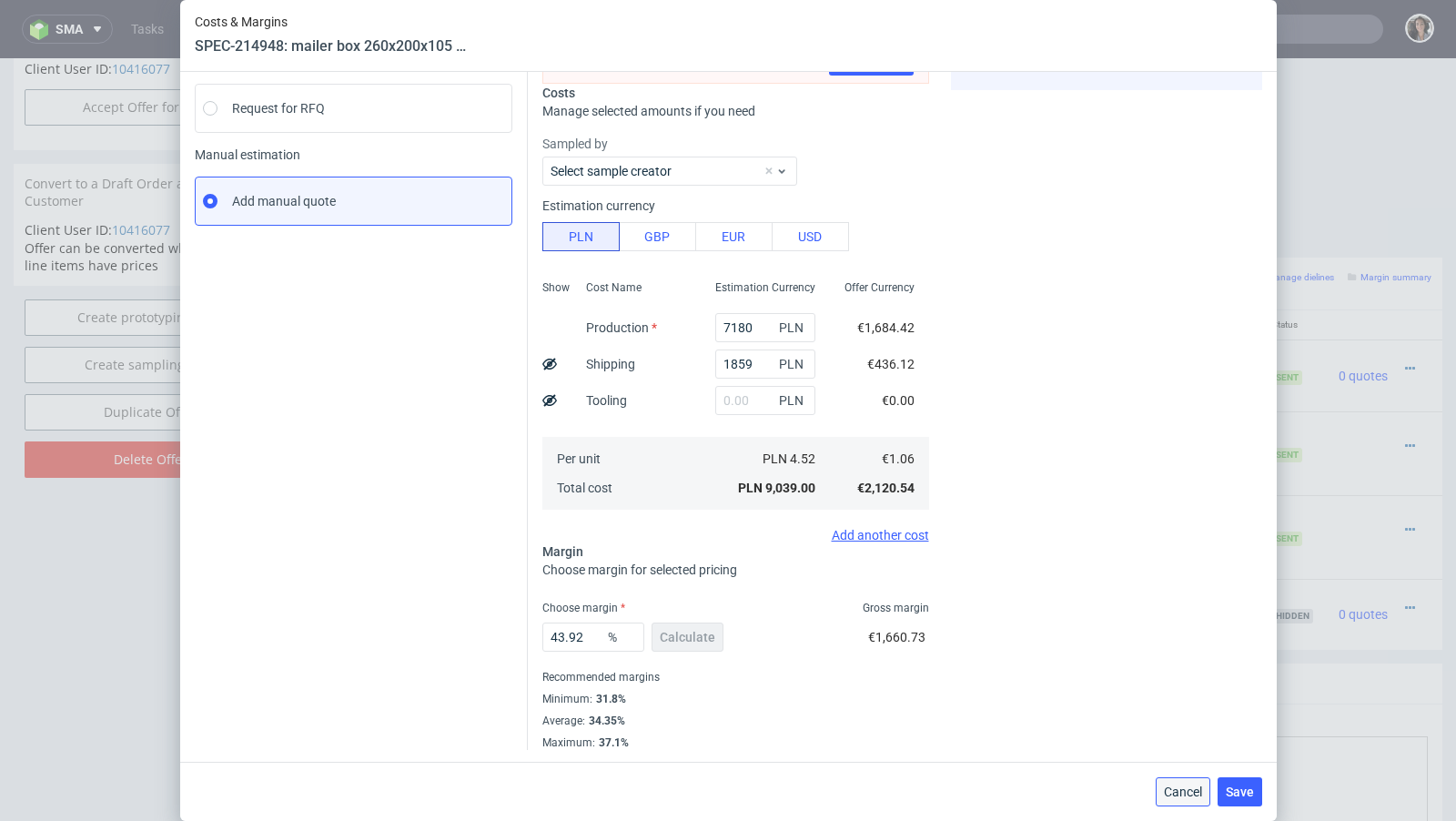
click at [1174, 789] on span "Cancel" at bounding box center [1183, 792] width 38 height 13
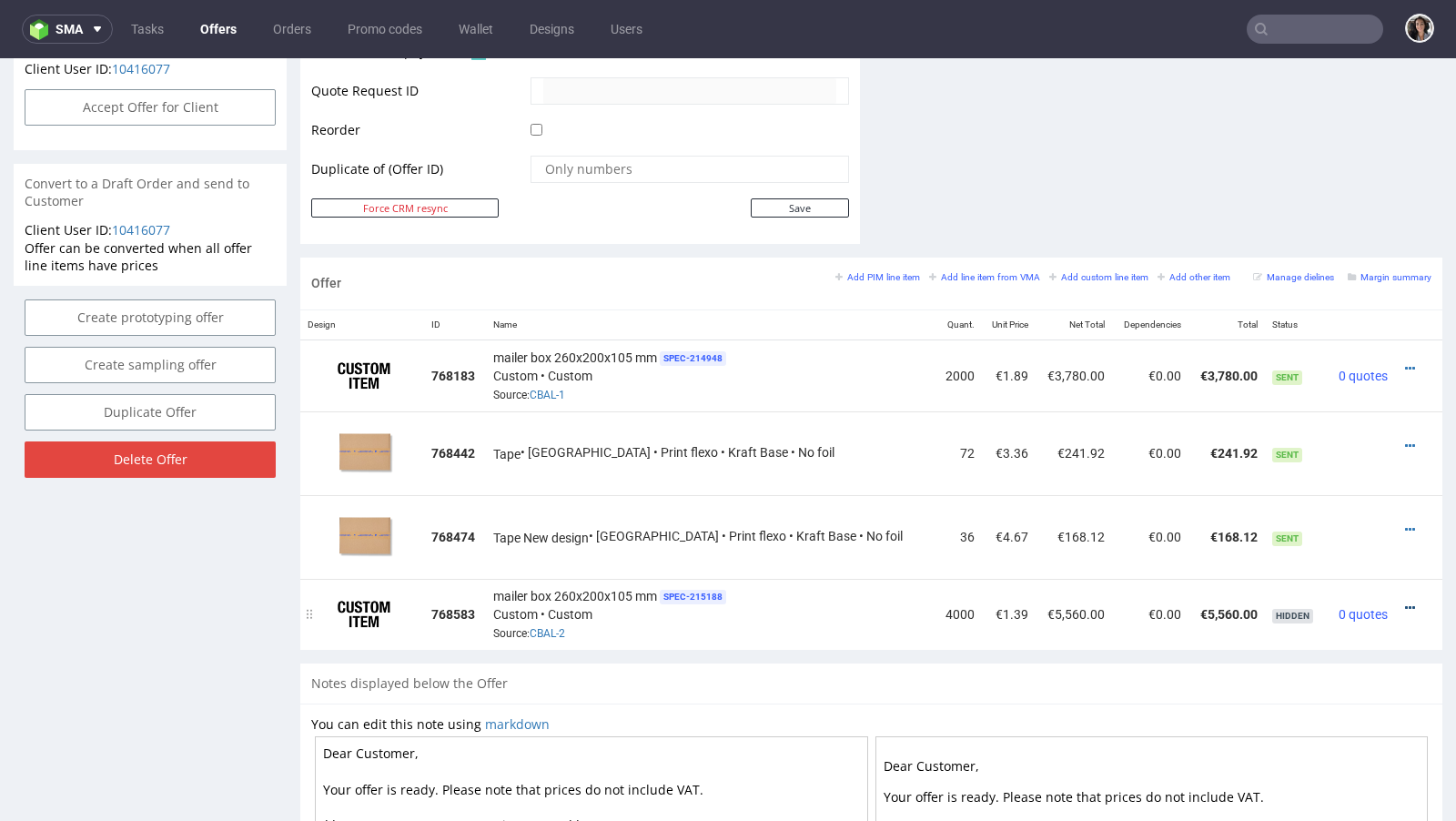
click at [1405, 602] on icon at bounding box center [1409, 608] width 10 height 13
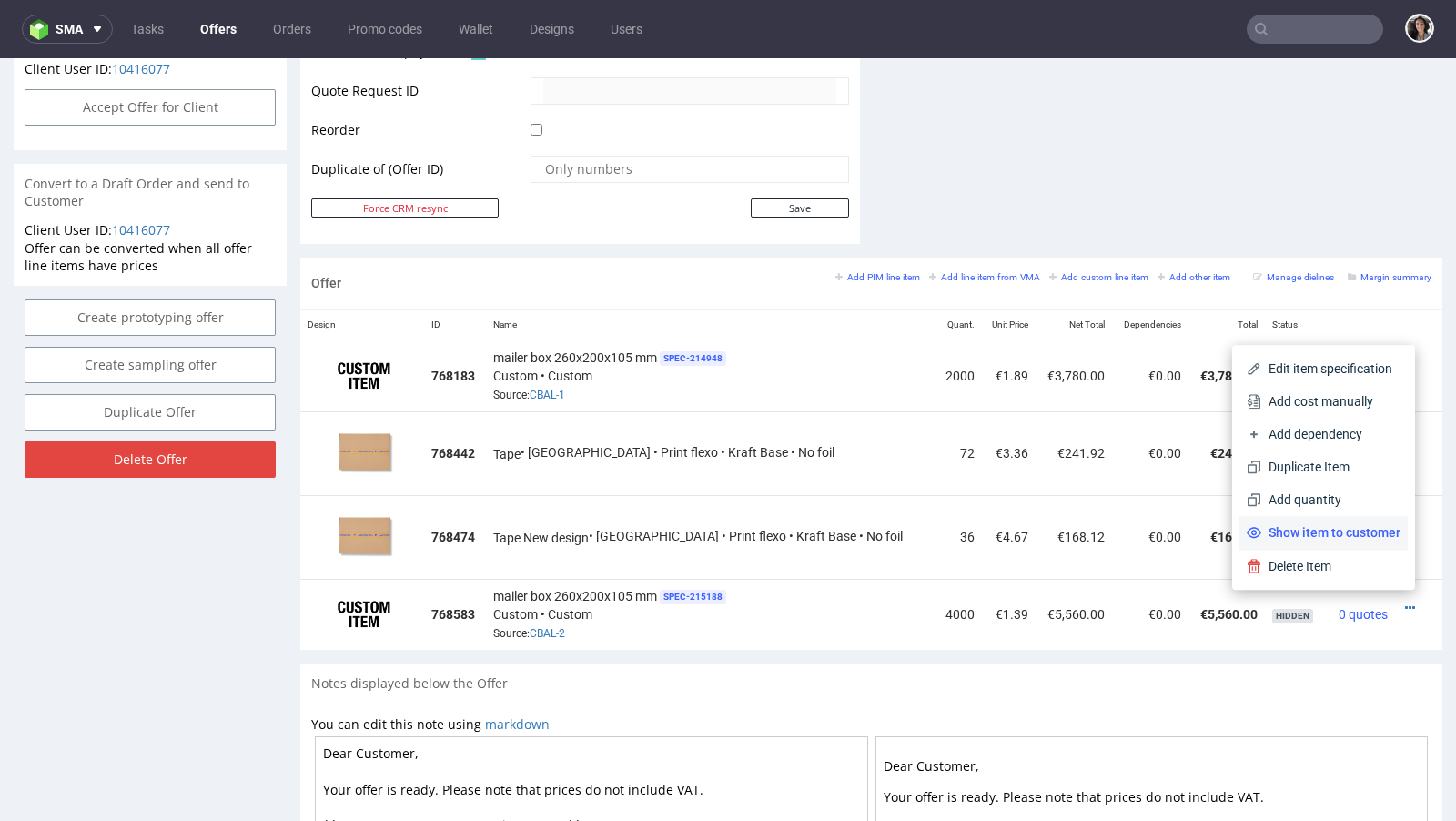
click at [1316, 530] on span "Show item to customer" at bounding box center [1331, 532] width 139 height 18
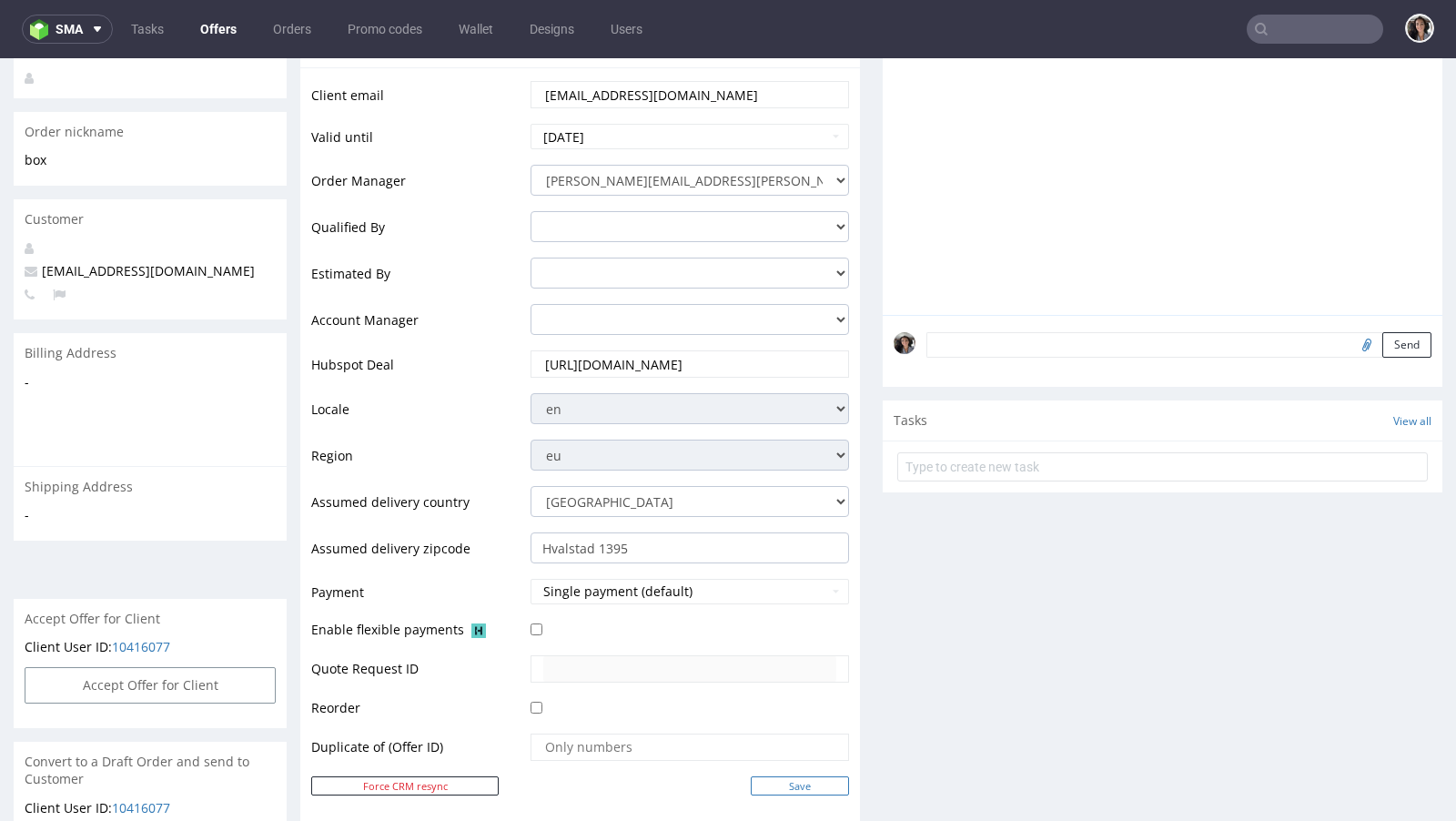
scroll to position [0, 0]
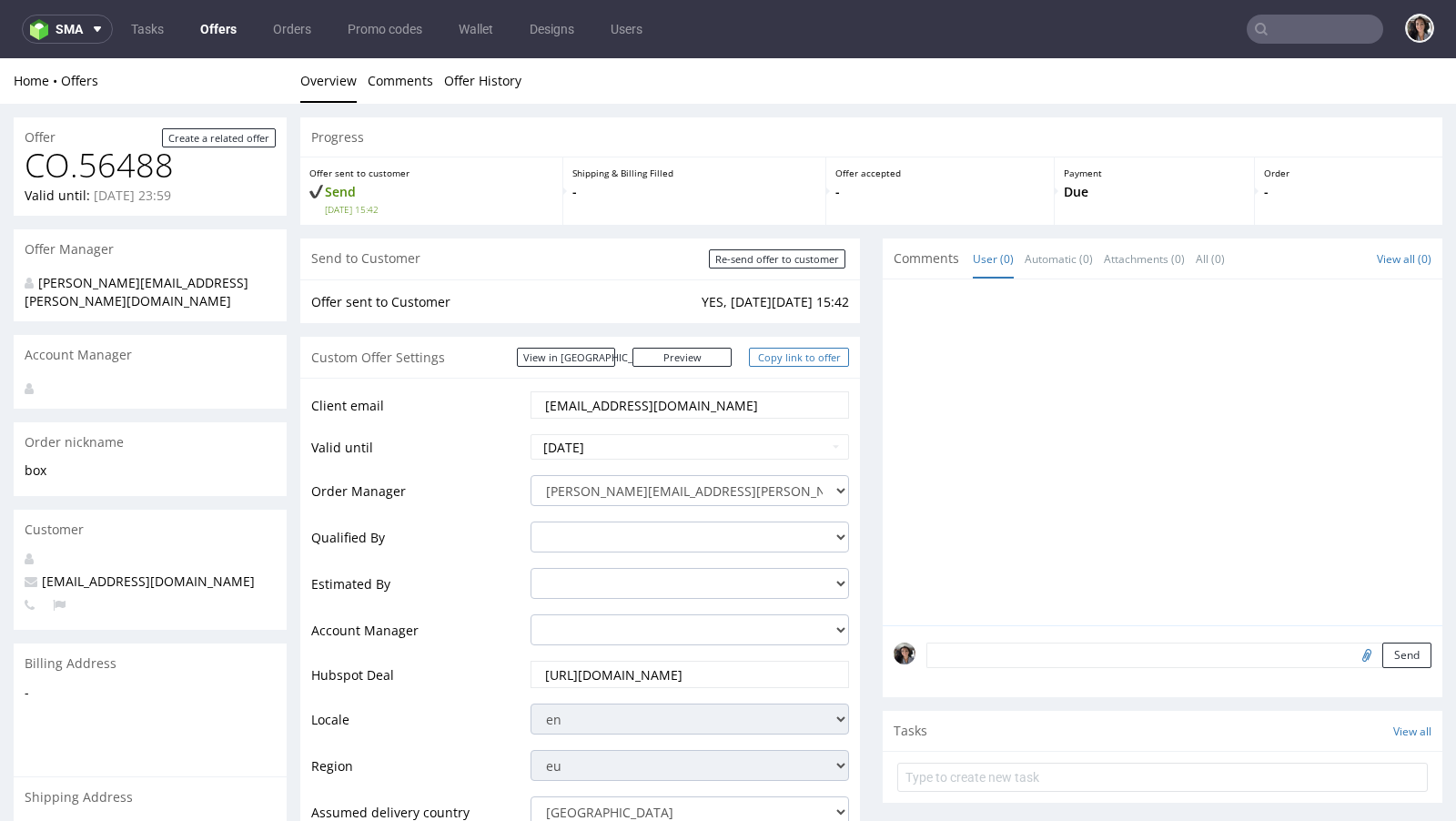
click at [796, 355] on link "Copy link to offer" at bounding box center [798, 357] width 100 height 19
click at [615, 357] on link "View in [GEOGRAPHIC_DATA]" at bounding box center [565, 357] width 98 height 19
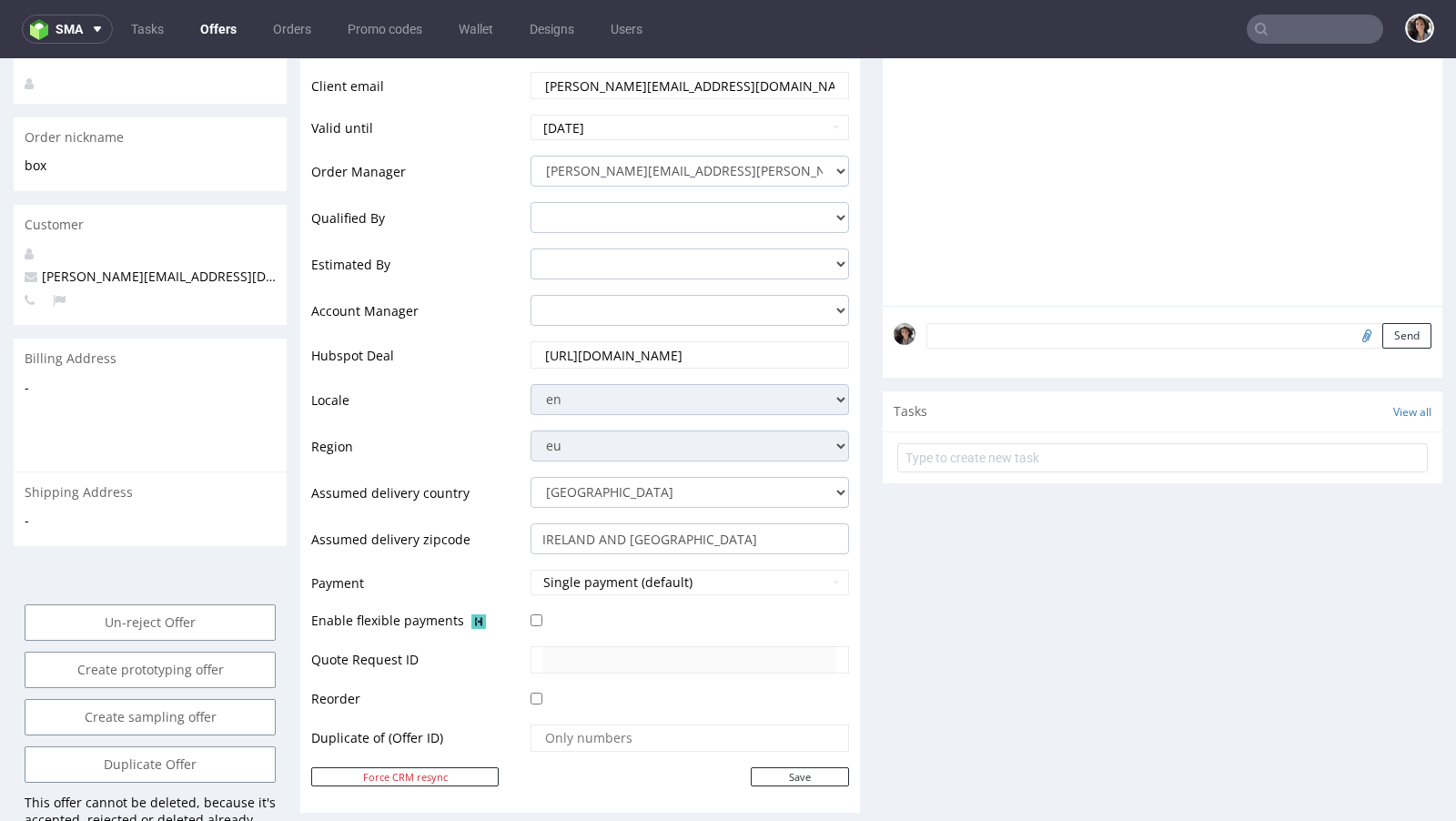
scroll to position [662, 0]
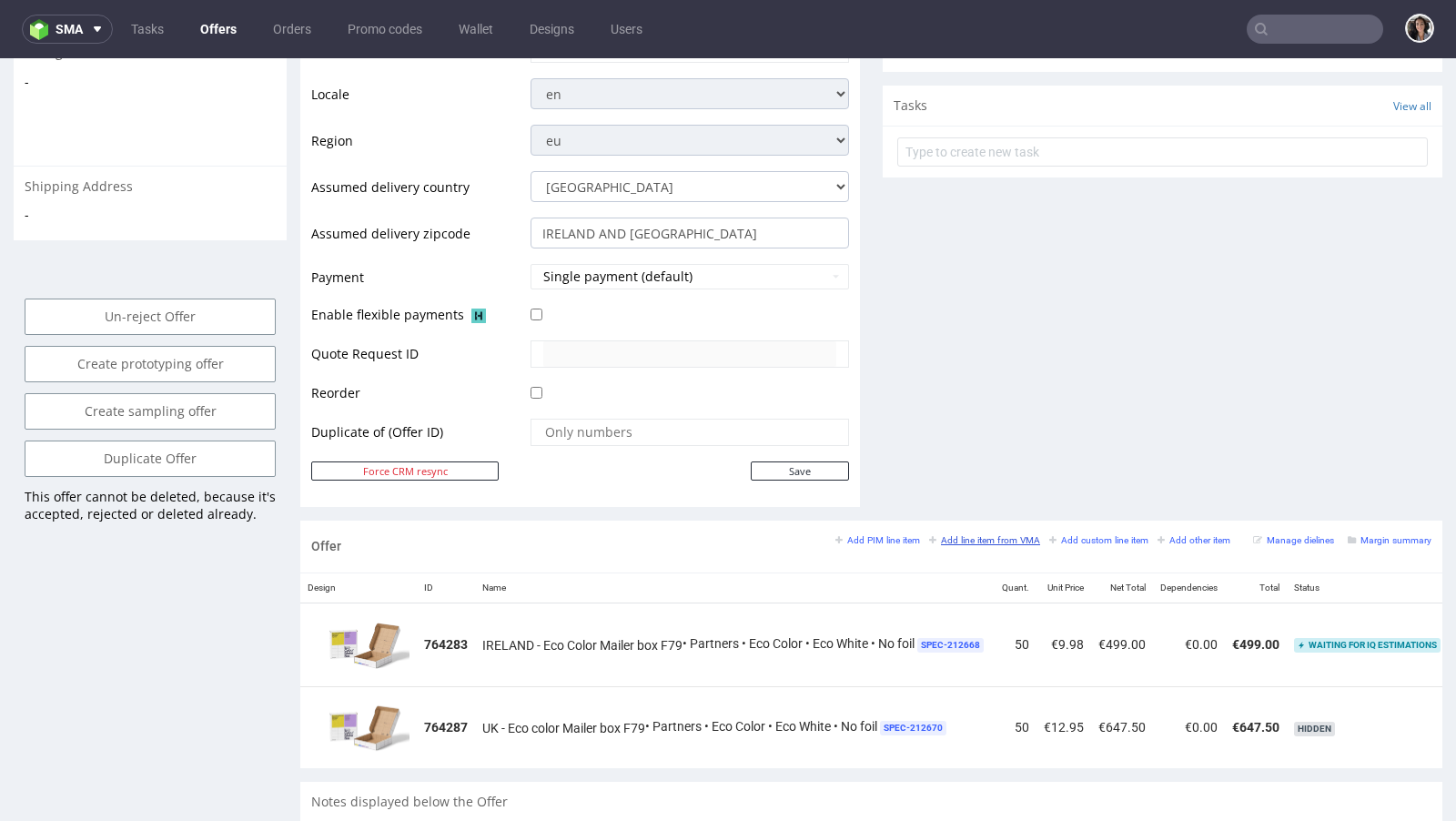
click at [989, 535] on small "Add line item from VMA" at bounding box center [983, 539] width 111 height 10
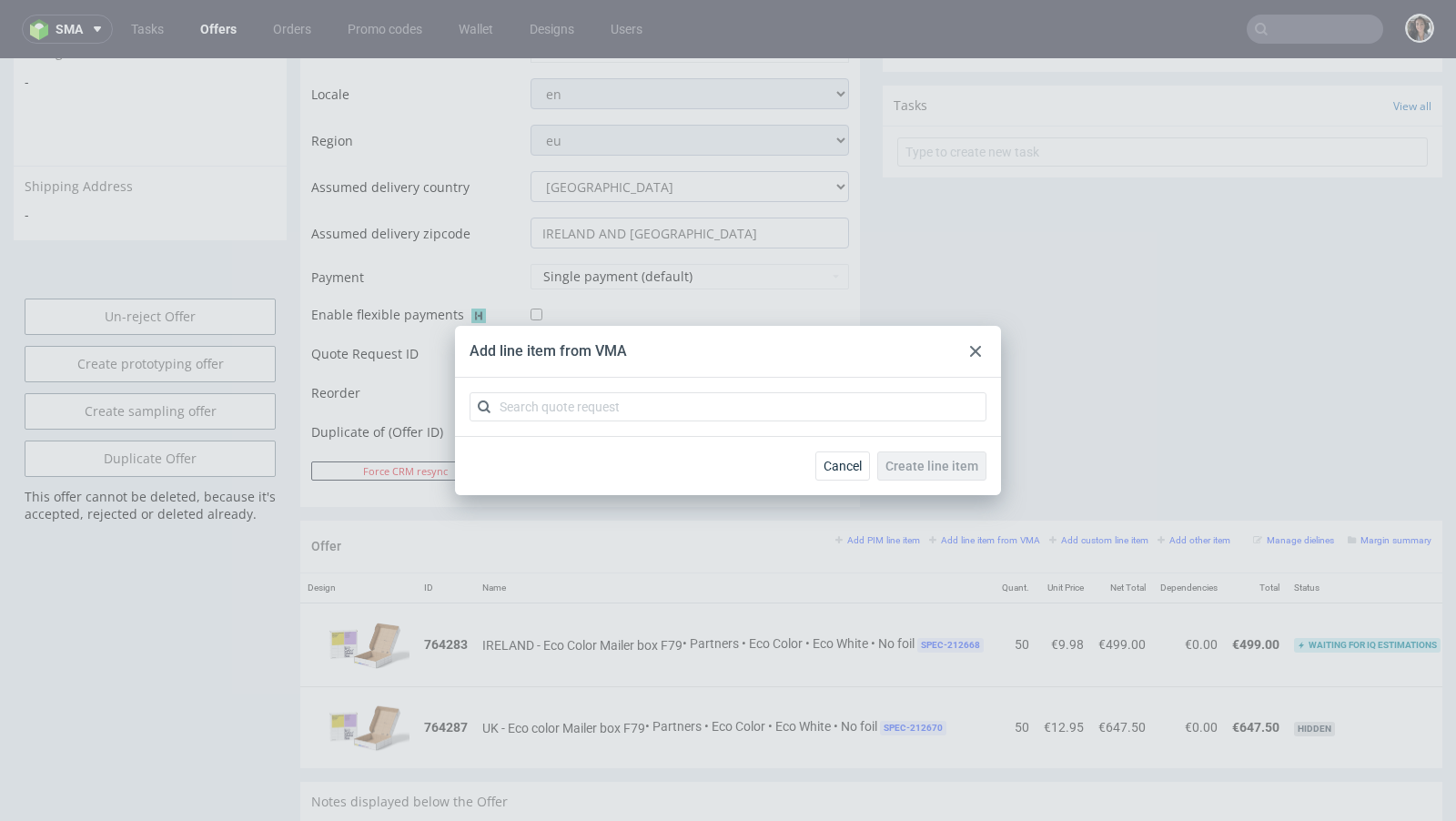
click at [974, 345] on div at bounding box center [975, 351] width 22 height 22
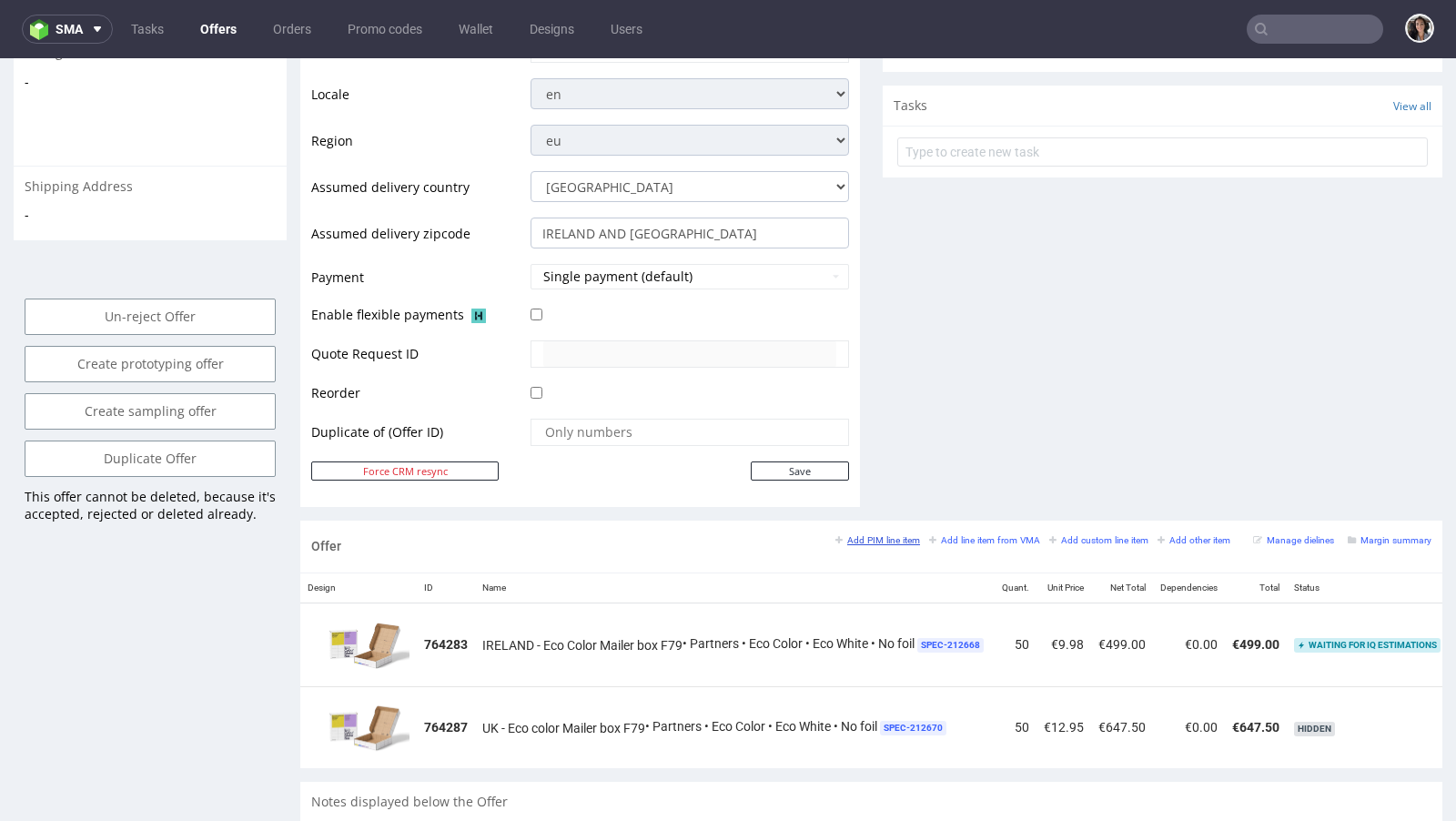
click at [880, 535] on small "Add PIM line item" at bounding box center [877, 539] width 85 height 10
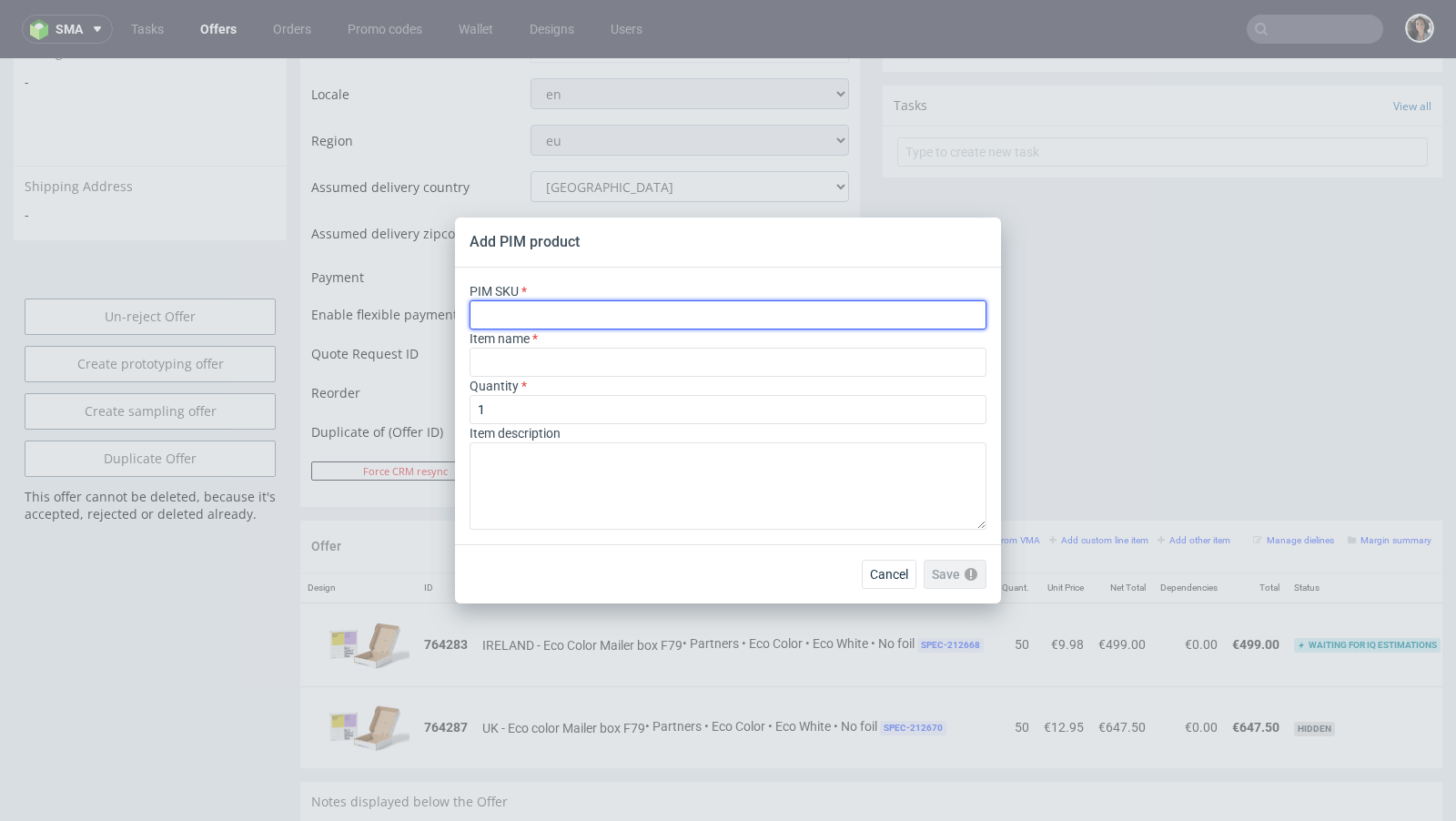
click at [607, 319] on input "text" at bounding box center [728, 315] width 516 height 29
paste input "box--mailer-box--62--cardboard-white-one-side--print-eco-color--foil-none"
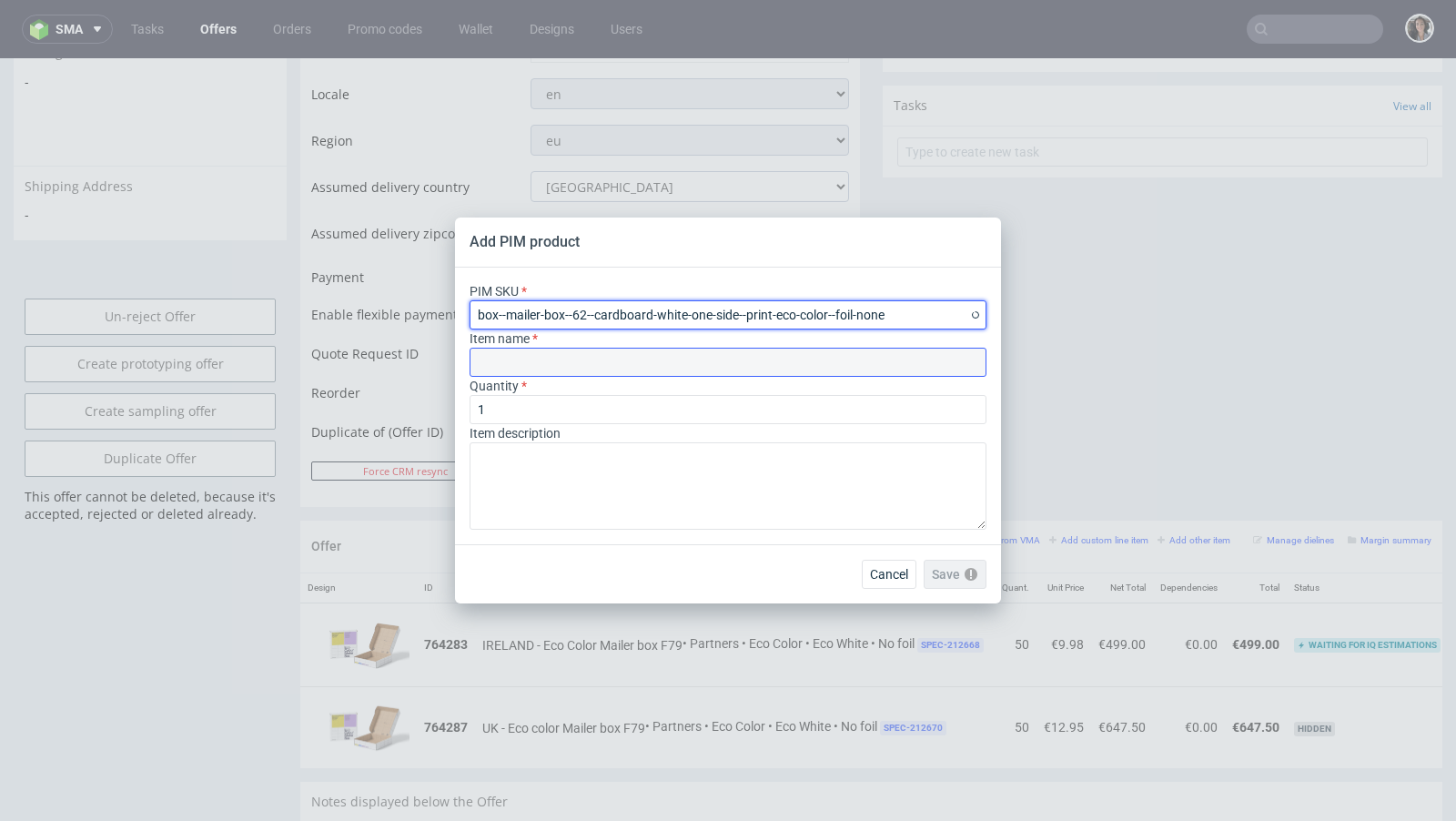
type input "box--mailer-box--62--cardboard-white-one-side--print-eco-color--foil-none"
click at [537, 369] on input "text" at bounding box center [728, 362] width 516 height 29
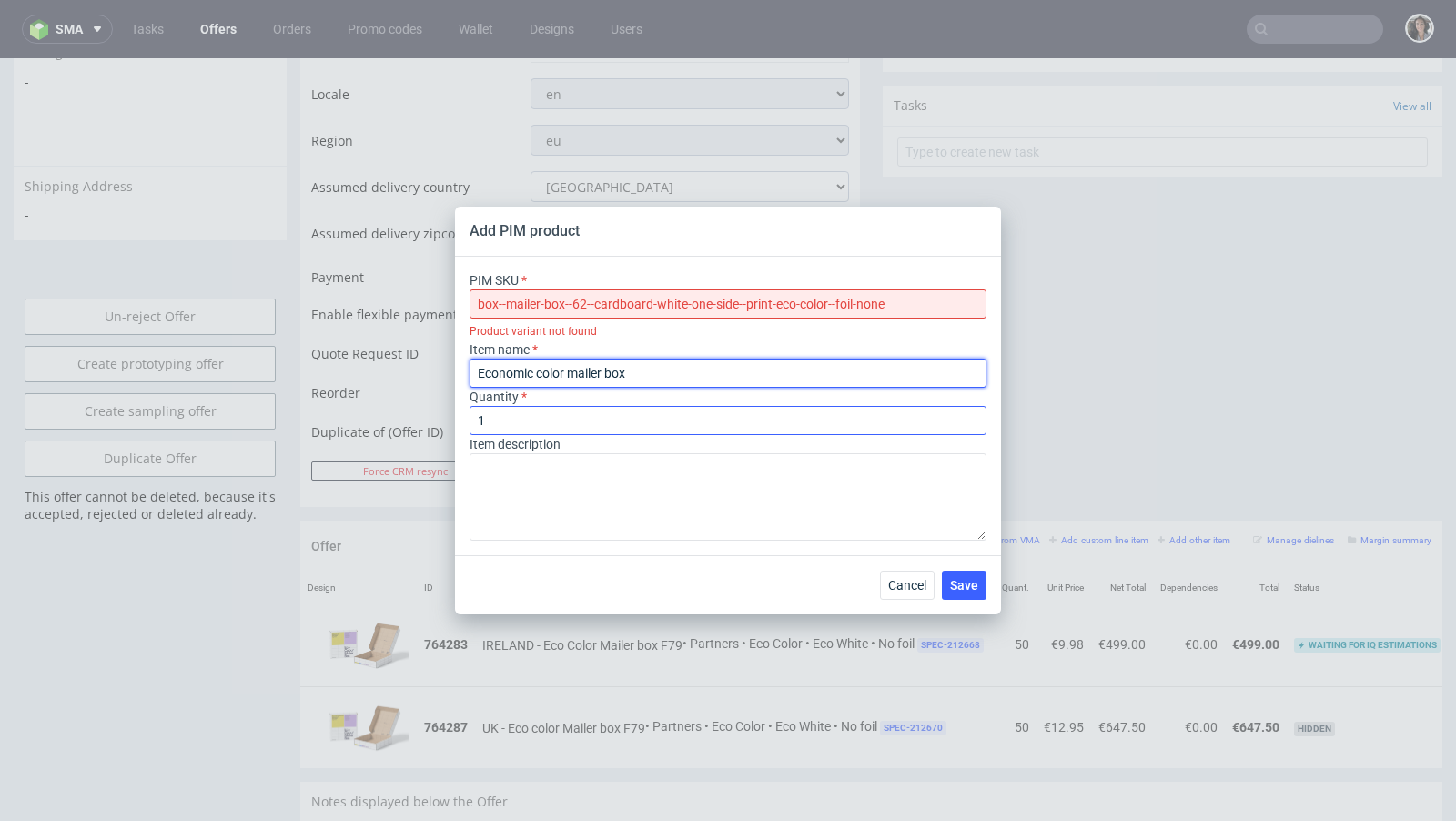
type input "Economic color mailer box"
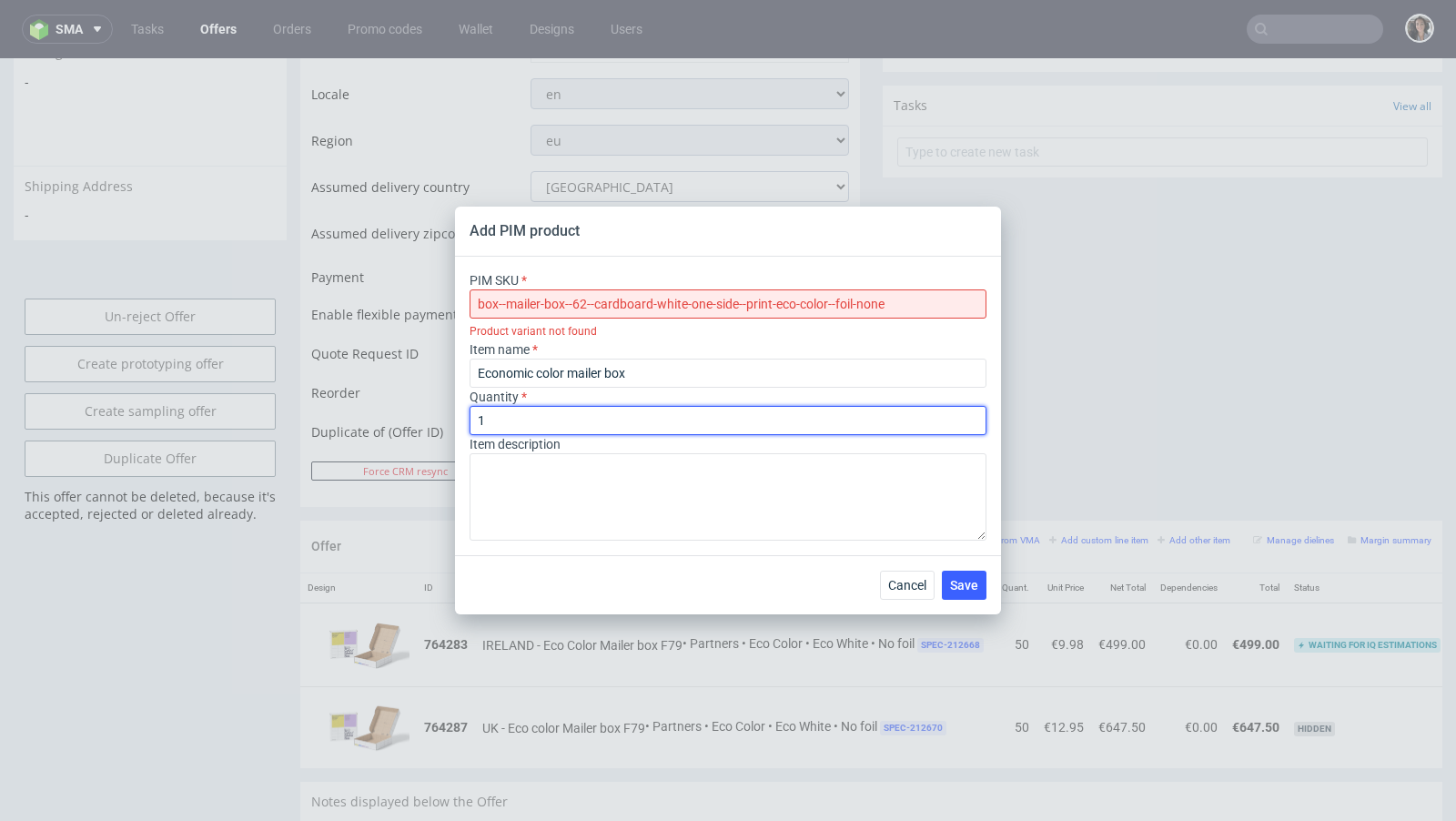
drag, startPoint x: 548, startPoint y: 418, endPoint x: 416, endPoint y: 411, distance: 132.2
click at [416, 411] on div "Add PIM product PIM SKU box--mailer-box--62--cardboard-white-one-side--print-ec…" at bounding box center [728, 410] width 1456 height 821
type input "55"
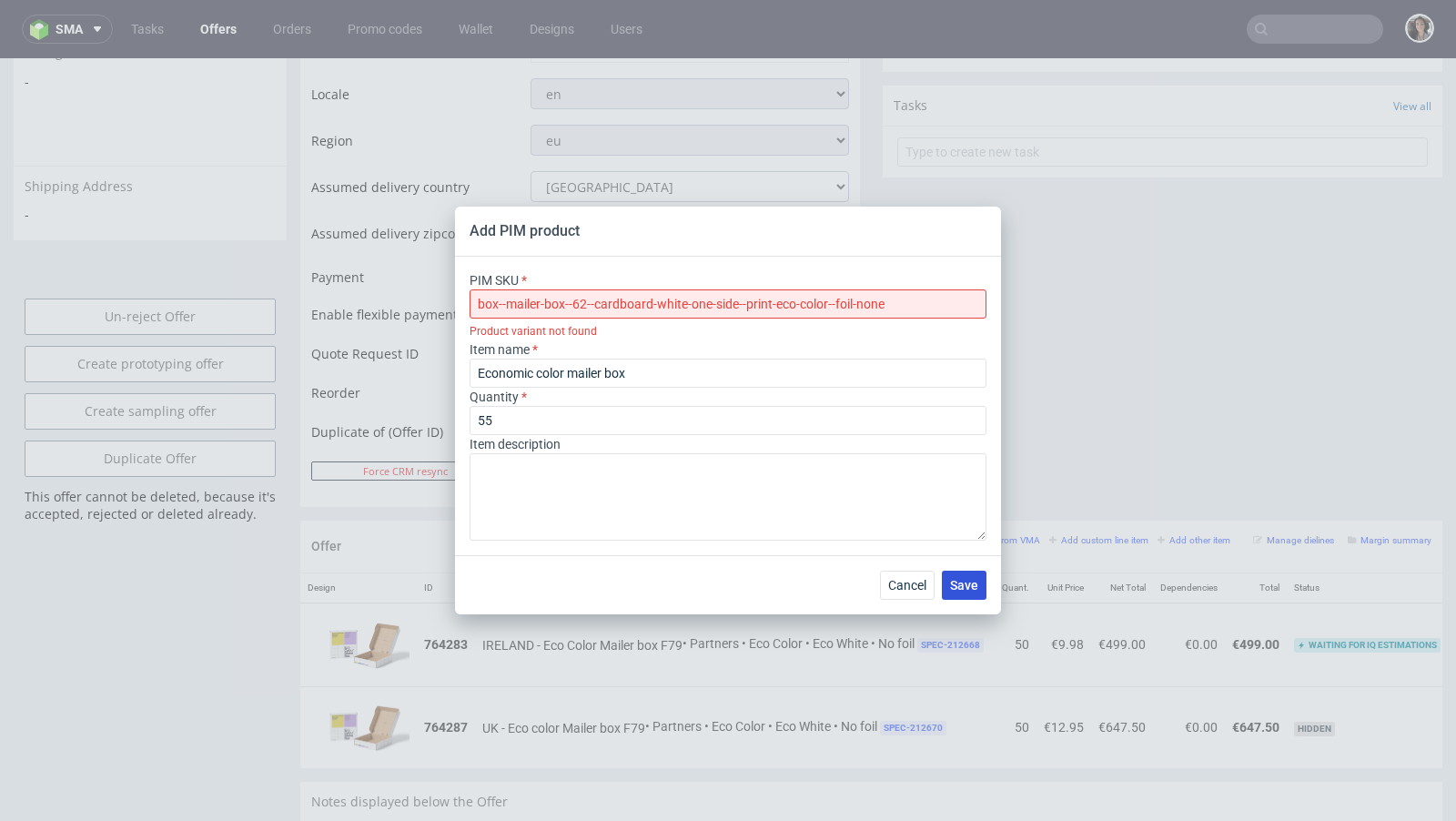
click at [980, 578] on button "Save" at bounding box center [963, 585] width 45 height 29
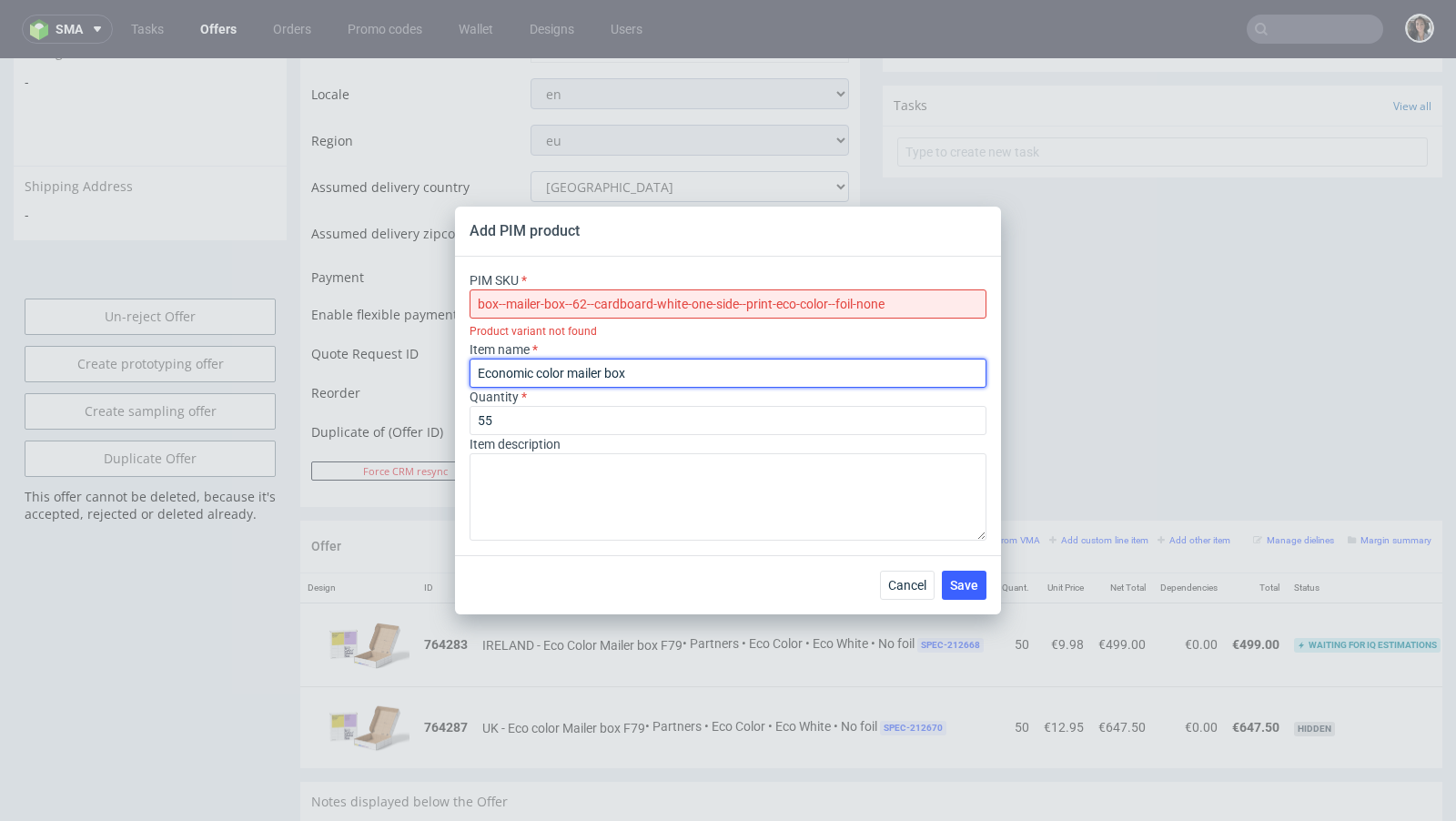
click at [639, 374] on input "Economic color mailer box" at bounding box center [728, 373] width 516 height 29
click at [482, 305] on input "box--mailer-box--62--cardboard-white-one-side--print-eco-color--foil-none" at bounding box center [728, 304] width 516 height 29
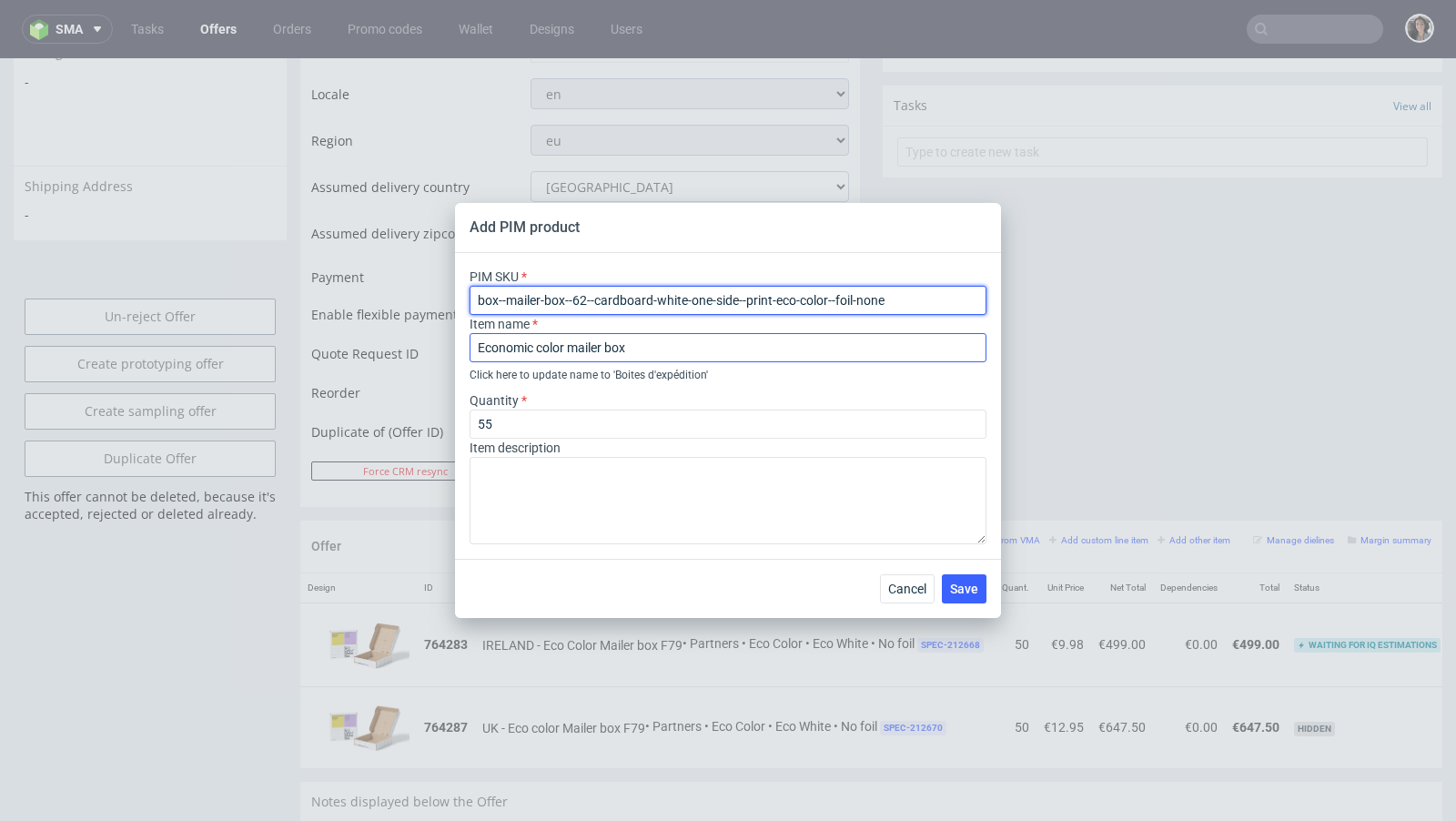
type input "box--mailer-box--62--cardboard-white-one-side--print-eco-color--foil-none"
click at [653, 344] on input "Economic color mailer box" at bounding box center [728, 347] width 516 height 29
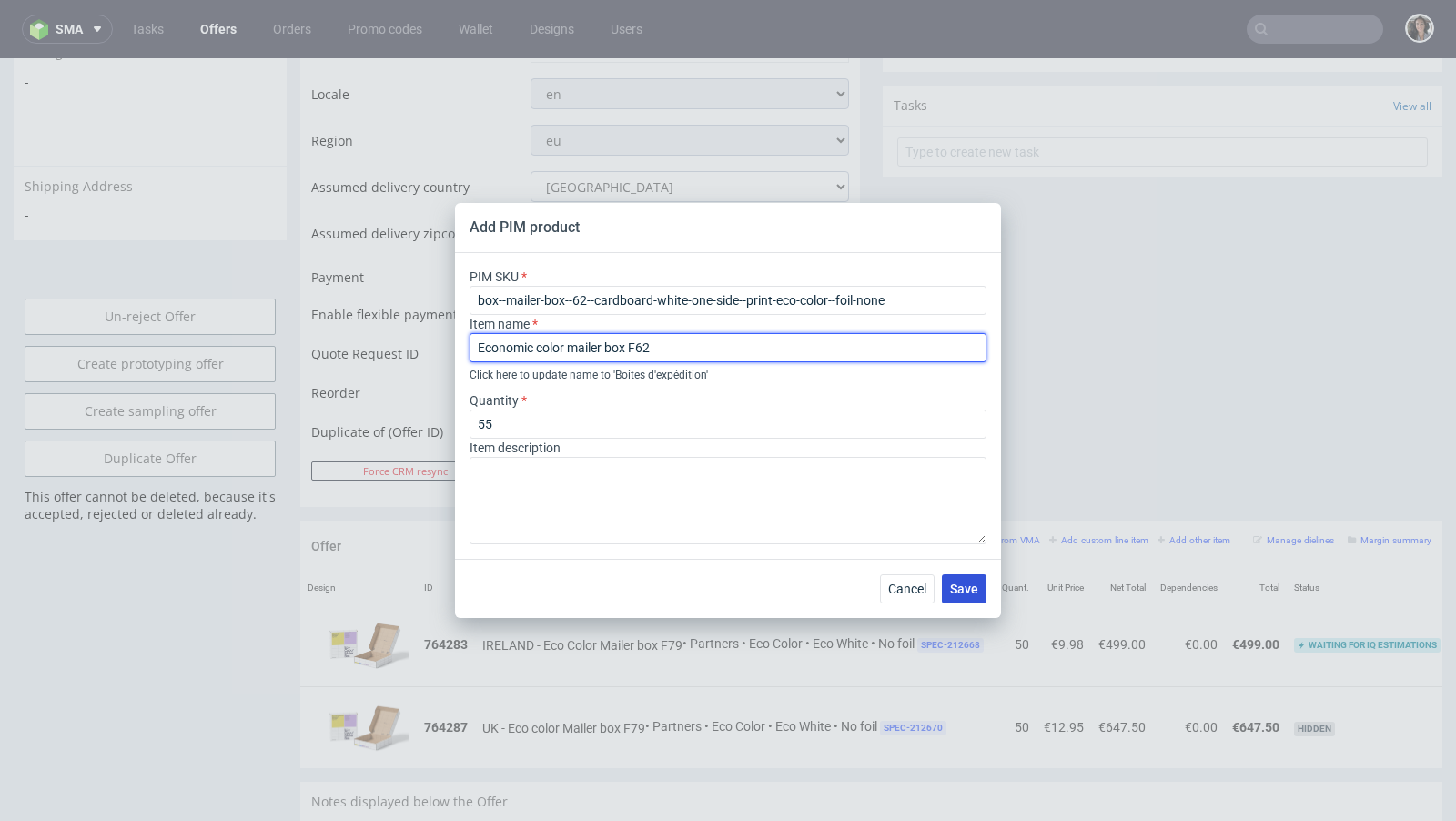
type input "Economic color mailer box F62"
click at [970, 582] on span "Save" at bounding box center [963, 589] width 28 height 13
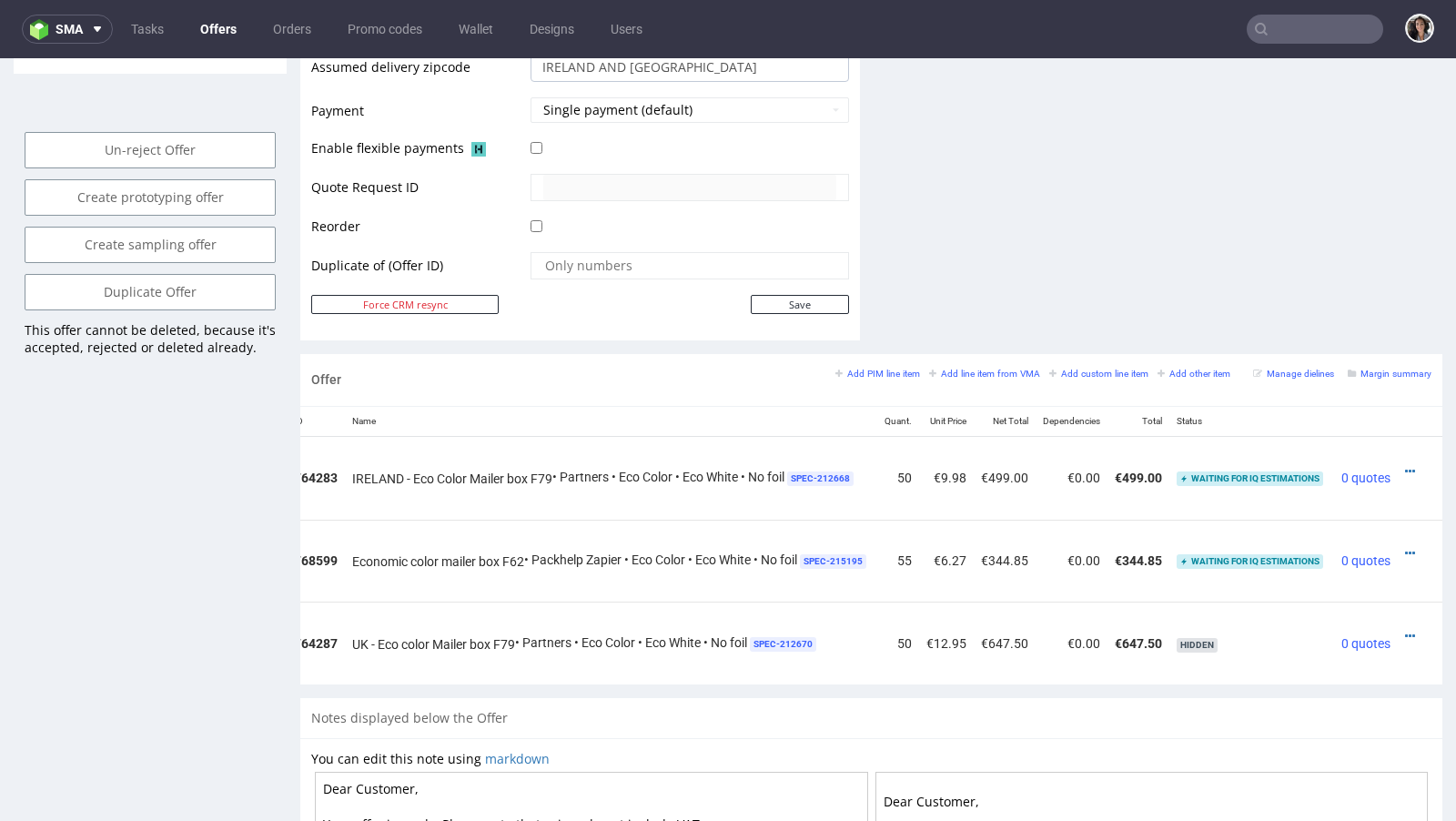
scroll to position [0, 155]
click at [1405, 547] on icon at bounding box center [1409, 553] width 10 height 13
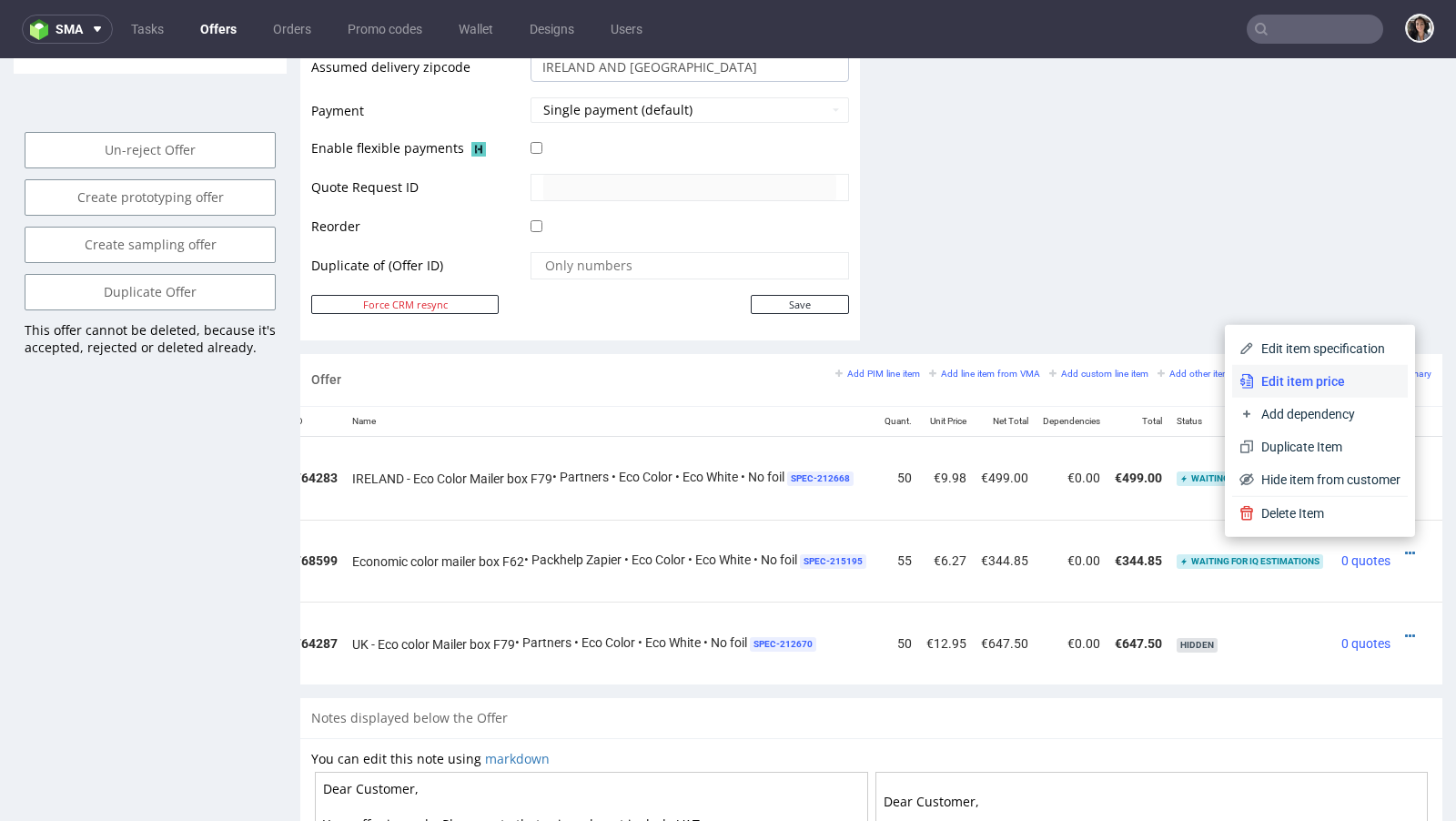
click at [1333, 379] on span "Edit item price" at bounding box center [1327, 381] width 146 height 18
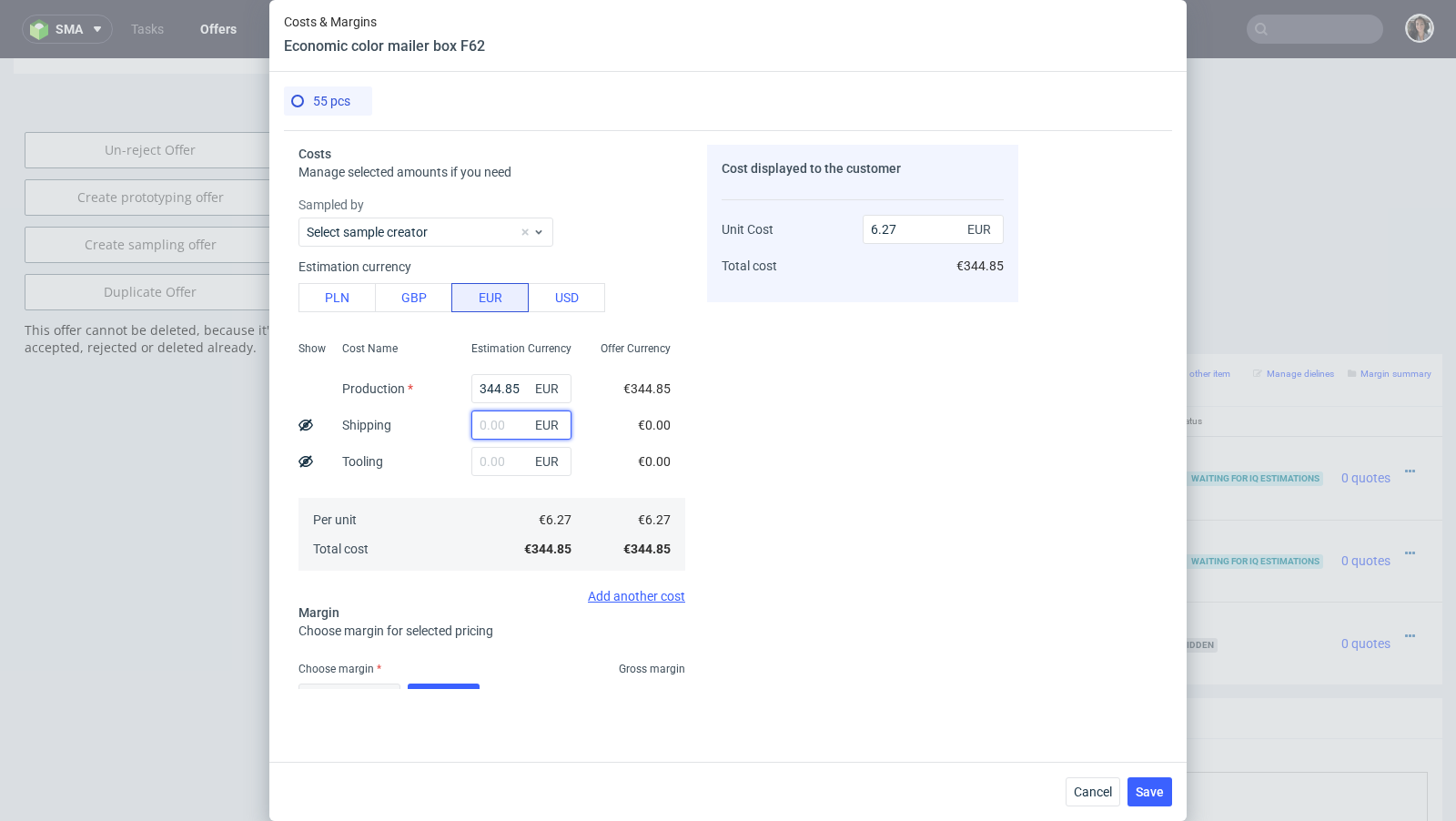
click at [504, 426] on input "text" at bounding box center [521, 425] width 100 height 29
click at [353, 295] on button "PLN" at bounding box center [336, 298] width 78 height 29
type input "1.48"
click at [514, 427] on input "text" at bounding box center [521, 425] width 100 height 29
type input "127"
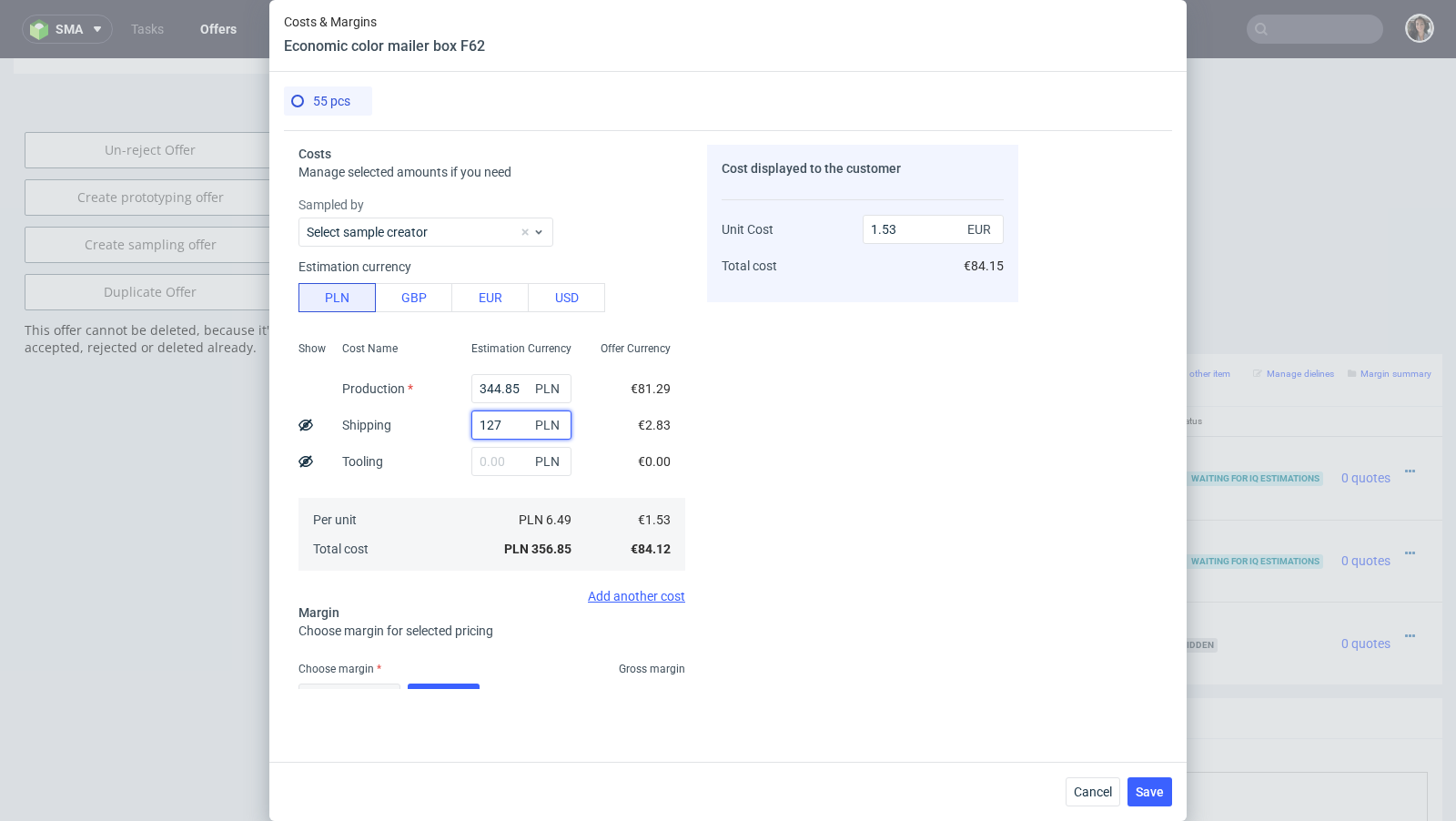
type input "2.02"
type input "127.05"
click at [504, 389] on input "344.85" at bounding box center [521, 389] width 100 height 29
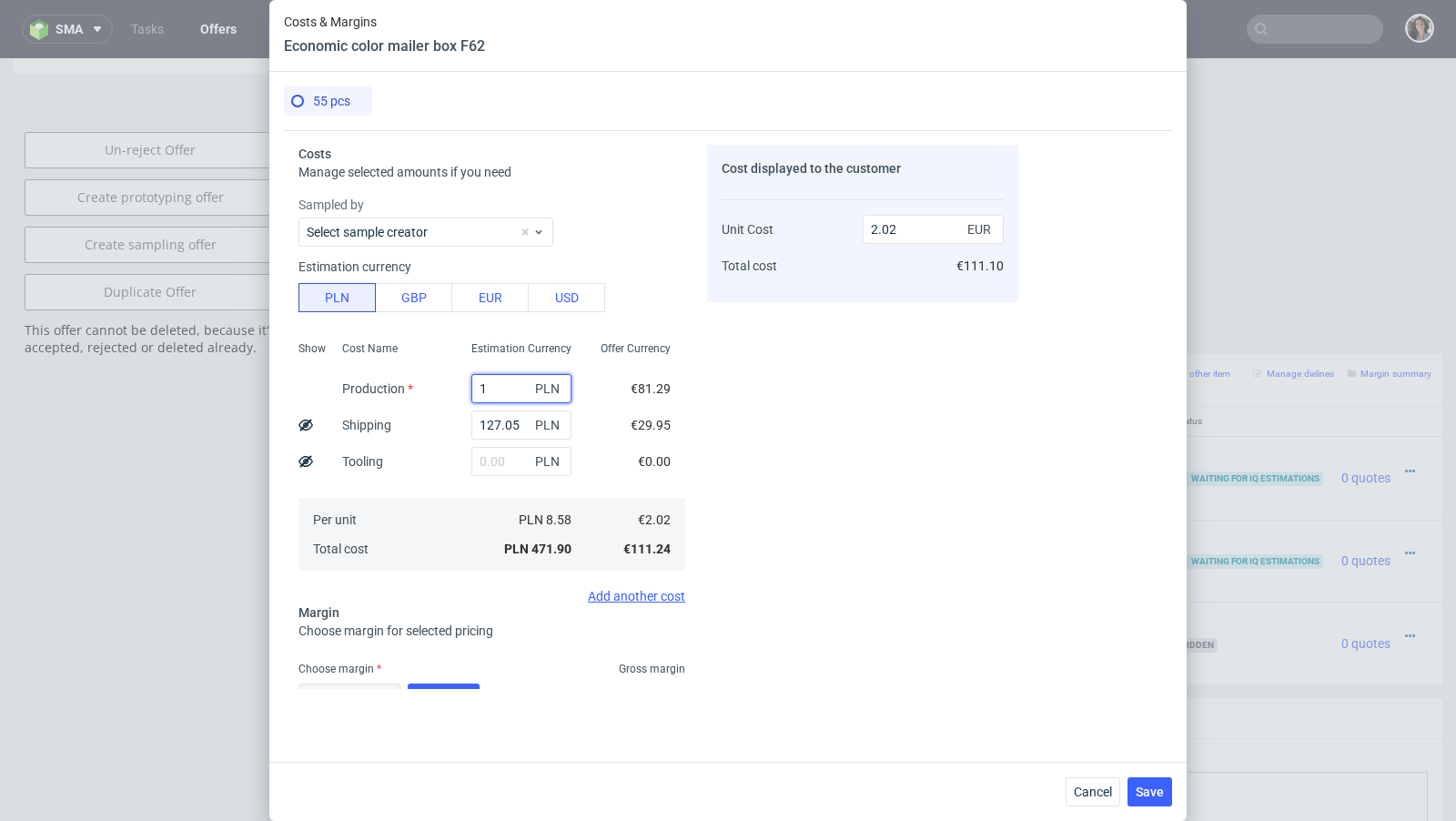
type input "12"
type input "0.59"
type input "127"
type input "1.08"
type input "127.06"
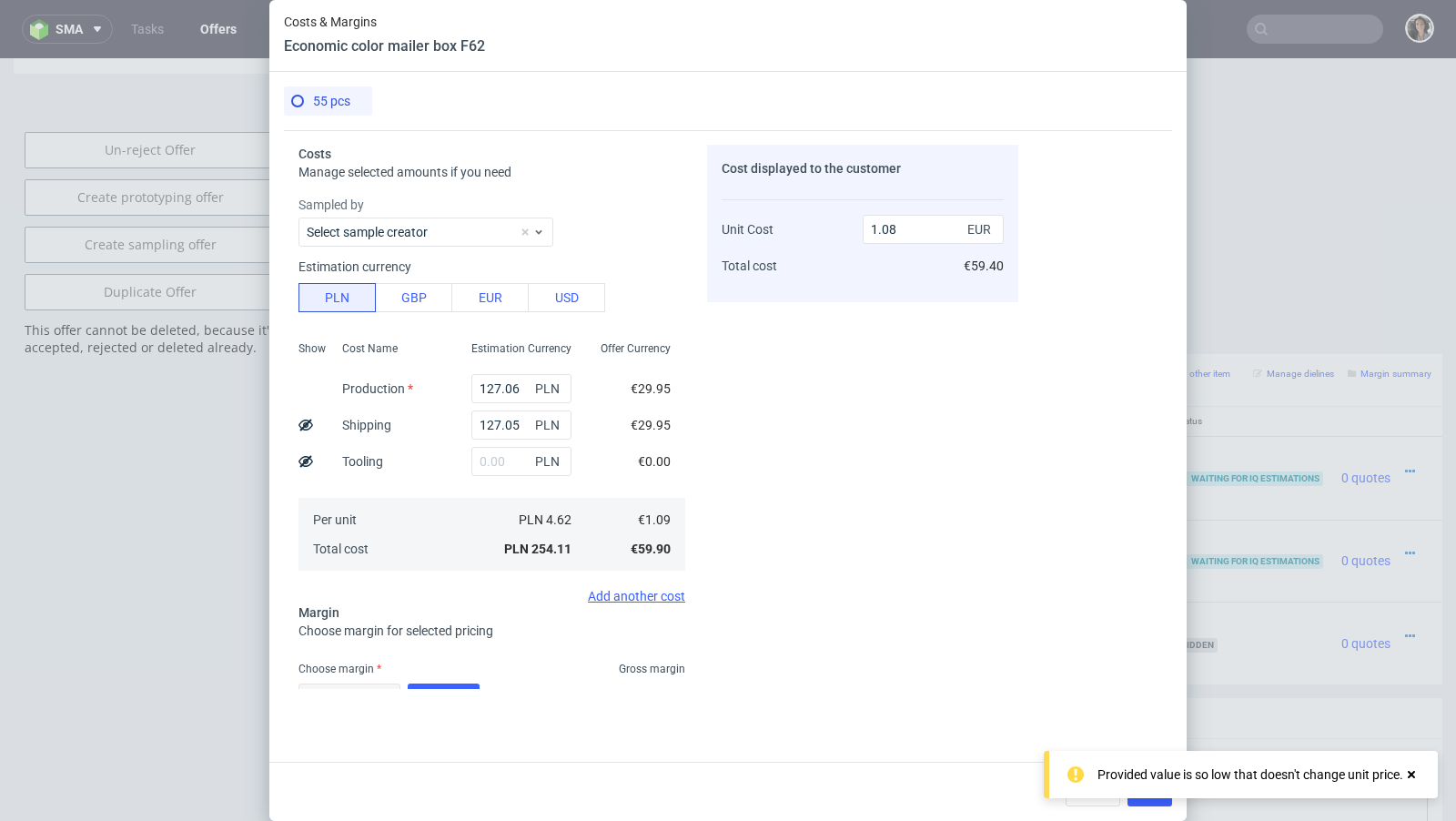
click at [715, 442] on div "Cost displayed to the customer Unit Cost Total cost 1.08 EUR €59.40" at bounding box center [862, 416] width 311 height 544
click at [450, 680] on div "0 % Calculate" at bounding box center [390, 702] width 185 height 51
click at [452, 686] on button "Calculate" at bounding box center [443, 698] width 72 height 29
type input "58.13"
type input "2.6"
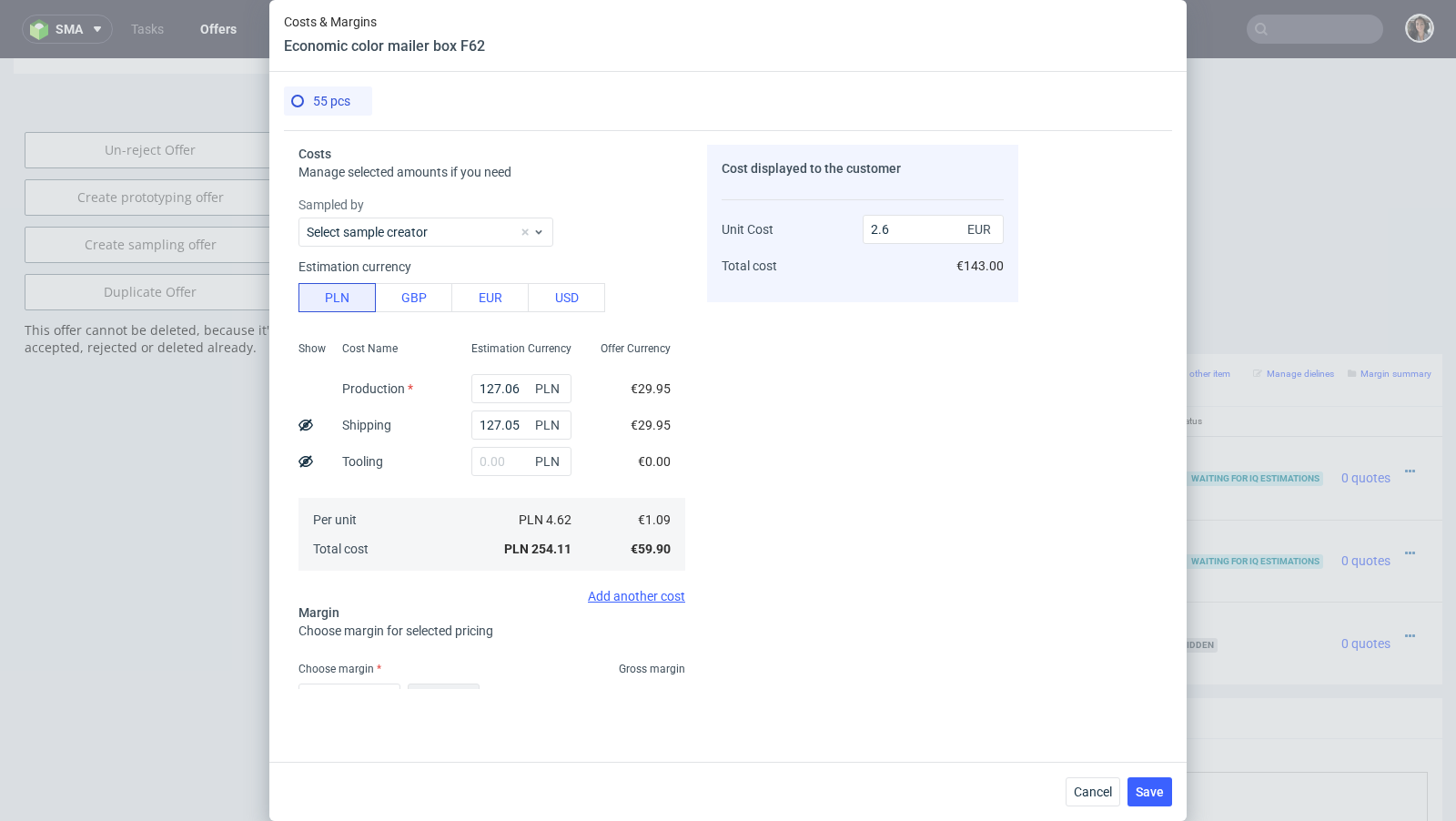
scroll to position [120, 0]
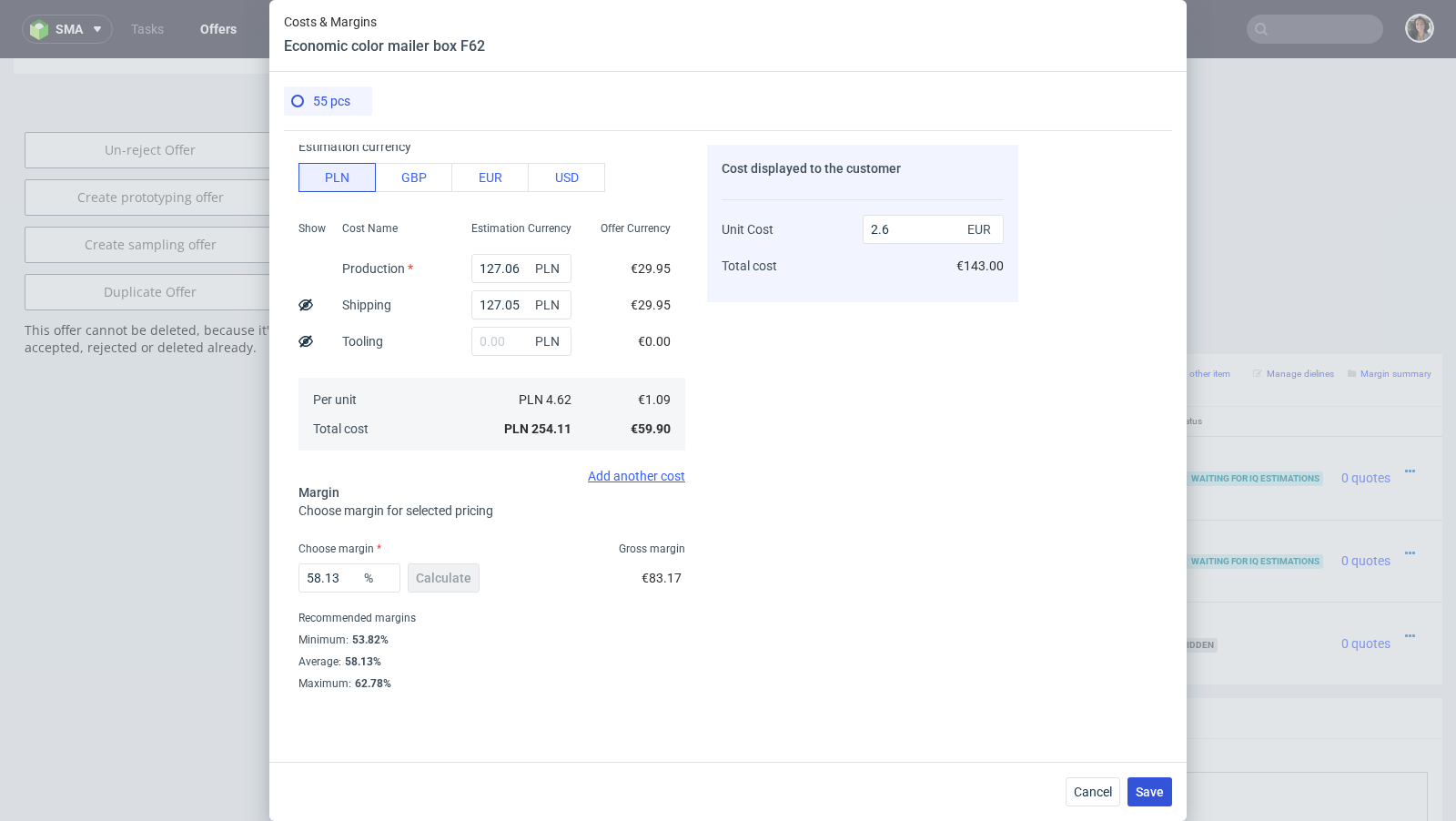
click at [1149, 801] on button "Save" at bounding box center [1149, 792] width 45 height 29
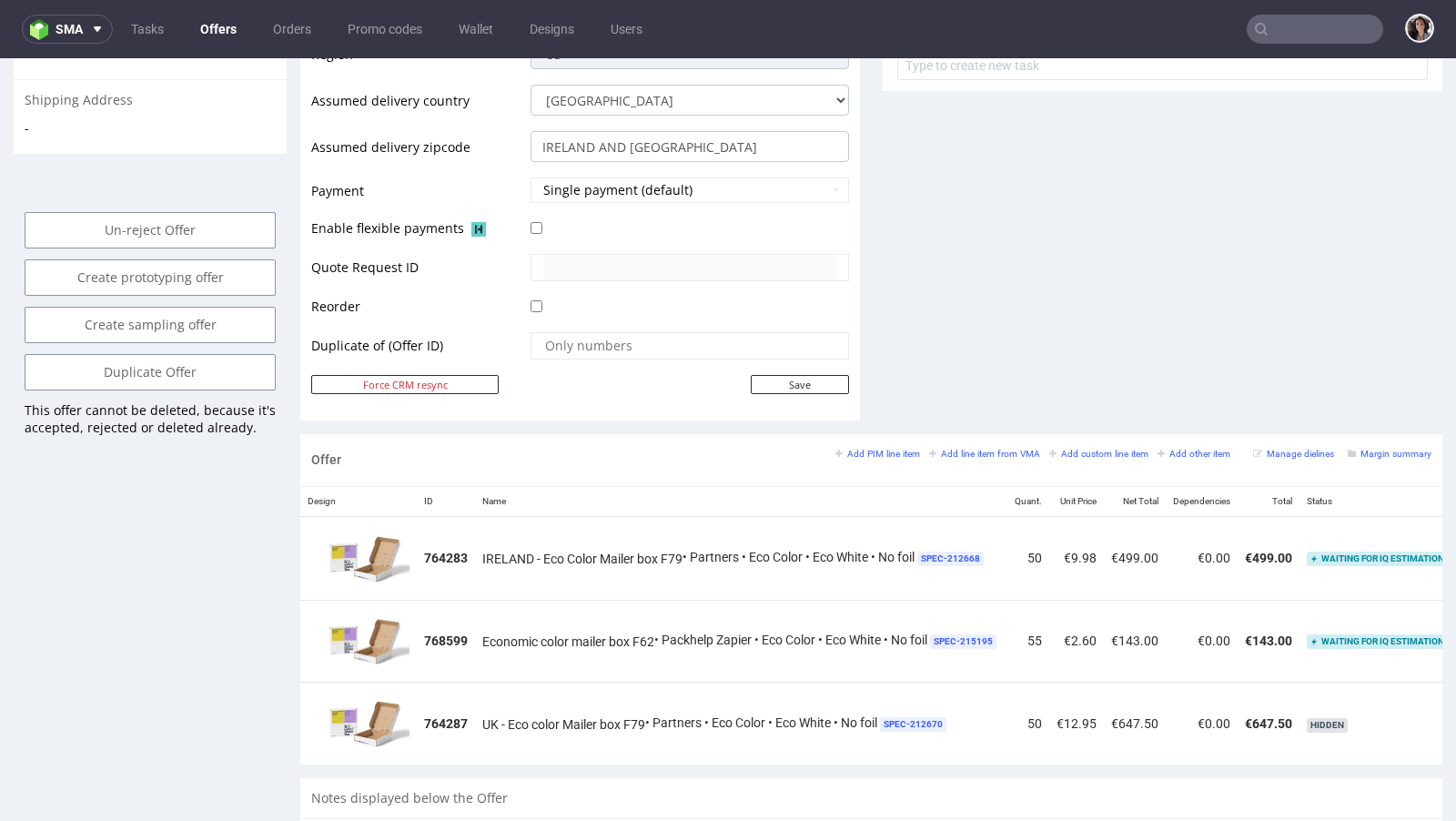
scroll to position [0, 0]
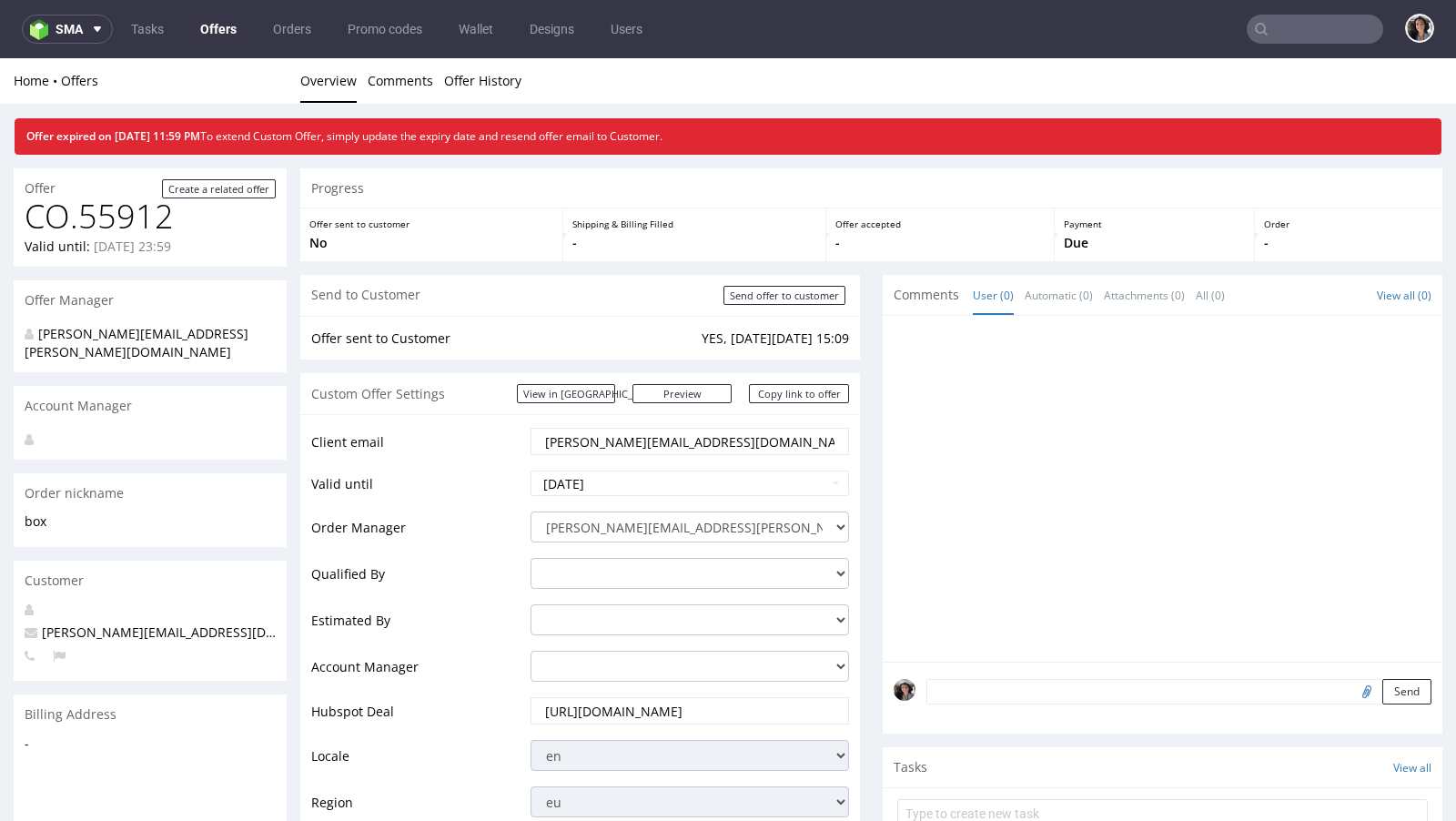
click at [671, 447] on input "[PERSON_NAME][EMAIL_ADDRESS][DOMAIN_NAME]" at bounding box center [689, 442] width 293 height 26
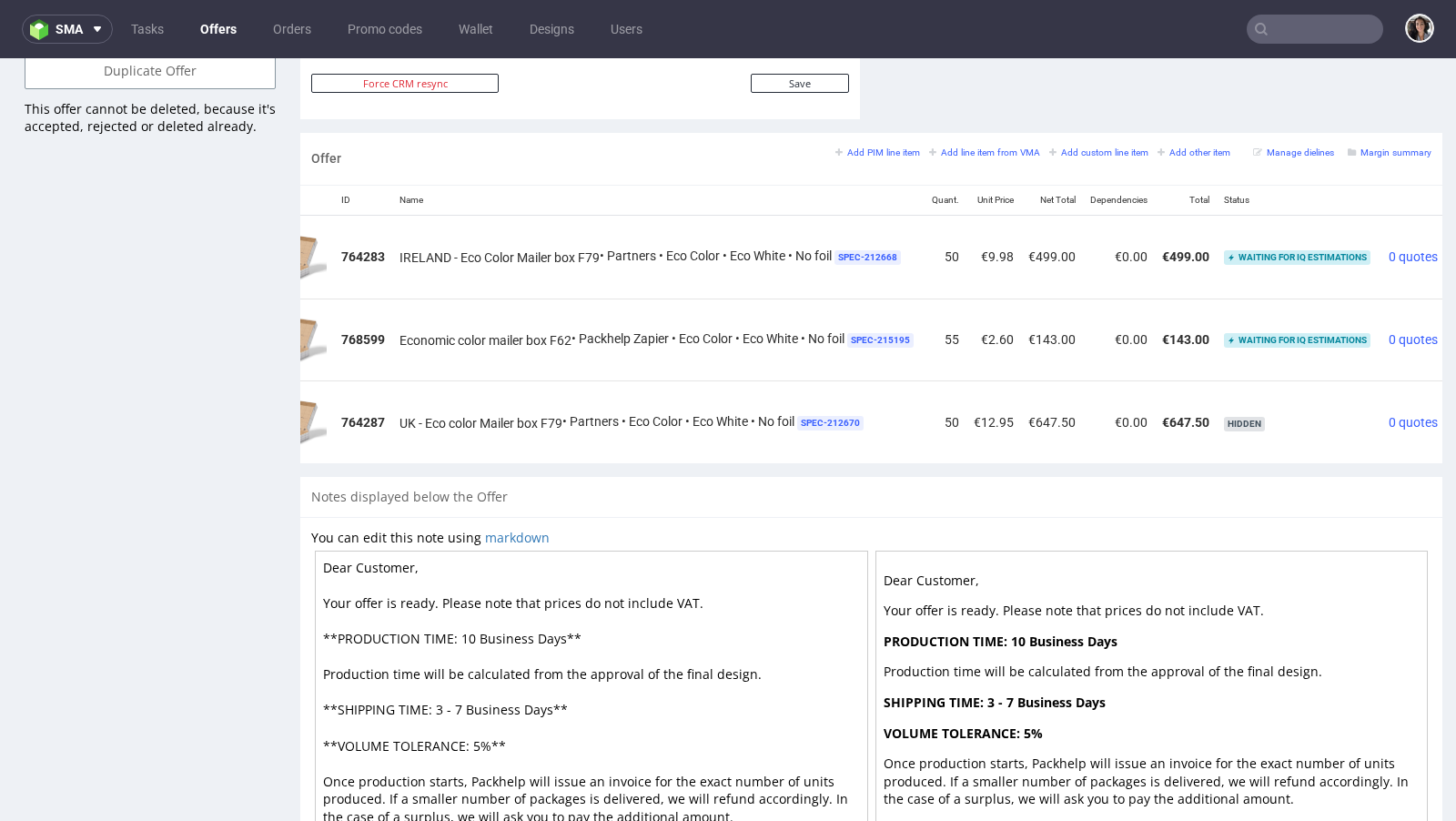
scroll to position [0, 155]
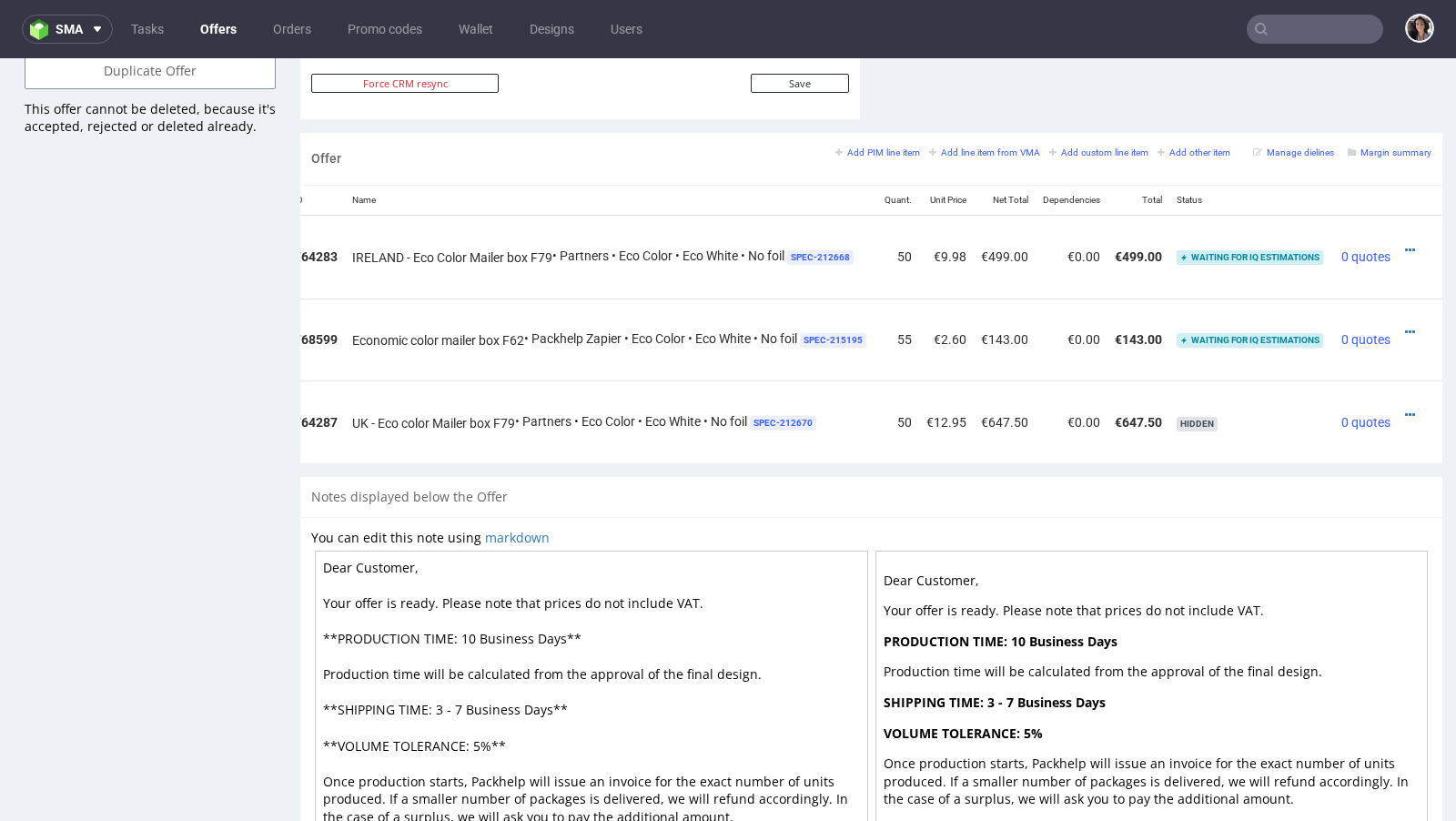
click at [1398, 326] on td at bounding box center [1419, 339] width 45 height 83
click at [1405, 325] on icon at bounding box center [1409, 332] width 10 height 13
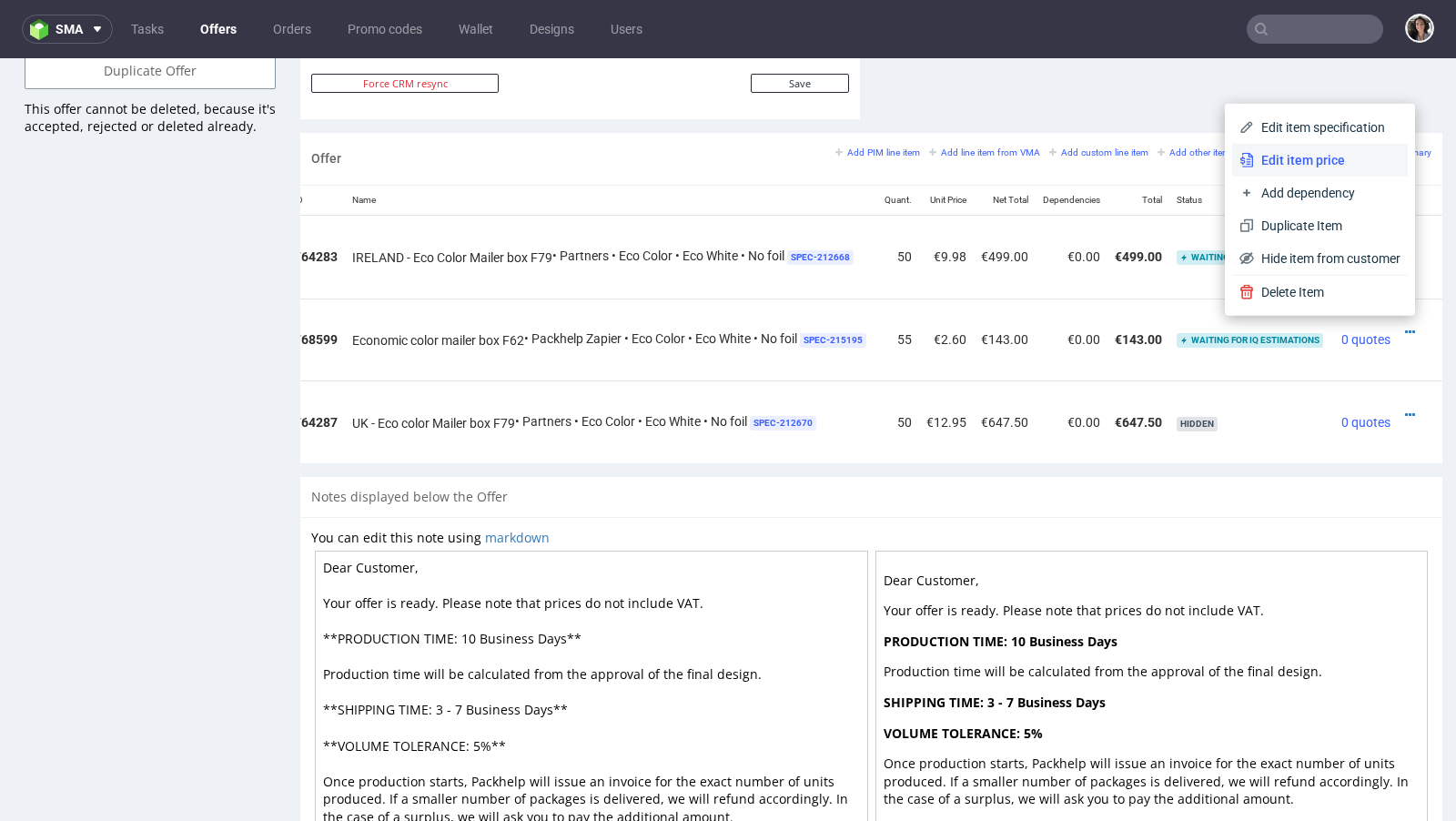
click at [1301, 151] on span "Edit item price" at bounding box center [1327, 160] width 146 height 18
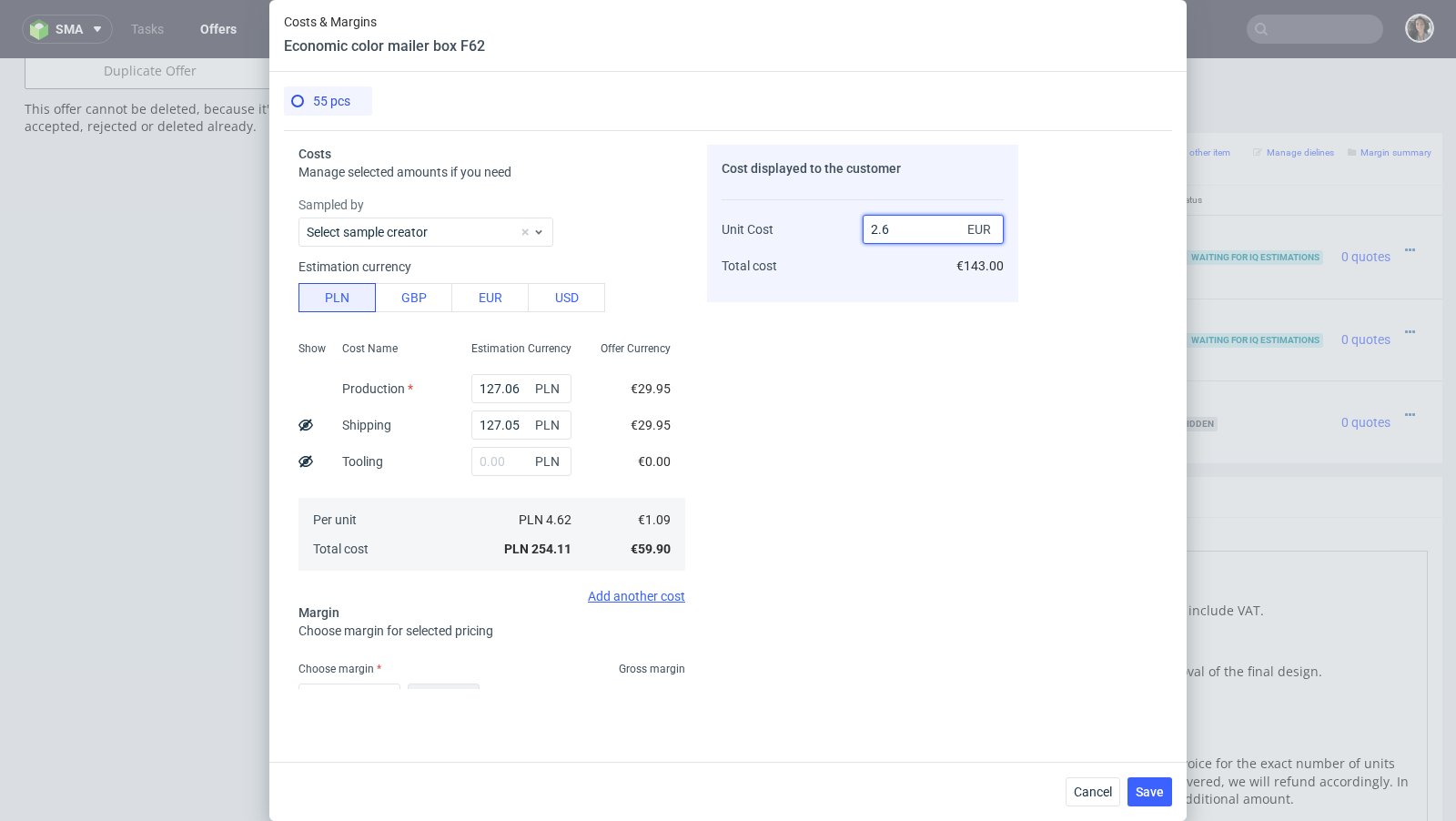
drag, startPoint x: 909, startPoint y: 226, endPoint x: 844, endPoint y: 226, distance: 65.0
click at [845, 226] on div "Unit Cost Total cost 2.6 EUR €143.00" at bounding box center [862, 240] width 282 height 96
type input "5.8"
type input "81.20689655172414"
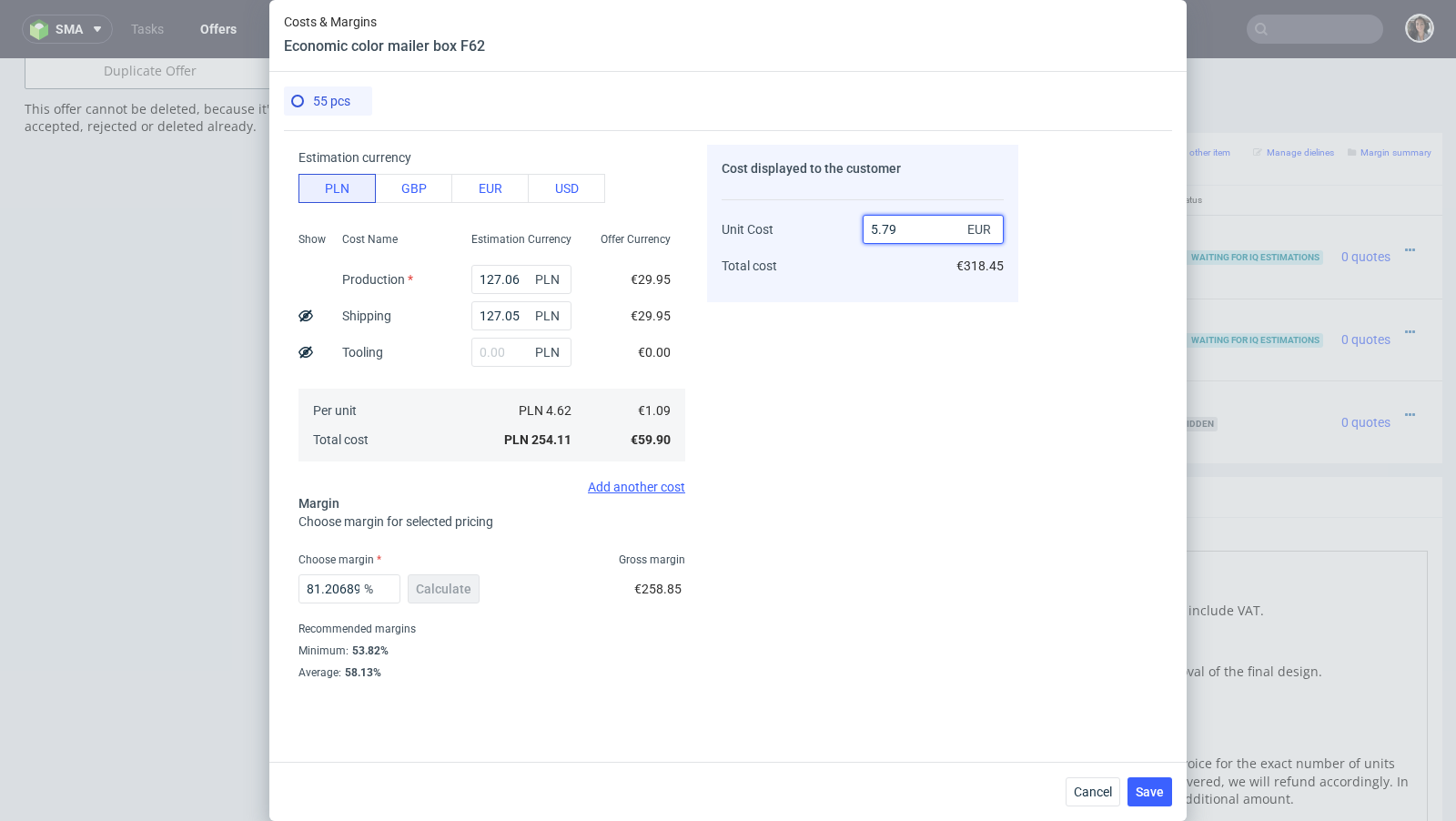
scroll to position [120, 0]
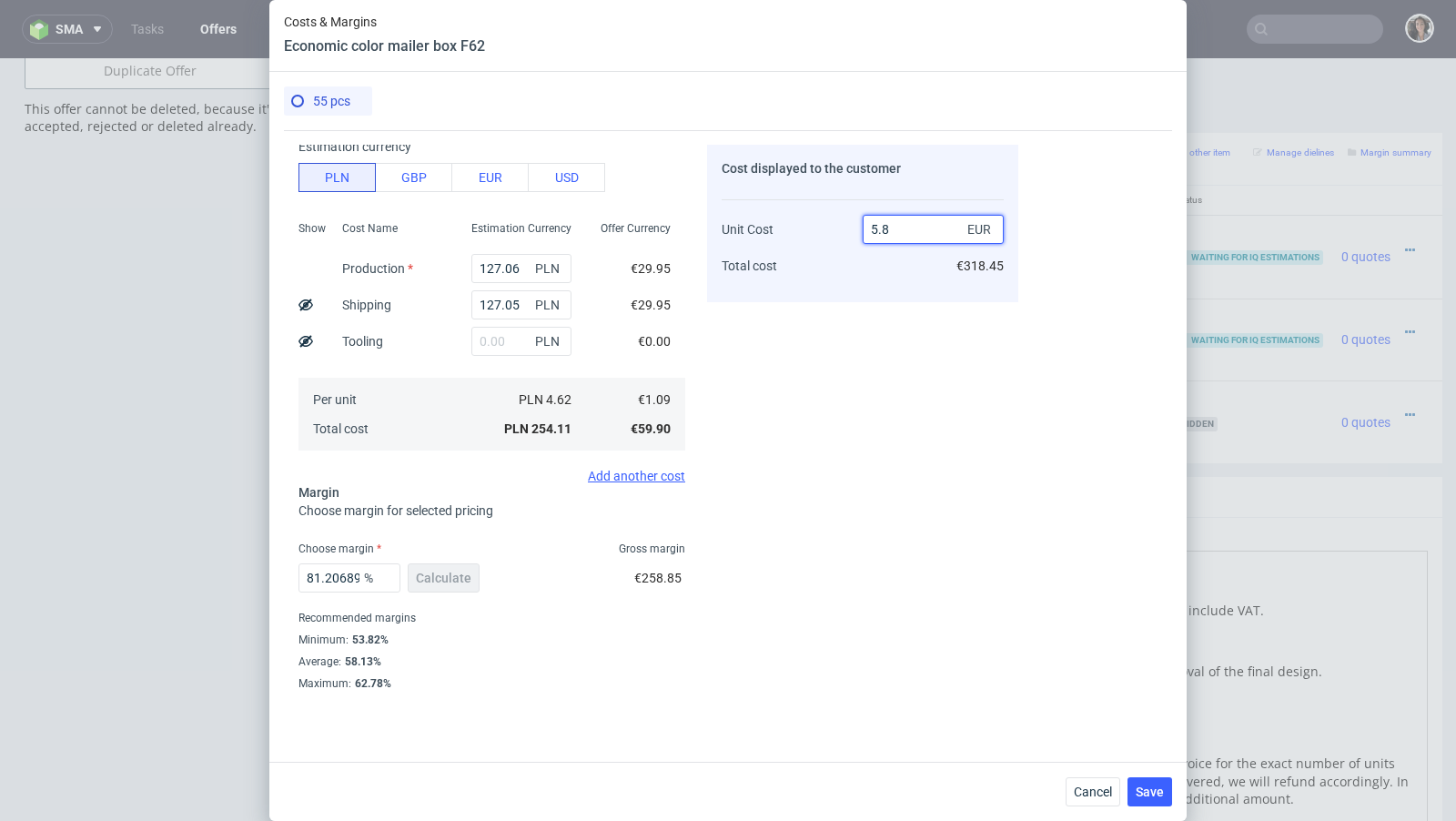
type input "5.81"
type input "81.23924268502581"
click at [1181, 59] on div "Costs & Margins Economic color mailer box F62" at bounding box center [728, 36] width 917 height 72
click at [924, 240] on input "5.8" at bounding box center [933, 229] width 141 height 29
type input "5.82"
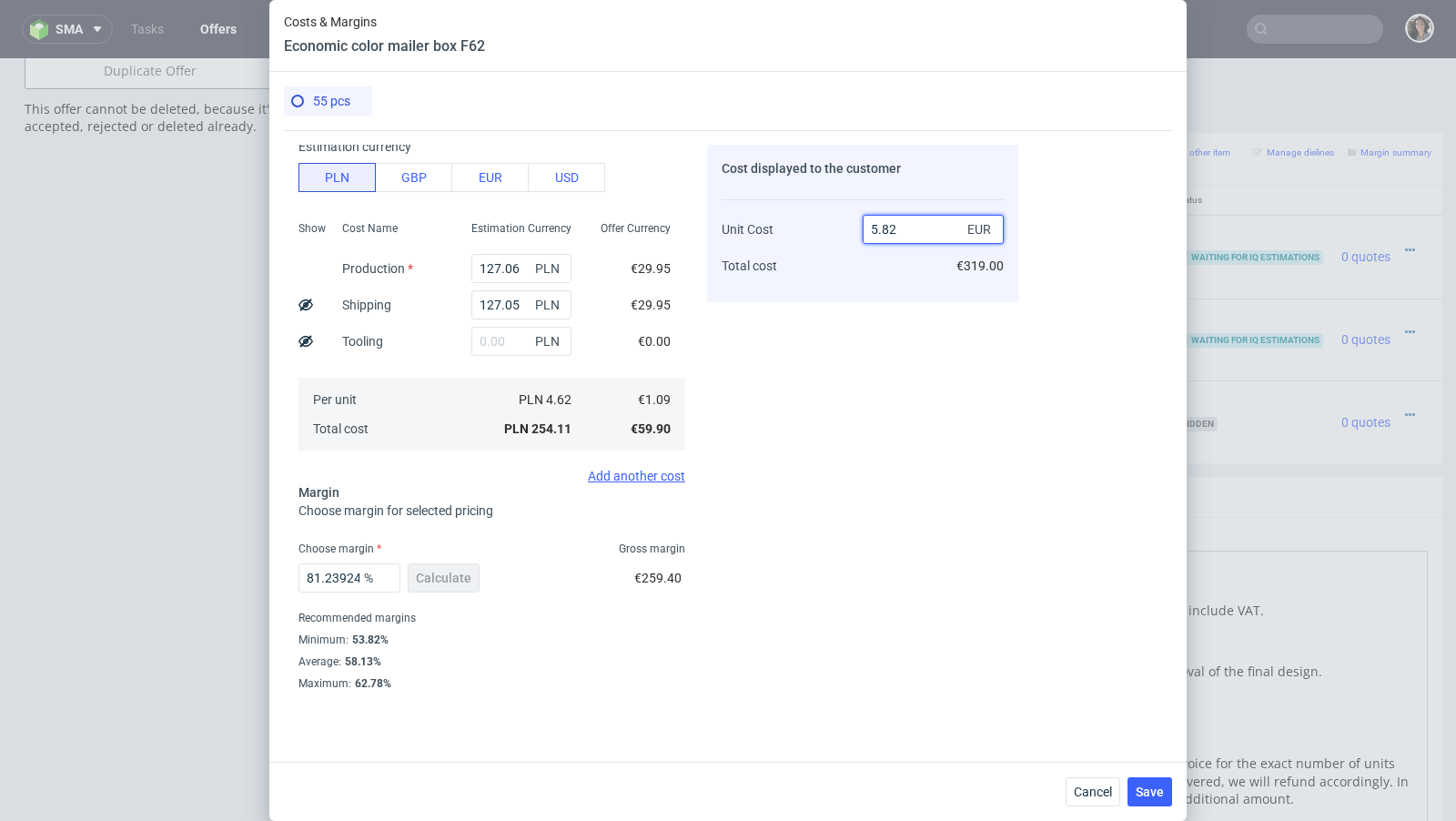
type input "81.27147766323024"
type input "5.81"
click at [1156, 797] on span "Save" at bounding box center [1149, 792] width 28 height 13
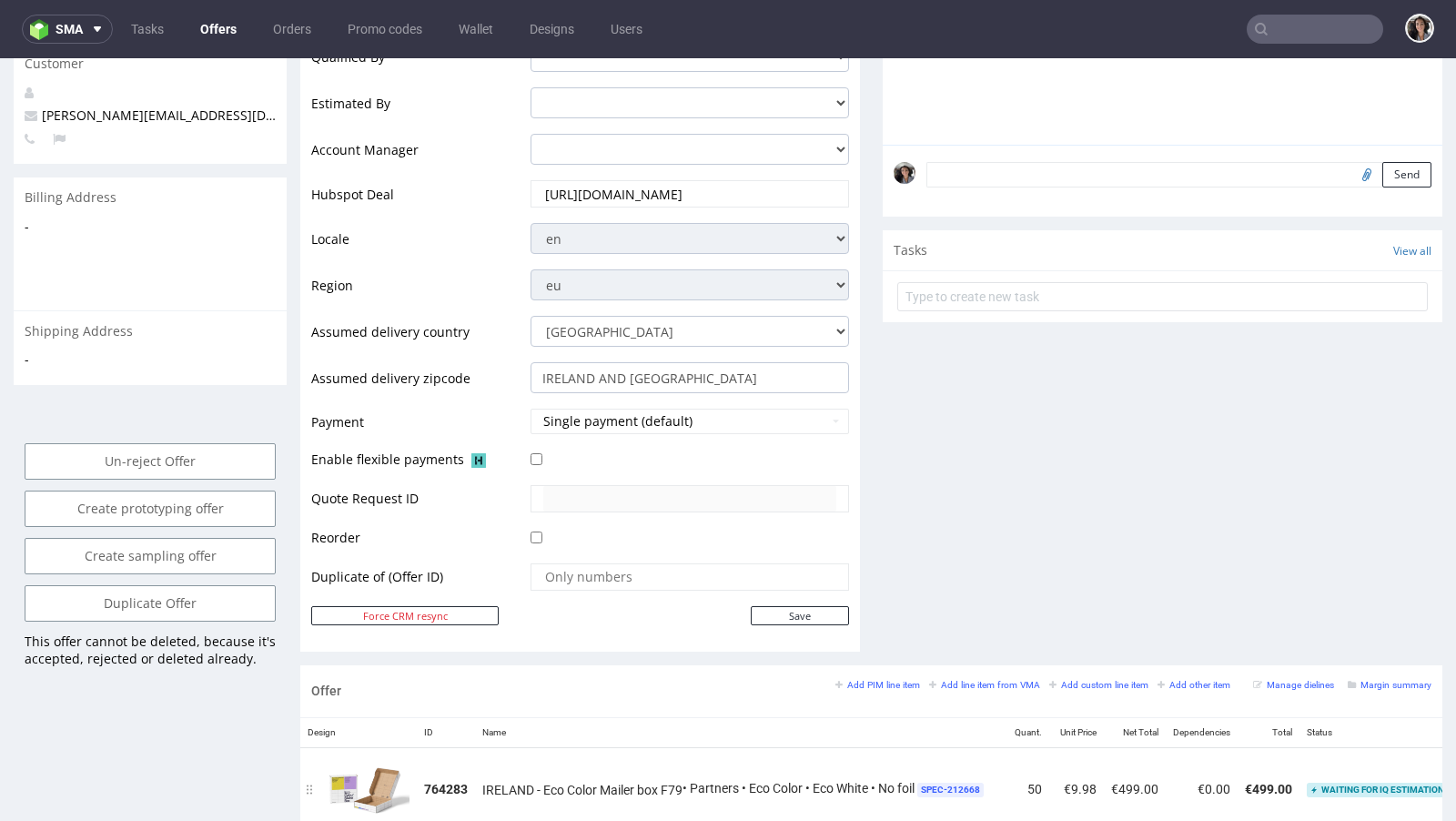
scroll to position [0, 0]
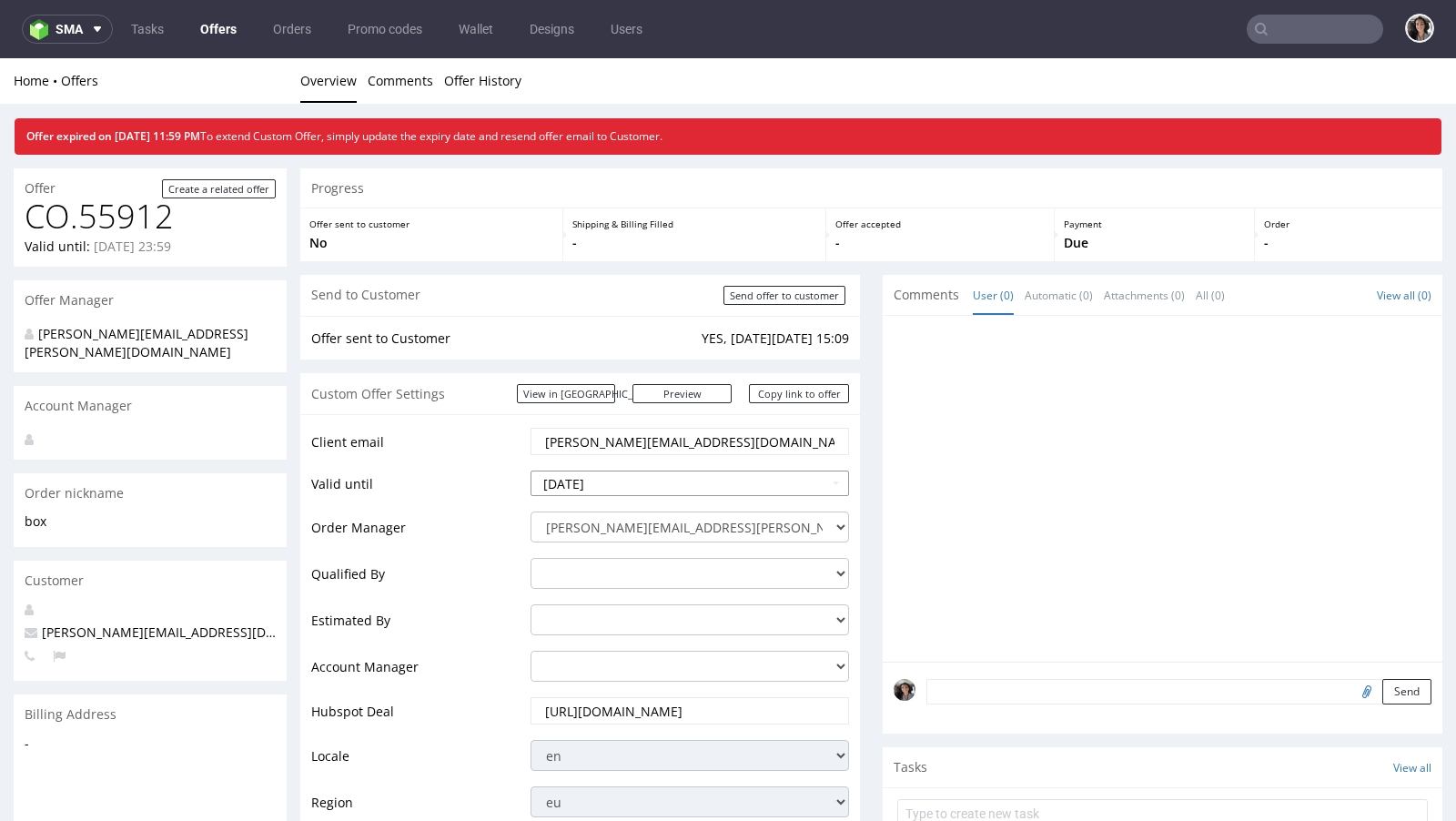
click at [643, 477] on input "2025-06-30" at bounding box center [689, 484] width 318 height 26
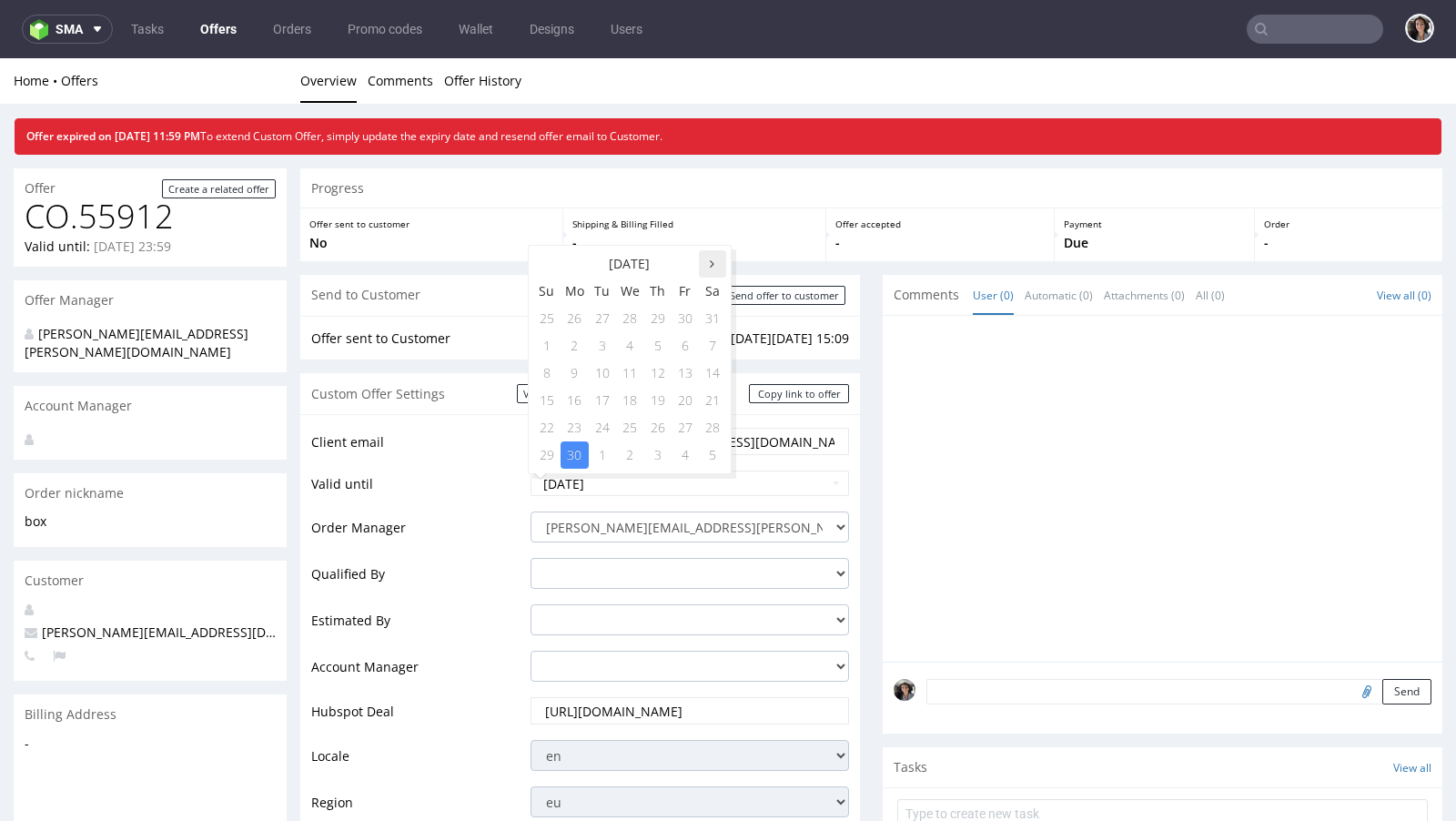
click at [712, 264] on icon at bounding box center [711, 264] width 5 height 13
click at [548, 425] on td "24" at bounding box center [547, 428] width 27 height 27
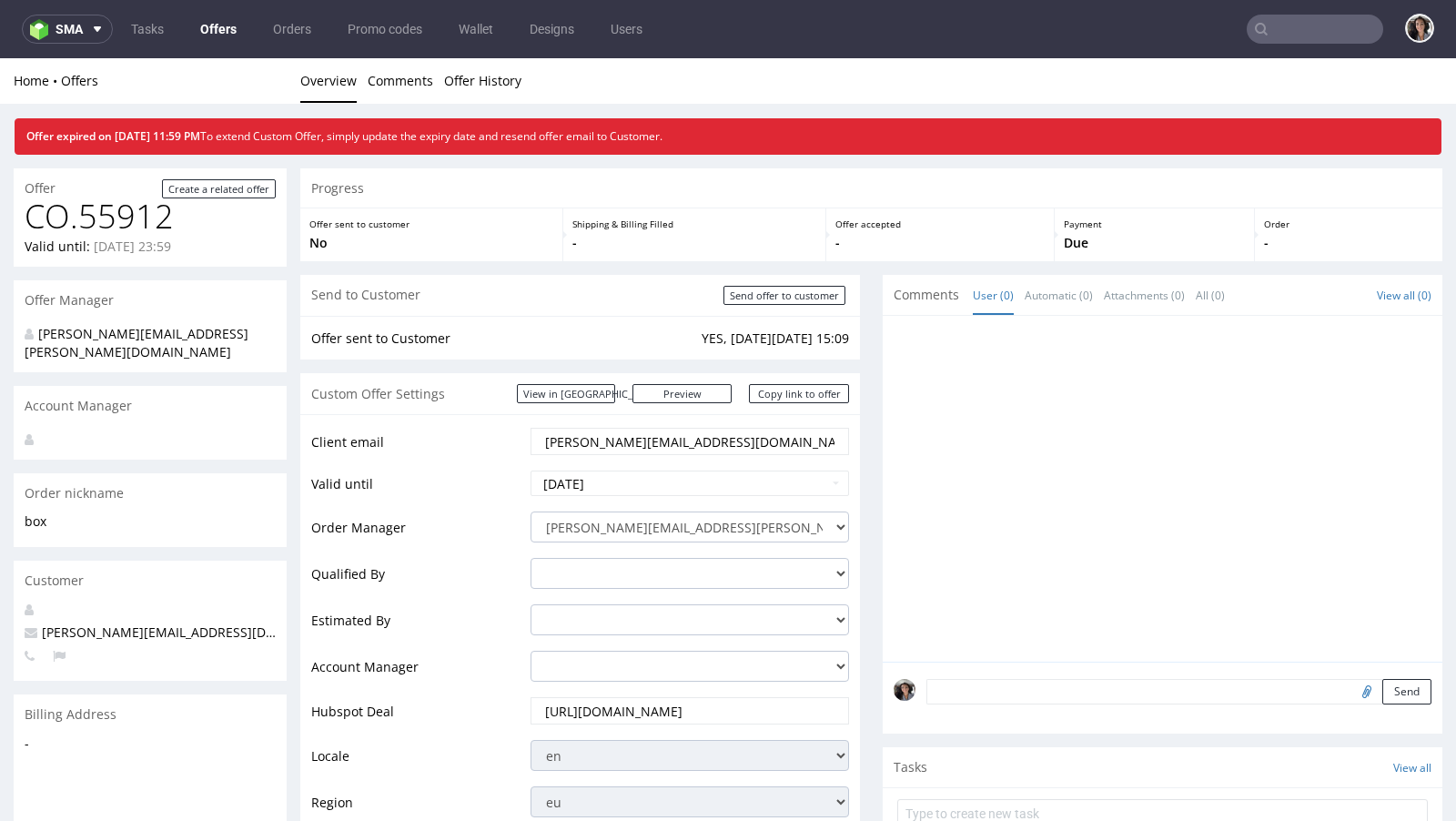
type input "2025-08-24"
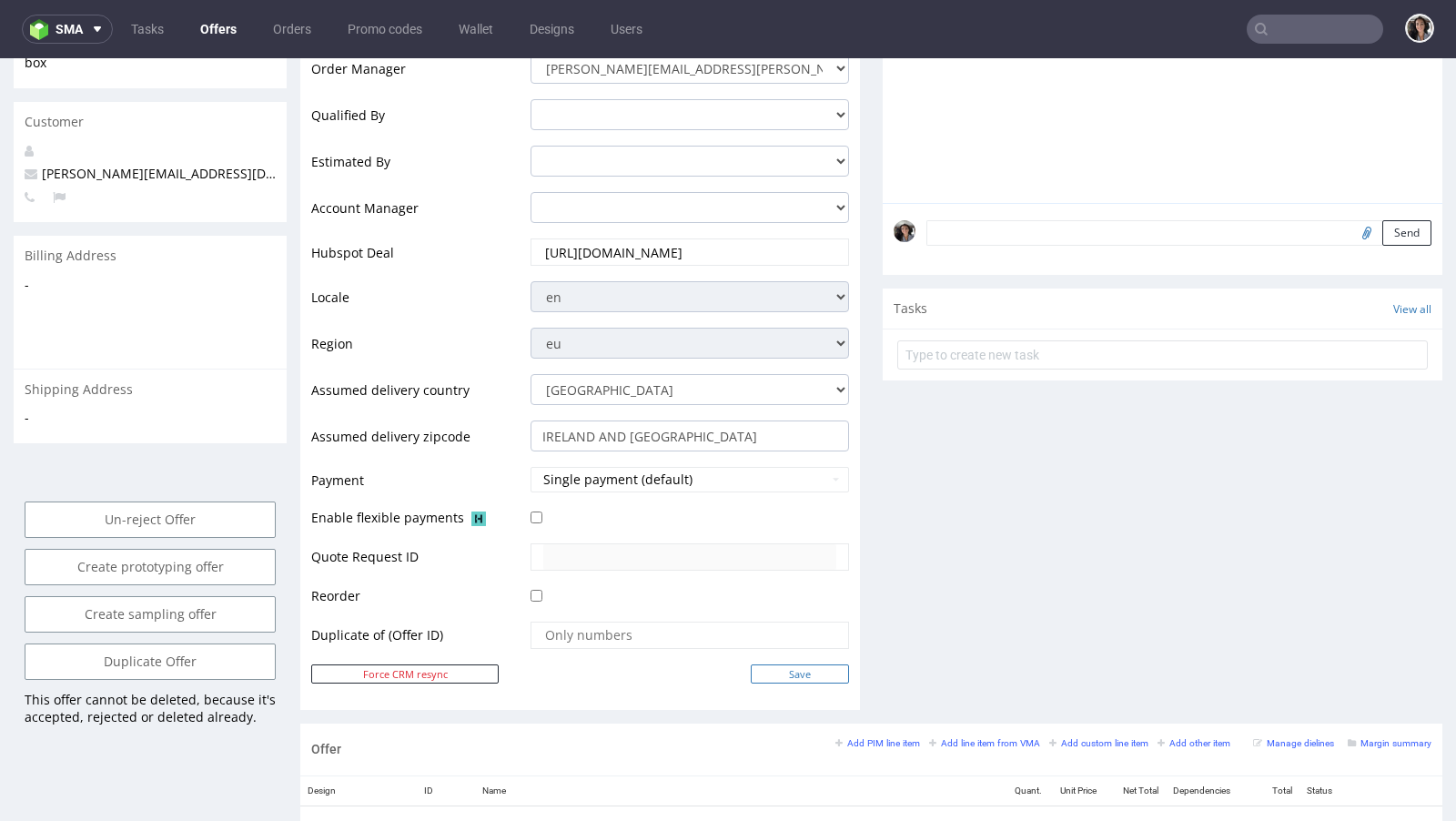
click at [791, 668] on input "Save" at bounding box center [799, 674] width 98 height 19
type input "In progress..."
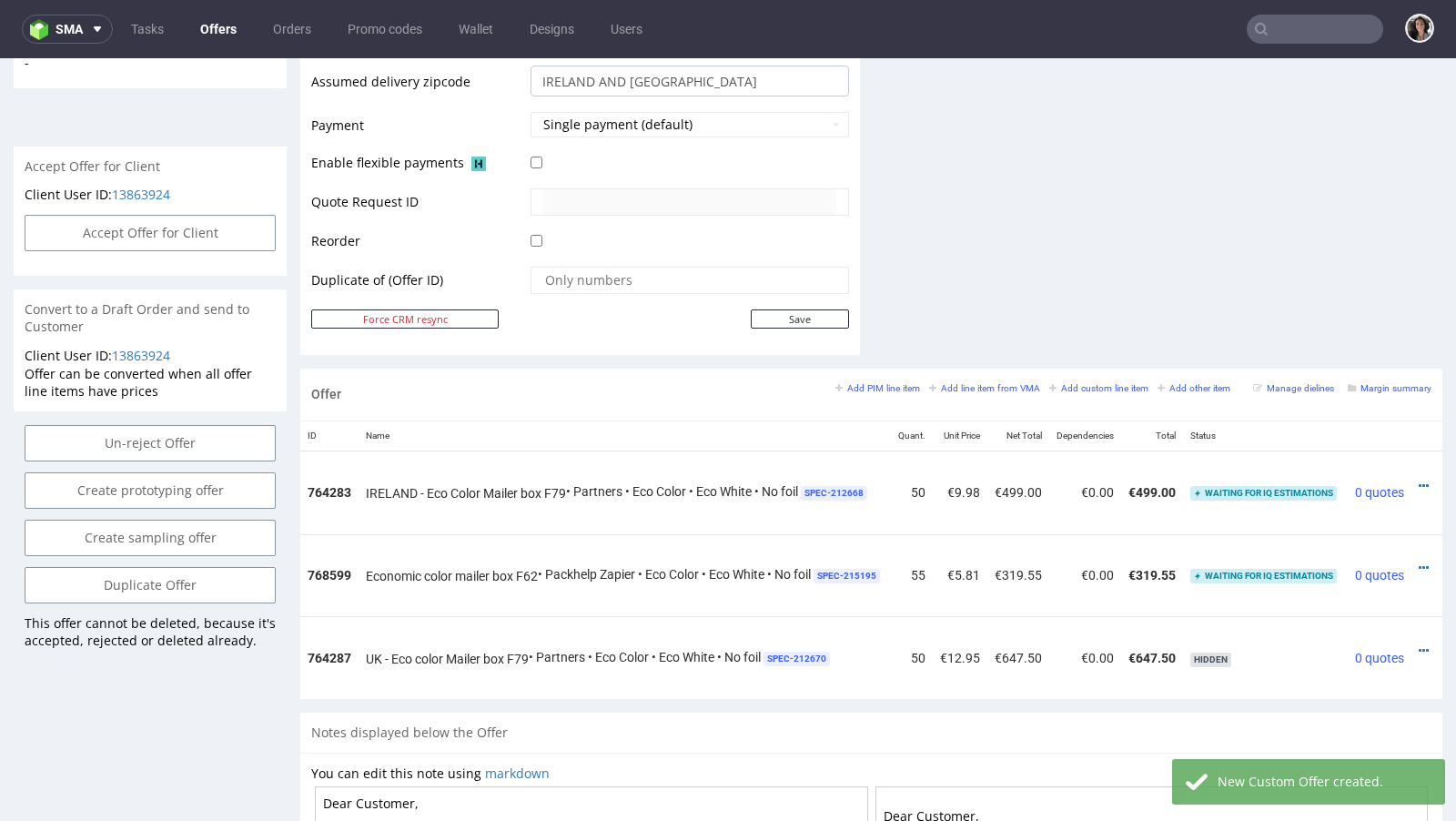
scroll to position [0, 155]
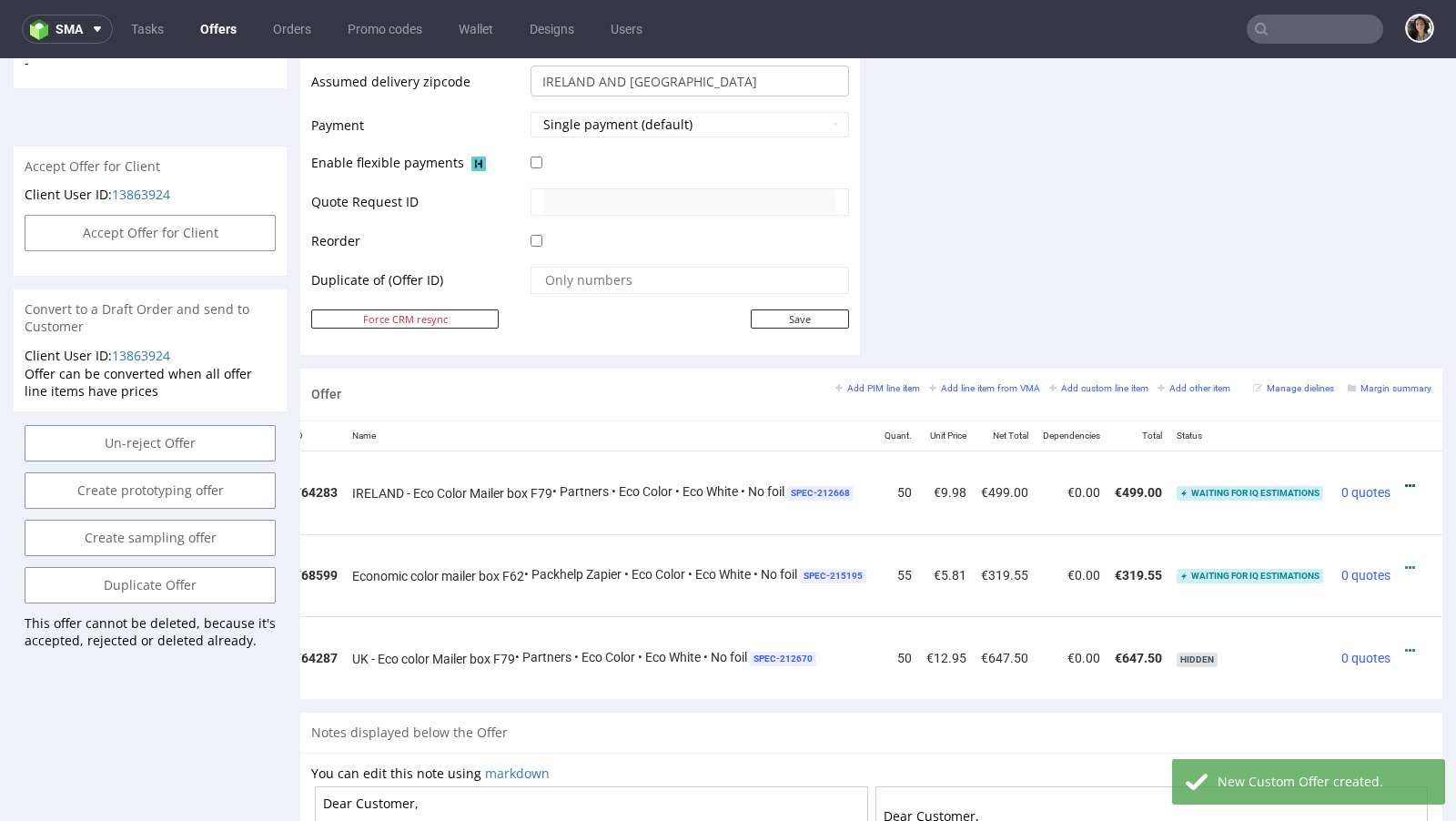
click at [1405, 480] on icon at bounding box center [1409, 486] width 10 height 13
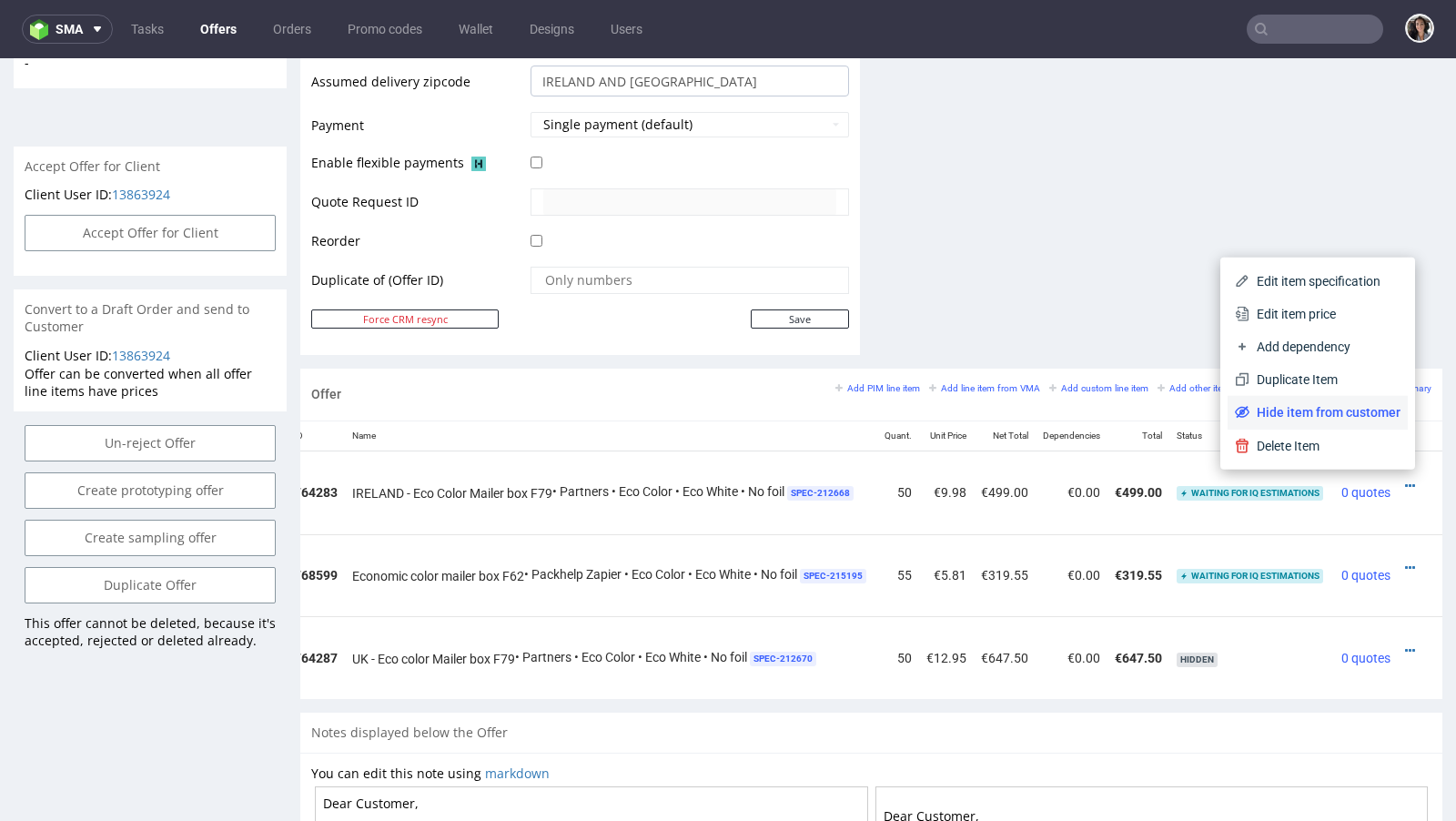
click at [1347, 401] on li "Hide item from customer" at bounding box center [1317, 412] width 180 height 33
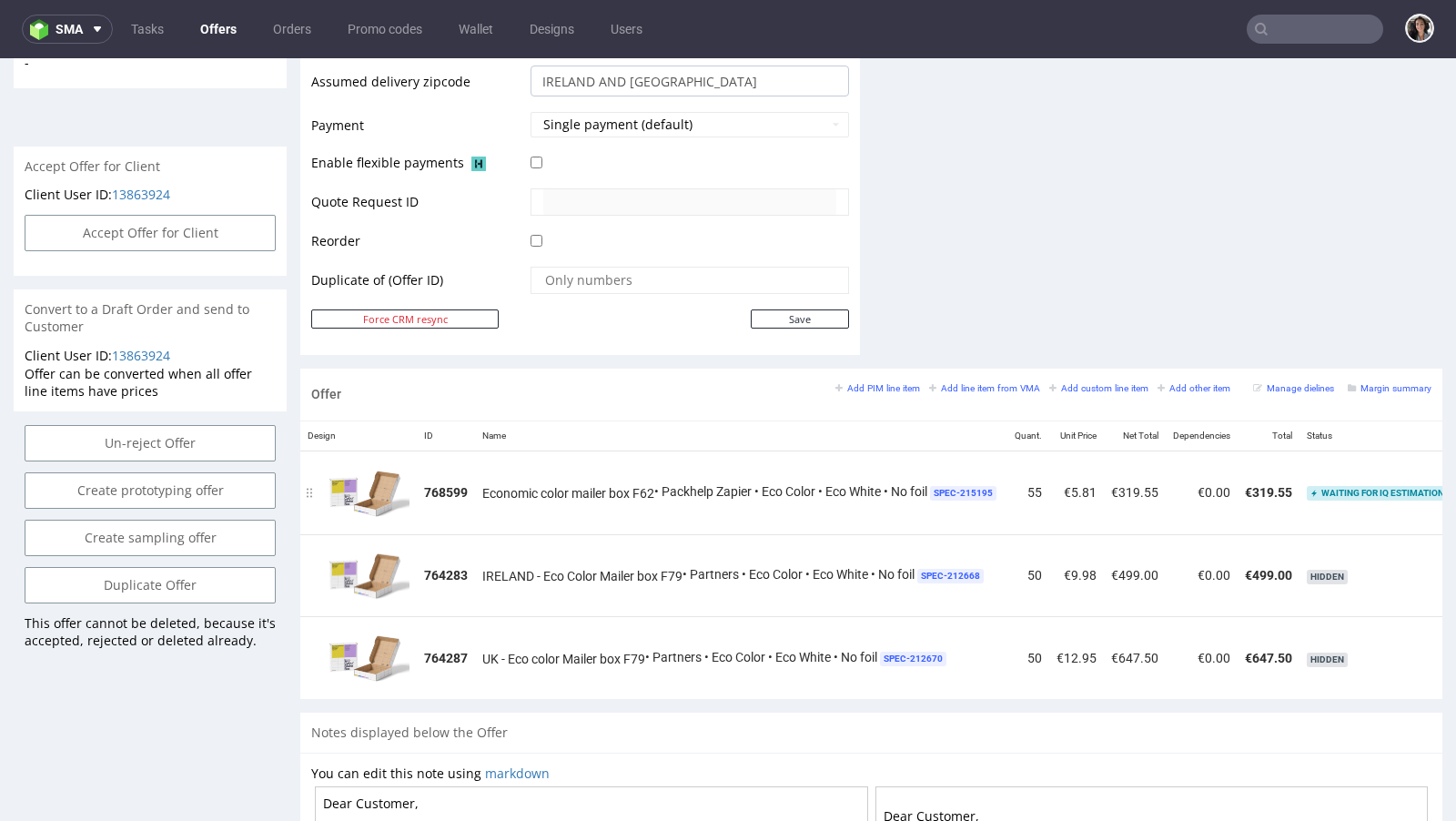
scroll to position [0, 0]
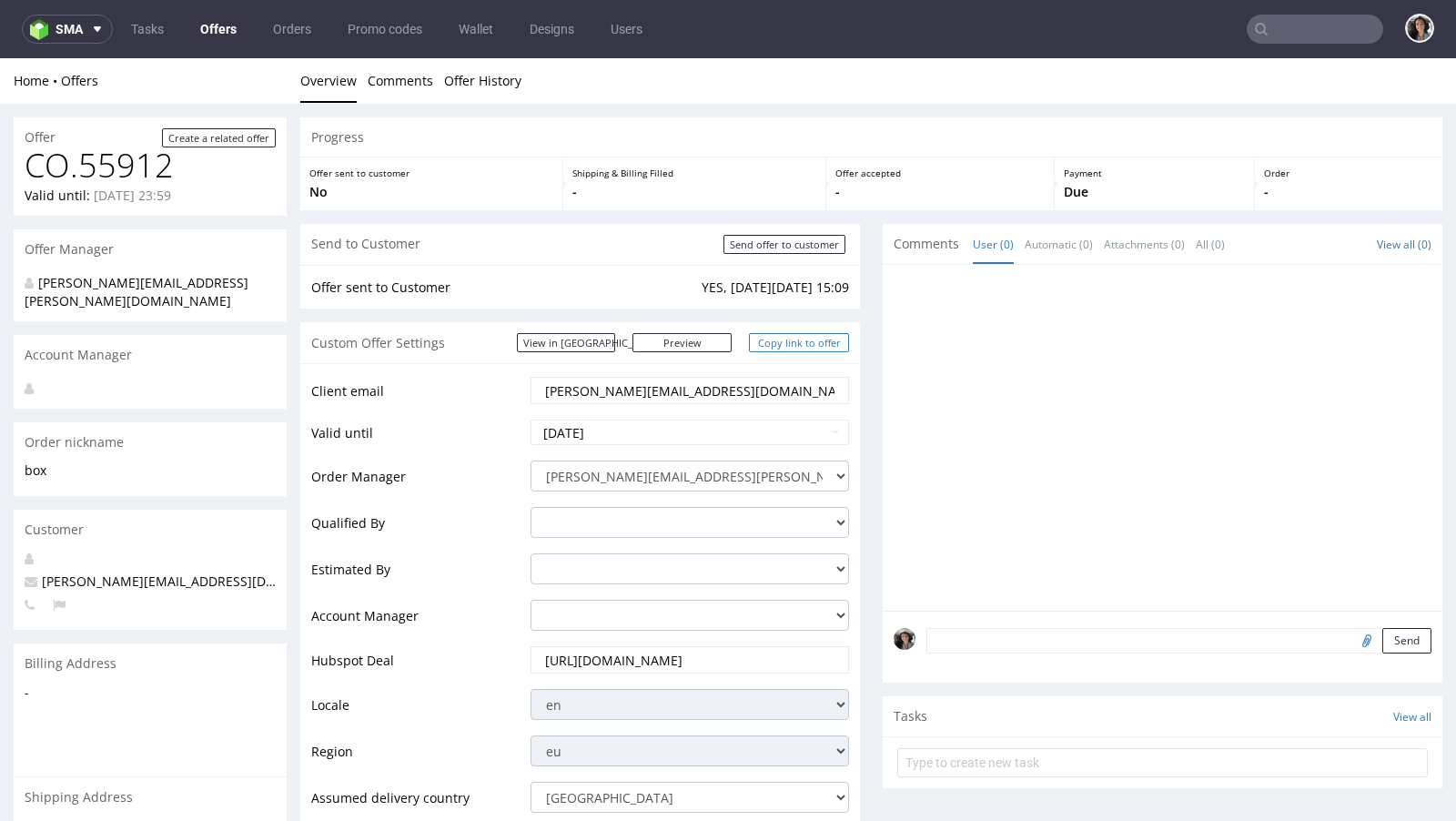
click at [823, 343] on link "Copy link to offer" at bounding box center [798, 342] width 100 height 19
click at [809, 247] on input "Send offer to customer" at bounding box center [783, 244] width 122 height 19
type input "In progress..."
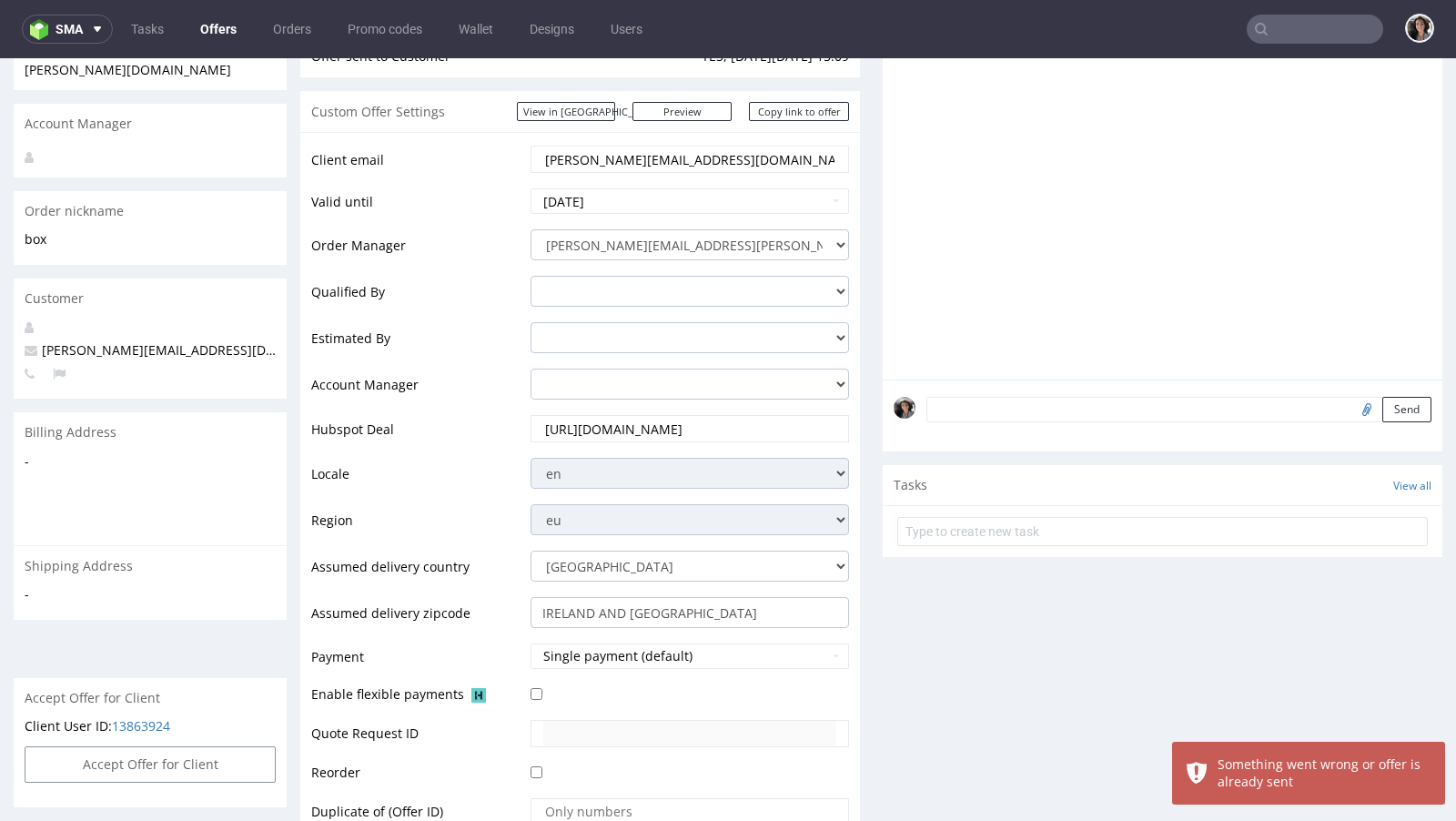
scroll to position [496, 0]
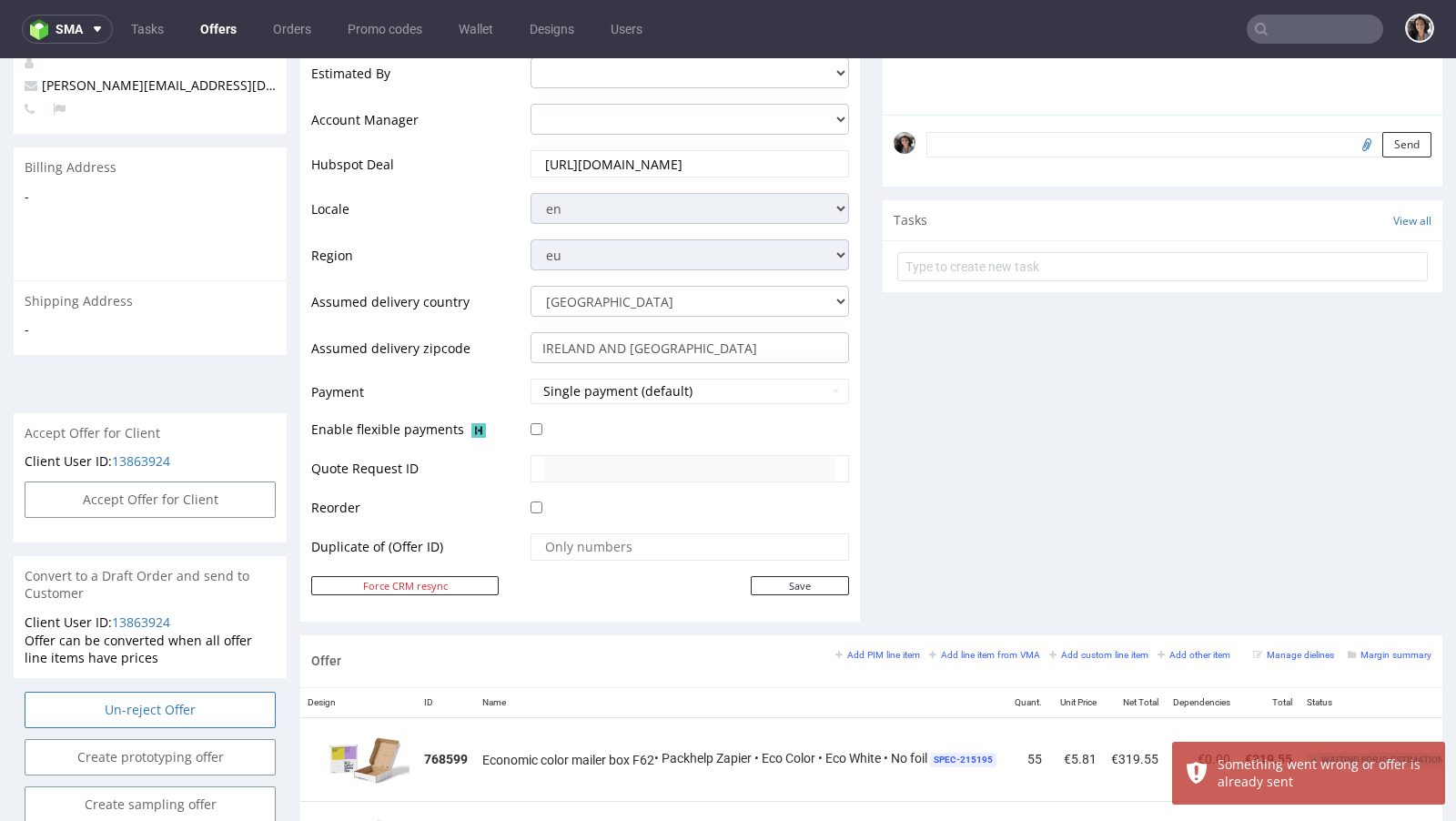
click at [152, 691] on input "Un-reject Offer" at bounding box center [150, 709] width 251 height 37
click at [118, 644] on link "Yes" at bounding box center [122, 643] width 52 height 27
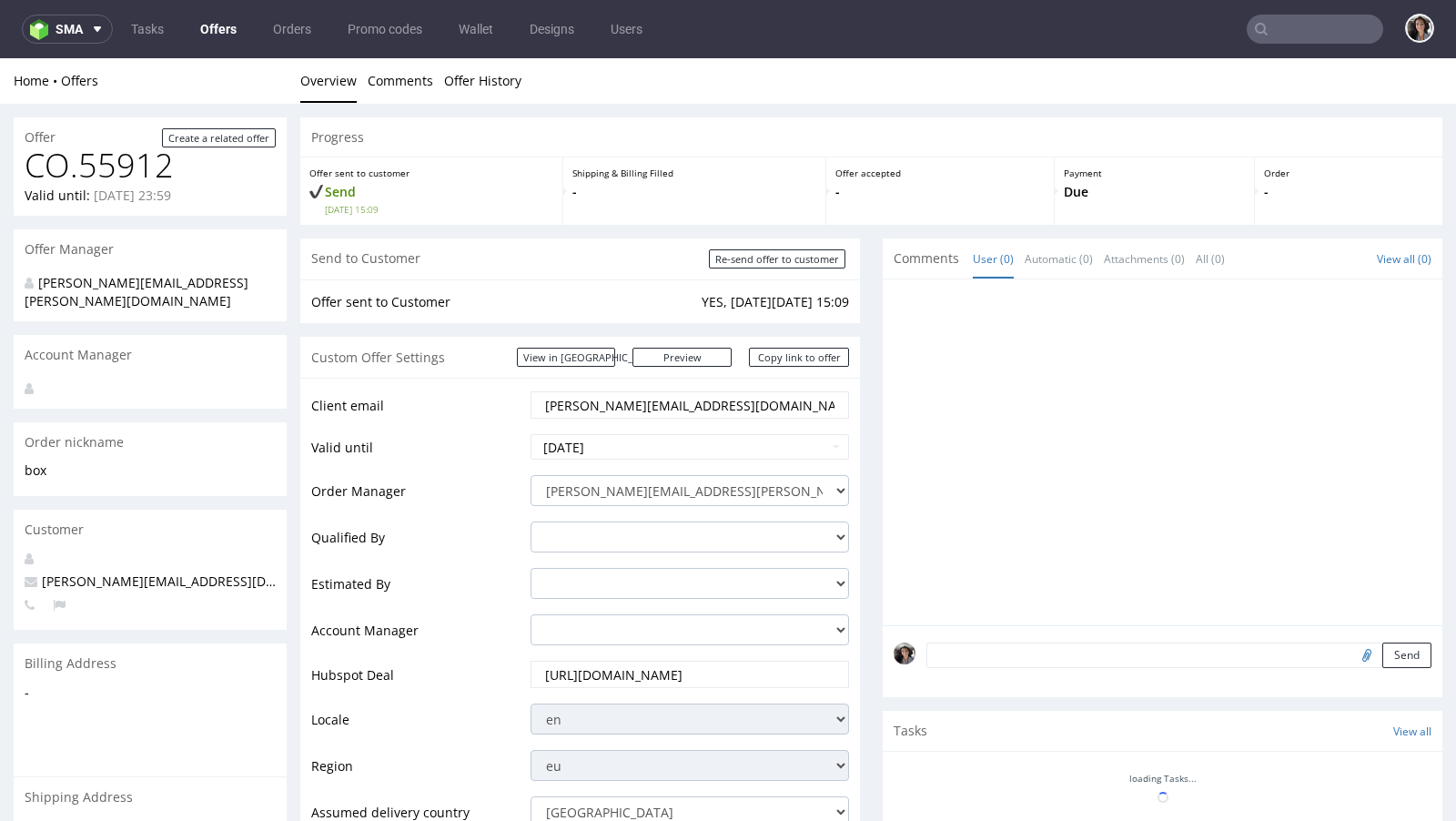
scroll to position [0, 0]
click at [795, 263] on input "Re-send offer to customer" at bounding box center [776, 259] width 136 height 19
type input "In progress..."
click at [811, 357] on link "Copy link to offer" at bounding box center [798, 357] width 100 height 19
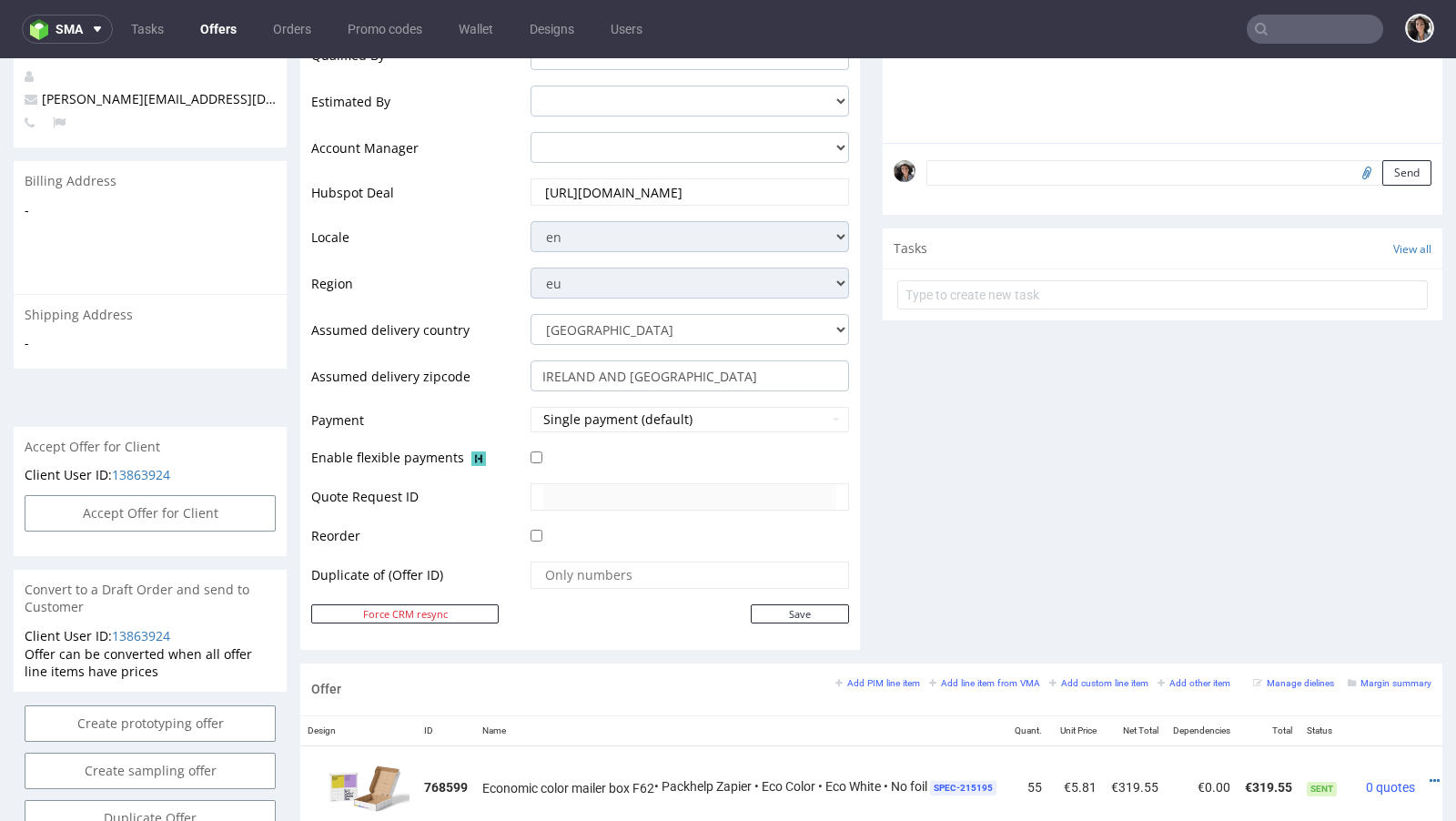
scroll to position [521, 0]
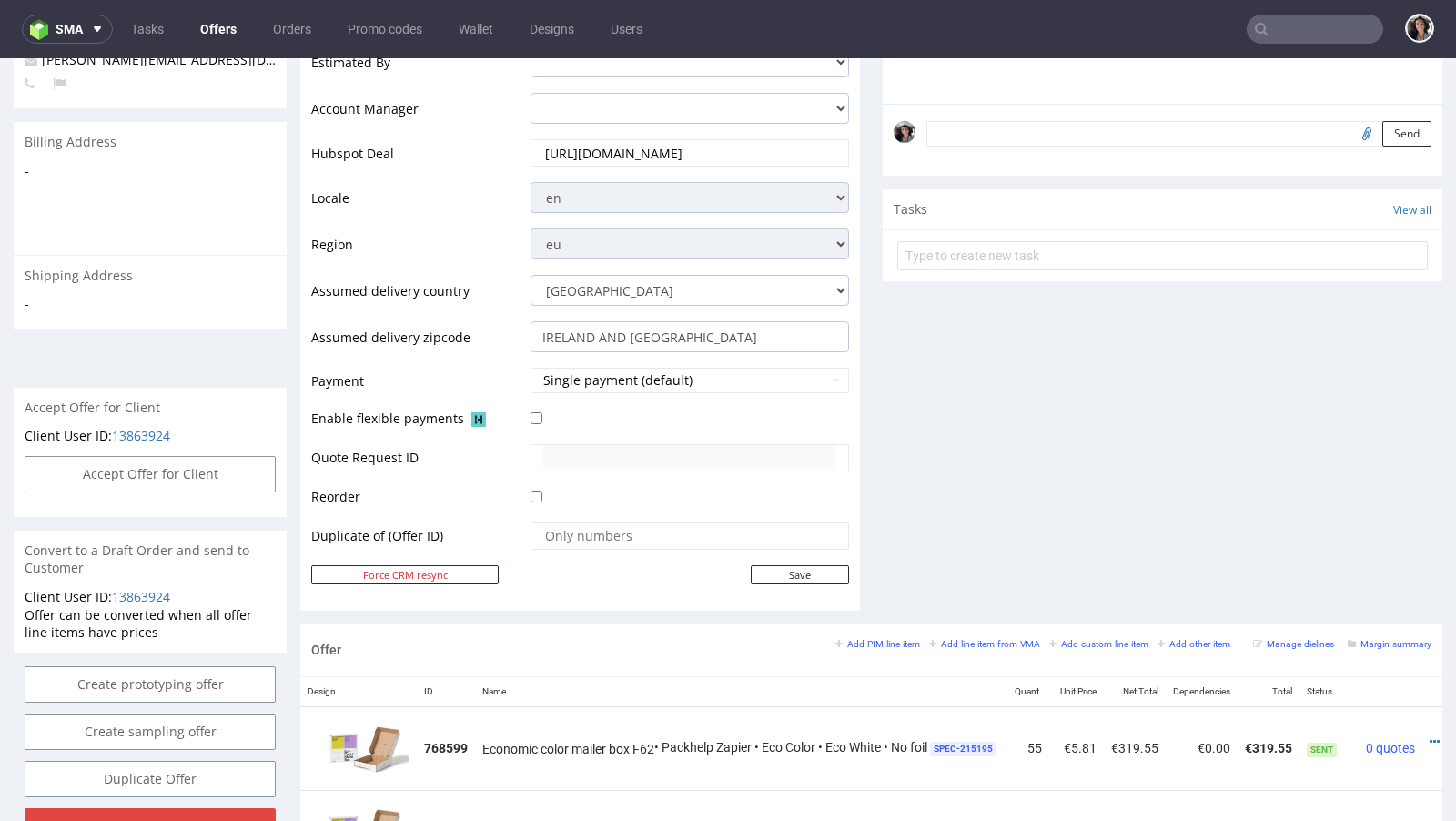
click at [1351, 130] on input "file" at bounding box center [1364, 133] width 26 height 24
type input "C:\fakepath\1435679-box-eu-mailer-box-62-cardboard-coated-white-inside-print-co…"
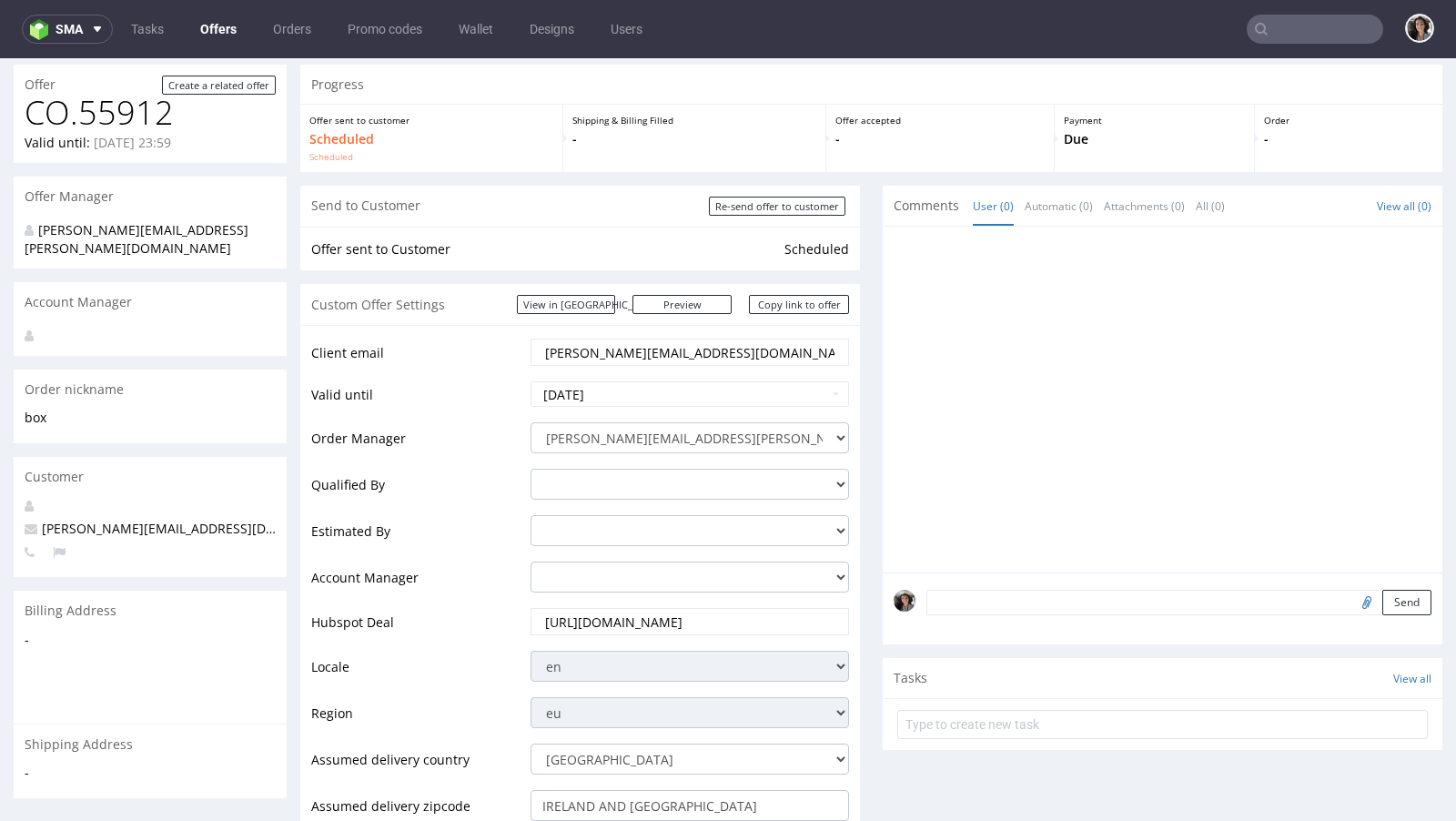
scroll to position [0, 0]
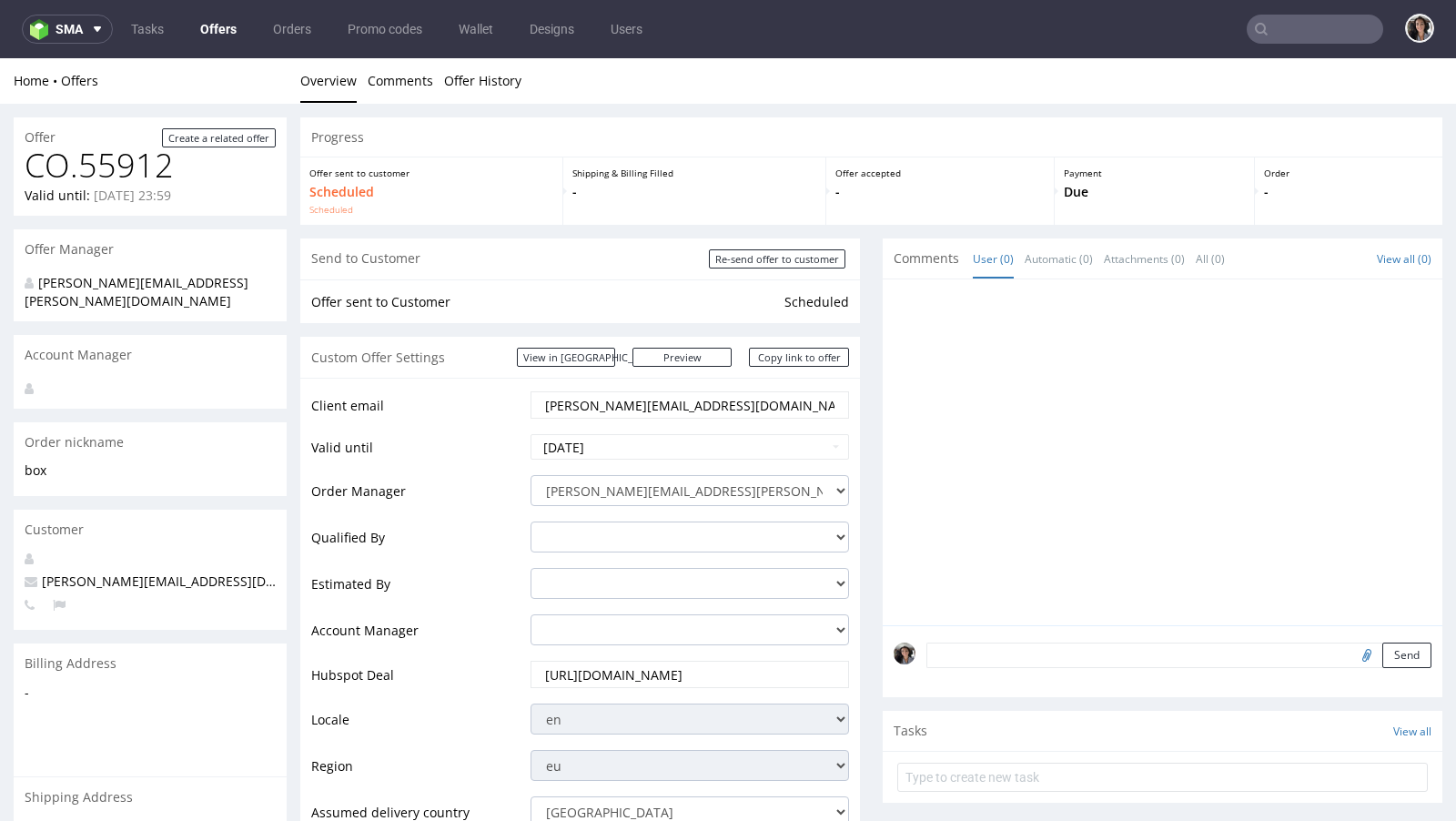
click at [1004, 654] on textarea at bounding box center [1178, 656] width 505 height 26
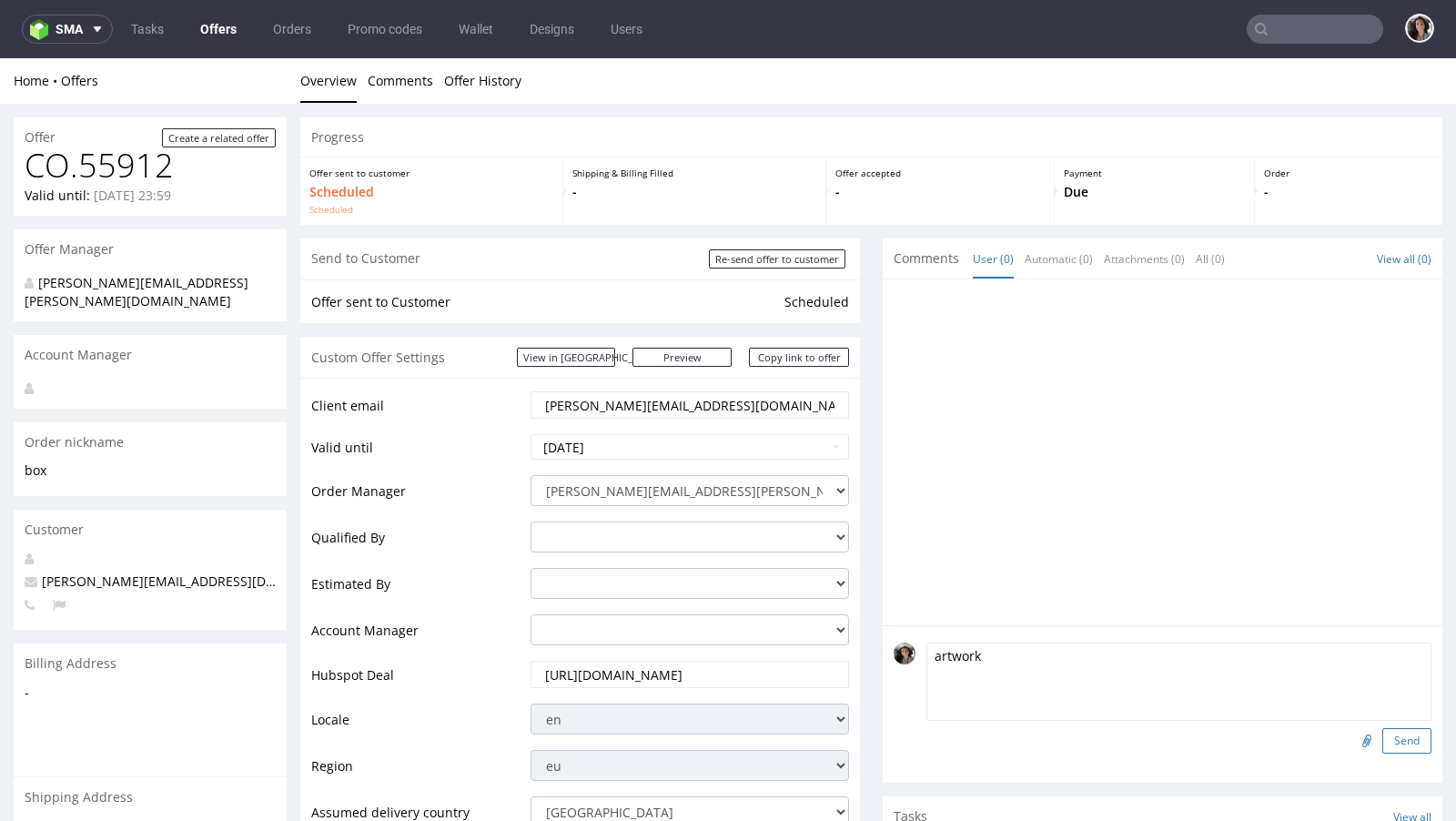
type textarea "artwork"
click at [1384, 741] on button "Send" at bounding box center [1407, 741] width 49 height 26
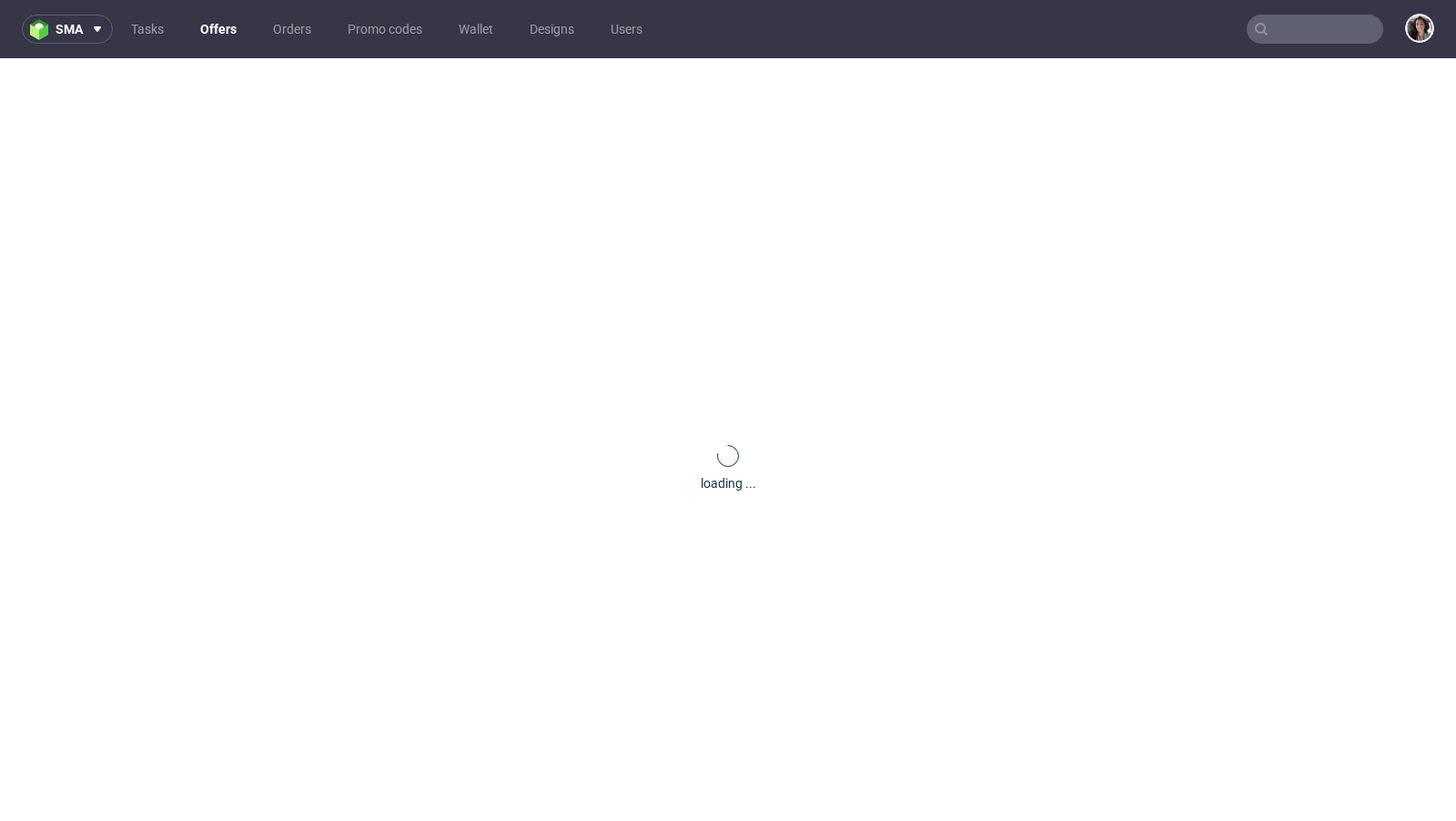
click at [1328, 13] on nav "sma Tasks Offers Orders Promo codes Wallet Designs Users" at bounding box center [728, 29] width 1456 height 59
click at [1324, 31] on input "text" at bounding box center [1314, 29] width 136 height 29
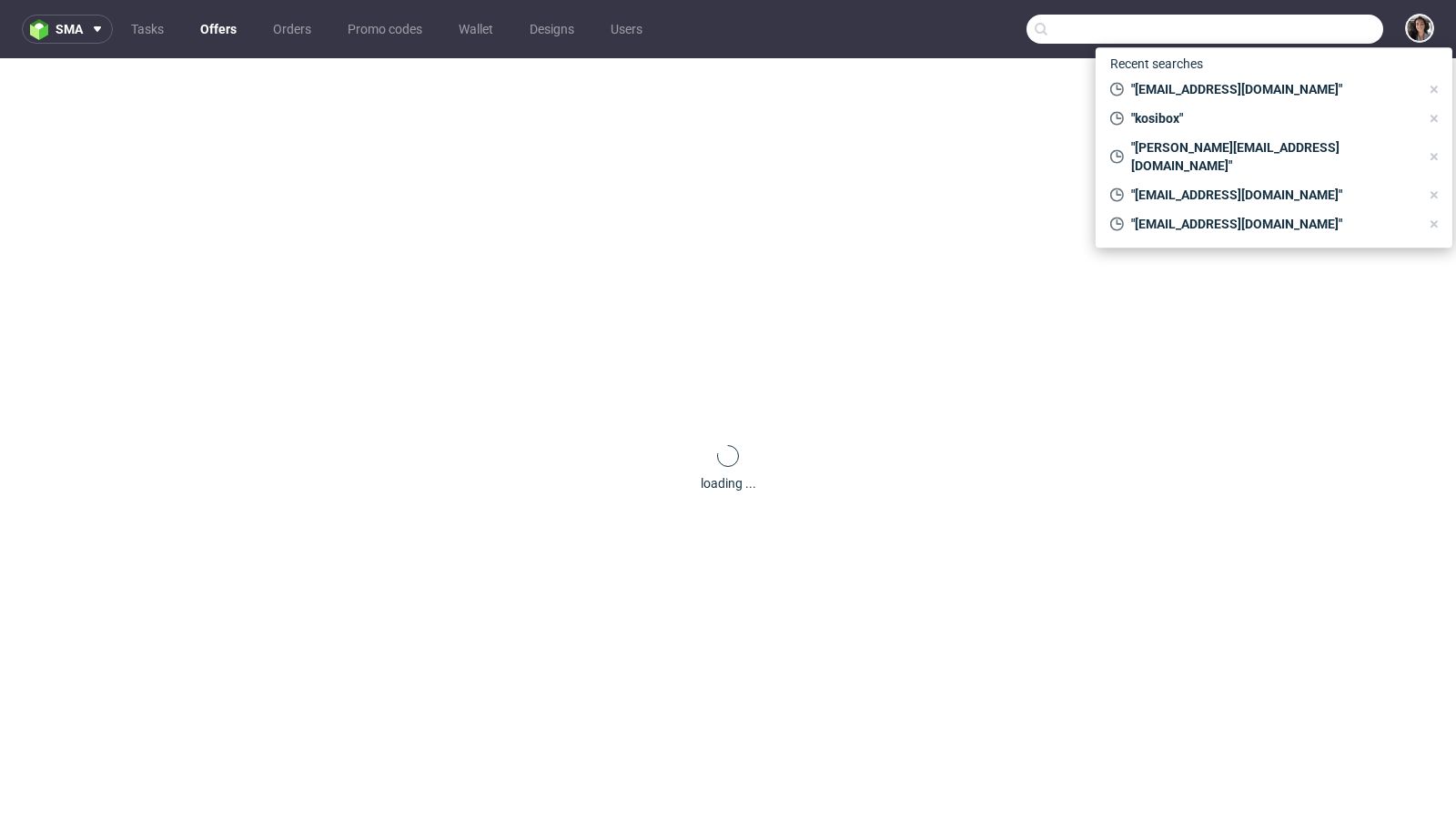
paste input "[PERSON_NAME][EMAIL_ADDRESS][DOMAIN_NAME]"
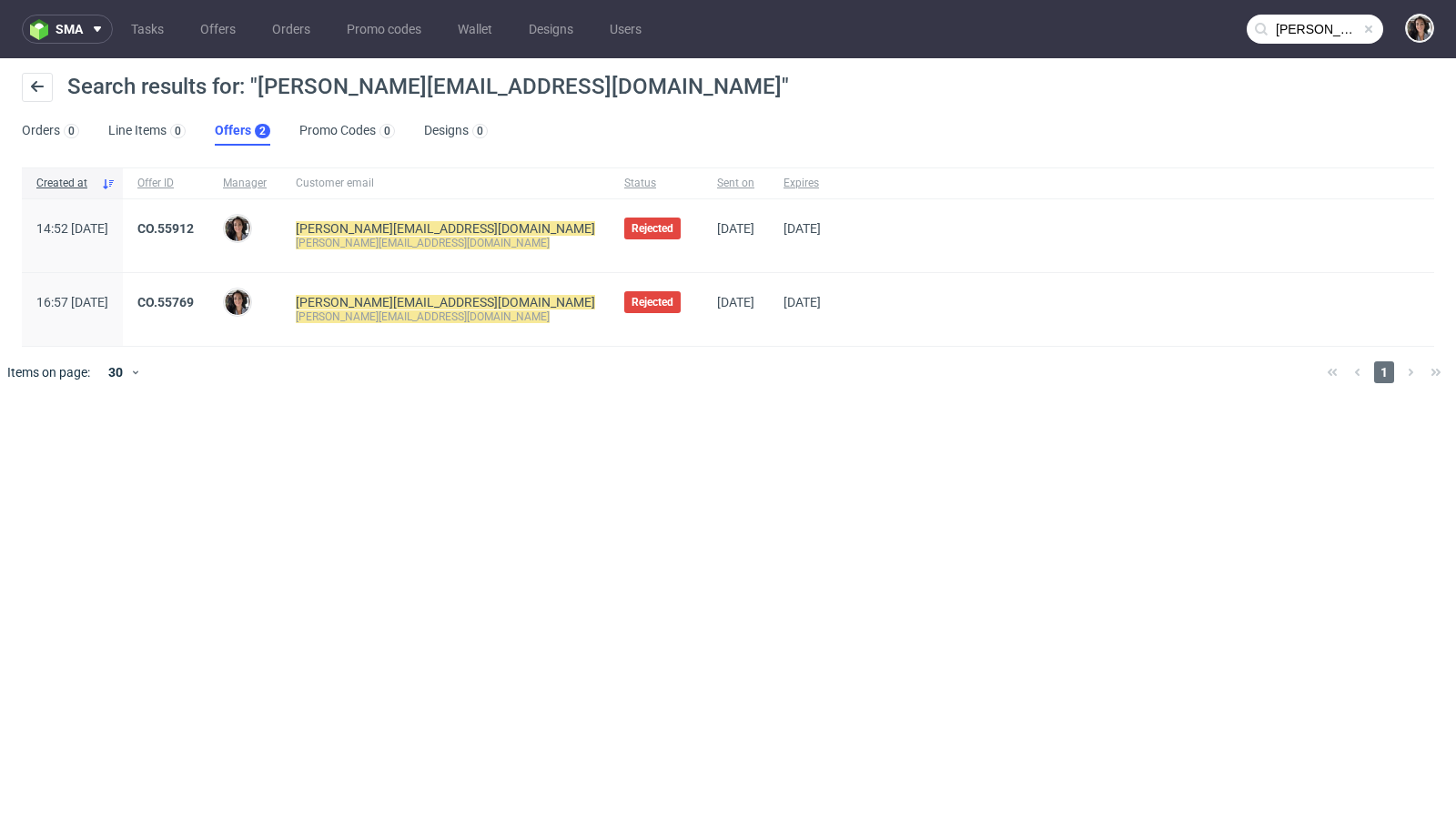
click at [1318, 11] on nav "sma Tasks Offers Orders Promo codes Wallet Designs Users [PERSON_NAME][EMAIL_AD…" at bounding box center [728, 29] width 1456 height 59
click at [1319, 17] on input "[PERSON_NAME][EMAIL_ADDRESS][DOMAIN_NAME]" at bounding box center [1314, 29] width 136 height 29
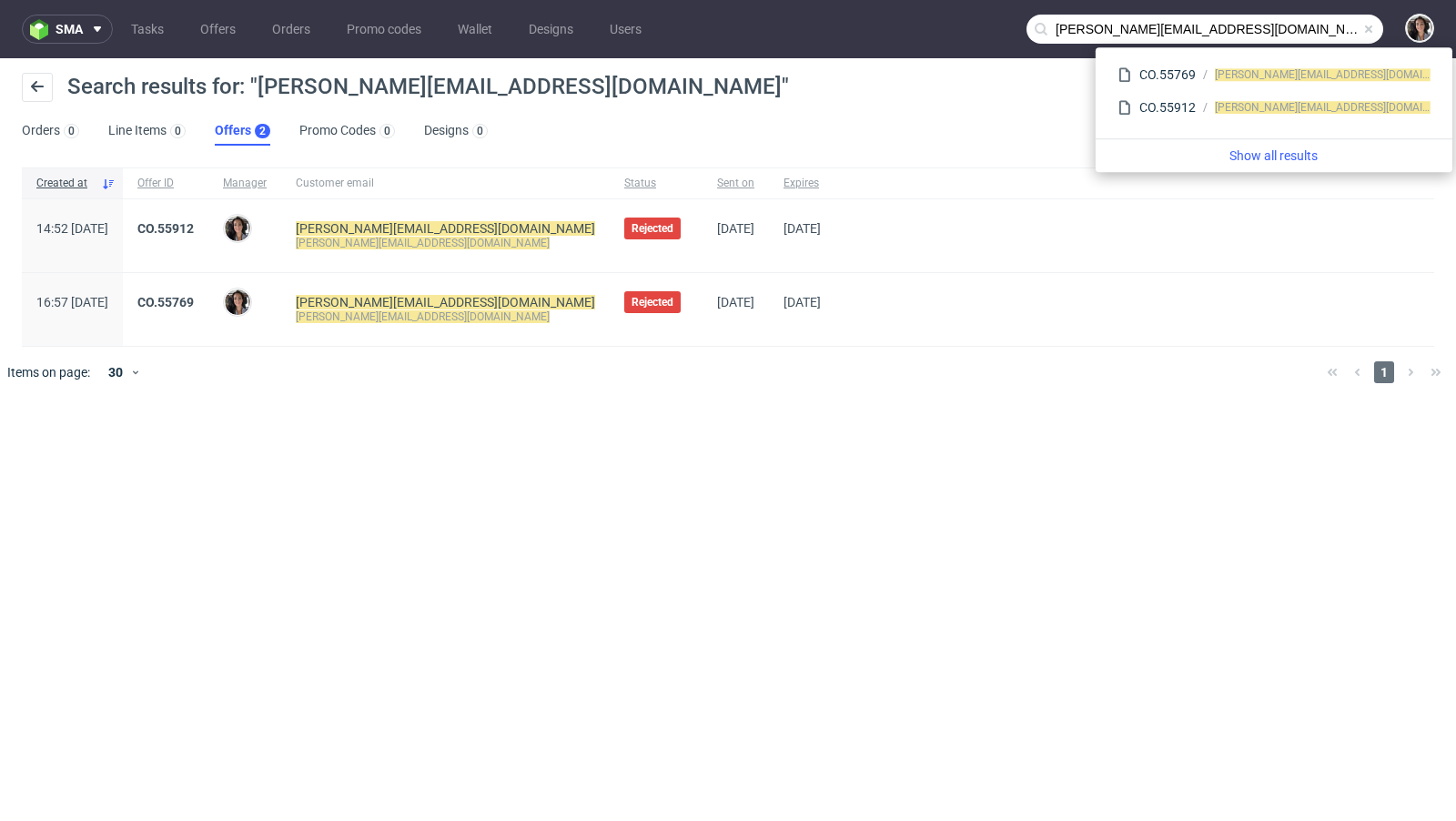
drag, startPoint x: 1098, startPoint y: 29, endPoint x: 1003, endPoint y: 29, distance: 95.0
click at [1003, 29] on nav "sma Tasks Offers Orders Promo codes Wallet Designs Users [PERSON_NAME][EMAIL_AD…" at bounding box center [728, 29] width 1456 height 59
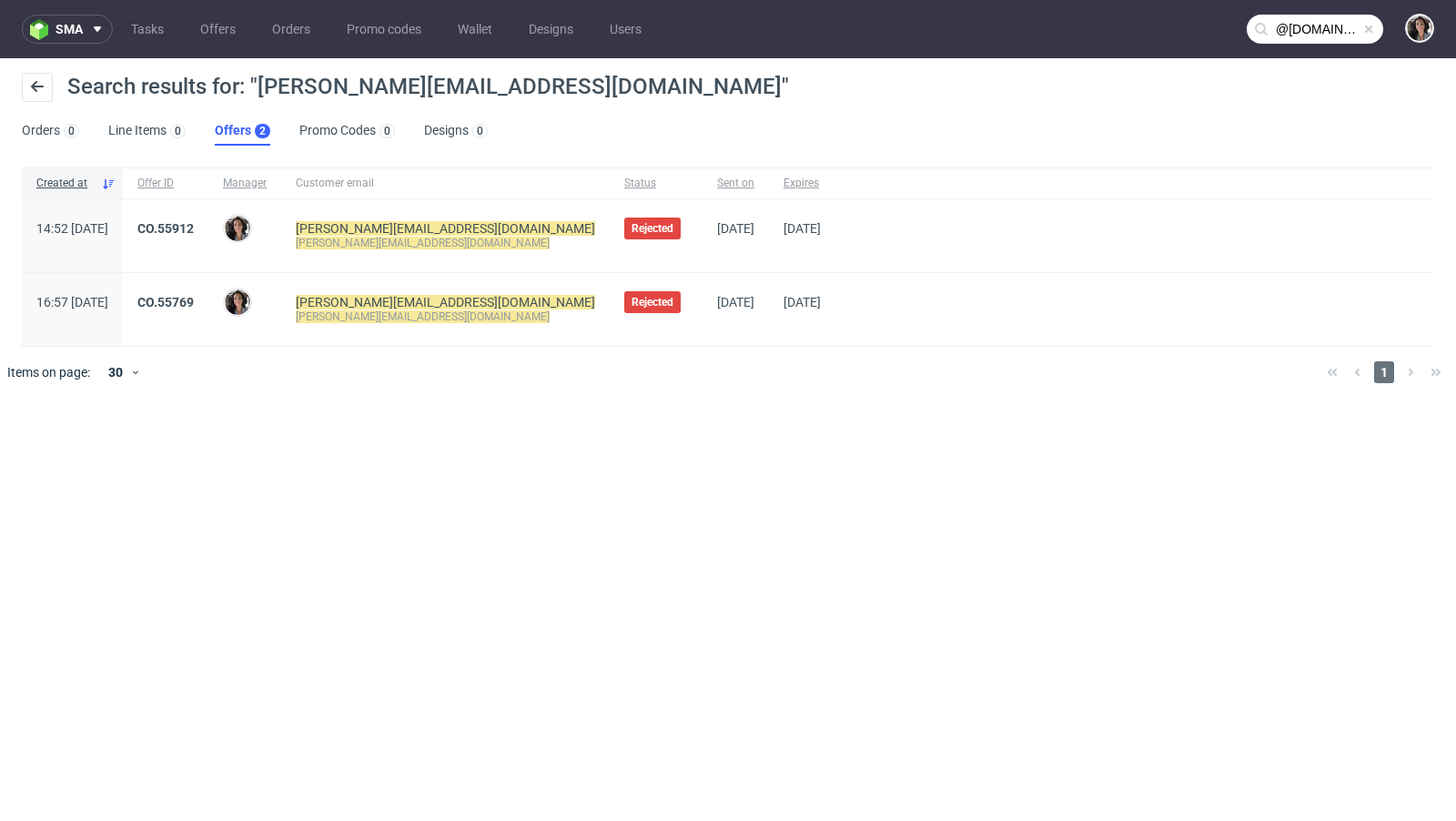
type input "@[DOMAIN_NAME]"
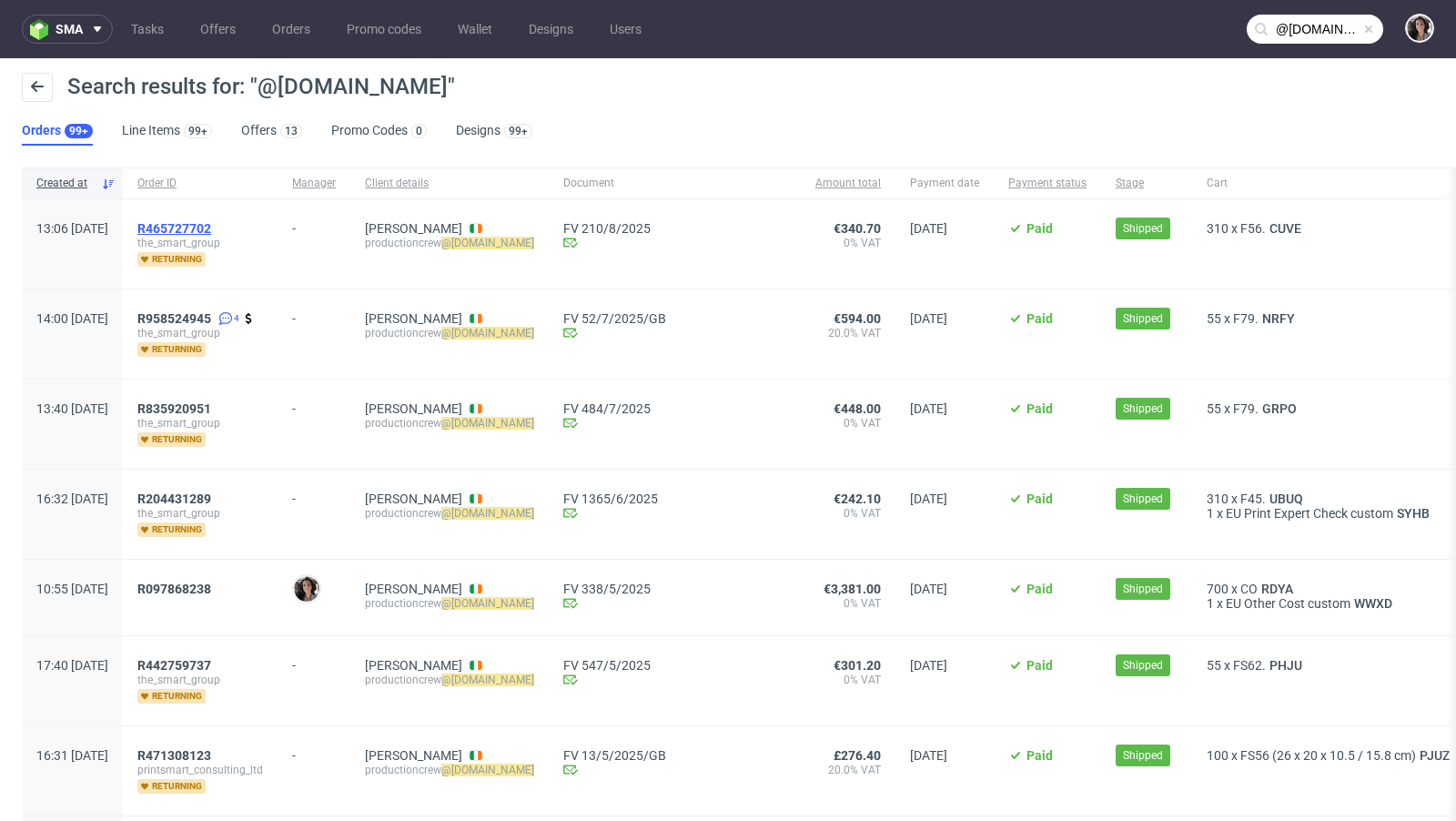
click at [211, 229] on span "R465727702" at bounding box center [174, 229] width 74 height 15
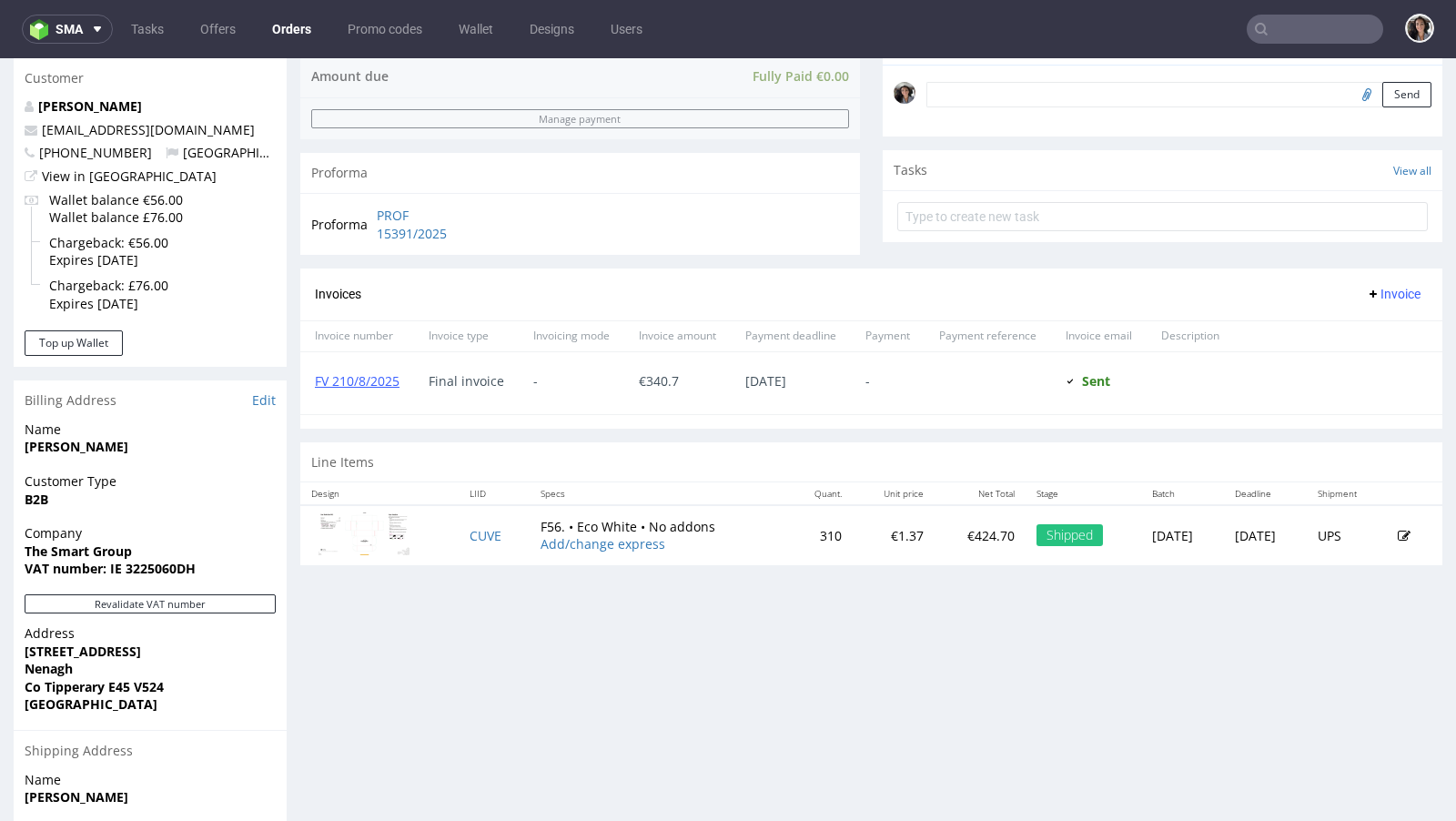
scroll to position [775, 0]
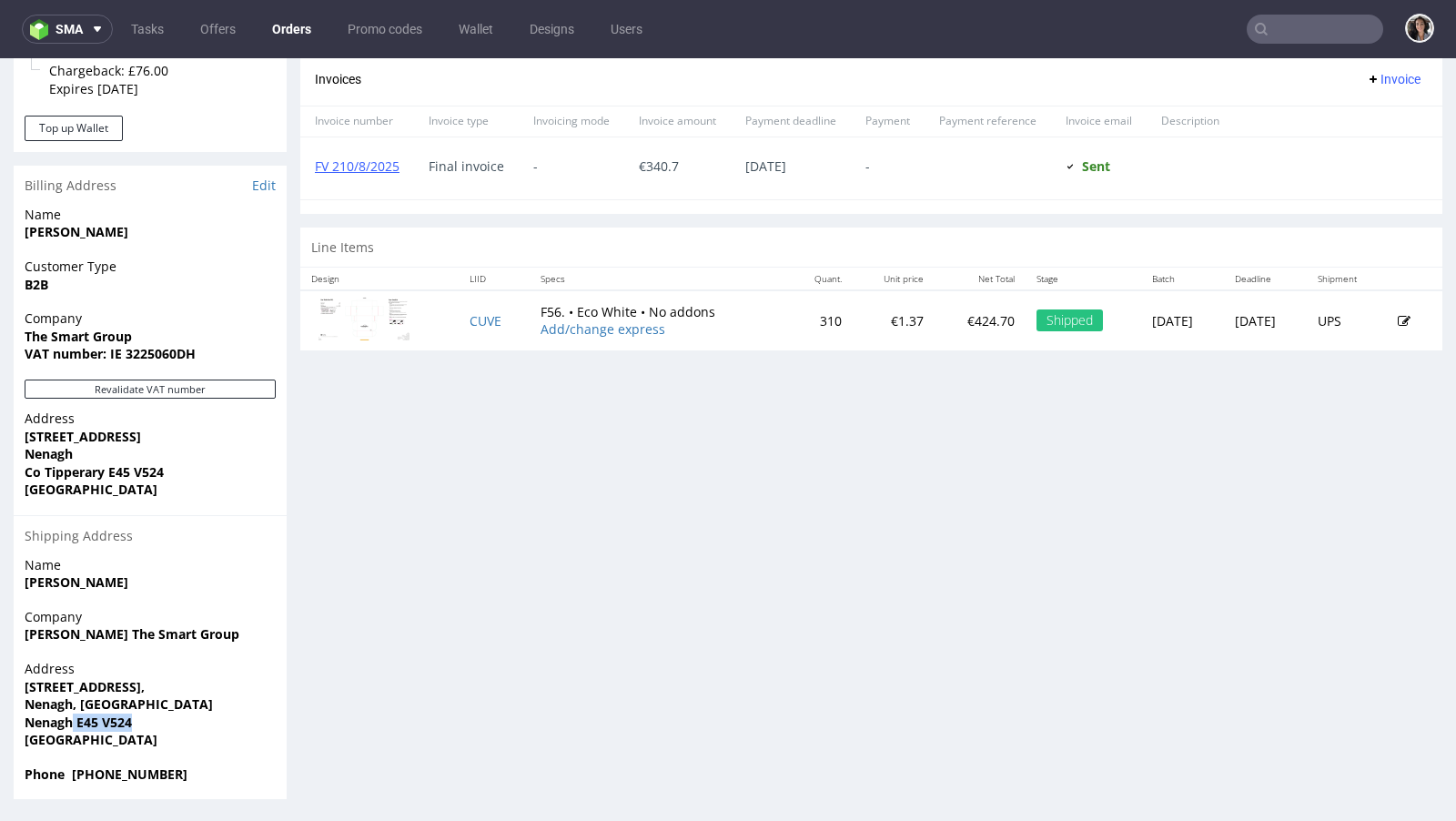
drag, startPoint x: 149, startPoint y: 717, endPoint x: 74, endPoint y: 715, distance: 75.0
click at [74, 715] on span "Nenagh E45 V524" at bounding box center [150, 722] width 251 height 18
copy strong "E45 V524"
click at [181, 710] on p "Address [STREET_ADDRESS]" at bounding box center [150, 705] width 251 height 90
drag, startPoint x: 139, startPoint y: 720, endPoint x: 103, endPoint y: 721, distance: 36.0
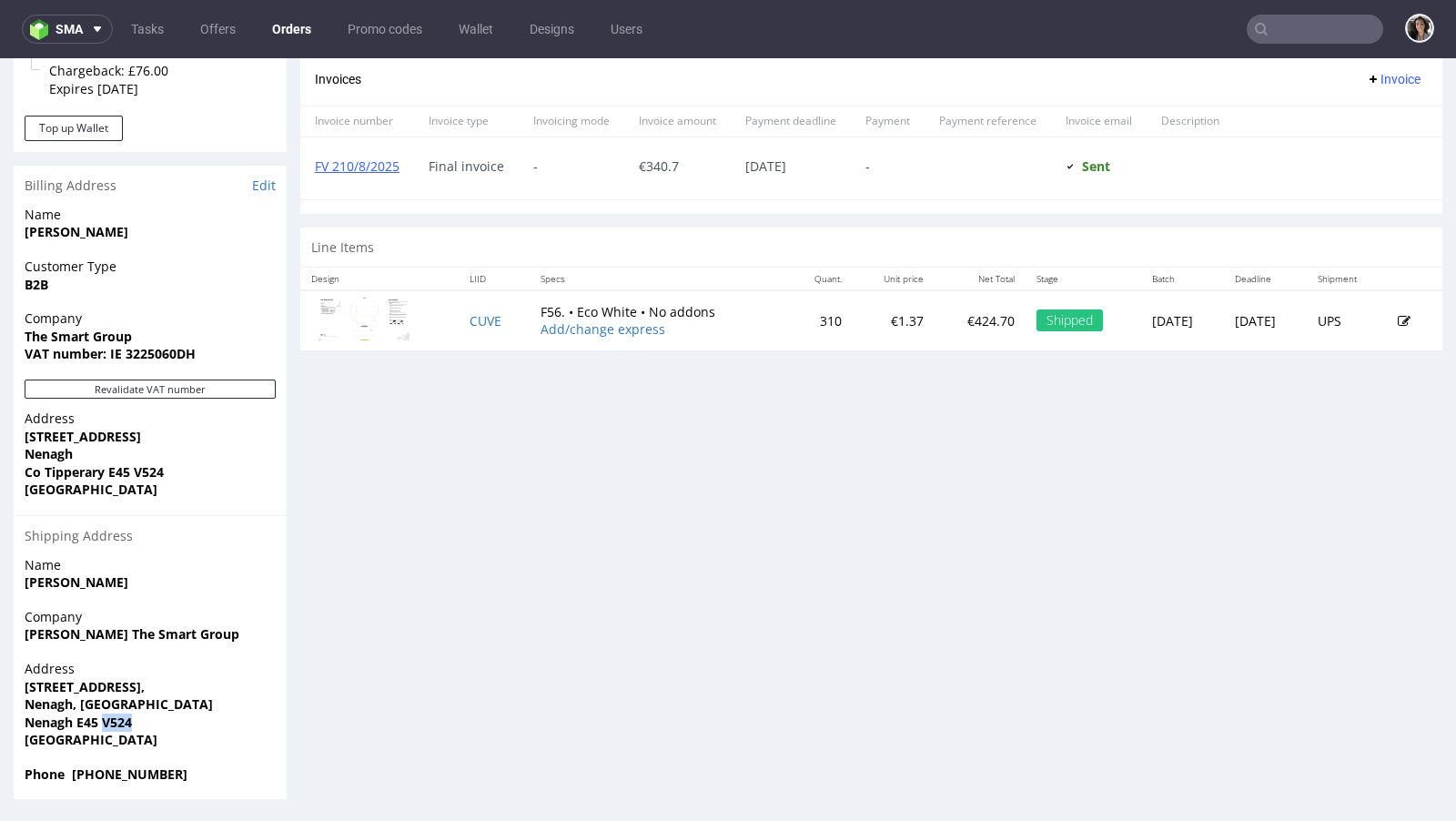
click at [103, 721] on span "Nenagh E45 V524" at bounding box center [150, 722] width 251 height 18
copy strong "V524"
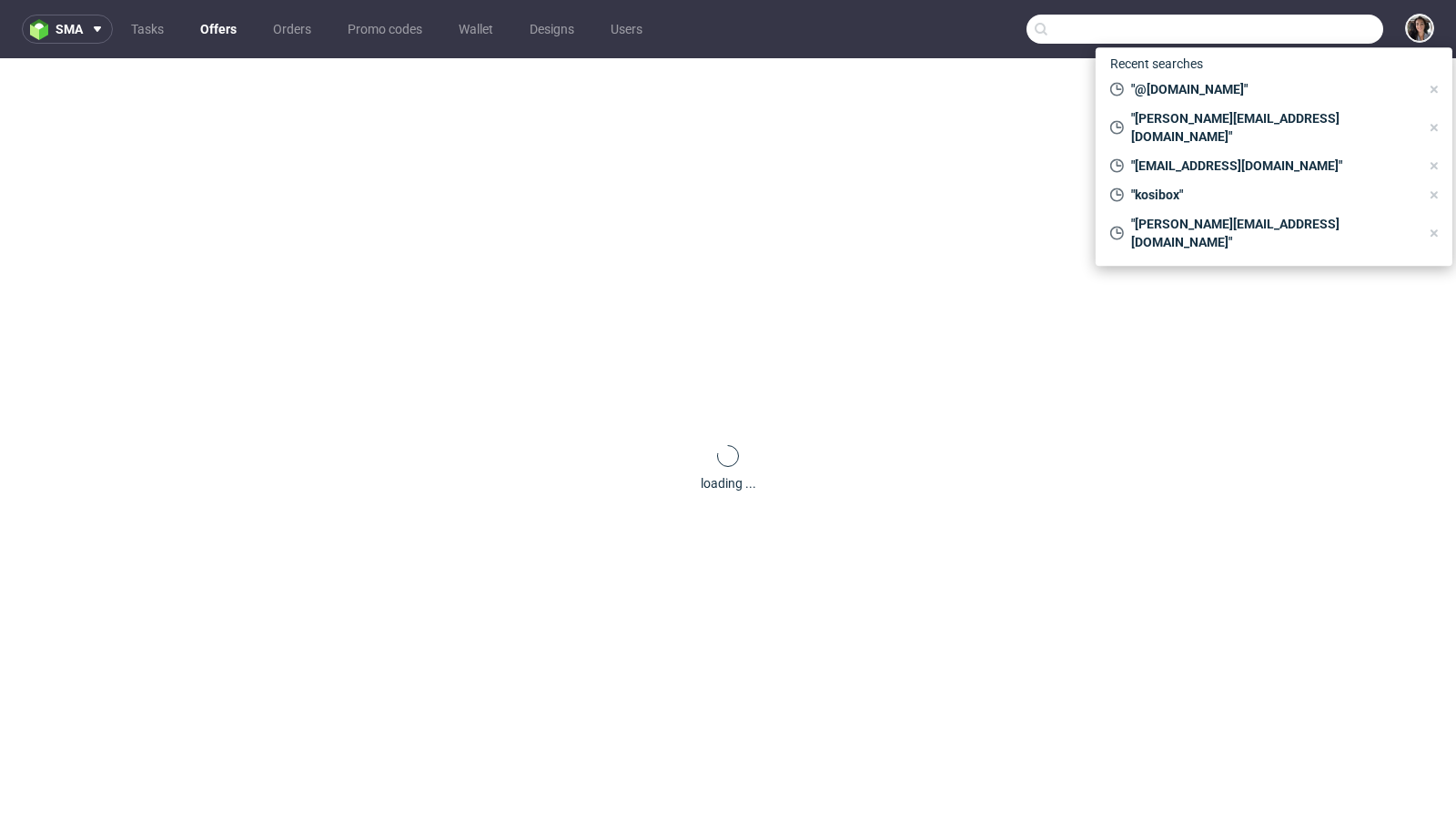
click at [1294, 21] on input "text" at bounding box center [1205, 29] width 356 height 29
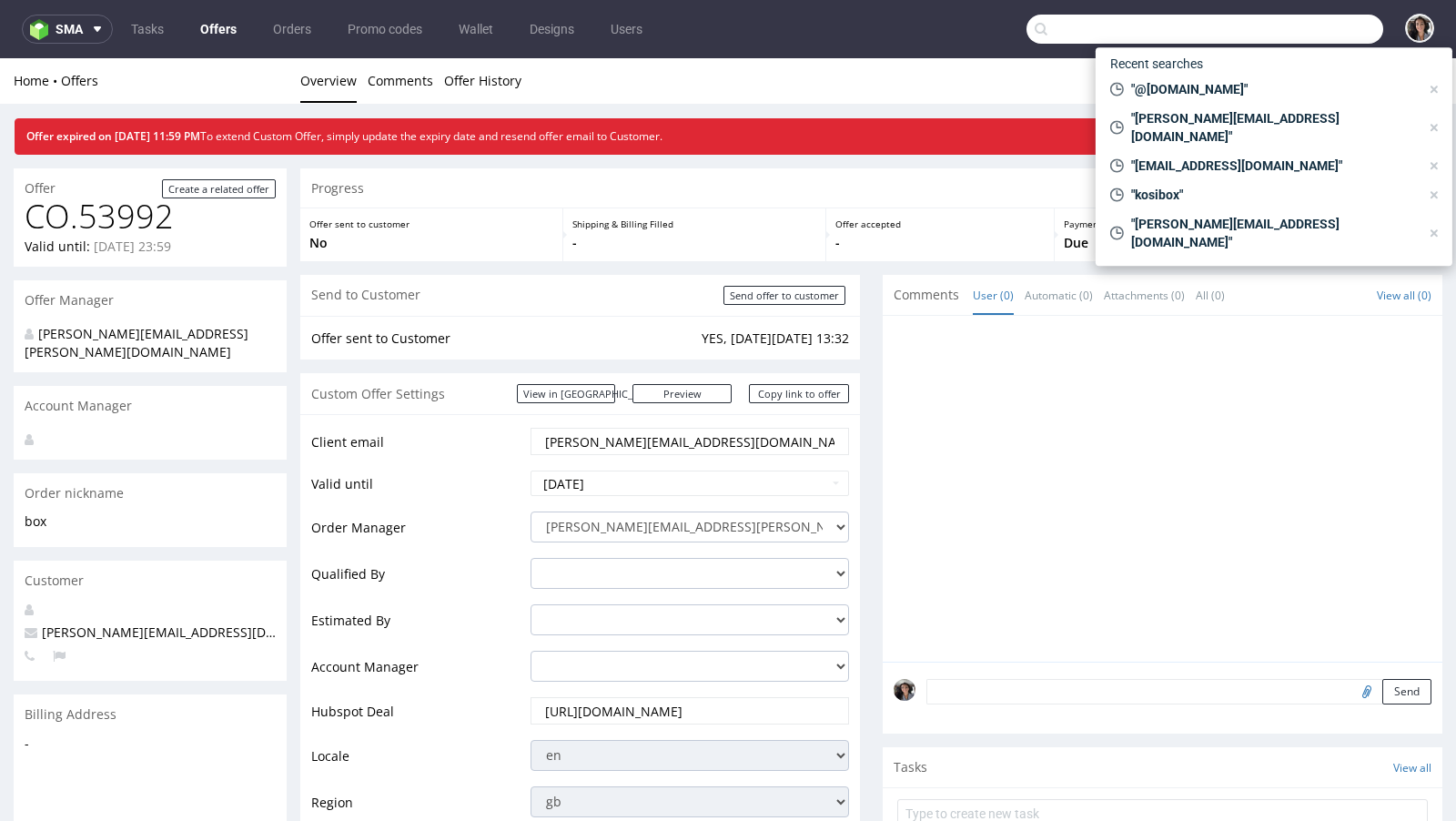
click at [1251, 23] on input "text" at bounding box center [1205, 29] width 356 height 29
paste input "[EMAIL_ADDRESS][DOMAIN_NAME]"
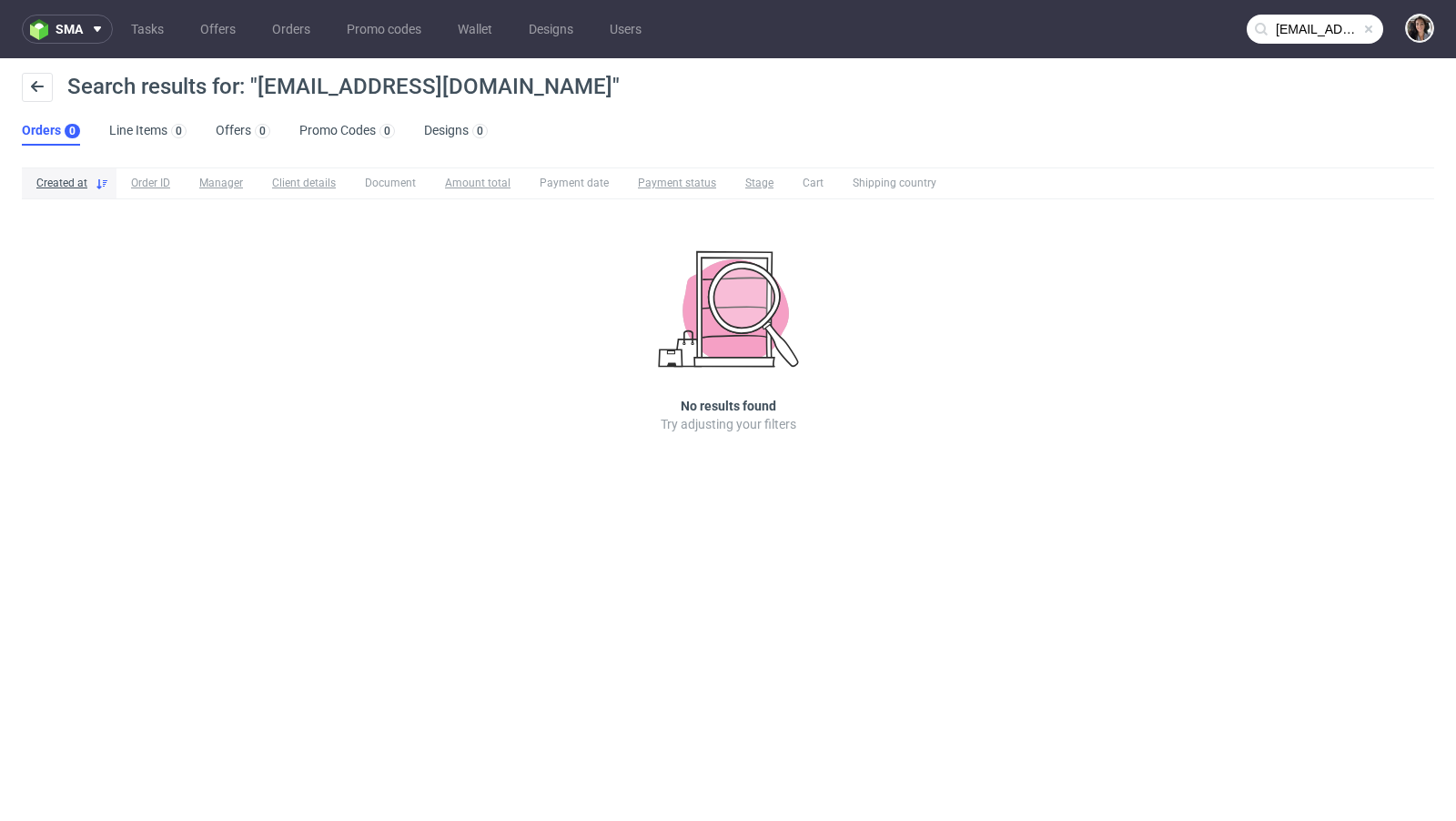
click at [1316, 21] on input "[EMAIL_ADDRESS][DOMAIN_NAME]" at bounding box center [1314, 29] width 136 height 29
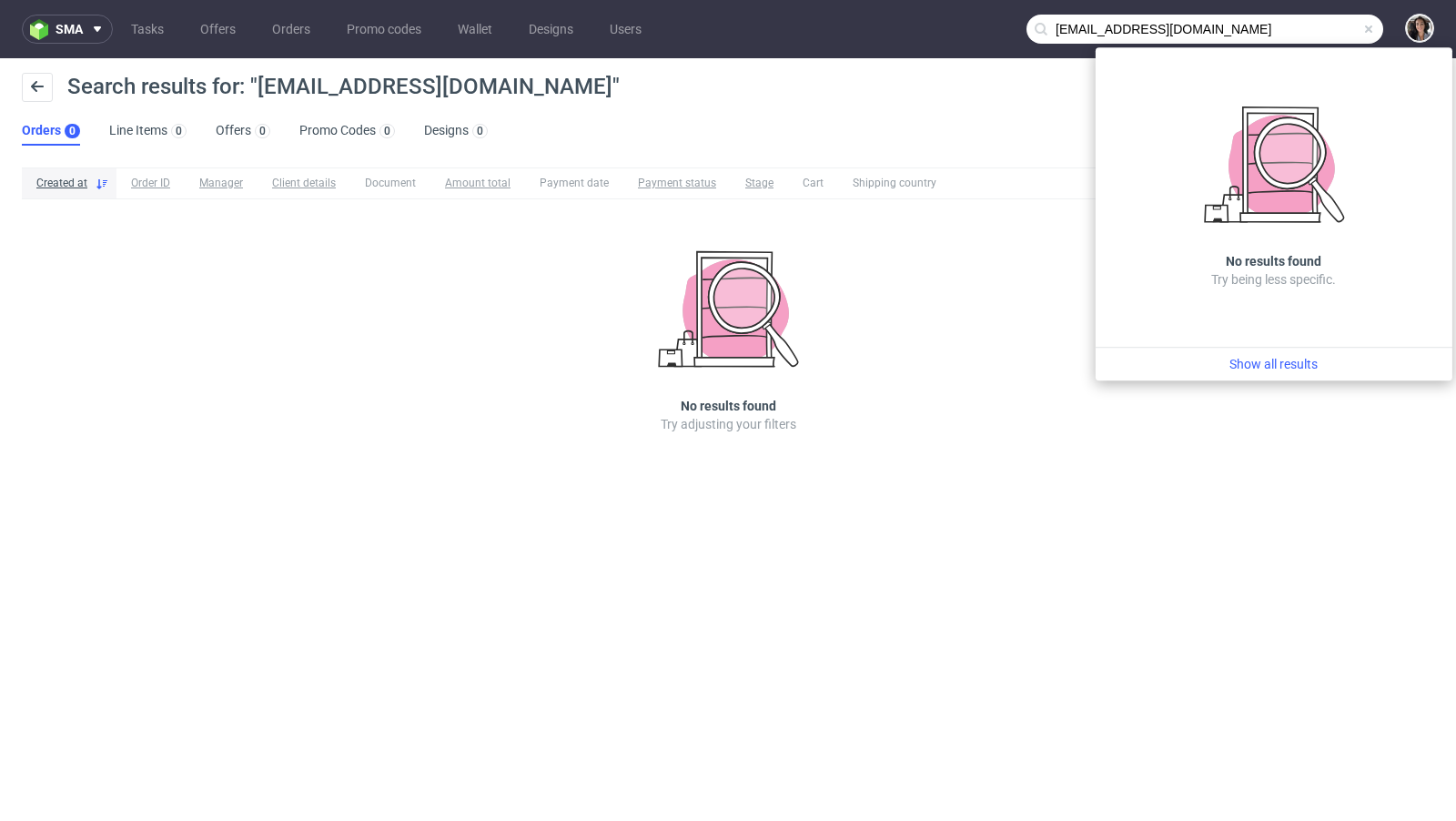
click at [1089, 23] on input "[EMAIL_ADDRESS][DOMAIN_NAME]" at bounding box center [1205, 29] width 356 height 29
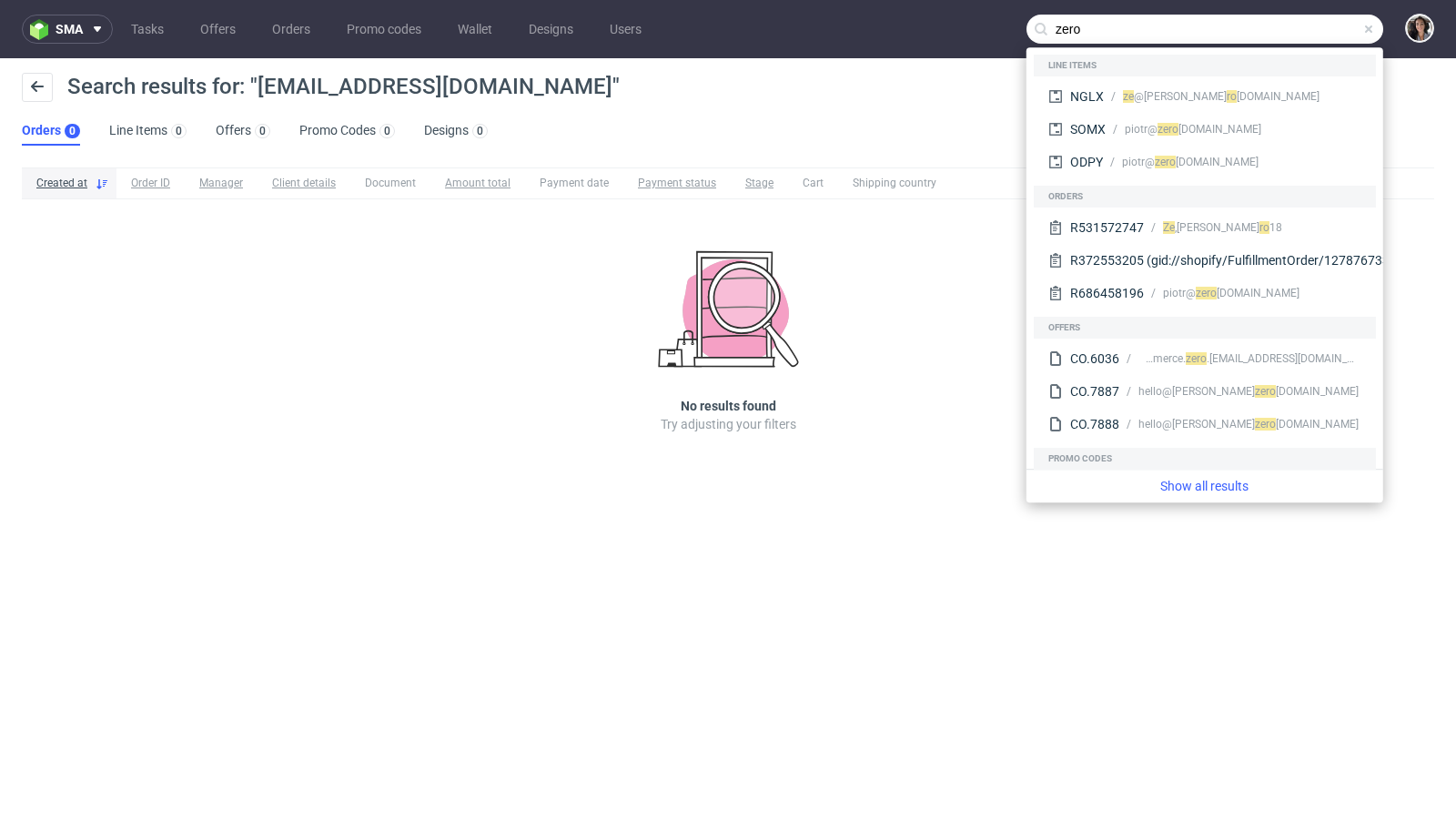
type input "zero"
click at [200, 30] on link "Offers" at bounding box center [218, 29] width 58 height 29
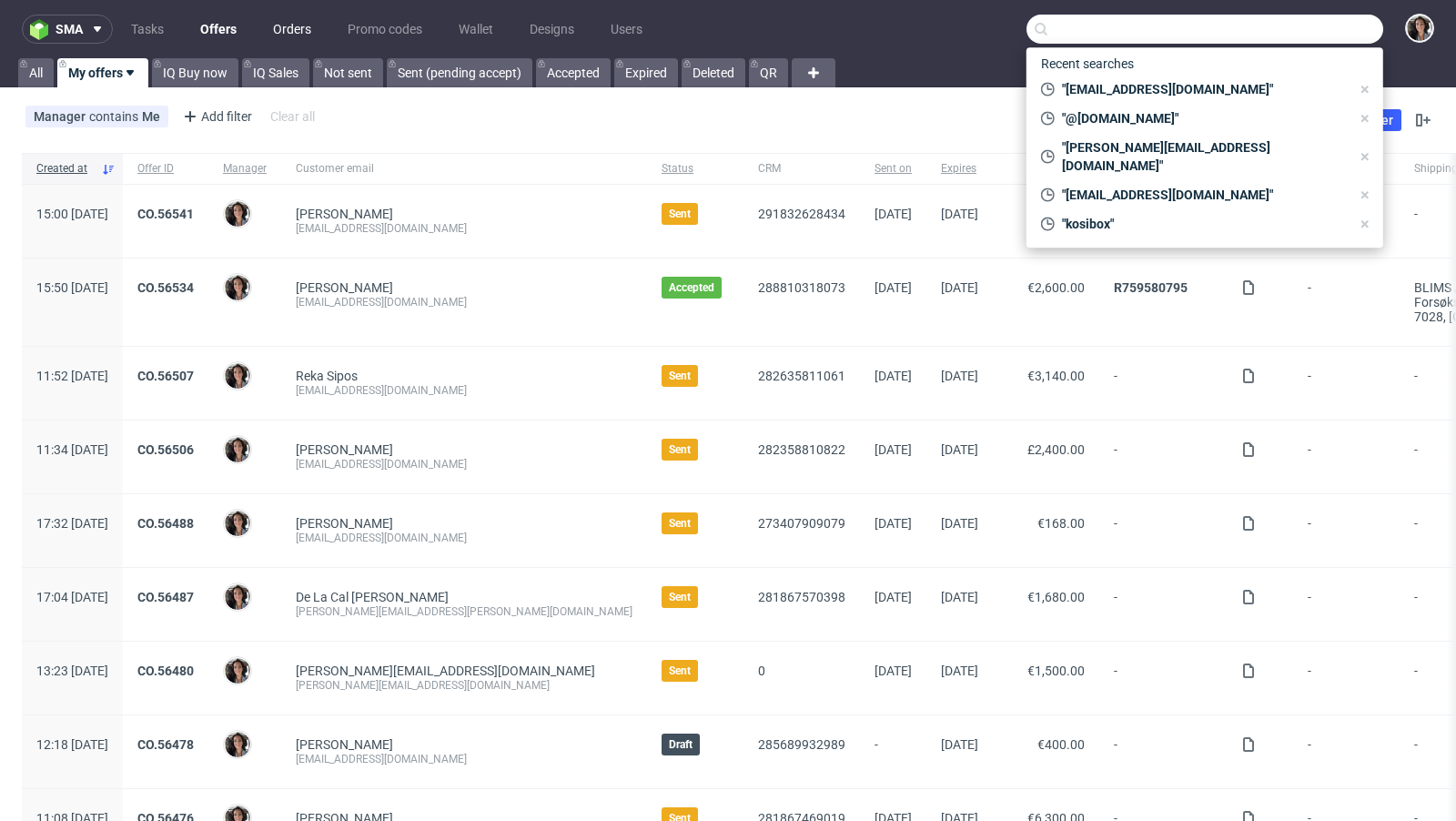
click at [277, 31] on link "Orders" at bounding box center [292, 29] width 60 height 29
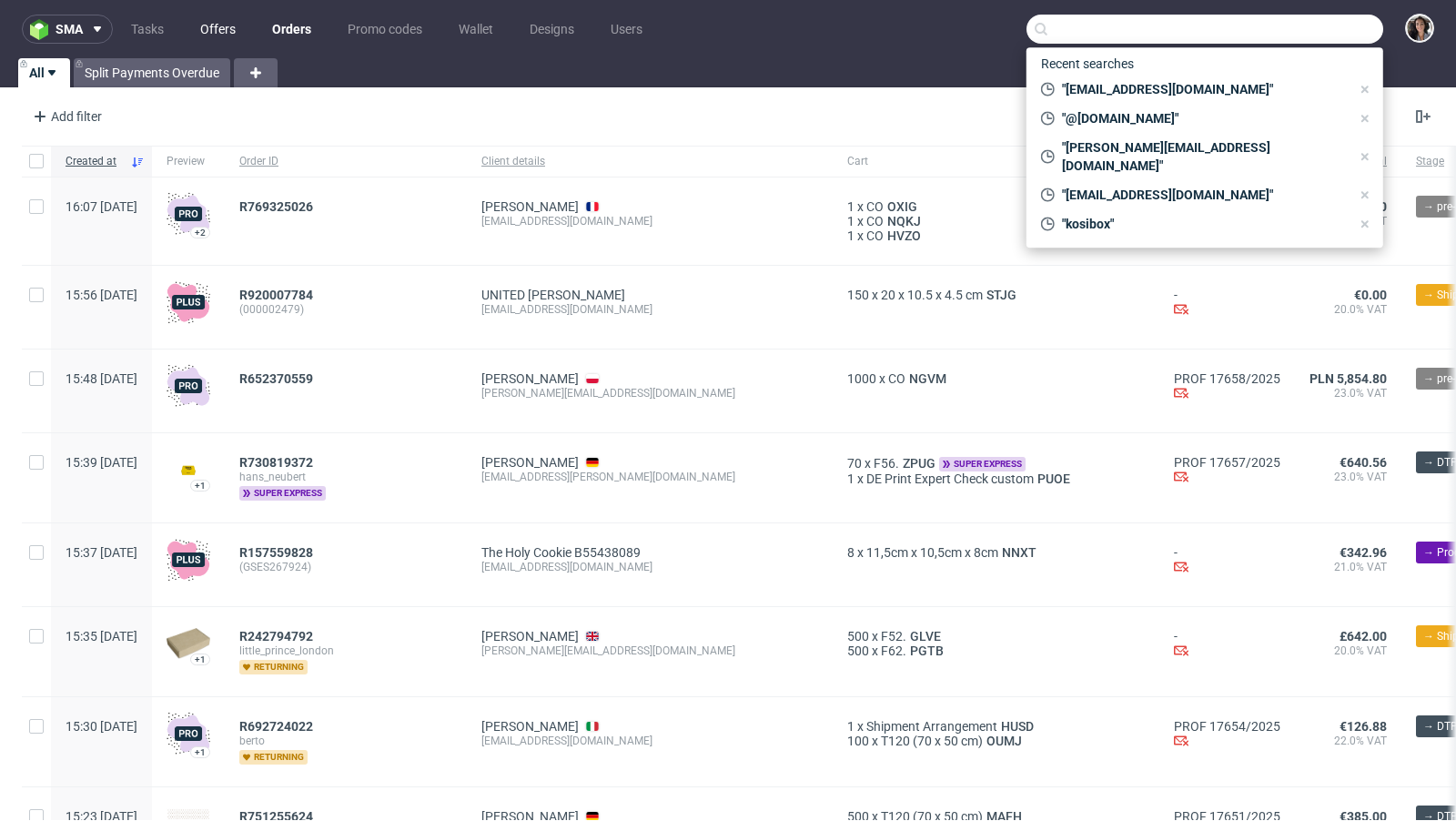
click at [232, 31] on link "Offers" at bounding box center [218, 29] width 58 height 29
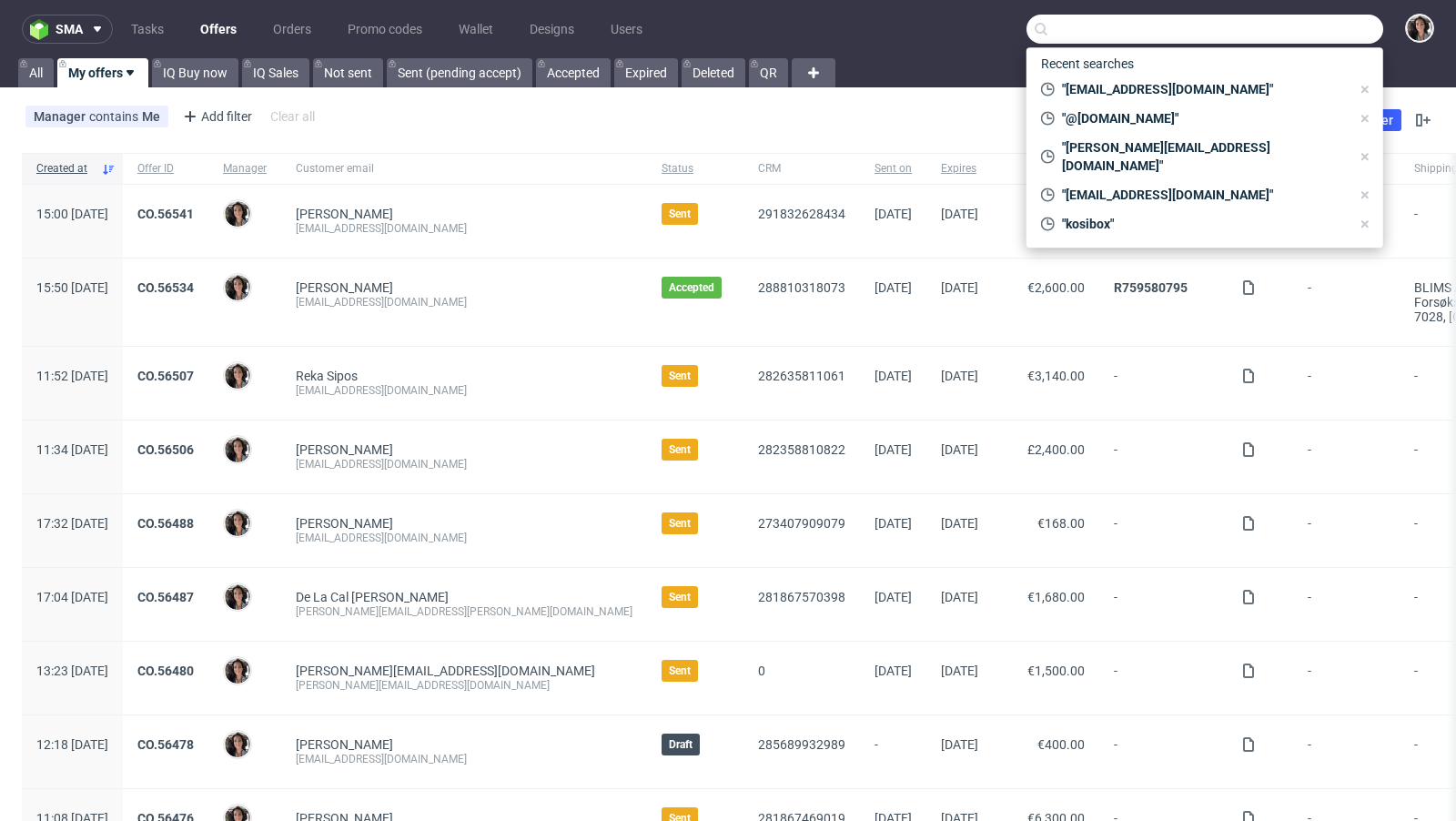
click at [189, 15] on link "Offers" at bounding box center [218, 29] width 58 height 29
click at [1119, 34] on input "text" at bounding box center [1205, 29] width 356 height 29
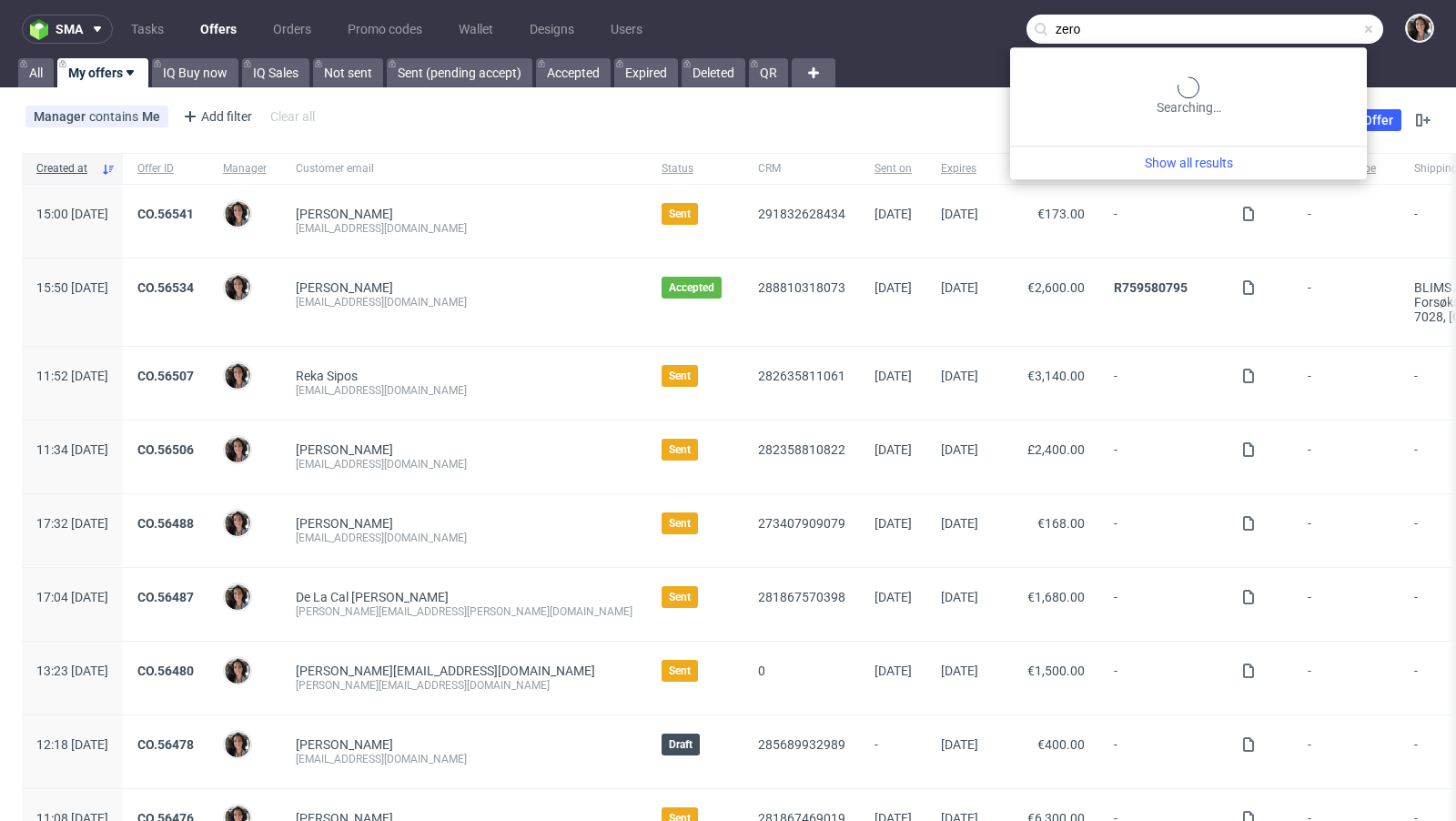
type input "zero"
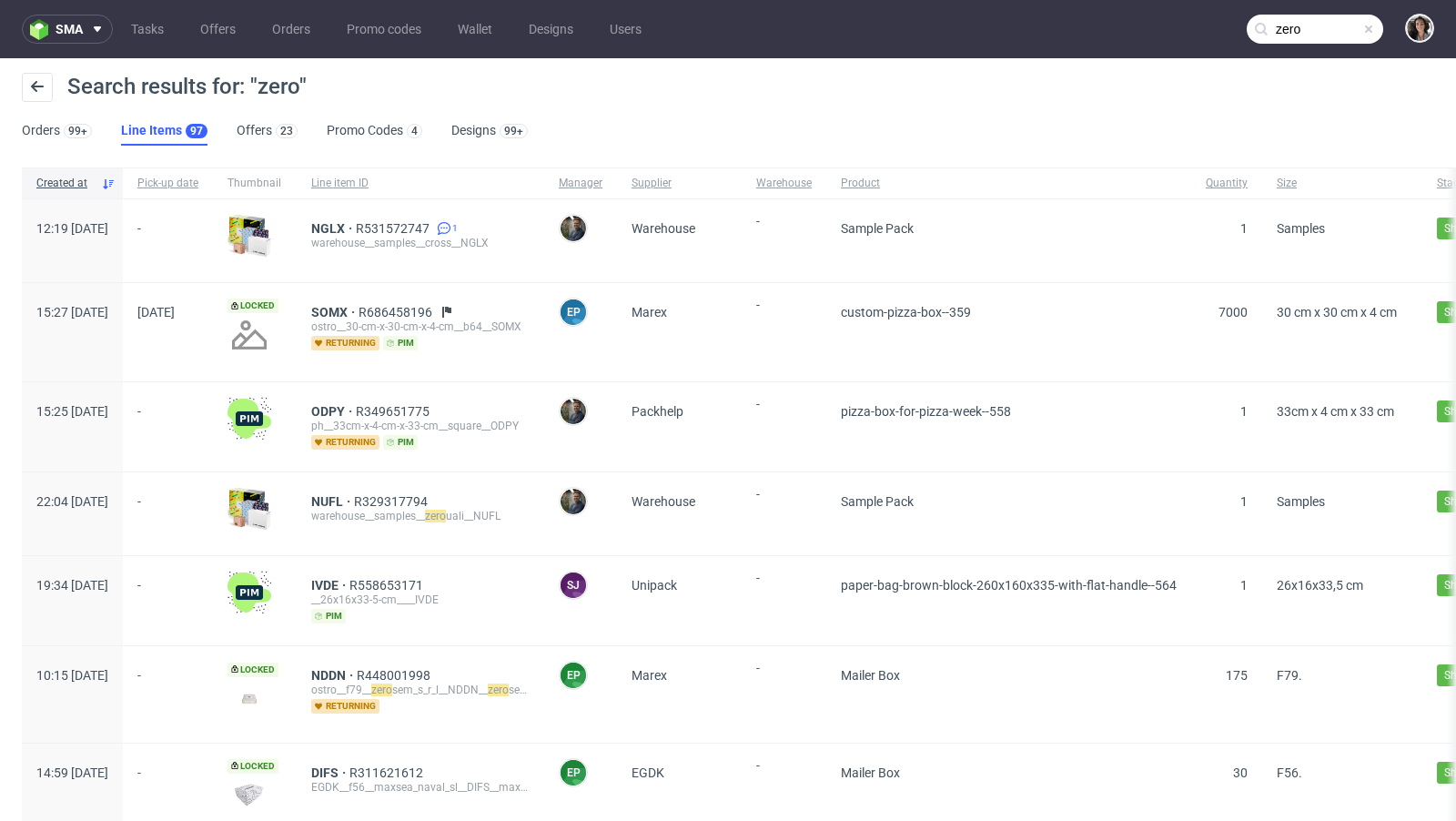
click at [253, 145] on div "Search results for: "zero" Orders 99+ Line Items 97 Offers 23 Promo Codes 4 Des…" at bounding box center [728, 109] width 1456 height 101
click at [249, 129] on link "Offers 23" at bounding box center [267, 131] width 61 height 29
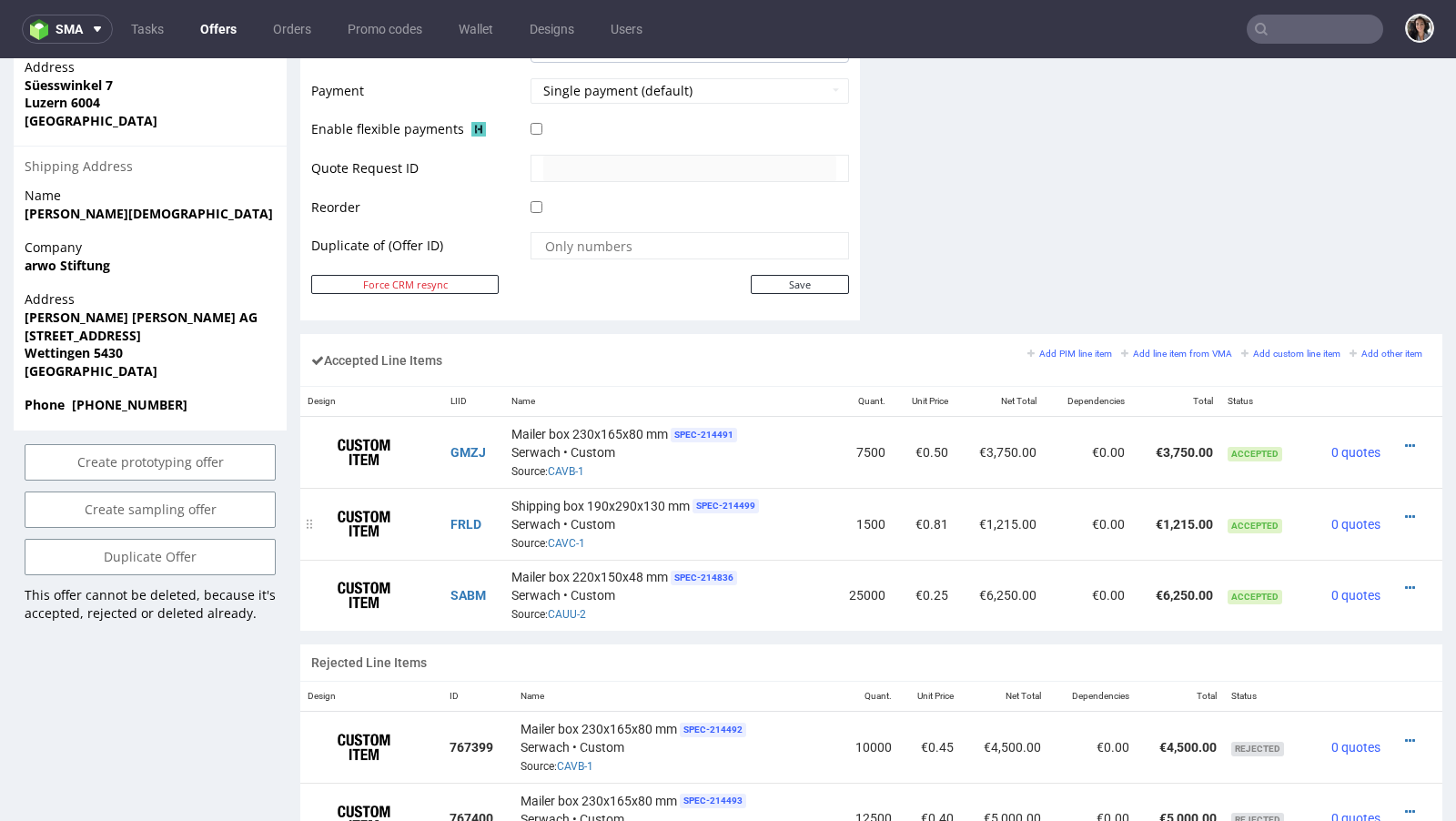
scroll to position [906, 0]
